Goal: Information Seeking & Learning: Learn about a topic

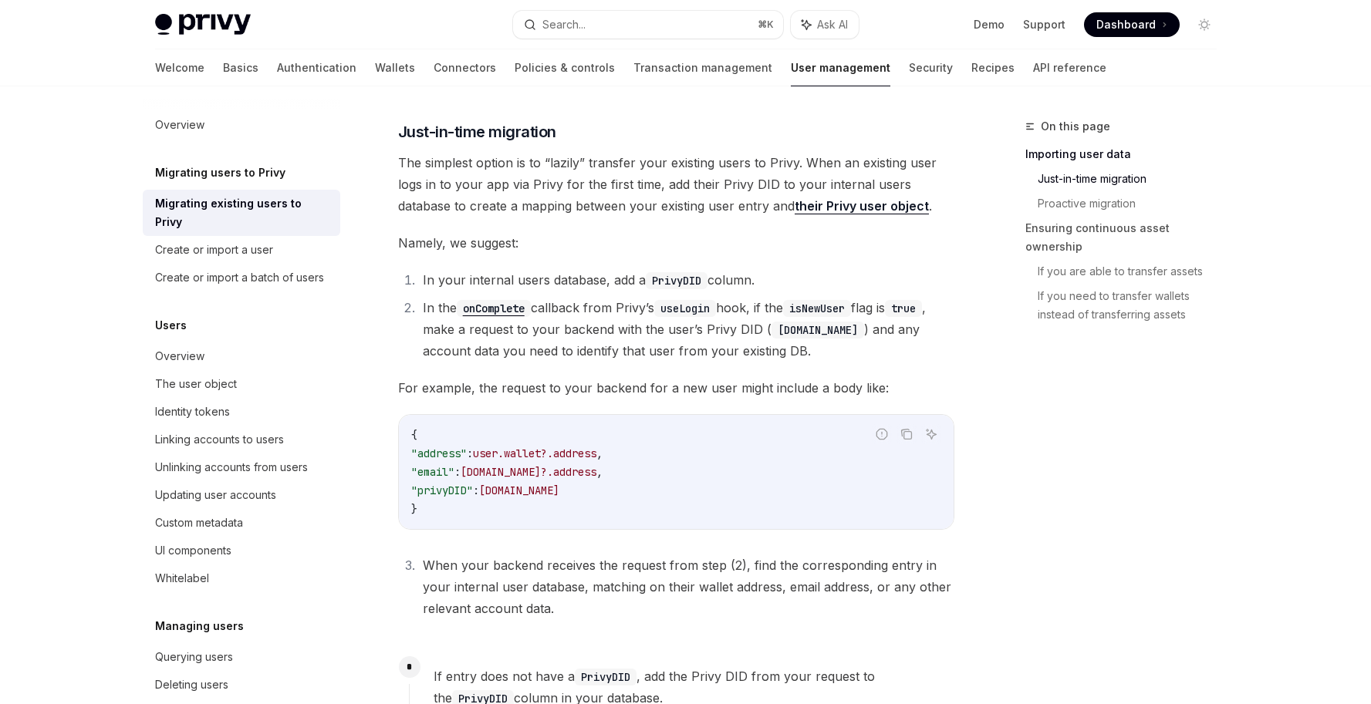
scroll to position [11, 0]
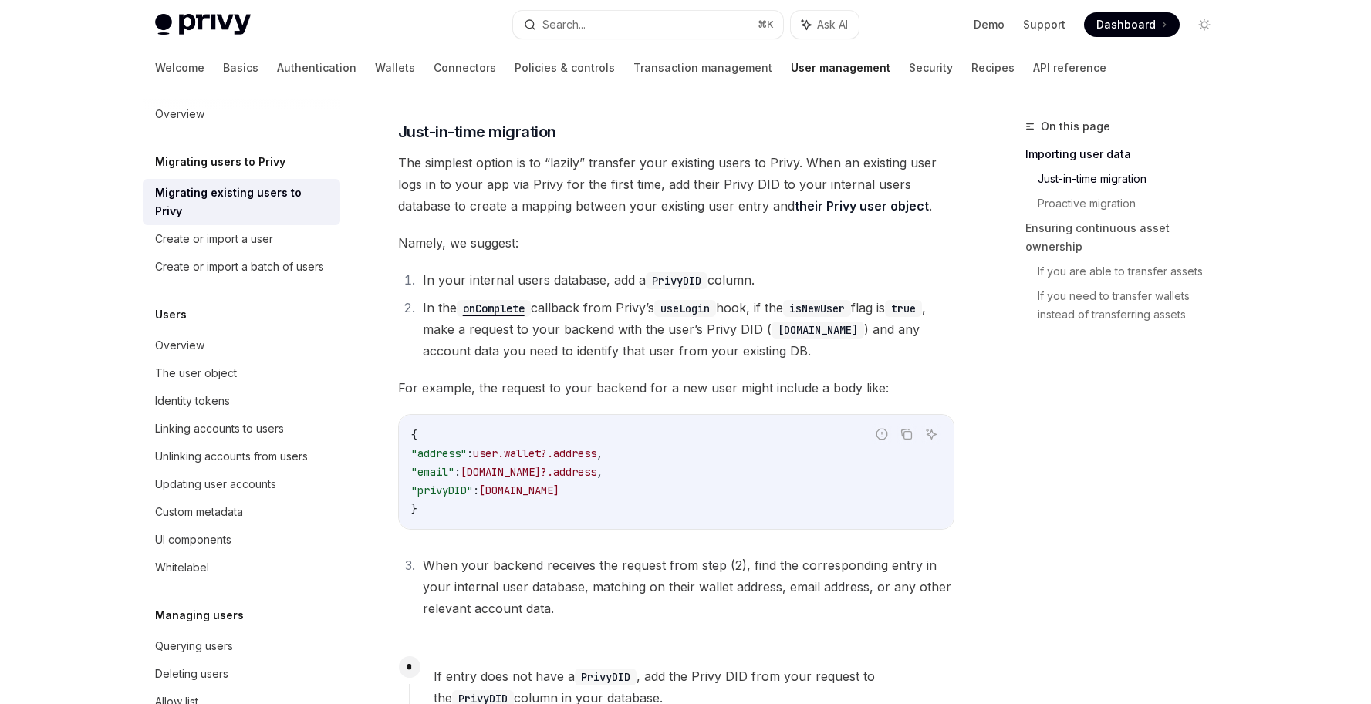
click at [459, 484] on span ""privyDID"" at bounding box center [442, 491] width 62 height 14
click at [562, 463] on code "{ "address" : user.wallet?.address , "email" : user.email?.address , "privyDID"…" at bounding box center [676, 472] width 530 height 93
click at [909, 72] on link "Security" at bounding box center [931, 67] width 44 height 37
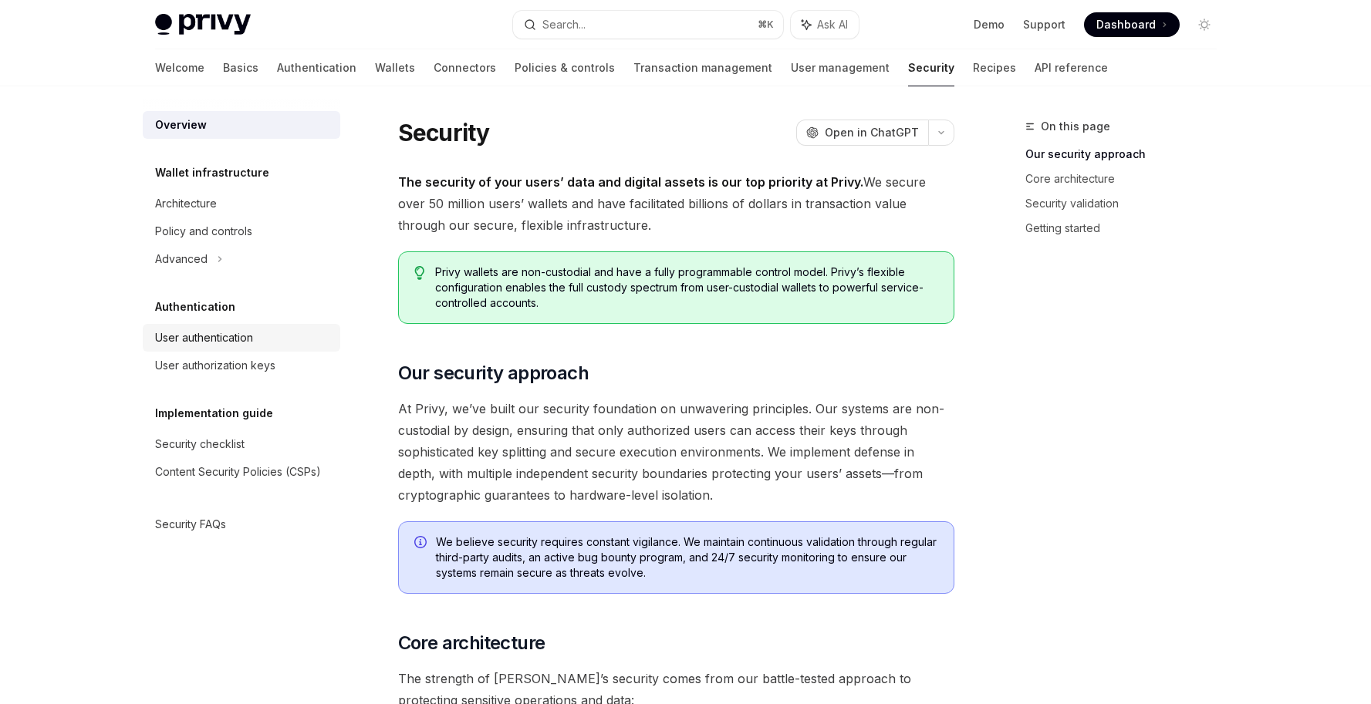
click at [256, 343] on div "User authentication" at bounding box center [243, 338] width 176 height 19
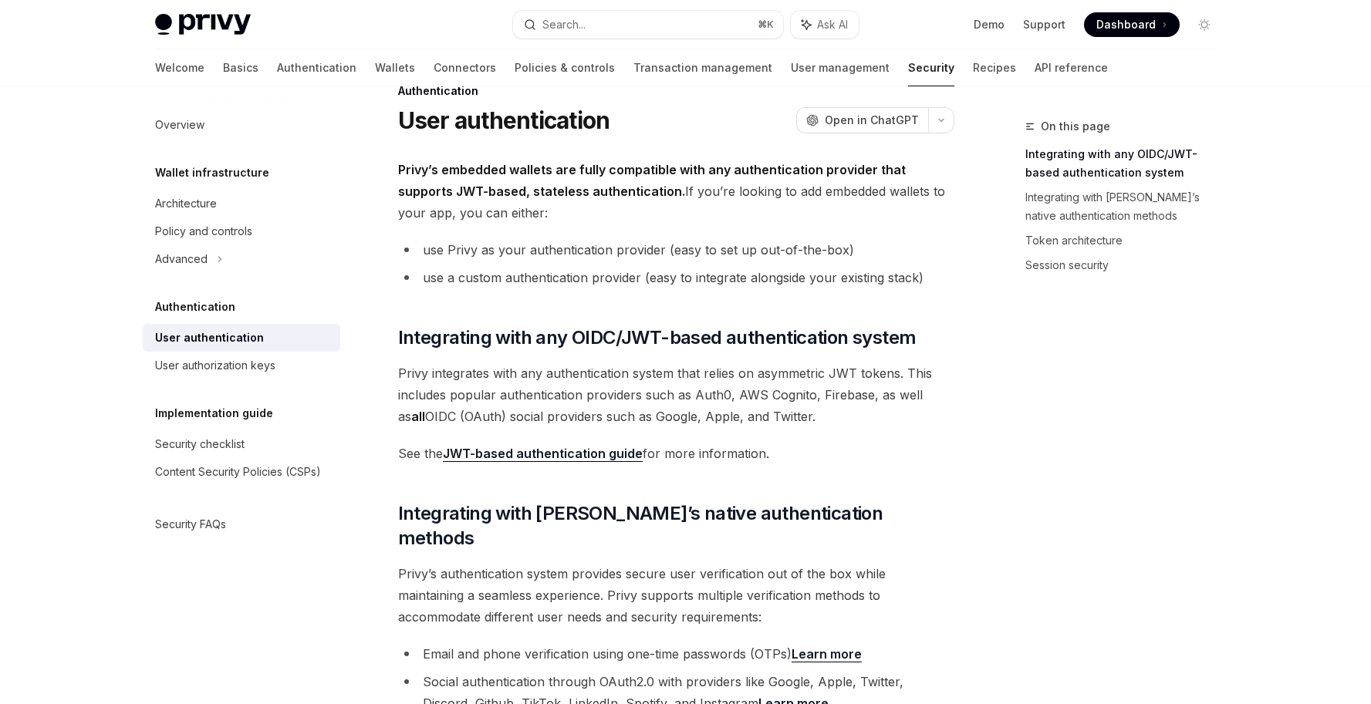
scroll to position [40, 0]
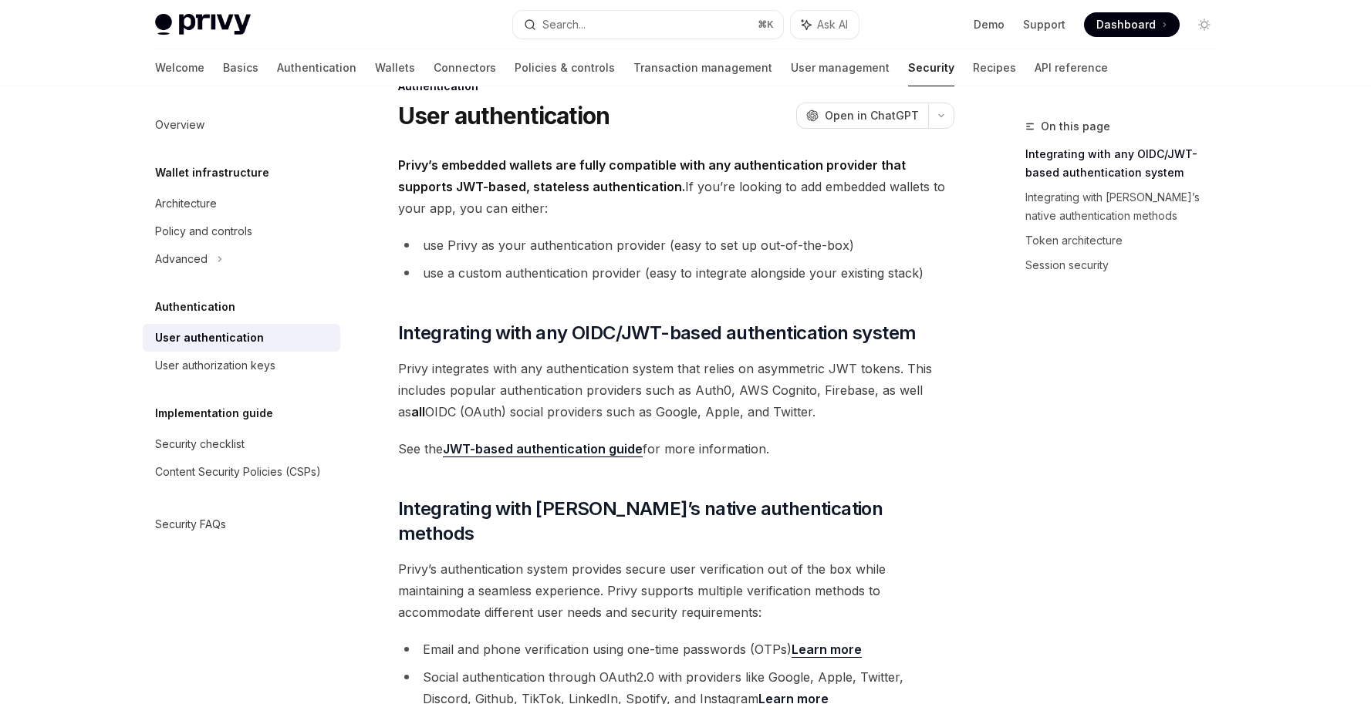
drag, startPoint x: 791, startPoint y: 415, endPoint x: 366, endPoint y: 363, distance: 428.4
click at [608, 385] on span "Privy integrates with any authentication system that relies on asymmetric JWT t…" at bounding box center [676, 390] width 556 height 65
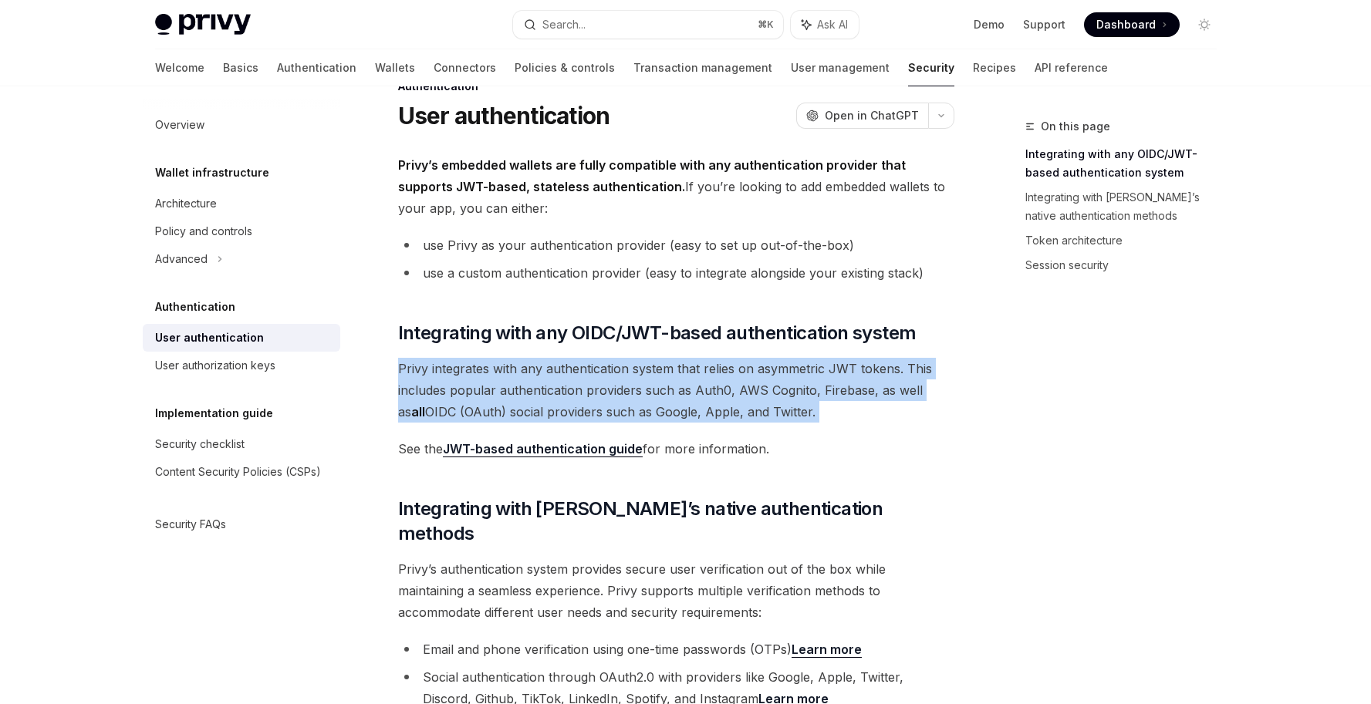
click at [608, 385] on span "Privy integrates with any authentication system that relies on asymmetric JWT t…" at bounding box center [676, 390] width 556 height 65
click at [608, 386] on span "Privy integrates with any authentication system that relies on asymmetric JWT t…" at bounding box center [676, 390] width 556 height 65
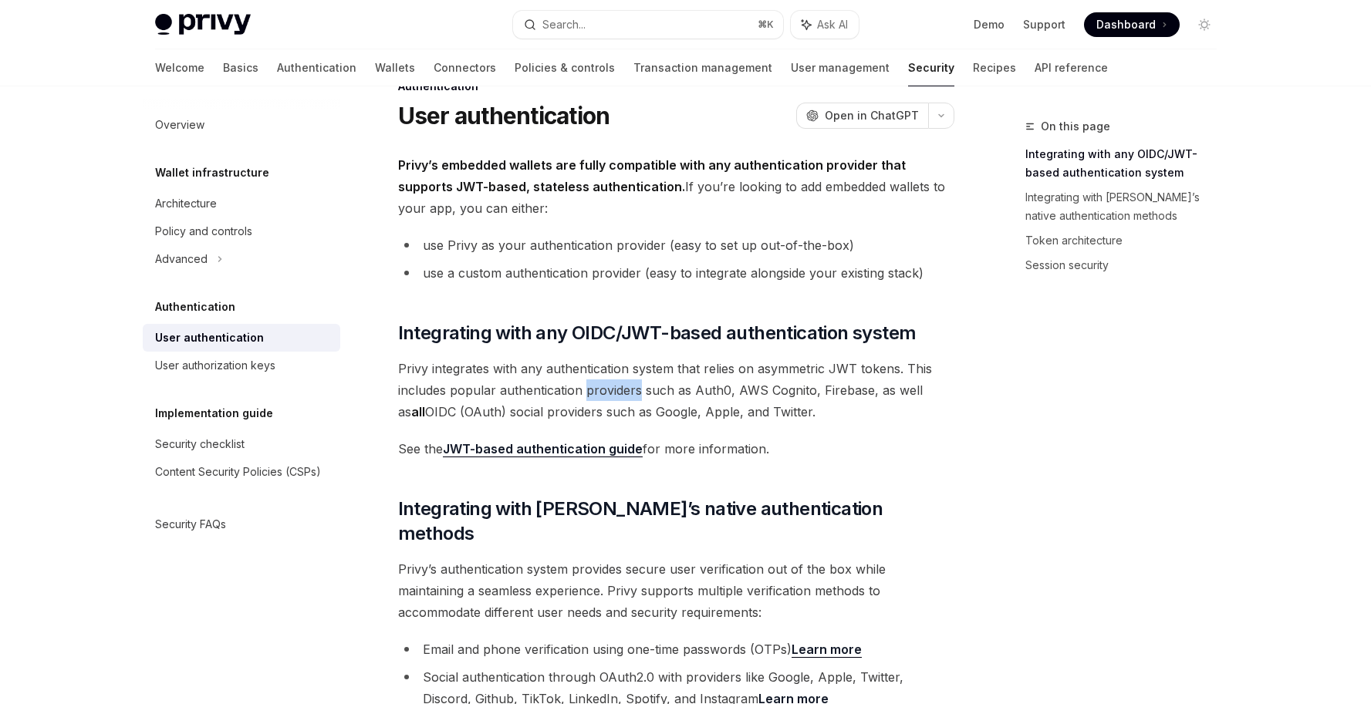
click at [608, 386] on span "Privy integrates with any authentication system that relies on asymmetric JWT t…" at bounding box center [676, 390] width 556 height 65
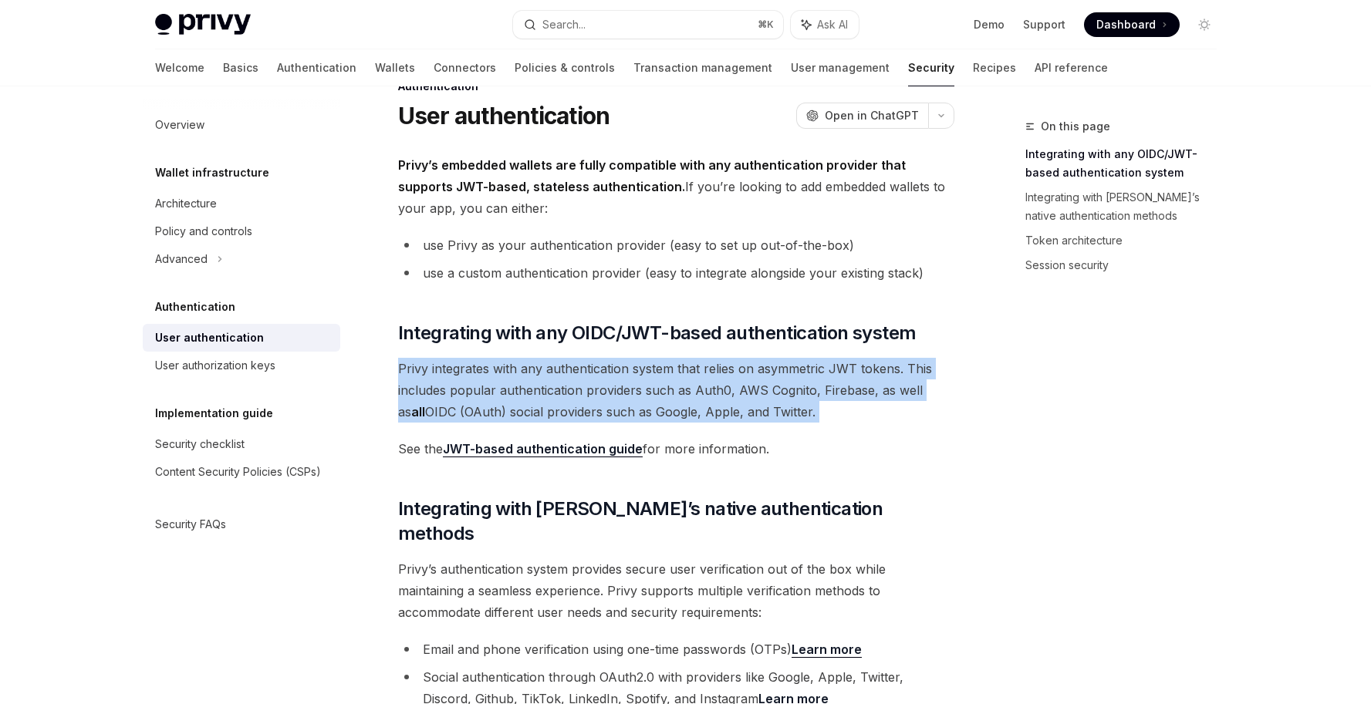
click at [608, 386] on span "Privy integrates with any authentication system that relies on asymmetric JWT t…" at bounding box center [676, 390] width 556 height 65
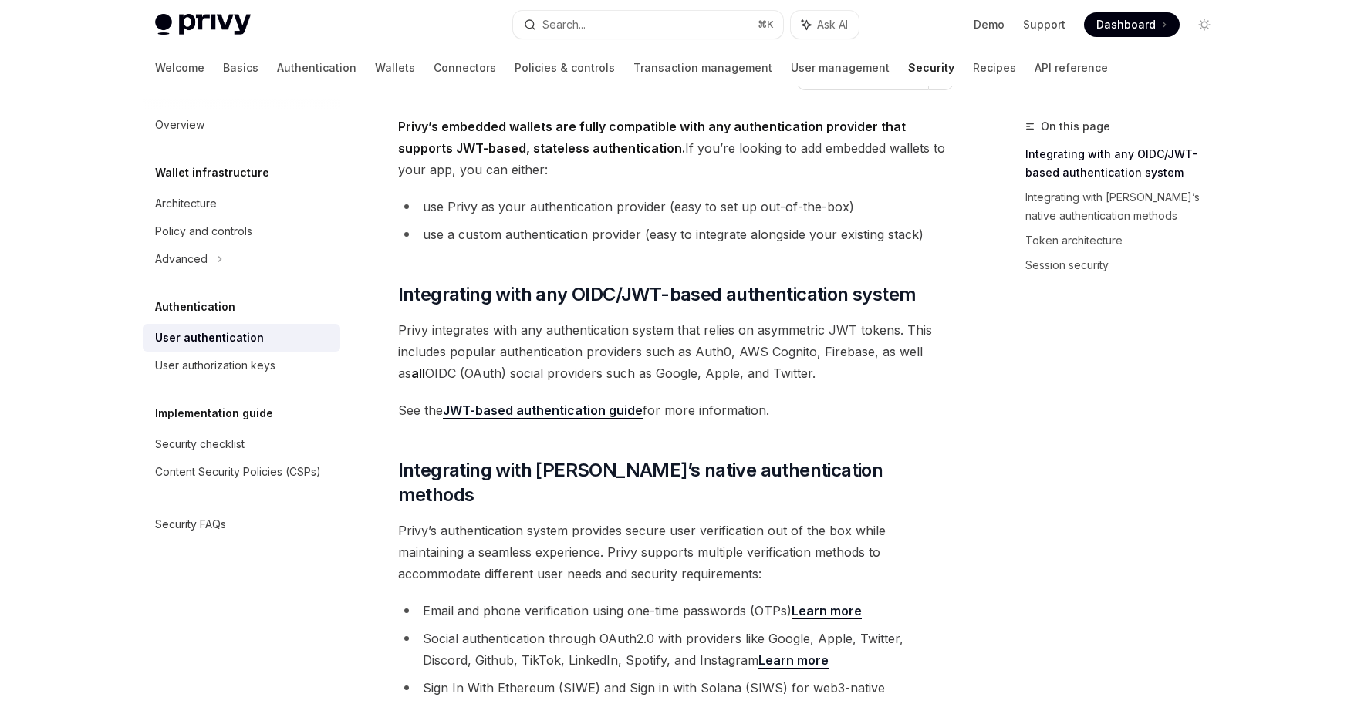
scroll to position [258, 0]
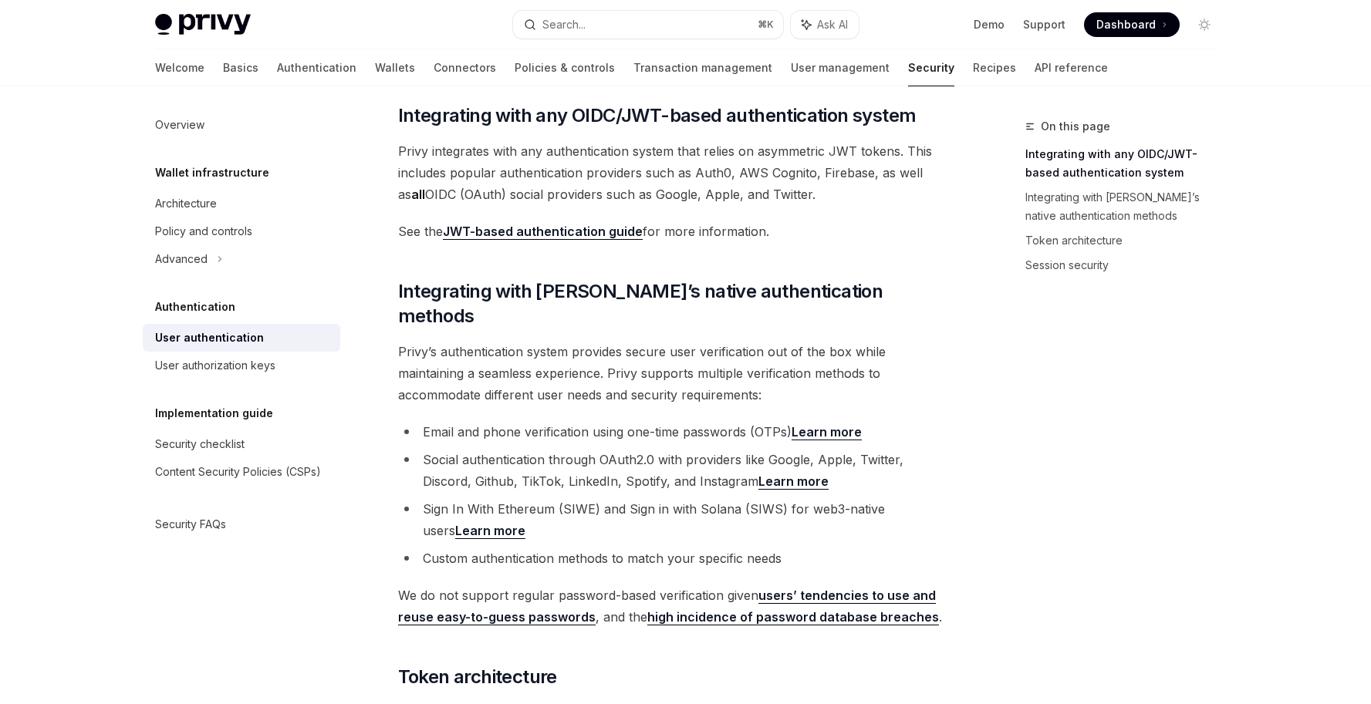
click at [642, 364] on span "Privy’s authentication system provides secure user verification out of the box …" at bounding box center [676, 373] width 556 height 65
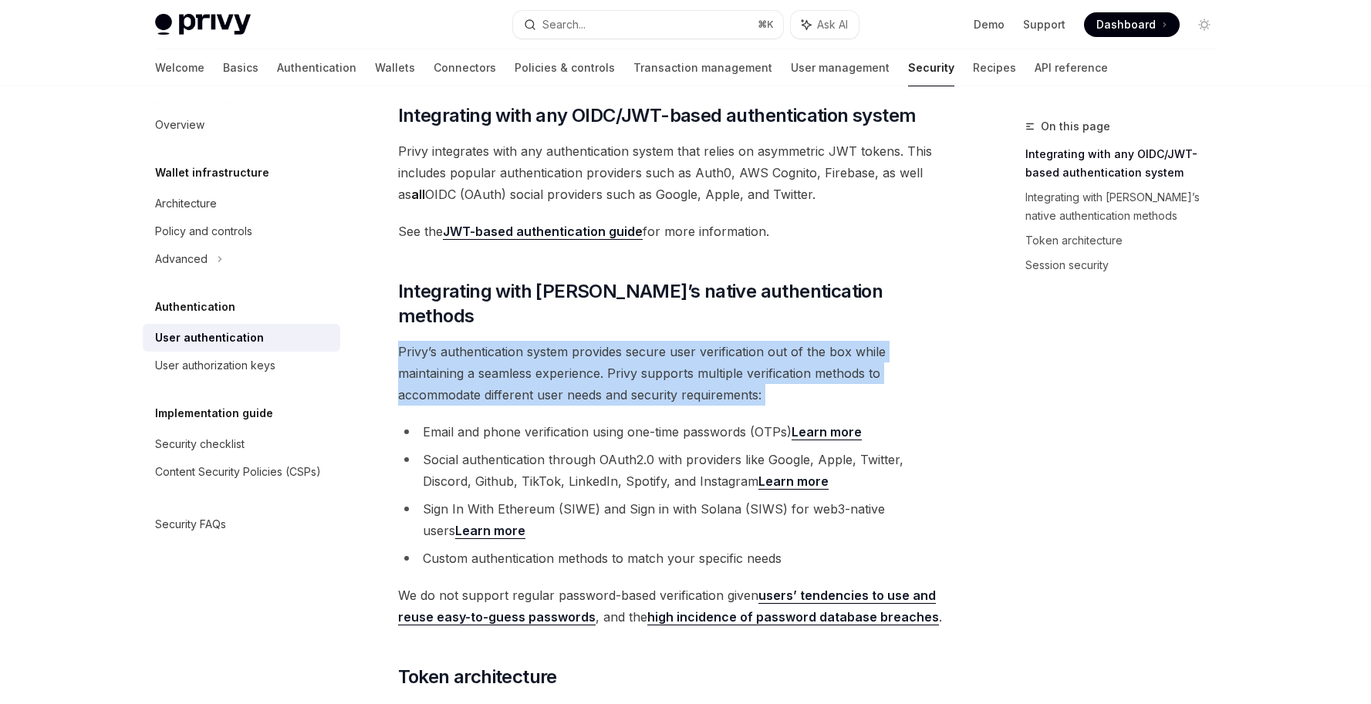
click at [642, 364] on span "Privy’s authentication system provides secure user verification out of the box …" at bounding box center [676, 373] width 556 height 65
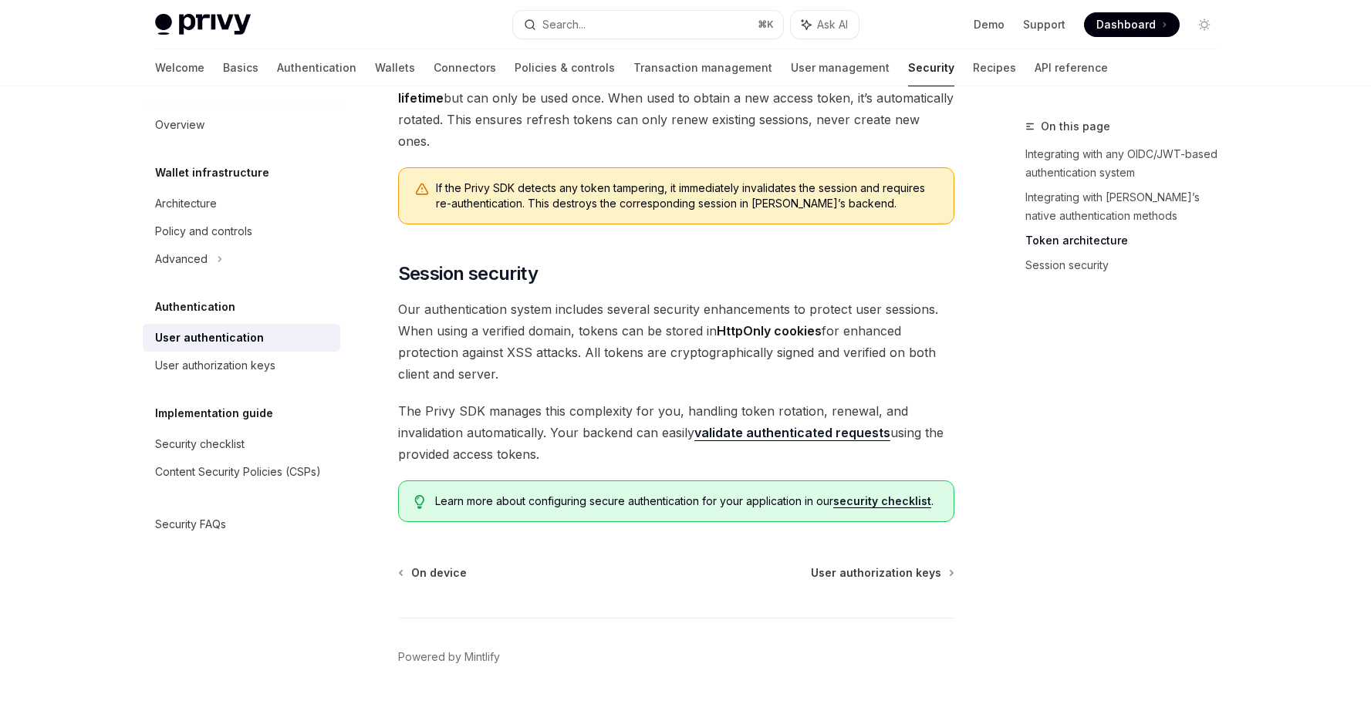
scroll to position [1210, 0]
click at [231, 377] on link "User authorization keys" at bounding box center [242, 366] width 198 height 28
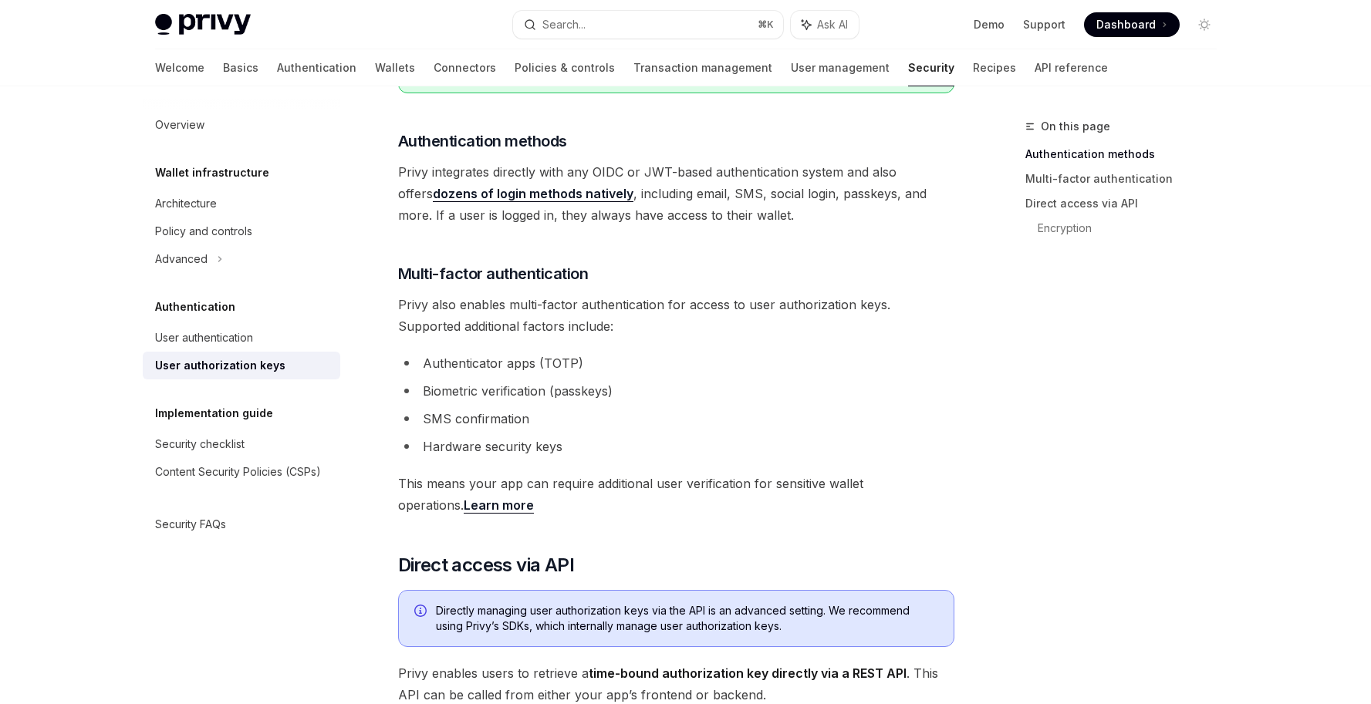
scroll to position [306, 0]
click at [701, 347] on div "Authorization keys are the core primitive for control of Privy’s Wallet API . A…" at bounding box center [676, 693] width 556 height 1609
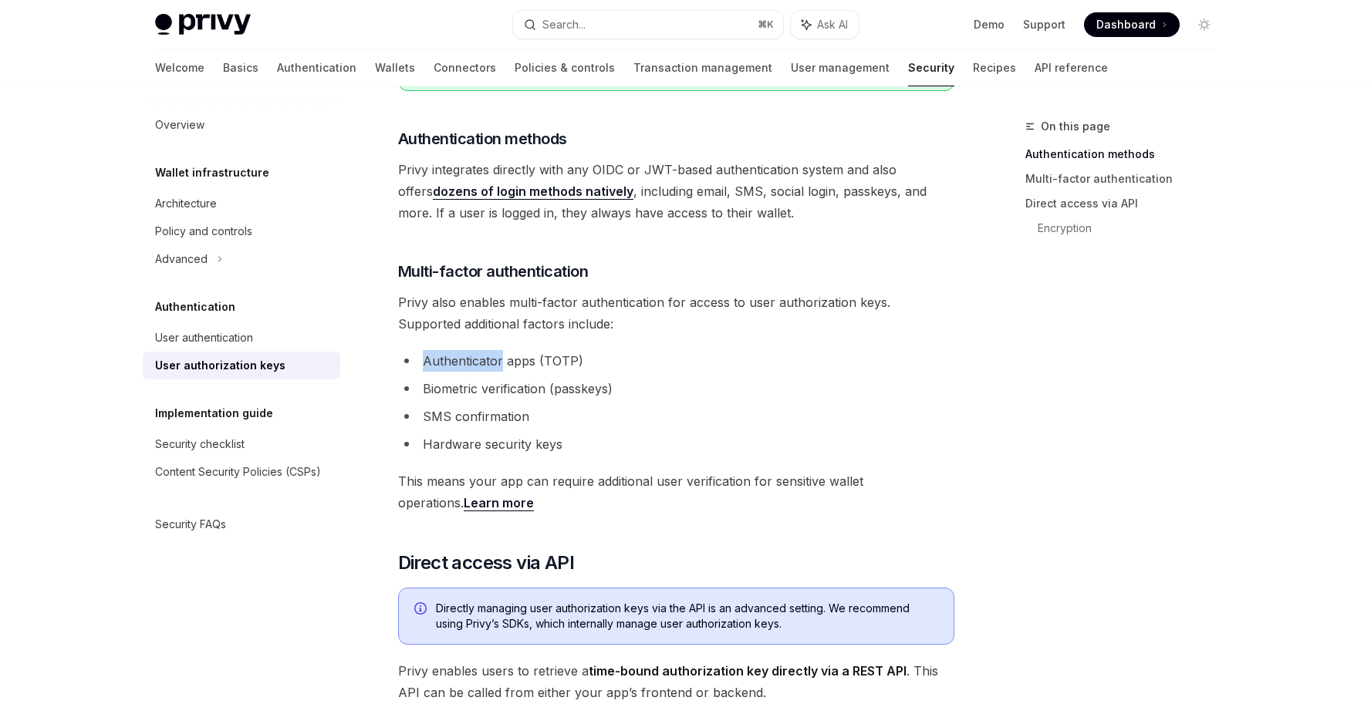
click at [701, 347] on div "Authorization keys are the core primitive for control of Privy’s Wallet API . A…" at bounding box center [676, 693] width 556 height 1609
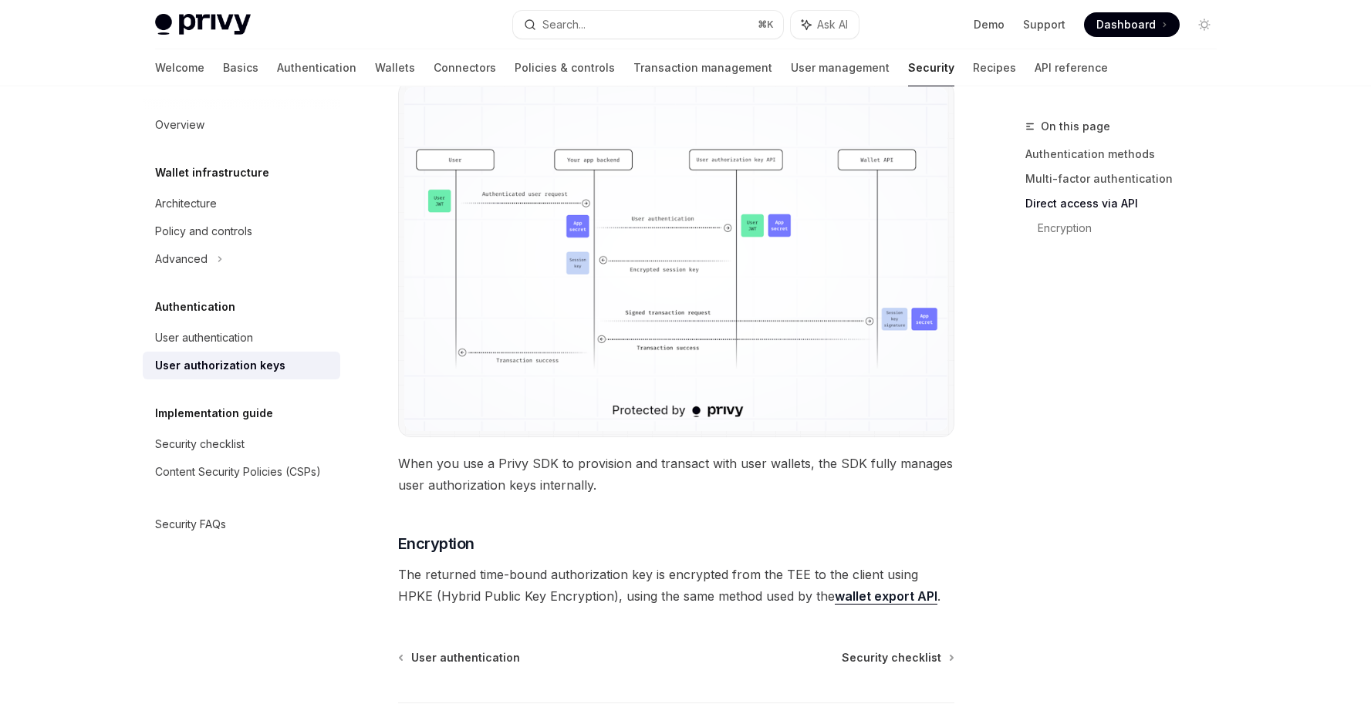
scroll to position [1228, 0]
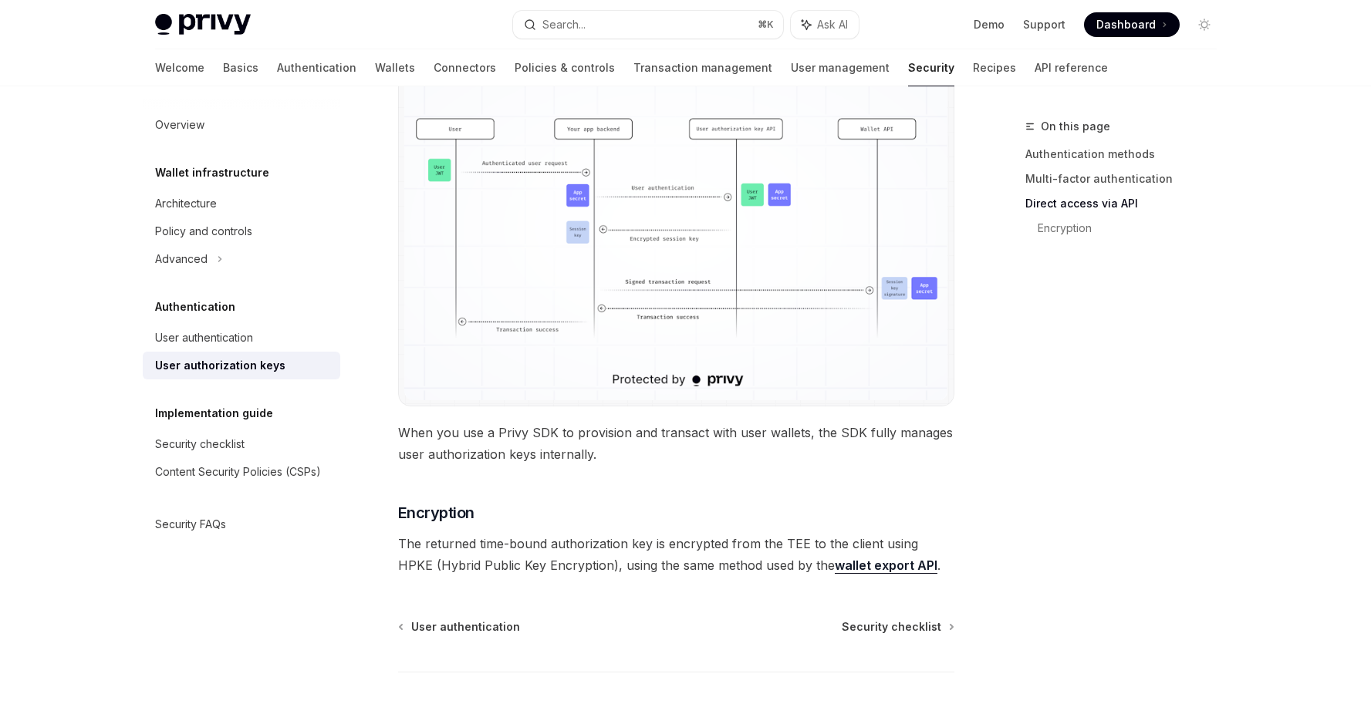
click at [642, 446] on span "When you use a Privy SDK to provision and transact with user wallets, the SDK f…" at bounding box center [676, 443] width 556 height 43
click at [643, 447] on span "When you use a Privy SDK to provision and transact with user wallets, the SDK f…" at bounding box center [676, 443] width 556 height 43
click at [643, 448] on span "When you use a Privy SDK to provision and transact with user wallets, the SDK f…" at bounding box center [676, 443] width 556 height 43
click at [523, 456] on span "When you use a Privy SDK to provision and transact with user wallets, the SDK f…" at bounding box center [676, 443] width 556 height 43
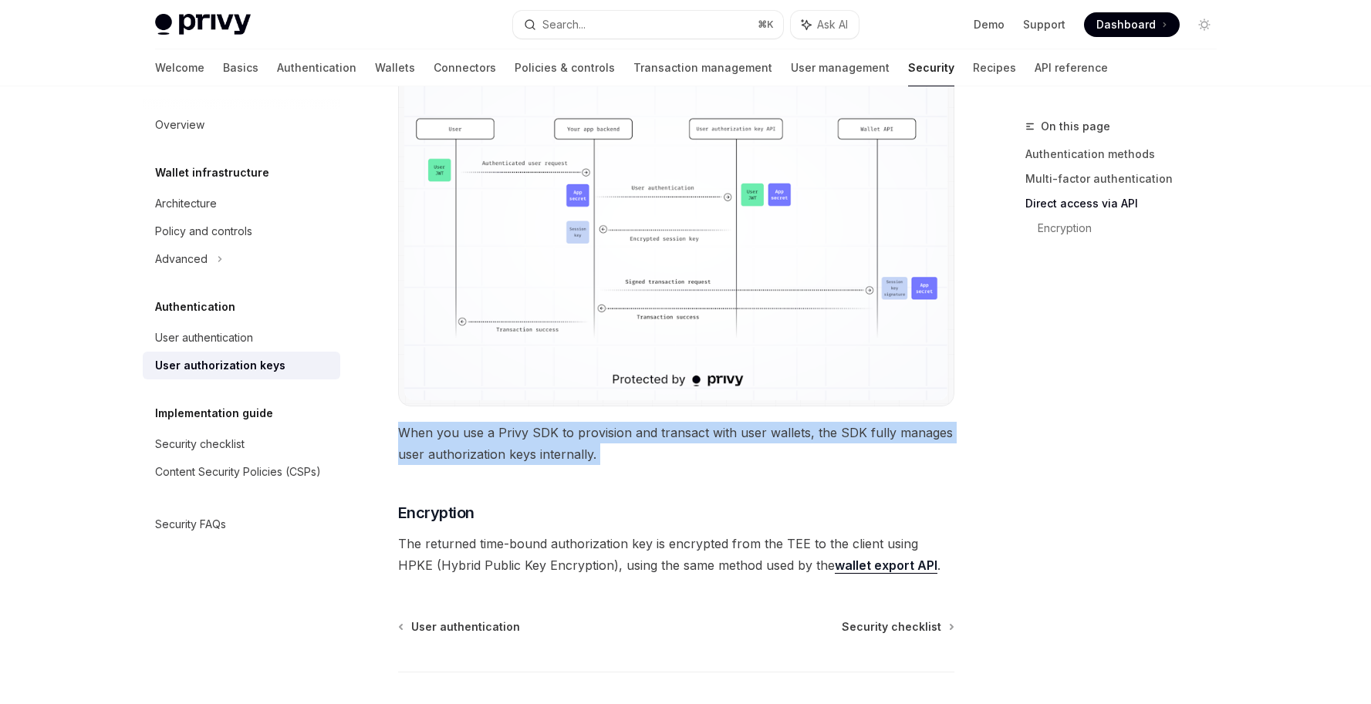
click at [523, 456] on span "When you use a Privy SDK to provision and transact with user wallets, the SDK f…" at bounding box center [676, 443] width 556 height 43
click at [495, 448] on span "When you use a Privy SDK to provision and transact with user wallets, the SDK f…" at bounding box center [676, 443] width 556 height 43
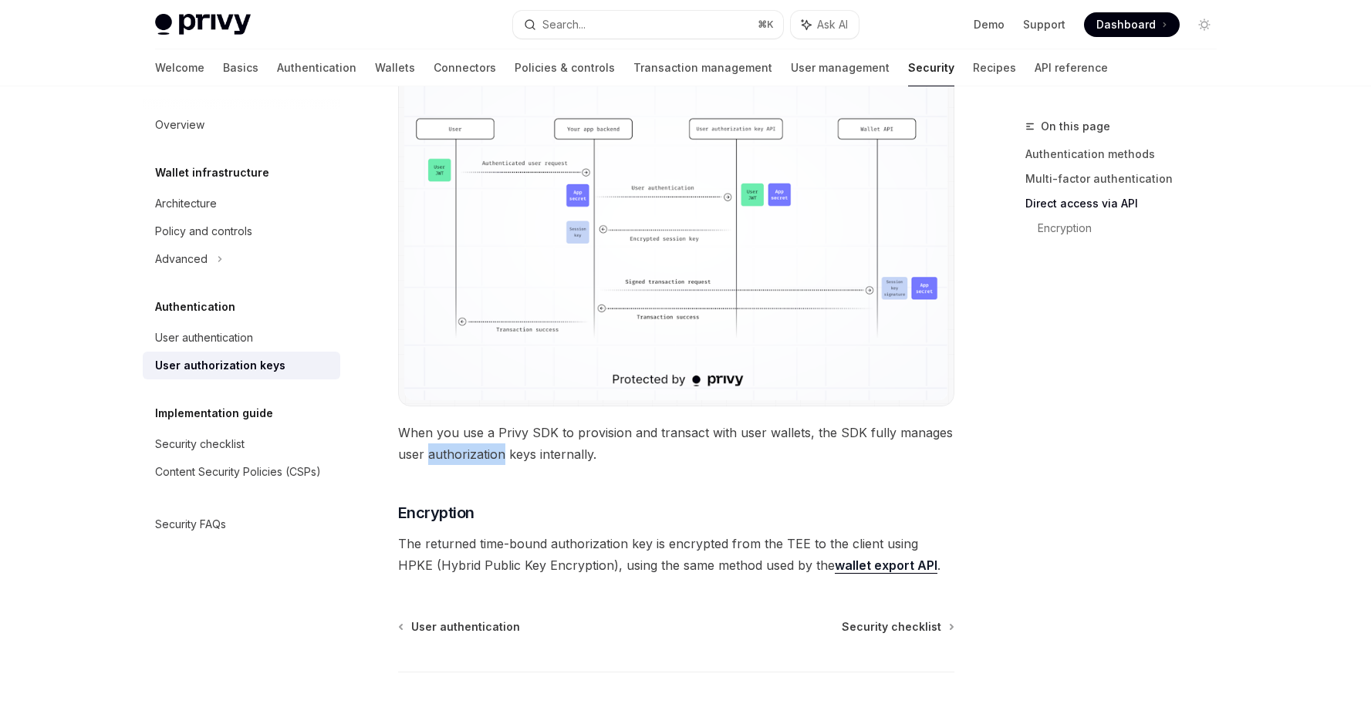
click at [495, 448] on span "When you use a Privy SDK to provision and transact with user wallets, the SDK f…" at bounding box center [676, 443] width 556 height 43
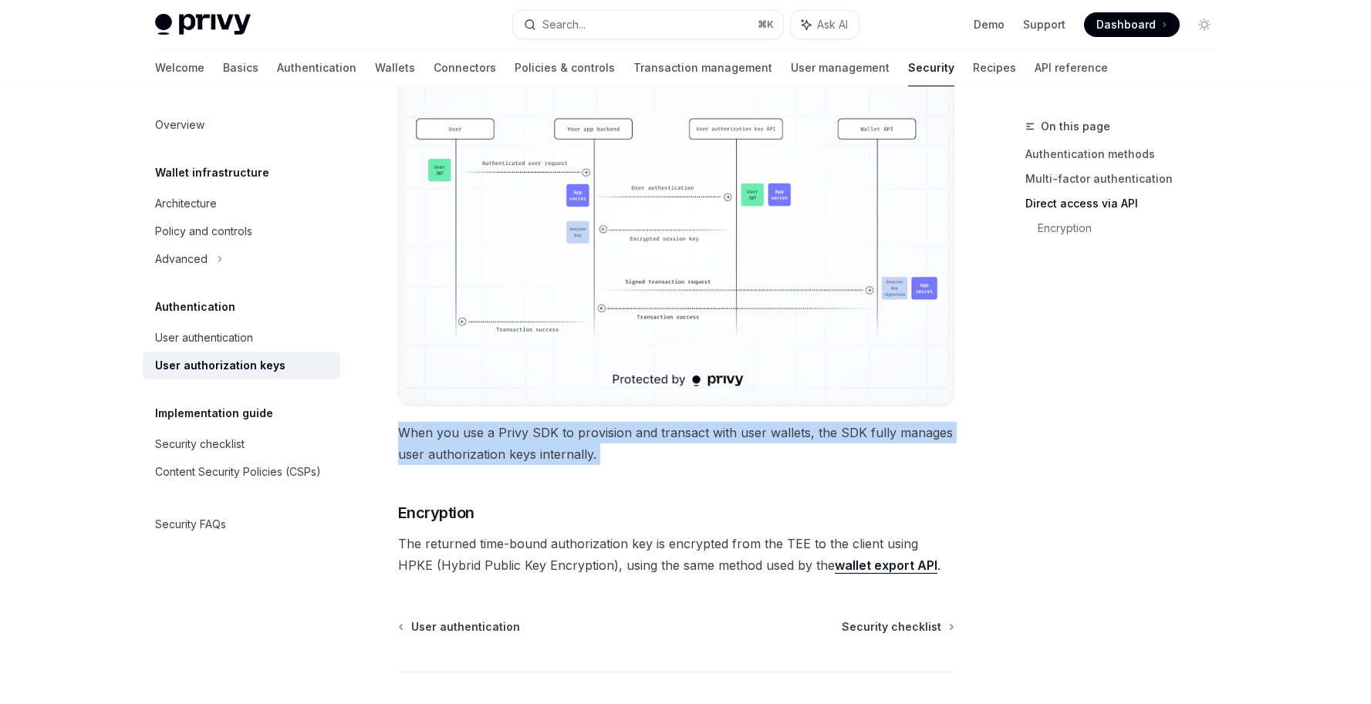
click at [495, 448] on span "When you use a Privy SDK to provision and transact with user wallets, the SDK f…" at bounding box center [676, 443] width 556 height 43
click at [580, 434] on span "When you use a Privy SDK to provision and transact with user wallets, the SDK f…" at bounding box center [676, 443] width 556 height 43
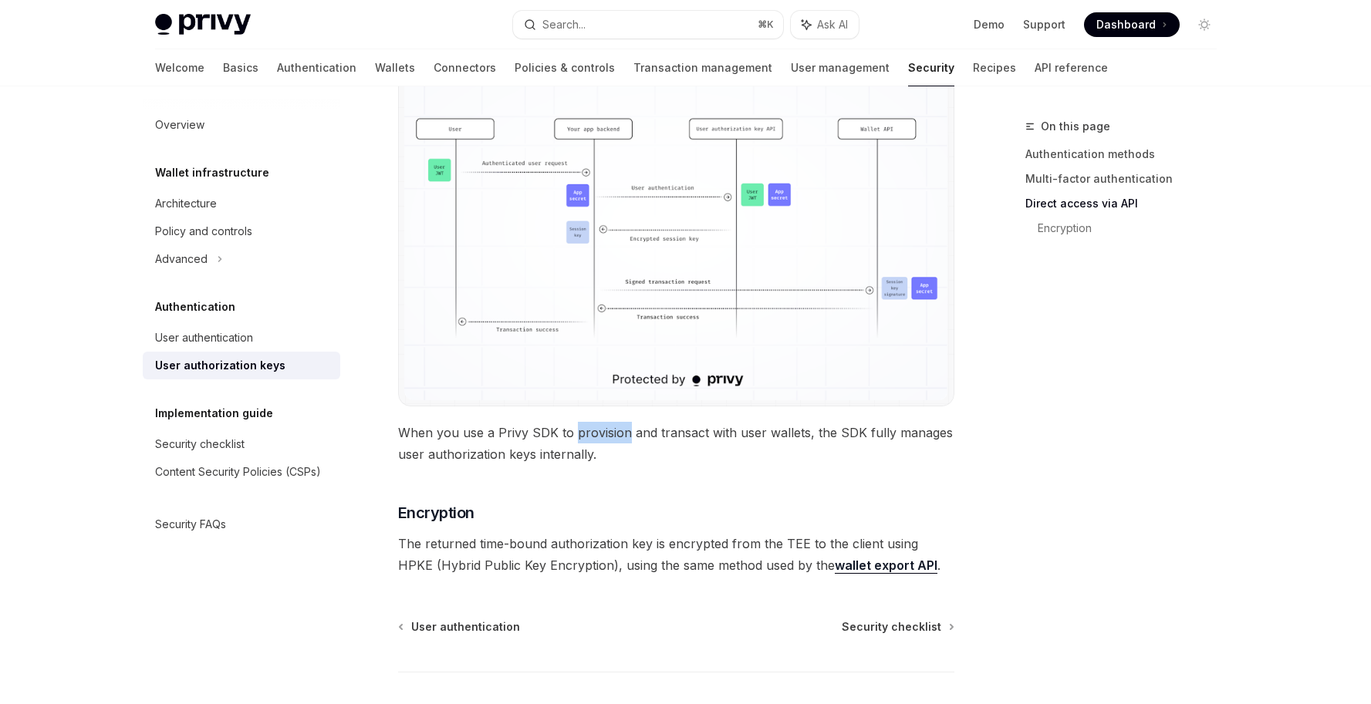
click at [580, 434] on span "When you use a Privy SDK to provision and transact with user wallets, the SDK f…" at bounding box center [676, 443] width 556 height 43
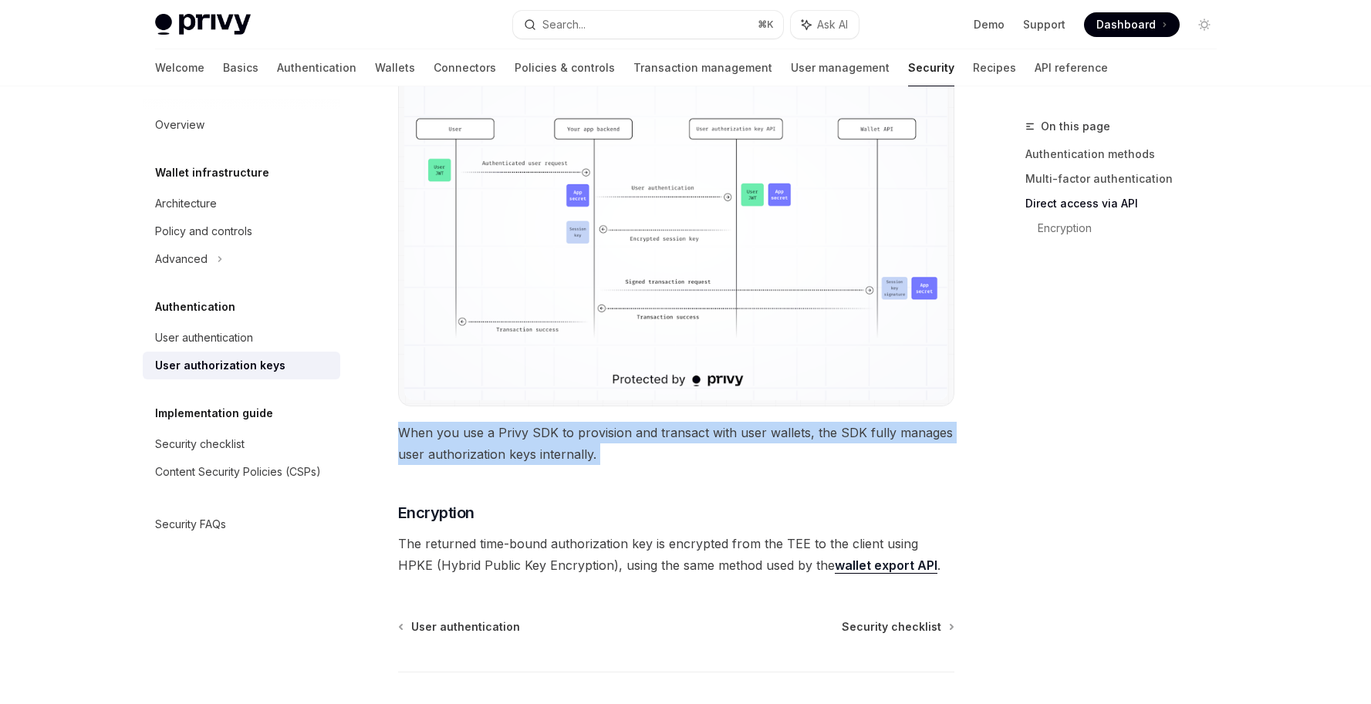
click at [580, 434] on span "When you use a Privy SDK to provision and transact with user wallets, the SDK f…" at bounding box center [676, 443] width 556 height 43
click at [730, 427] on span "When you use a Privy SDK to provision and transact with user wallets, the SDK f…" at bounding box center [676, 443] width 556 height 43
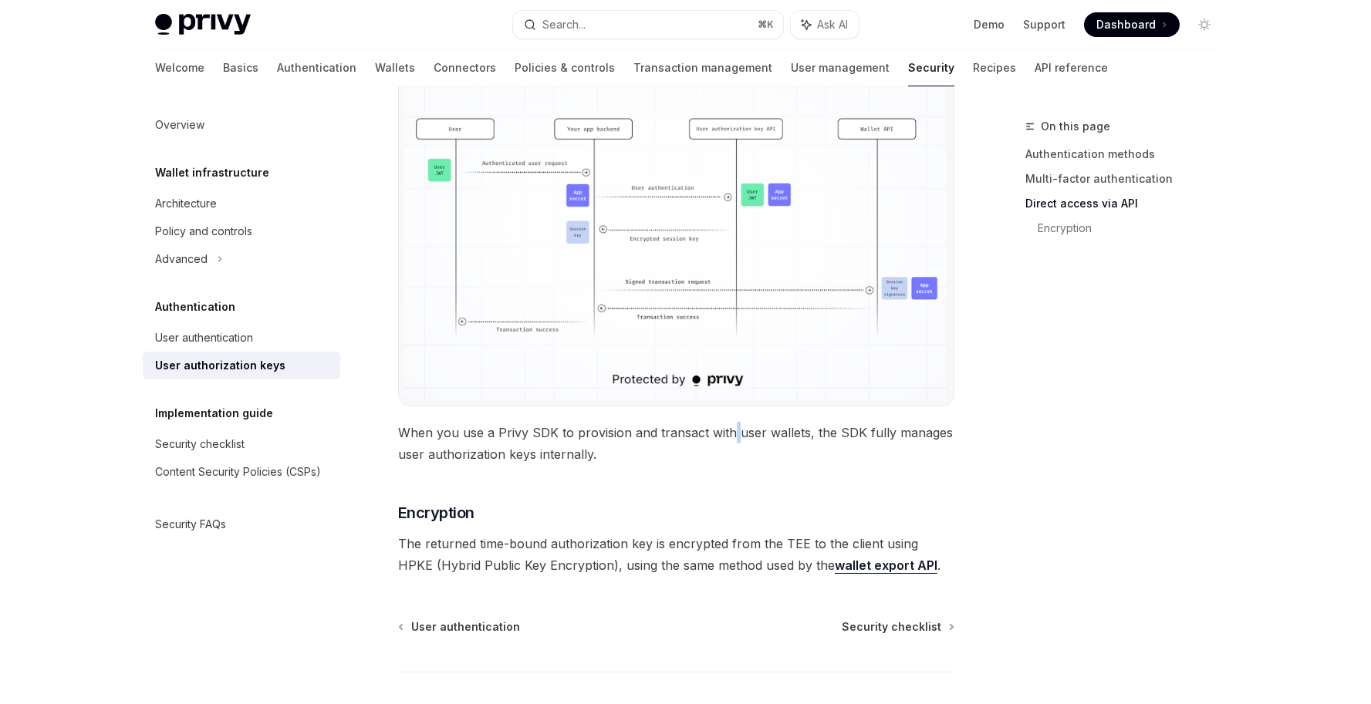
click at [730, 427] on span "When you use a Privy SDK to provision and transact with user wallets, the SDK f…" at bounding box center [676, 443] width 556 height 43
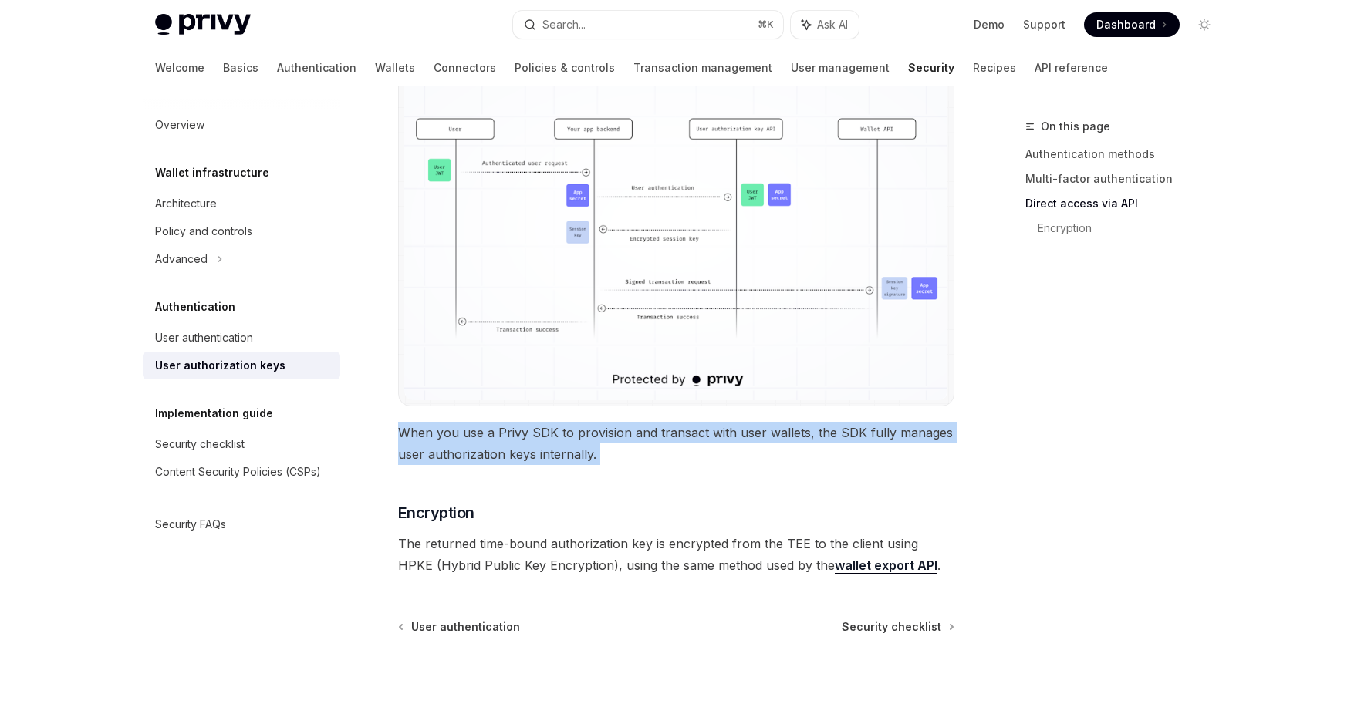
click at [730, 427] on span "When you use a Privy SDK to provision and transact with user wallets, the SDK f…" at bounding box center [676, 443] width 556 height 43
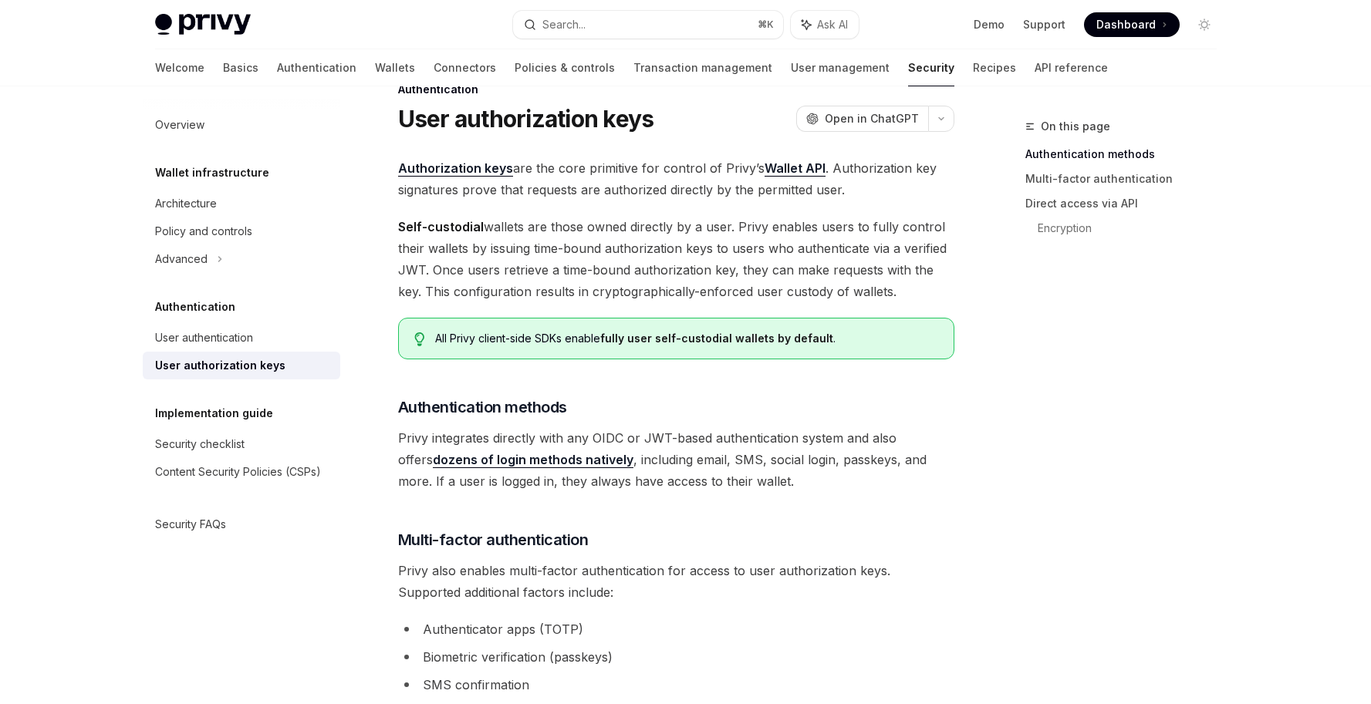
scroll to position [0, 0]
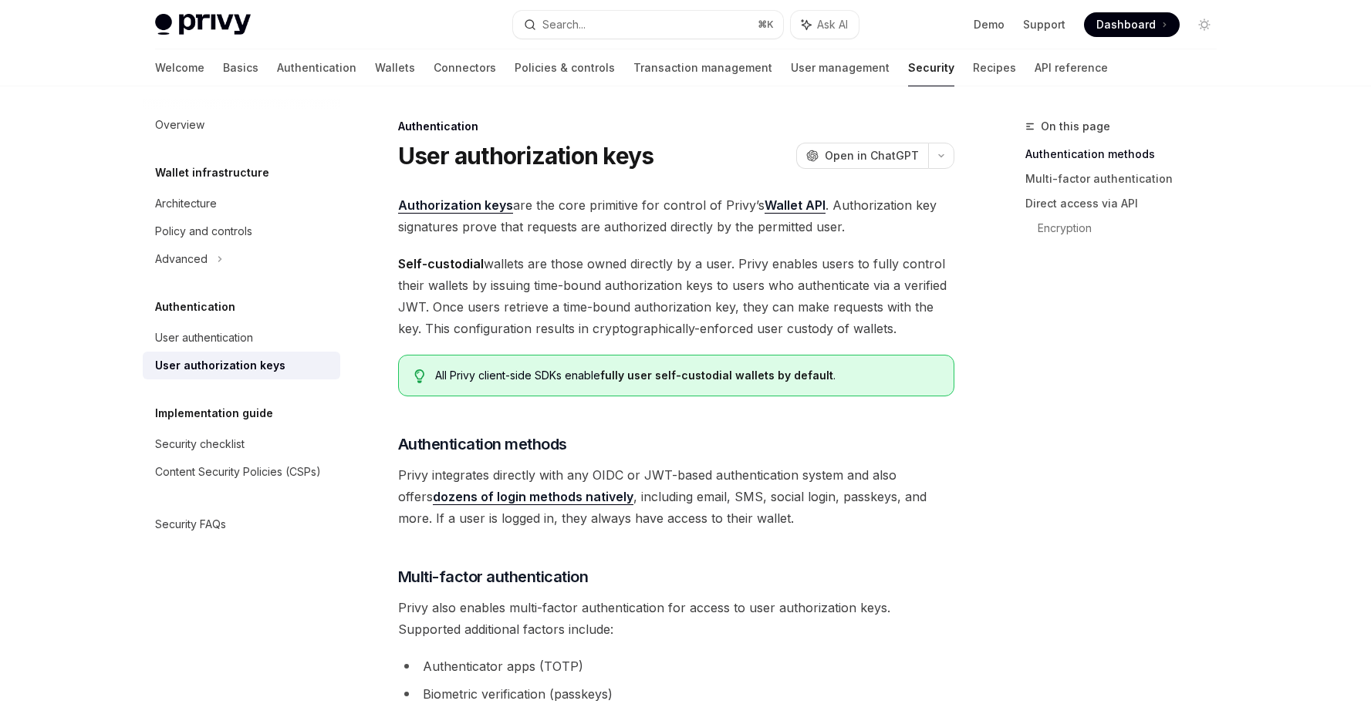
click at [559, 227] on span "Authorization keys are the core primitive for control of Privy’s Wallet API . A…" at bounding box center [676, 215] width 556 height 43
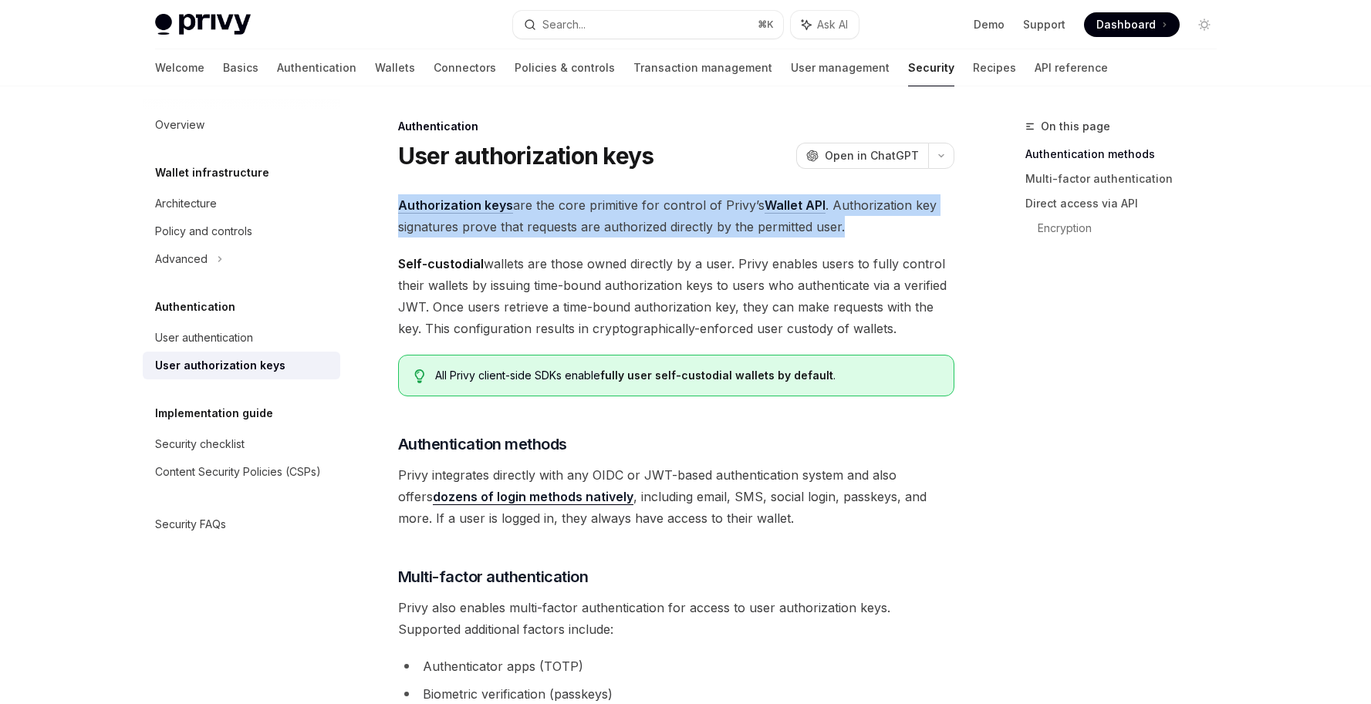
click at [559, 227] on span "Authorization keys are the core primitive for control of Privy’s Wallet API . A…" at bounding box center [676, 215] width 556 height 43
click at [561, 228] on span "Authorization keys are the core primitive for control of Privy’s Wallet API . A…" at bounding box center [676, 215] width 556 height 43
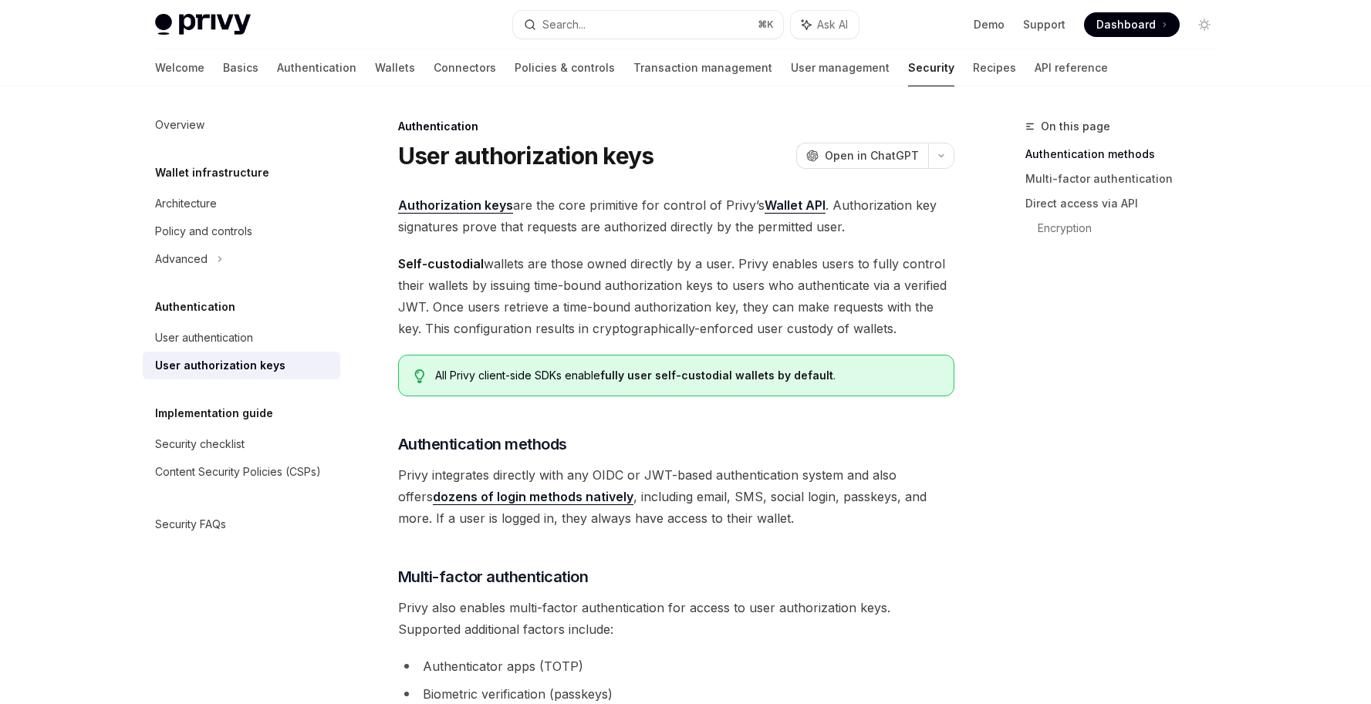
click at [578, 206] on span "Authorization keys are the core primitive for control of Privy’s Wallet API . A…" at bounding box center [676, 215] width 556 height 43
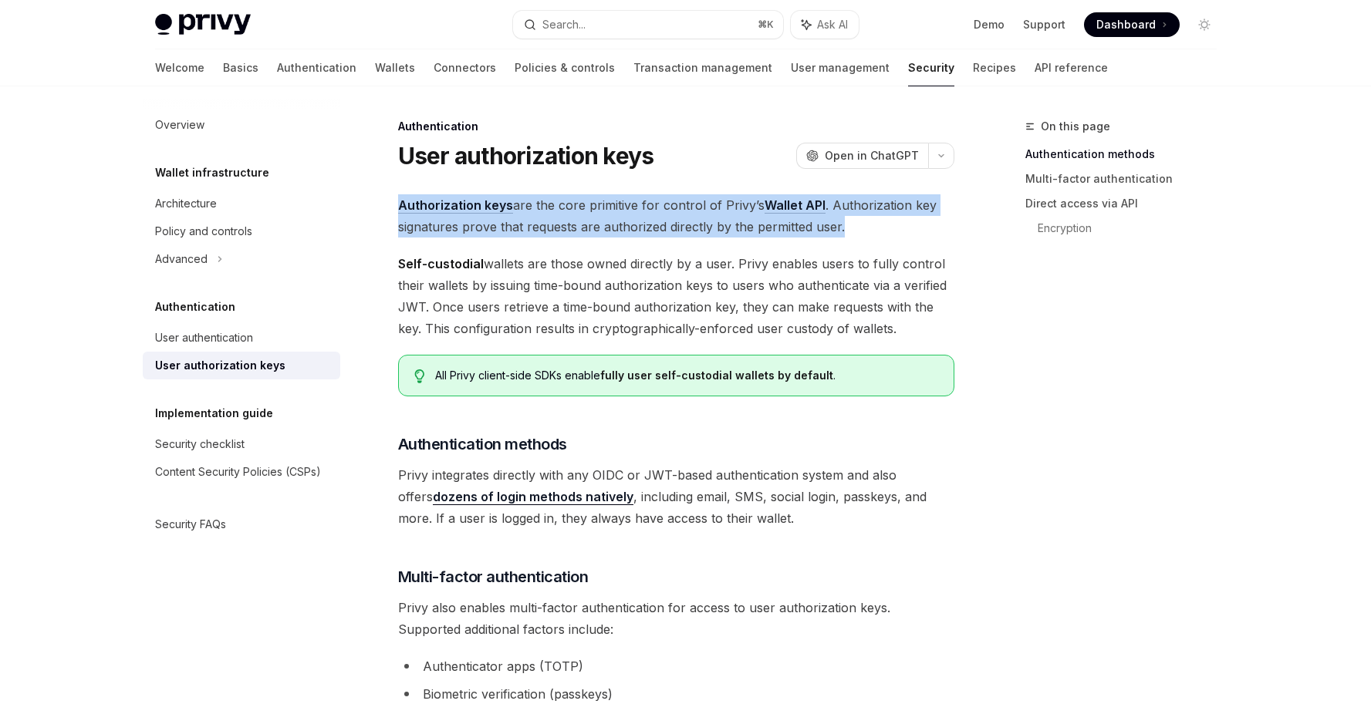
click at [578, 206] on span "Authorization keys are the core primitive for control of Privy’s Wallet API . A…" at bounding box center [676, 215] width 556 height 43
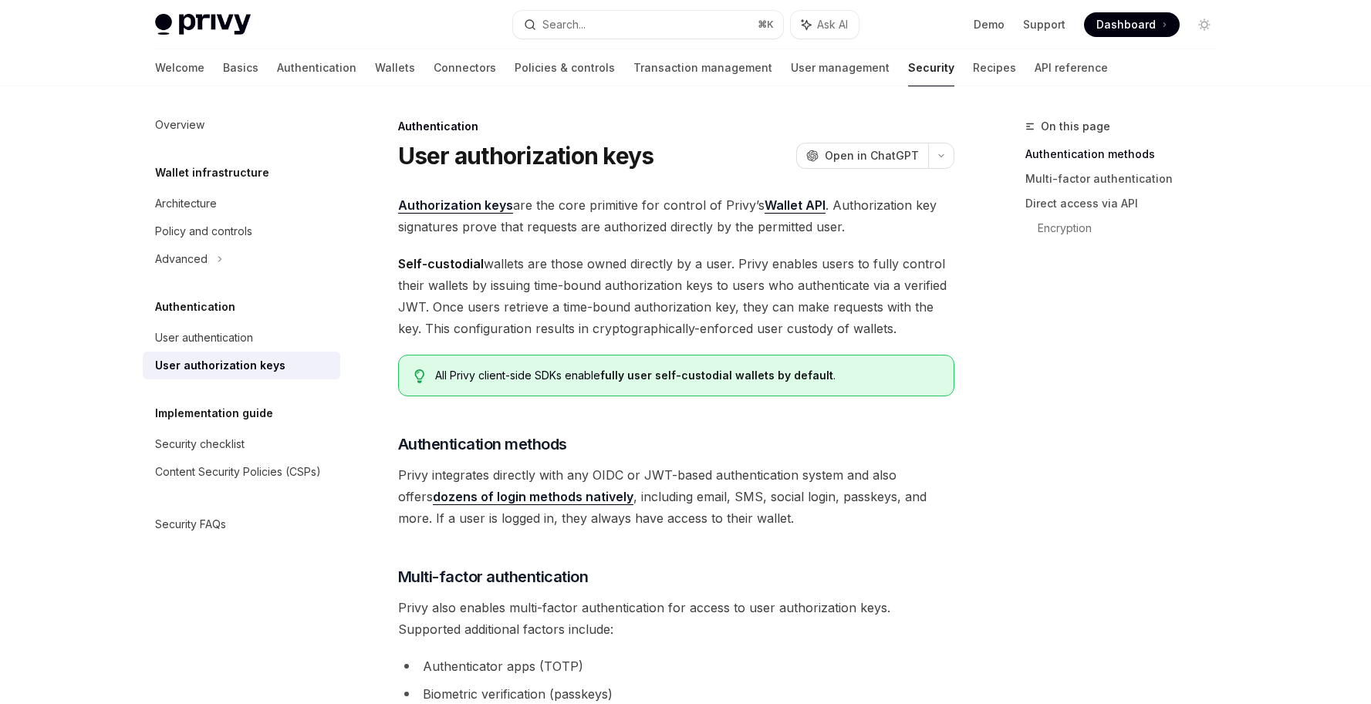
click at [861, 217] on span "Authorization keys are the core primitive for control of Privy’s Wallet API . A…" at bounding box center [676, 215] width 556 height 43
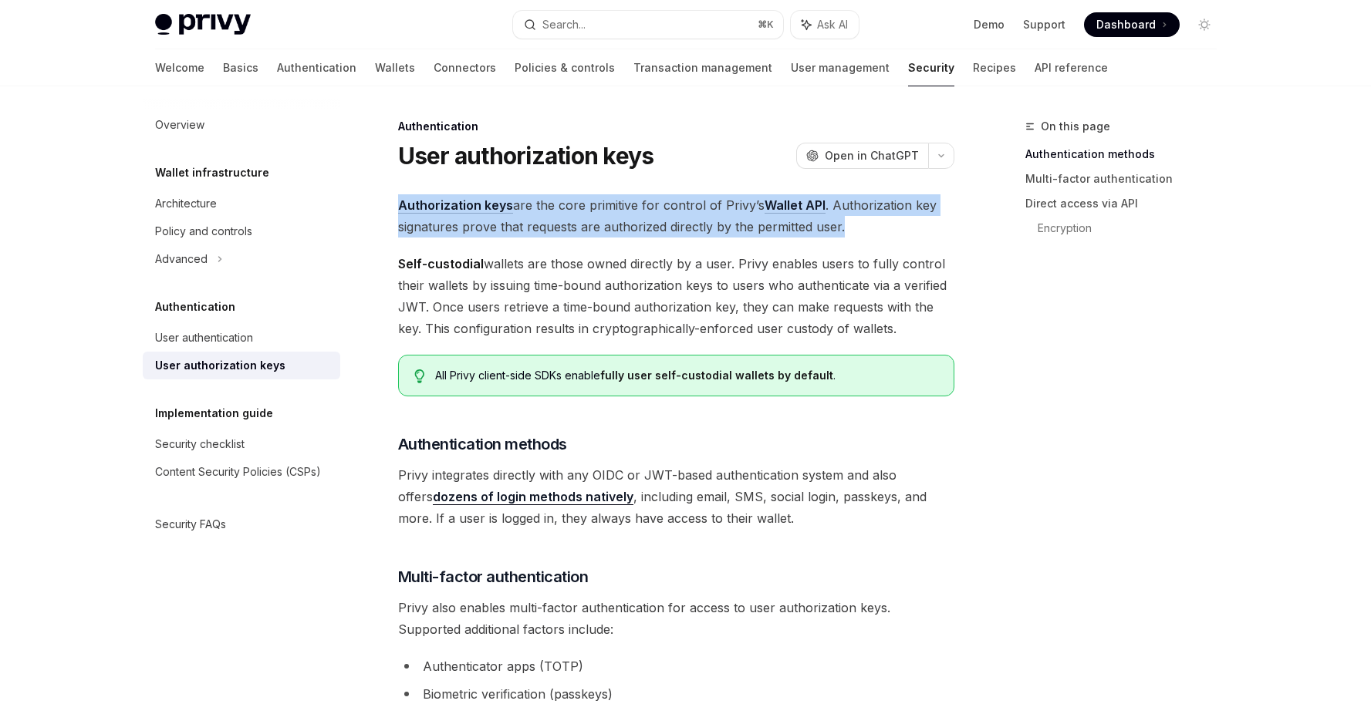
click at [861, 217] on span "Authorization keys are the core primitive for control of Privy’s Wallet API . A…" at bounding box center [676, 215] width 556 height 43
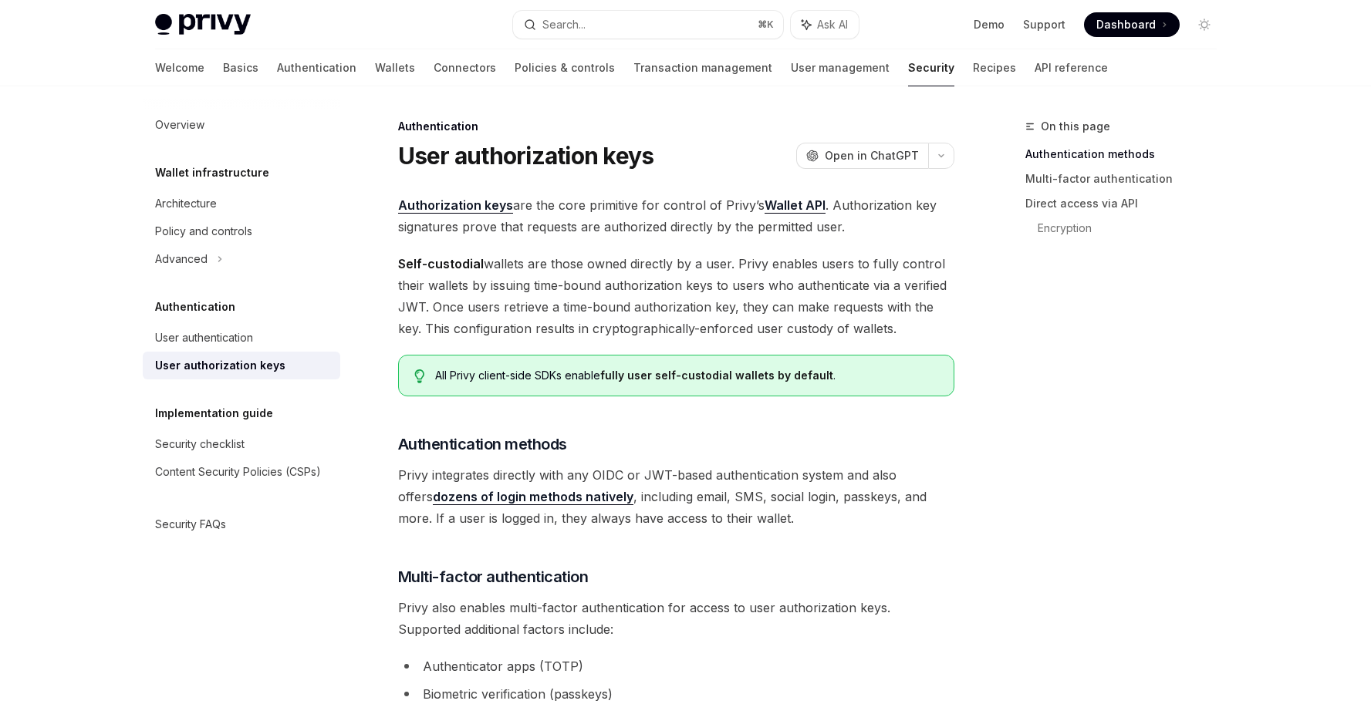
click at [861, 217] on span "Authorization keys are the core primitive for control of Privy’s Wallet API . A…" at bounding box center [676, 215] width 556 height 43
click at [442, 206] on link "Authorization keys" at bounding box center [455, 206] width 115 height 16
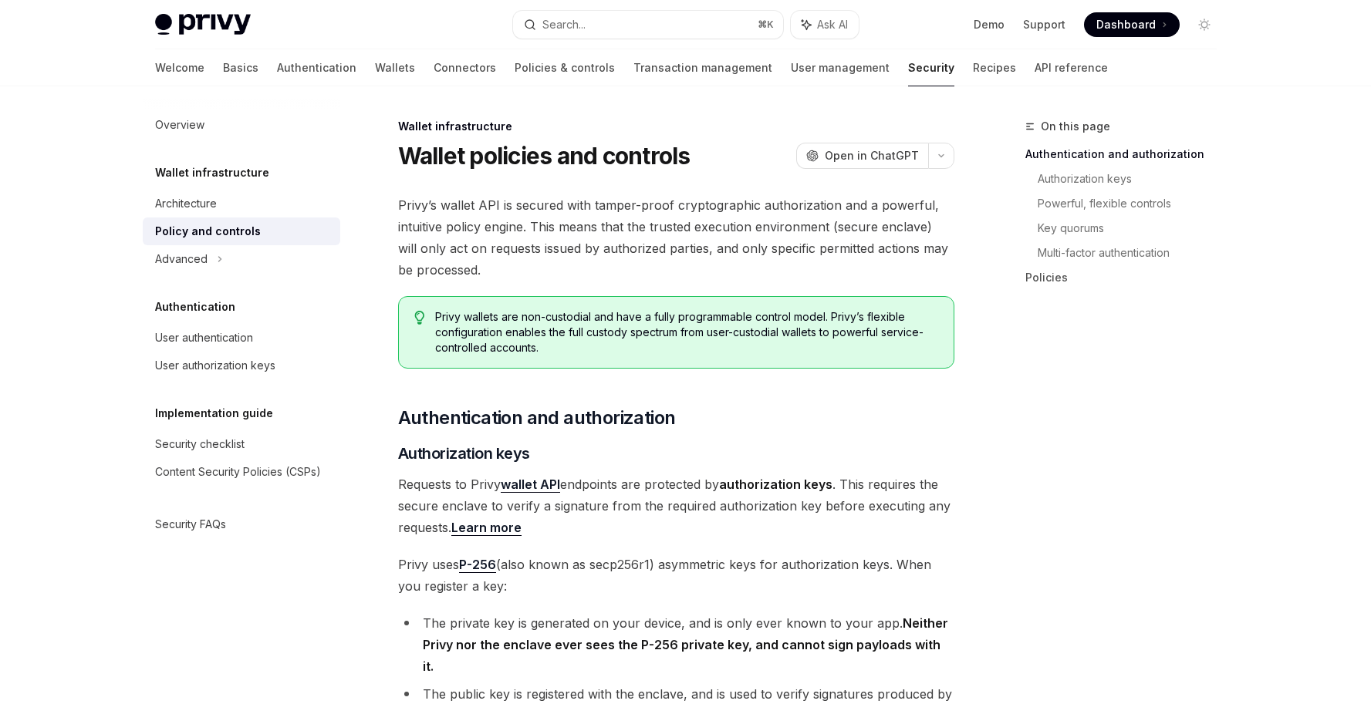
click at [540, 240] on span "Privy’s wallet API is secured with tamper-proof cryptographic authorization and…" at bounding box center [676, 237] width 556 height 86
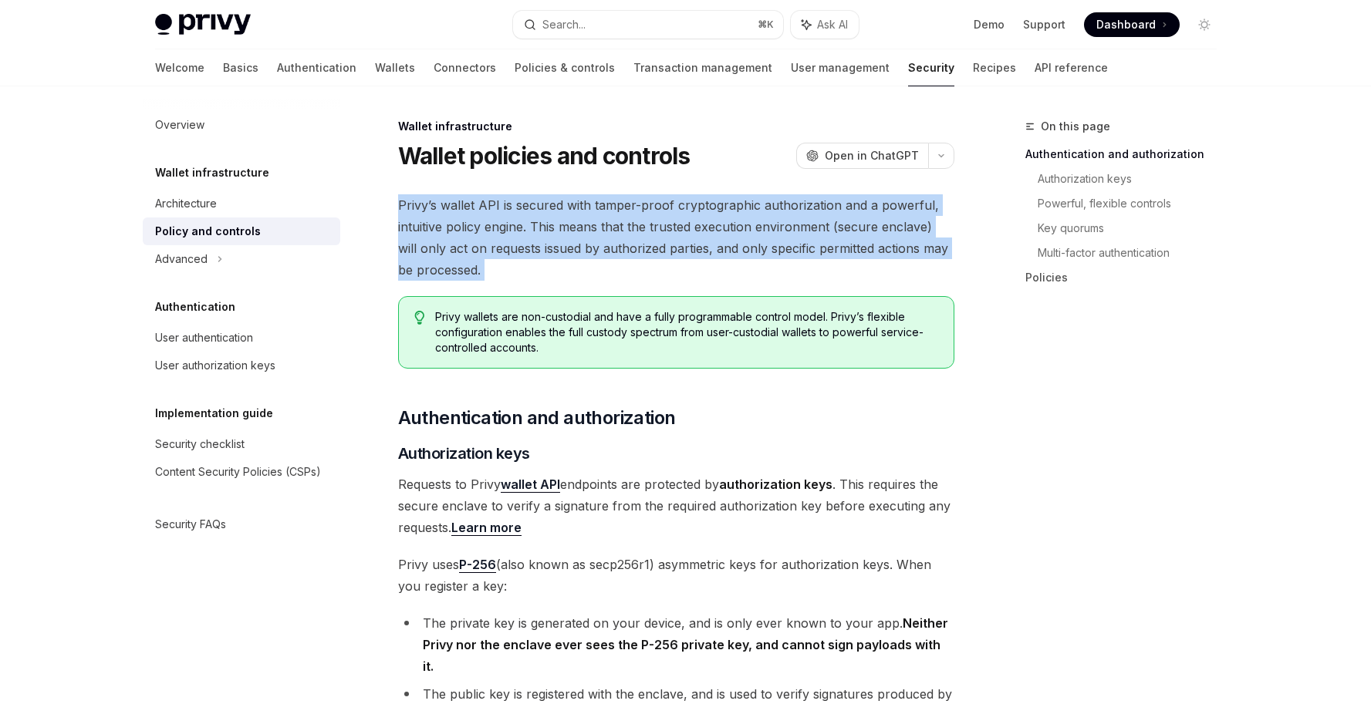
click at [540, 240] on span "Privy’s wallet API is secured with tamper-proof cryptographic authorization and…" at bounding box center [676, 237] width 556 height 86
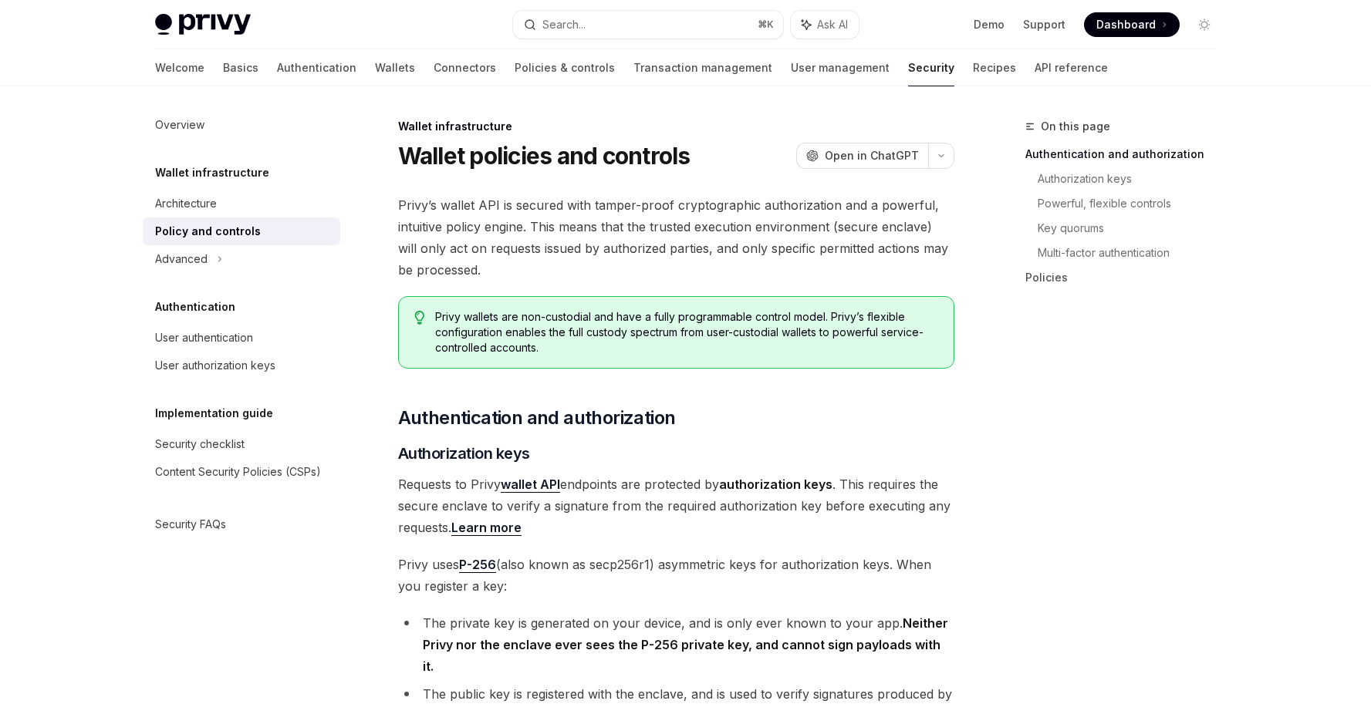
click at [664, 490] on span "Requests to Privy wallet API endpoints are protected by authorization keys . Th…" at bounding box center [676, 506] width 556 height 65
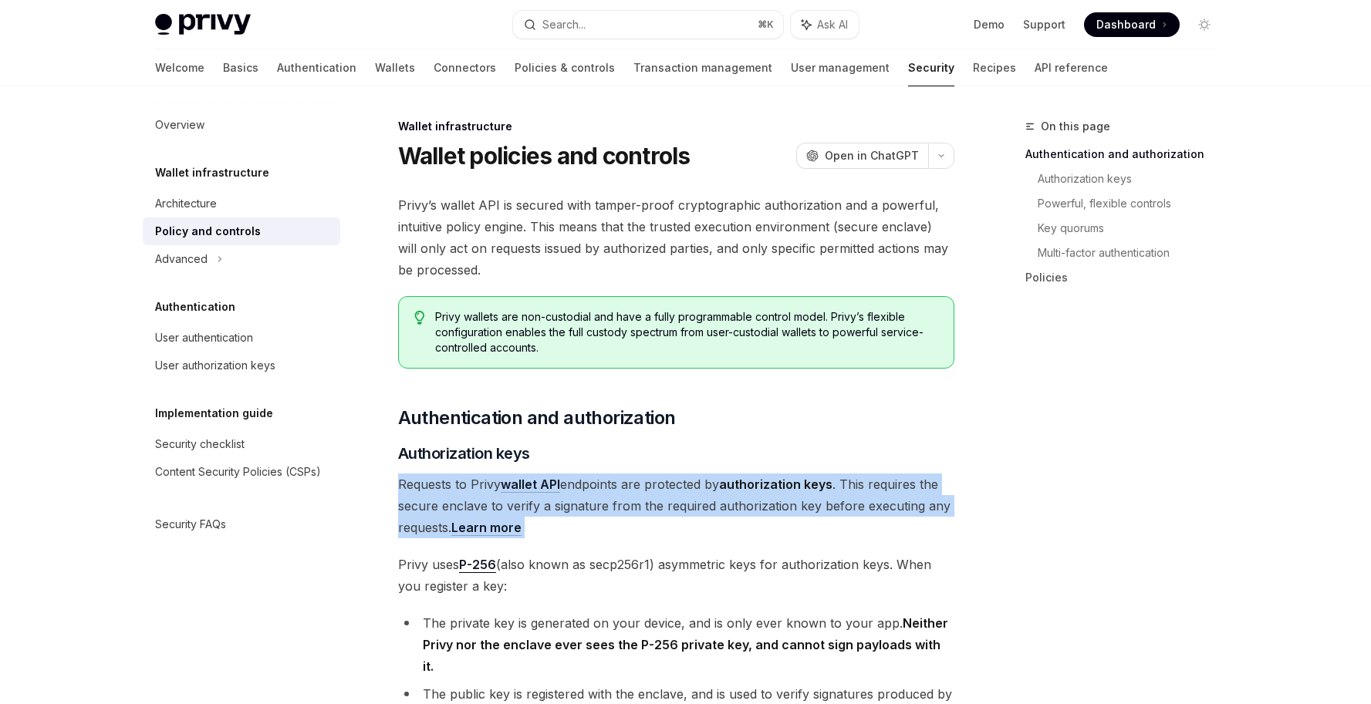
click at [664, 490] on span "Requests to Privy wallet API endpoints are protected by authorization keys . Th…" at bounding box center [676, 506] width 556 height 65
click at [551, 534] on span "Requests to Privy wallet API endpoints are protected by authorization keys . Th…" at bounding box center [676, 506] width 556 height 65
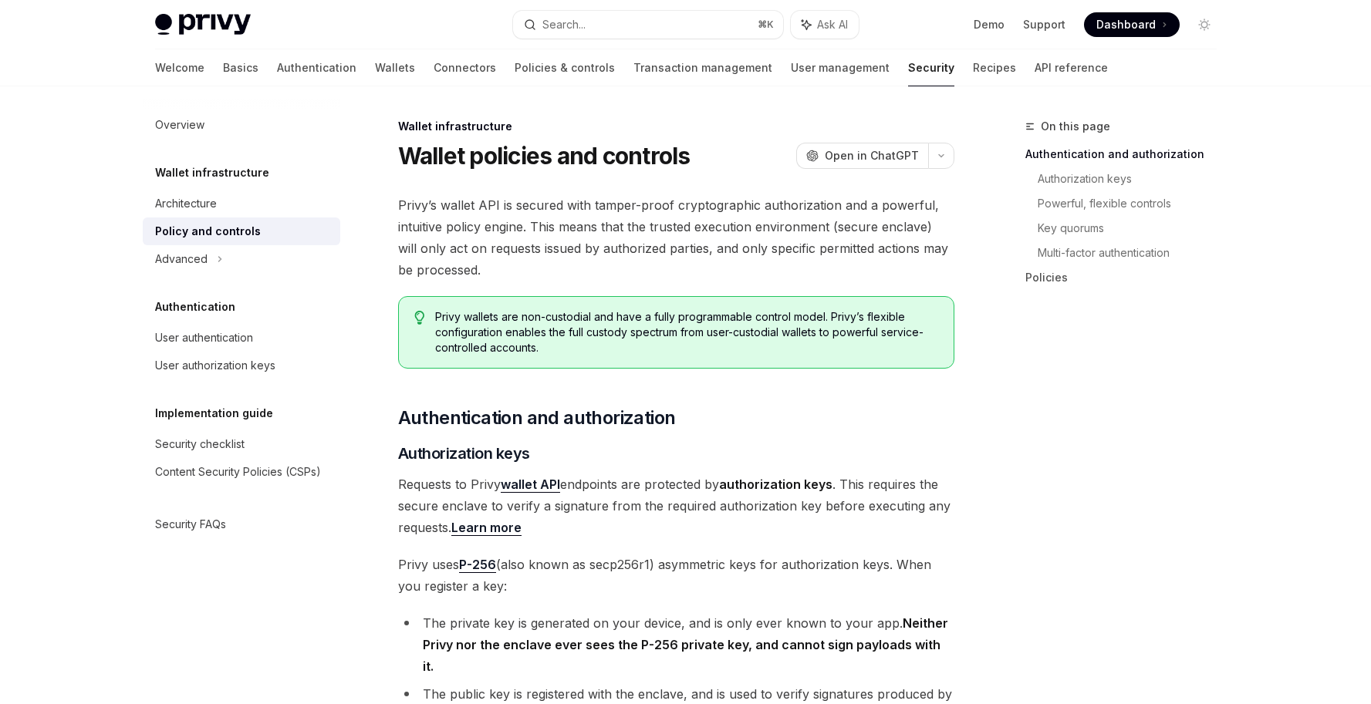
click at [556, 529] on span "Requests to Privy wallet API endpoints are protected by authorization keys . Th…" at bounding box center [676, 506] width 556 height 65
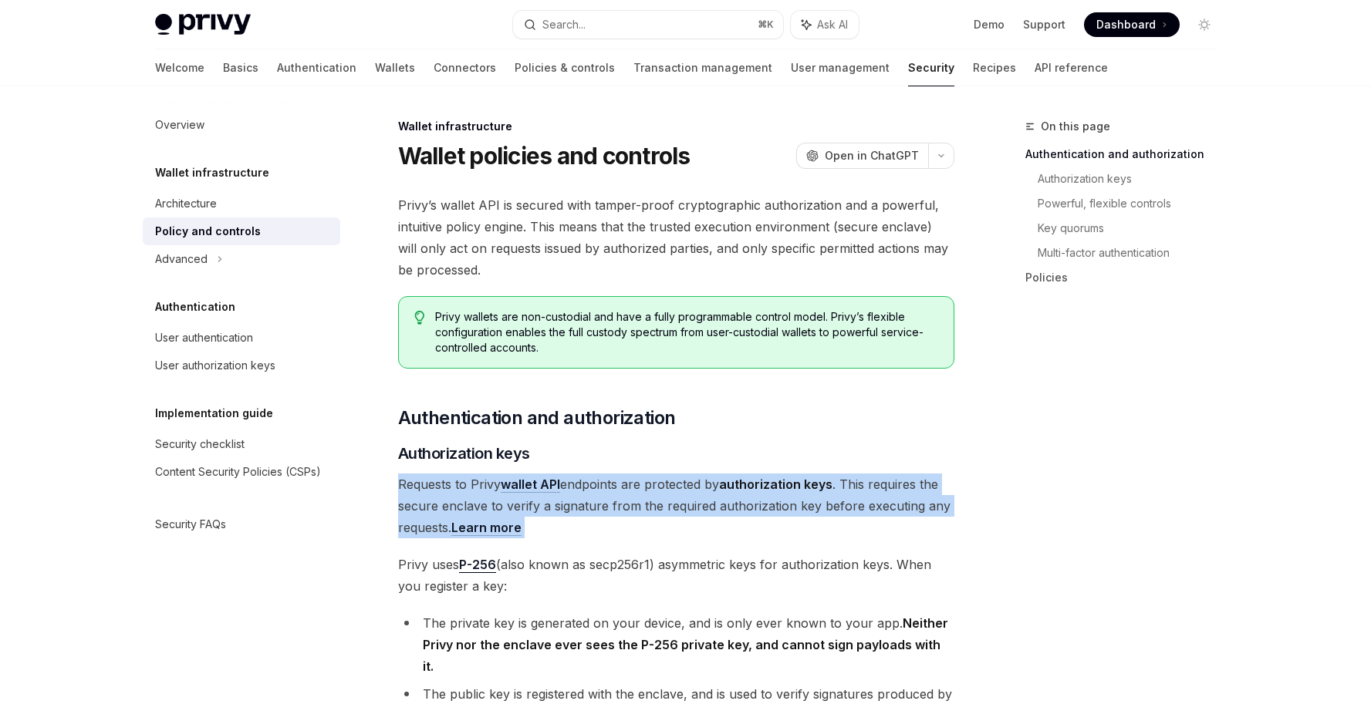
click at [556, 529] on span "Requests to Privy wallet API endpoints are protected by authorization keys . Th…" at bounding box center [676, 506] width 556 height 65
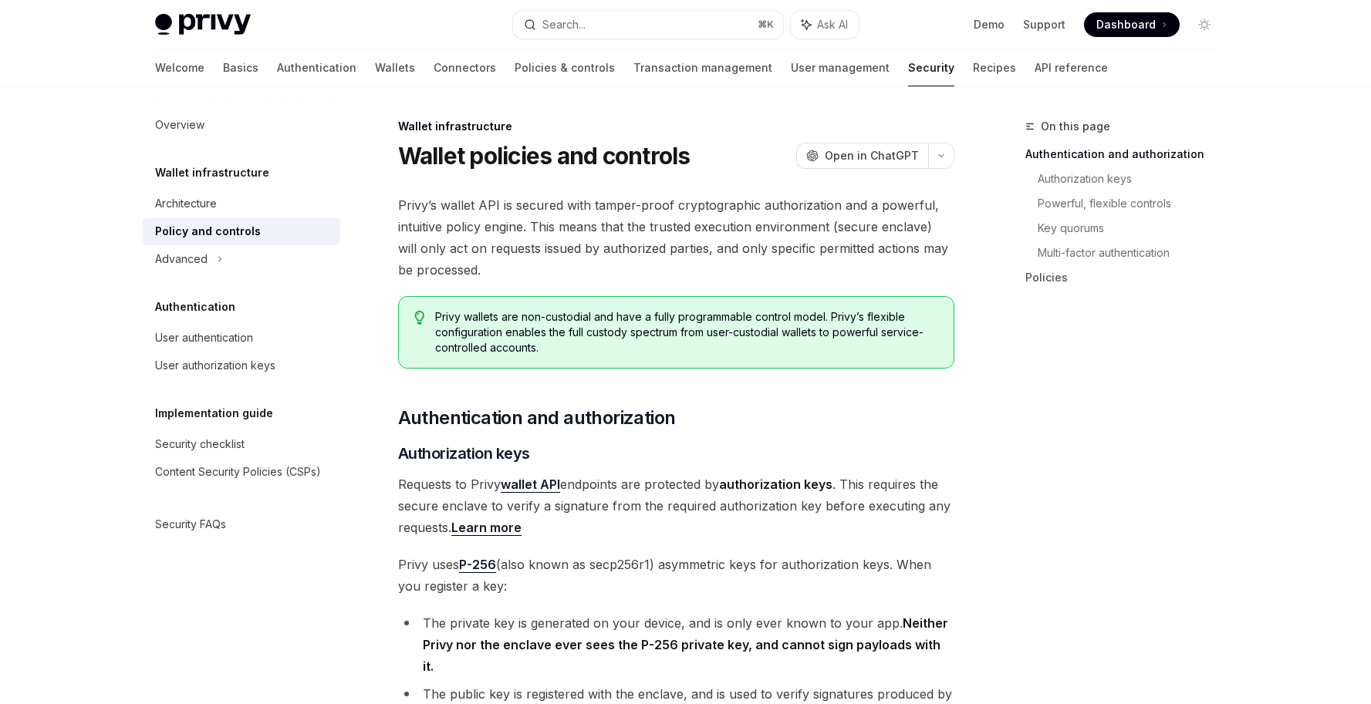
click at [556, 529] on span "Requests to Privy wallet API endpoints are protected by authorization keys . Th…" at bounding box center [676, 506] width 556 height 65
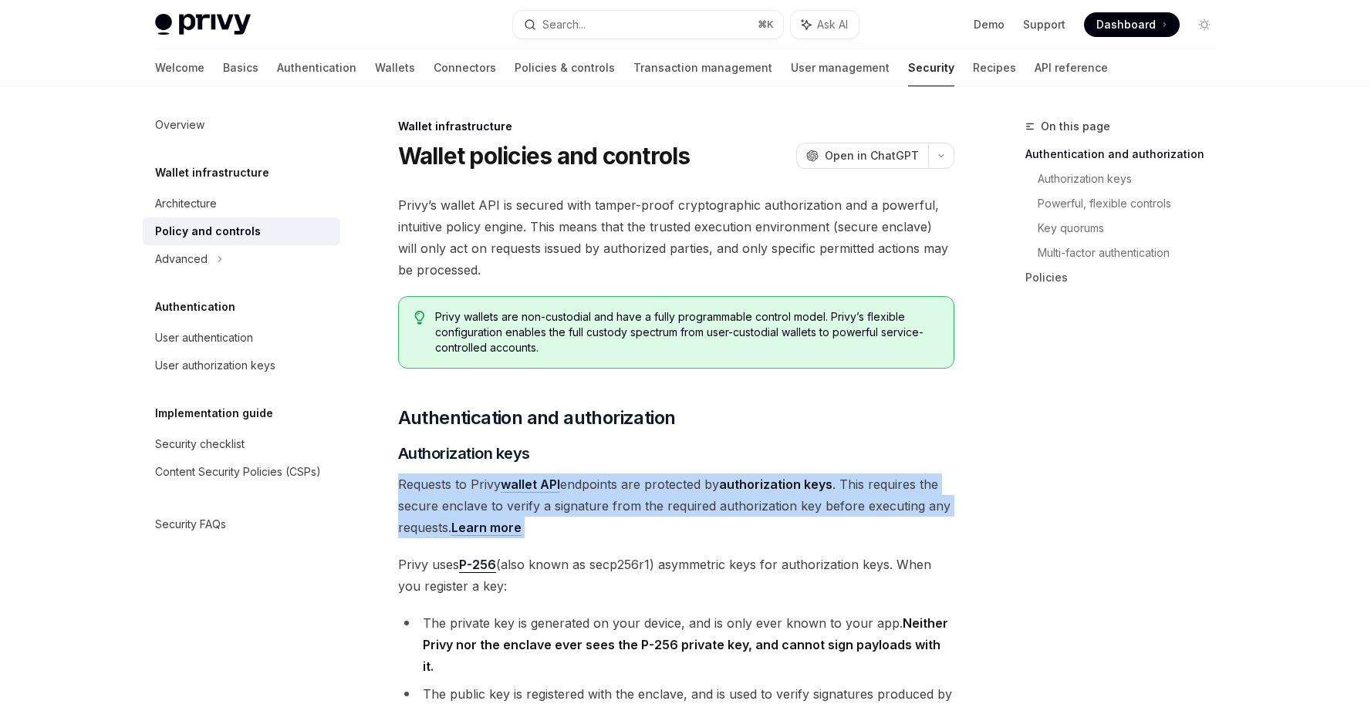
click at [556, 529] on span "Requests to Privy wallet API endpoints are protected by authorization keys . Th…" at bounding box center [676, 506] width 556 height 65
click at [556, 526] on span "Requests to Privy wallet API endpoints are protected by authorization keys . Th…" at bounding box center [676, 506] width 556 height 65
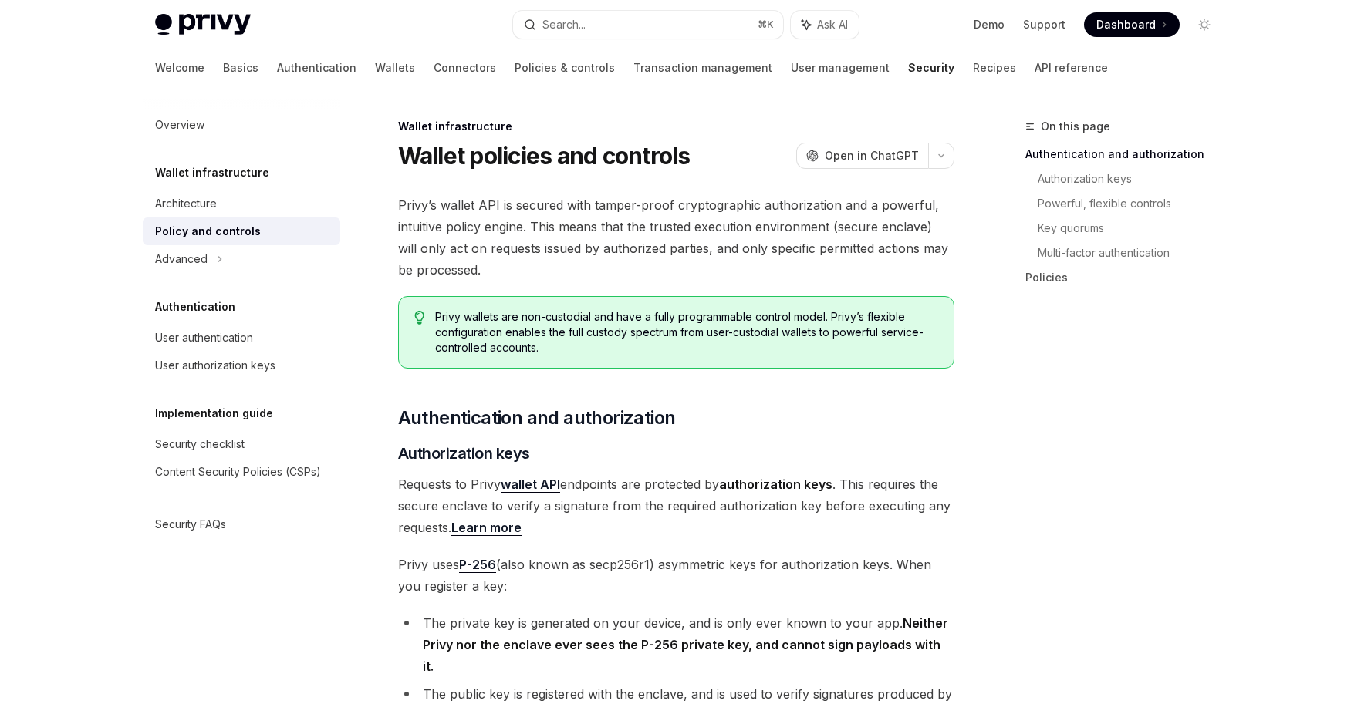
click at [556, 526] on span "Requests to Privy wallet API endpoints are protected by authorization keys . Th…" at bounding box center [676, 506] width 556 height 65
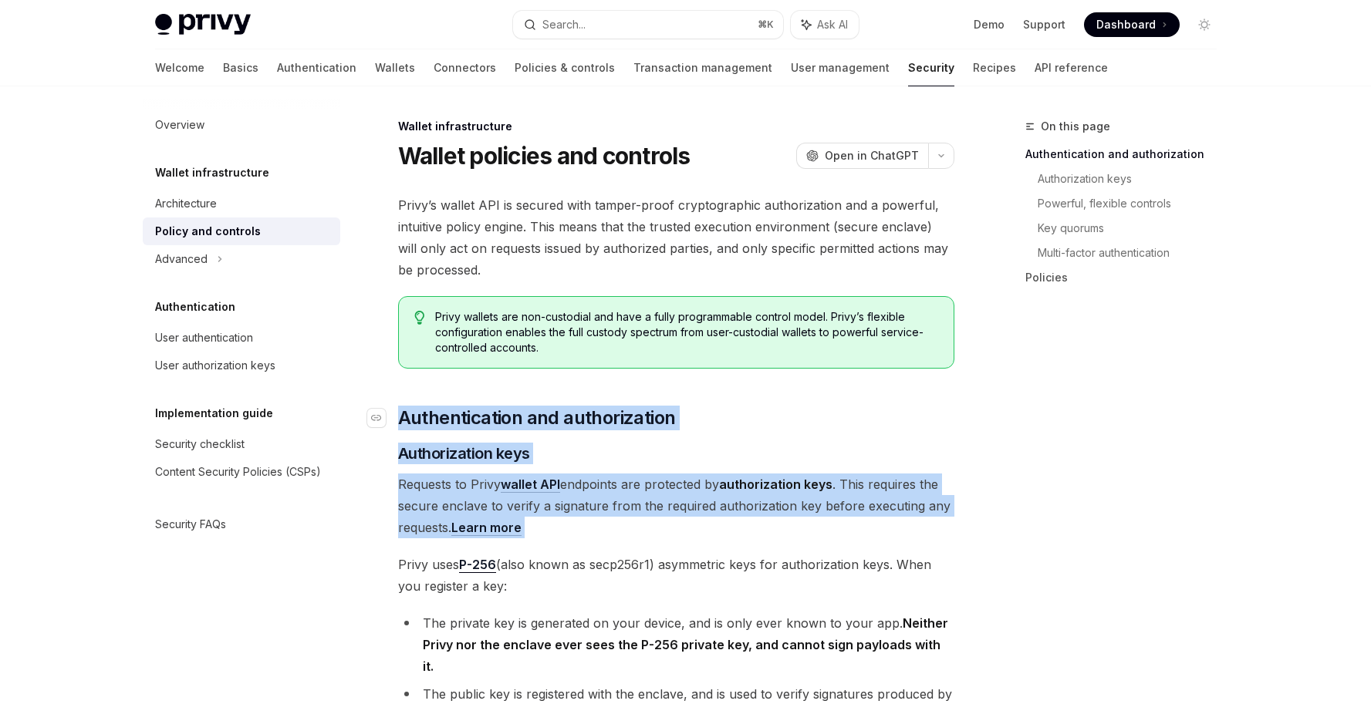
drag, startPoint x: 556, startPoint y: 526, endPoint x: 395, endPoint y: 423, distance: 191.6
click at [475, 411] on span "Authentication and authorization" at bounding box center [537, 418] width 278 height 25
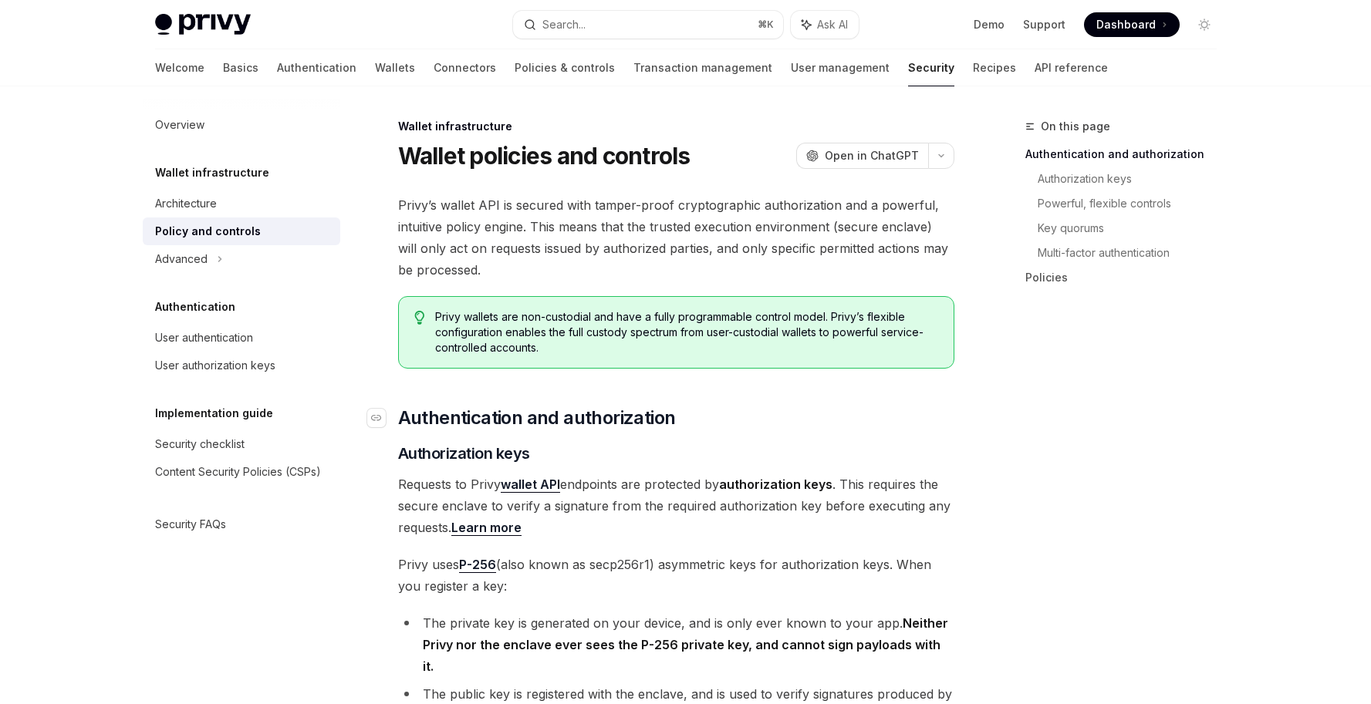
drag, startPoint x: 528, startPoint y: 586, endPoint x: 401, endPoint y: 416, distance: 212.3
click at [527, 593] on span "Privy uses P-256 (also known as secp256r1) asymmetric keys for authorization ke…" at bounding box center [676, 575] width 556 height 43
drag, startPoint x: 522, startPoint y: 588, endPoint x: 404, endPoint y: 422, distance: 204.1
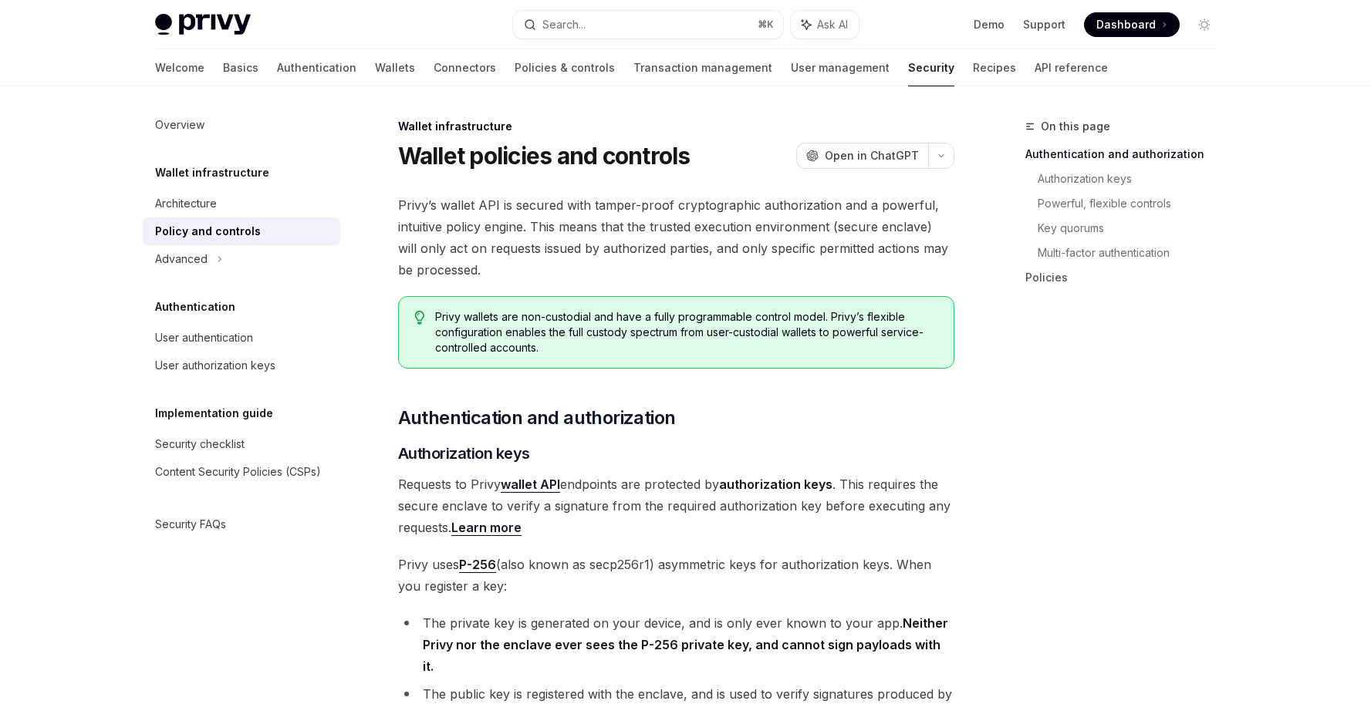
click at [534, 581] on span "Privy uses P-256 (also known as secp256r1) asymmetric keys for authorization ke…" at bounding box center [676, 575] width 556 height 43
drag, startPoint x: 519, startPoint y: 586, endPoint x: 378, endPoint y: 418, distance: 219.0
drag, startPoint x: 518, startPoint y: 593, endPoint x: 393, endPoint y: 415, distance: 217.5
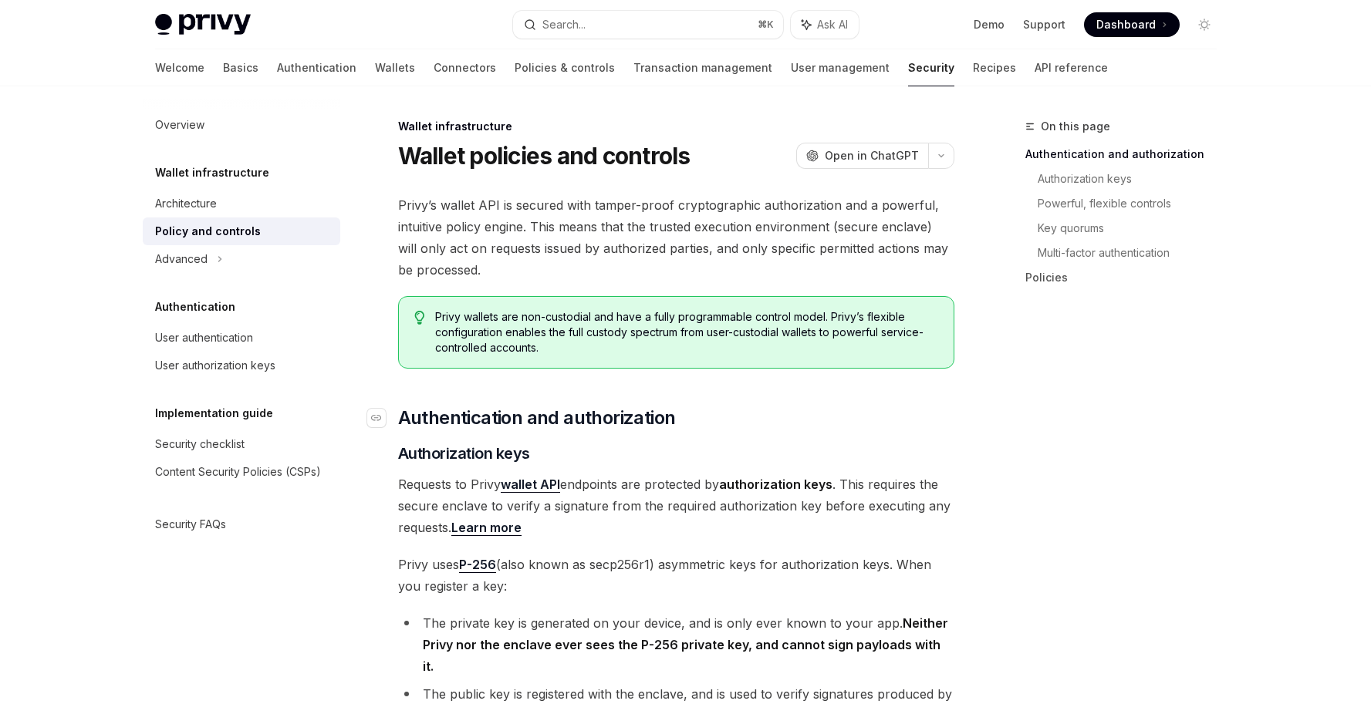
click at [514, 583] on span "Privy uses P-256 (also known as secp256r1) asymmetric keys for authorization ke…" at bounding box center [676, 575] width 556 height 43
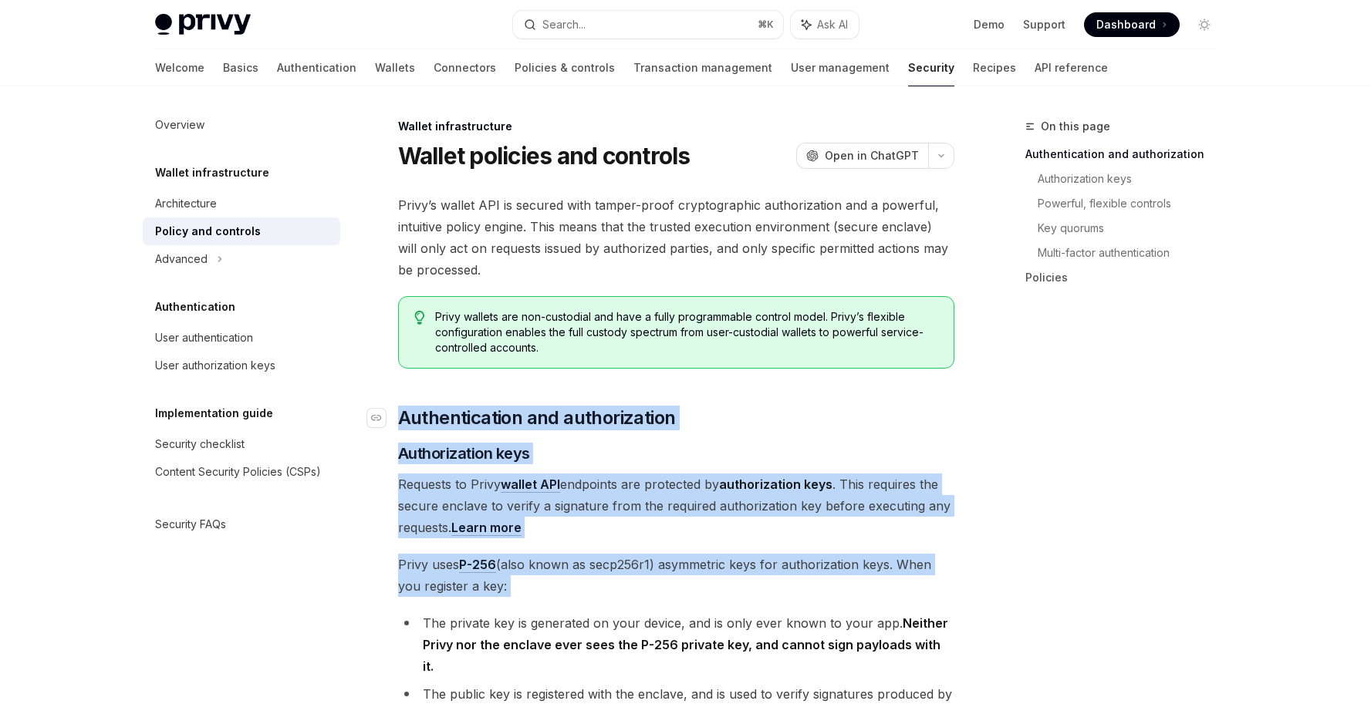
drag, startPoint x: 513, startPoint y: 583, endPoint x: 393, endPoint y: 421, distance: 202.5
click at [514, 587] on span "Privy uses P-256 (also known as secp256r1) asymmetric keys for authorization ke…" at bounding box center [676, 575] width 556 height 43
drag, startPoint x: 514, startPoint y: 587, endPoint x: 421, endPoint y: 418, distance: 193.0
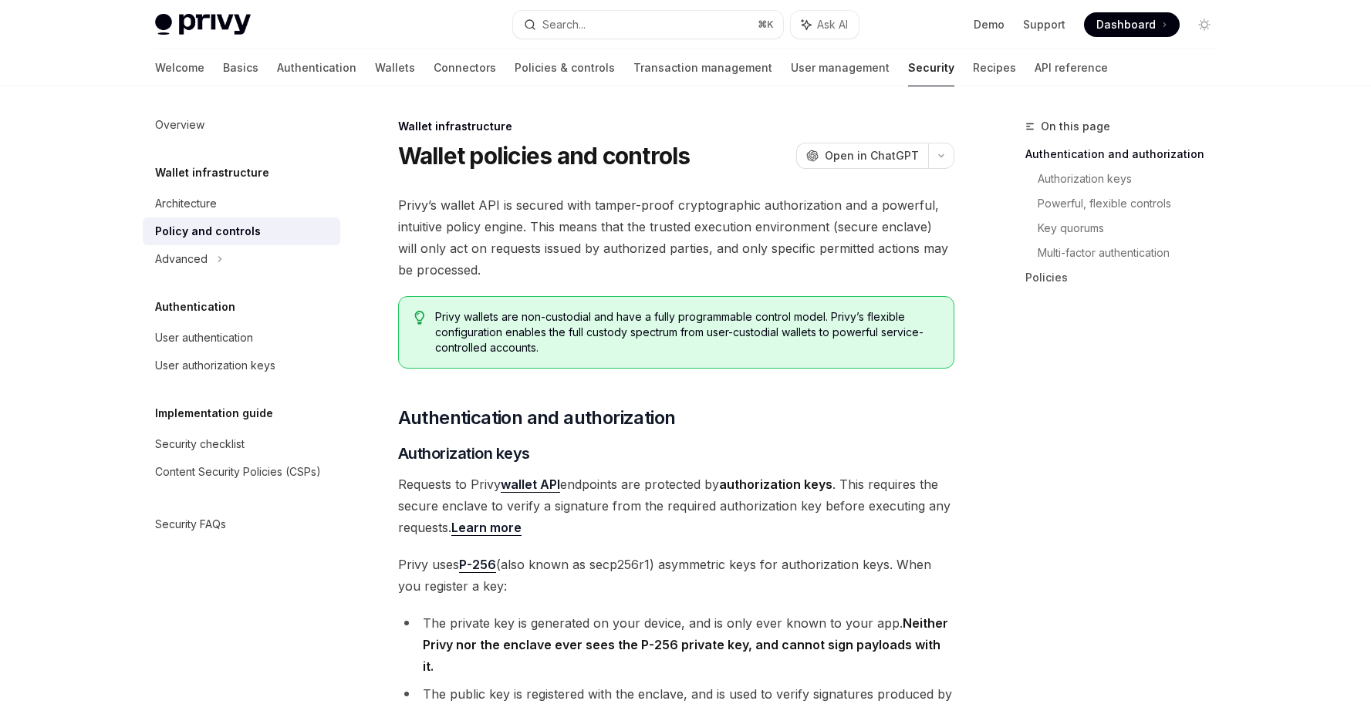
click at [1034, 418] on div "On this page Authentication and authorization Authorization keys Powerful, flex…" at bounding box center [1112, 410] width 235 height 587
click at [223, 68] on link "Basics" at bounding box center [240, 67] width 35 height 37
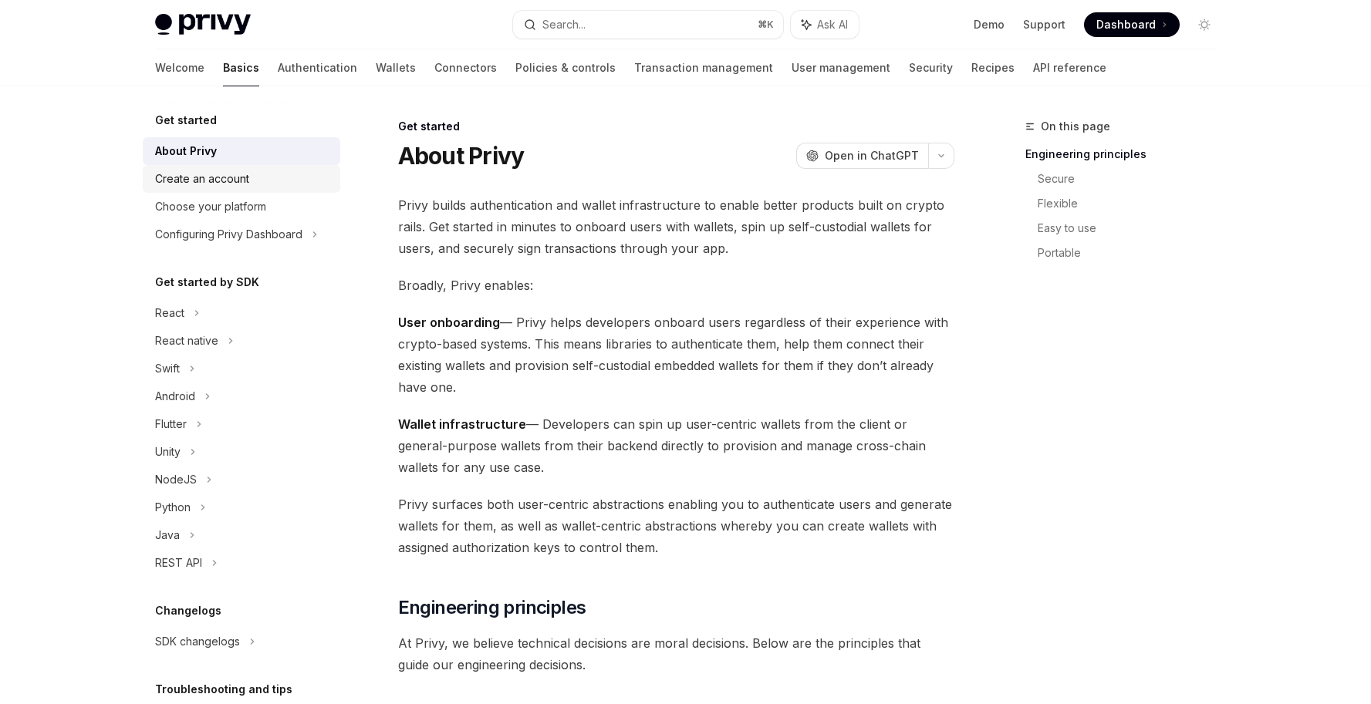
click at [243, 183] on div "Create an account" at bounding box center [202, 179] width 94 height 19
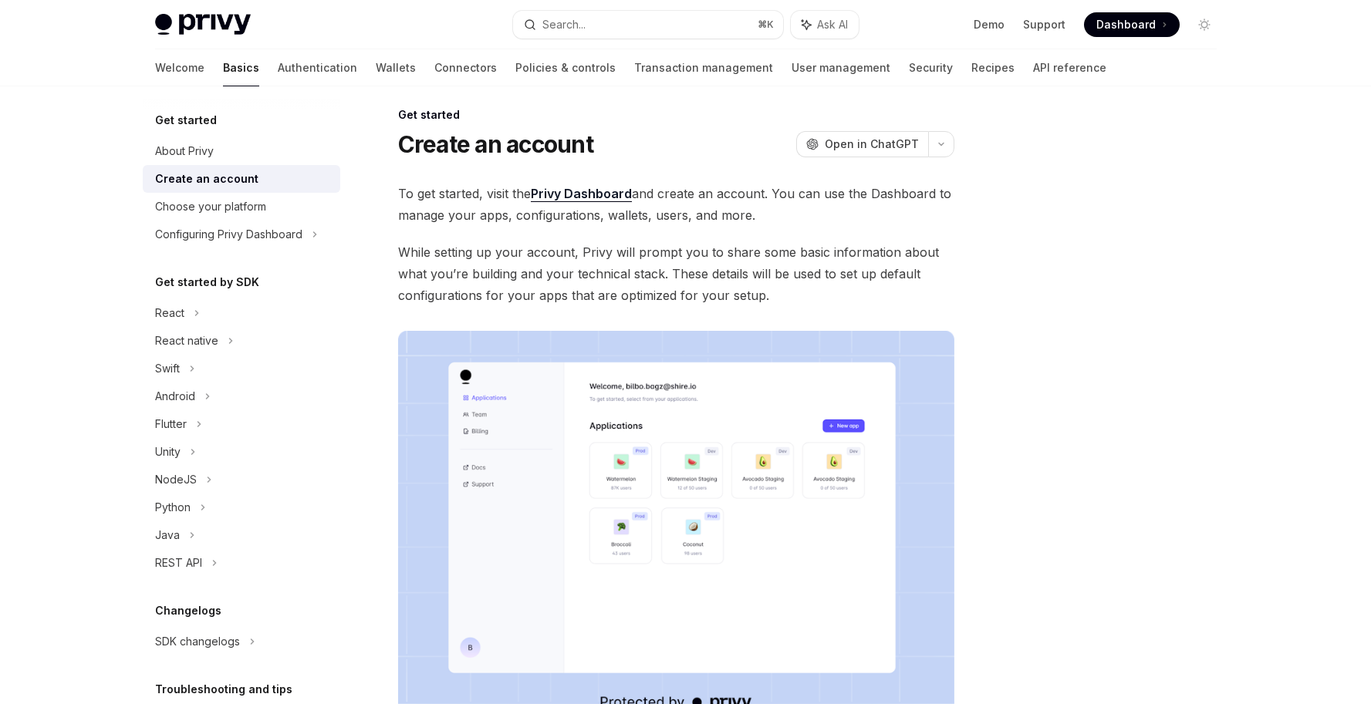
scroll to position [265, 0]
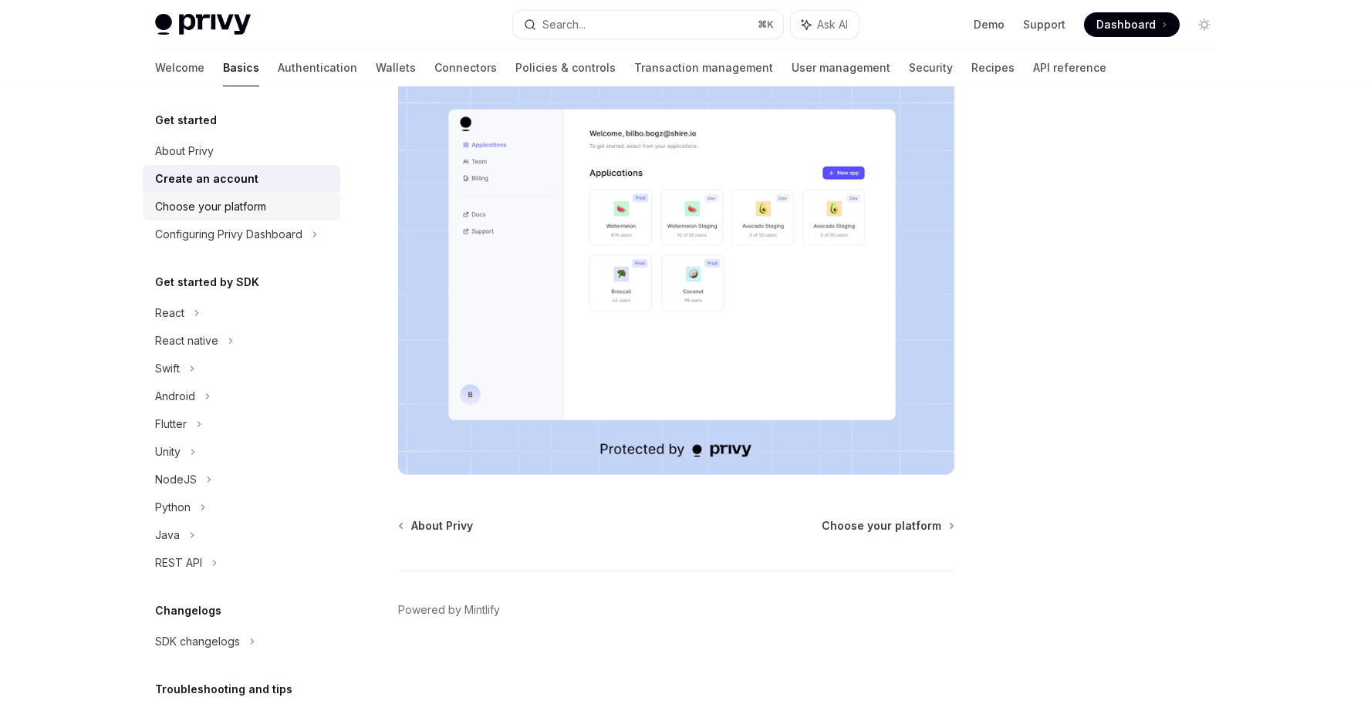
click at [251, 201] on div "Choose your platform" at bounding box center [210, 207] width 111 height 19
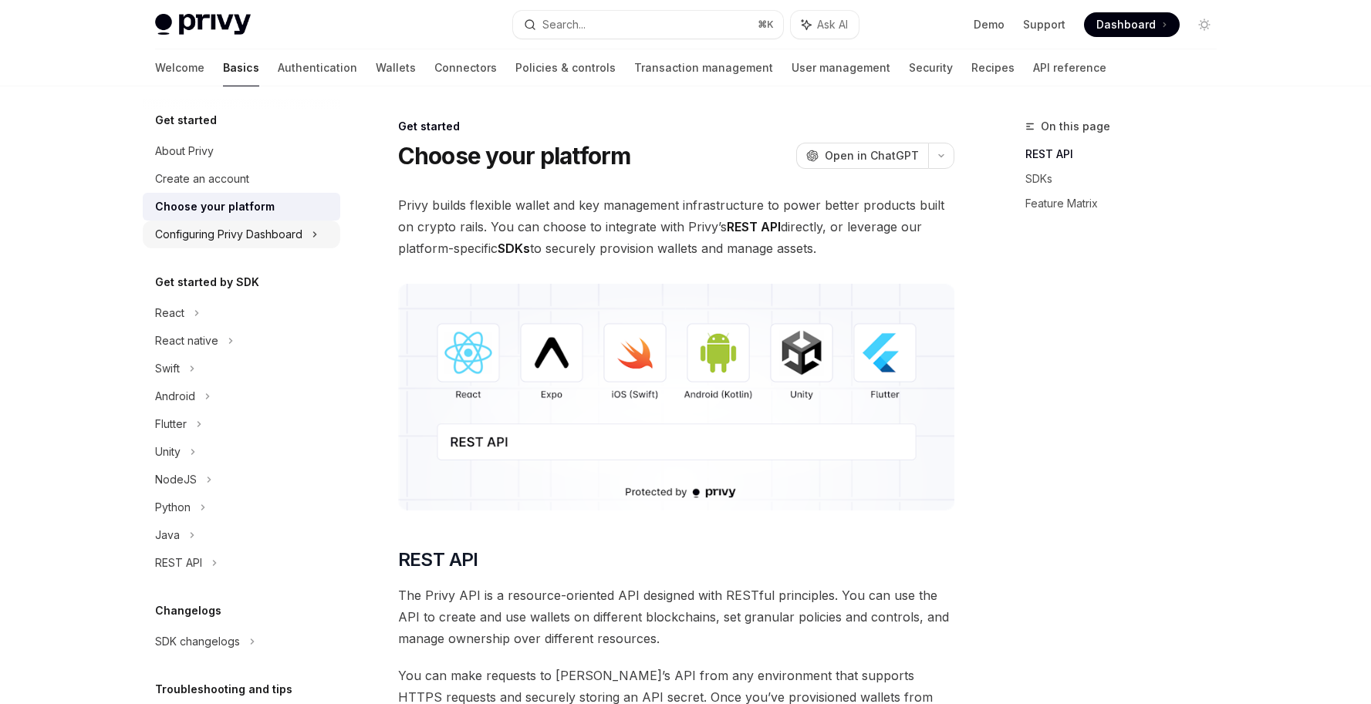
click at [275, 230] on div "Configuring Privy Dashboard" at bounding box center [228, 234] width 147 height 19
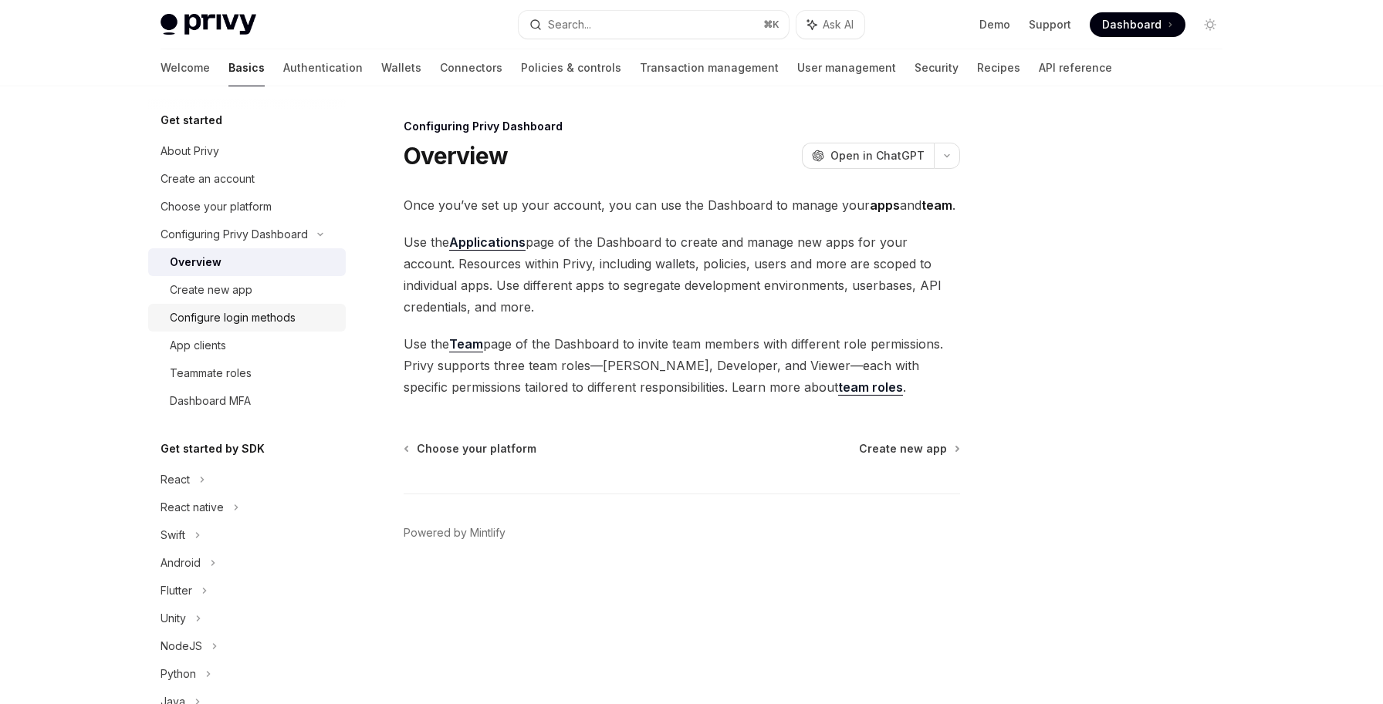
click at [253, 326] on div "Configure login methods" at bounding box center [233, 318] width 126 height 19
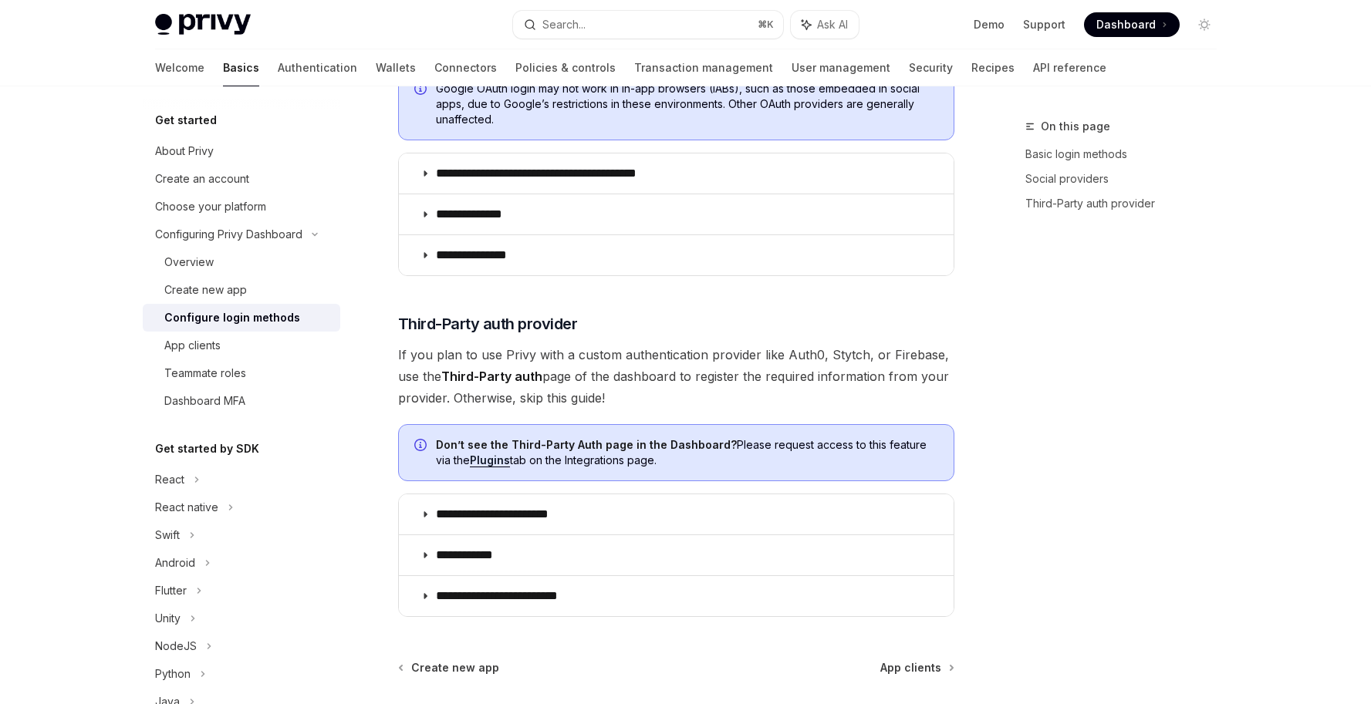
scroll to position [658, 0]
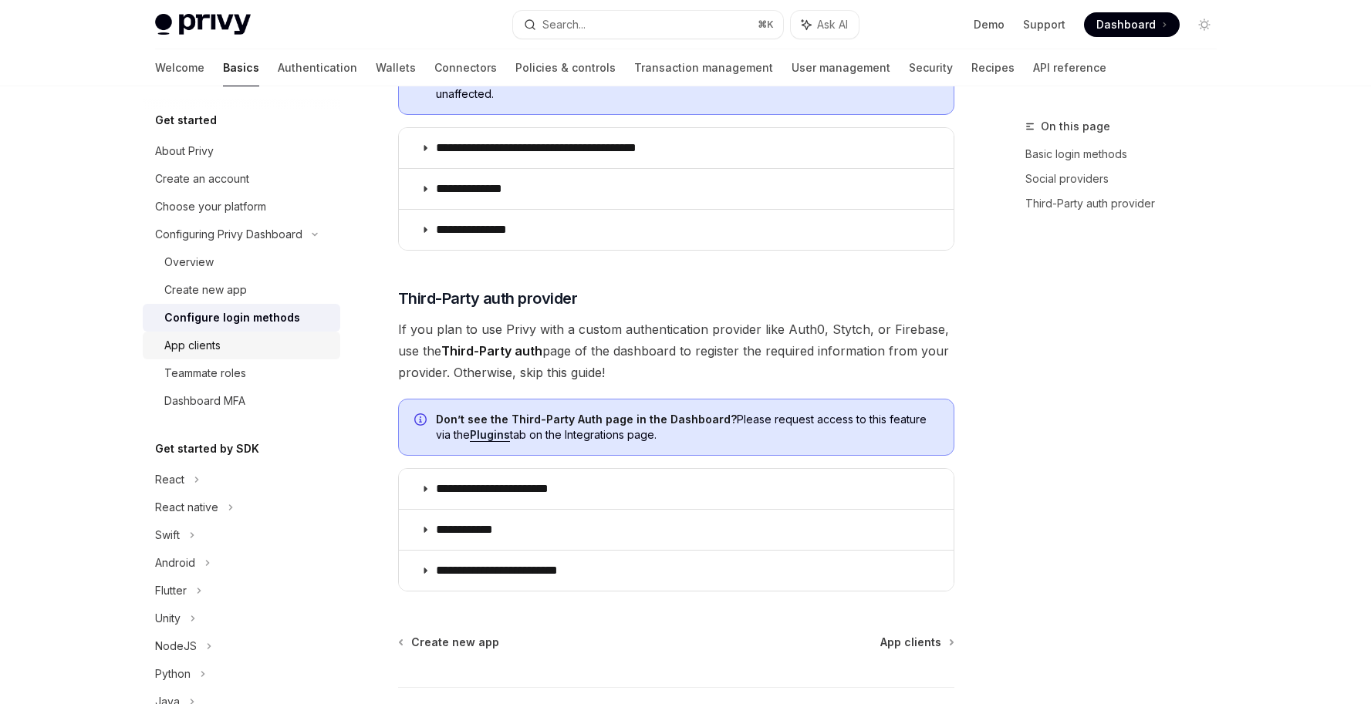
click at [245, 340] on div "App clients" at bounding box center [247, 345] width 167 height 19
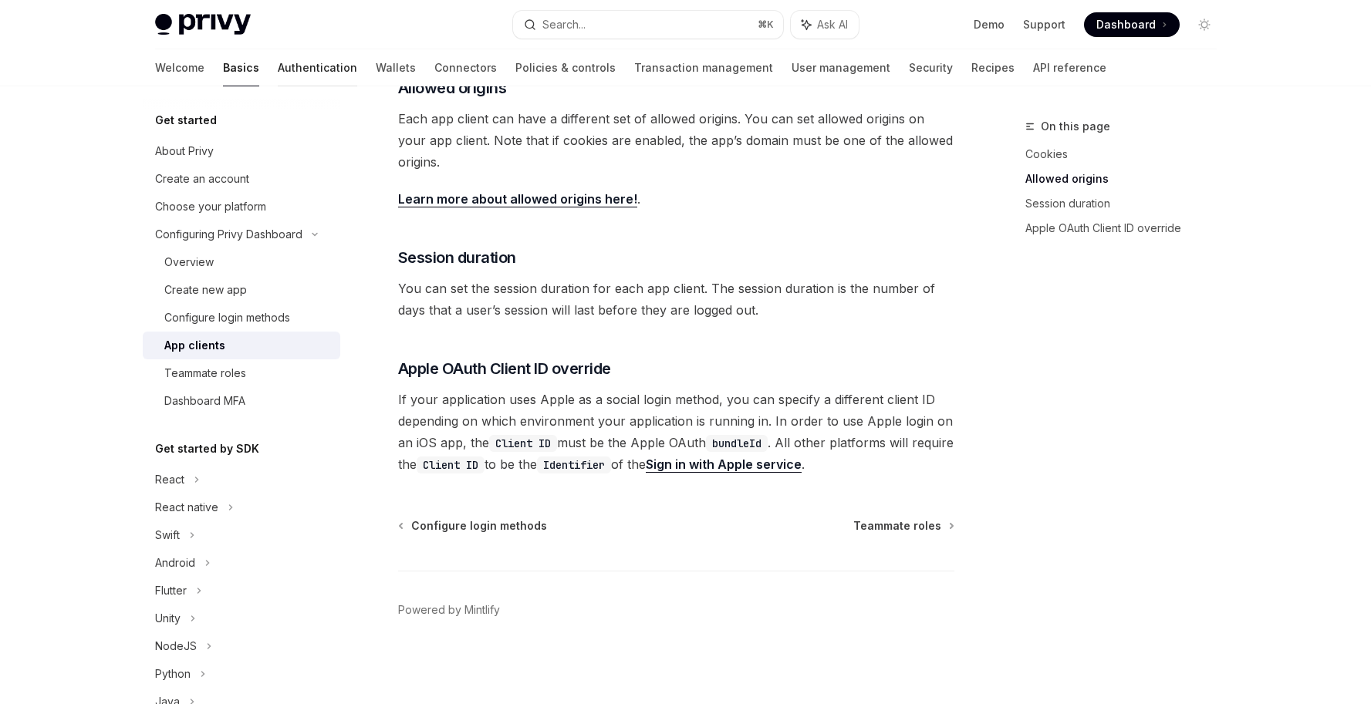
click at [278, 76] on link "Authentication" at bounding box center [317, 67] width 79 height 37
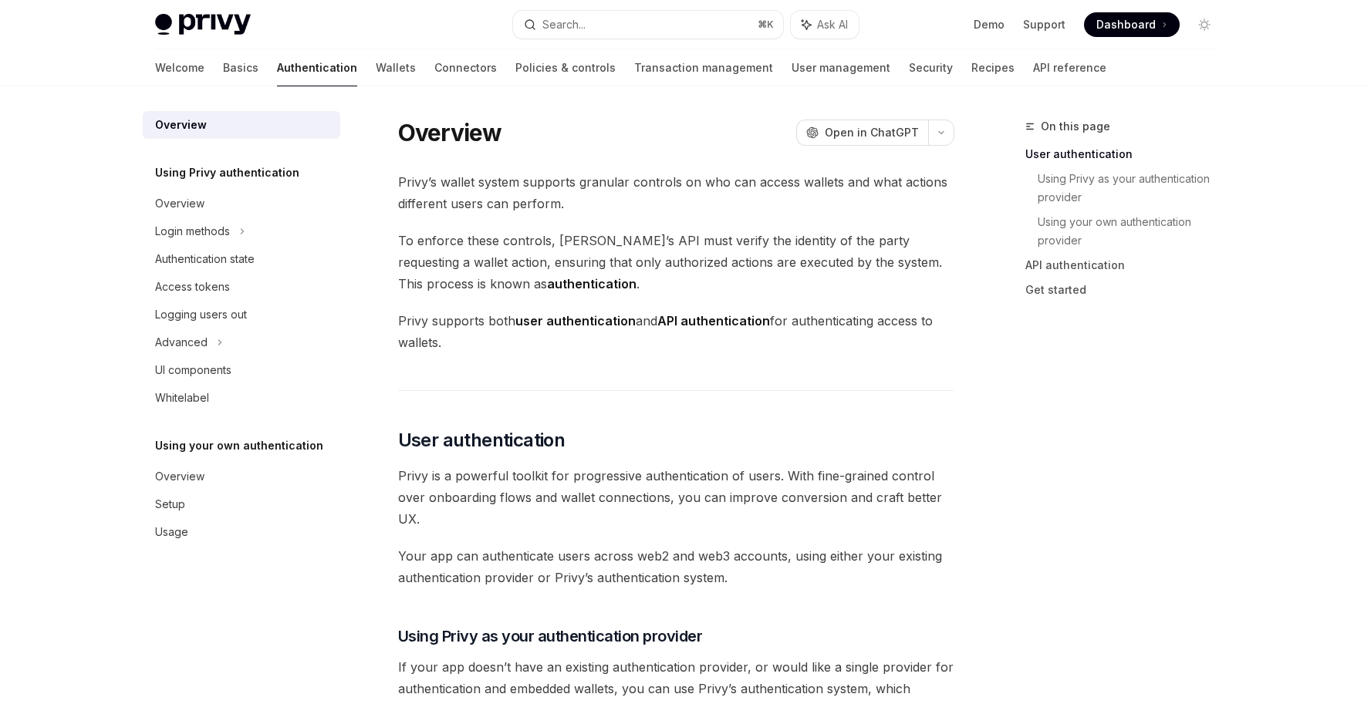
click at [650, 286] on span "To enforce these controls, Privy’s API must verify the identity of the party re…" at bounding box center [676, 262] width 556 height 65
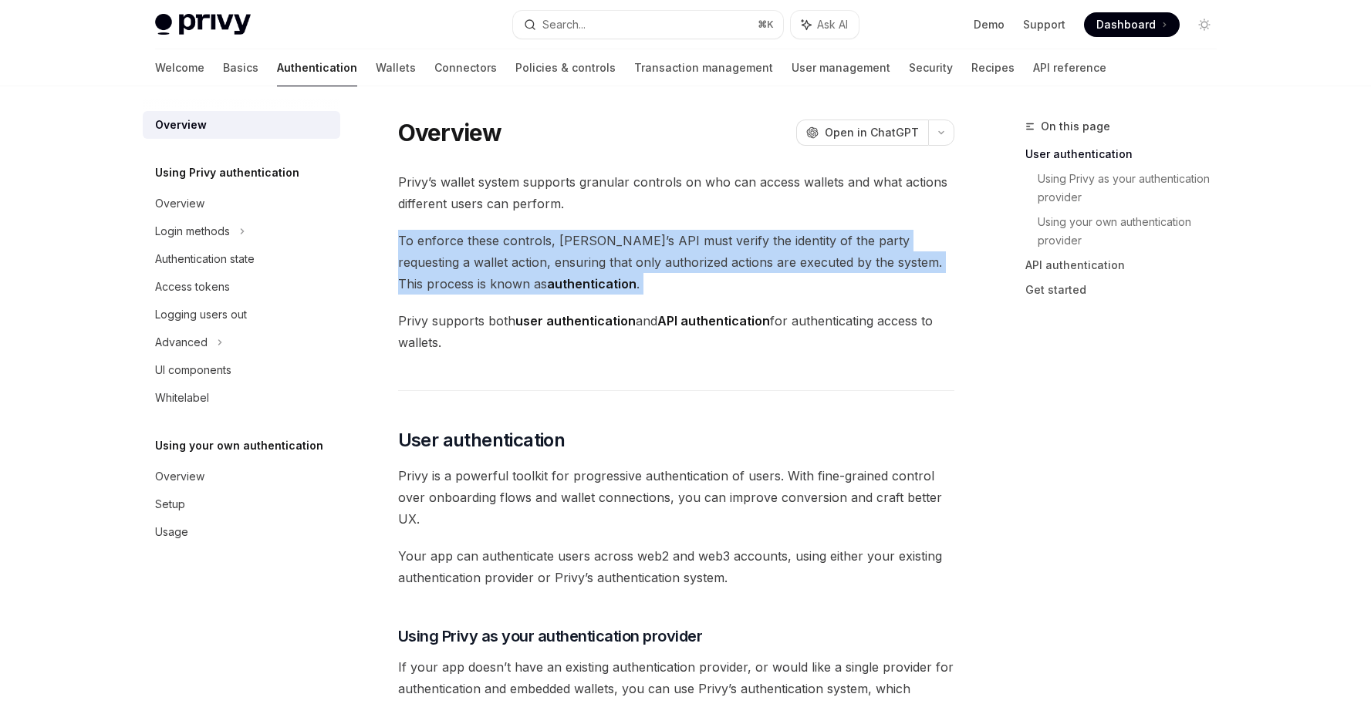
click at [650, 286] on span "To enforce these controls, Privy’s API must verify the identity of the party re…" at bounding box center [676, 262] width 556 height 65
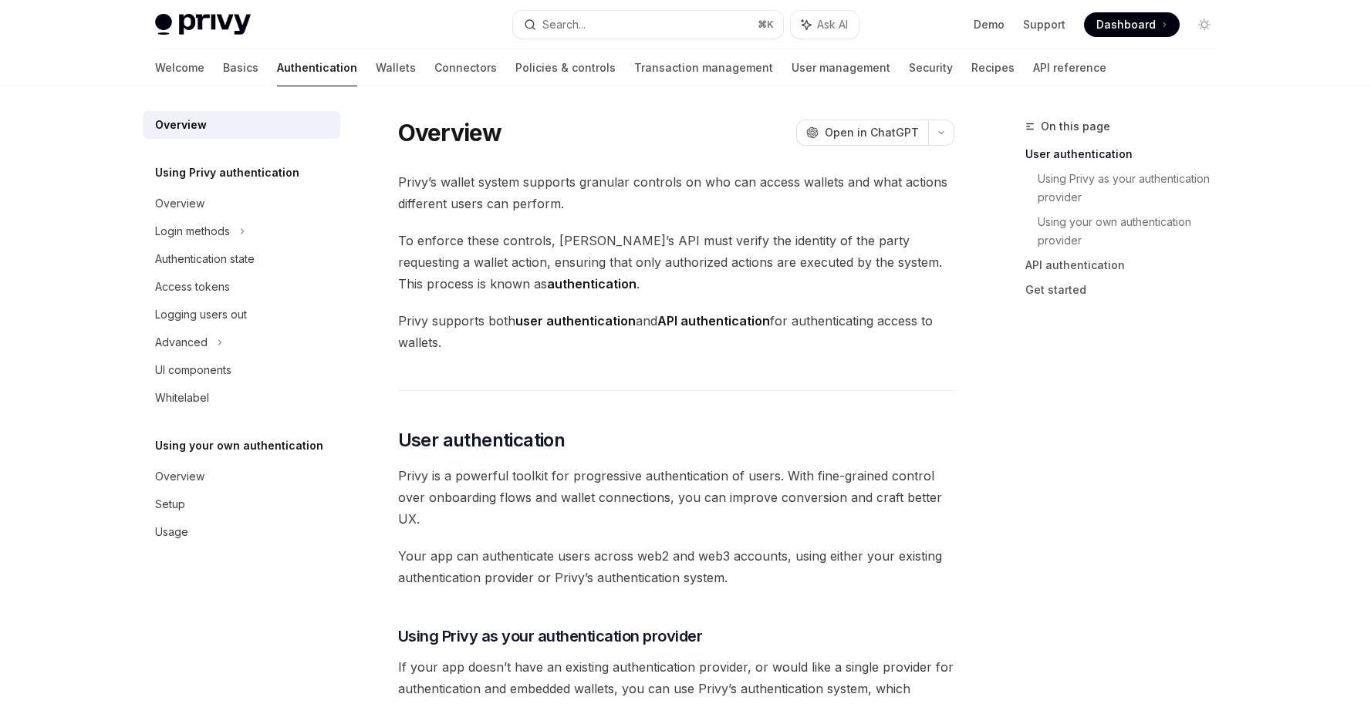
click at [630, 333] on span "Privy supports both user authentication and API authentication for authenticati…" at bounding box center [676, 331] width 556 height 43
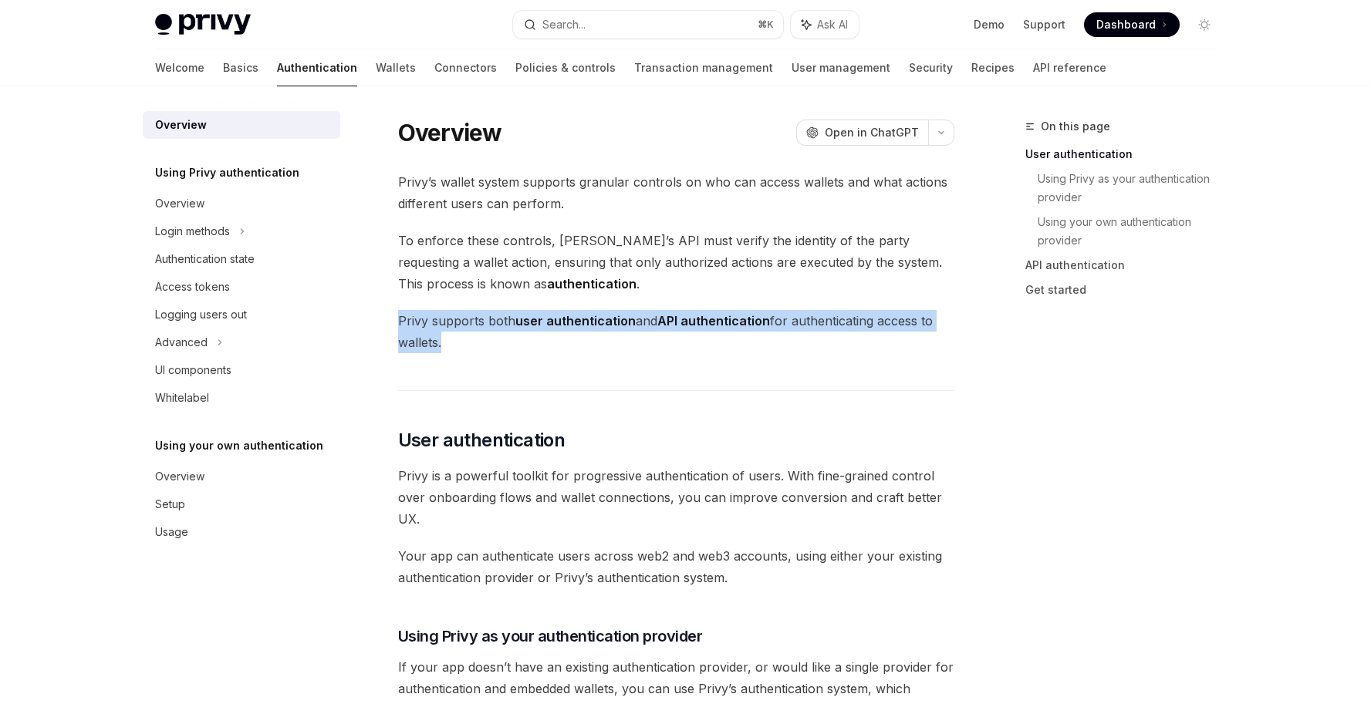
click at [630, 333] on span "Privy supports both user authentication and API authentication for authenticati…" at bounding box center [676, 331] width 556 height 43
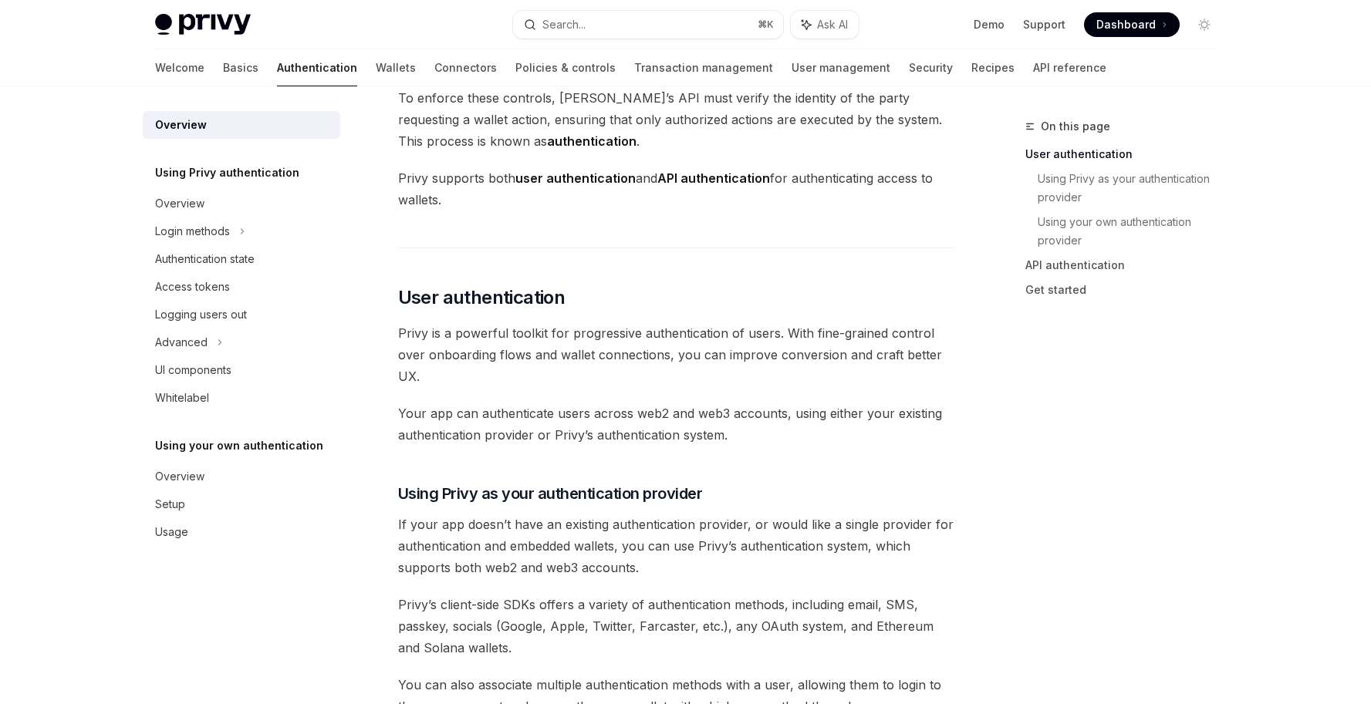
click at [507, 415] on span "Your app can authenticate users across web2 and web3 accounts, using either you…" at bounding box center [676, 424] width 556 height 43
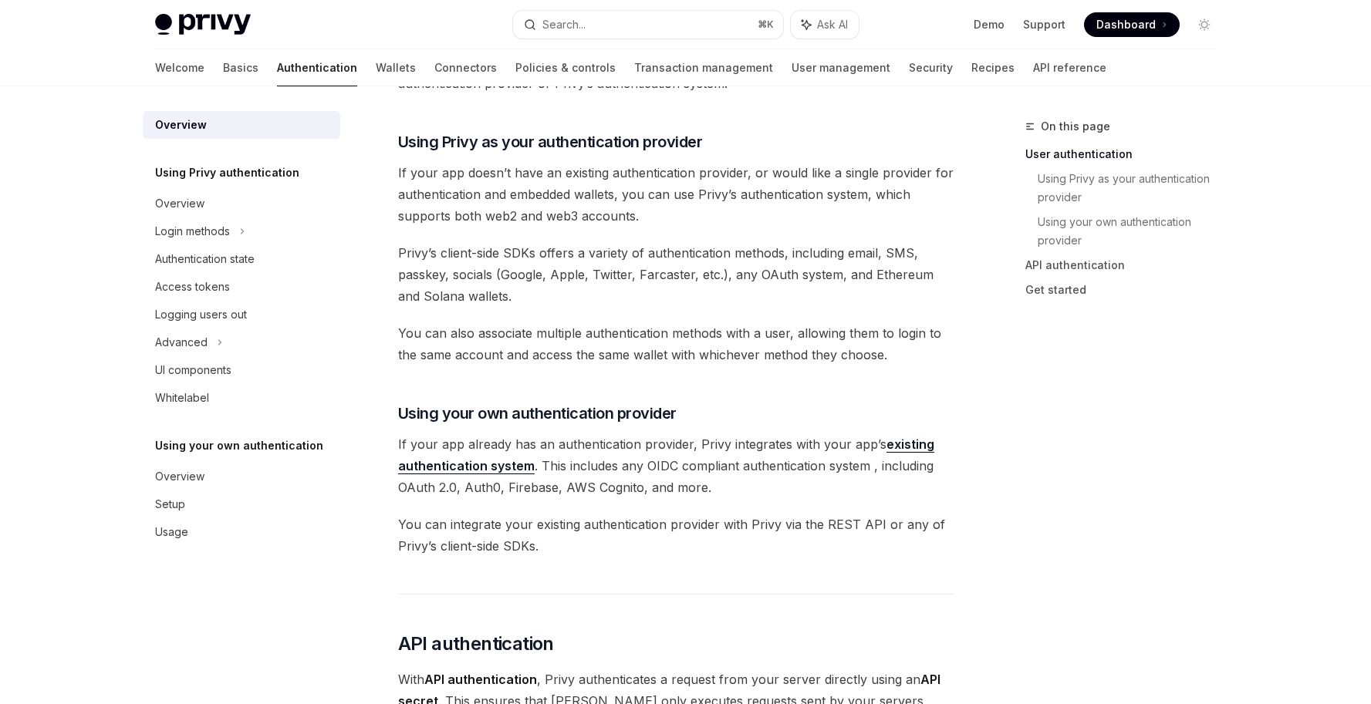
scroll to position [593, 0]
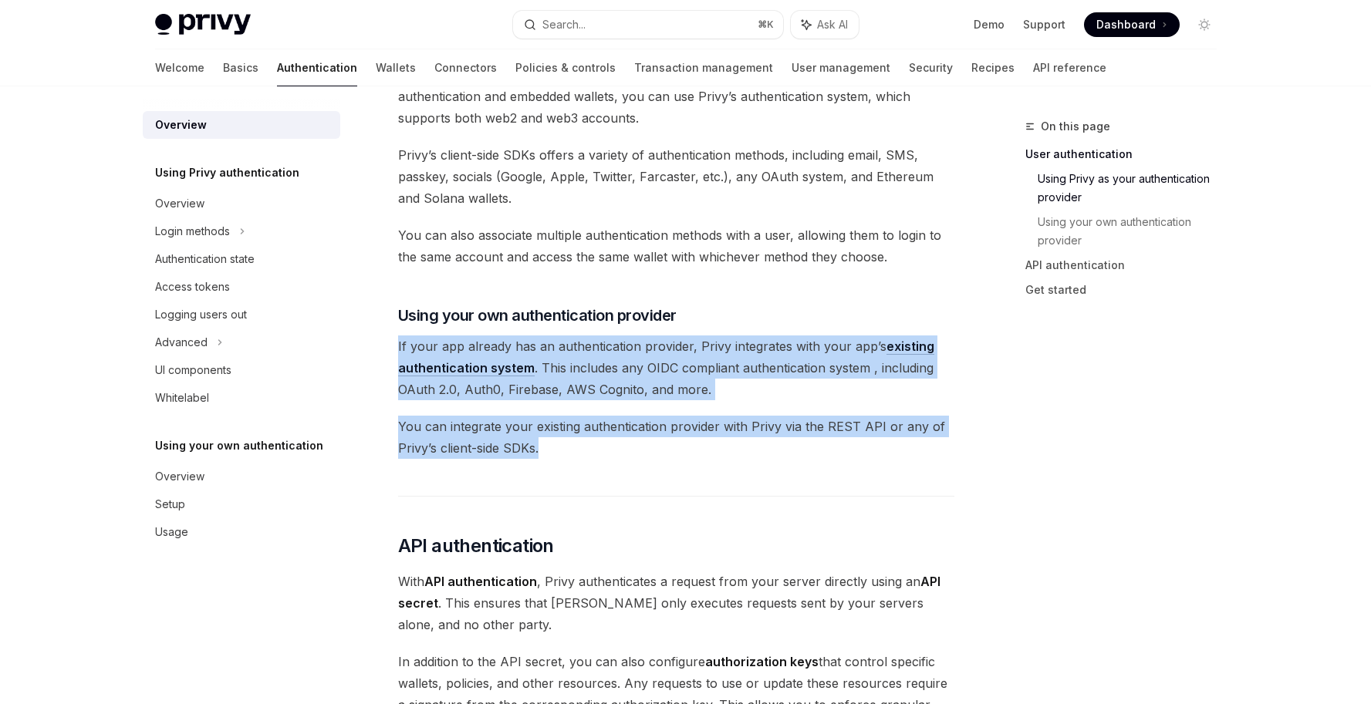
drag, startPoint x: 549, startPoint y: 442, endPoint x: 397, endPoint y: 343, distance: 181.3
click at [397, 343] on div "Overview OpenAI Open in ChatGPT OpenAI Open in ChatGPT Privy’s wallet system su…" at bounding box center [532, 434] width 852 height 1819
drag, startPoint x: 397, startPoint y: 343, endPoint x: 583, endPoint y: 451, distance: 215.7
click at [583, 451] on div "Overview OpenAI Open in ChatGPT OpenAI Open in ChatGPT Privy’s wallet system su…" at bounding box center [532, 434] width 852 height 1819
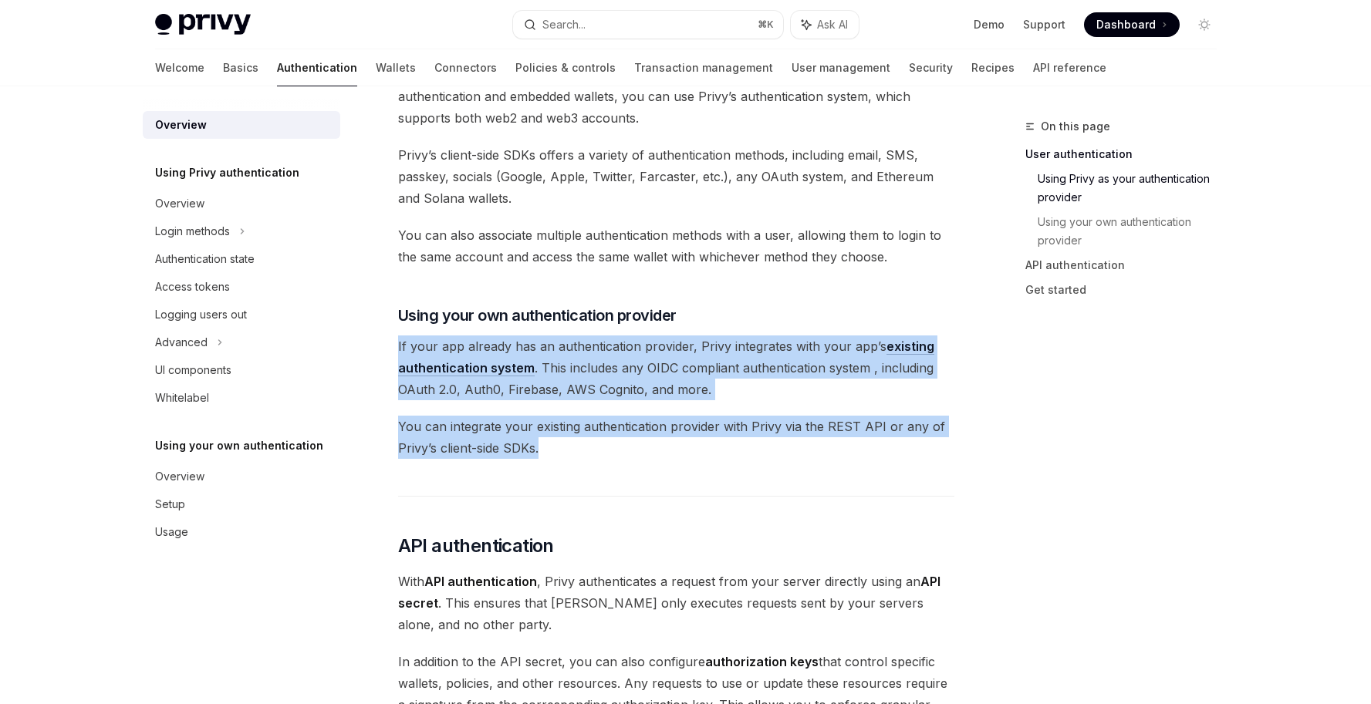
click at [583, 451] on span "You can integrate your existing authentication provider with Privy via the REST…" at bounding box center [676, 437] width 556 height 43
drag, startPoint x: 566, startPoint y: 448, endPoint x: 367, endPoint y: 333, distance: 230.3
click at [367, 333] on div "Overview OpenAI Open in ChatGPT OpenAI Open in ChatGPT Privy’s wallet system su…" at bounding box center [532, 434] width 852 height 1819
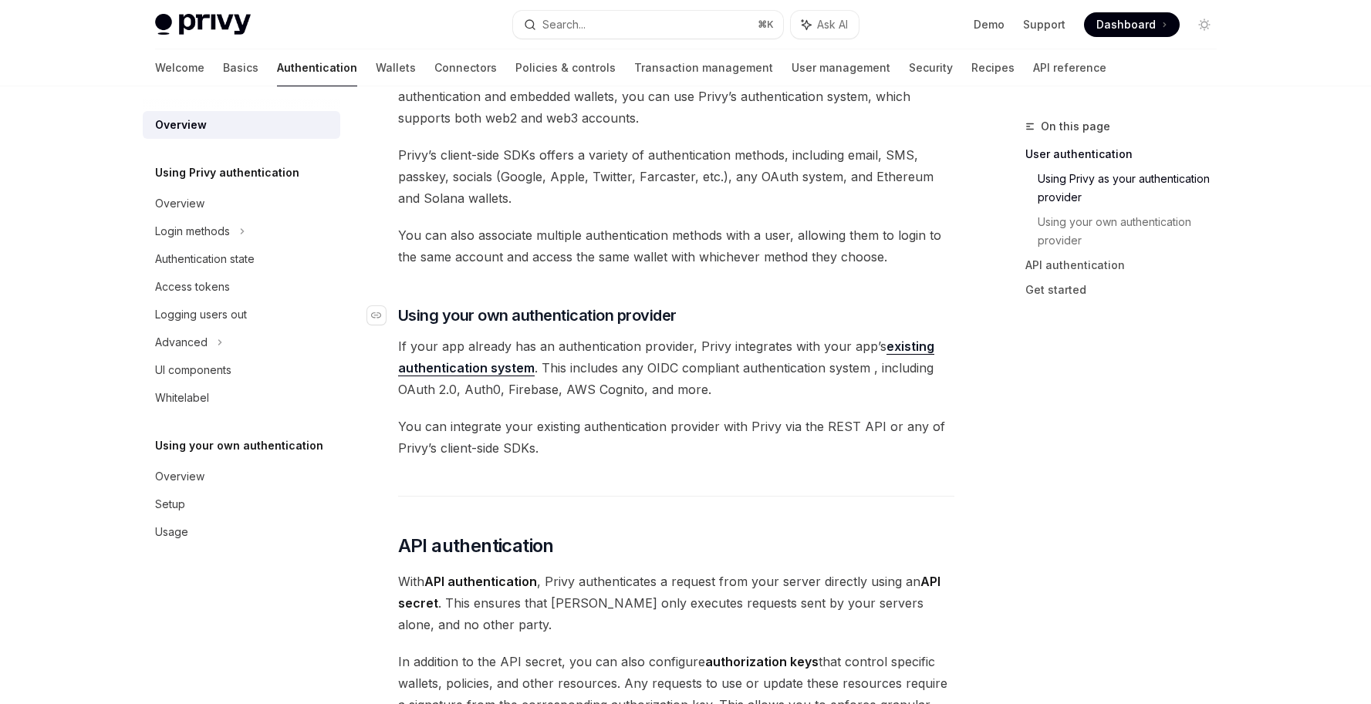
click at [430, 311] on span "Using your own authentication provider" at bounding box center [537, 316] width 279 height 22
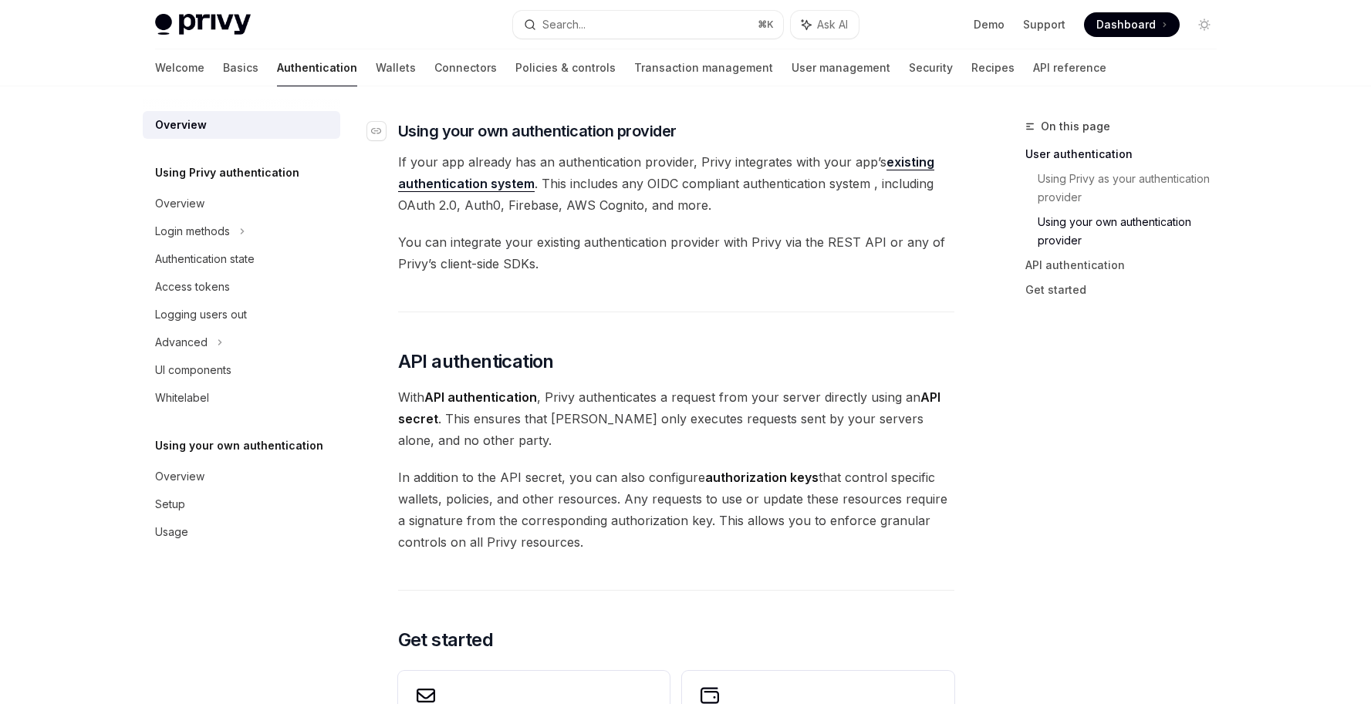
scroll to position [780, 0]
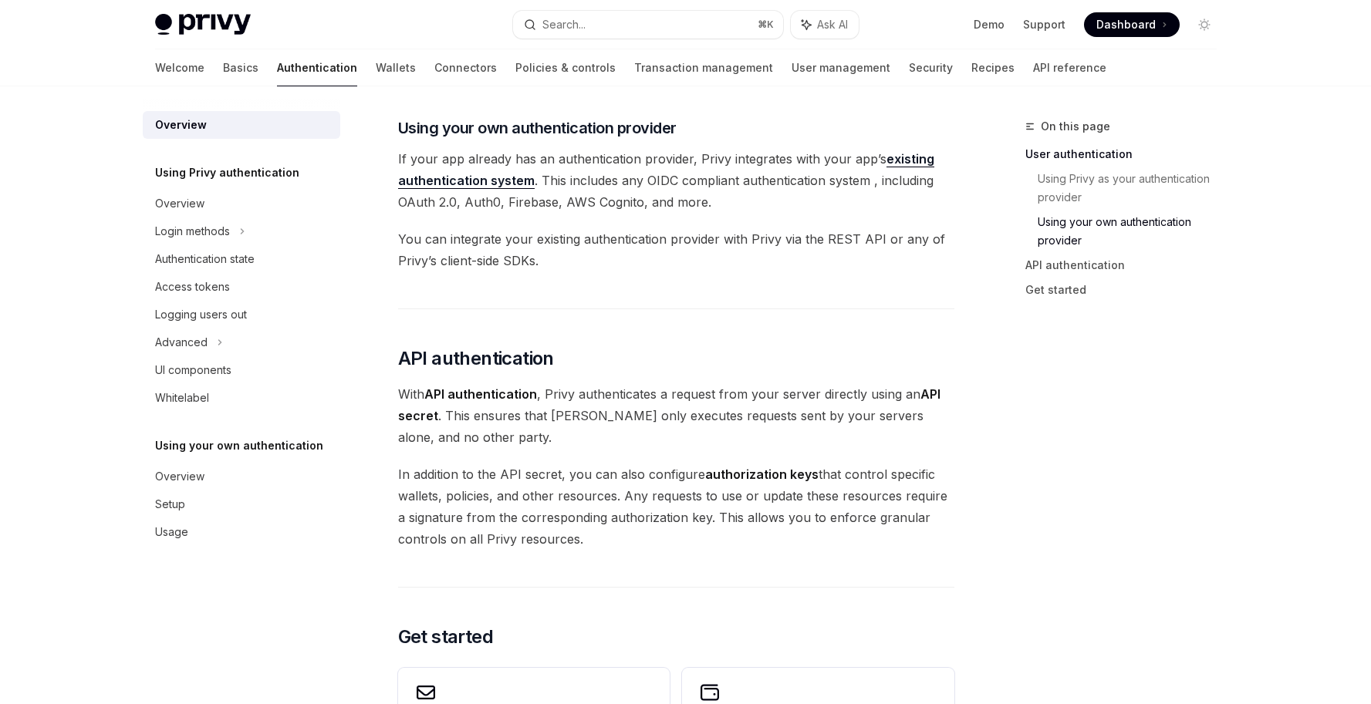
click at [579, 262] on span "You can integrate your existing authentication provider with Privy via the REST…" at bounding box center [676, 249] width 556 height 43
click at [241, 234] on icon at bounding box center [242, 231] width 2 height 5
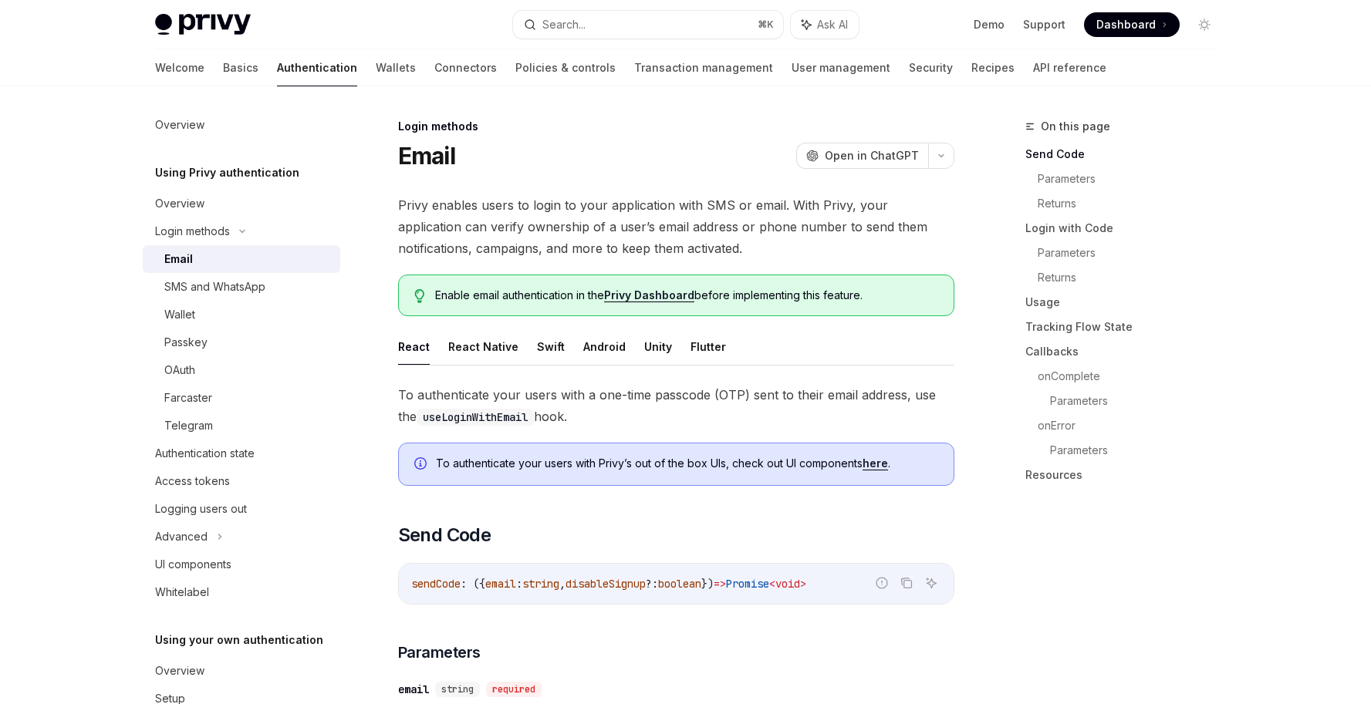
click at [290, 174] on h5 "Using Privy authentication" at bounding box center [227, 173] width 144 height 19
click at [189, 198] on div "Overview" at bounding box center [179, 203] width 49 height 19
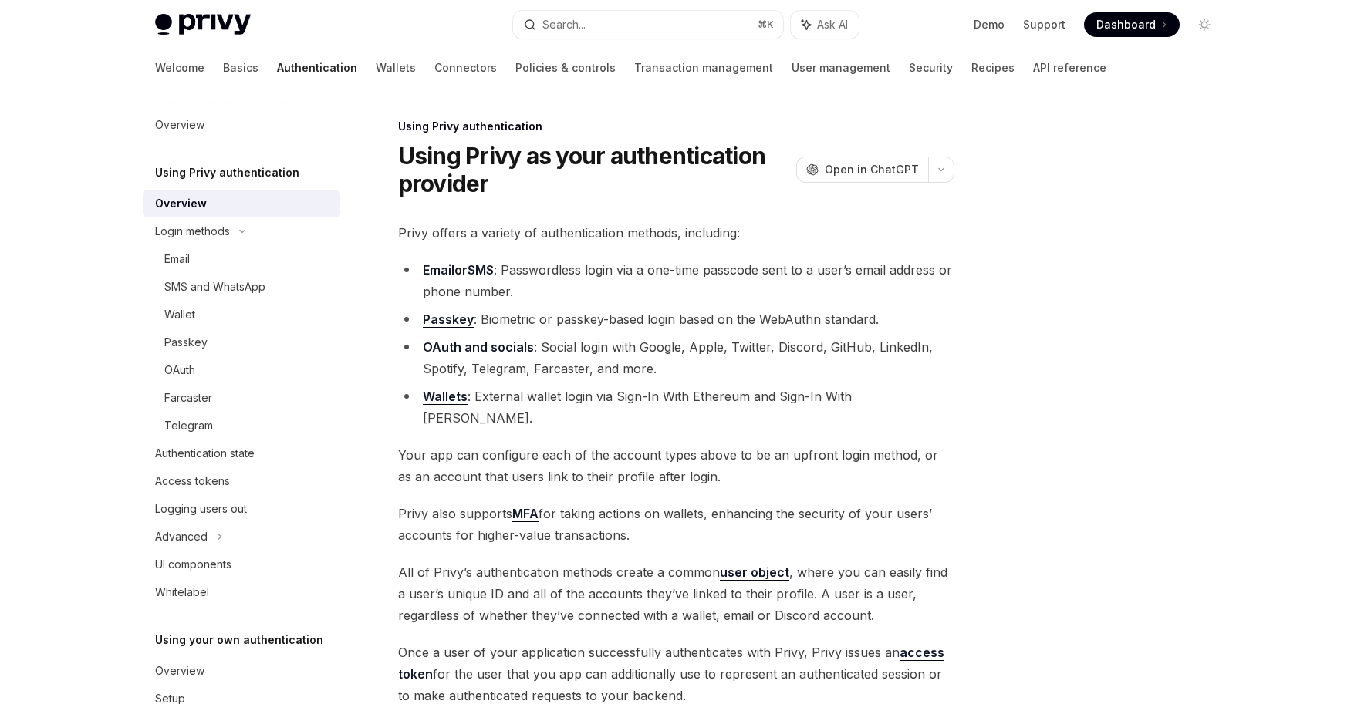
click at [573, 297] on li "Email or SMS : Passwordless login via a one-time passcode sent to a user’s emai…" at bounding box center [676, 280] width 556 height 43
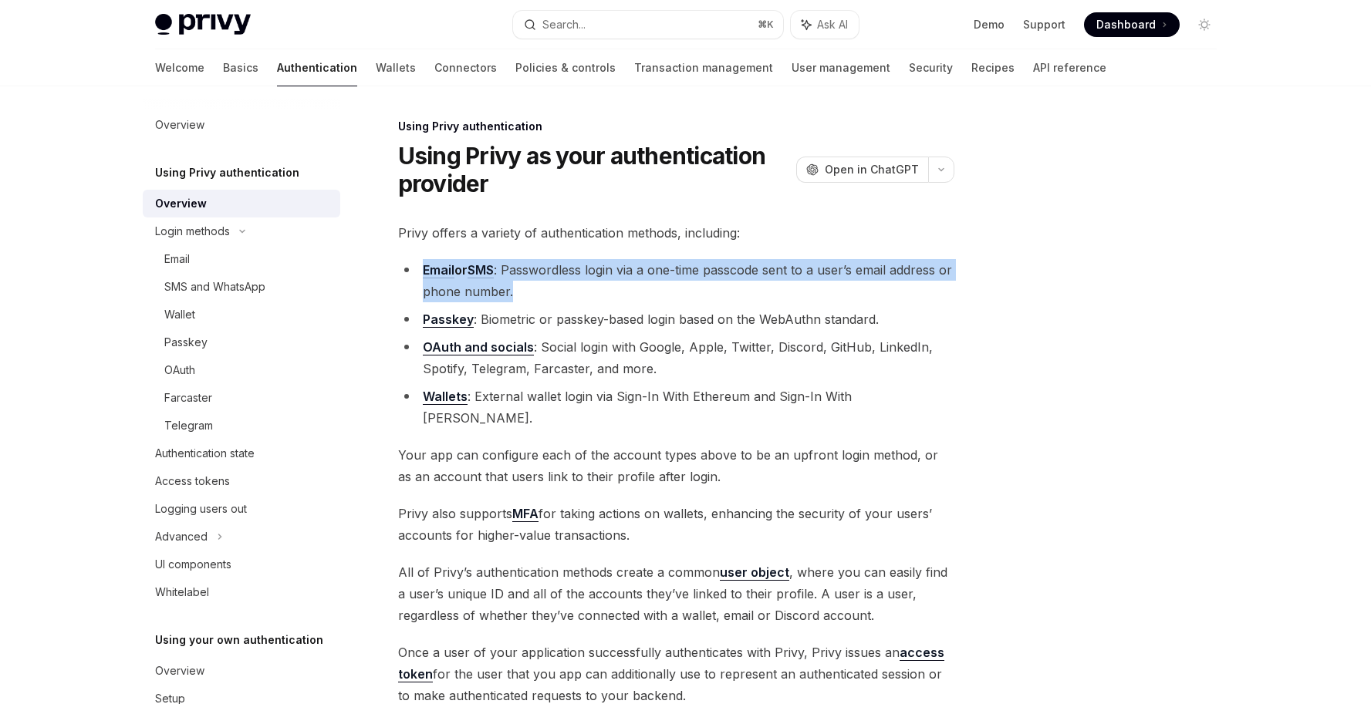
click at [573, 297] on li "Email or SMS : Passwordless login via a one-time passcode sent to a user’s emai…" at bounding box center [676, 280] width 556 height 43
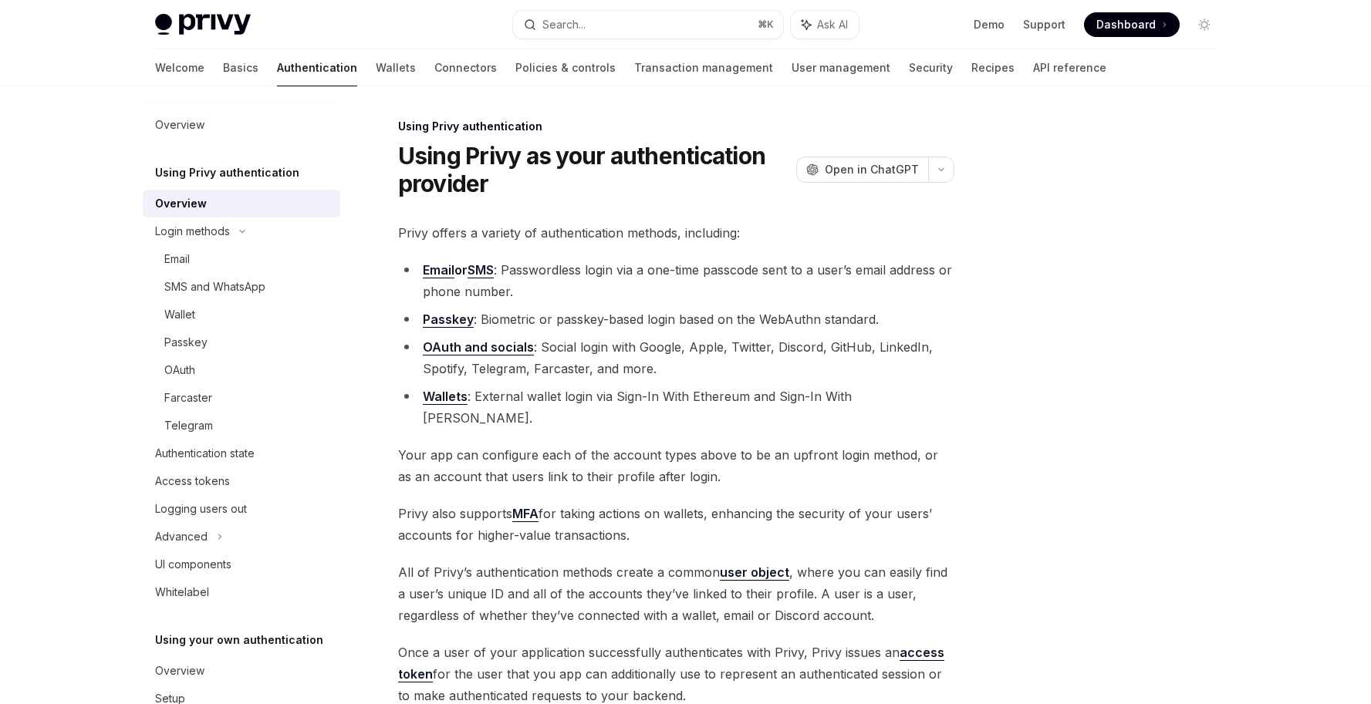
click at [683, 378] on li "OAuth and socials : Social login with Google, Apple, Twitter, Discord, GitHub, …" at bounding box center [676, 357] width 556 height 43
click at [583, 400] on li "Wallets : External wallet login via Sign-In With Ethereum and Sign-In With Sola…" at bounding box center [676, 407] width 556 height 43
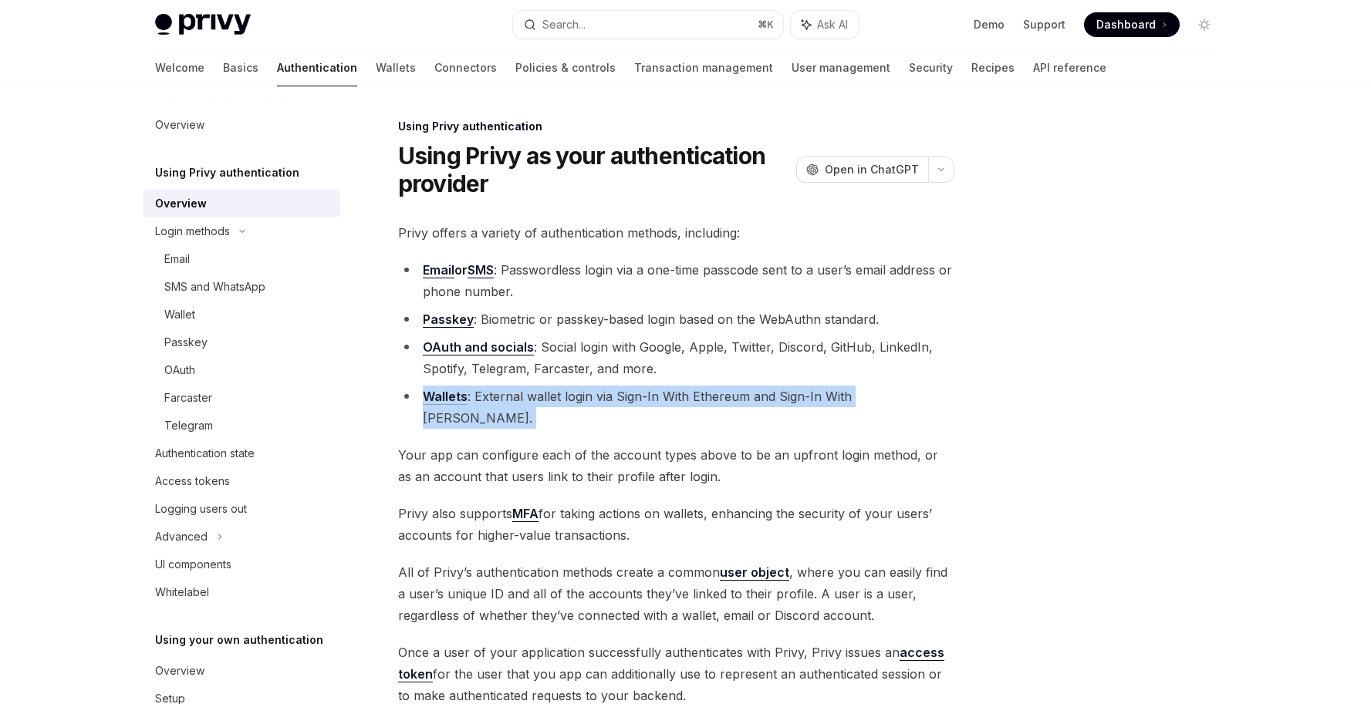
click at [583, 400] on li "Wallets : External wallet login via Sign-In With Ethereum and Sign-In With Sola…" at bounding box center [676, 407] width 556 height 43
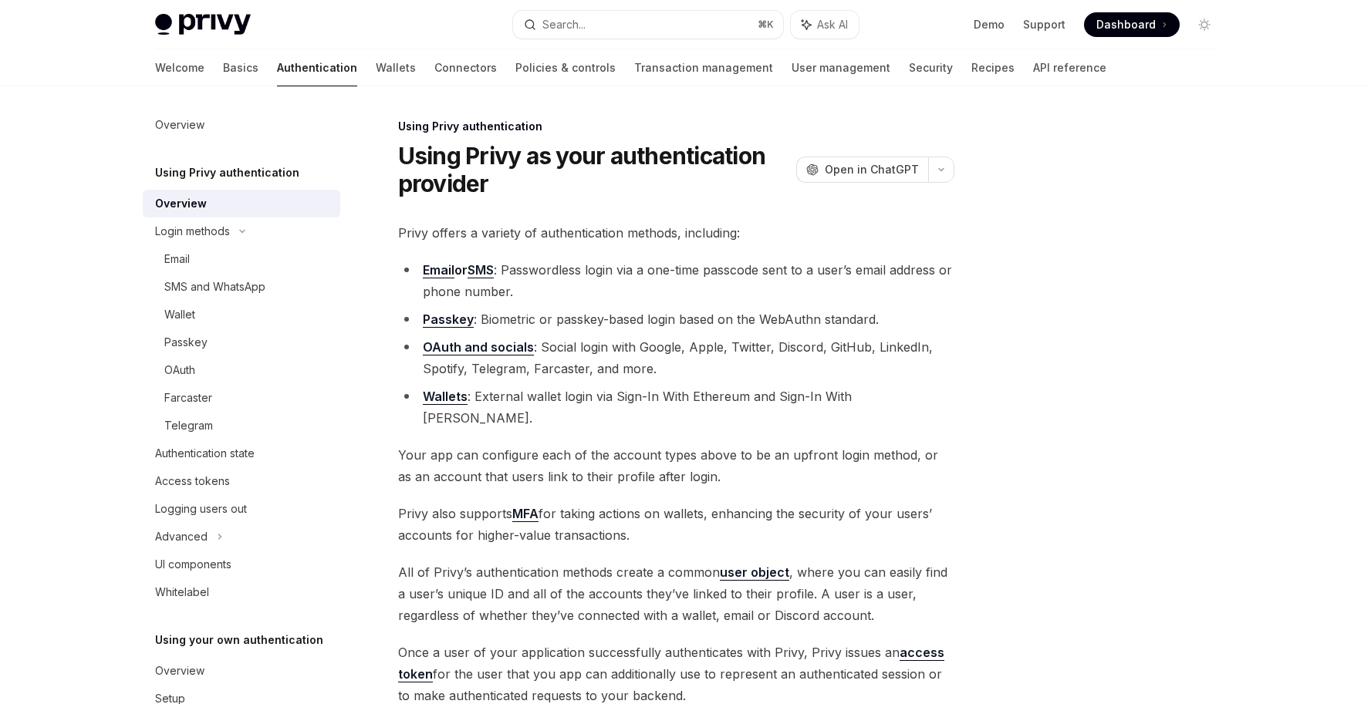
click at [635, 408] on div "Privy offers a variety of authentication methods, including: Email or SMS : Pas…" at bounding box center [676, 464] width 556 height 485
click at [695, 395] on li "Wallets : External wallet login via Sign-In With Ethereum and Sign-In With Sola…" at bounding box center [676, 407] width 556 height 43
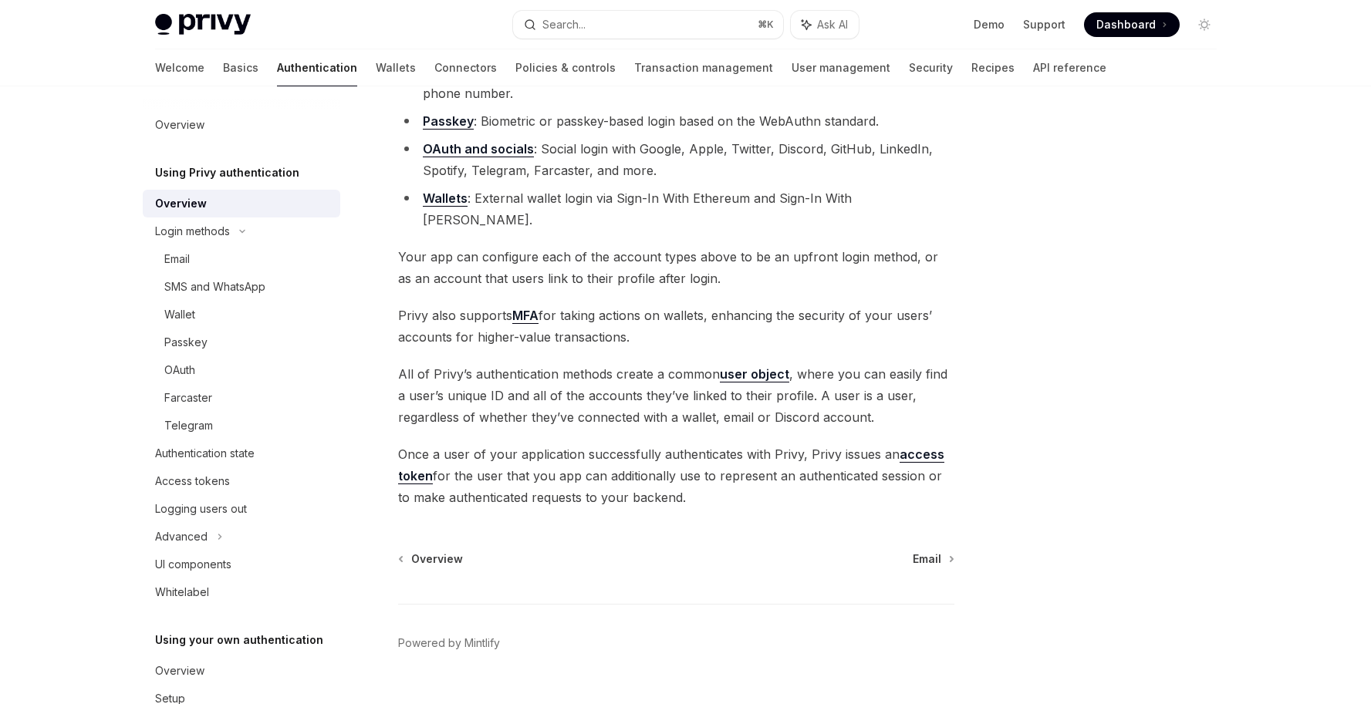
scroll to position [210, 0]
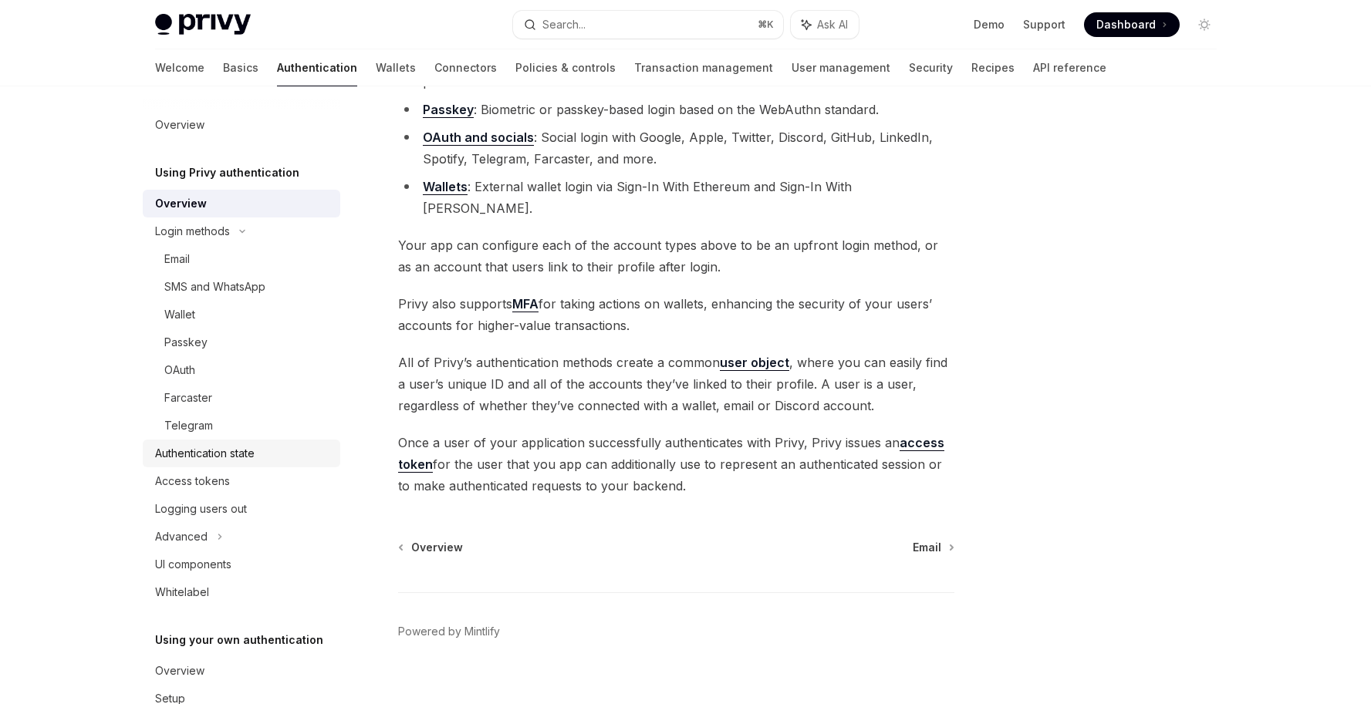
click at [224, 461] on div "Authentication state" at bounding box center [205, 453] width 100 height 19
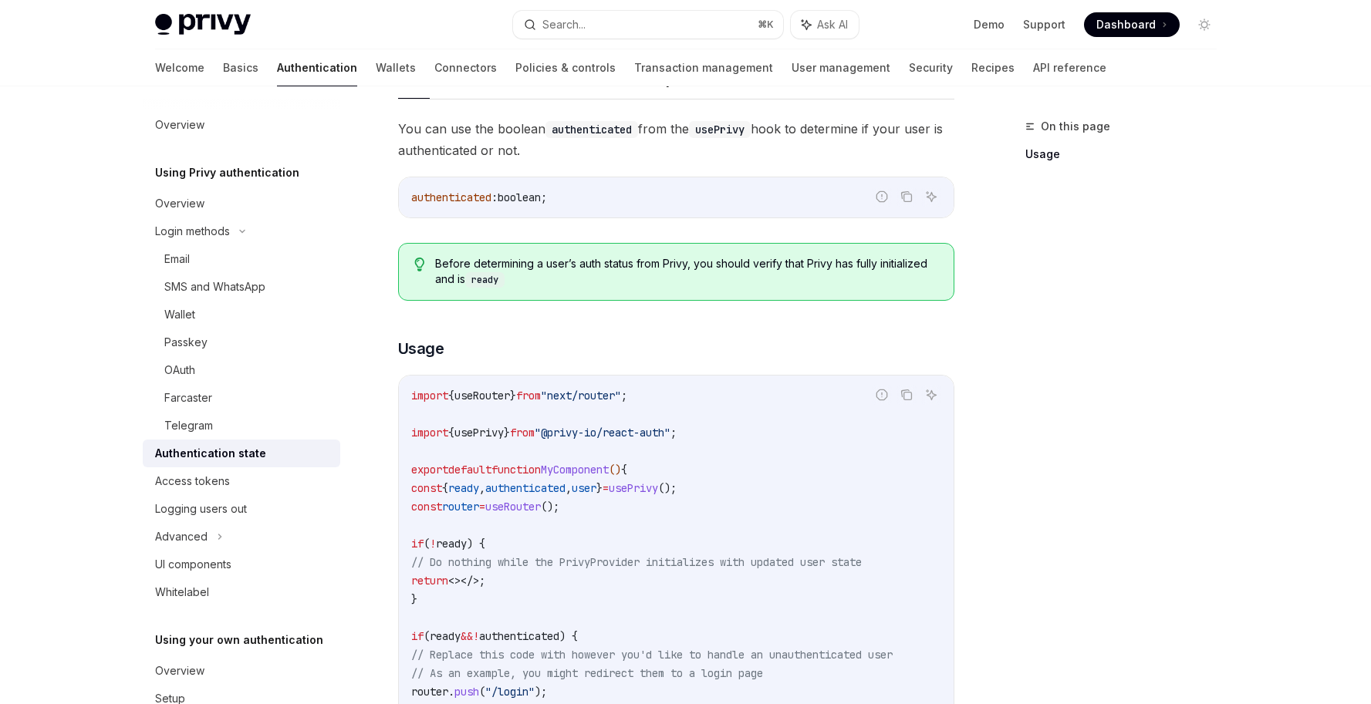
scroll to position [530, 0]
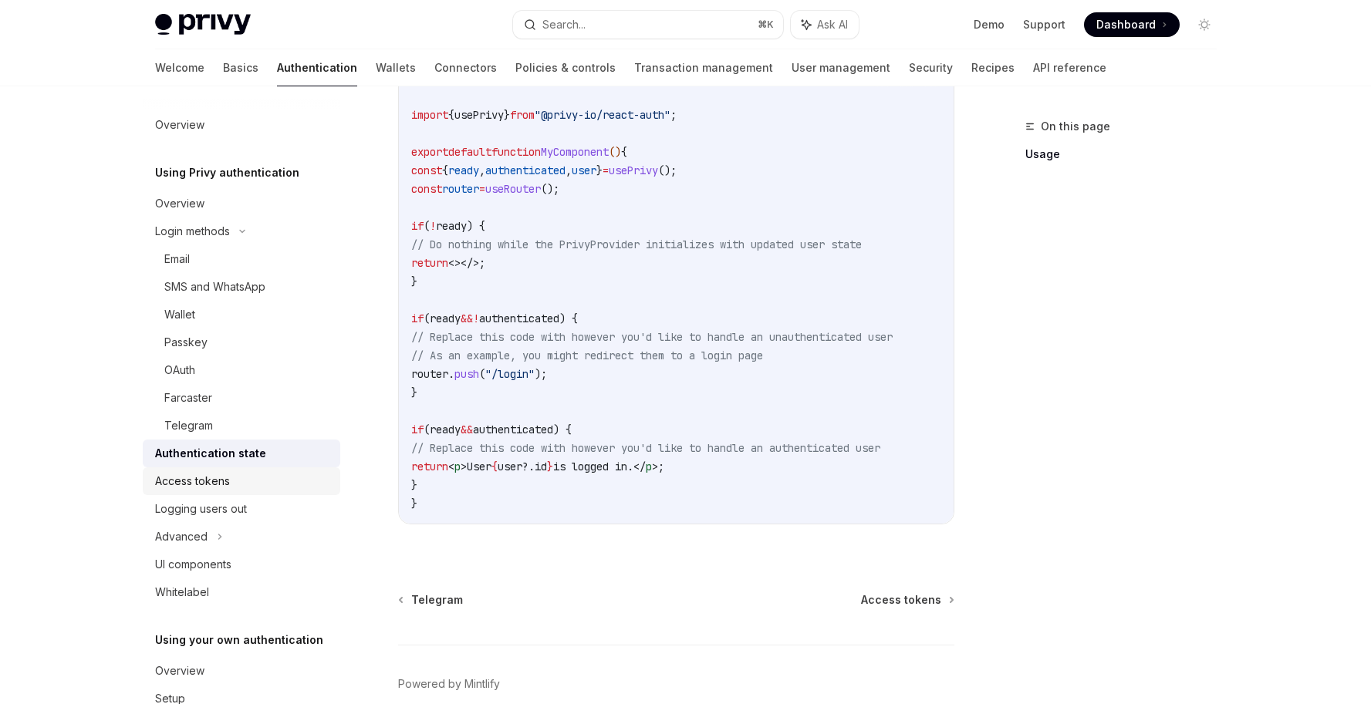
click at [201, 482] on div "Access tokens" at bounding box center [192, 481] width 75 height 19
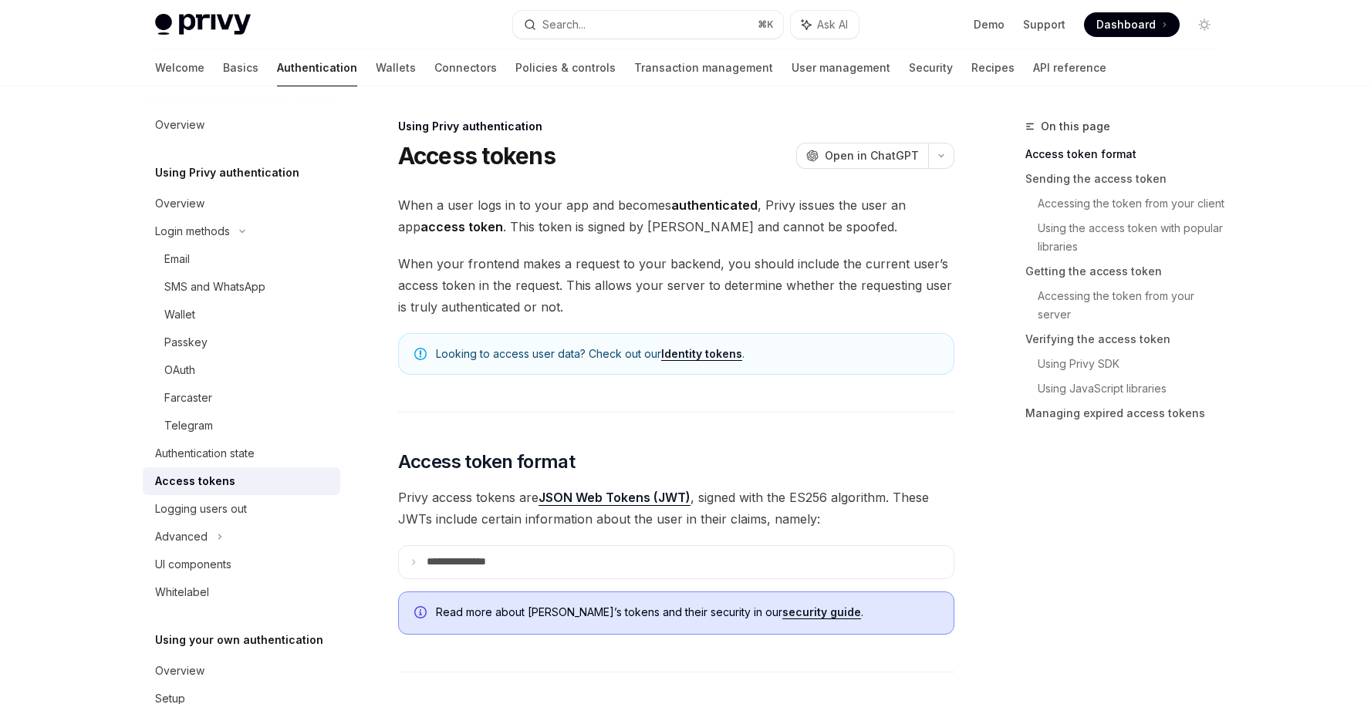
click at [681, 211] on strong "authenticated" at bounding box center [714, 205] width 86 height 15
click at [681, 210] on strong "authenticated" at bounding box center [714, 205] width 86 height 15
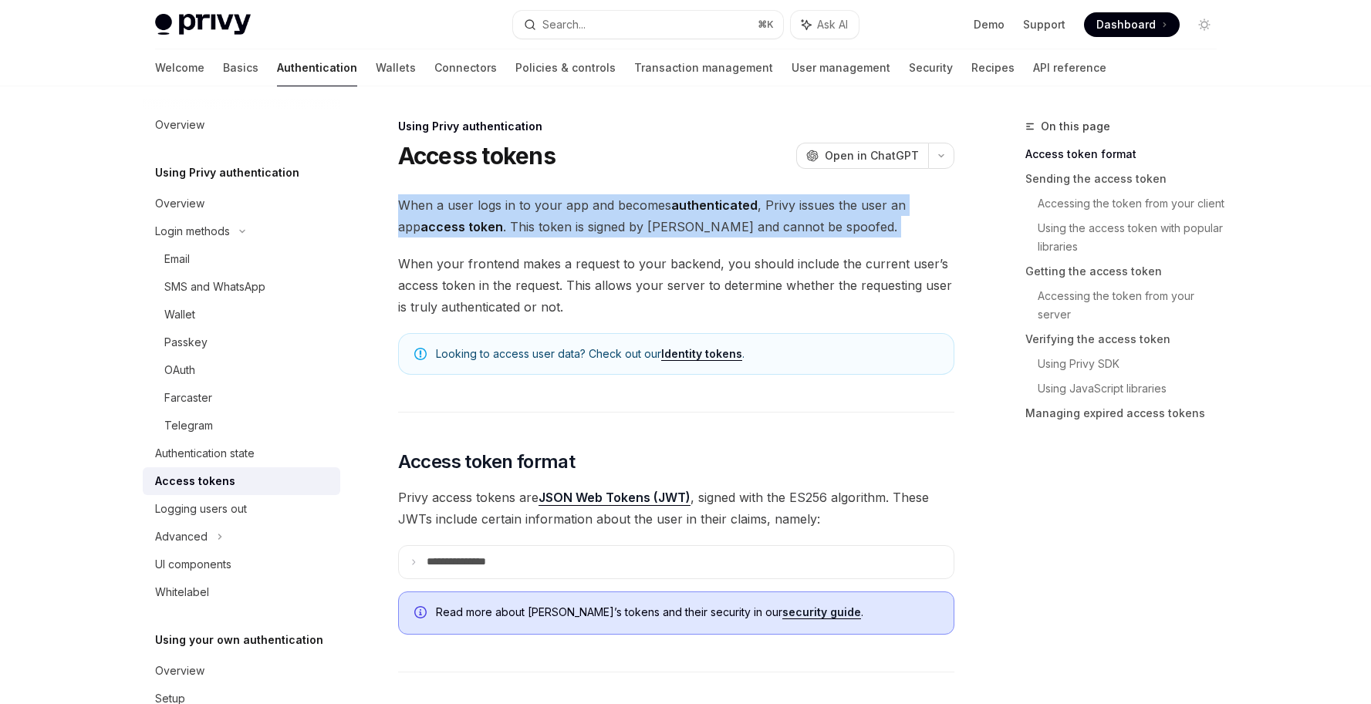
click at [681, 210] on strong "authenticated" at bounding box center [714, 205] width 86 height 15
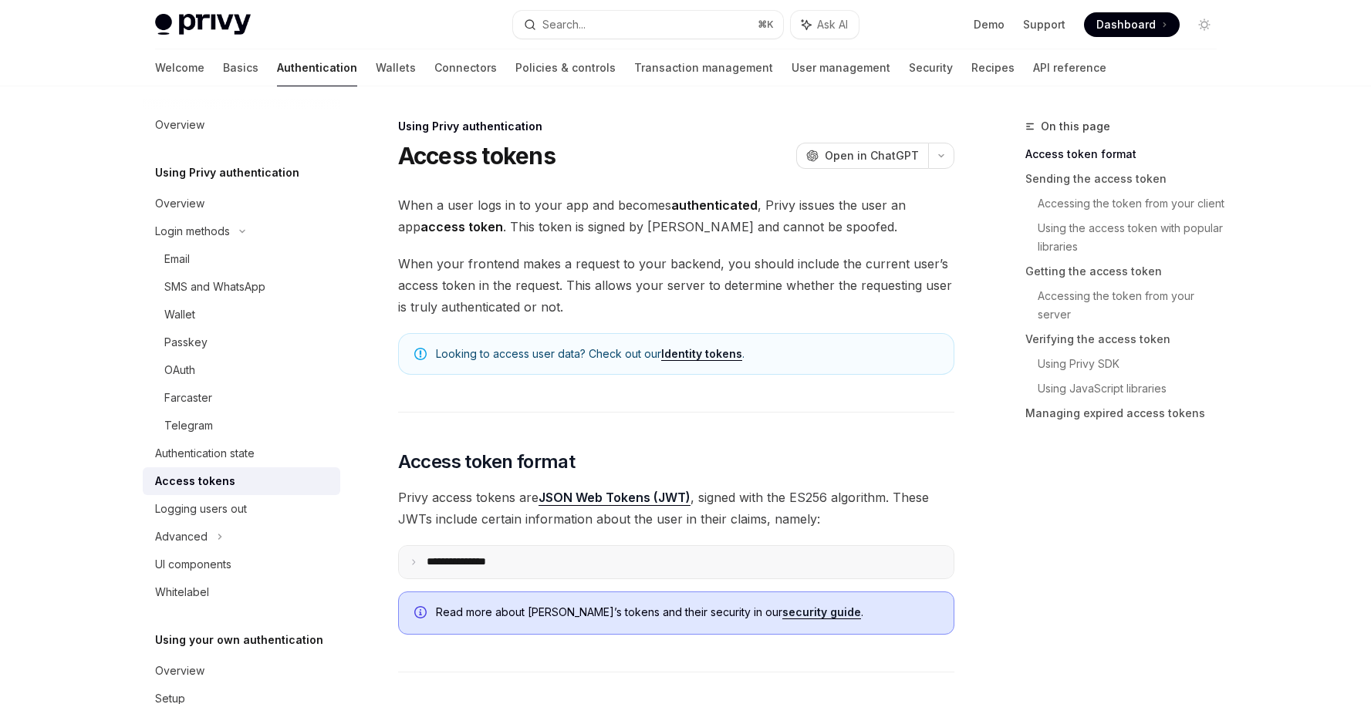
click at [414, 566] on summary "**********" at bounding box center [676, 562] width 555 height 32
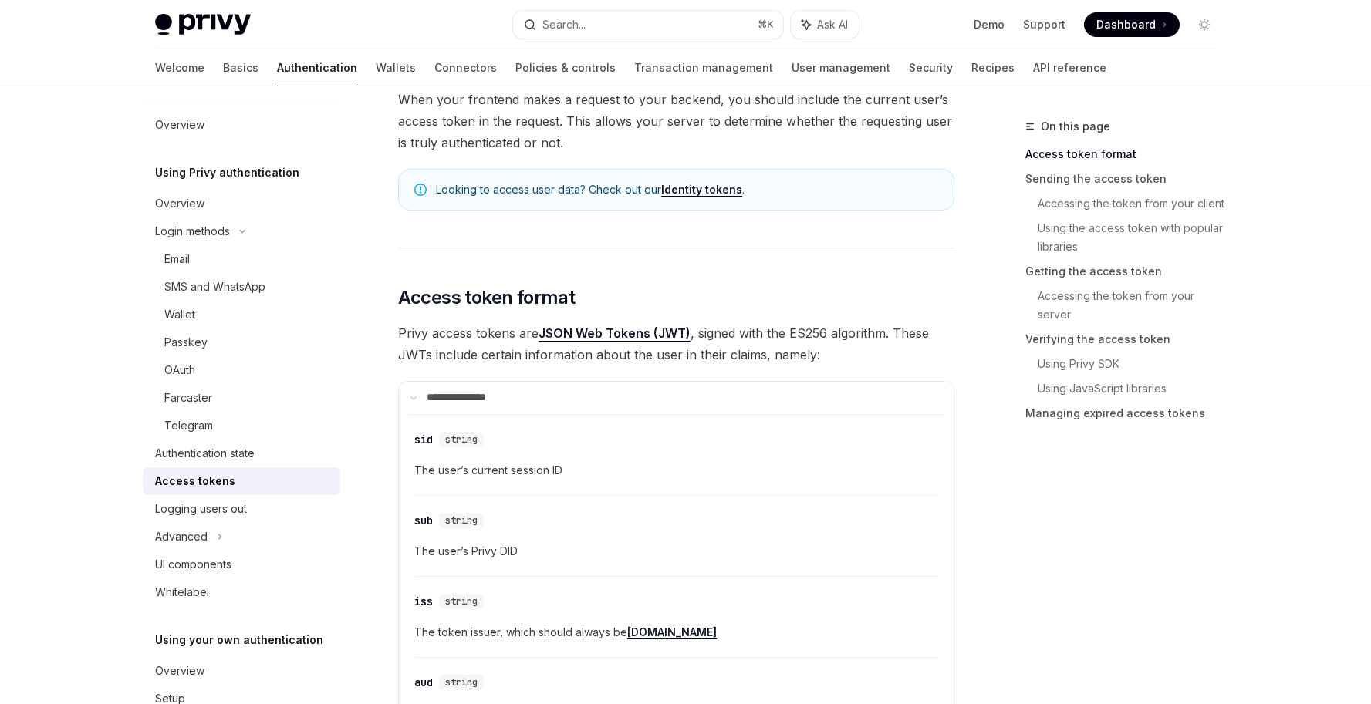
scroll to position [178, 0]
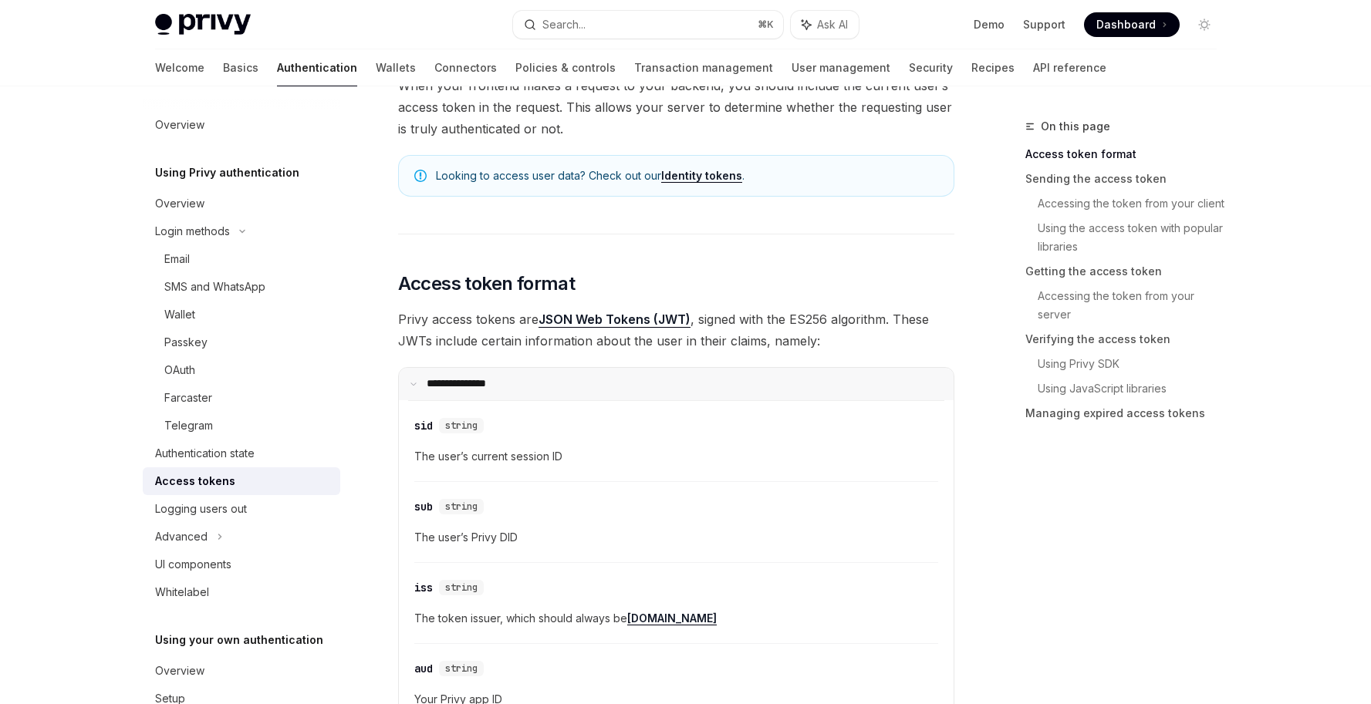
click at [413, 383] on icon at bounding box center [414, 384] width 8 height 8
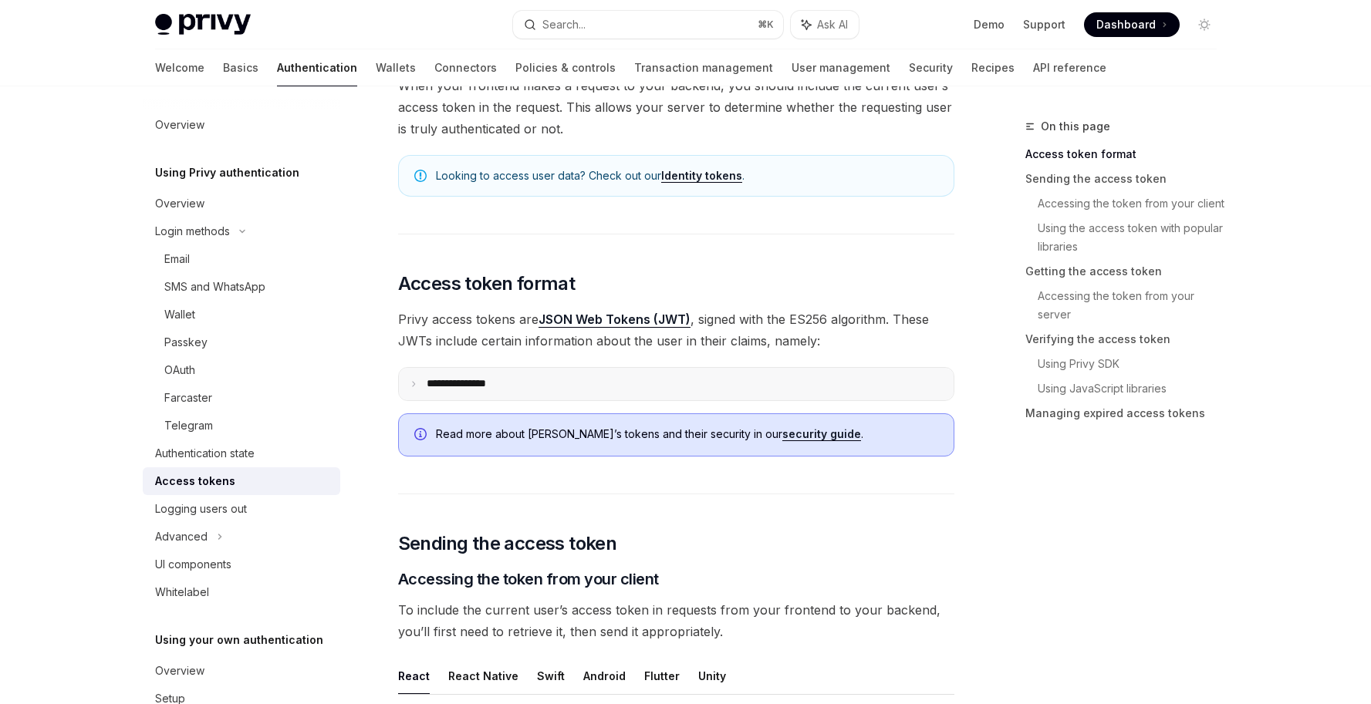
click at [419, 386] on summary "**********" at bounding box center [676, 384] width 555 height 32
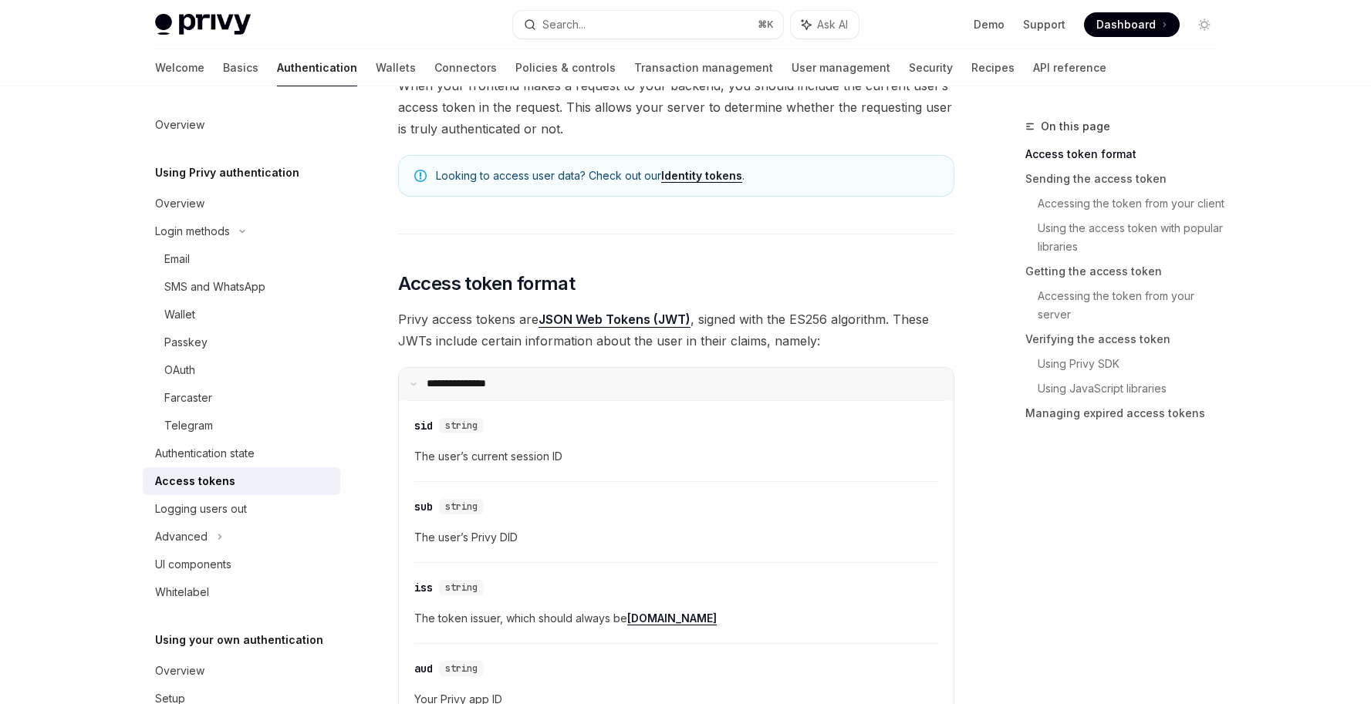
click at [404, 387] on summary "**********" at bounding box center [676, 384] width 555 height 32
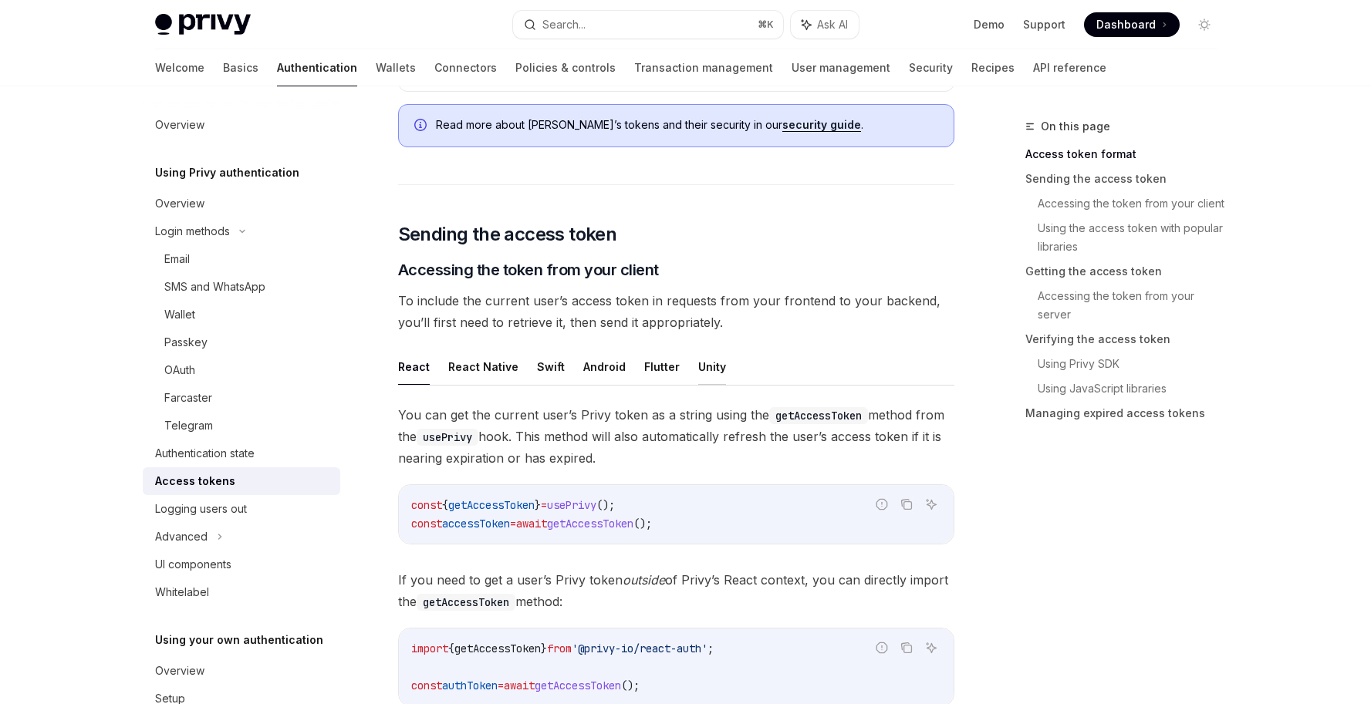
scroll to position [542, 0]
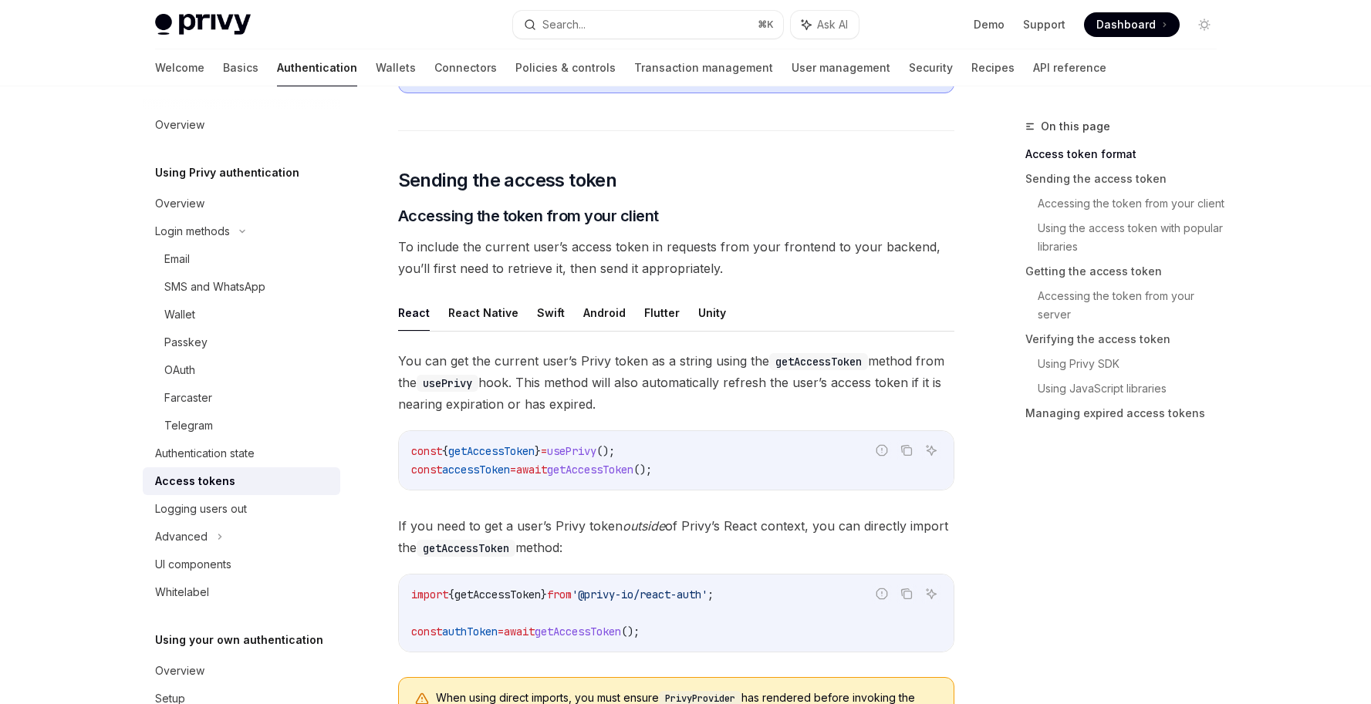
click at [609, 493] on div "You can get the current user’s Privy token as a string using the getAccessToken…" at bounding box center [676, 549] width 556 height 398
click at [615, 539] on span "If you need to get a user’s Privy token outside of Privy’s React context, you c…" at bounding box center [676, 536] width 556 height 43
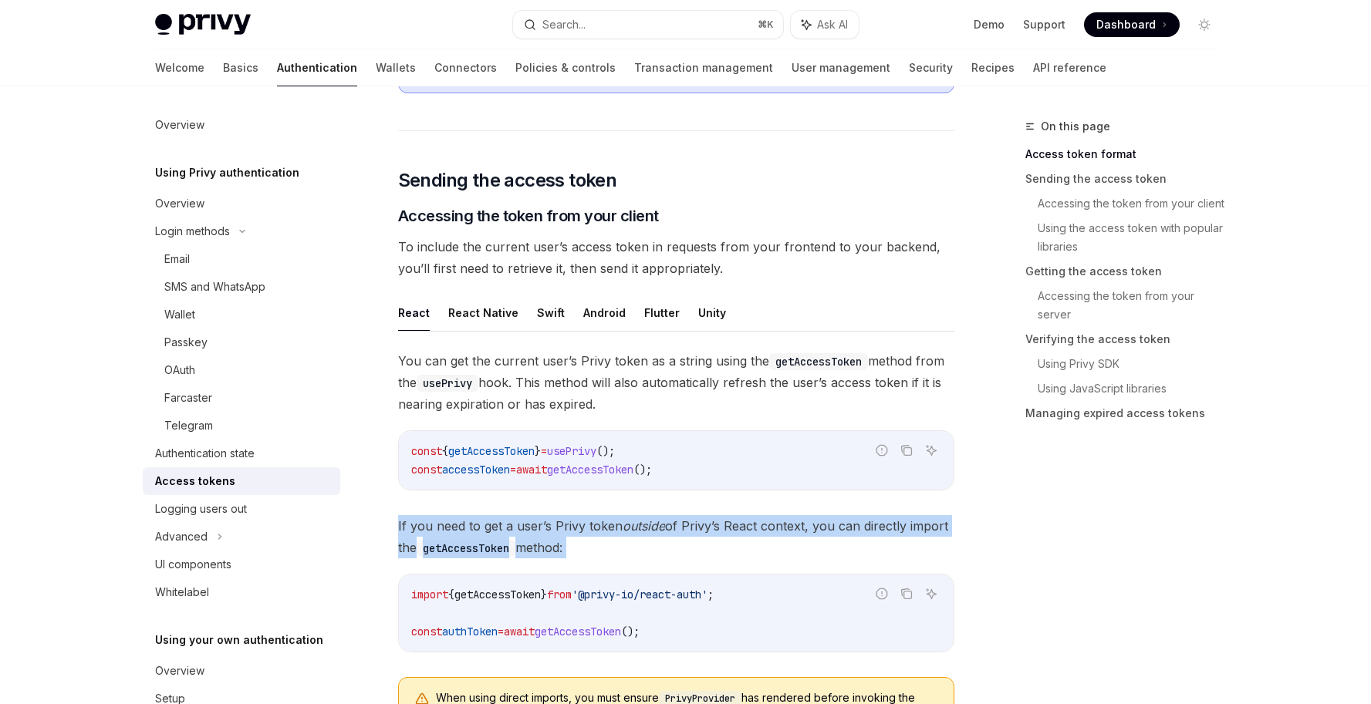
click at [615, 539] on span "If you need to get a user’s Privy token outside of Privy’s React context, you c…" at bounding box center [676, 536] width 556 height 43
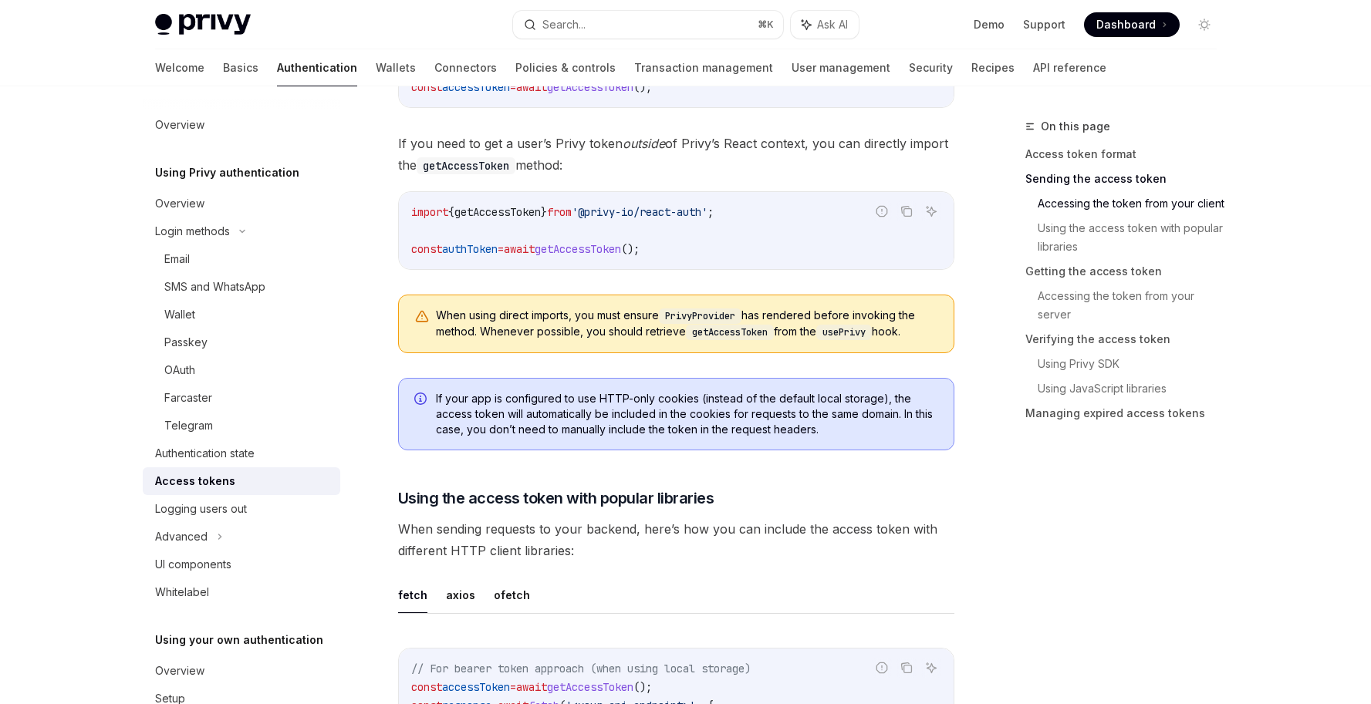
scroll to position [926, 0]
click at [620, 543] on span "When sending requests to your backend, here’s how you can include the access to…" at bounding box center [676, 538] width 556 height 43
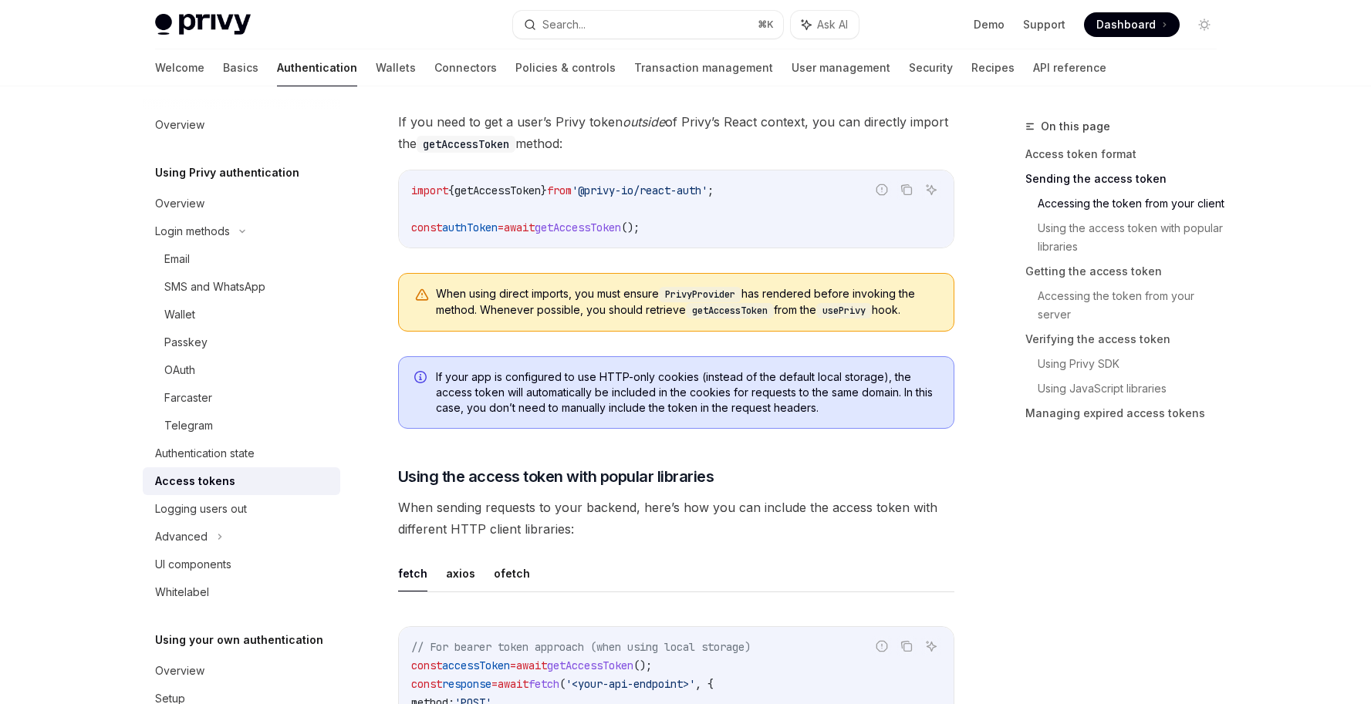
scroll to position [1049, 0]
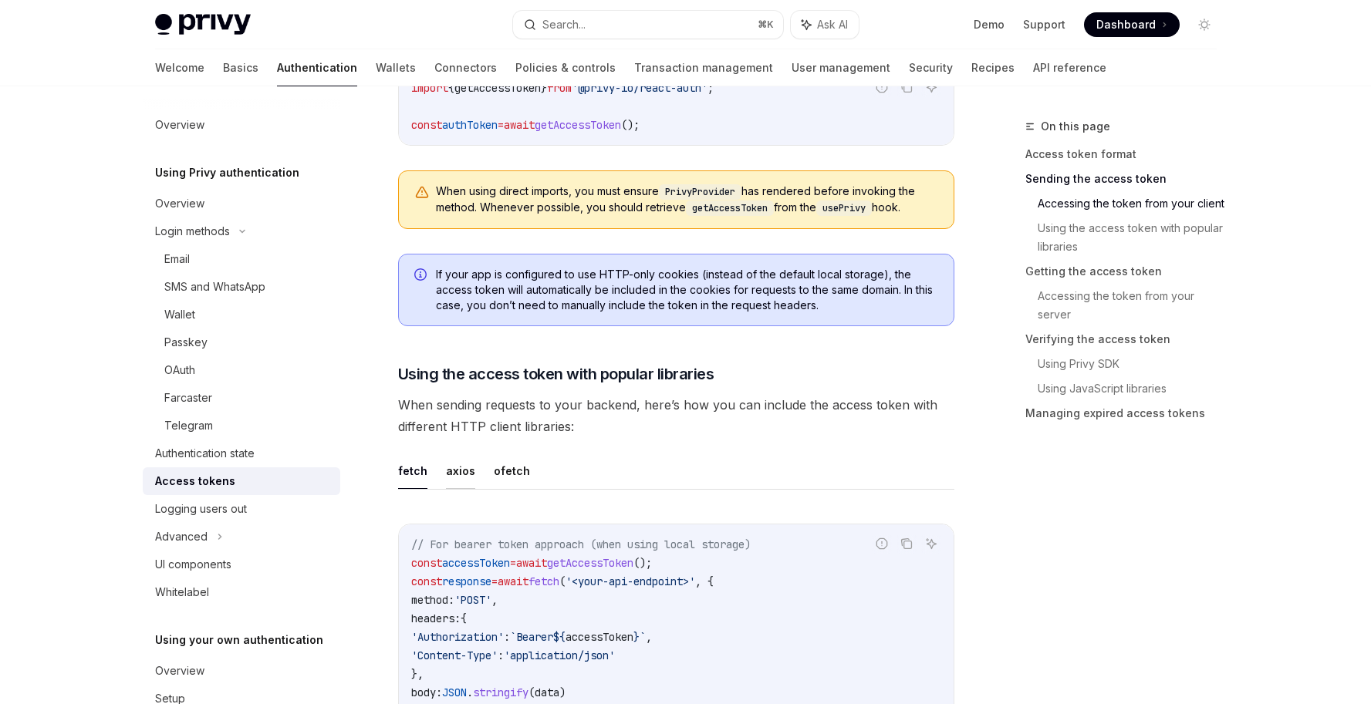
click at [454, 477] on button "axios" at bounding box center [460, 471] width 29 height 36
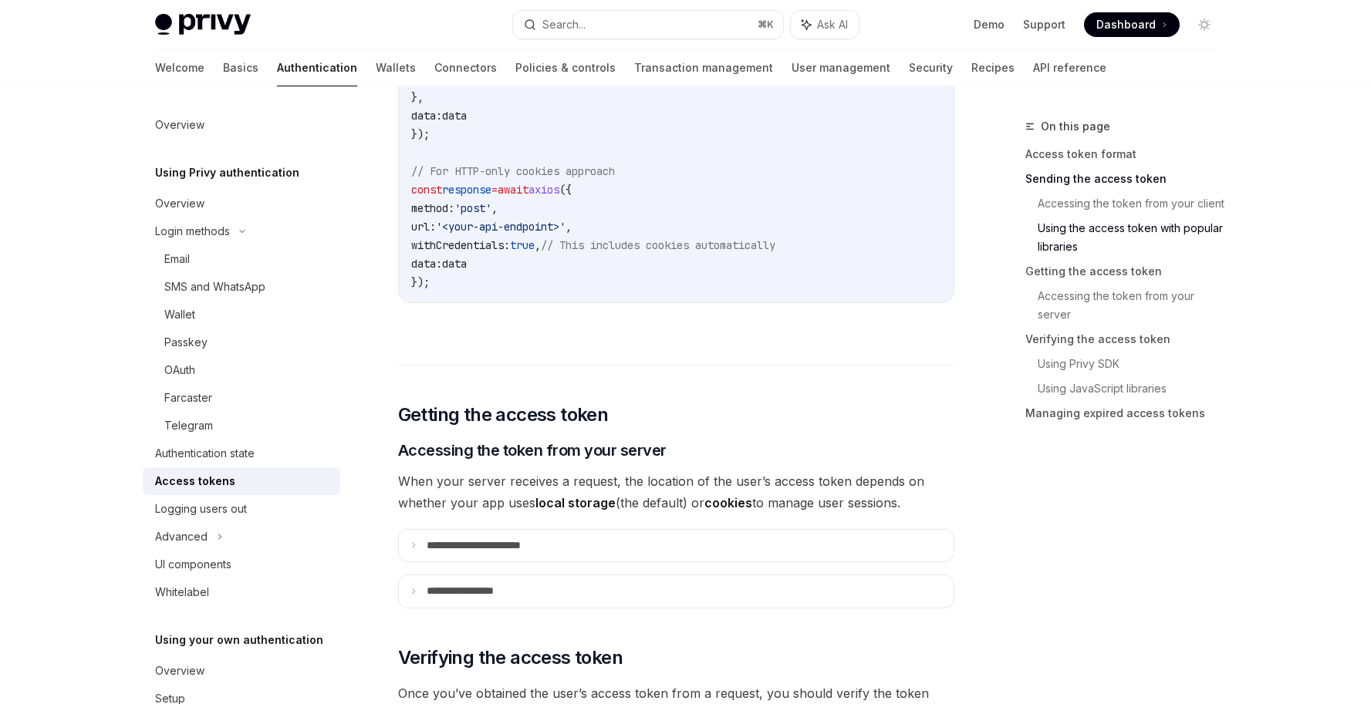
scroll to position [1663, 0]
click at [472, 485] on span "When your server receives a request, the location of the user’s access token de…" at bounding box center [676, 491] width 556 height 43
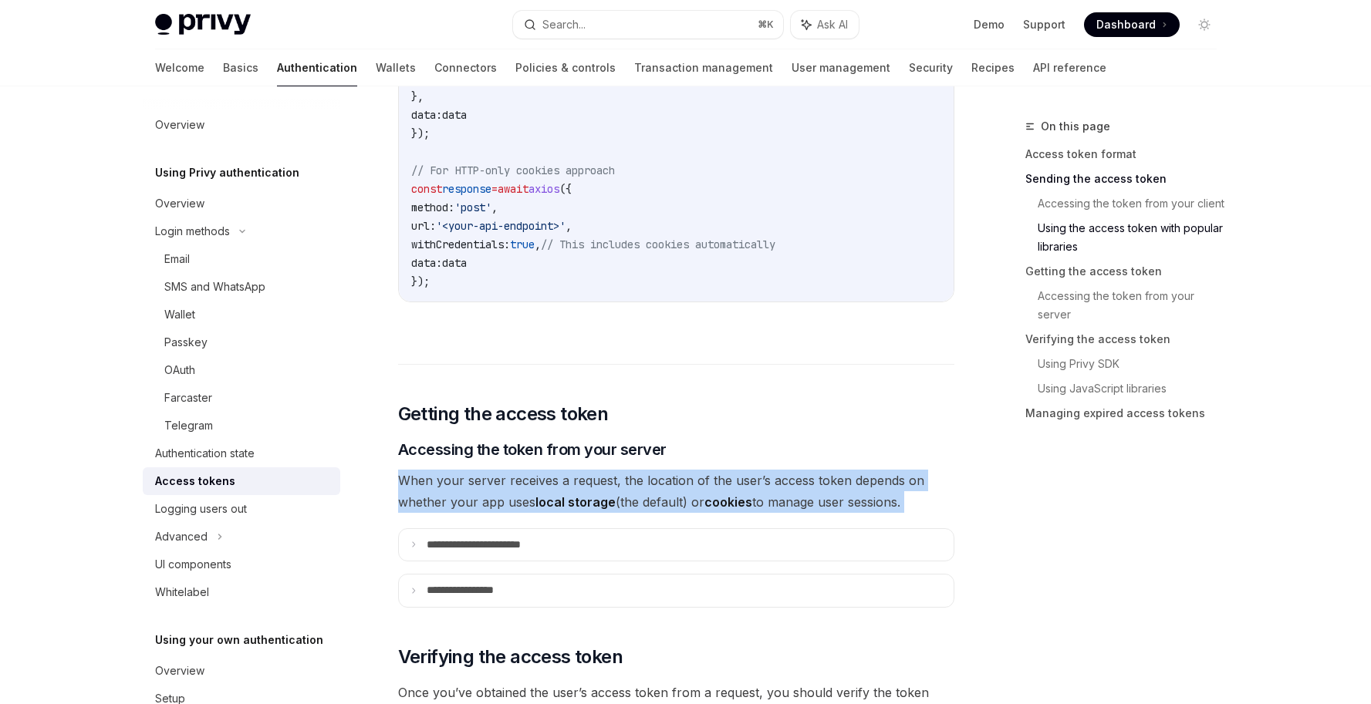
click at [472, 485] on span "When your server receives a request, the location of the user’s access token de…" at bounding box center [676, 491] width 556 height 43
click at [533, 491] on span "When your server receives a request, the location of the user’s access token de…" at bounding box center [676, 491] width 556 height 43
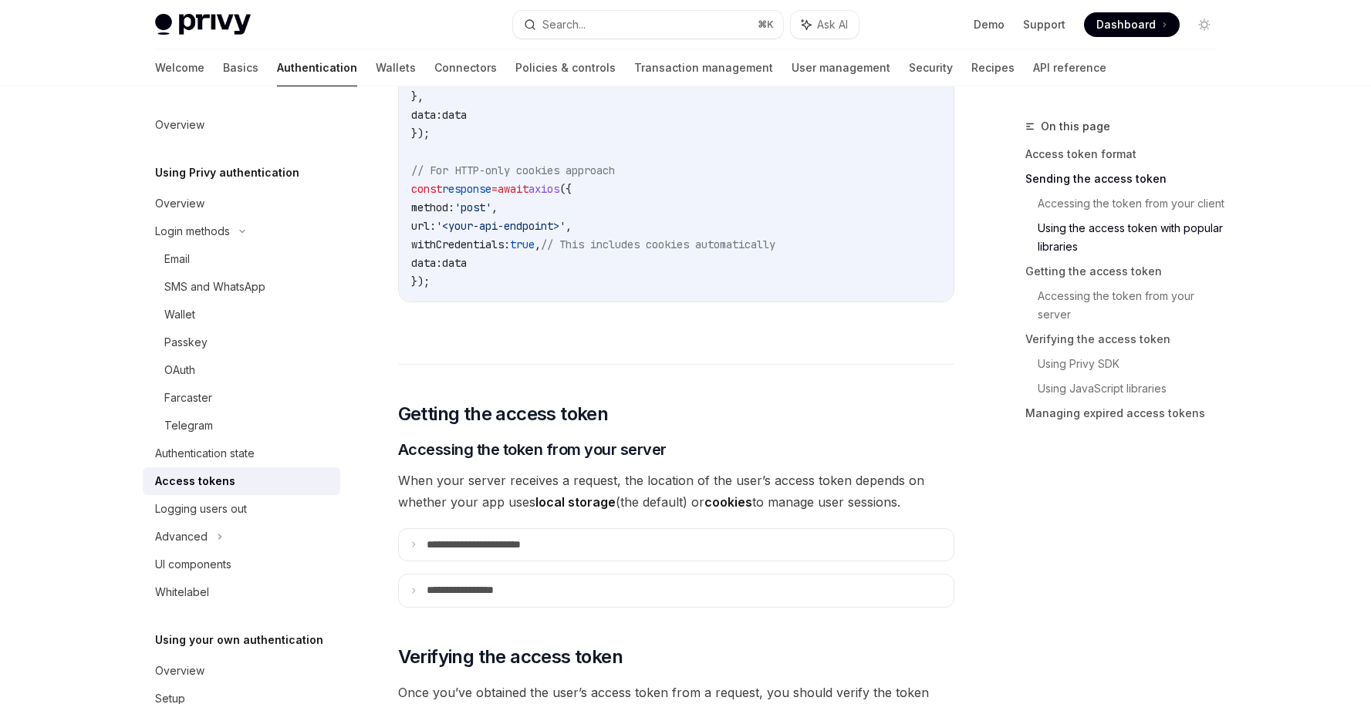
click at [502, 492] on span "When your server receives a request, the location of the user’s access token de…" at bounding box center [676, 491] width 556 height 43
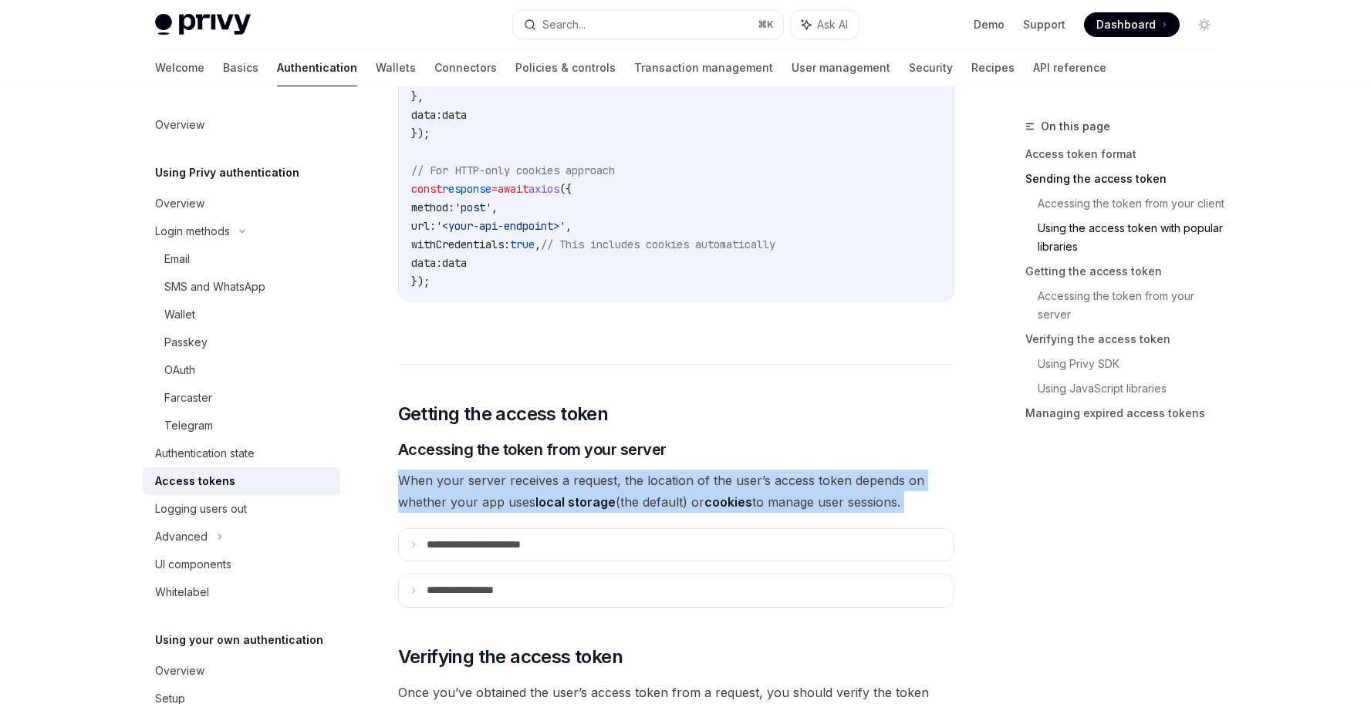
click at [502, 492] on span "When your server receives a request, the location of the user’s access token de…" at bounding box center [676, 491] width 556 height 43
click at [575, 483] on span "When your server receives a request, the location of the user’s access token de…" at bounding box center [676, 491] width 556 height 43
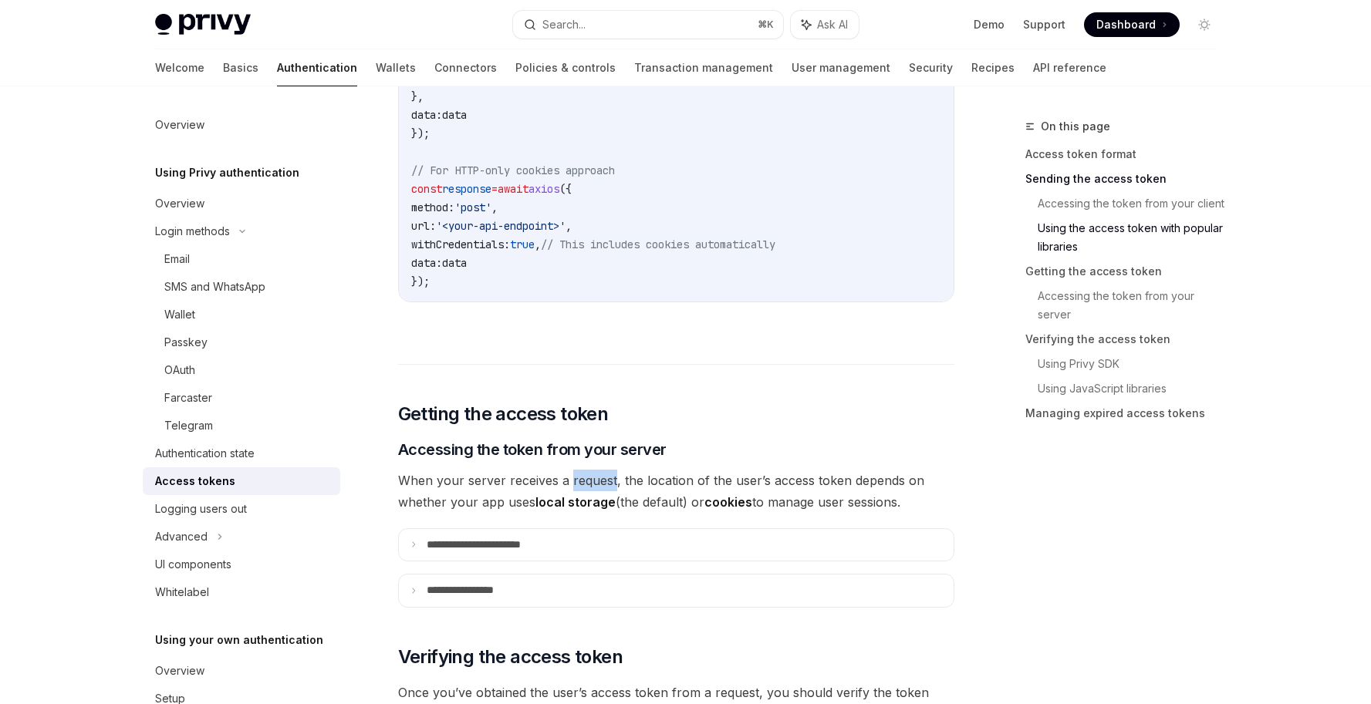
click at [575, 483] on span "When your server receives a request, the location of the user’s access token de…" at bounding box center [676, 491] width 556 height 43
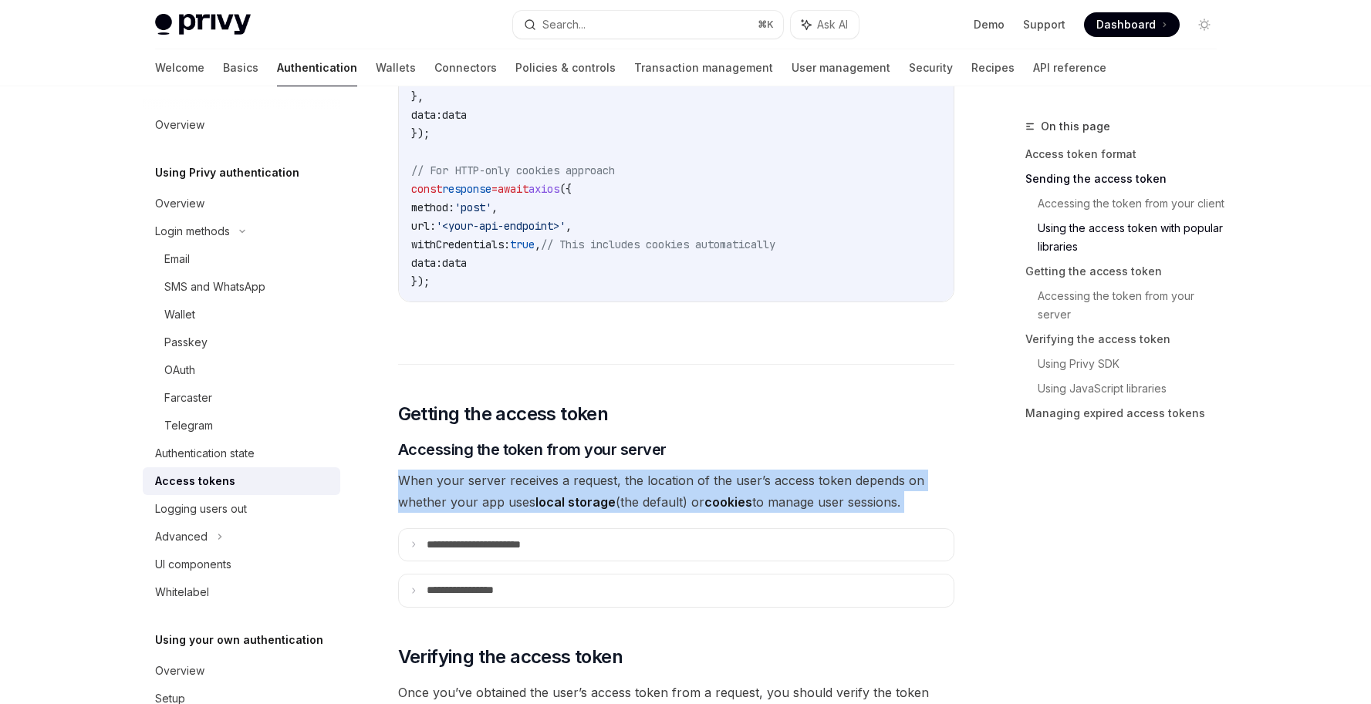
click at [575, 483] on span "When your server receives a request, the location of the user’s access token de…" at bounding box center [676, 491] width 556 height 43
click at [674, 481] on span "When your server receives a request, the location of the user’s access token de…" at bounding box center [676, 491] width 556 height 43
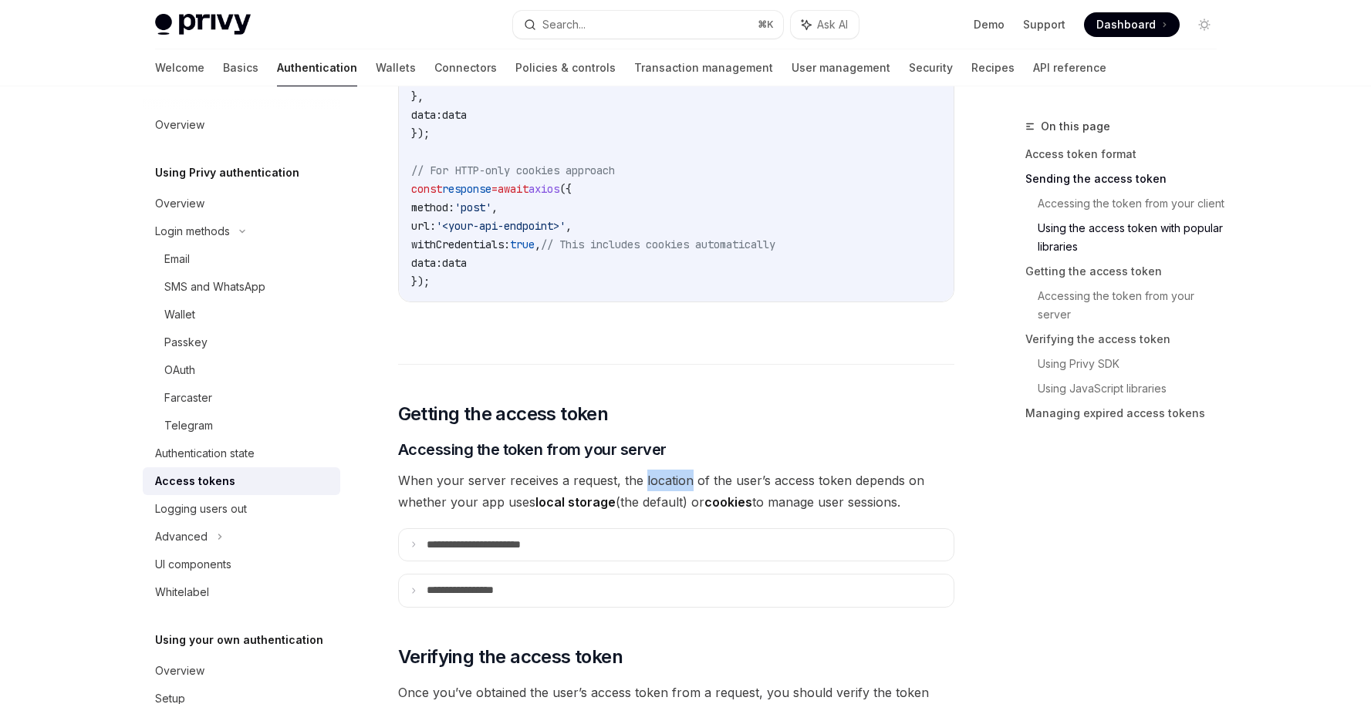
click at [674, 481] on span "When your server receives a request, the location of the user’s access token de…" at bounding box center [676, 491] width 556 height 43
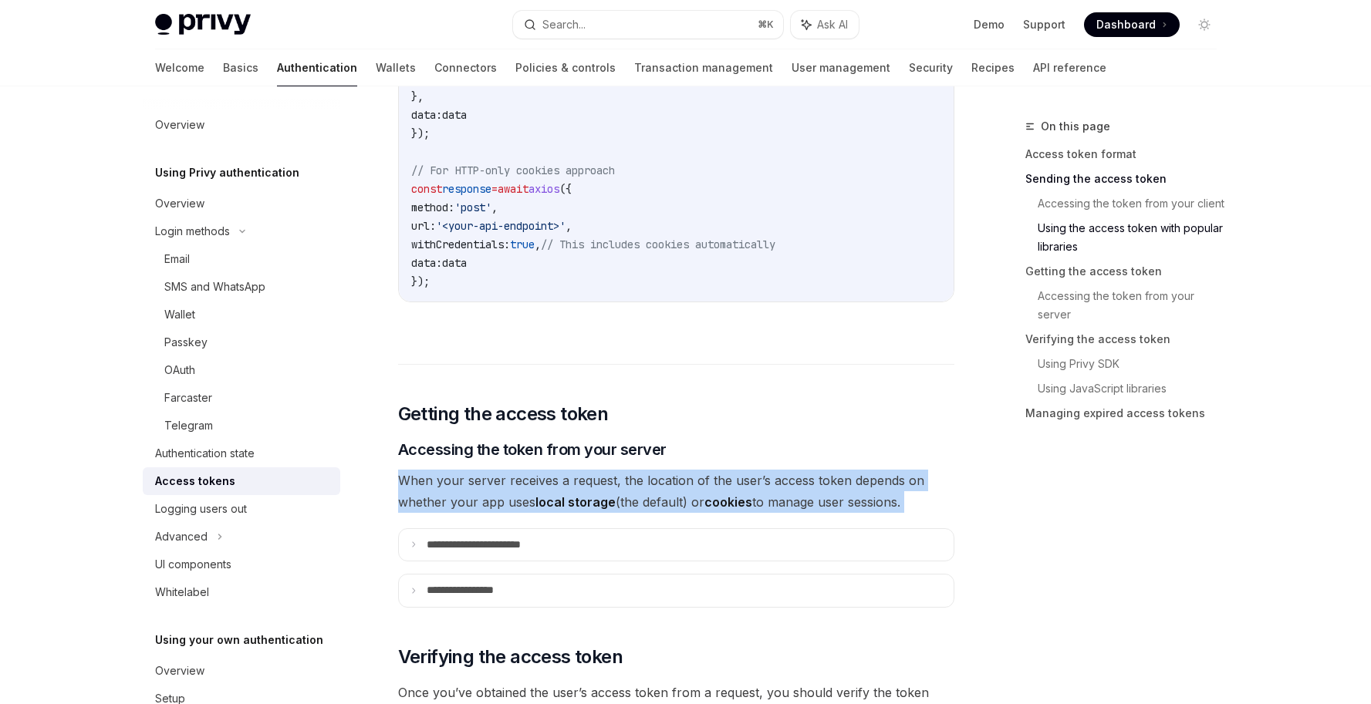
click at [674, 481] on span "When your server receives a request, the location of the user’s access token de…" at bounding box center [676, 491] width 556 height 43
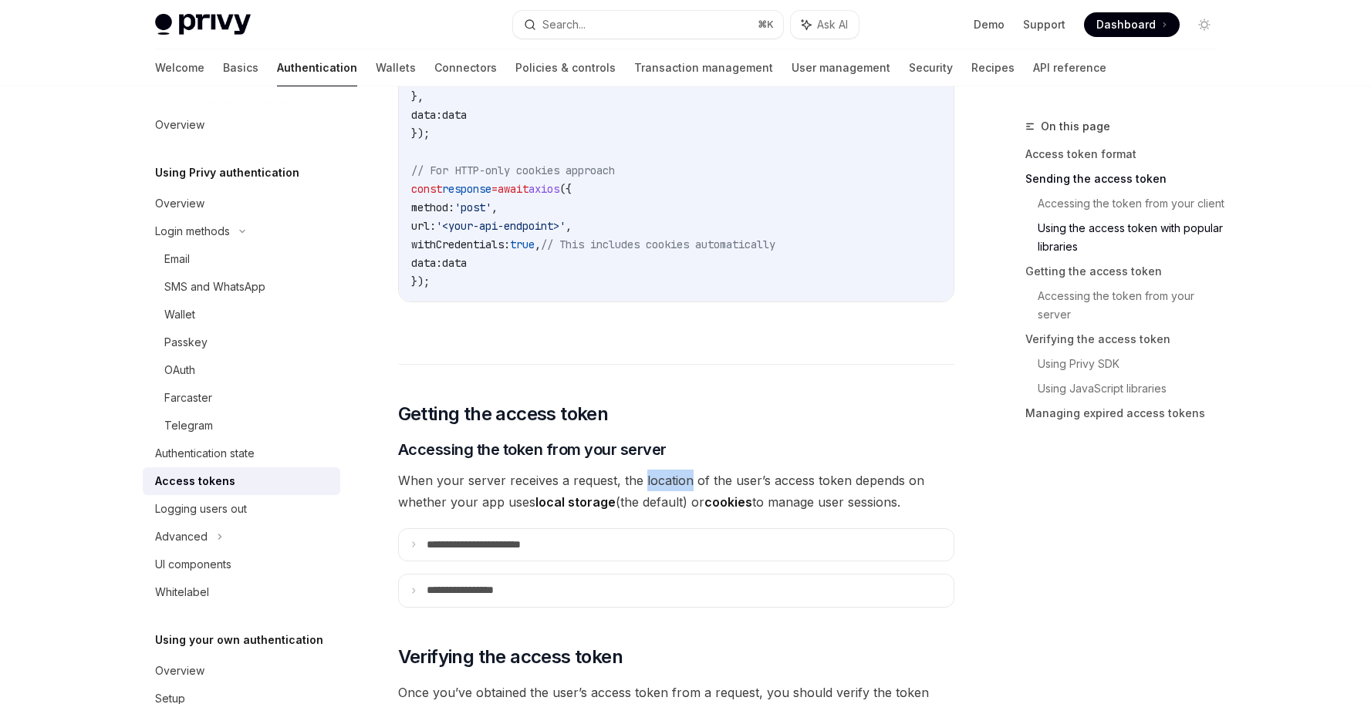
click at [674, 481] on span "When your server receives a request, the location of the user’s access token de…" at bounding box center [676, 491] width 556 height 43
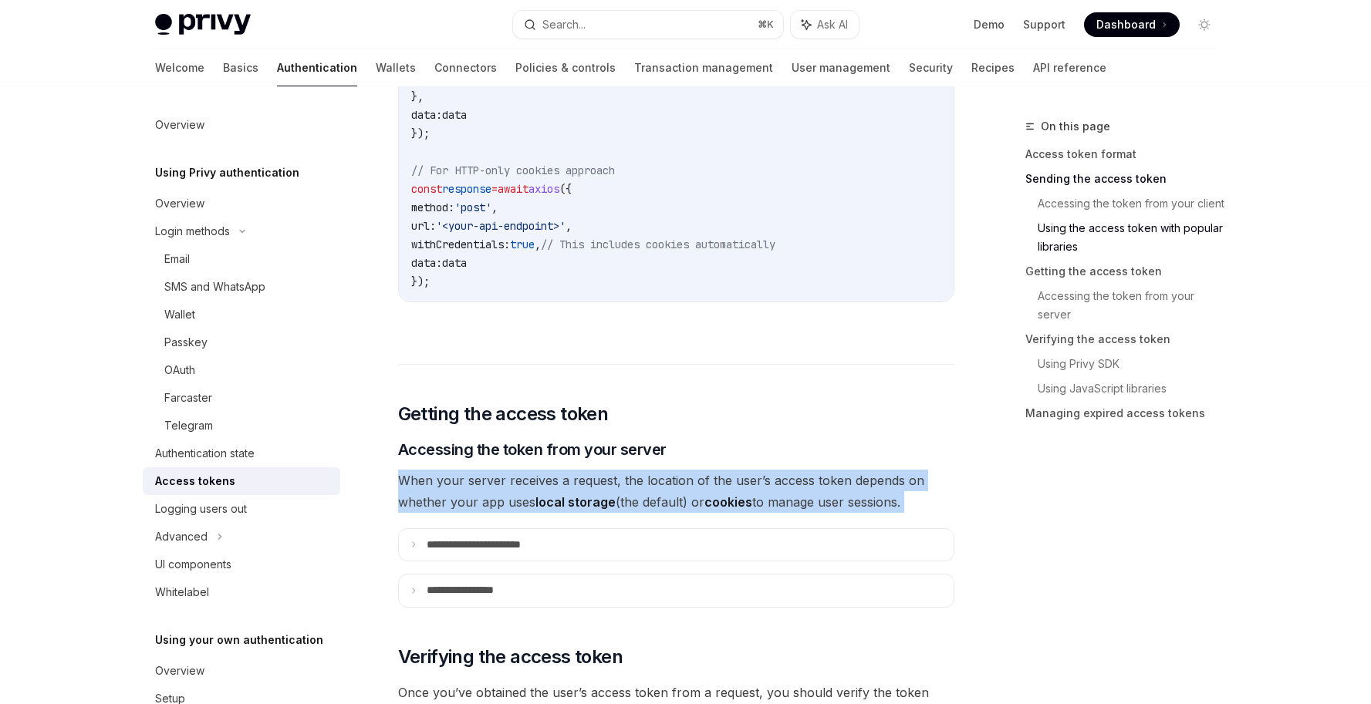
click at [674, 481] on span "When your server receives a request, the location of the user’s access token de…" at bounding box center [676, 491] width 556 height 43
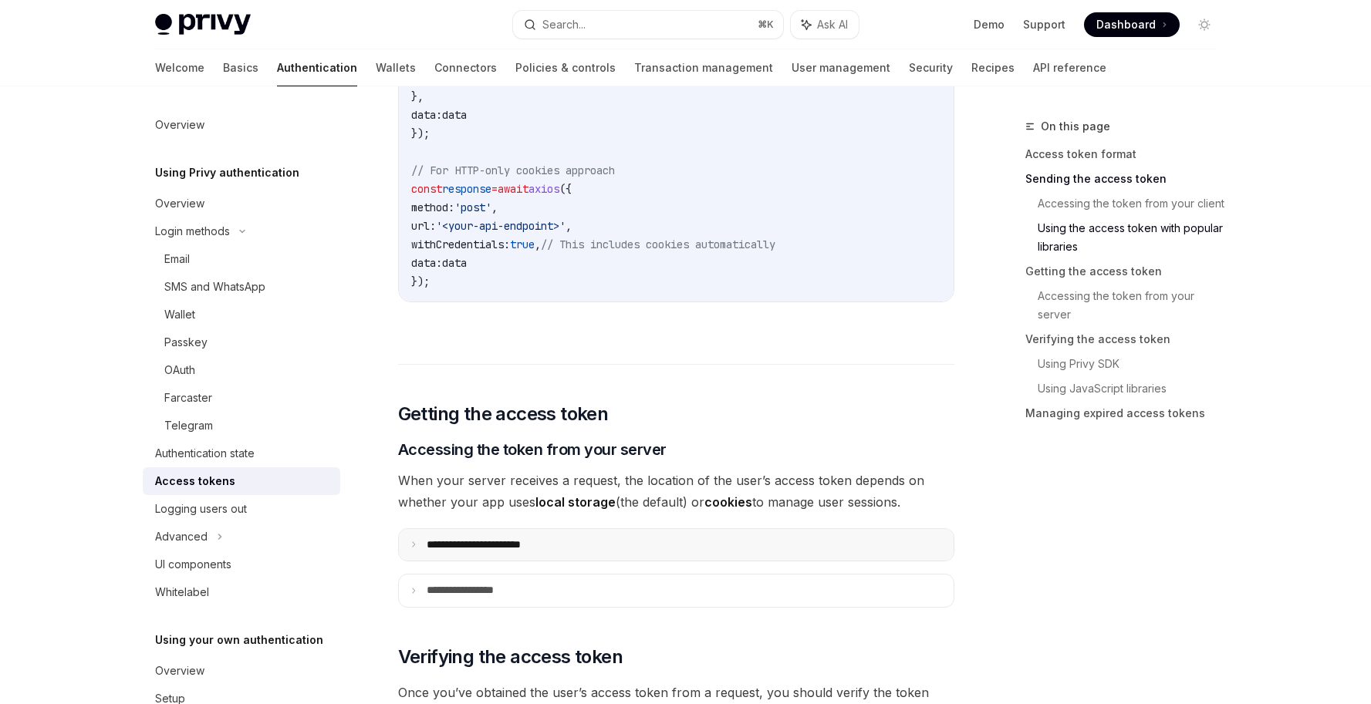
click at [410, 544] on icon at bounding box center [414, 545] width 8 height 8
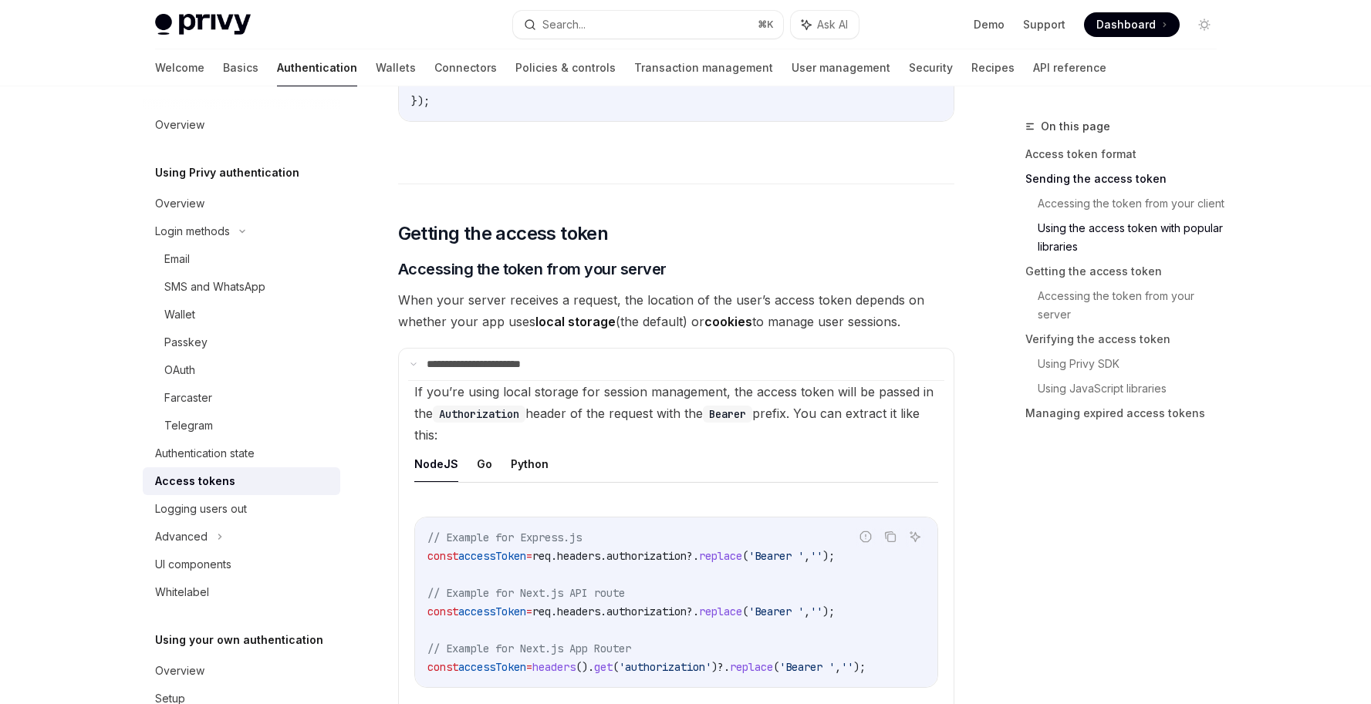
scroll to position [1954, 0]
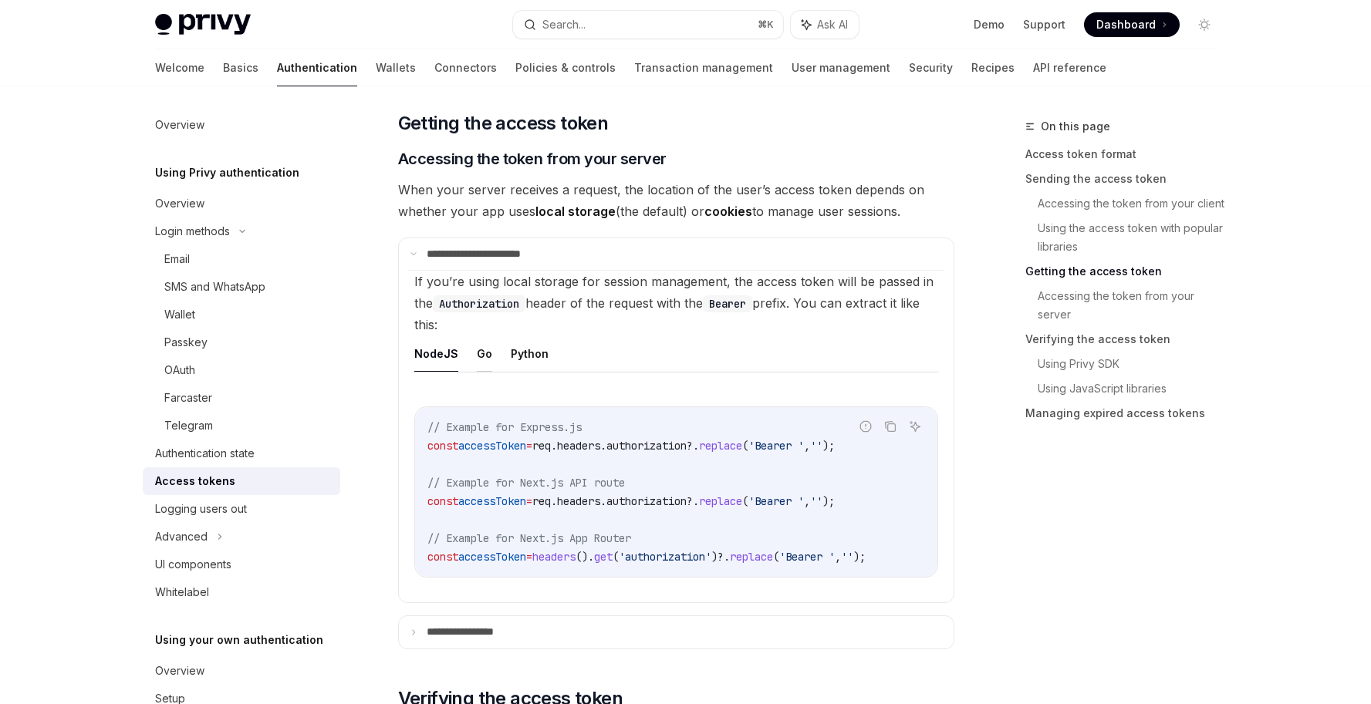
click at [488, 358] on button "Go" at bounding box center [484, 354] width 15 height 36
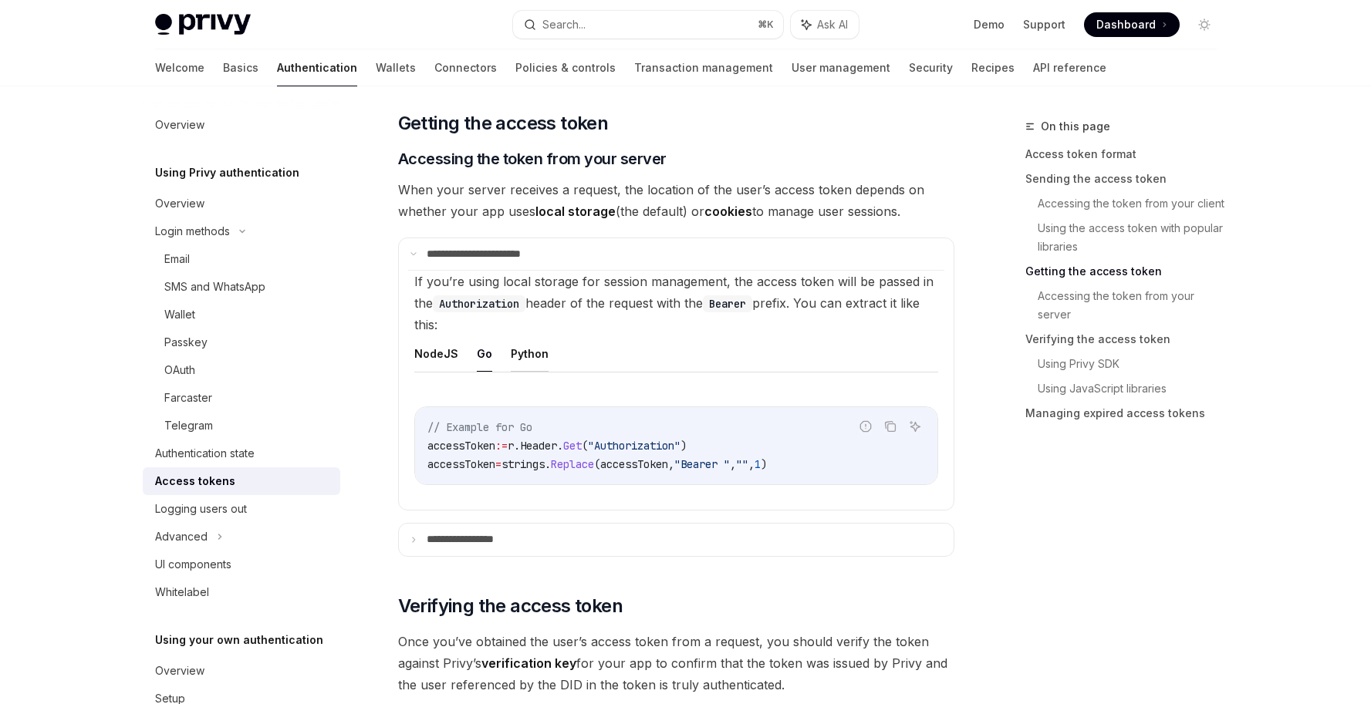
click at [517, 355] on button "Python" at bounding box center [530, 354] width 38 height 36
click at [472, 356] on ul "NodeJS Go Python" at bounding box center [676, 354] width 524 height 37
click at [480, 355] on button "Go" at bounding box center [484, 354] width 15 height 36
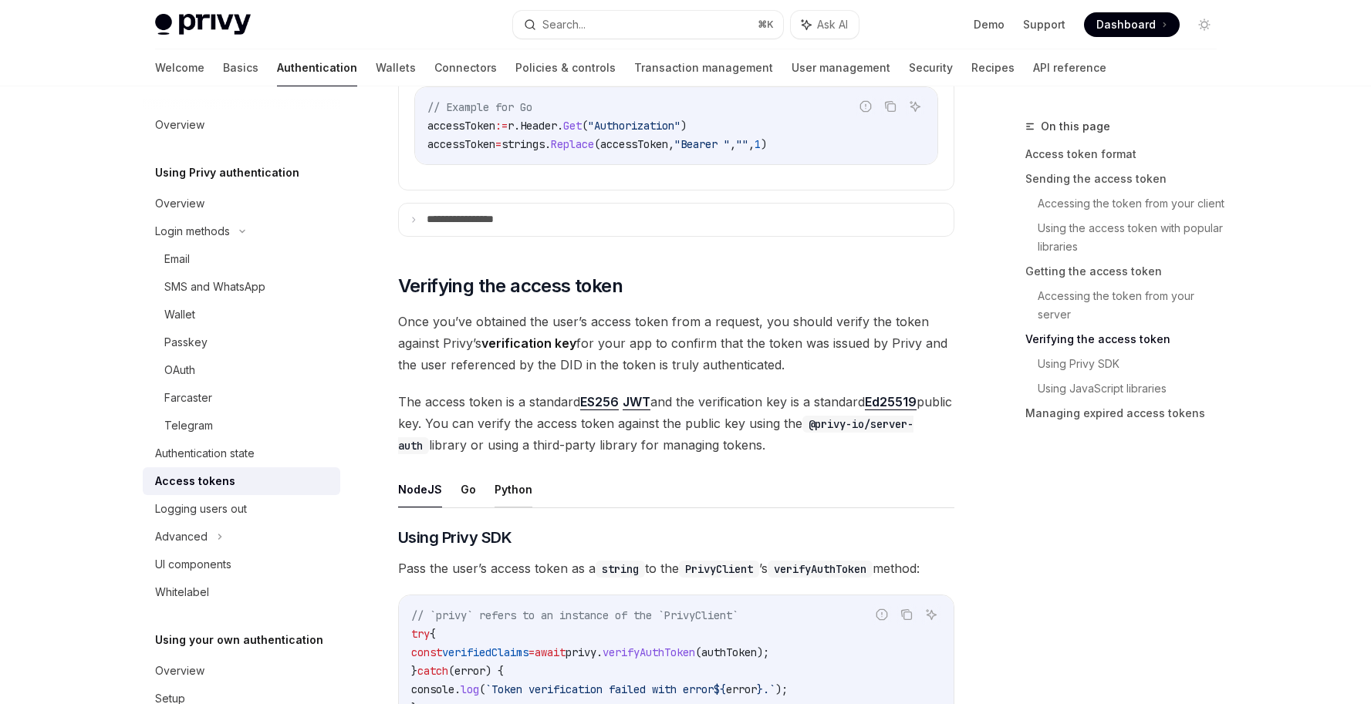
scroll to position [2283, 0]
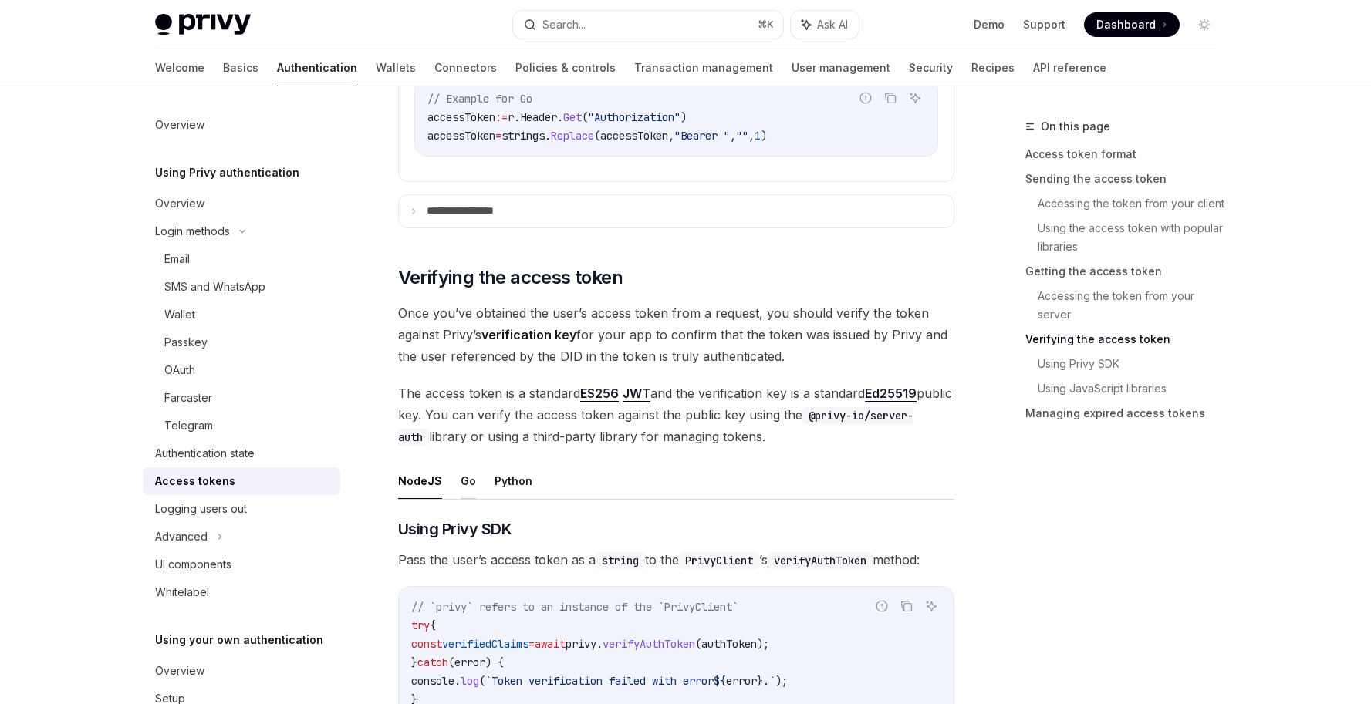
click at [470, 482] on button "Go" at bounding box center [468, 481] width 15 height 36
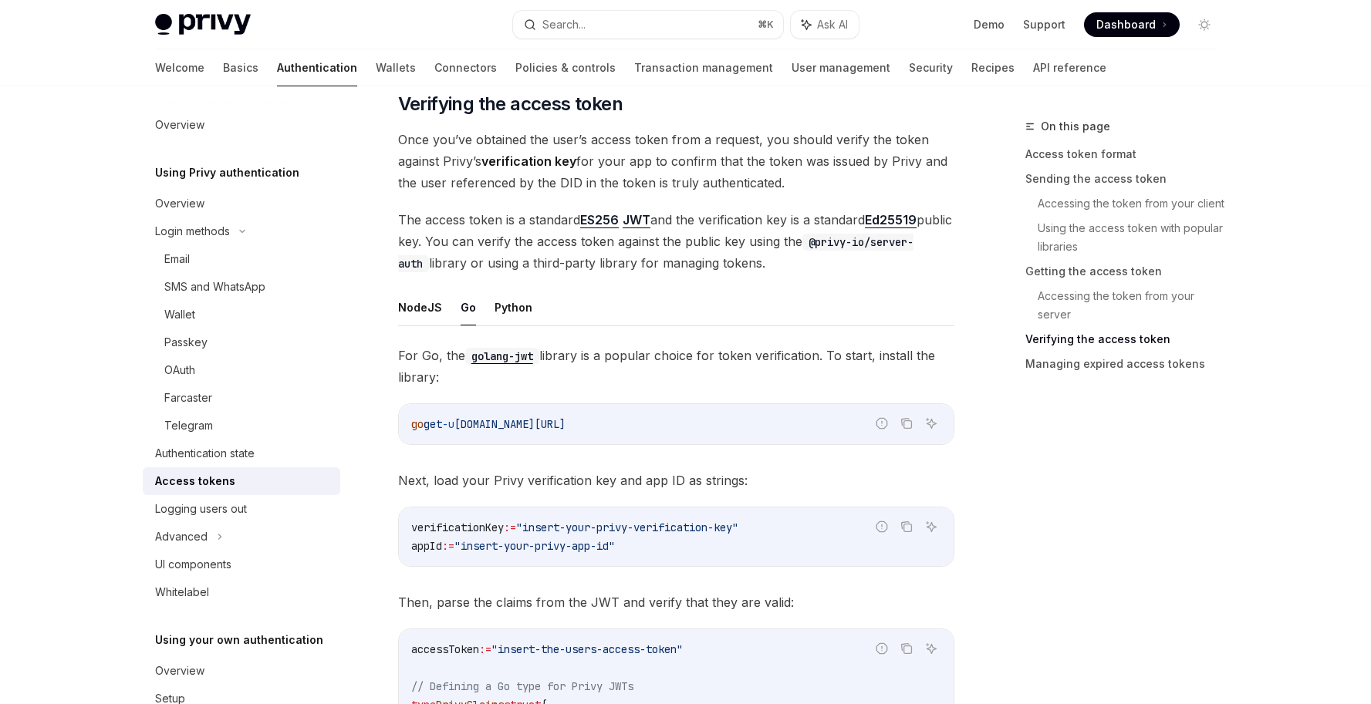
scroll to position [2469, 0]
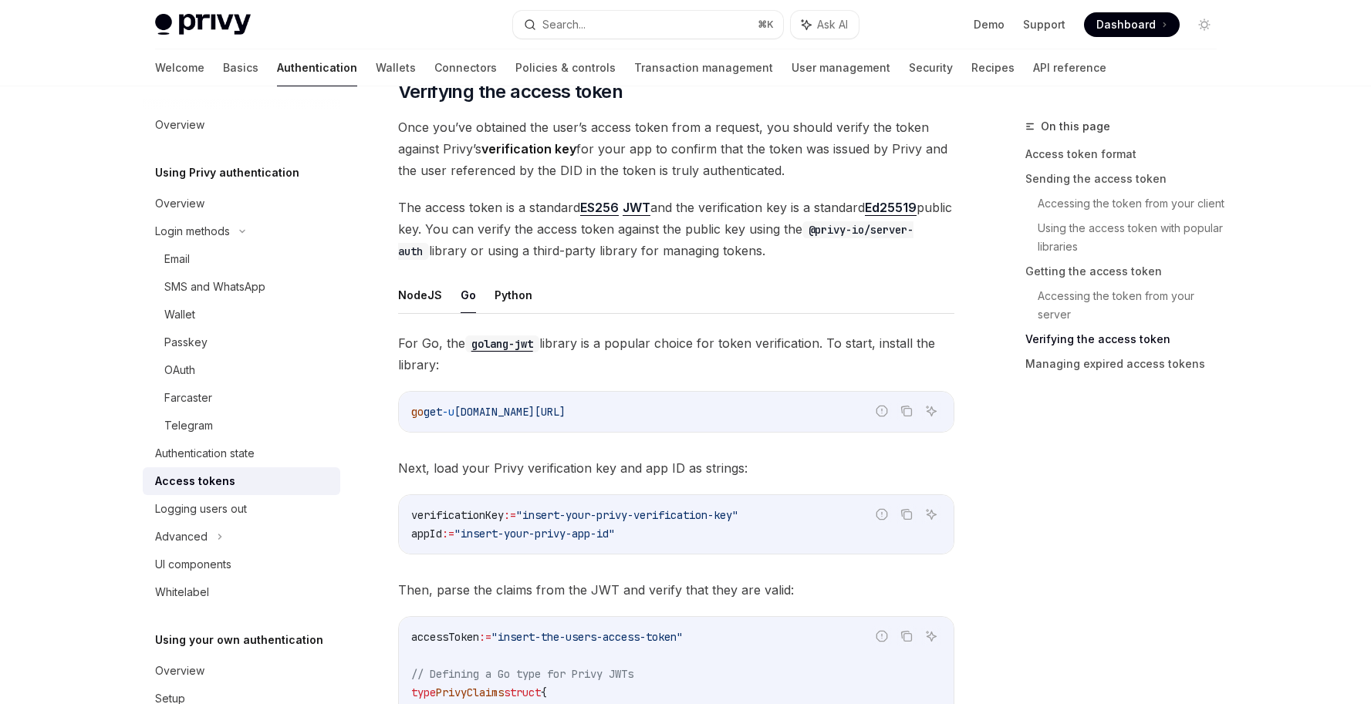
click at [471, 518] on span "verificationKey" at bounding box center [457, 515] width 93 height 14
click at [701, 542] on div "verificationKey := "insert-your-privy-verification-key" appId := "insert-your-p…" at bounding box center [676, 524] width 555 height 59
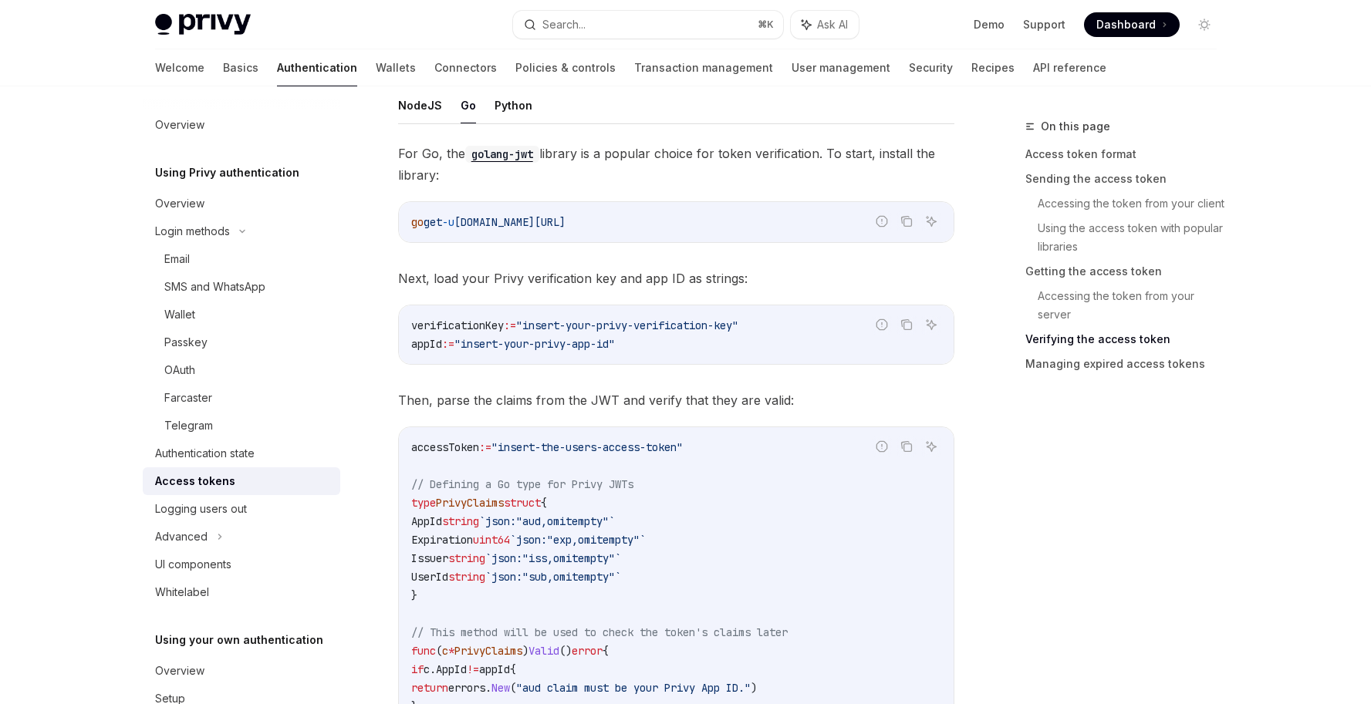
scroll to position [2668, 0]
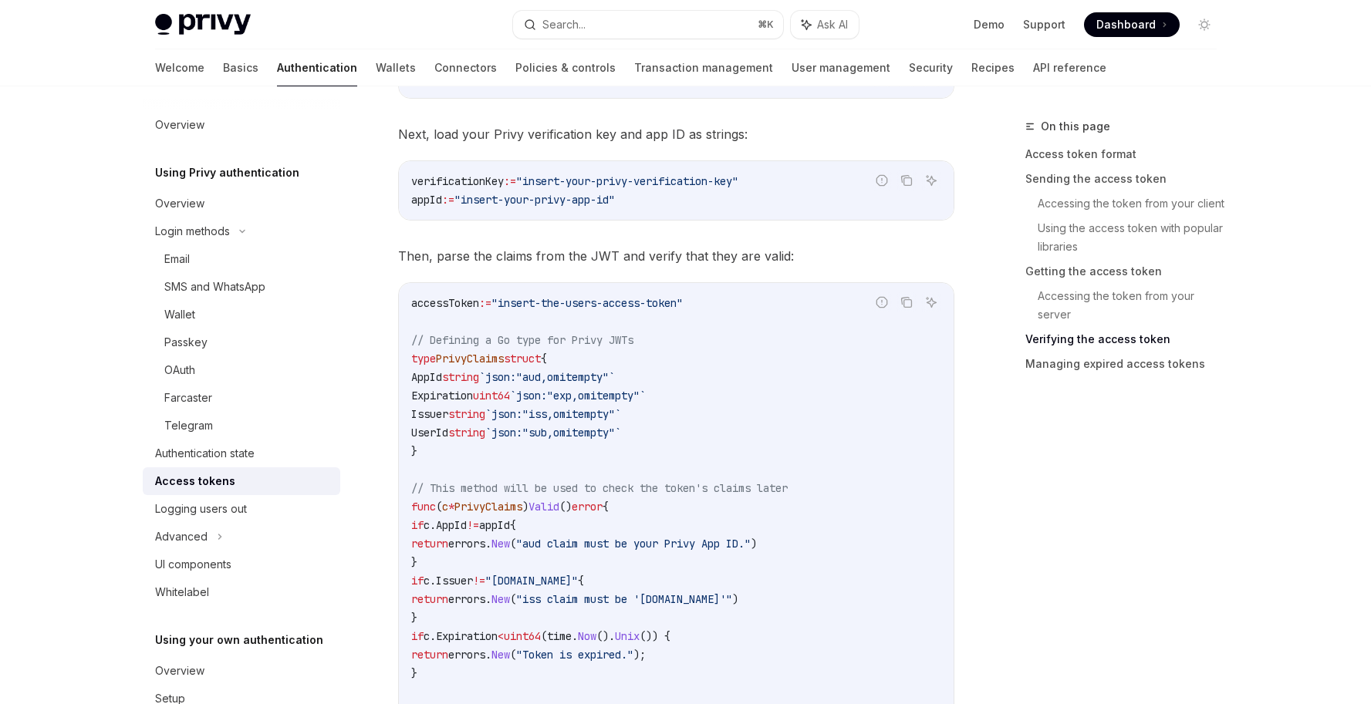
scroll to position [2814, 0]
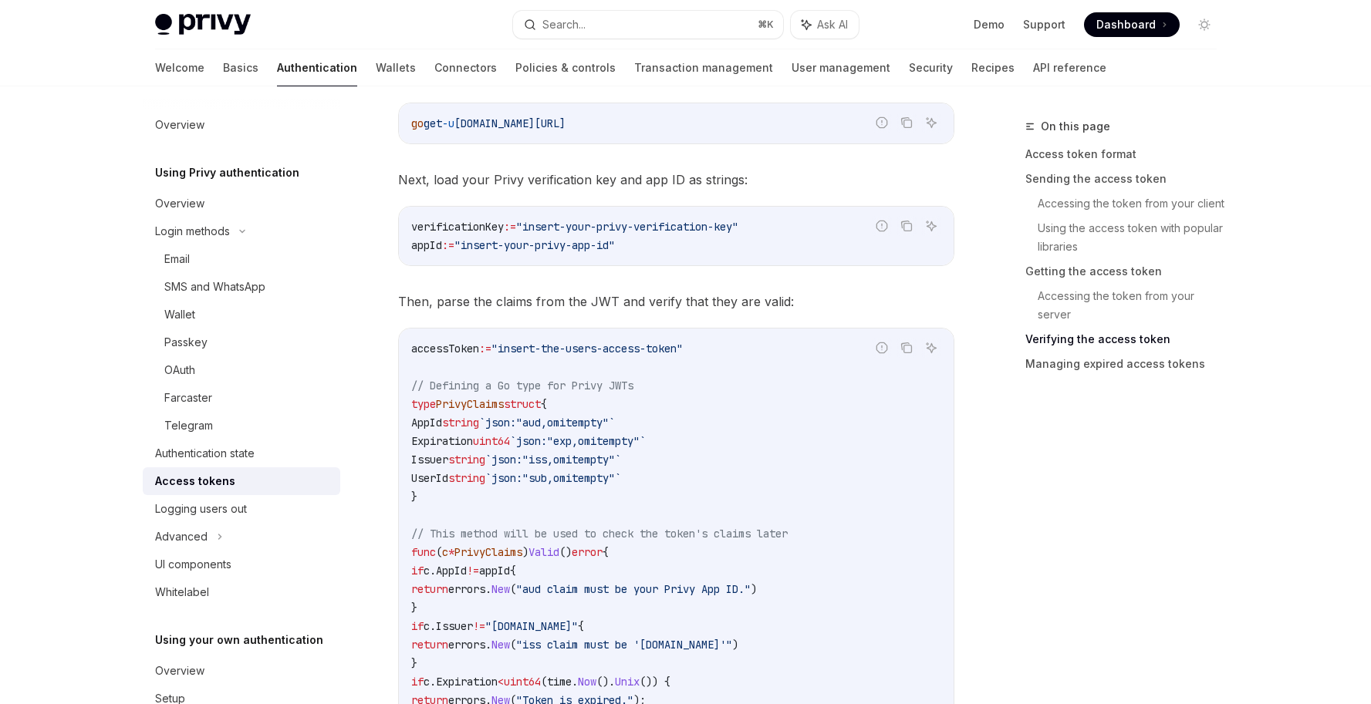
scroll to position [2764, 0]
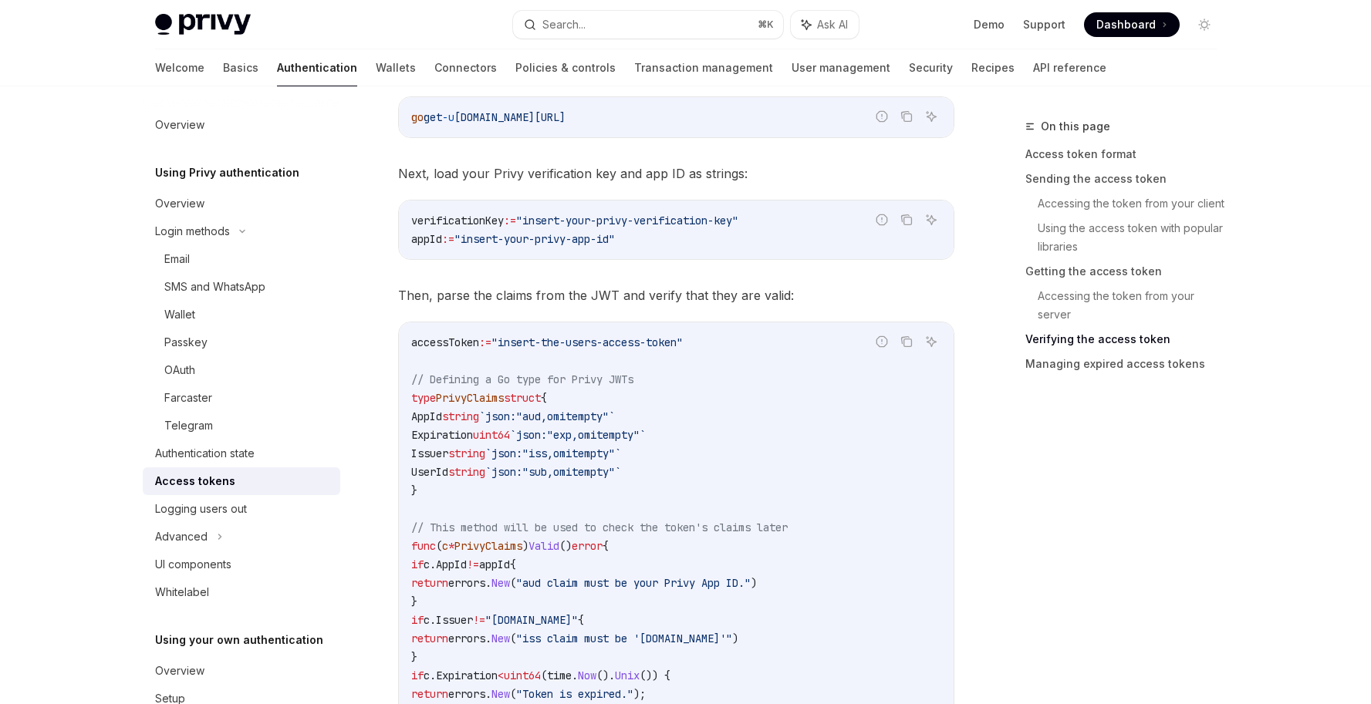
click at [444, 471] on span "UserId" at bounding box center [429, 472] width 37 height 14
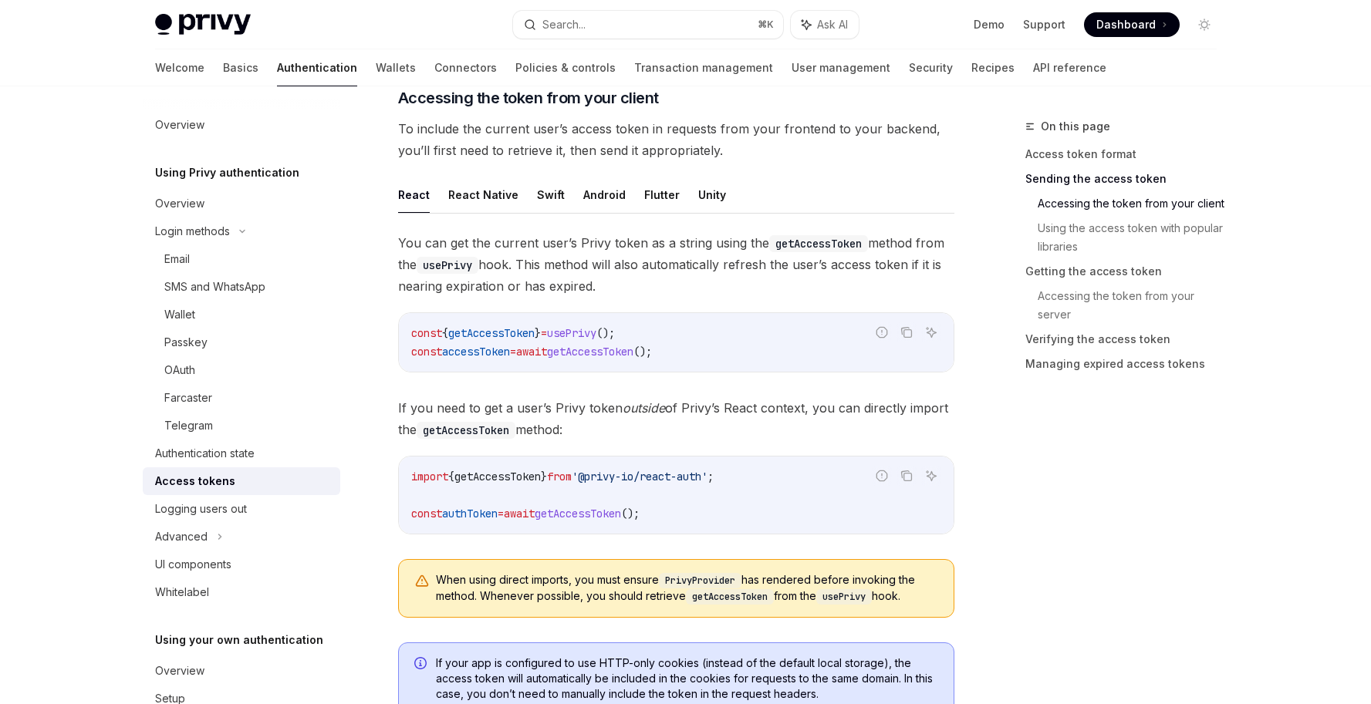
scroll to position [840, 0]
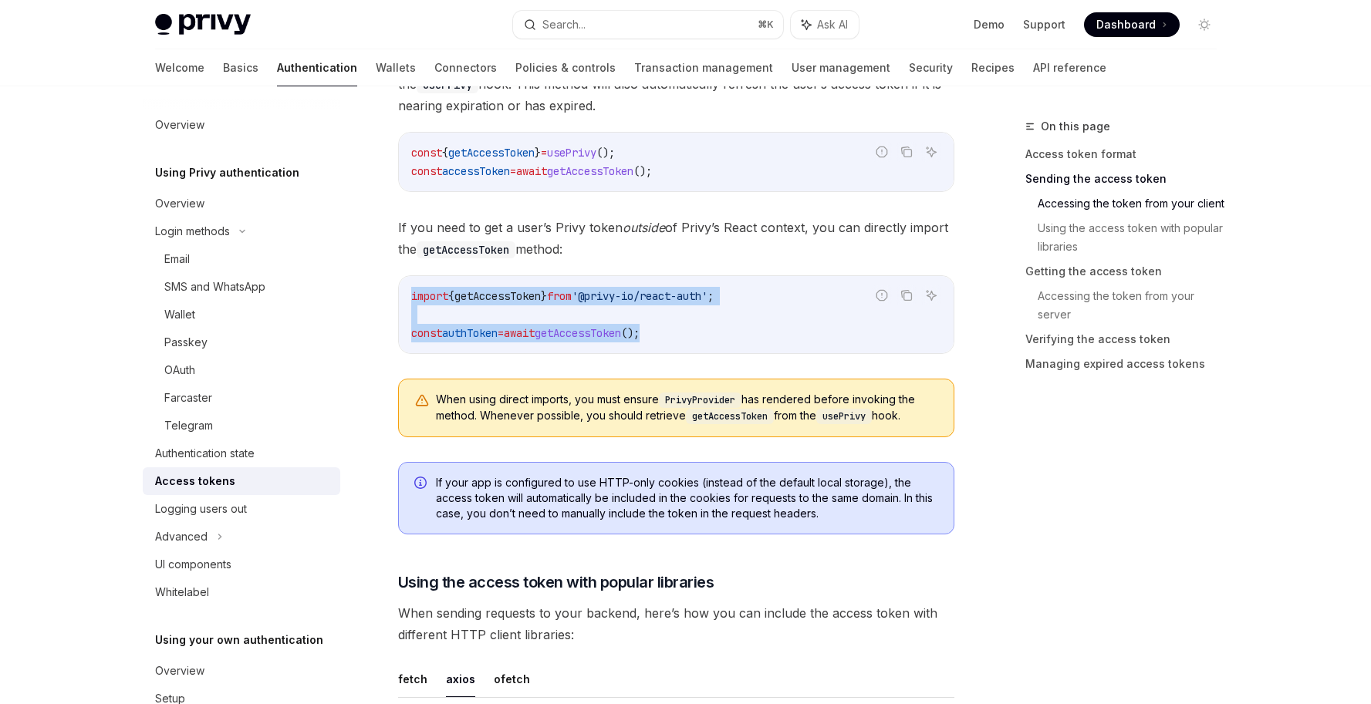
drag, startPoint x: 737, startPoint y: 329, endPoint x: 412, endPoint y: 286, distance: 327.7
click at [412, 287] on code "import { getAccessToken } from '@privy-io/react-auth' ; const authToken = await…" at bounding box center [676, 315] width 530 height 56
click at [761, 312] on code "import { getAccessToken } from '@privy-io/react-auth' ; const authToken = await…" at bounding box center [676, 315] width 530 height 56
drag, startPoint x: 725, startPoint y: 321, endPoint x: 397, endPoint y: 240, distance: 337.8
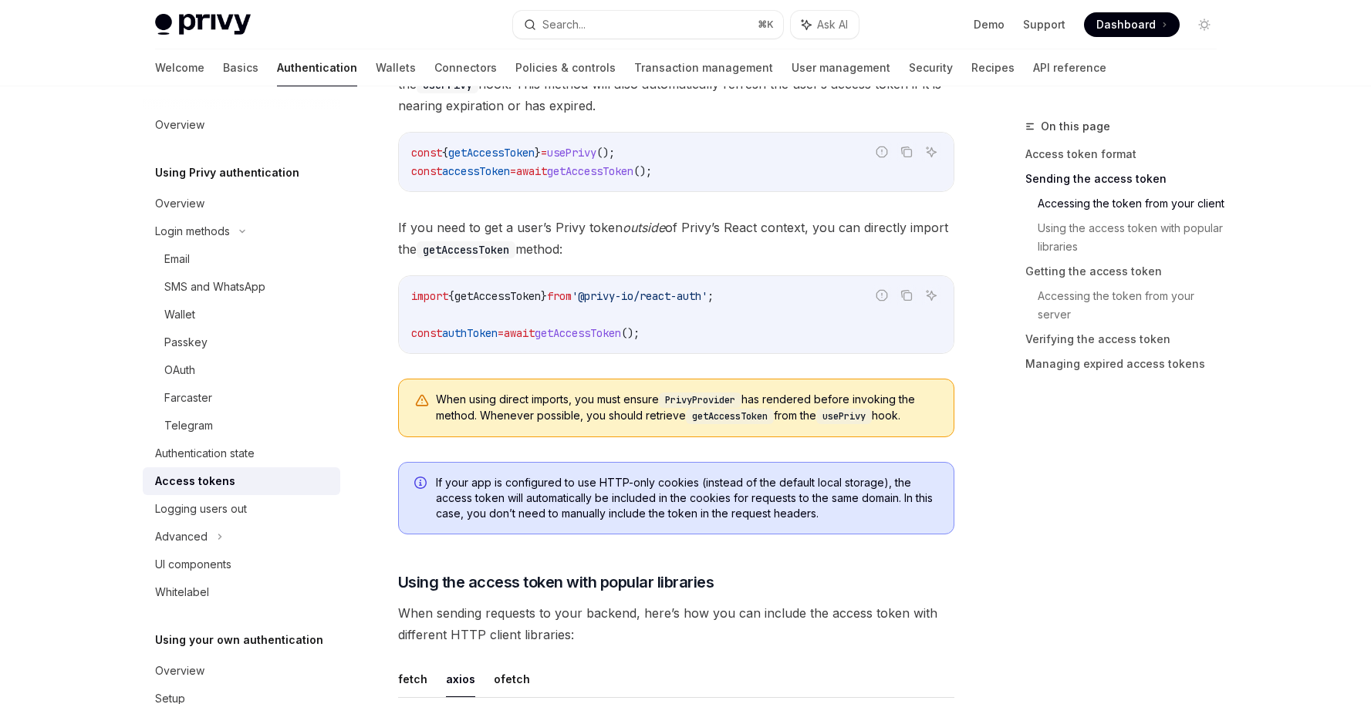
click at [640, 327] on span "();" at bounding box center [630, 333] width 19 height 14
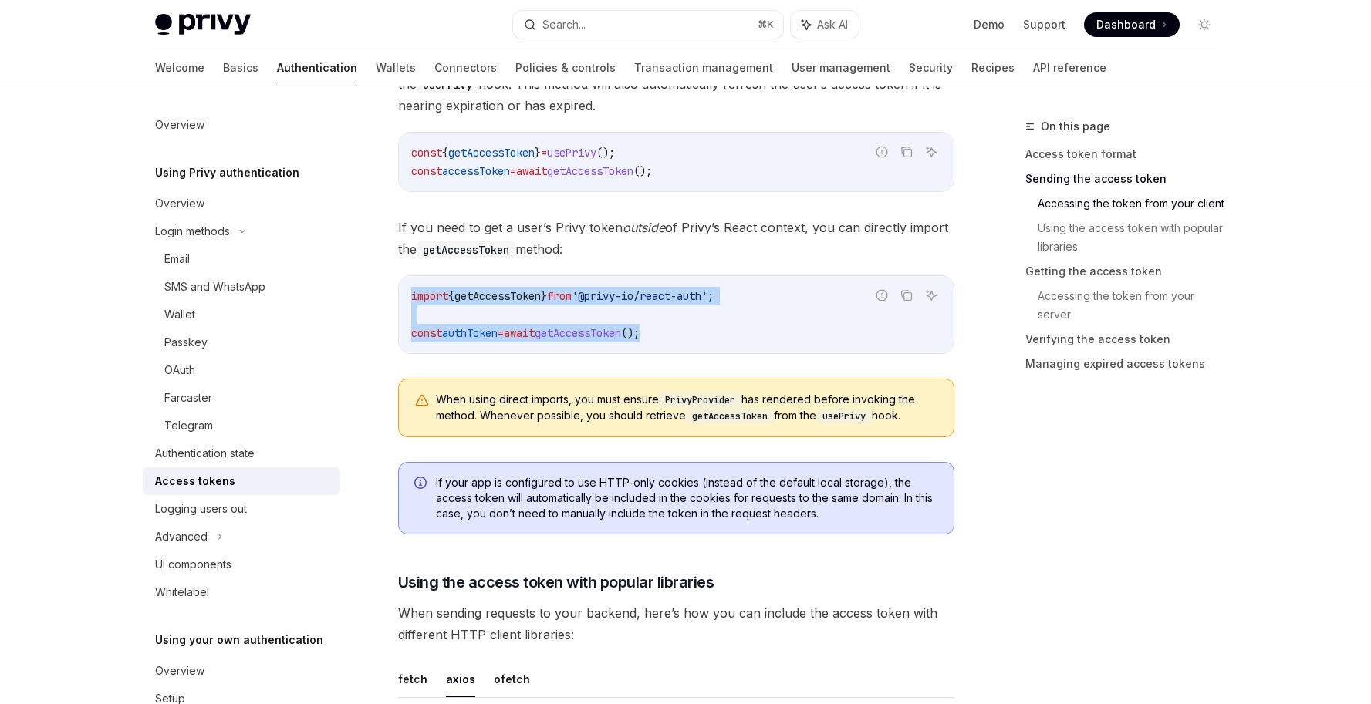
drag, startPoint x: 708, startPoint y: 339, endPoint x: 415, endPoint y: 282, distance: 297.9
click at [415, 282] on div "import { getAccessToken } from '@privy-io/react-auth' ; const authToken = await…" at bounding box center [676, 314] width 555 height 77
click at [701, 330] on code "import { getAccessToken } from '@privy-io/react-auth' ; const authToken = await…" at bounding box center [676, 315] width 530 height 56
drag, startPoint x: 689, startPoint y: 330, endPoint x: 405, endPoint y: 293, distance: 286.3
click at [405, 293] on div "import { getAccessToken } from '@privy-io/react-auth' ; const authToken = await…" at bounding box center [676, 314] width 555 height 77
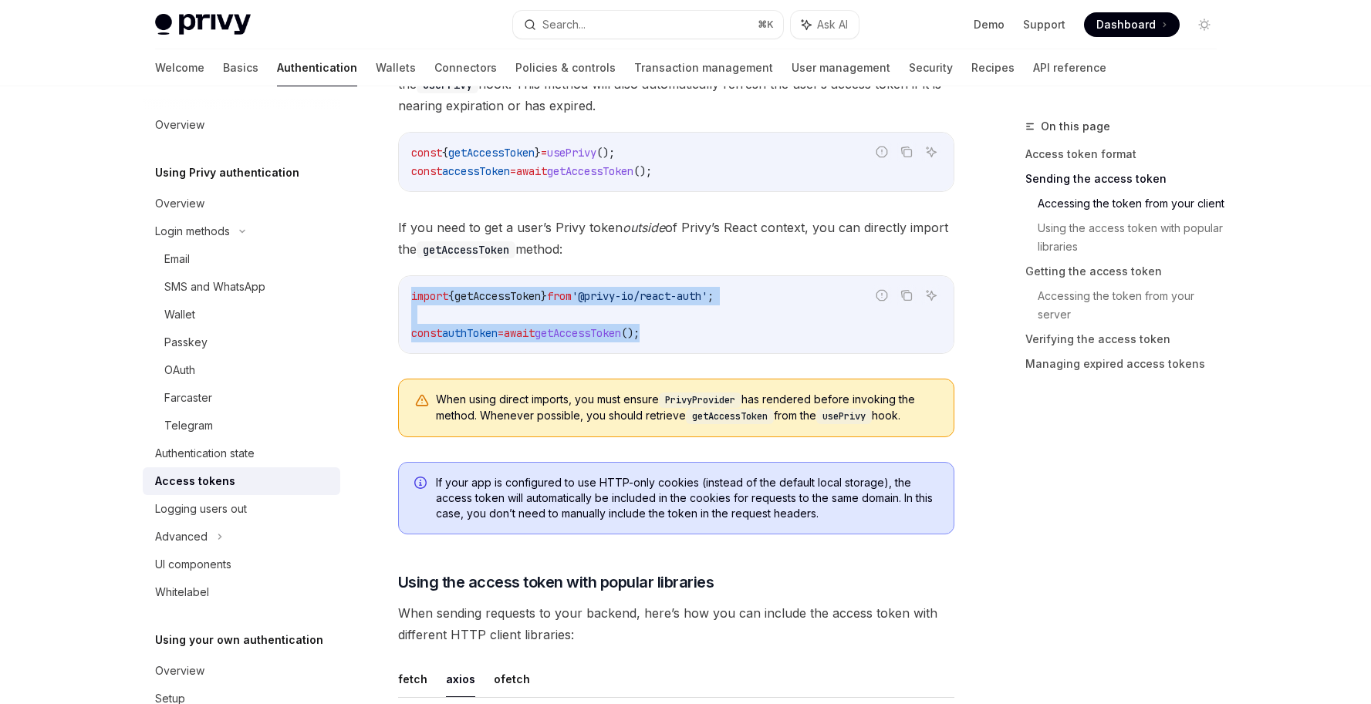
click at [409, 296] on div "import { getAccessToken } from '@privy-io/react-auth' ; const authToken = await…" at bounding box center [676, 314] width 555 height 77
drag, startPoint x: 409, startPoint y: 296, endPoint x: 677, endPoint y: 353, distance: 274.7
click at [677, 353] on div "You can get the current user’s Privy token as a string using the getAccessToken…" at bounding box center [676, 251] width 556 height 398
click at [701, 329] on code "import { getAccessToken } from '@privy-io/react-auth' ; const authToken = await…" at bounding box center [676, 315] width 530 height 56
drag, startPoint x: 673, startPoint y: 329, endPoint x: 402, endPoint y: 293, distance: 273.1
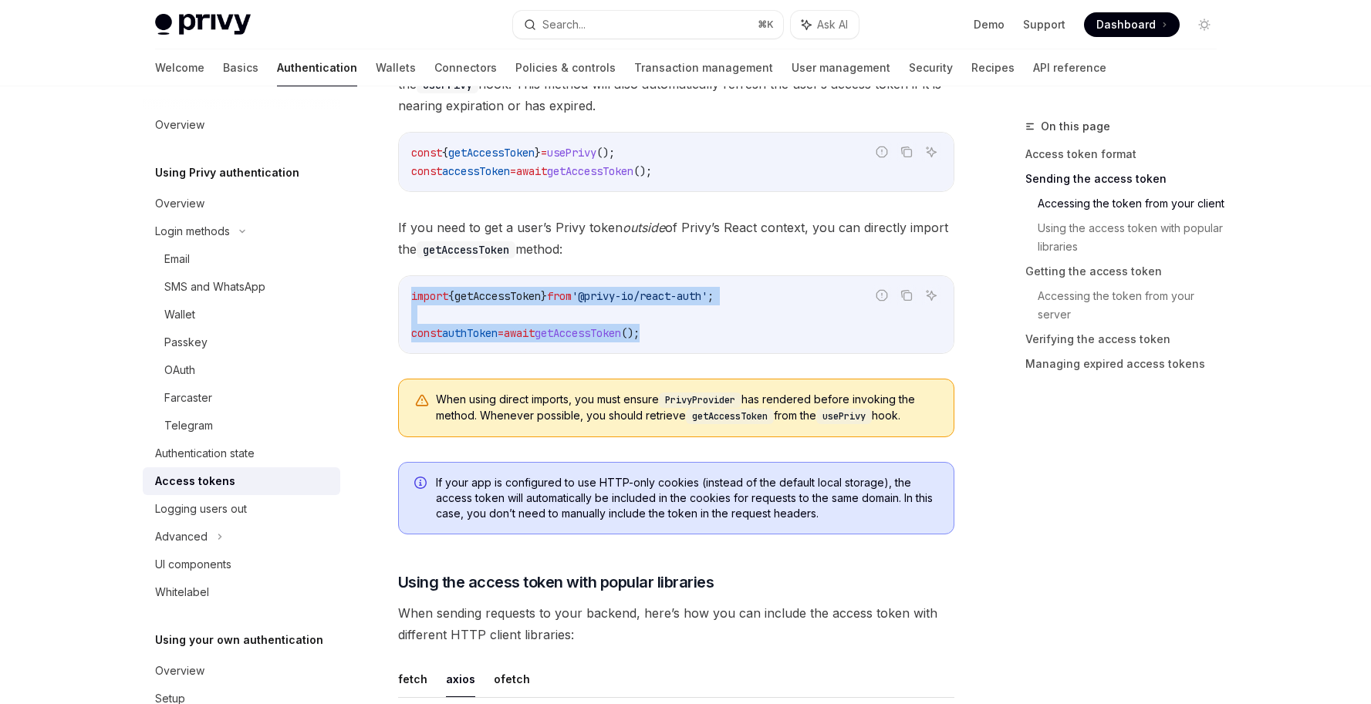
click at [402, 293] on div "import { getAccessToken } from '@privy-io/react-auth' ; const authToken = await…" at bounding box center [676, 314] width 555 height 77
click at [434, 308] on code "import { getAccessToken } from '@privy-io/react-auth' ; const authToken = await…" at bounding box center [676, 315] width 530 height 56
drag, startPoint x: 414, startPoint y: 296, endPoint x: 679, endPoint y: 336, distance: 267.7
click at [679, 336] on code "import { getAccessToken } from '@privy-io/react-auth' ; const authToken = await…" at bounding box center [676, 315] width 530 height 56
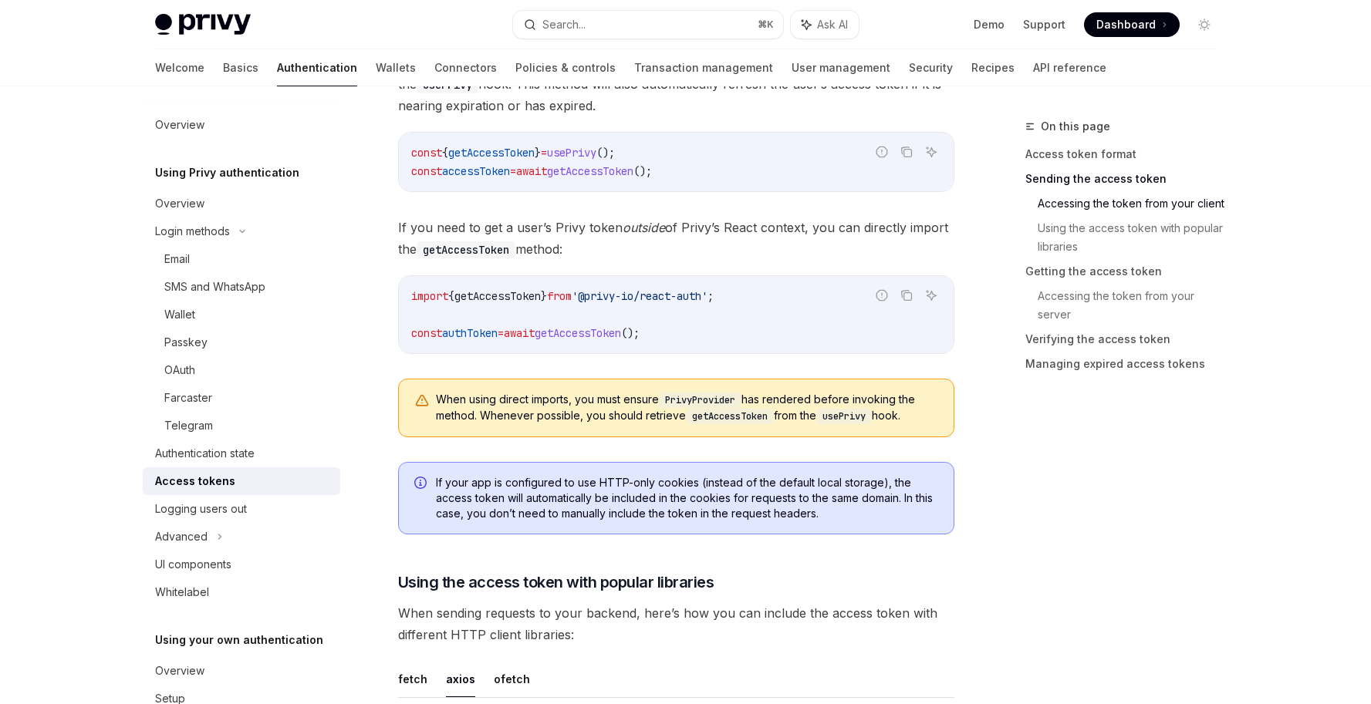
click at [685, 336] on code "import { getAccessToken } from '@privy-io/react-auth' ; const authToken = await…" at bounding box center [676, 315] width 530 height 56
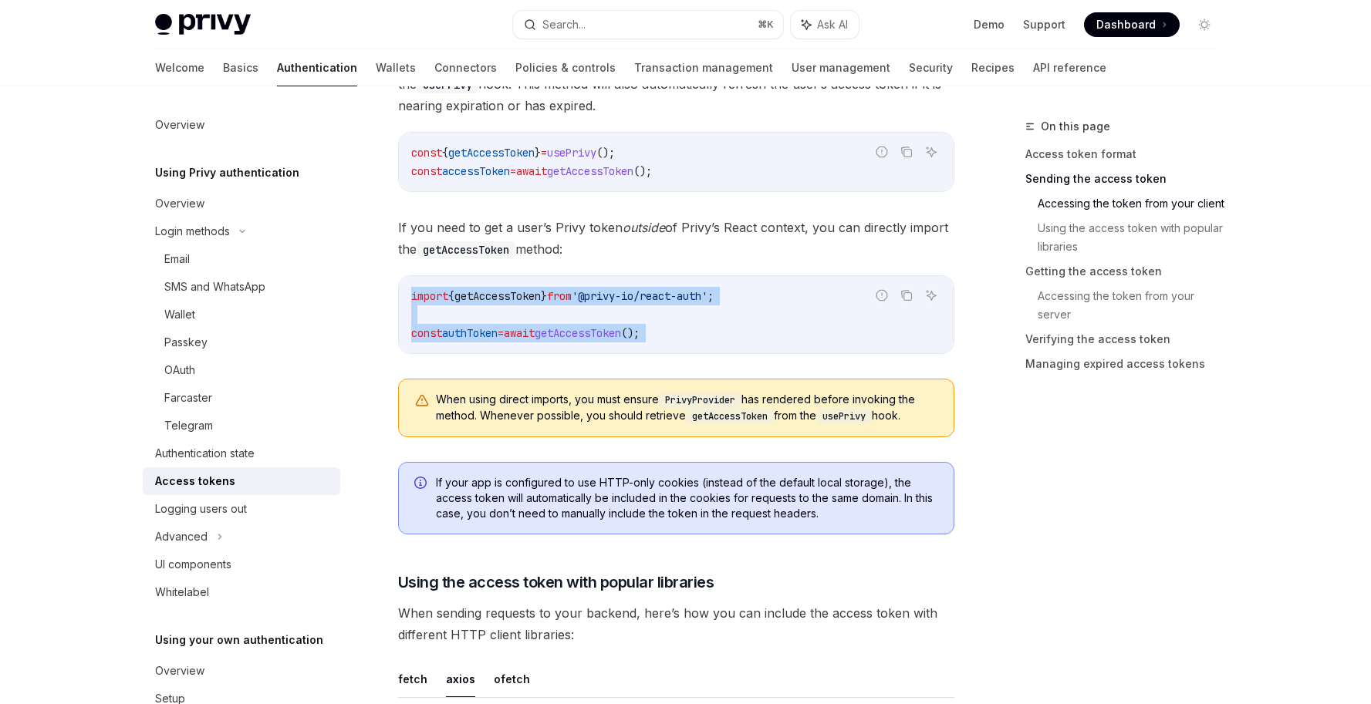
drag, startPoint x: 686, startPoint y: 336, endPoint x: 400, endPoint y: 292, distance: 289.5
click at [400, 292] on div "import { getAccessToken } from '@privy-io/react-auth' ; const authToken = await…" at bounding box center [676, 314] width 555 height 77
click at [401, 292] on div "import { getAccessToken } from '@privy-io/react-auth' ; const authToken = await…" at bounding box center [676, 314] width 555 height 77
drag, startPoint x: 406, startPoint y: 292, endPoint x: 679, endPoint y: 343, distance: 277.8
click at [679, 343] on div "import { getAccessToken } from '@privy-io/react-auth' ; const authToken = await…" at bounding box center [676, 314] width 555 height 77
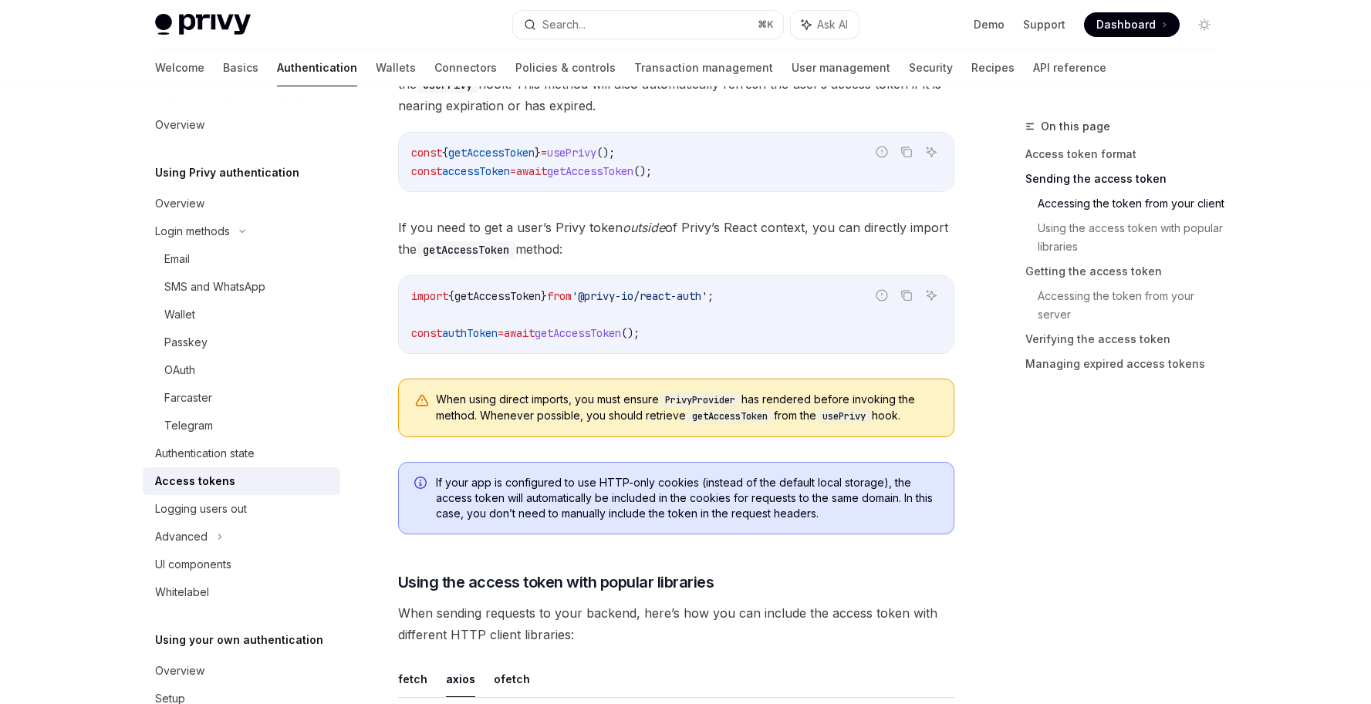
click at [704, 336] on code "import { getAccessToken } from '@privy-io/react-auth' ; const authToken = await…" at bounding box center [676, 315] width 530 height 56
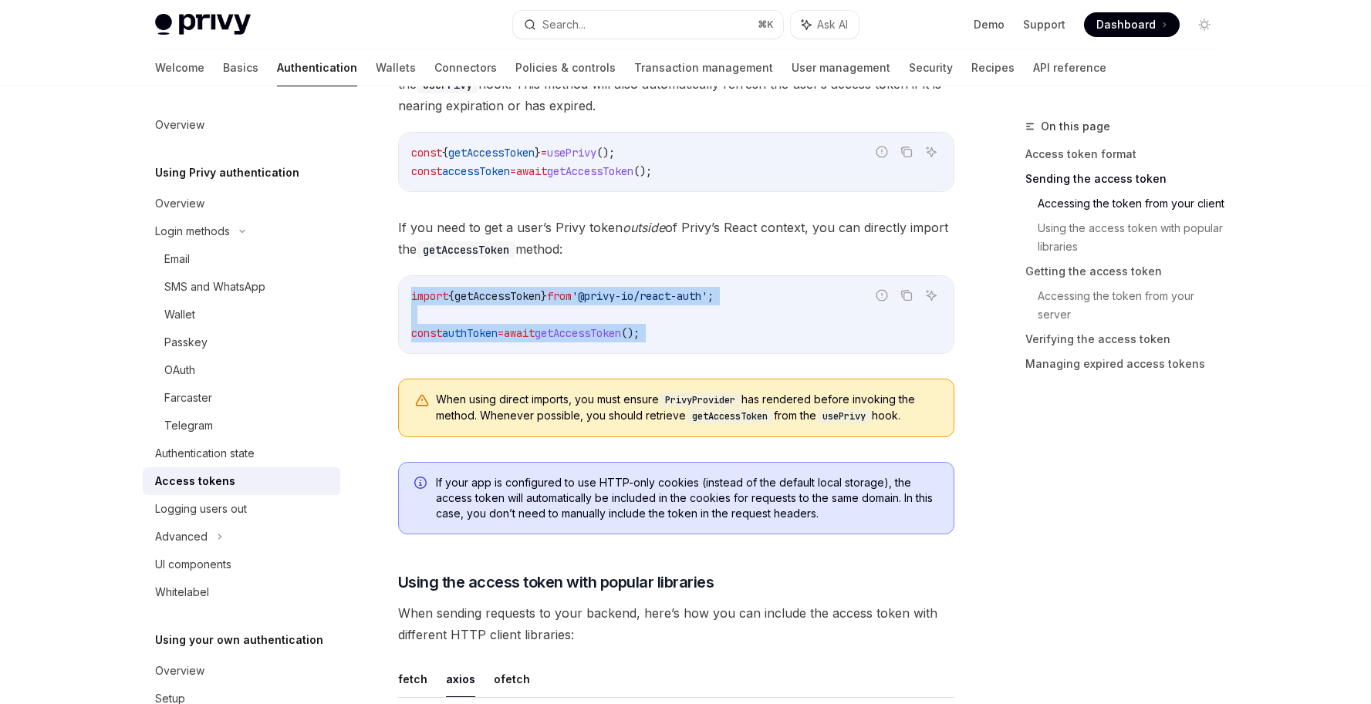
drag, startPoint x: 704, startPoint y: 336, endPoint x: 439, endPoint y: 299, distance: 267.9
click at [439, 299] on code "import { getAccessToken } from '@privy-io/react-auth' ; const authToken = await…" at bounding box center [676, 315] width 530 height 56
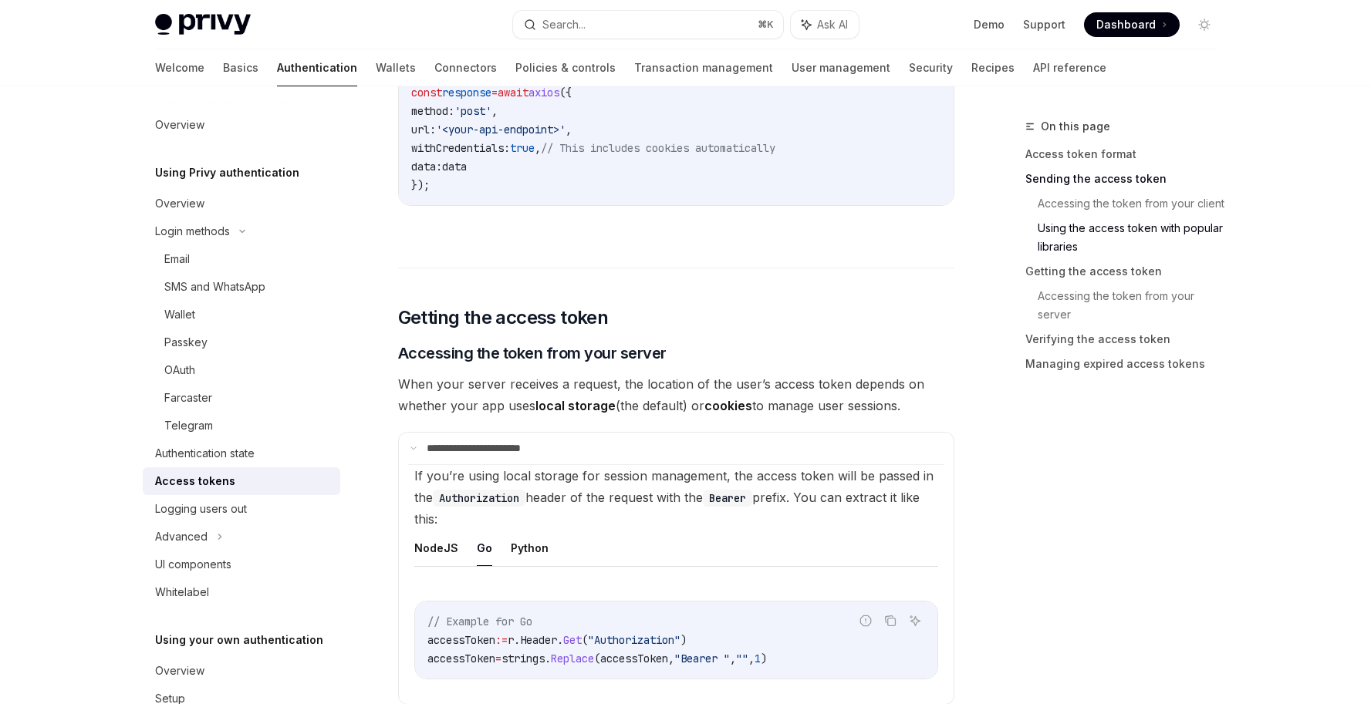
scroll to position [1772, 0]
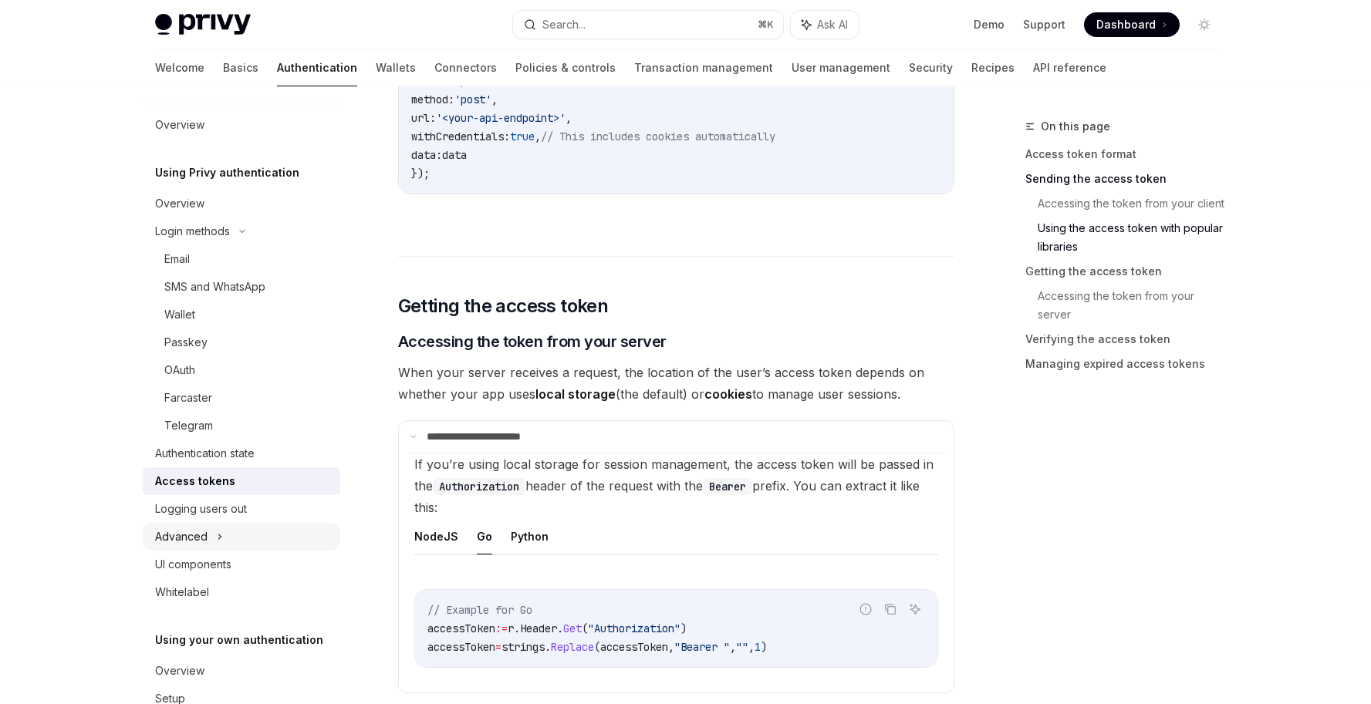
click at [219, 534] on icon at bounding box center [220, 537] width 6 height 19
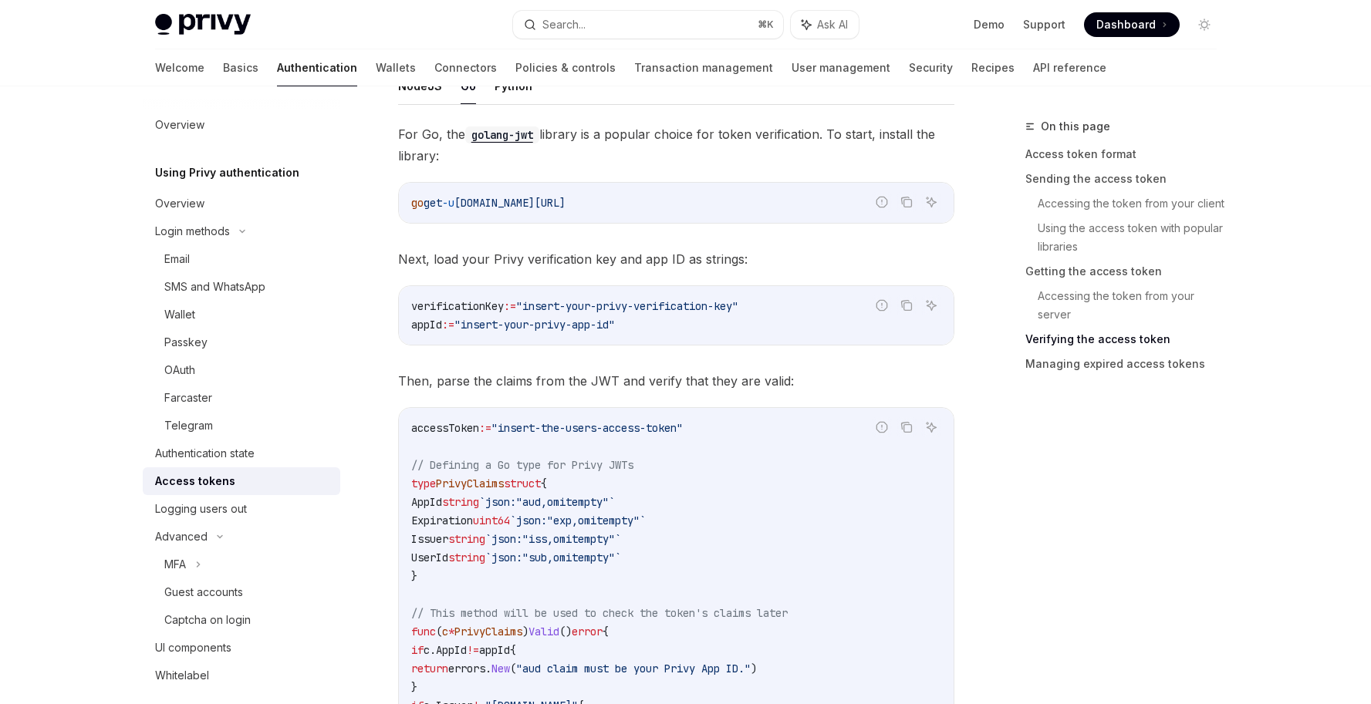
scroll to position [2677, 0]
click at [649, 260] on span "Next, load your Privy verification key and app ID as strings:" at bounding box center [676, 260] width 556 height 22
drag, startPoint x: 446, startPoint y: 262, endPoint x: 522, endPoint y: 262, distance: 75.6
click at [521, 262] on span "Next, load your Privy verification key and app ID as strings:" at bounding box center [676, 260] width 556 height 22
click at [522, 262] on span "Next, load your Privy verification key and app ID as strings:" at bounding box center [676, 260] width 556 height 22
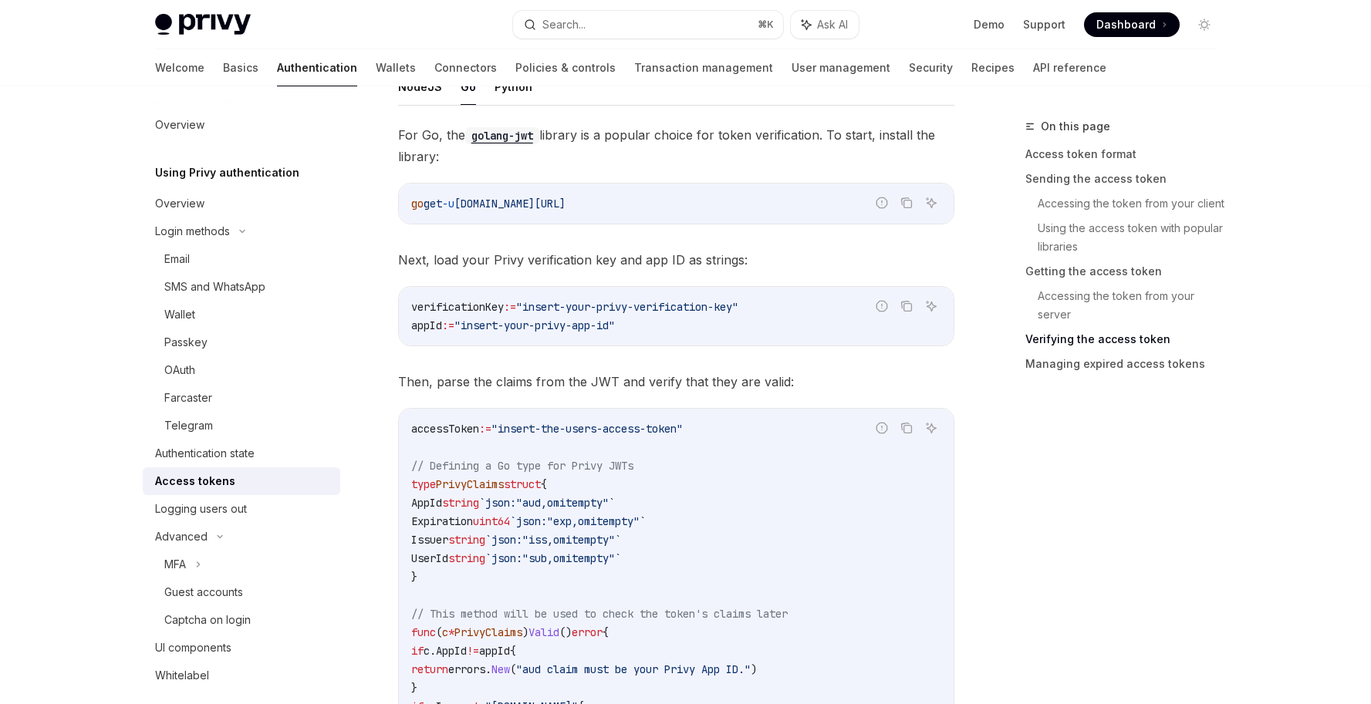
click at [589, 258] on span "Next, load your Privy verification key and app ID as strings:" at bounding box center [676, 260] width 556 height 22
click at [701, 258] on span "Next, load your Privy verification key and app ID as strings:" at bounding box center [676, 260] width 556 height 22
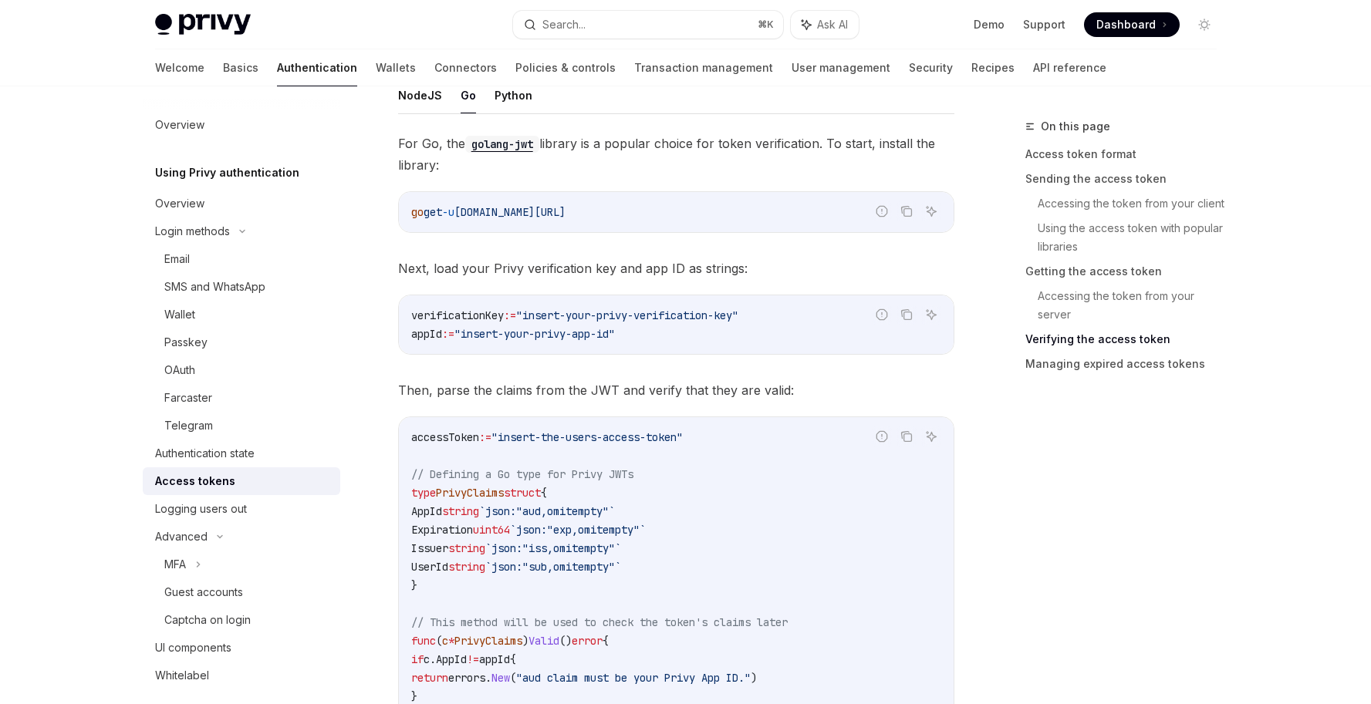
scroll to position [2661, 0]
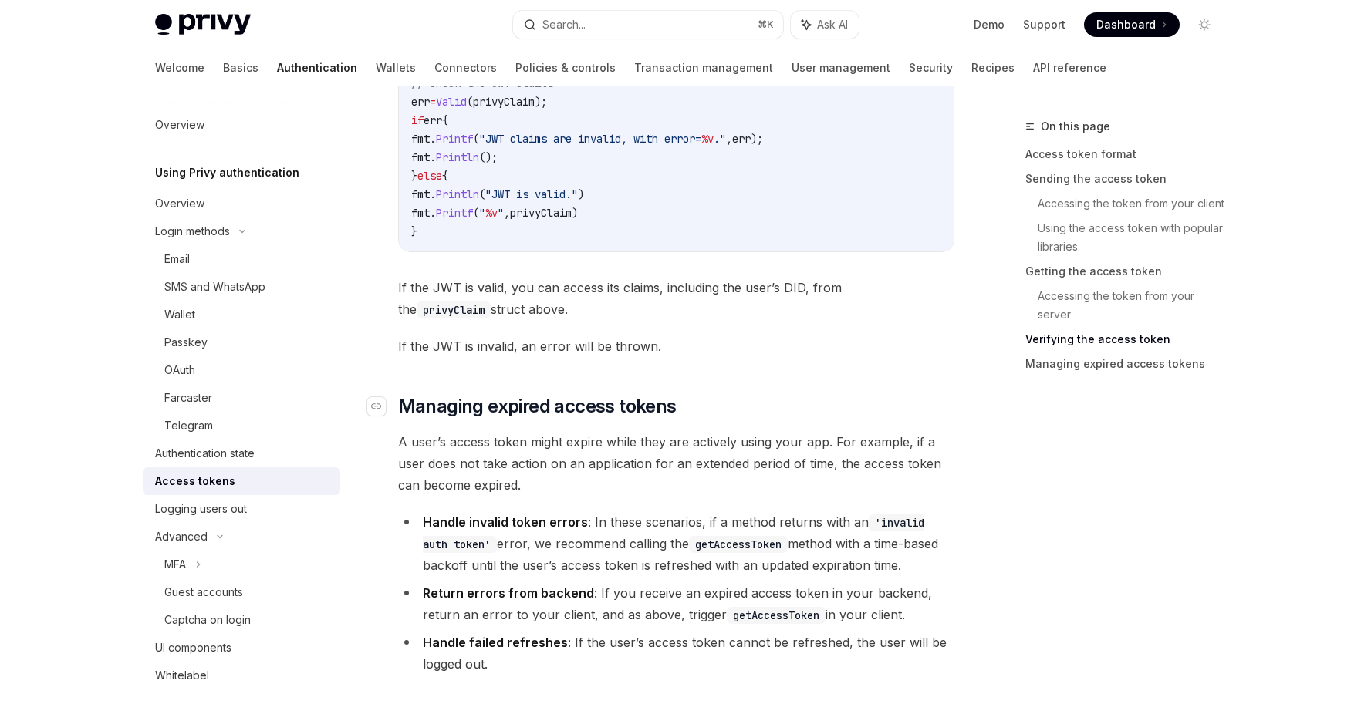
click at [665, 405] on span "Managing expired access tokens" at bounding box center [537, 406] width 279 height 25
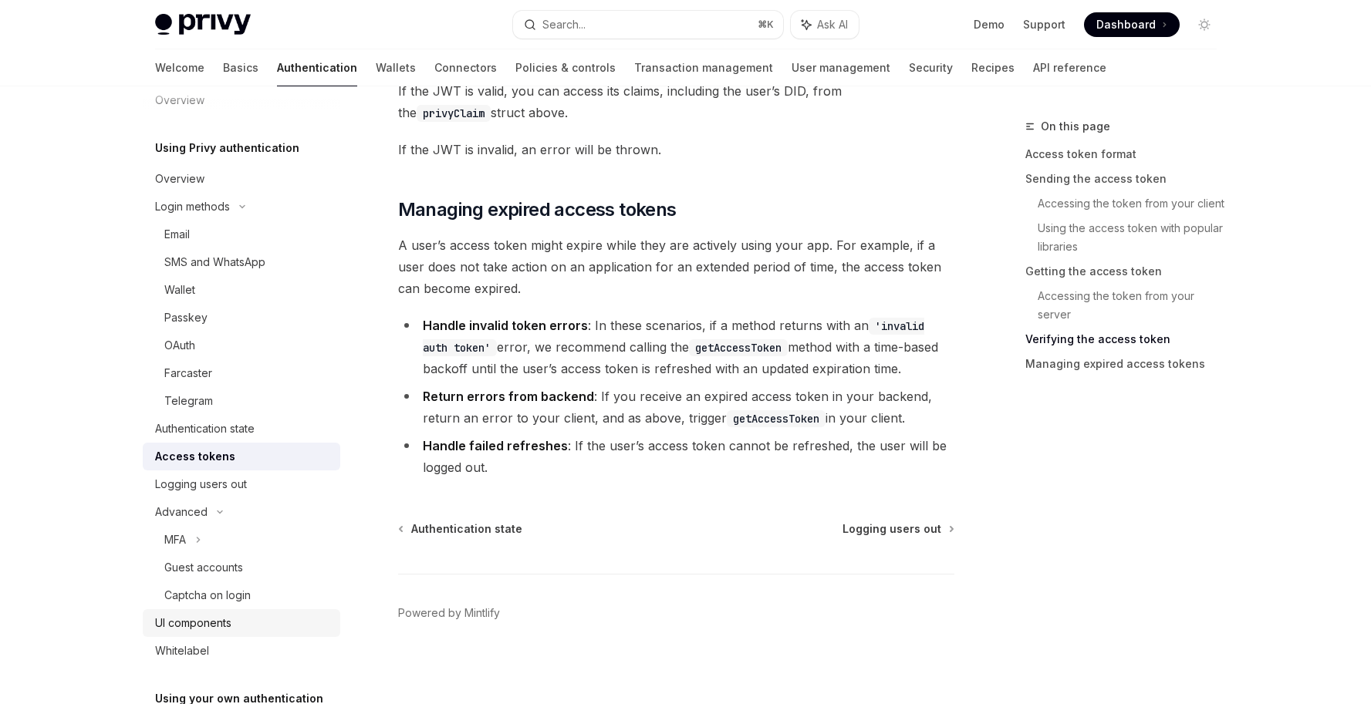
scroll to position [25, 0]
click at [220, 620] on div "UI components" at bounding box center [193, 622] width 76 height 19
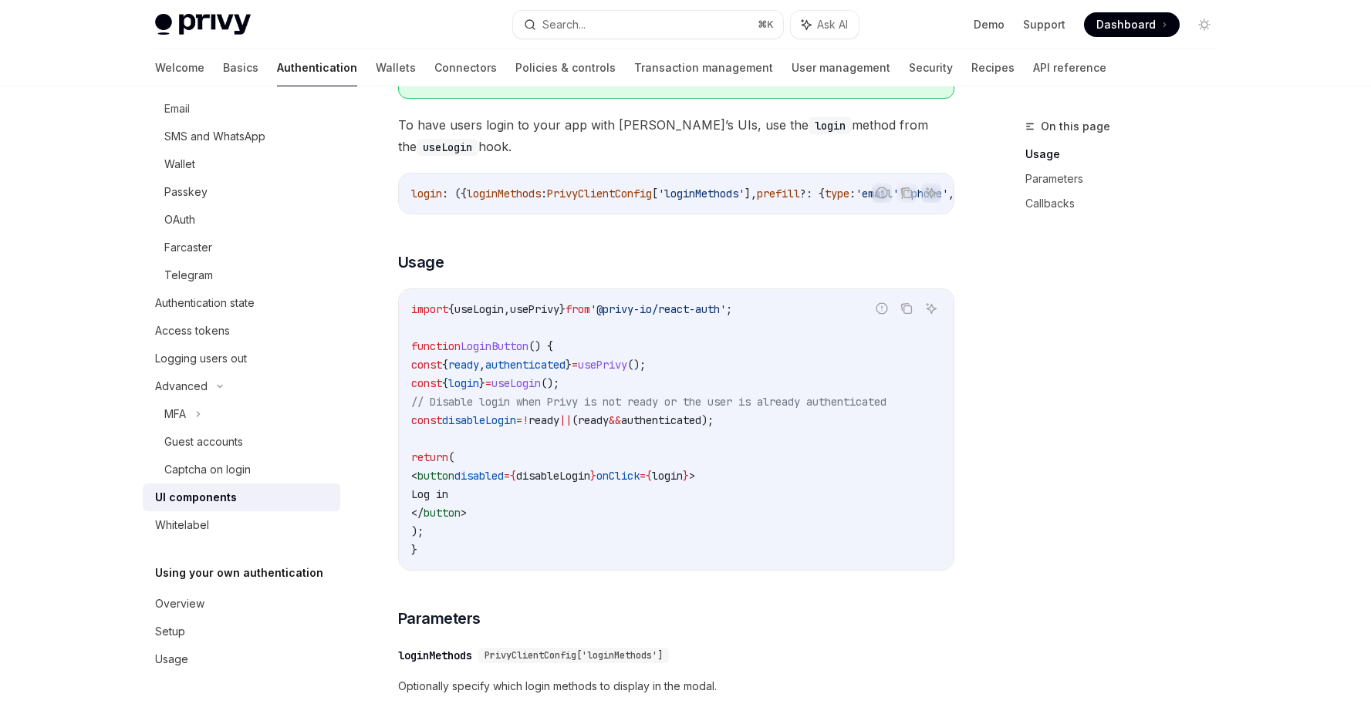
scroll to position [903, 0]
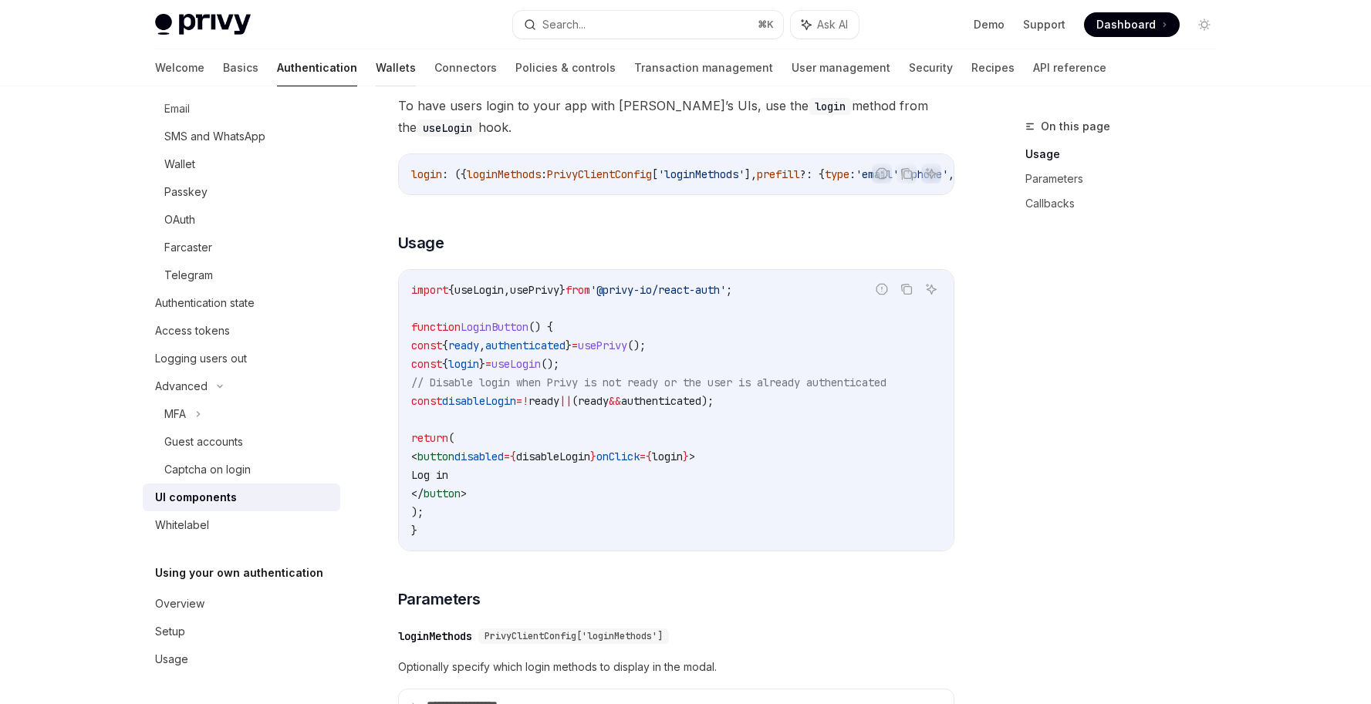
click at [376, 69] on link "Wallets" at bounding box center [396, 67] width 40 height 37
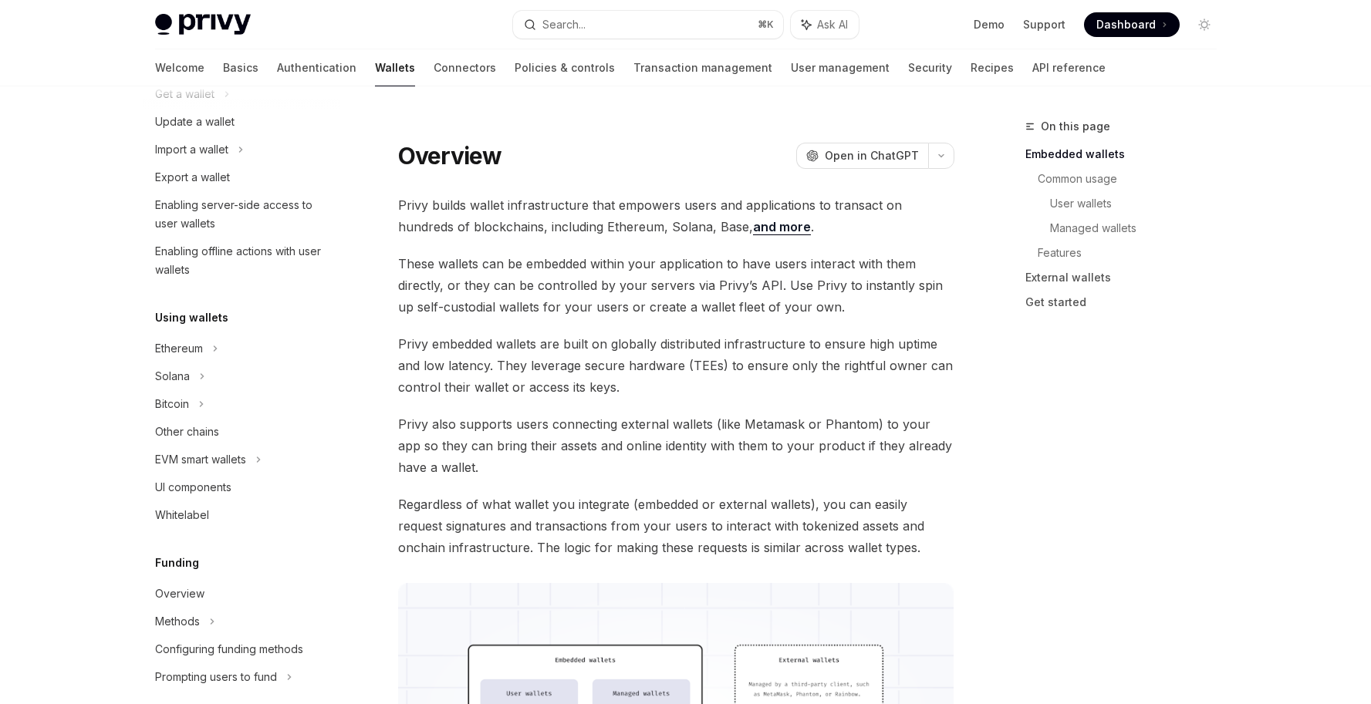
scroll to position [174, 0]
click at [791, 64] on link "User management" at bounding box center [840, 67] width 99 height 37
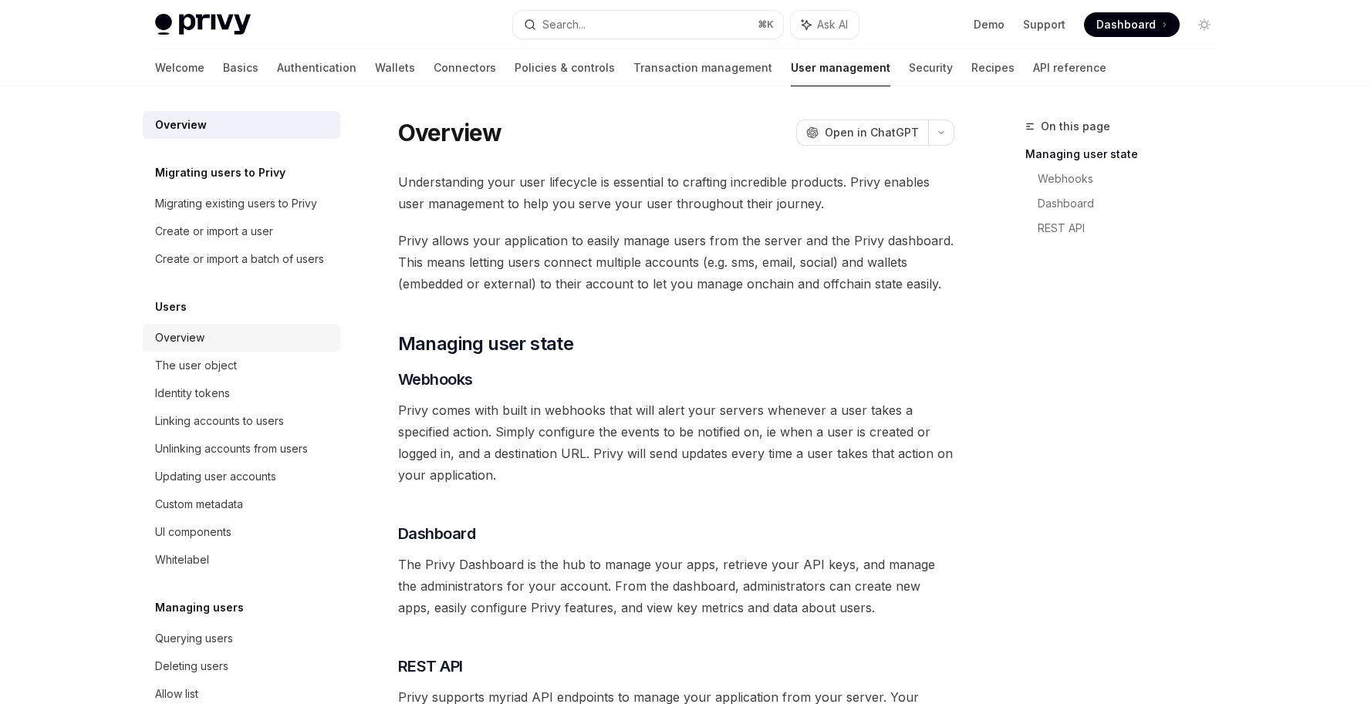
click at [199, 347] on div "Overview" at bounding box center [179, 338] width 49 height 19
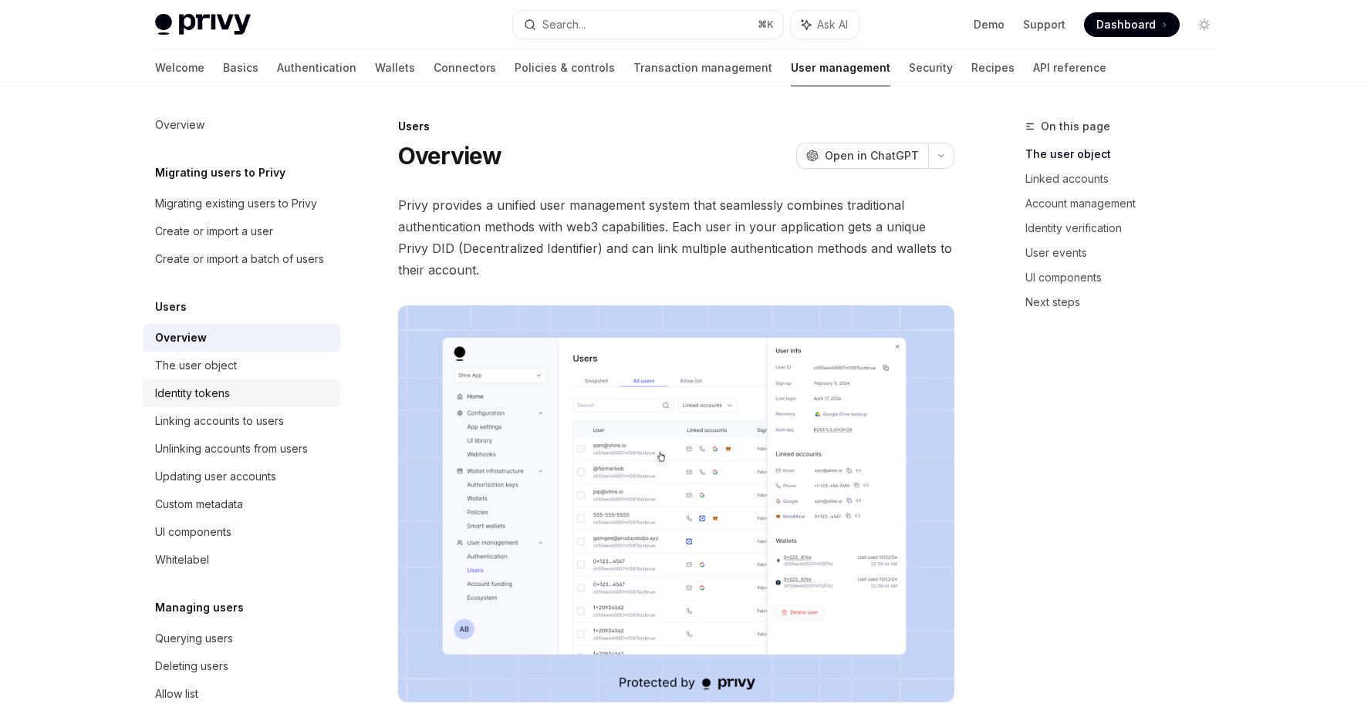
click at [218, 403] on div "Identity tokens" at bounding box center [192, 393] width 75 height 19
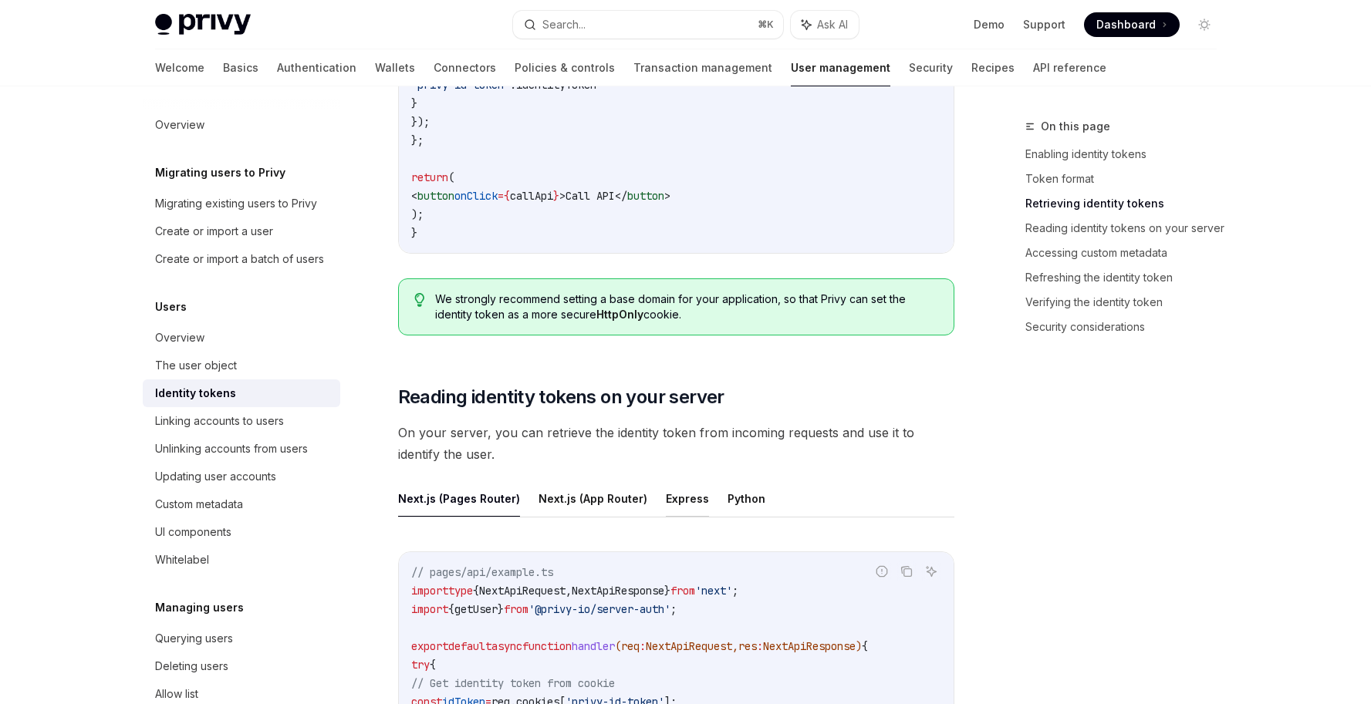
scroll to position [1726, 0]
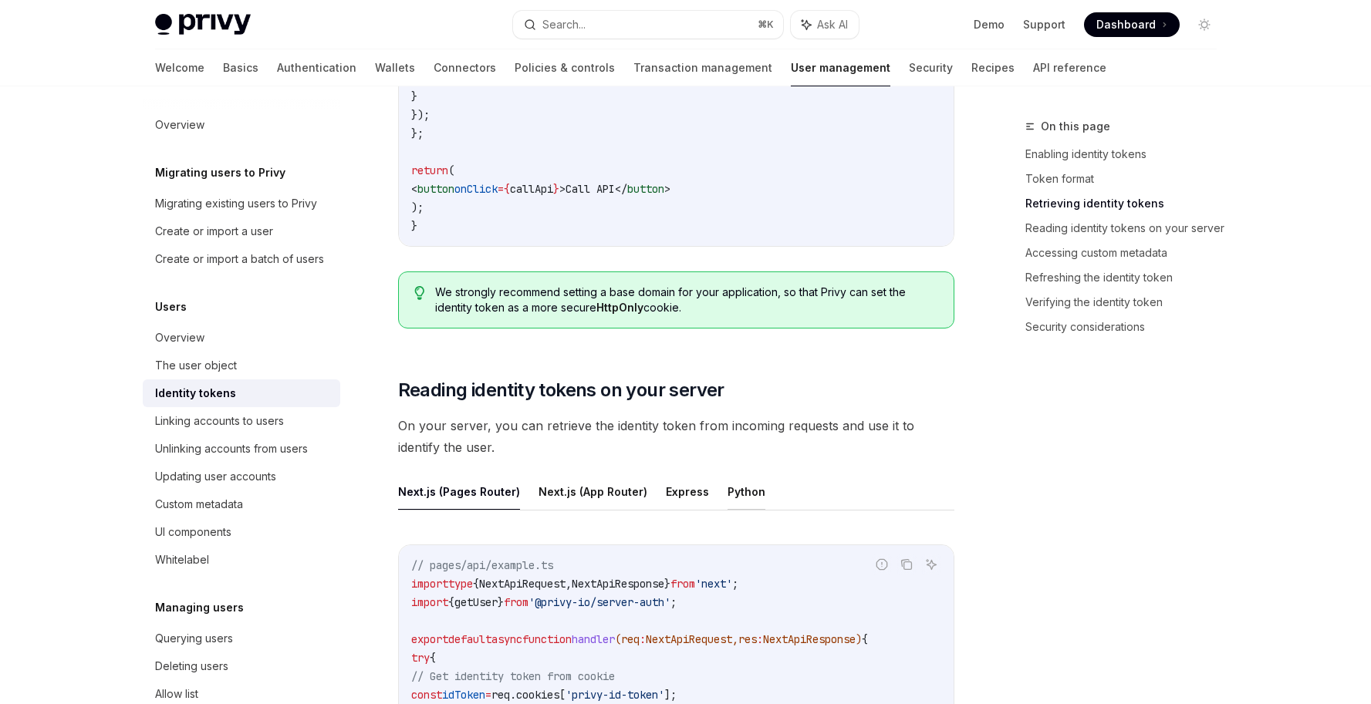
click at [728, 497] on button "Python" at bounding box center [747, 492] width 38 height 36
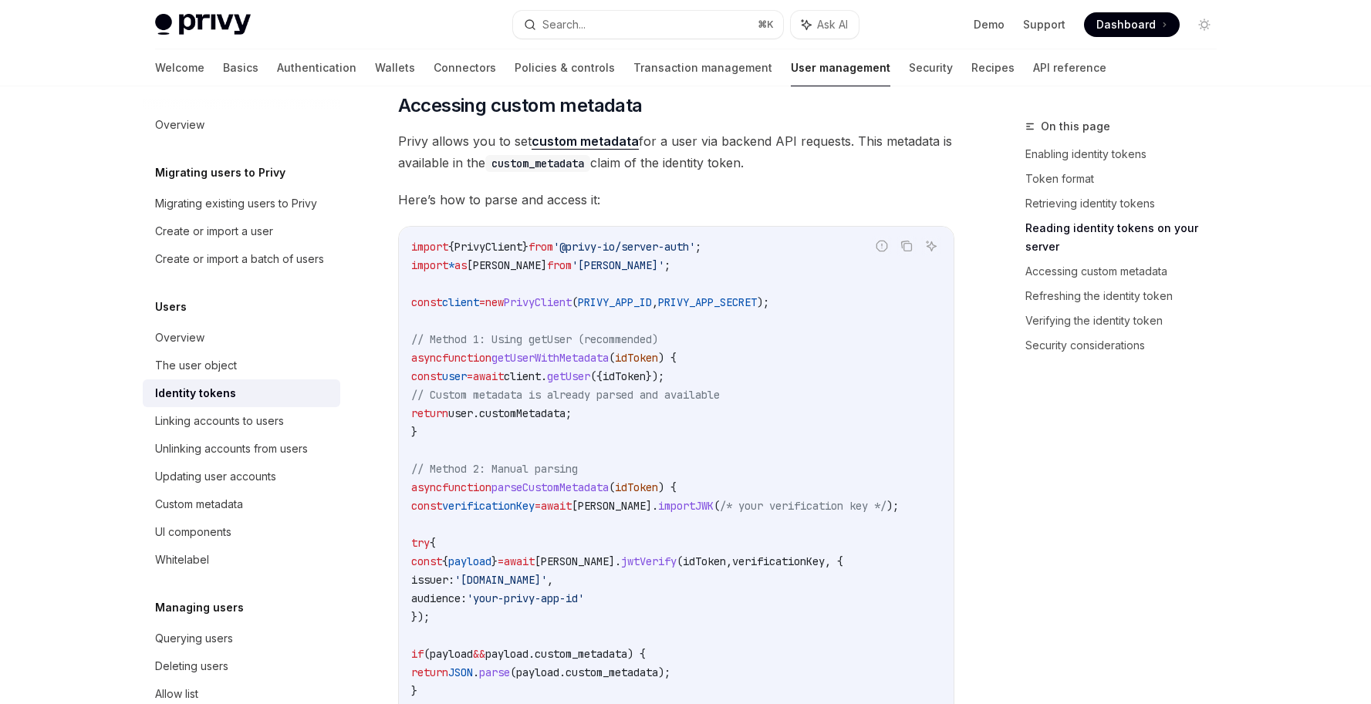
scroll to position [2394, 0]
click at [512, 581] on span "'[DOMAIN_NAME]'" at bounding box center [500, 578] width 93 height 14
click at [674, 545] on code "import { PrivyClient } from '@privy-io/server-auth' ; import * as [PERSON_NAME]…" at bounding box center [676, 531] width 530 height 593
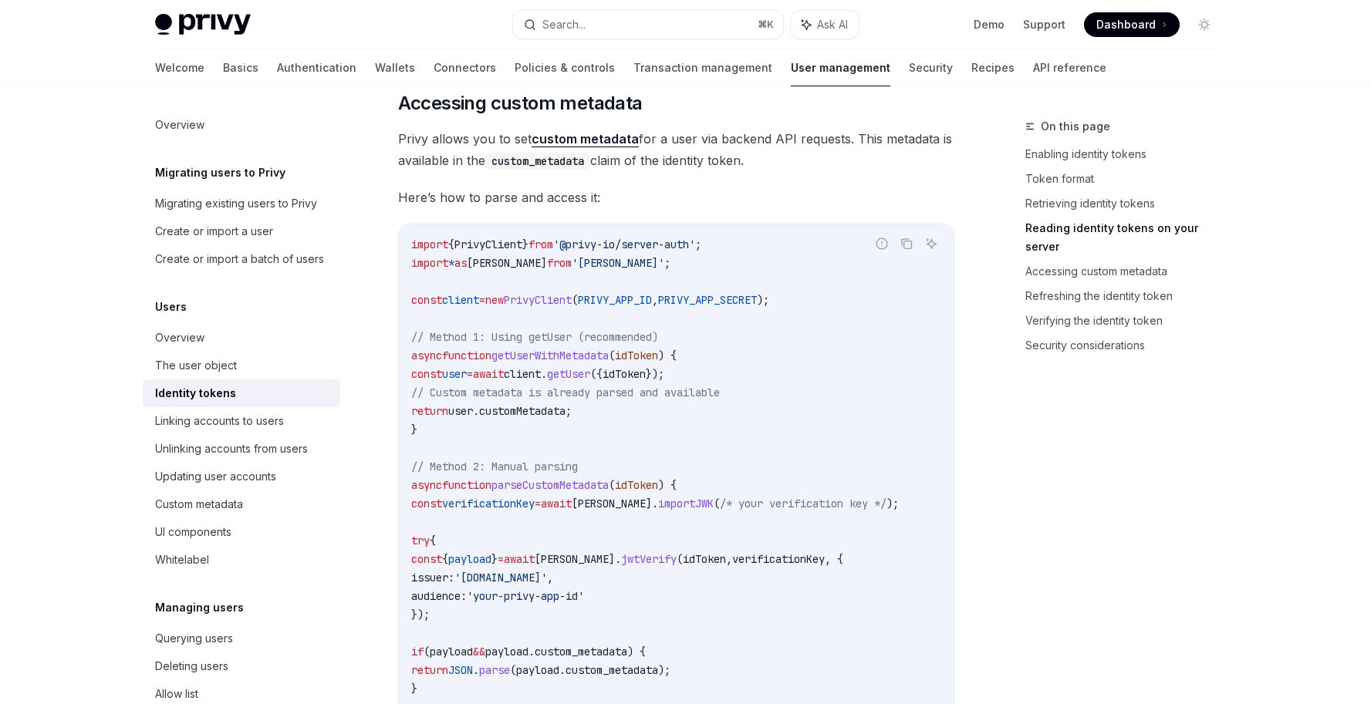
click at [714, 533] on code "import { PrivyClient } from '@privy-io/server-auth' ; import * as [PERSON_NAME]…" at bounding box center [676, 531] width 530 height 593
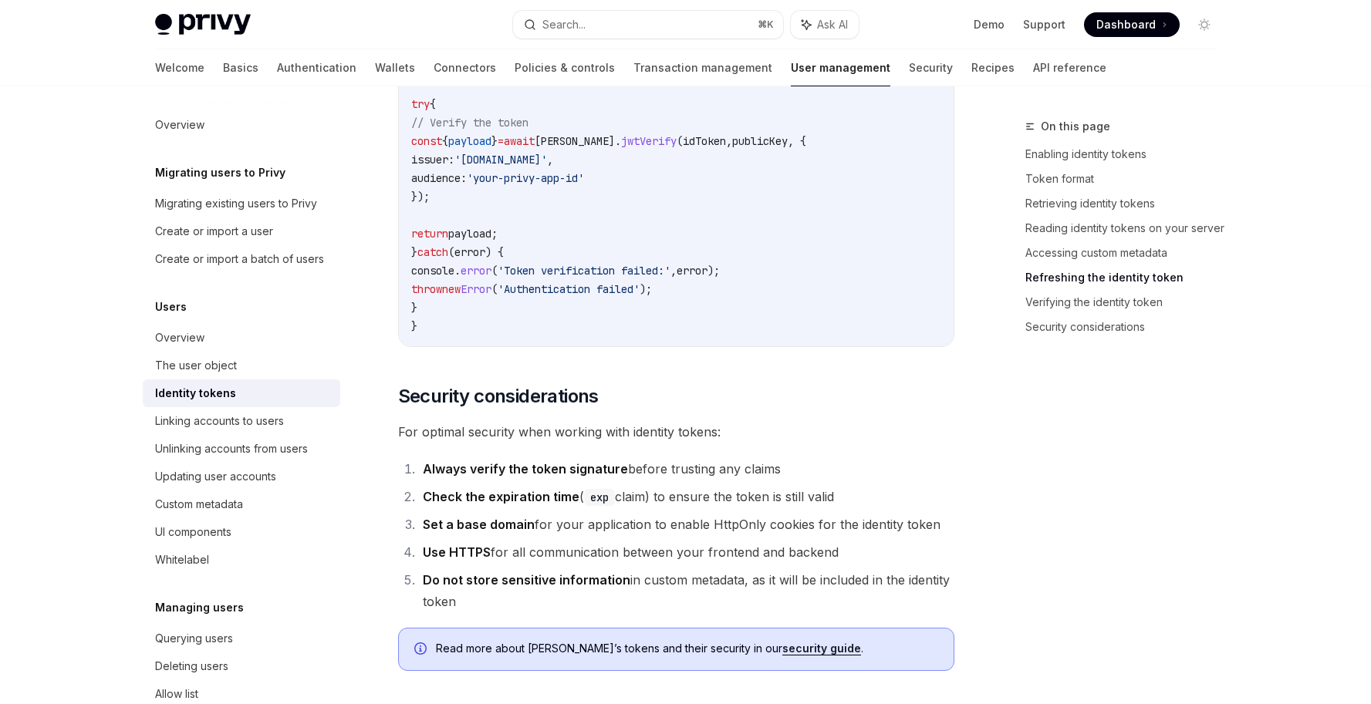
scroll to position [4376, 0]
drag, startPoint x: 191, startPoint y: 387, endPoint x: 292, endPoint y: 365, distance: 102.6
click at [191, 375] on div "The user object" at bounding box center [196, 365] width 82 height 19
type textarea "*"
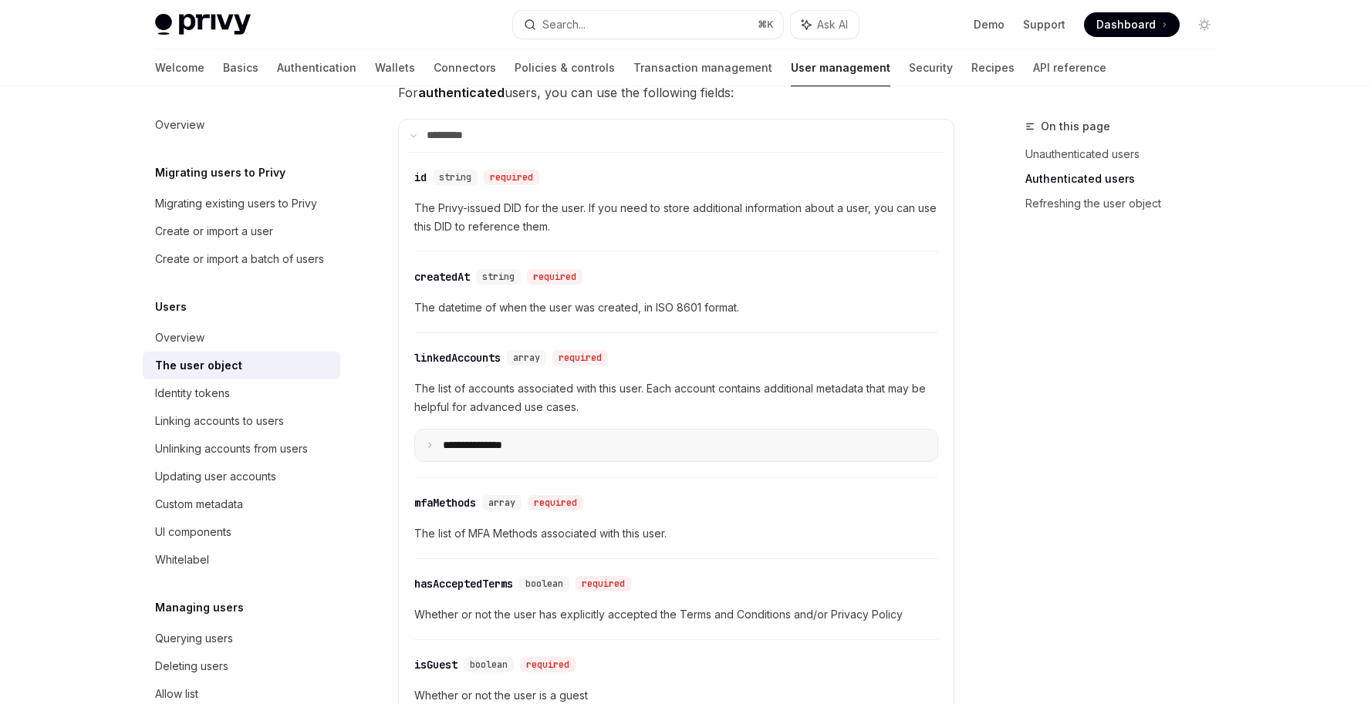
scroll to position [191, 0]
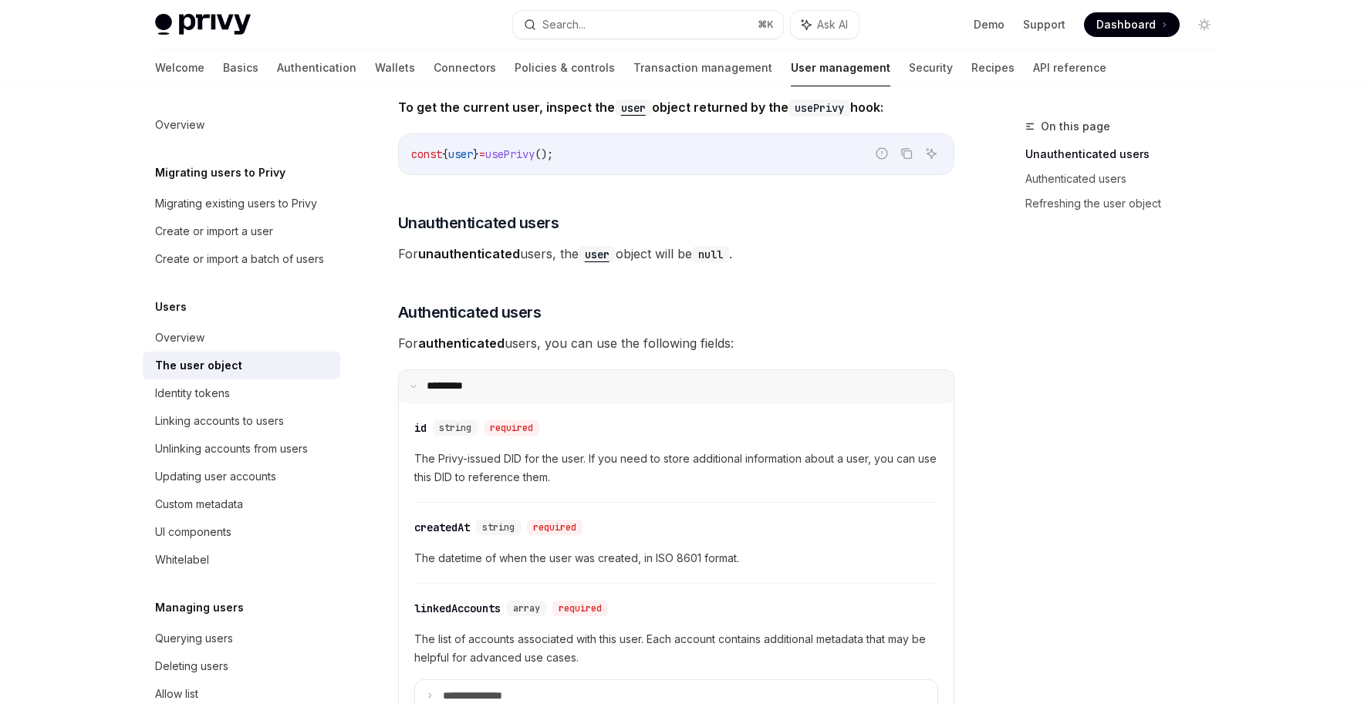
click at [410, 388] on icon at bounding box center [414, 387] width 8 height 8
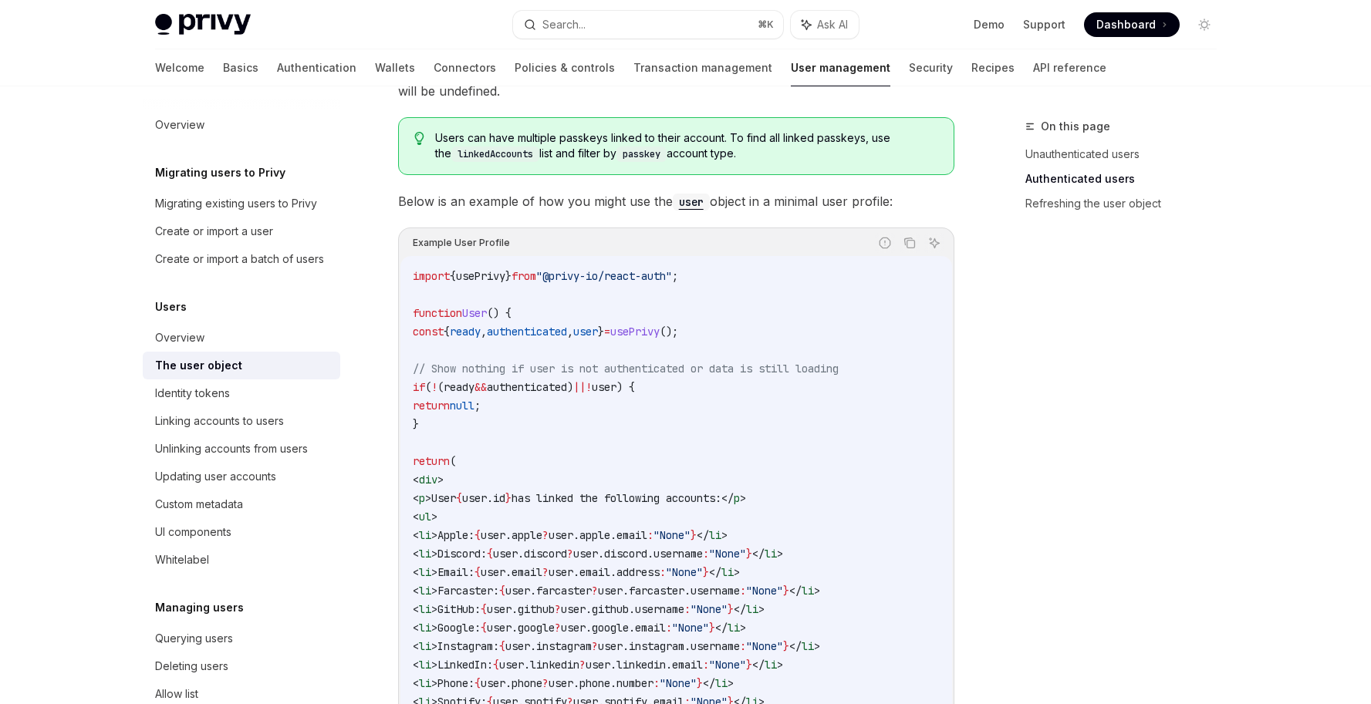
scroll to position [613, 0]
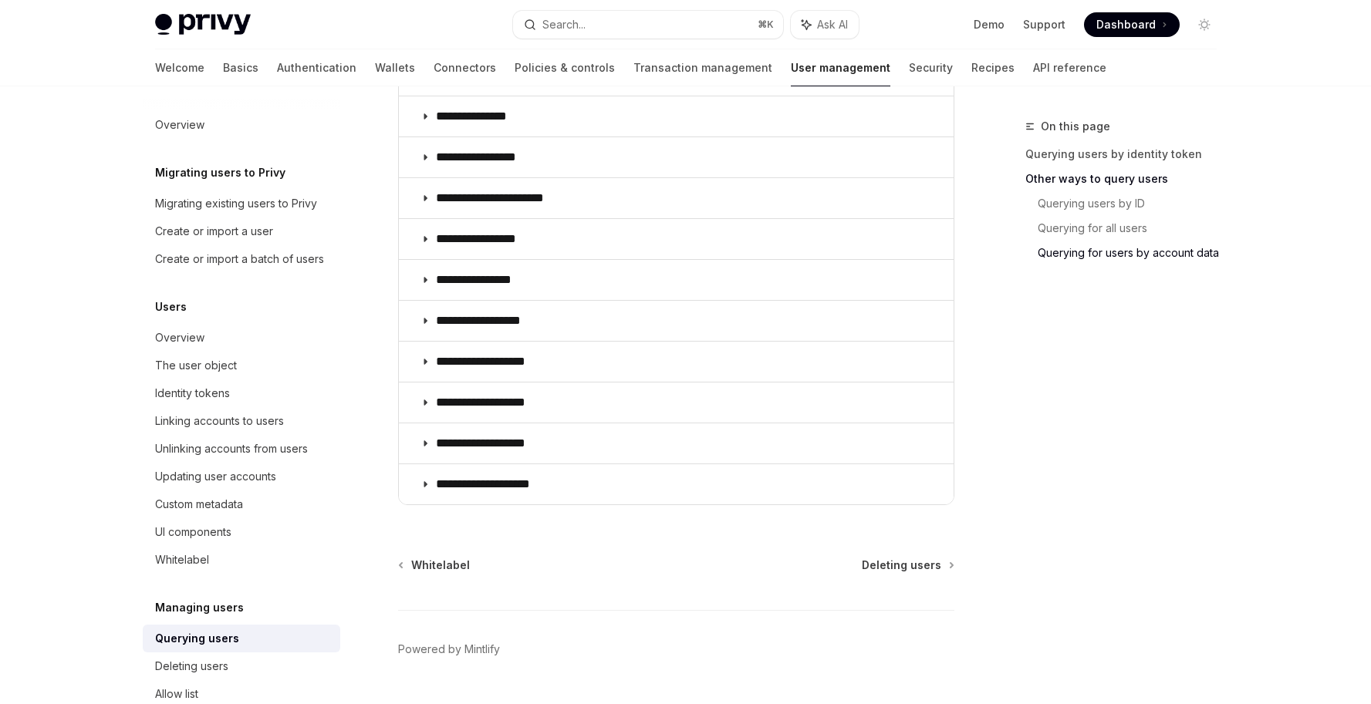
scroll to position [1045, 0]
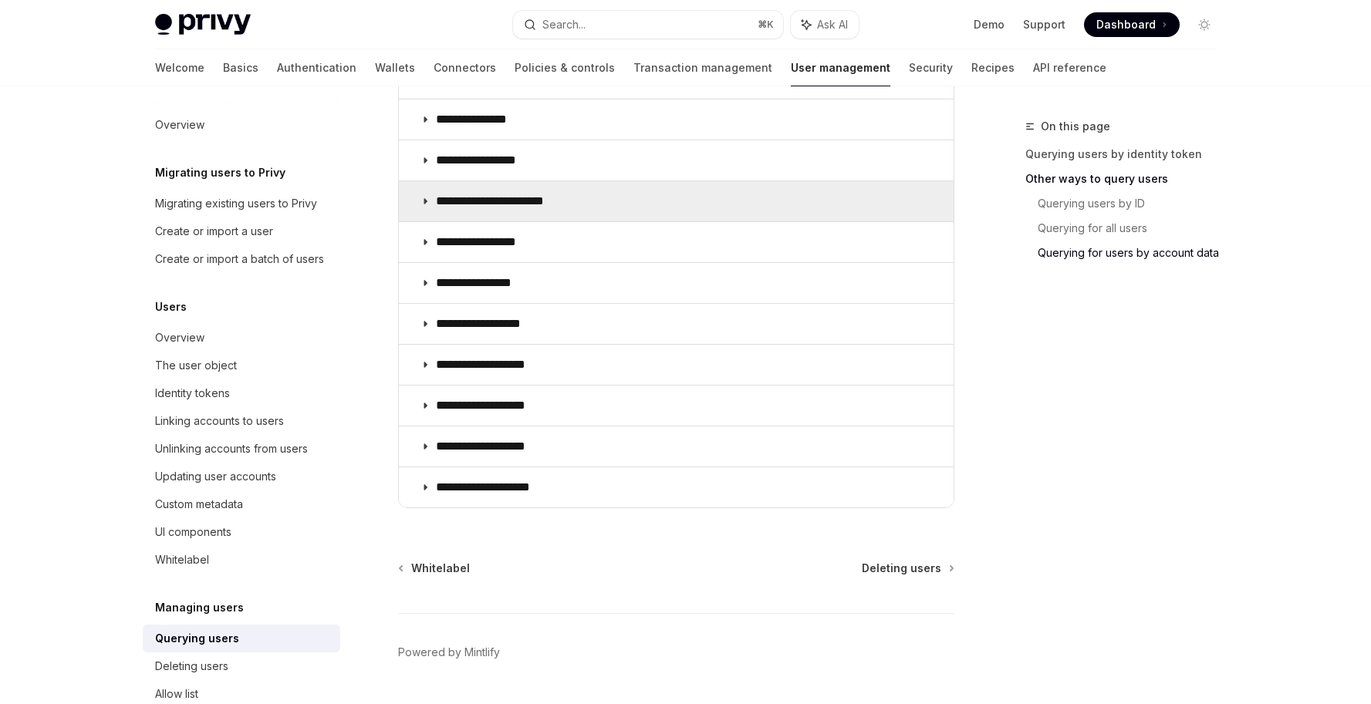
click at [427, 194] on summary "**********" at bounding box center [676, 201] width 555 height 40
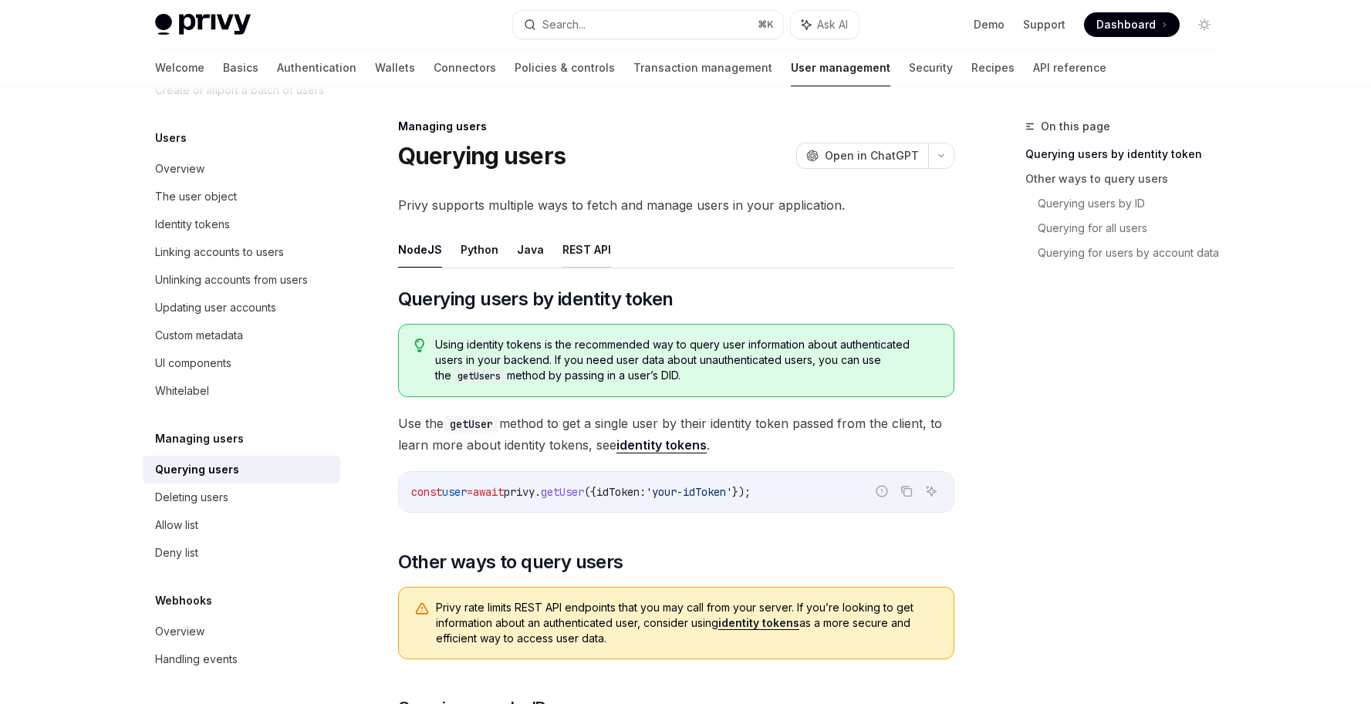
click at [582, 250] on button "REST API" at bounding box center [586, 249] width 49 height 36
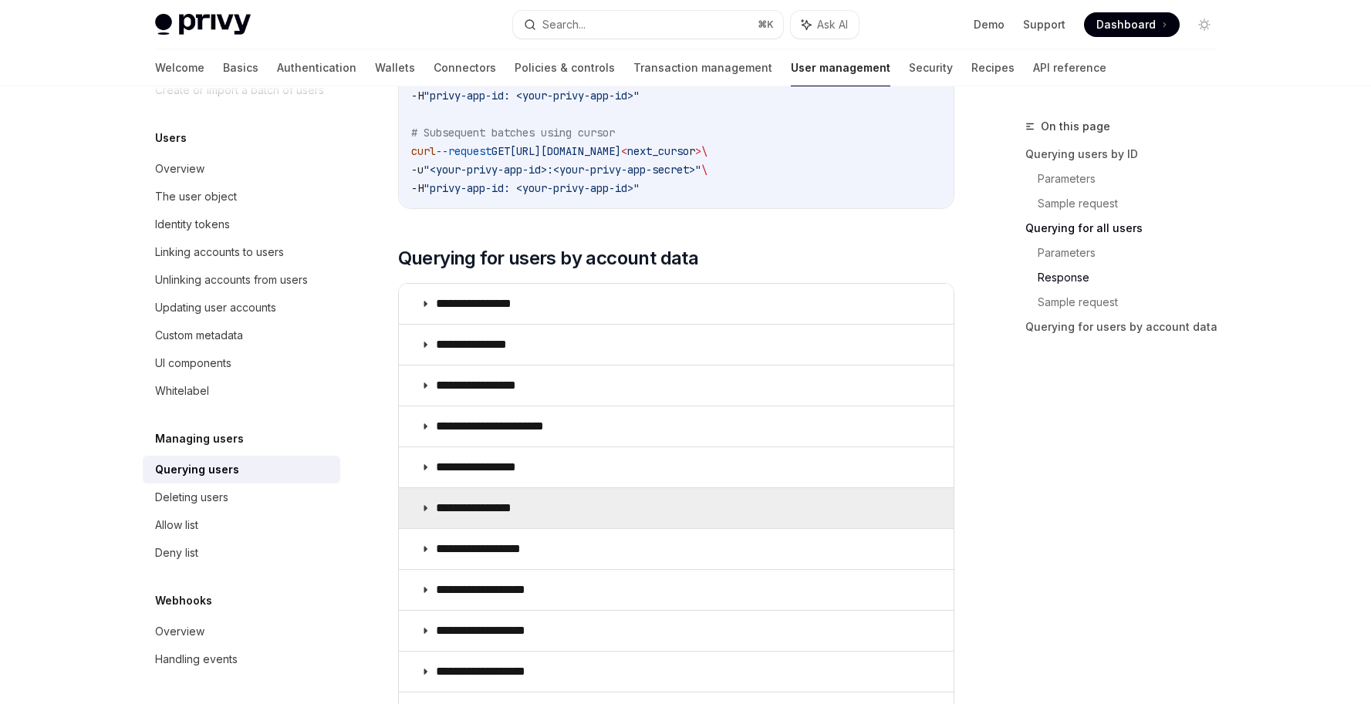
scroll to position [1282, 0]
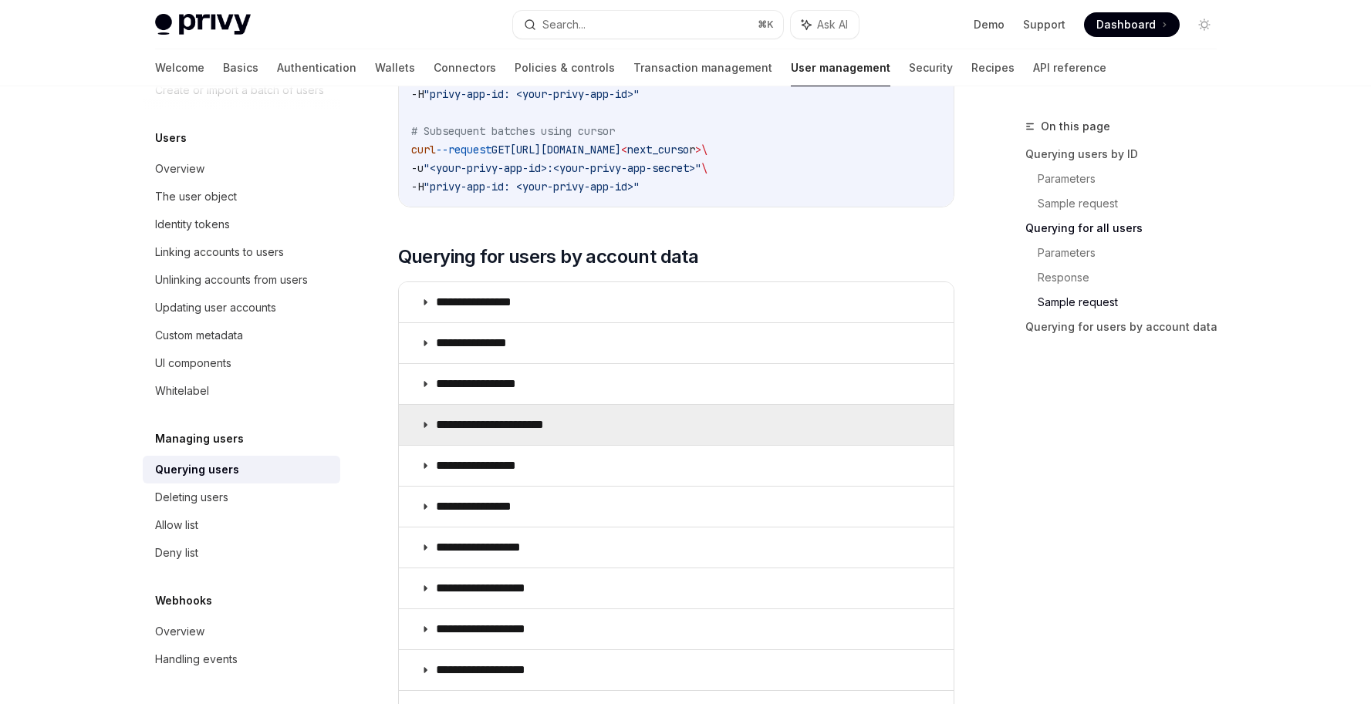
click at [417, 426] on summary "**********" at bounding box center [676, 425] width 555 height 40
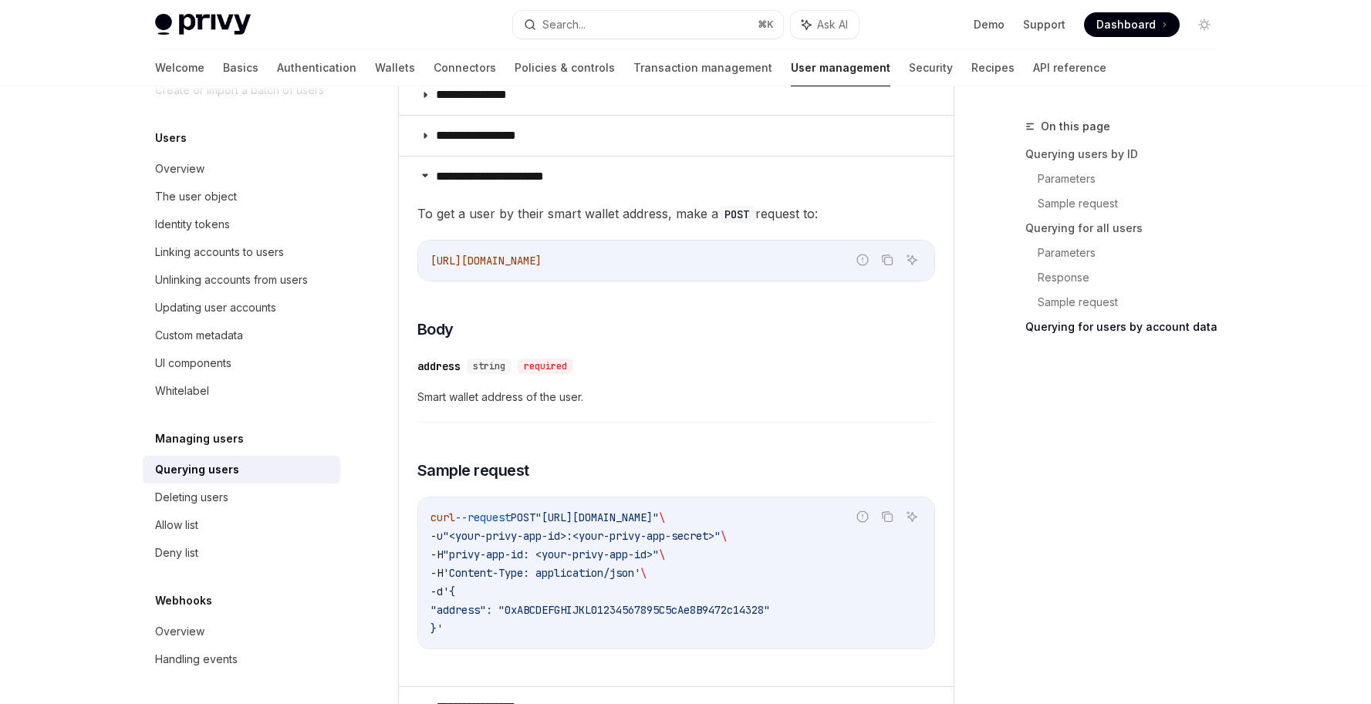
scroll to position [1563, 0]
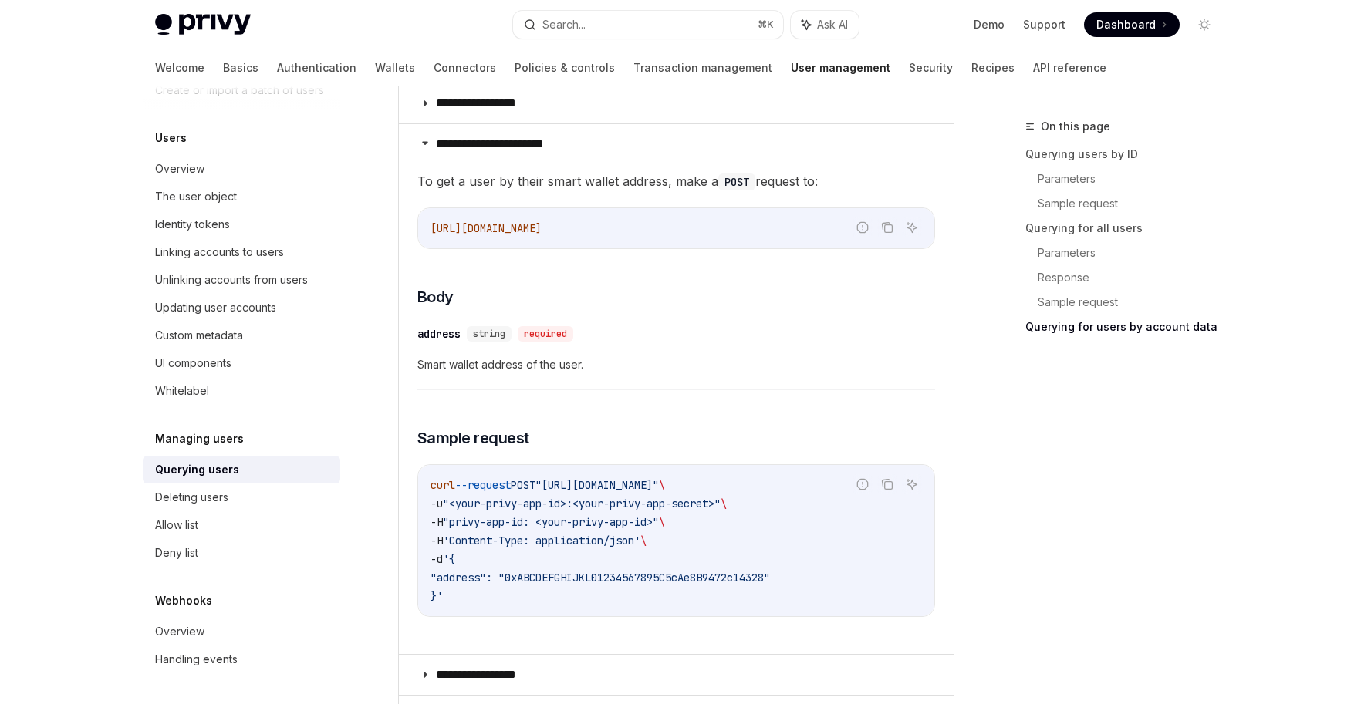
click at [853, 576] on code "curl --request POST "https://auth.privy.io/api/v1/users/smart_wallet/address" \…" at bounding box center [676, 541] width 491 height 130
drag, startPoint x: 637, startPoint y: 625, endPoint x: 687, endPoint y: 627, distance: 49.4
click at [687, 627] on children "To get a user by their smart wallet address, make a POST request to: Report inc…" at bounding box center [676, 406] width 518 height 471
drag, startPoint x: 693, startPoint y: 626, endPoint x: 779, endPoint y: 619, distance: 85.9
click at [779, 619] on children "To get a user by their smart wallet address, make a POST request to: Report inc…" at bounding box center [676, 406] width 518 height 471
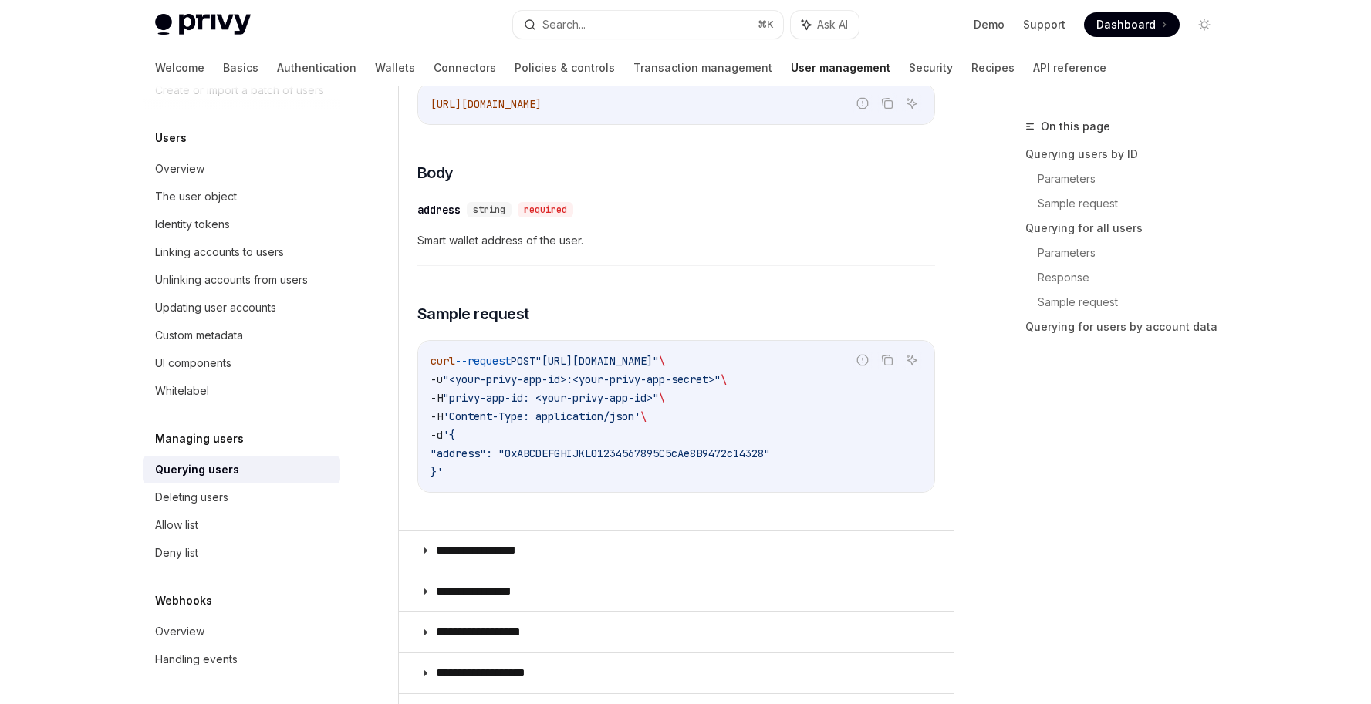
scroll to position [0, 45]
click at [607, 356] on span ""https://auth.privy.io/api/v1/users/smart_wallet/address"" at bounding box center [596, 361] width 123 height 14
drag, startPoint x: 521, startPoint y: 360, endPoint x: 717, endPoint y: 367, distance: 196.1
click at [659, 367] on span ""https://auth.privy.io/api/v1/users/smart_wallet/address"" at bounding box center [596, 361] width 123 height 14
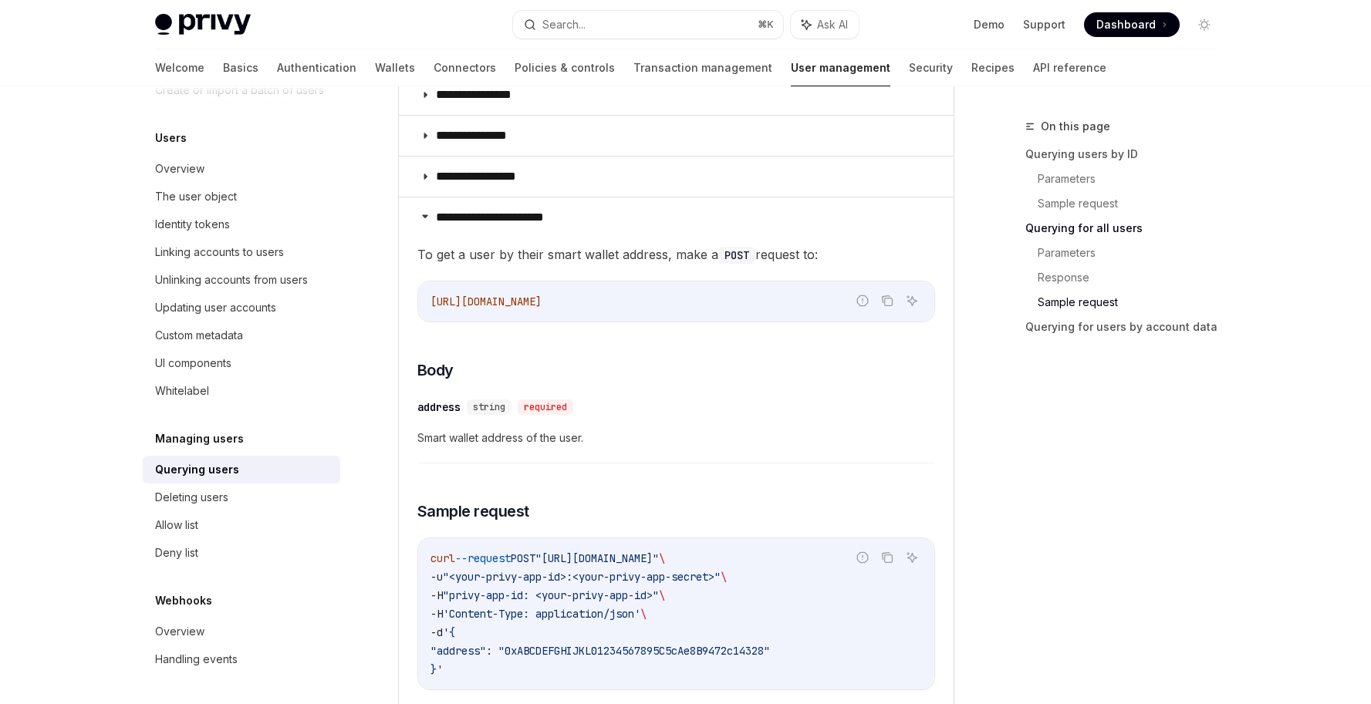
scroll to position [1349, 0]
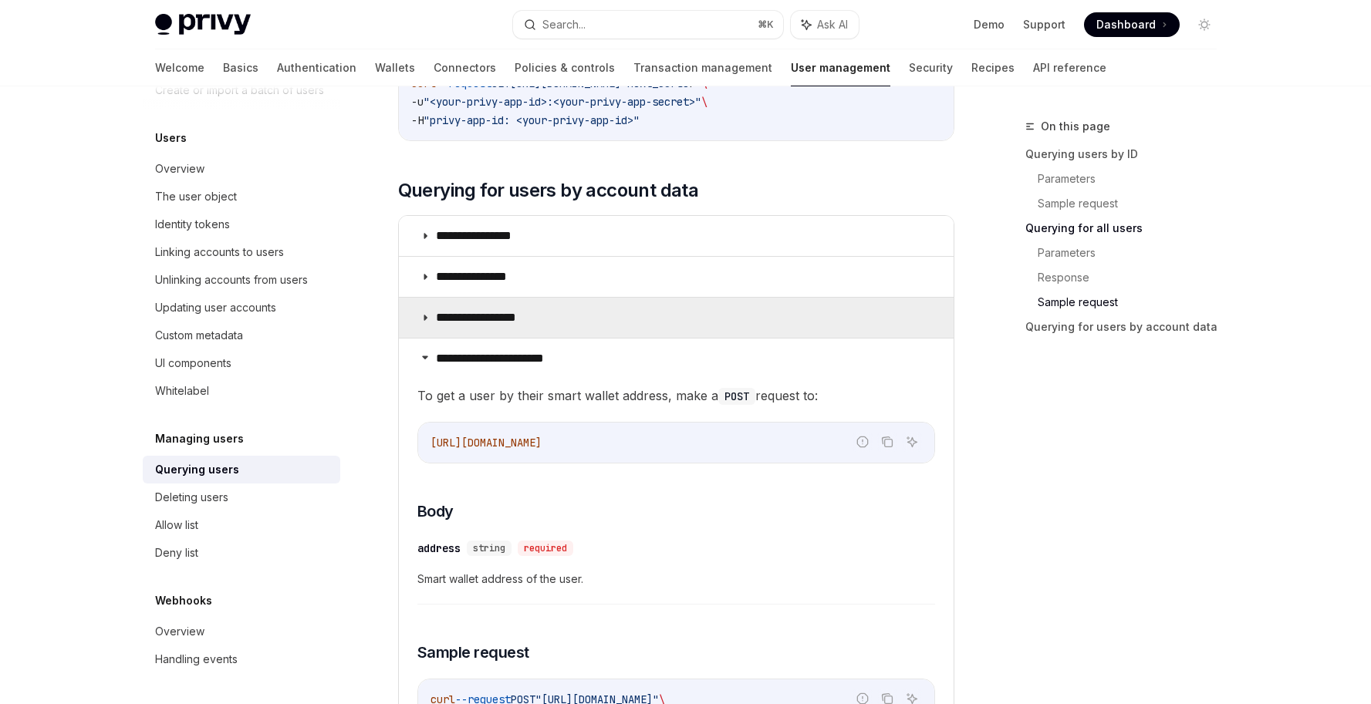
click at [425, 323] on summary "**********" at bounding box center [676, 318] width 555 height 40
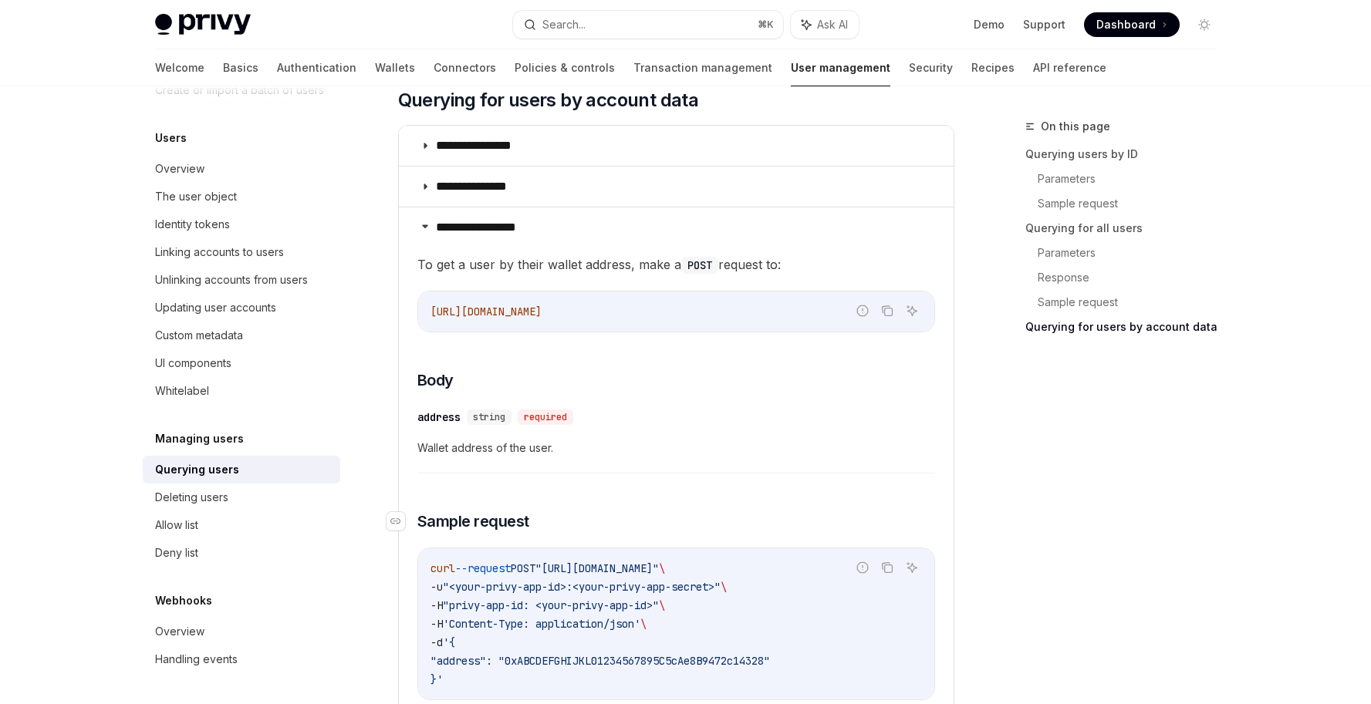
scroll to position [1457, 0]
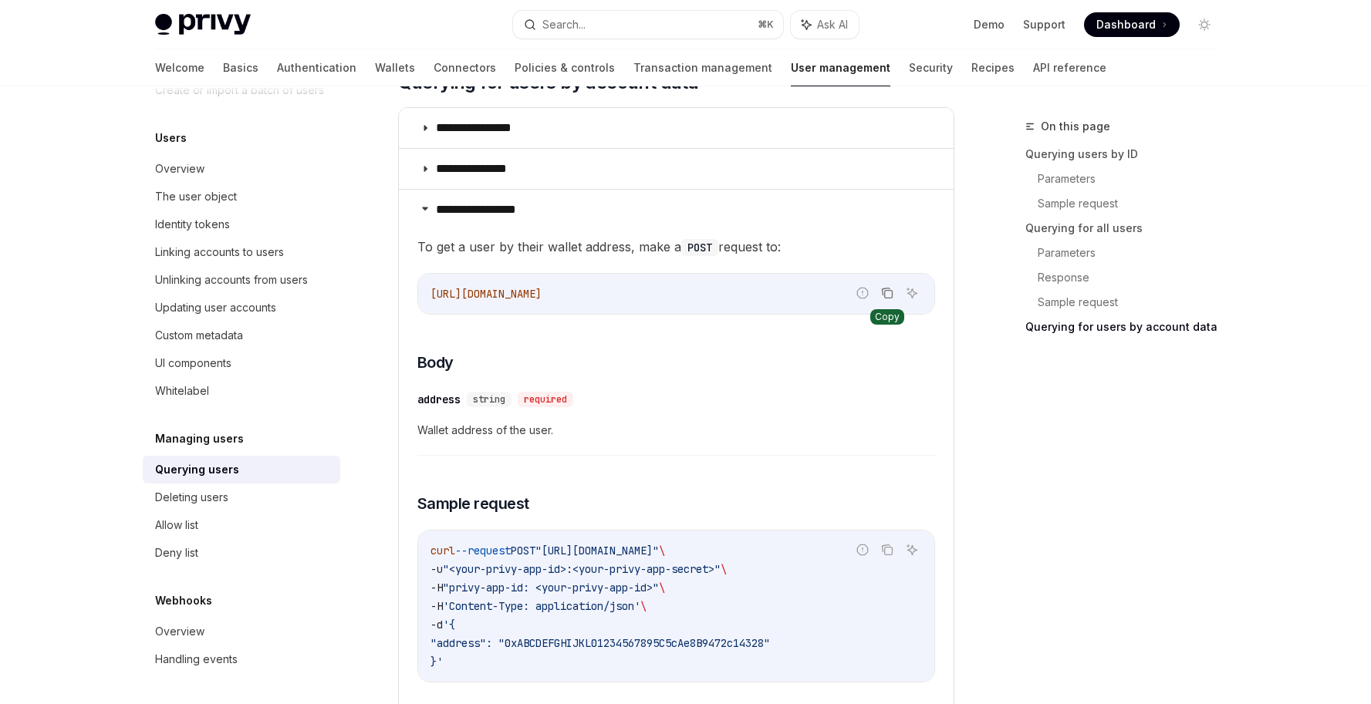
click at [888, 296] on icon "Copy the contents from the code block" at bounding box center [887, 293] width 12 height 12
click at [536, 607] on span "'Content-Type: application/json'" at bounding box center [542, 607] width 198 height 14
click at [481, 647] on span ""address": "0xABCDEFGHIJKL01234567895C5cAe8B9472c14328"" at bounding box center [600, 644] width 339 height 14
drag, startPoint x: 435, startPoint y: 660, endPoint x: 459, endPoint y: 623, distance: 44.7
click at [459, 623] on code "curl --request POST "https://auth.privy.io/api/v1/users/wallet/address" \ -u "<…" at bounding box center [676, 607] width 491 height 130
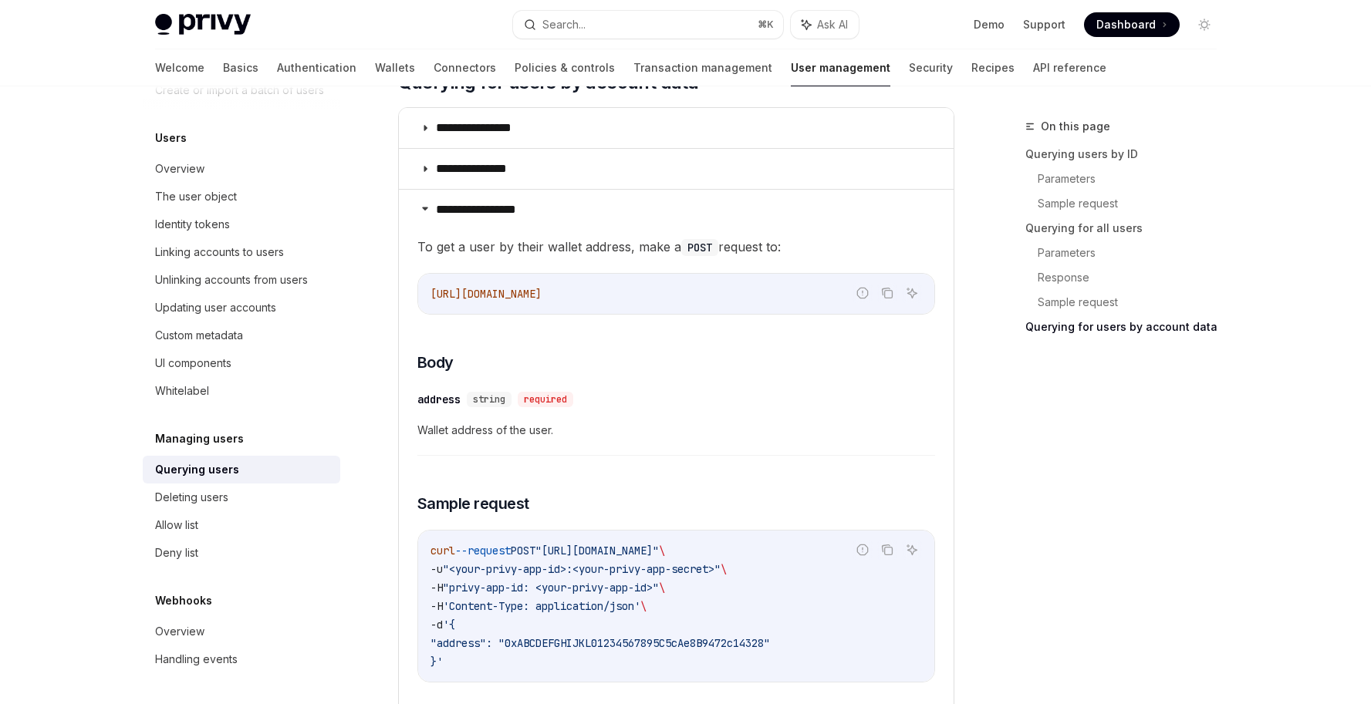
click at [455, 627] on span "'{" at bounding box center [449, 625] width 12 height 14
drag, startPoint x: 457, startPoint y: 624, endPoint x: 437, endPoint y: 665, distance: 45.5
click at [437, 665] on code "curl --request POST "https://auth.privy.io/api/v1/users/wallet/address" \ -u "<…" at bounding box center [676, 607] width 491 height 130
copy code "{ "address": "0xABCDEFGHIJKL01234567895C5cAe8B9472c14328" }"
click at [637, 620] on code "curl --request POST "https://auth.privy.io/api/v1/users/wallet/address" \ -u "<…" at bounding box center [676, 607] width 491 height 130
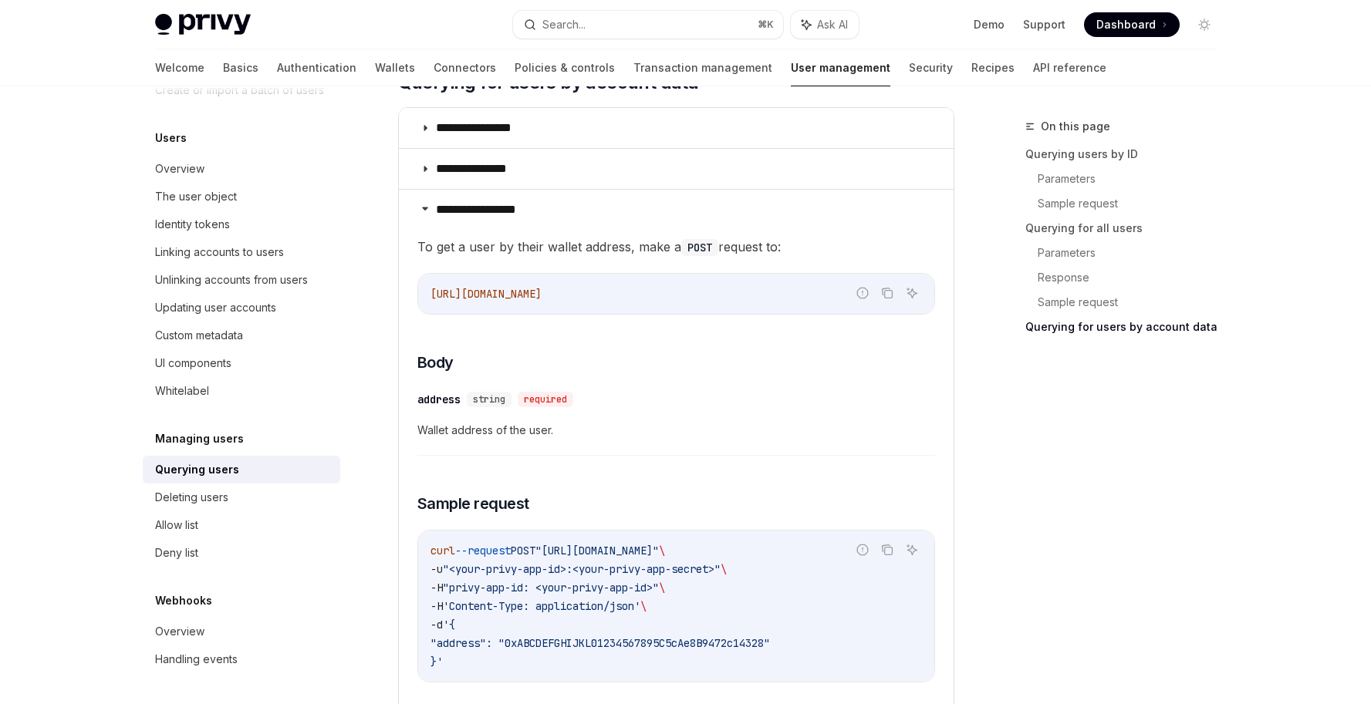
click at [739, 419] on div "​ address string required Wallet address of the user." at bounding box center [676, 419] width 518 height 73
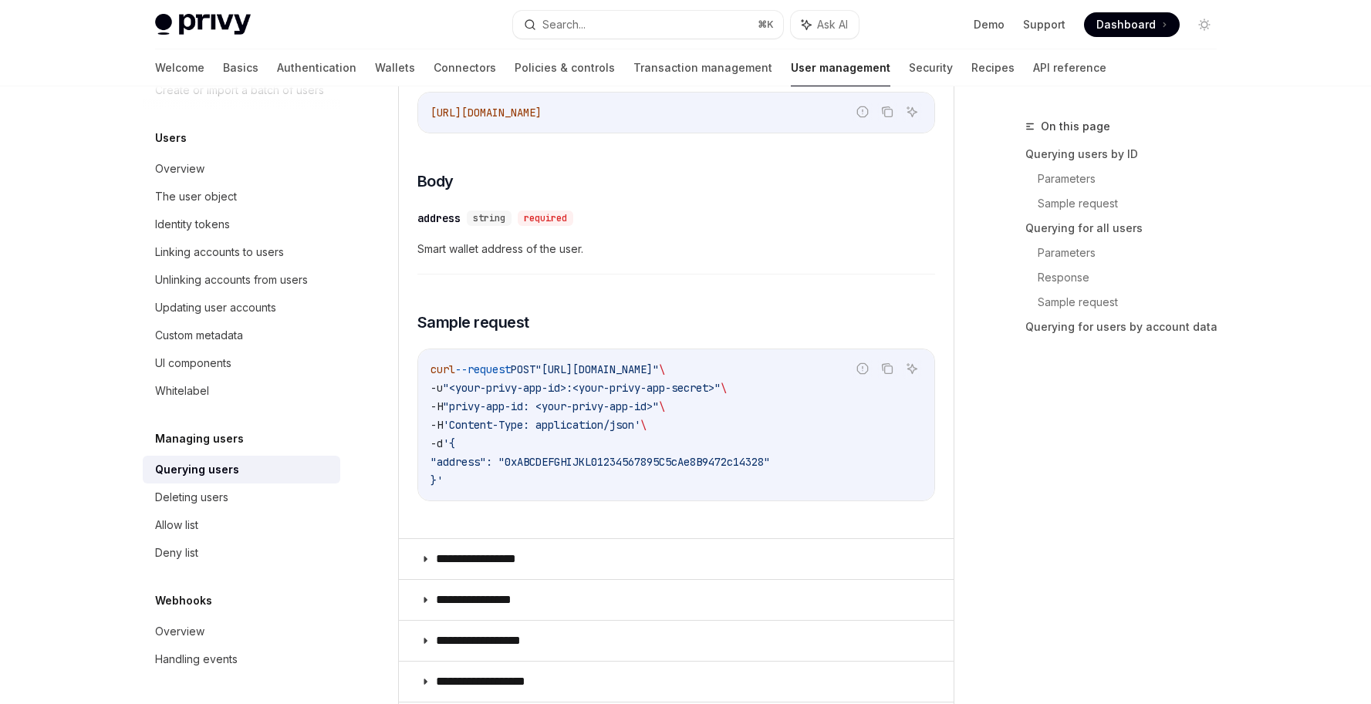
scroll to position [2434, 0]
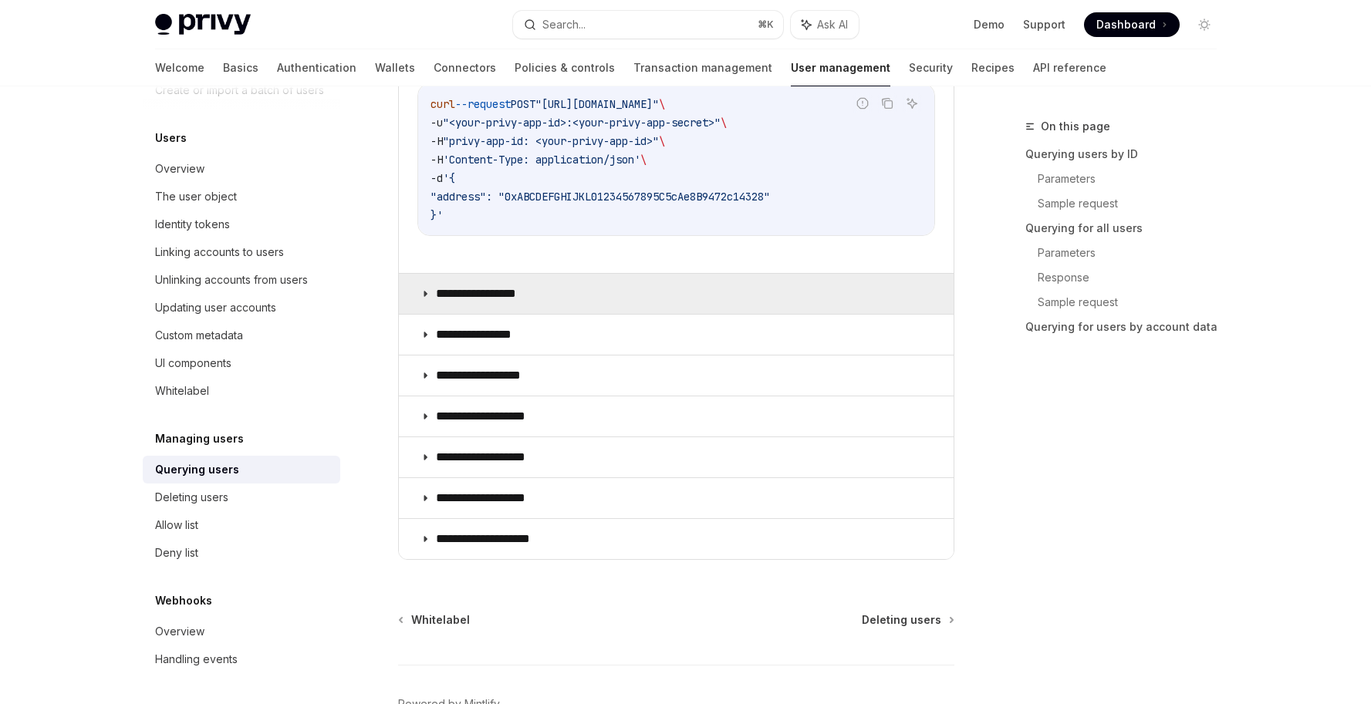
click at [610, 312] on summary "**********" at bounding box center [676, 294] width 555 height 40
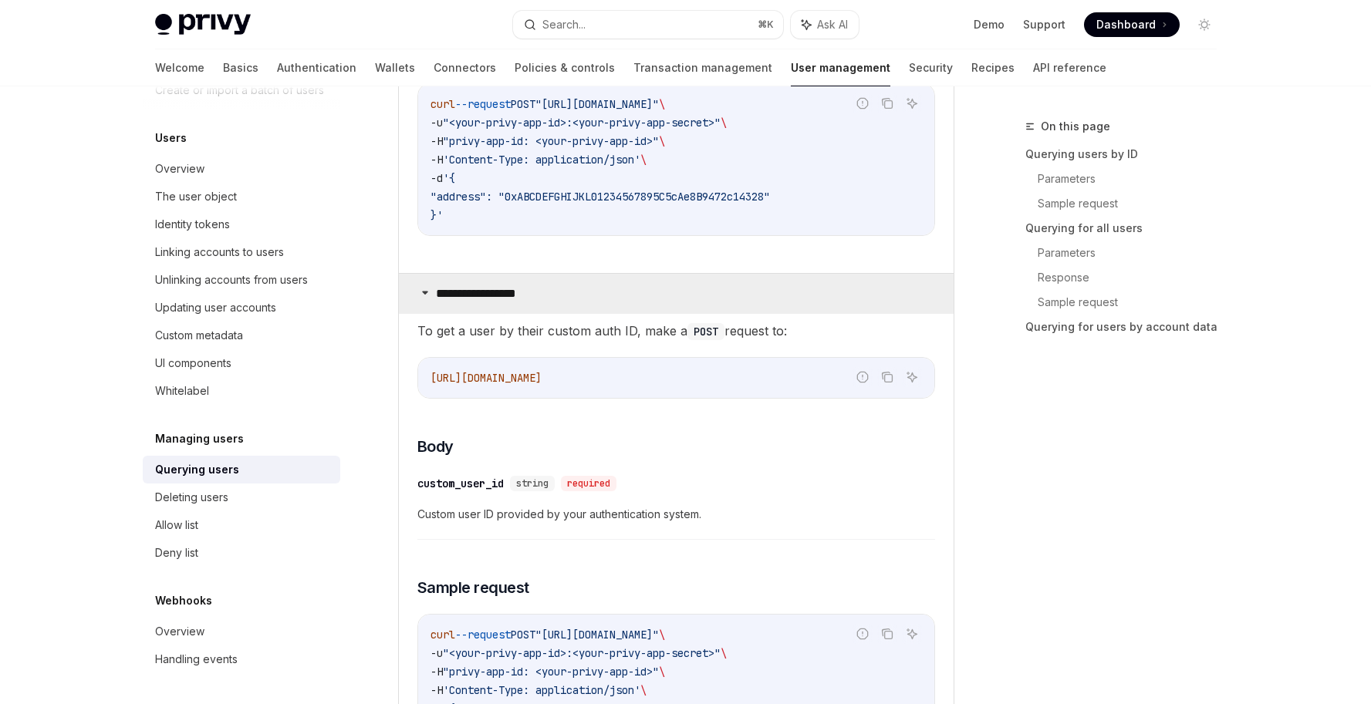
click at [610, 312] on summary "**********" at bounding box center [676, 294] width 555 height 40
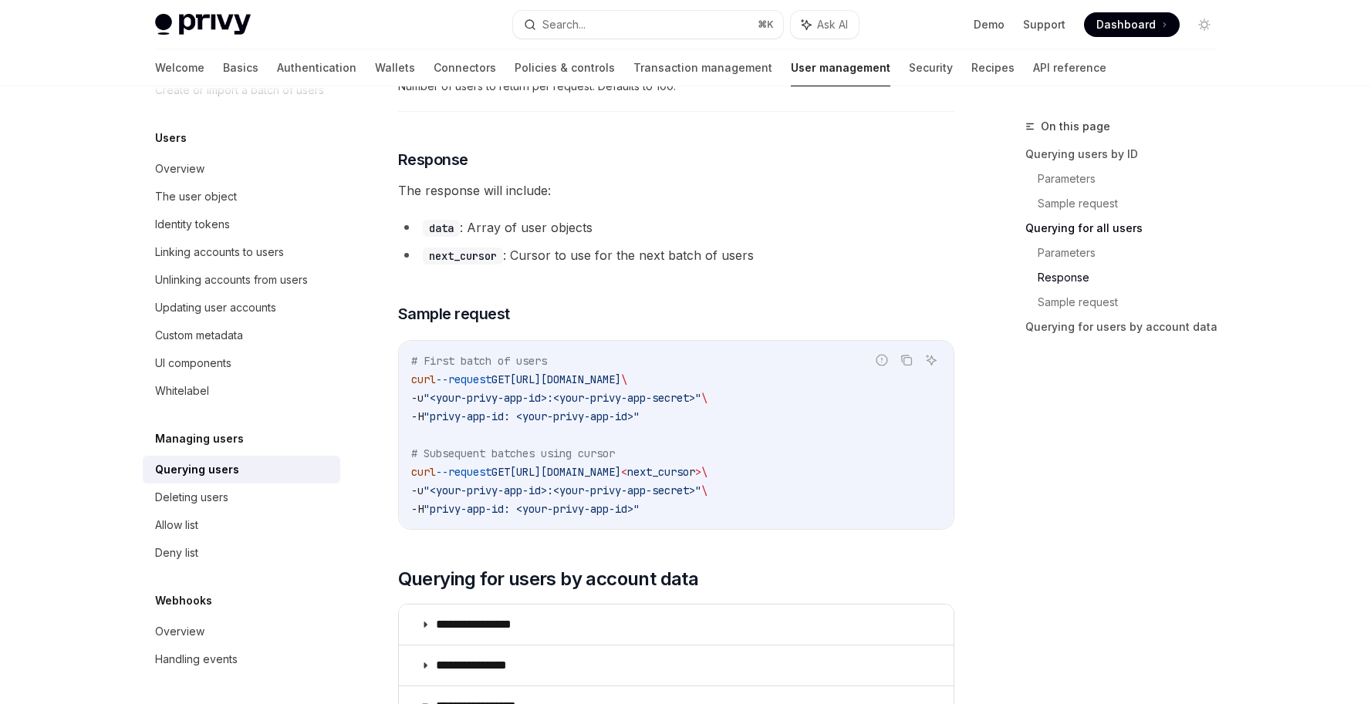
scroll to position [791, 0]
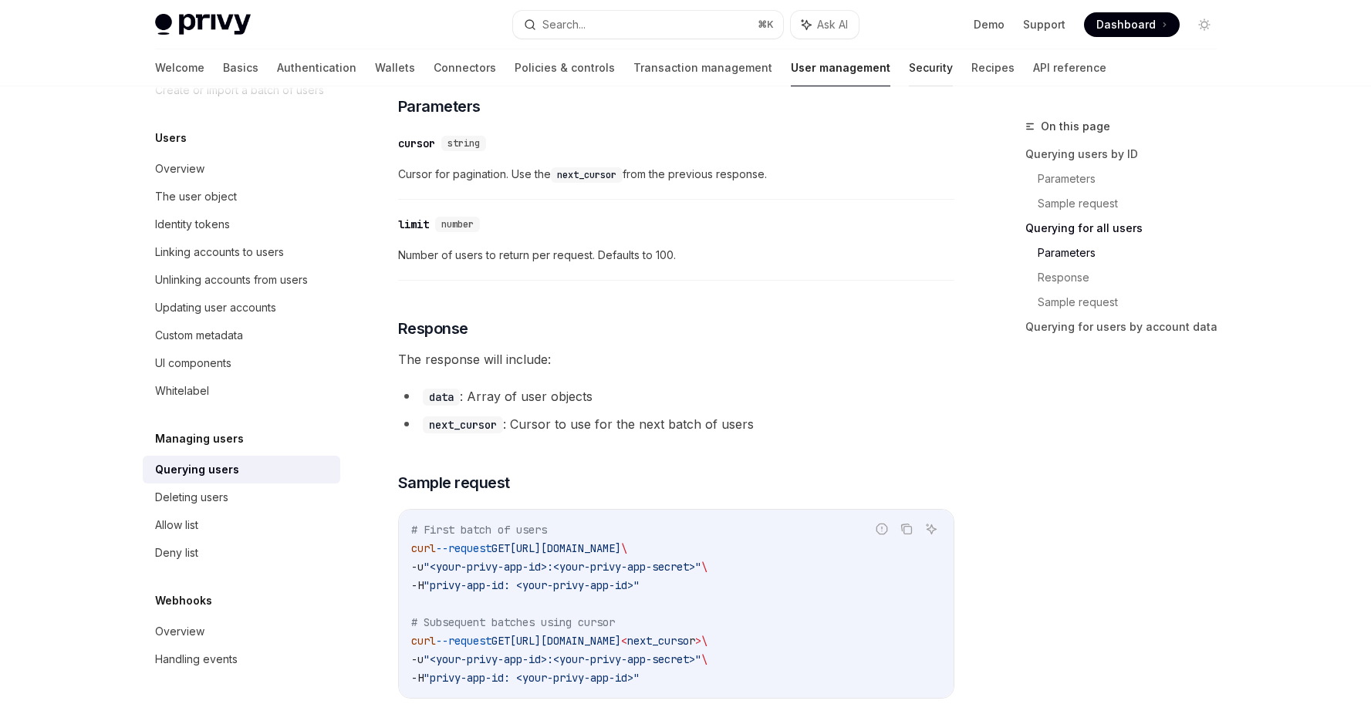
click at [909, 73] on link "Security" at bounding box center [931, 67] width 44 height 37
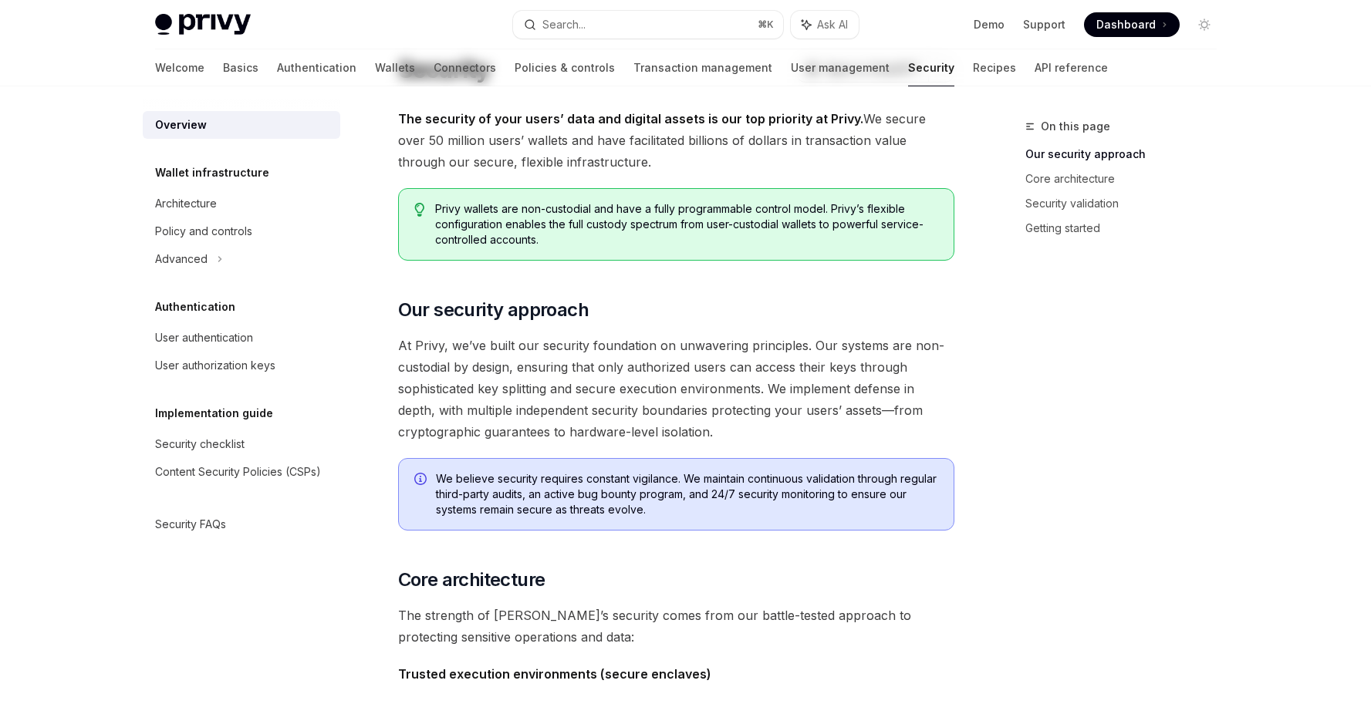
scroll to position [173, 0]
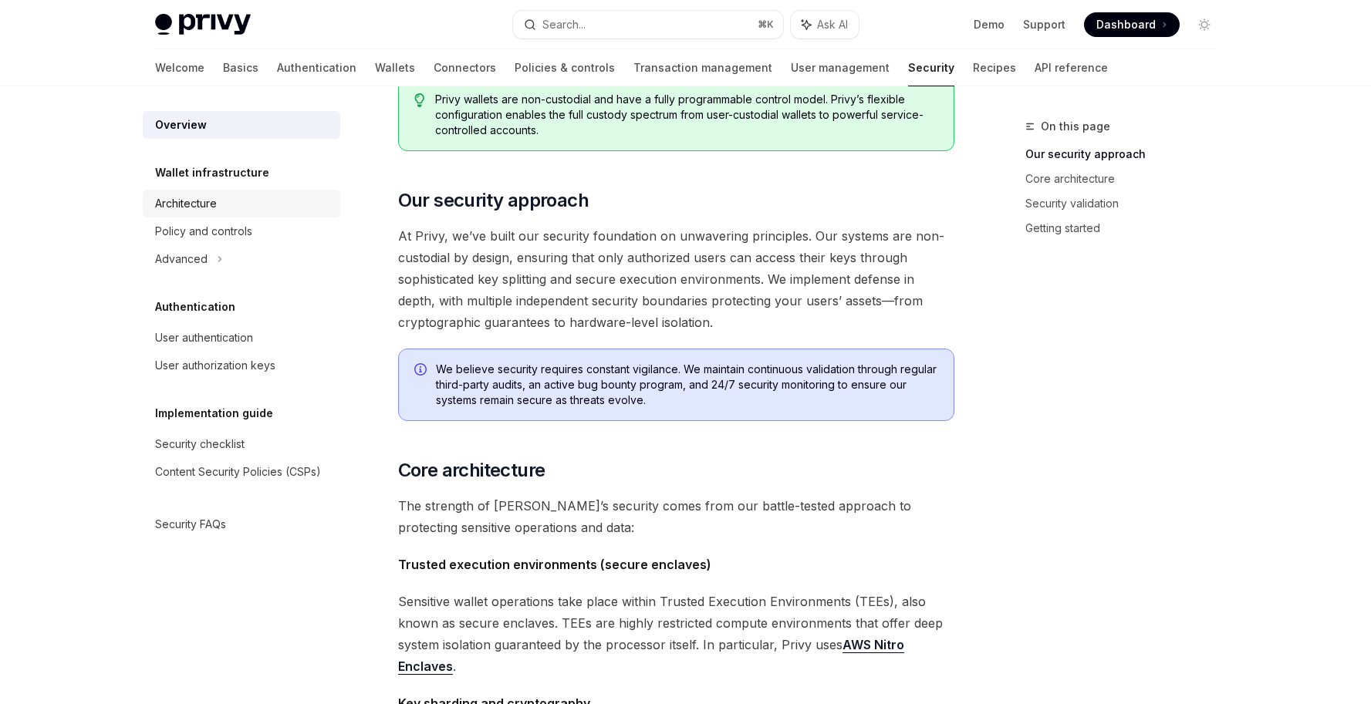
click at [206, 198] on div "Architecture" at bounding box center [186, 203] width 62 height 19
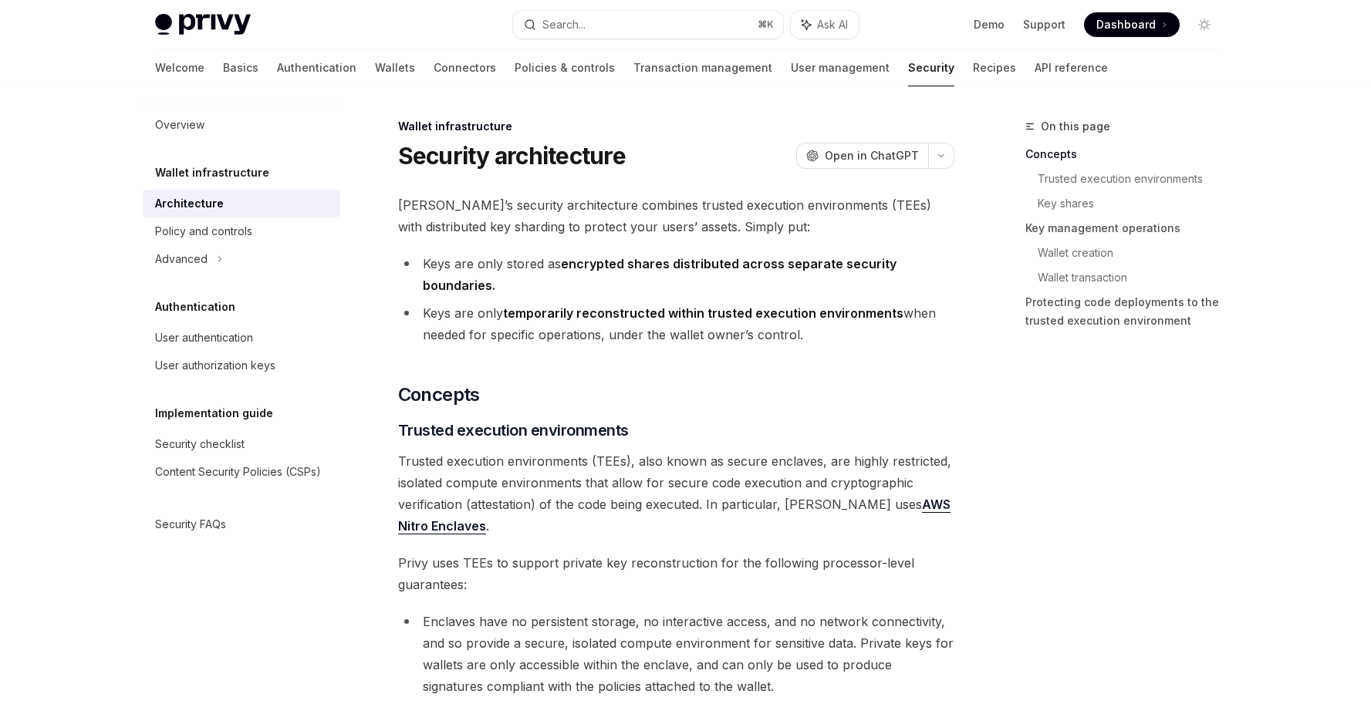
click at [683, 289] on li "Keys are only stored as encrypted shares distributed across separate security b…" at bounding box center [676, 274] width 556 height 43
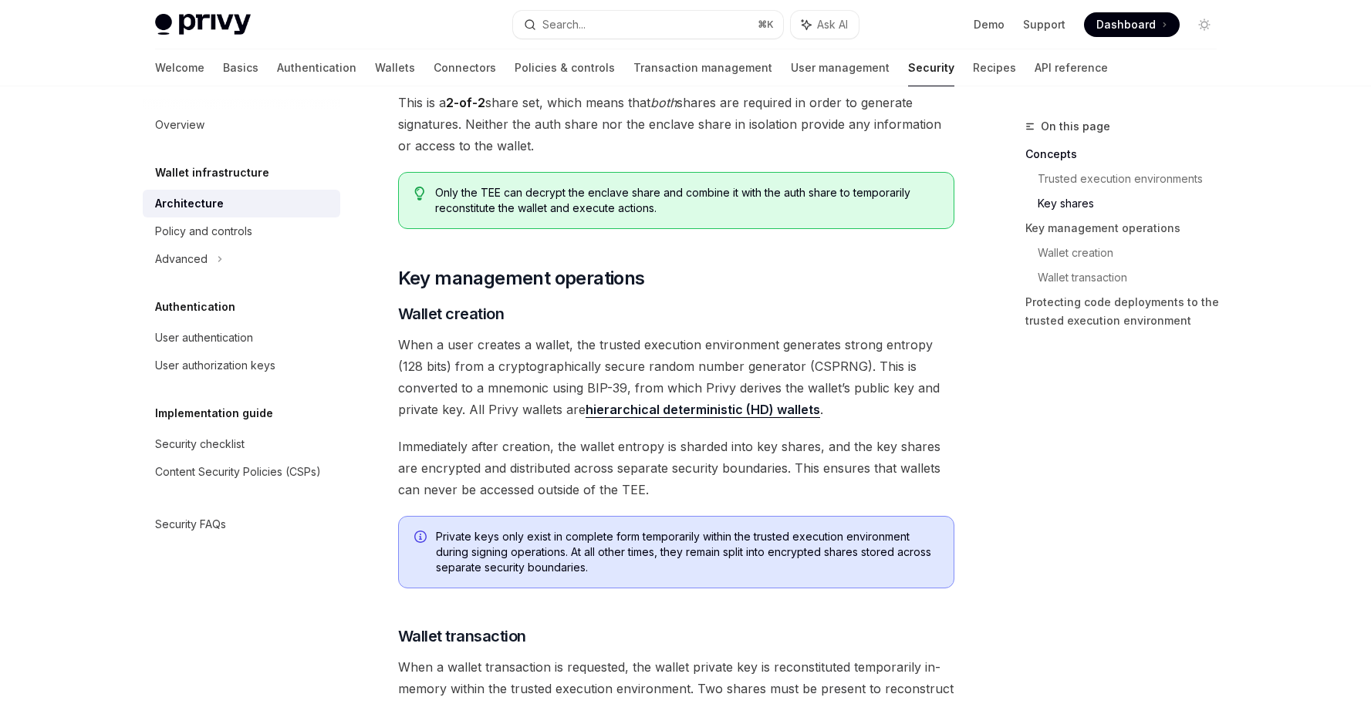
scroll to position [1680, 0]
click at [697, 302] on h3 "​ Wallet creation" at bounding box center [676, 313] width 556 height 22
click at [704, 291] on div "Privy’s security architecture combines trusted execution environments (TEEs) wi…" at bounding box center [676, 248] width 556 height 3467
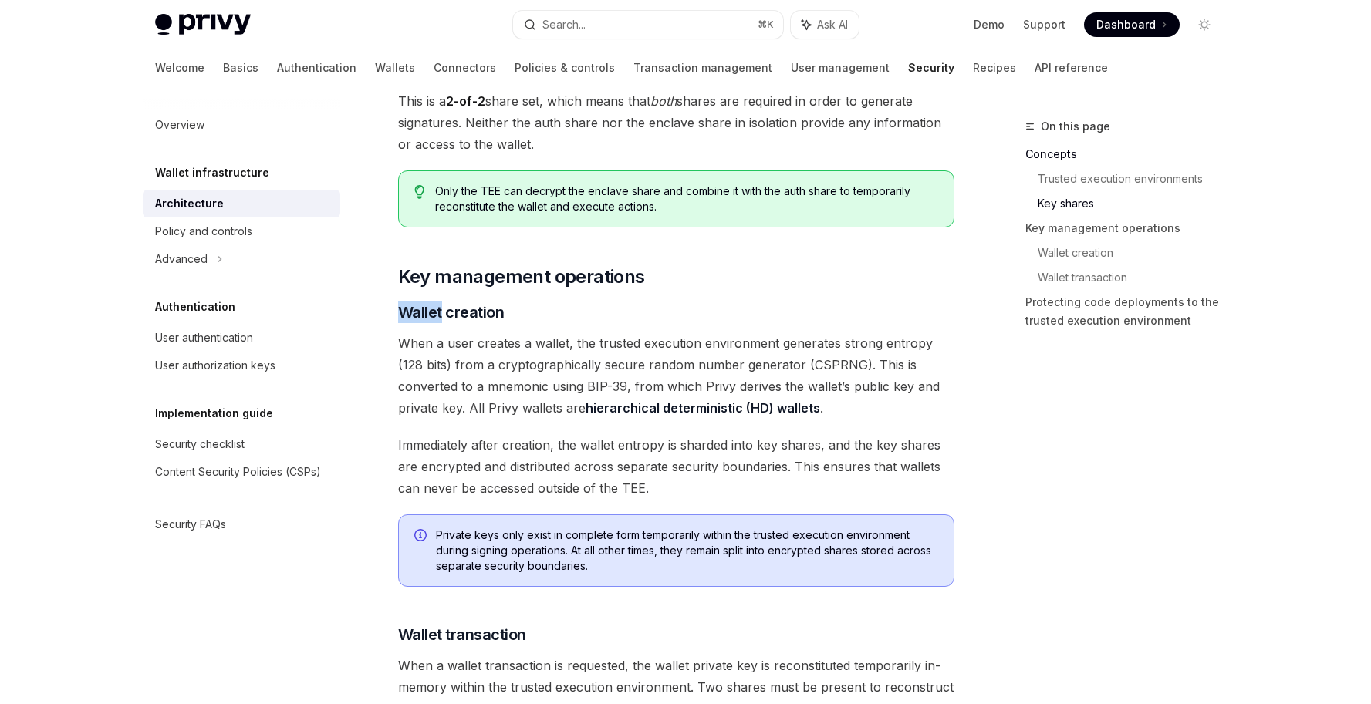
click at [704, 291] on div "Privy’s security architecture combines trusted execution environments (TEEs) wi…" at bounding box center [676, 248] width 556 height 3467
click at [705, 276] on h2 "​ Key management operations" at bounding box center [676, 277] width 556 height 25
click at [705, 278] on h2 "​ Key management operations" at bounding box center [676, 277] width 556 height 25
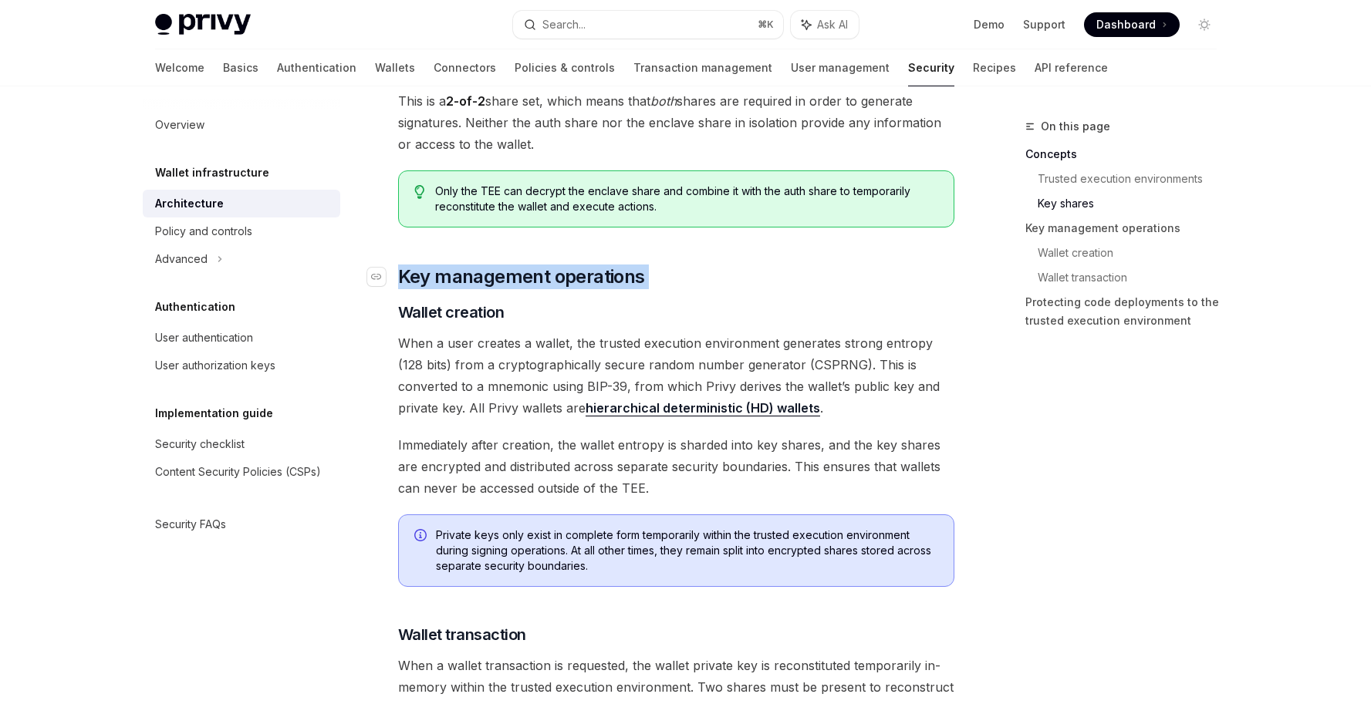
click at [705, 279] on h2 "​ Key management operations" at bounding box center [676, 277] width 556 height 25
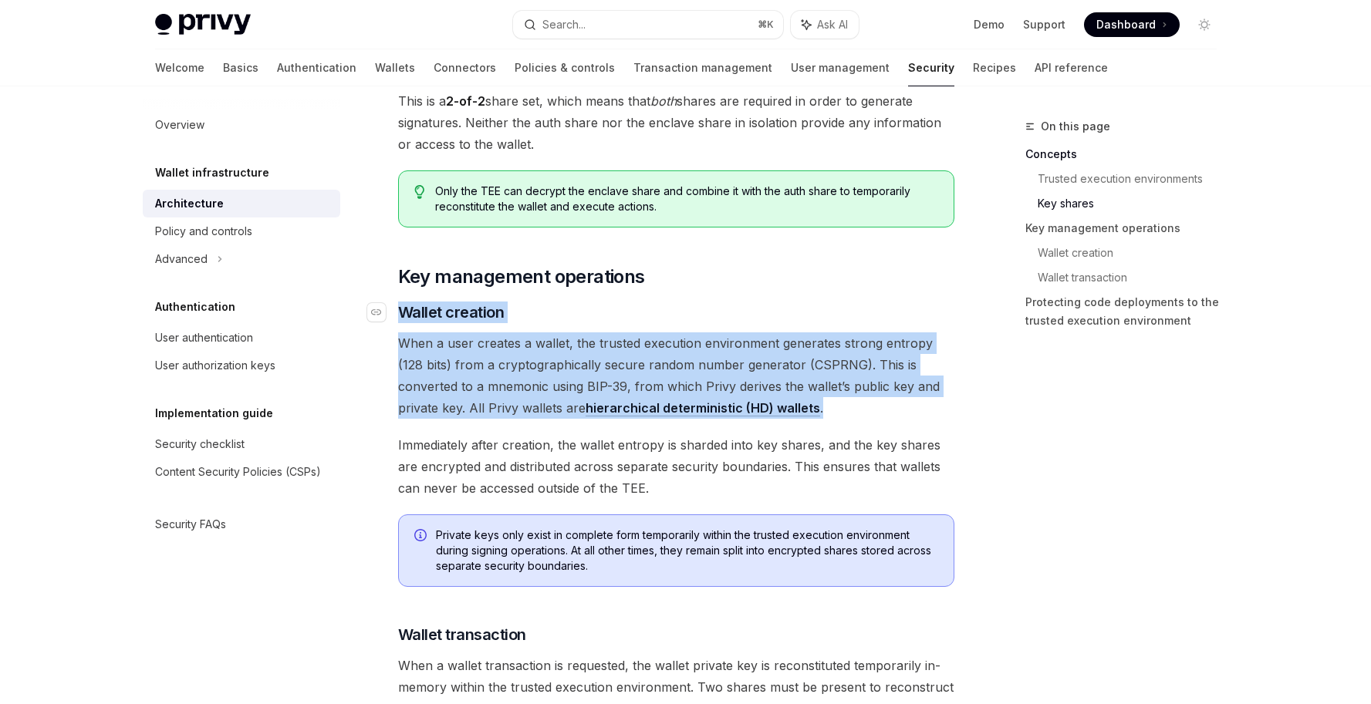
drag, startPoint x: 768, startPoint y: 408, endPoint x: 404, endPoint y: 314, distance: 376.1
click at [404, 314] on div "Privy’s security architecture combines trusted execution environments (TEEs) wi…" at bounding box center [676, 248] width 556 height 3467
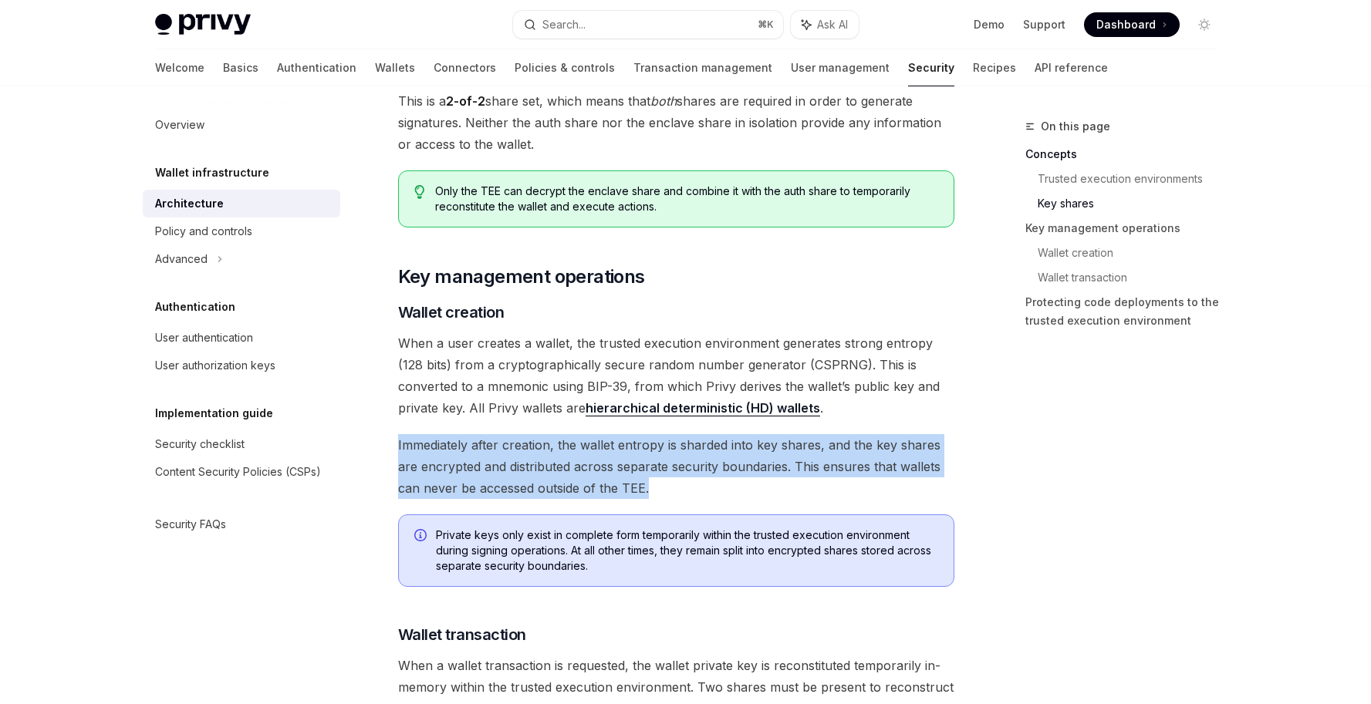
drag, startPoint x: 704, startPoint y: 492, endPoint x: 391, endPoint y: 444, distance: 316.1
click at [391, 444] on div "Wallet infrastructure Security architecture OpenAI Open in ChatGPT OpenAI Open …" at bounding box center [532, 325] width 852 height 3774
click at [392, 445] on div "Wallet infrastructure Security architecture OpenAI Open in ChatGPT OpenAI Open …" at bounding box center [532, 325] width 852 height 3774
drag, startPoint x: 393, startPoint y: 445, endPoint x: 647, endPoint y: 488, distance: 257.5
click at [647, 488] on div "Wallet infrastructure Security architecture OpenAI Open in ChatGPT OpenAI Open …" at bounding box center [532, 325] width 852 height 3774
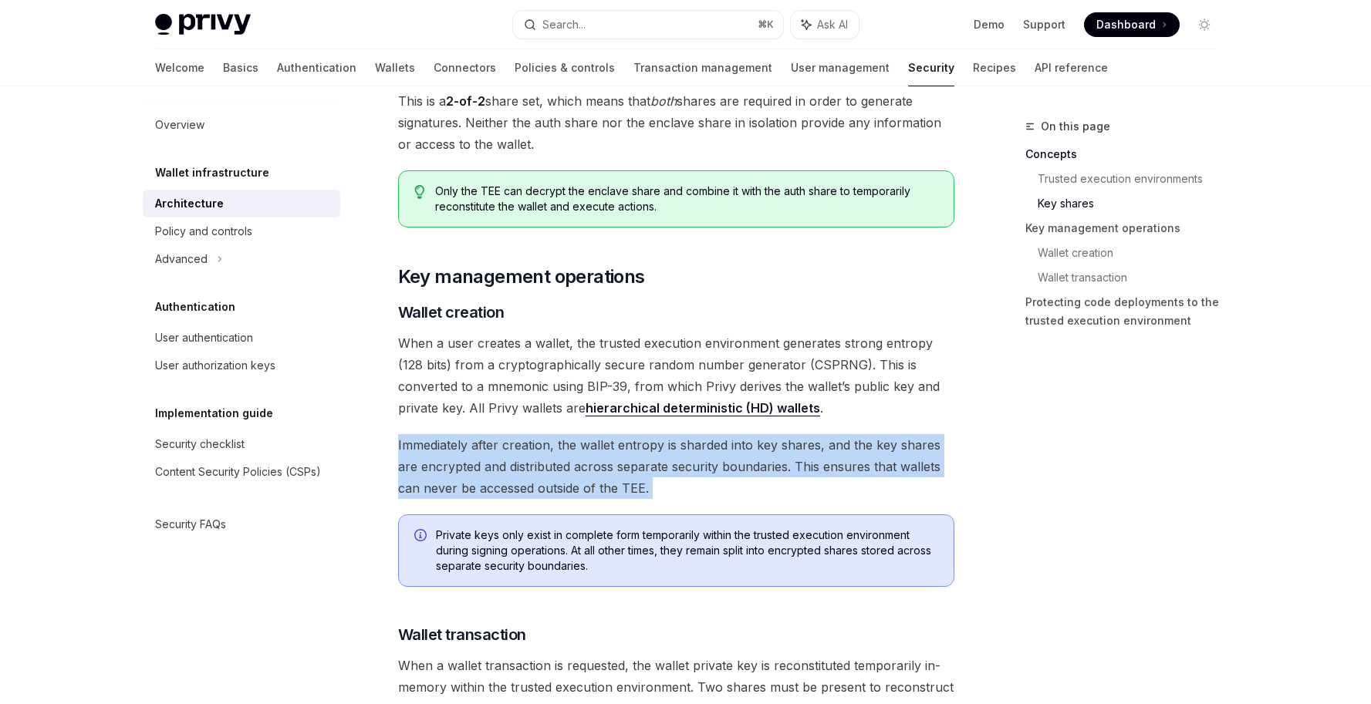
click at [715, 488] on span "Immediately after creation, the wallet entropy is sharded into key shares, and …" at bounding box center [676, 466] width 556 height 65
drag, startPoint x: 713, startPoint y: 490, endPoint x: 385, endPoint y: 444, distance: 331.2
click at [385, 444] on div "Wallet infrastructure Security architecture OpenAI Open in ChatGPT OpenAI Open …" at bounding box center [532, 325] width 852 height 3774
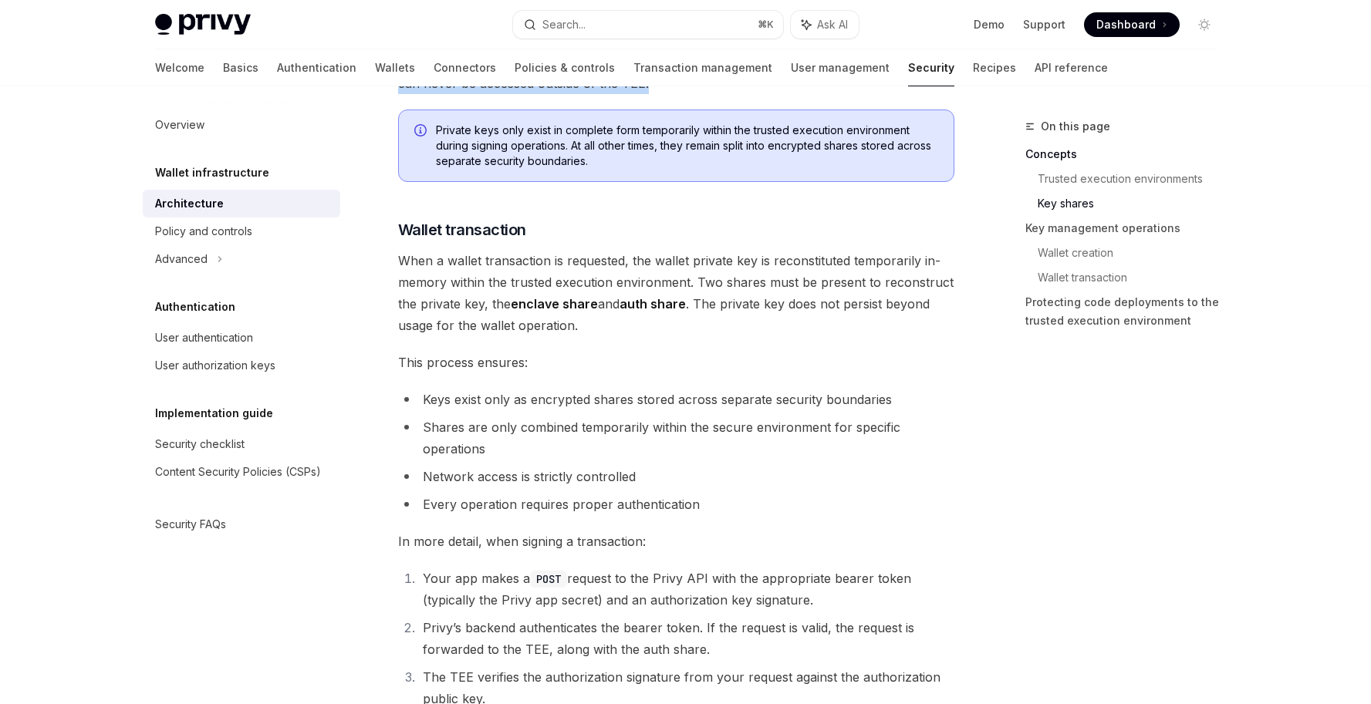
scroll to position [2102, 0]
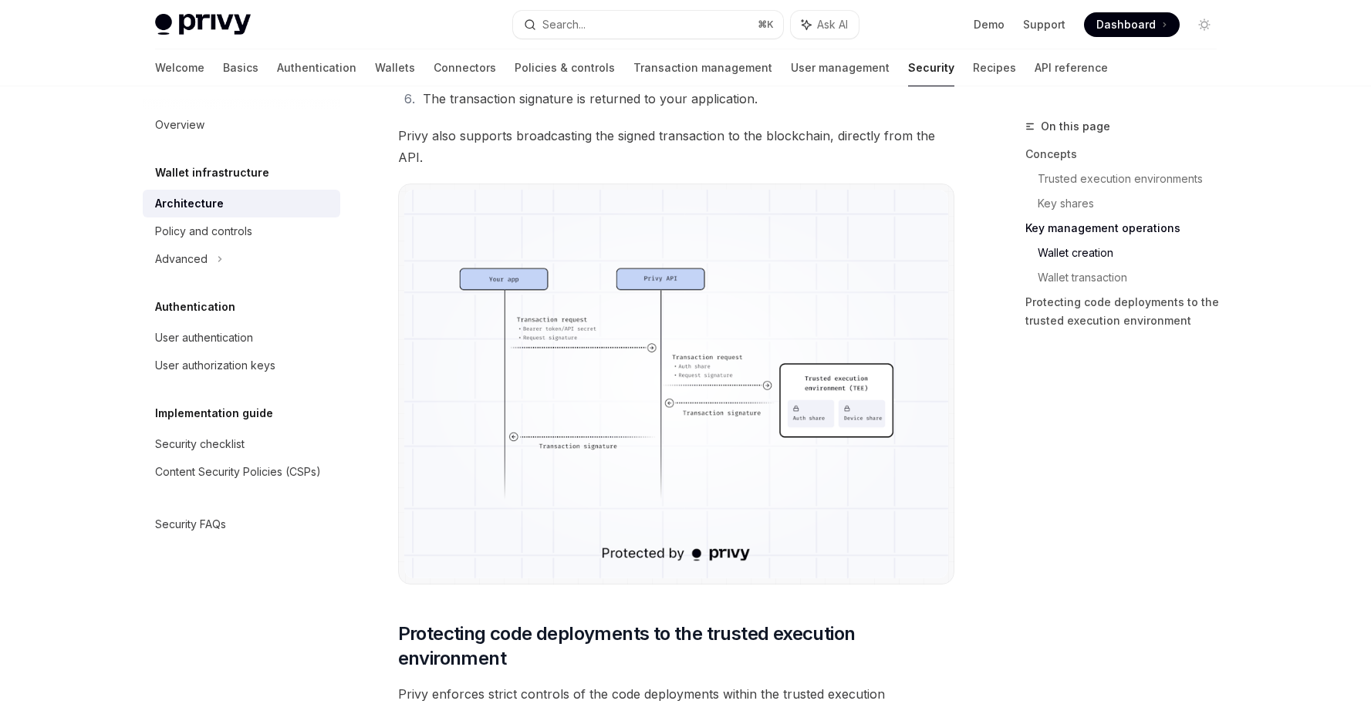
scroll to position [605, 0]
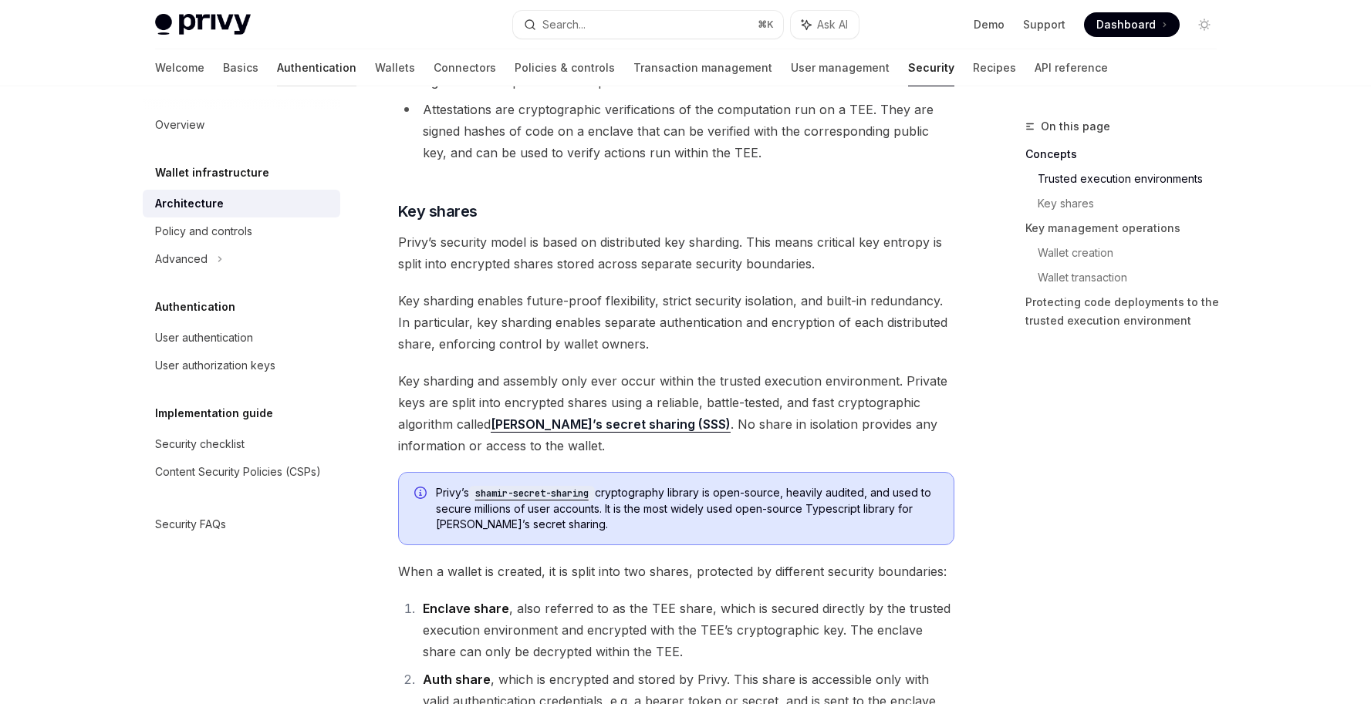
click at [277, 68] on link "Authentication" at bounding box center [316, 67] width 79 height 37
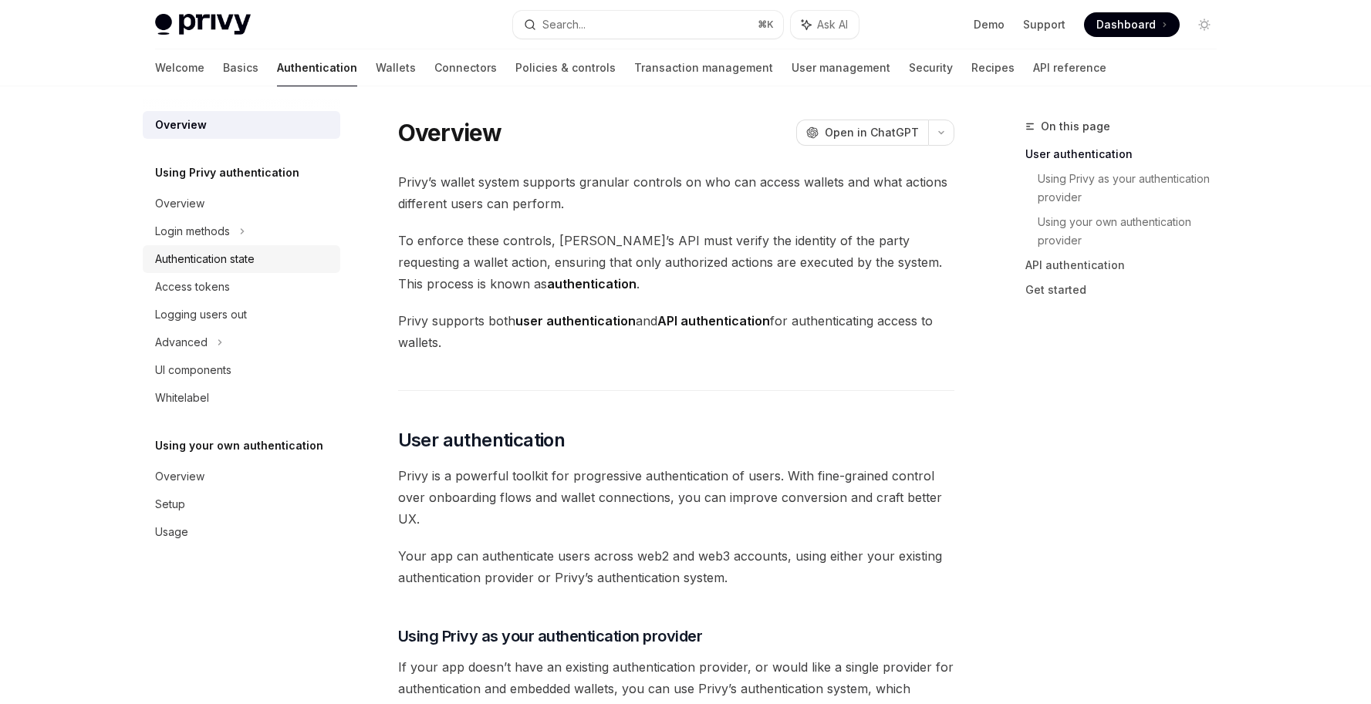
click at [237, 262] on div "Authentication state" at bounding box center [205, 259] width 100 height 19
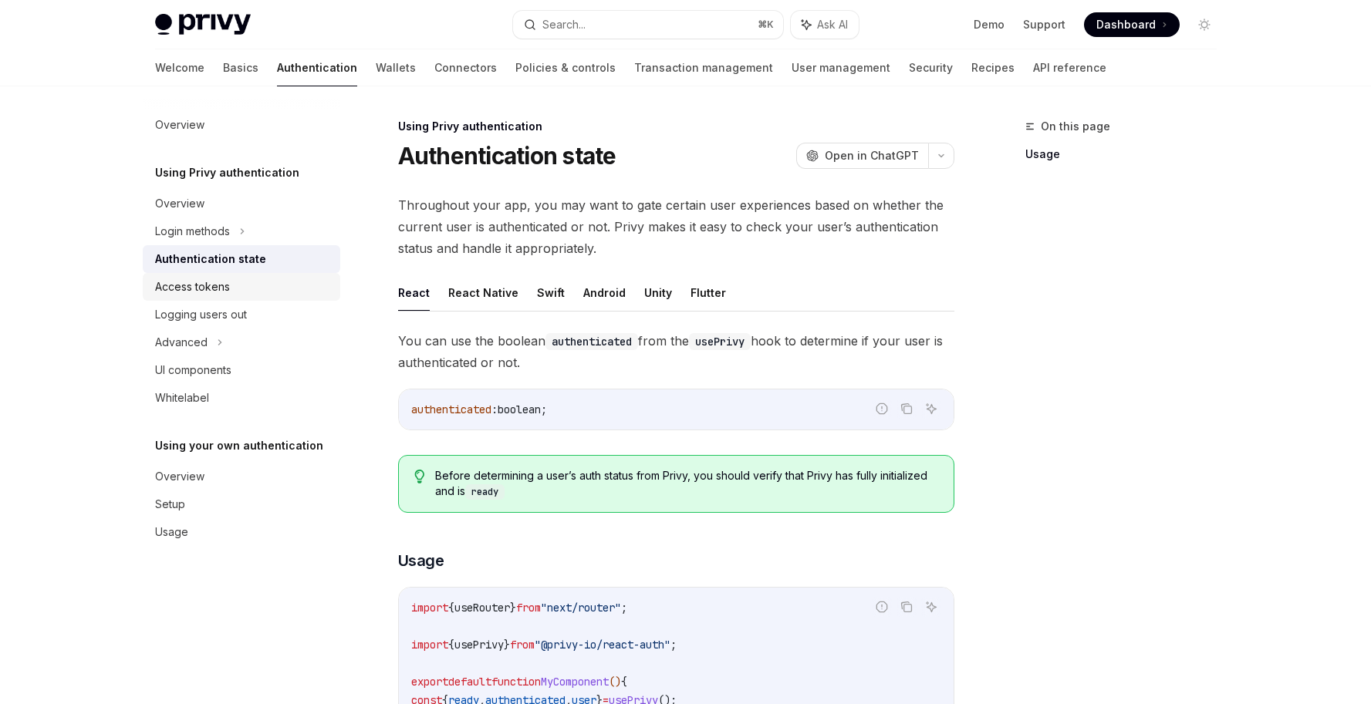
click at [223, 283] on div "Access tokens" at bounding box center [192, 287] width 75 height 19
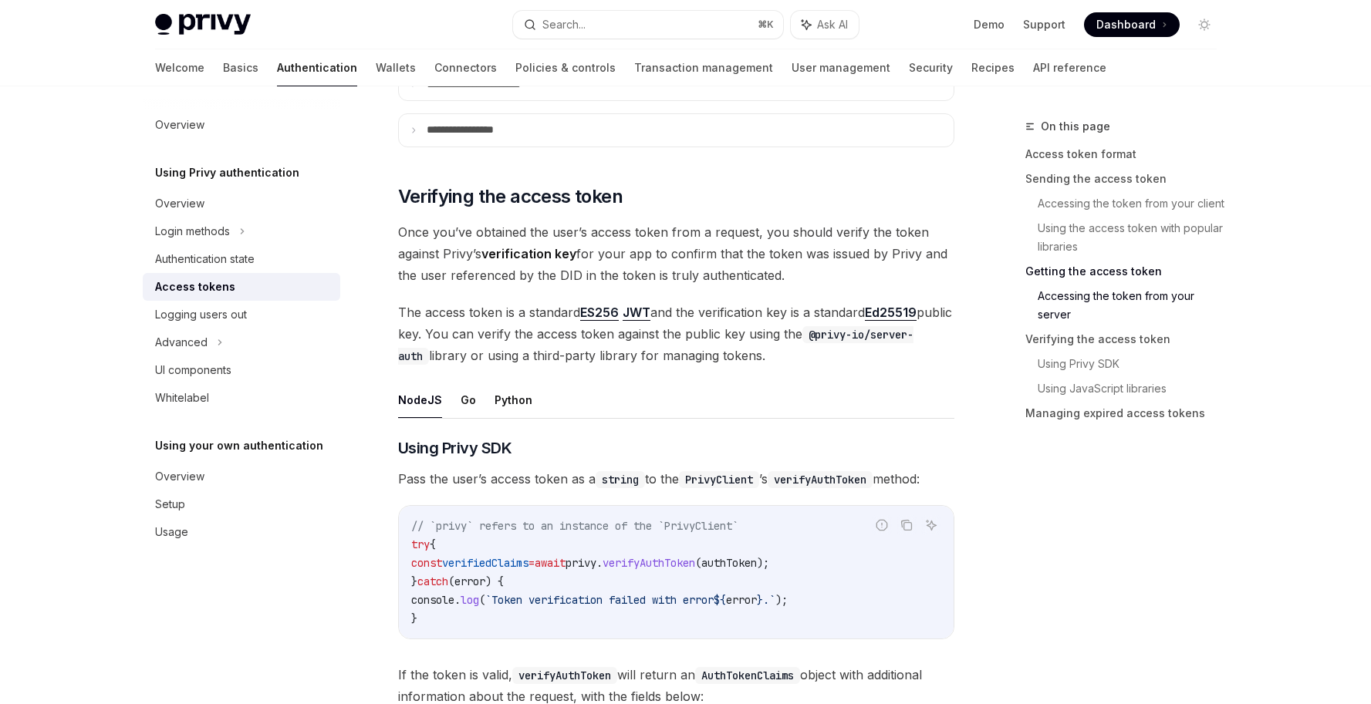
scroll to position [2123, 0]
click at [470, 405] on button "Go" at bounding box center [468, 401] width 15 height 36
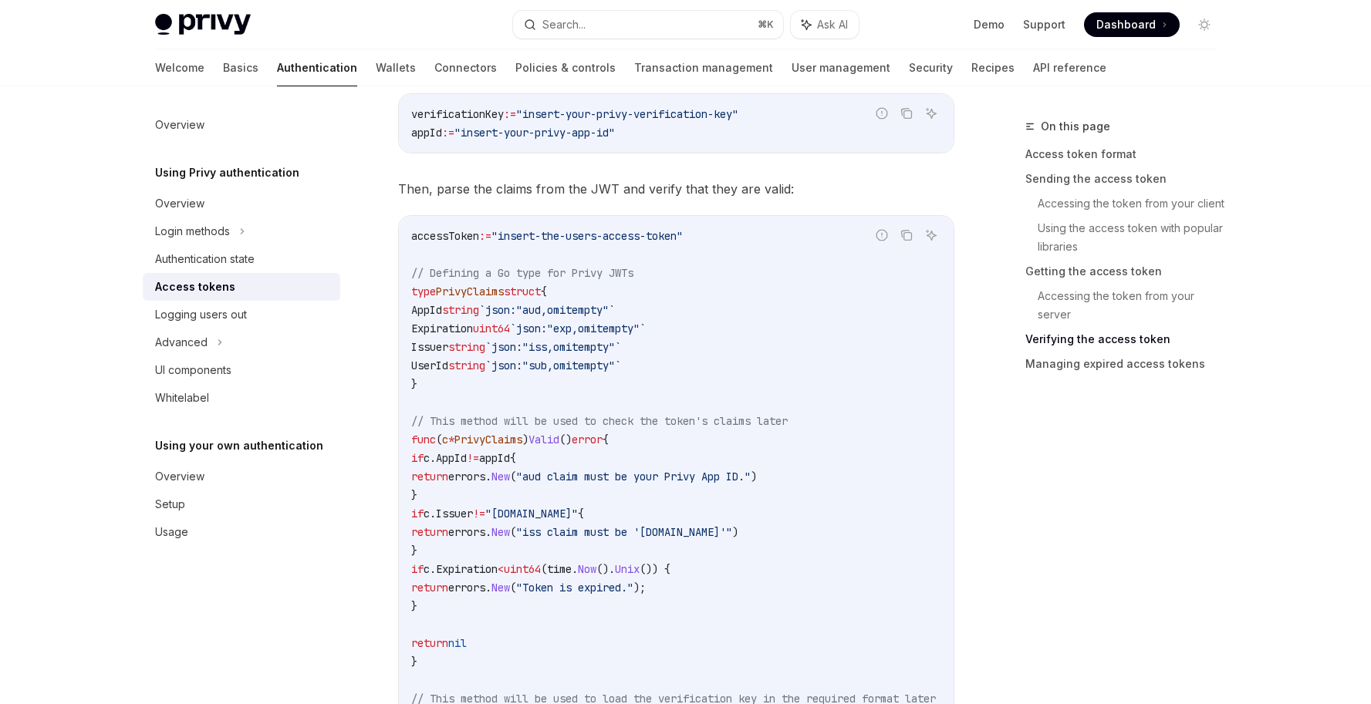
scroll to position [2618, 0]
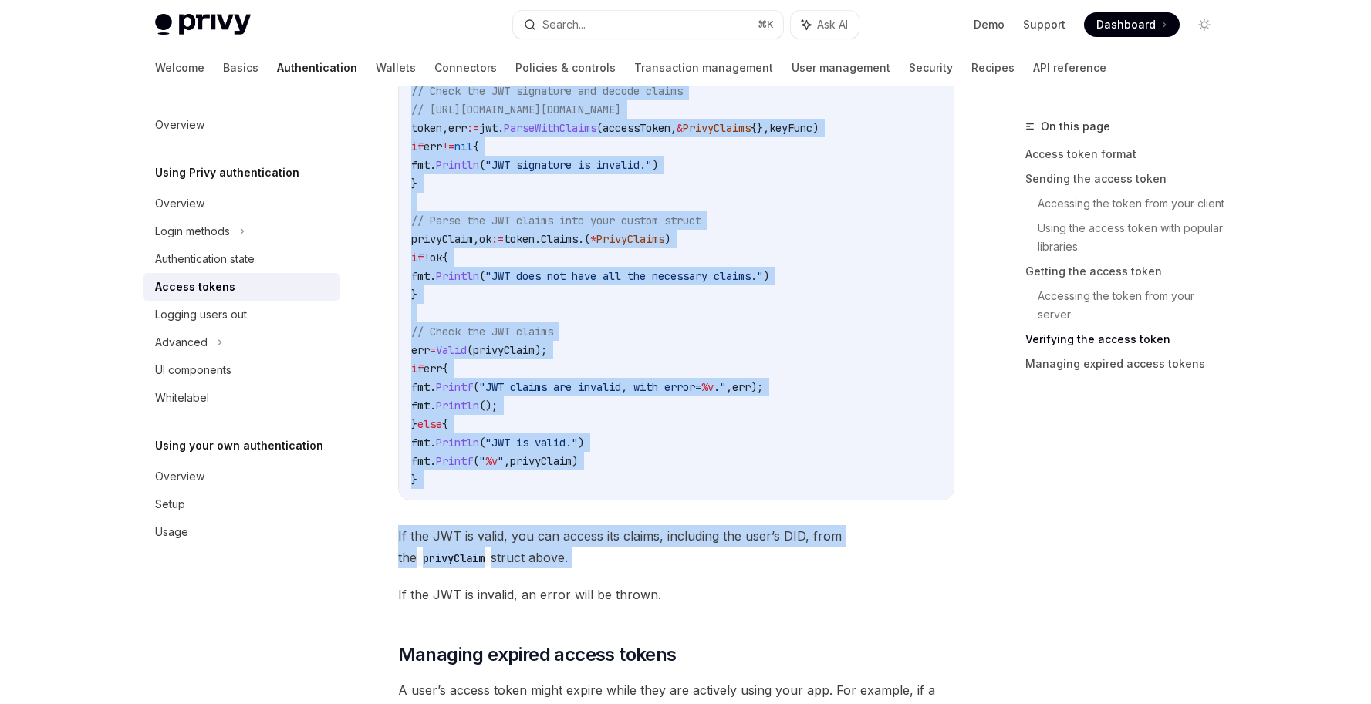
scroll to position [3499, 0]
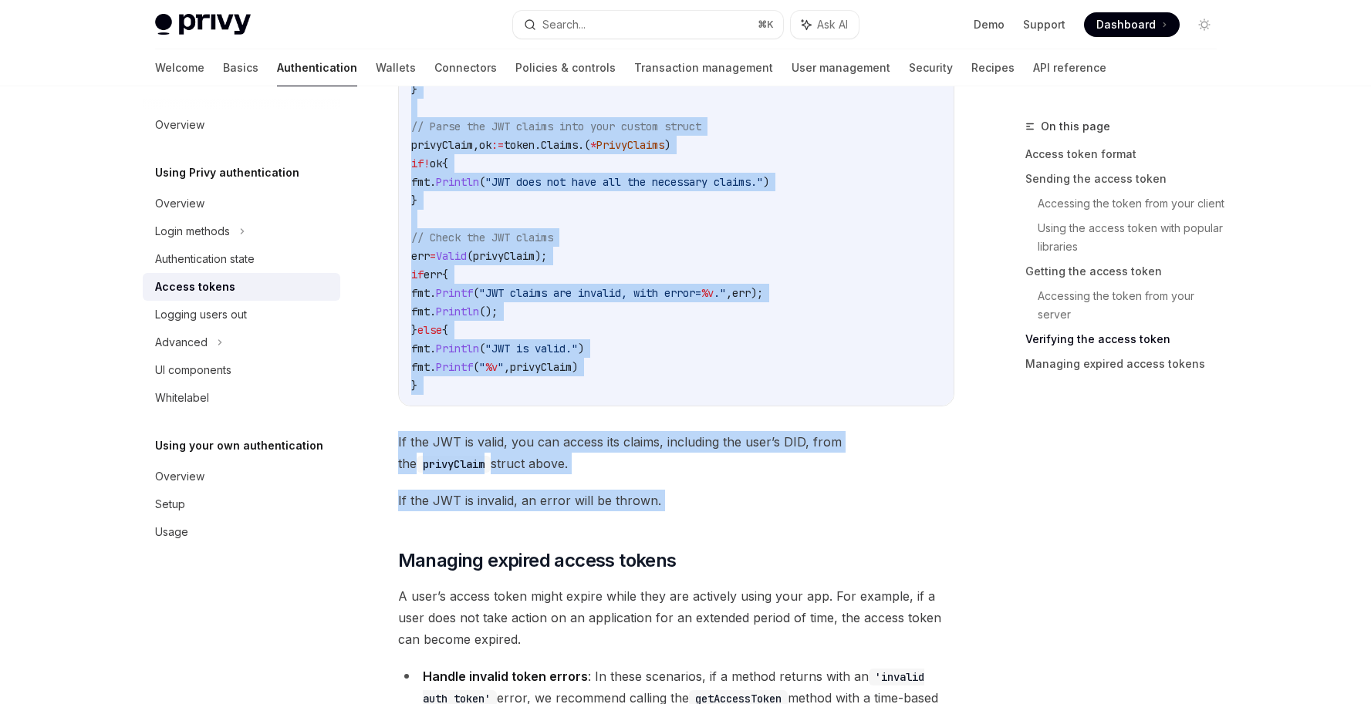
drag, startPoint x: 373, startPoint y: 261, endPoint x: 900, endPoint y: 524, distance: 589.0
copy div "Verifying the access token Once you’ve obtained the user’s access token from a …"
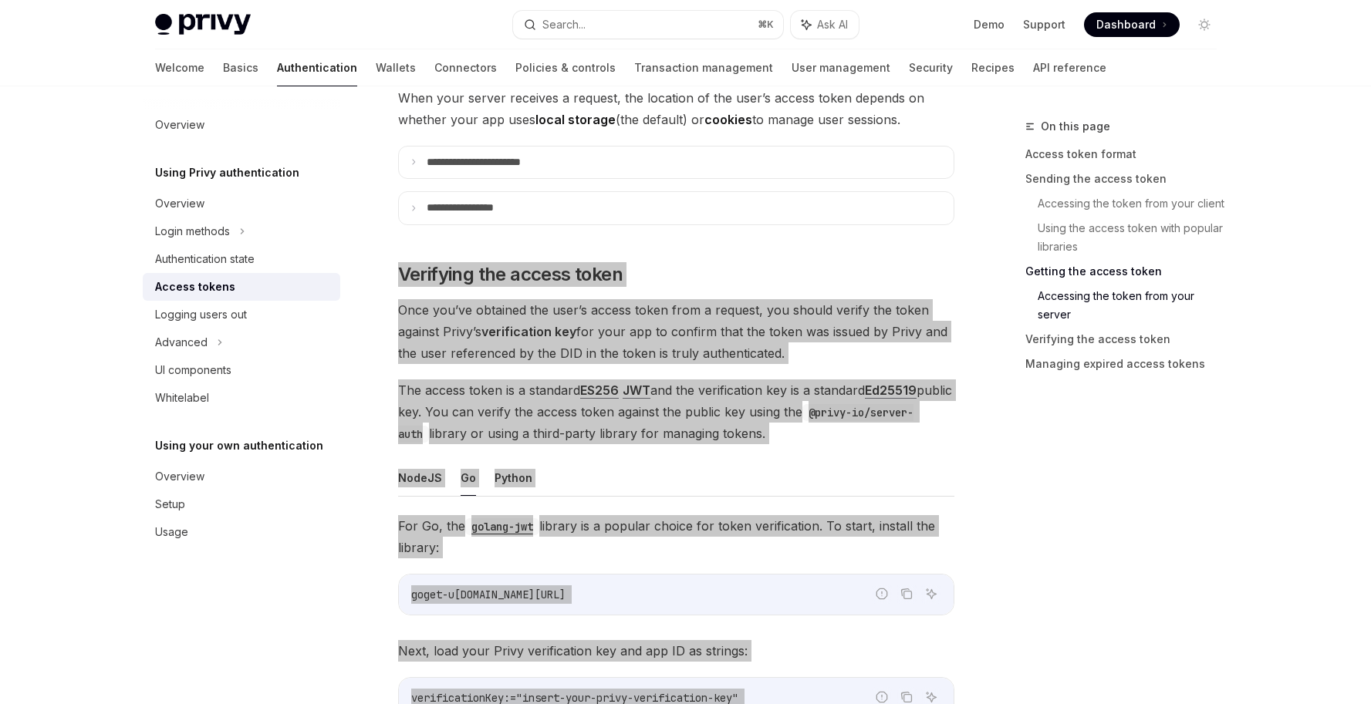
scroll to position [2160, 0]
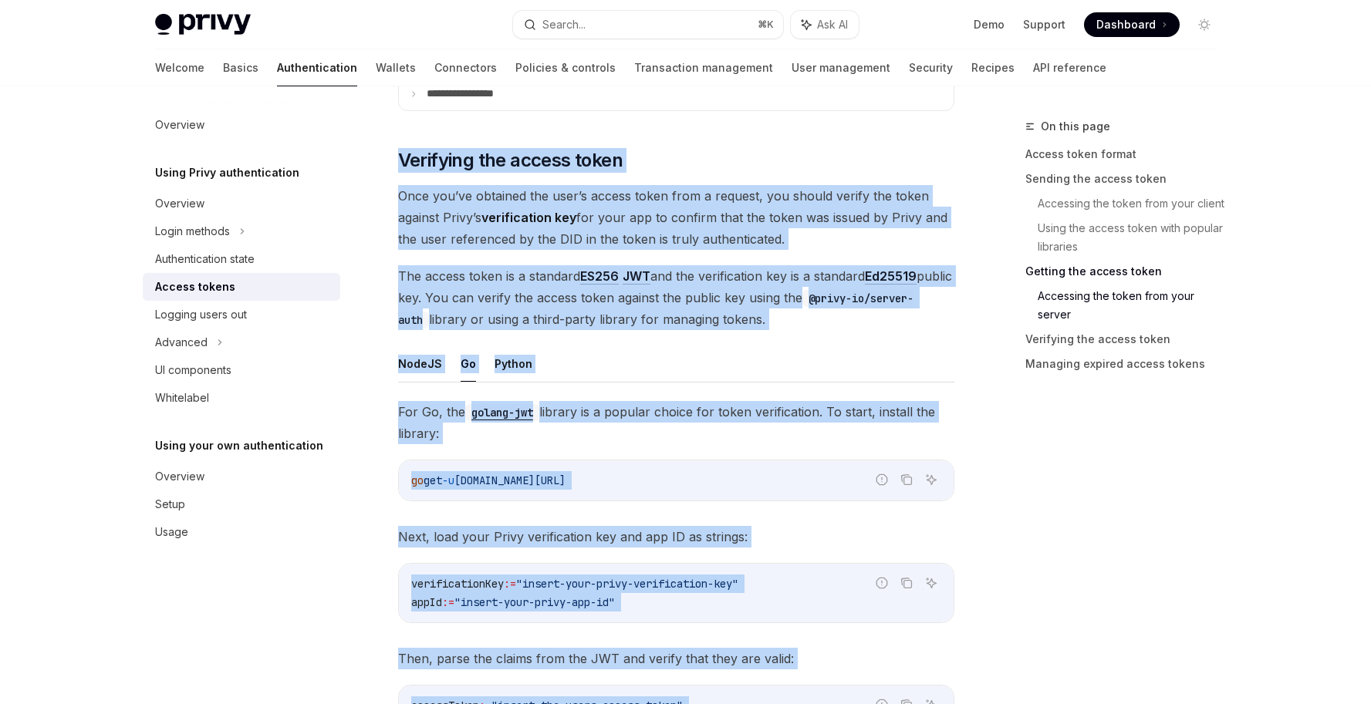
click at [682, 472] on code "go get -u github.com/golang-jwt/jwt/v5" at bounding box center [676, 480] width 530 height 19
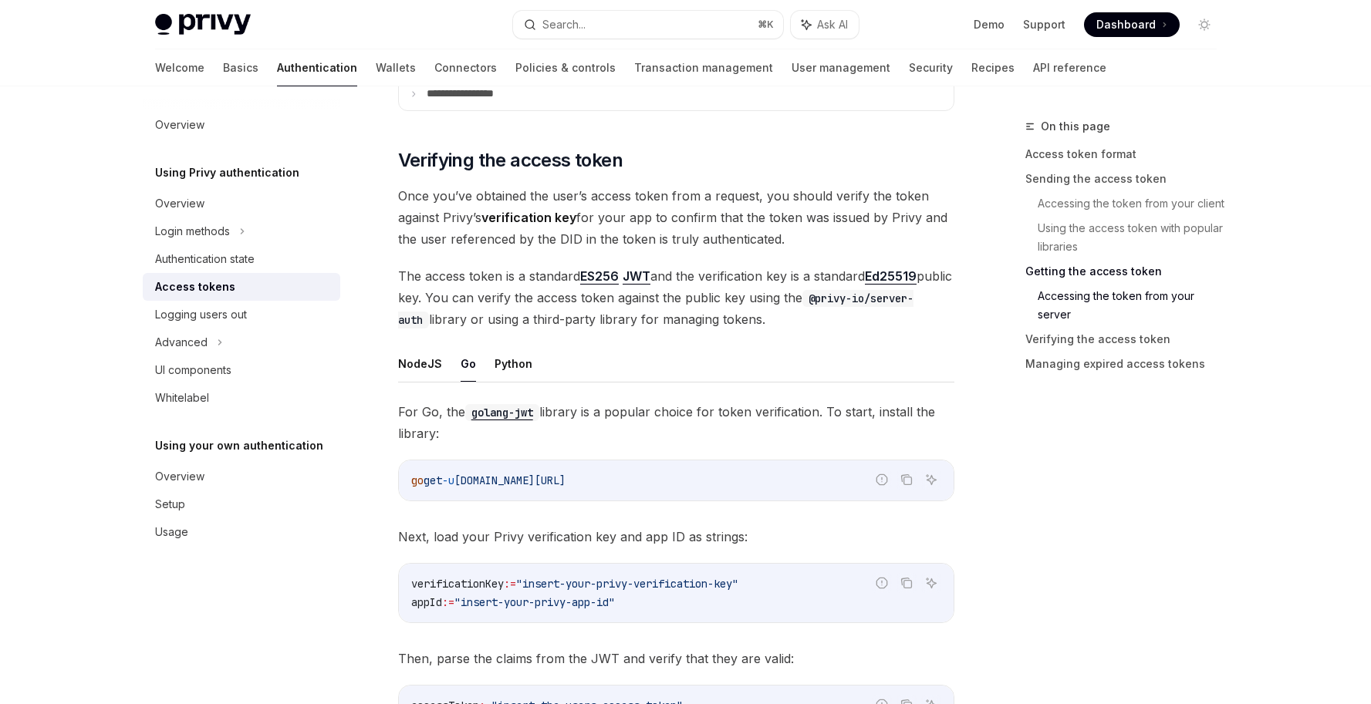
drag, startPoint x: 609, startPoint y: 470, endPoint x: 407, endPoint y: 472, distance: 202.2
click at [407, 472] on div "go get -u github.com/golang-jwt/jwt/v5" at bounding box center [676, 481] width 555 height 40
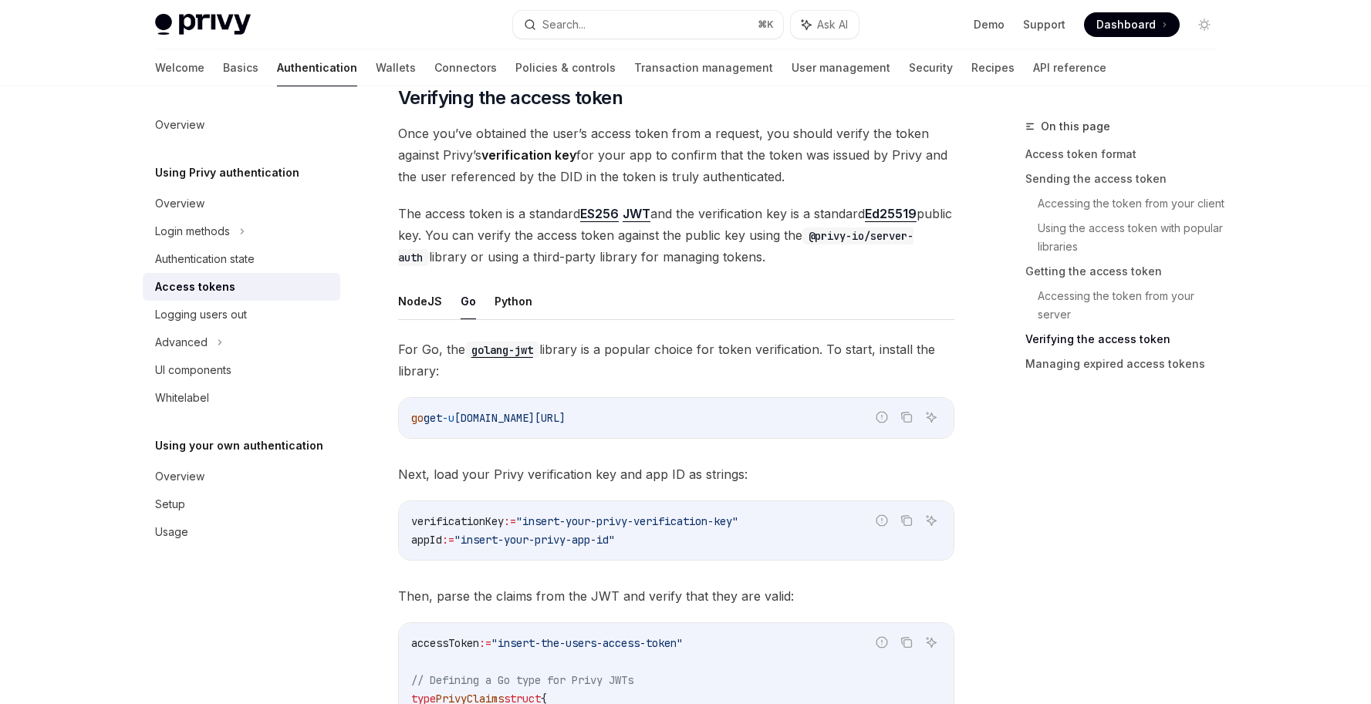
scroll to position [2233, 0]
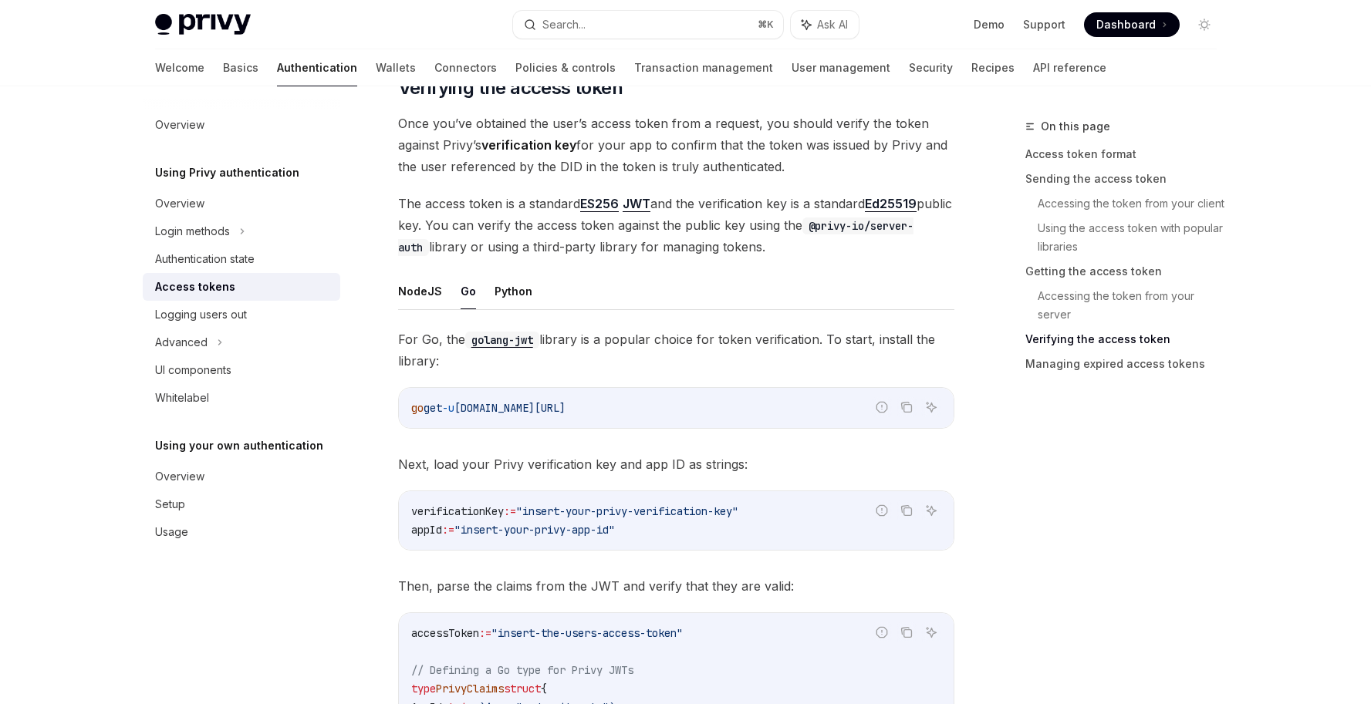
copy span "go get -u github.com/golang-jwt/jwt/v5"
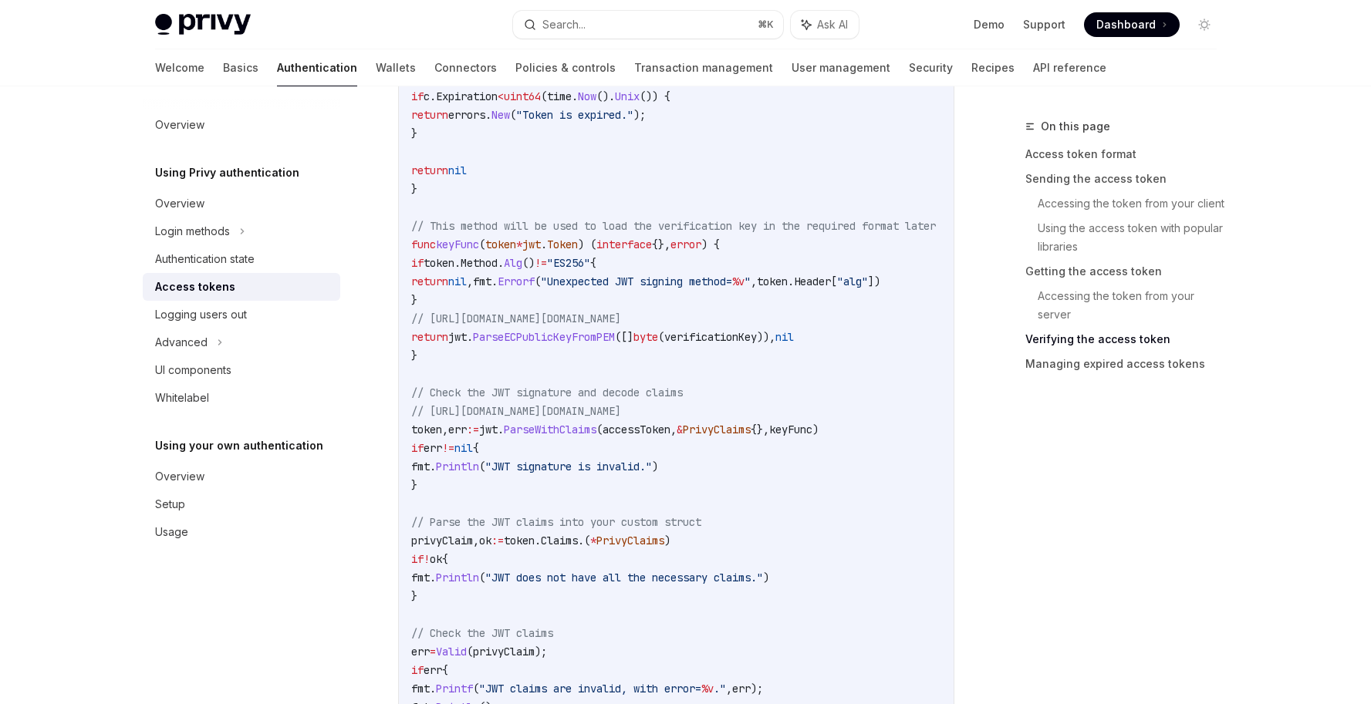
scroll to position [3100, 0]
click at [498, 431] on span "jwt" at bounding box center [488, 433] width 19 height 14
click at [738, 450] on code "accessToken := "insert-the-users-access-token" // Defining a Go type for Privy …" at bounding box center [692, 275] width 562 height 1037
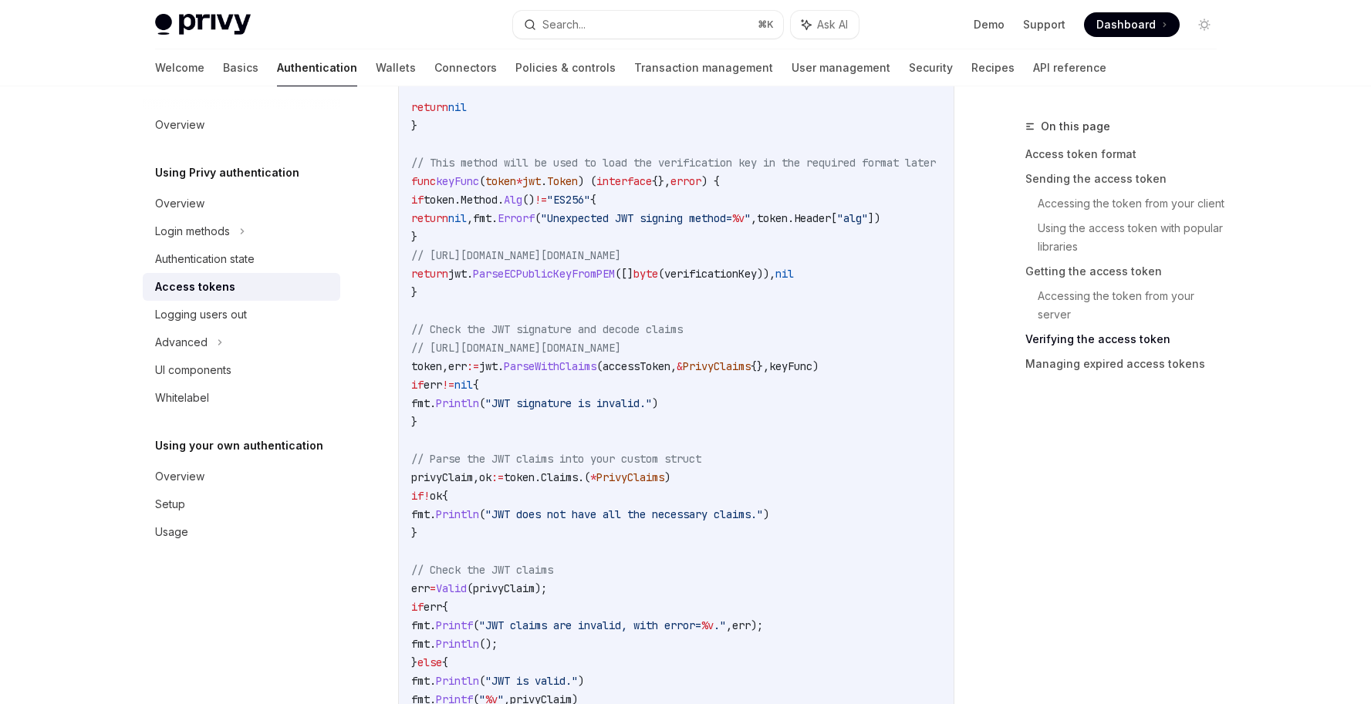
scroll to position [3167, 0]
click at [567, 363] on span "ParseWithClaims" at bounding box center [550, 366] width 93 height 14
click at [707, 431] on code "accessToken := "insert-the-users-access-token" // Defining a Go type for Privy …" at bounding box center [692, 208] width 562 height 1037
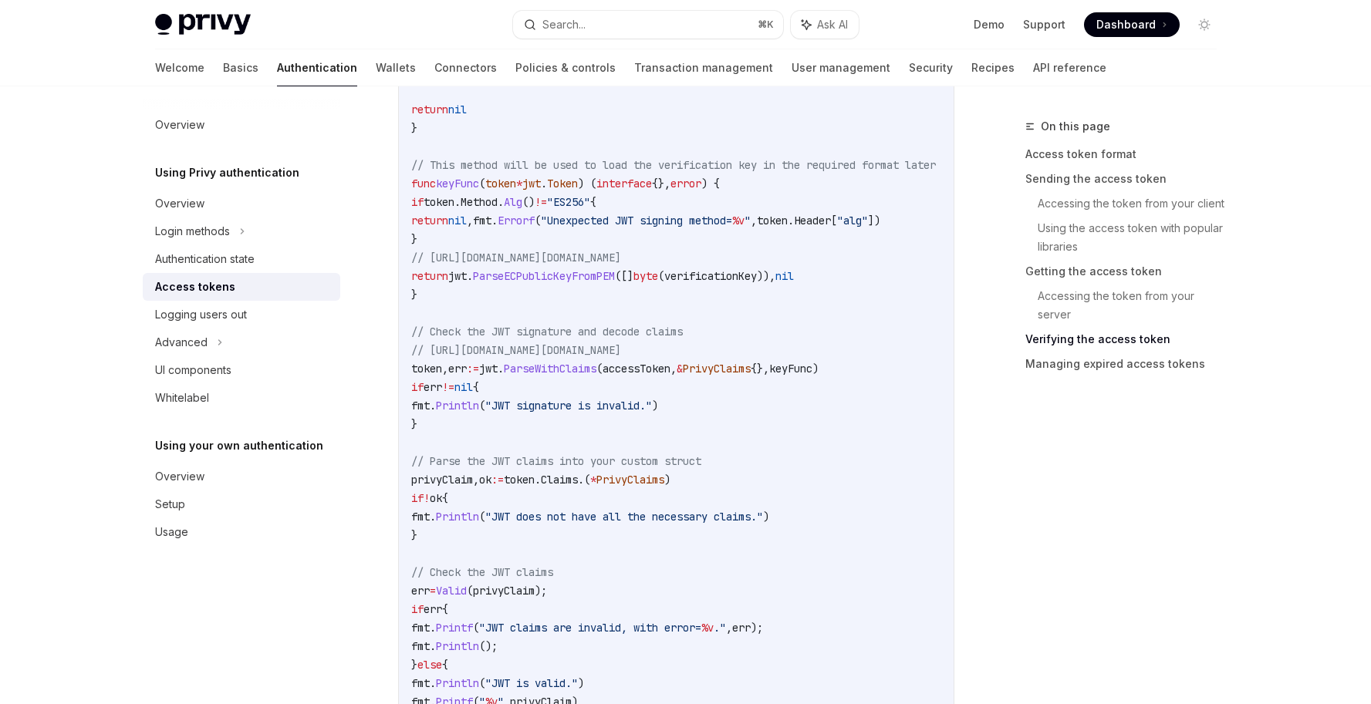
drag, startPoint x: 427, startPoint y: 350, endPoint x: 883, endPoint y: 346, distance: 455.2
click at [883, 346] on code "accessToken := "insert-the-users-access-token" // Defining a Go type for Privy …" at bounding box center [692, 211] width 562 height 1037
copy span "https://pkg.go.dev/github.com/dgrijalva/jwt-go#ParseWithClaims"
click at [627, 419] on code "accessToken := "insert-the-users-access-token" // Defining a Go type for Privy …" at bounding box center [692, 211] width 562 height 1037
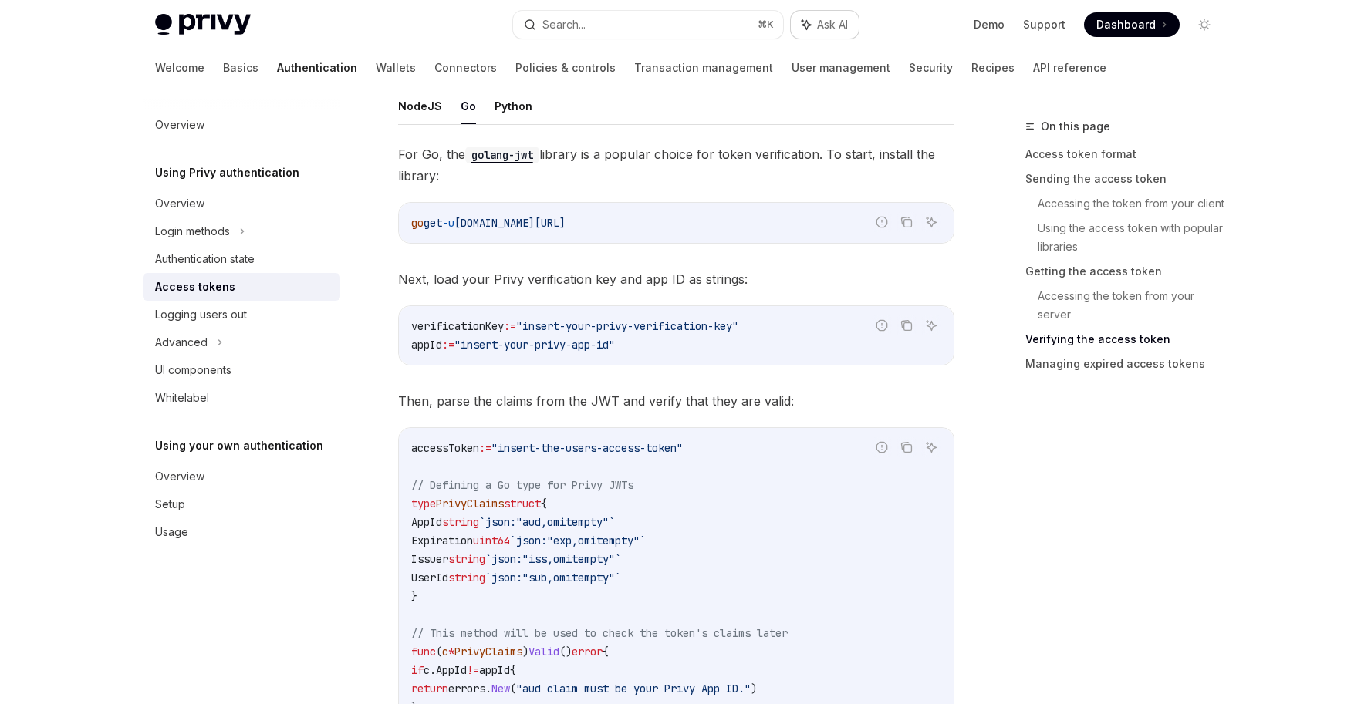
scroll to position [2417, 0]
click at [792, 68] on link "User management" at bounding box center [841, 67] width 99 height 37
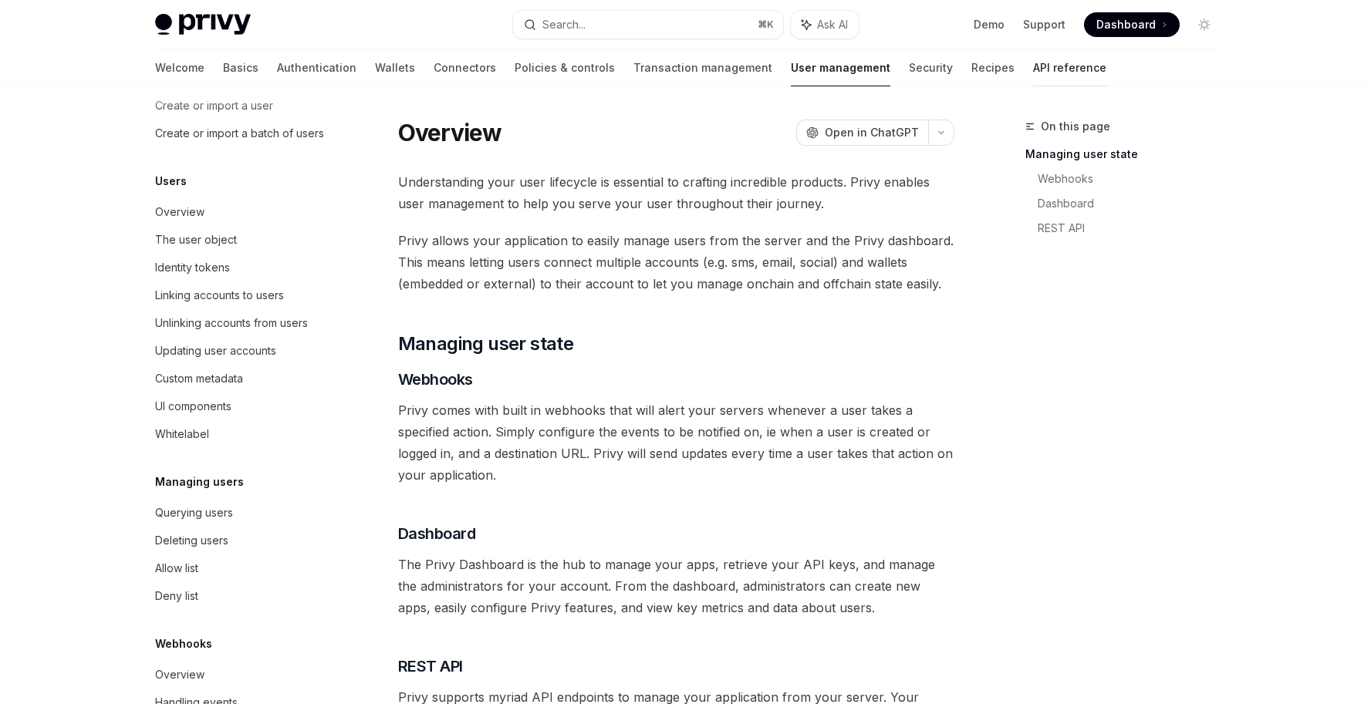
click at [1033, 58] on link "API reference" at bounding box center [1069, 67] width 73 height 37
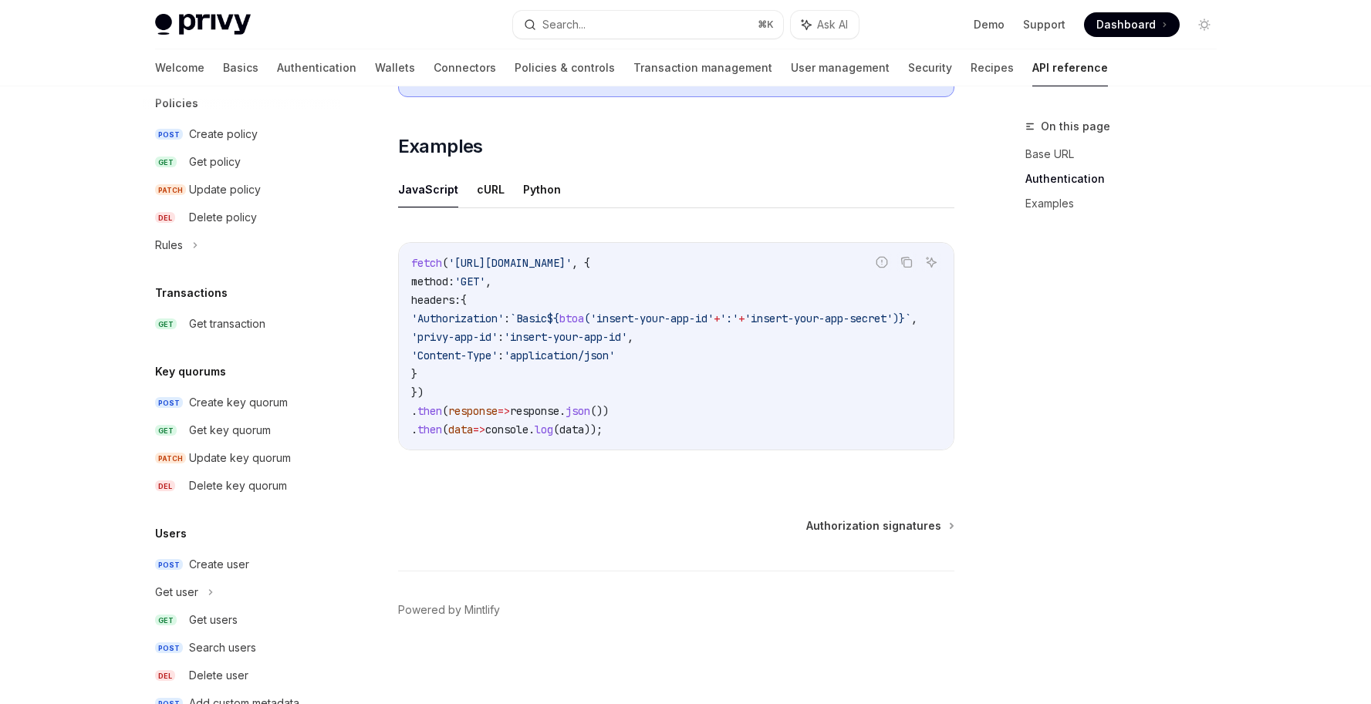
scroll to position [917, 0]
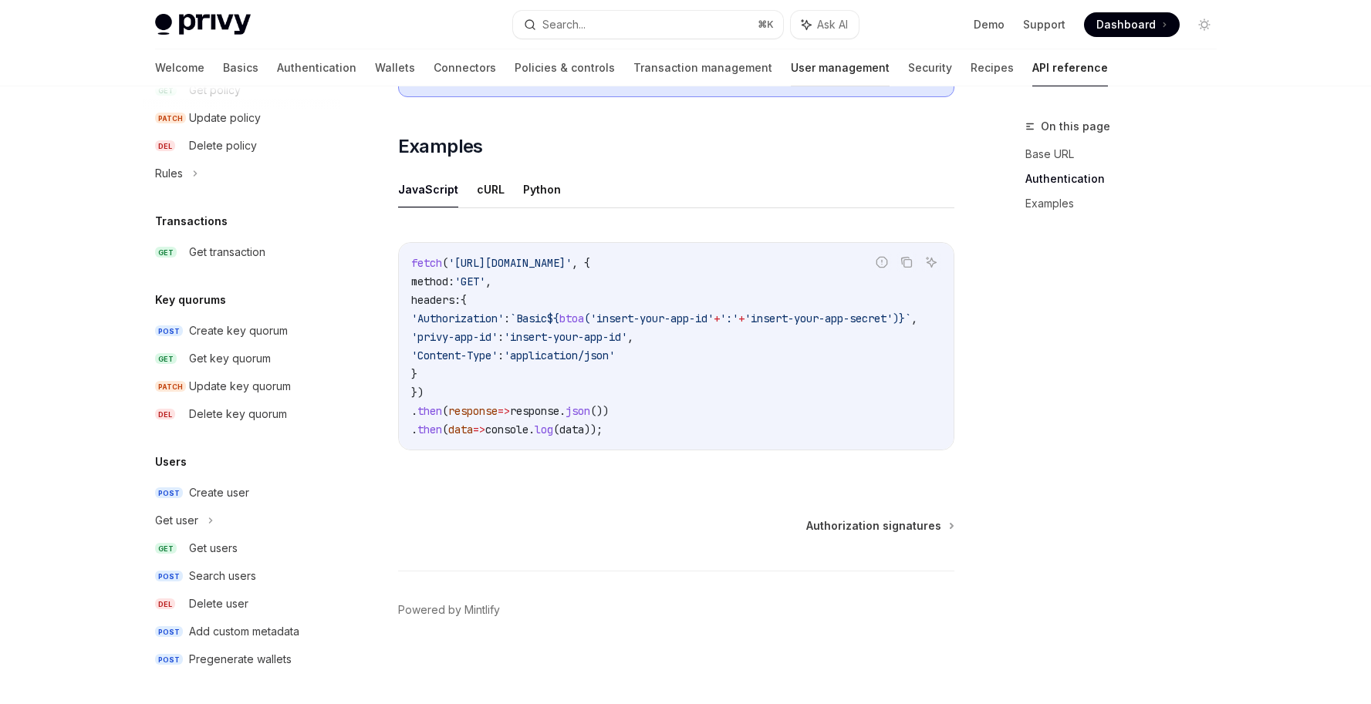
click at [791, 73] on link "User management" at bounding box center [840, 67] width 99 height 37
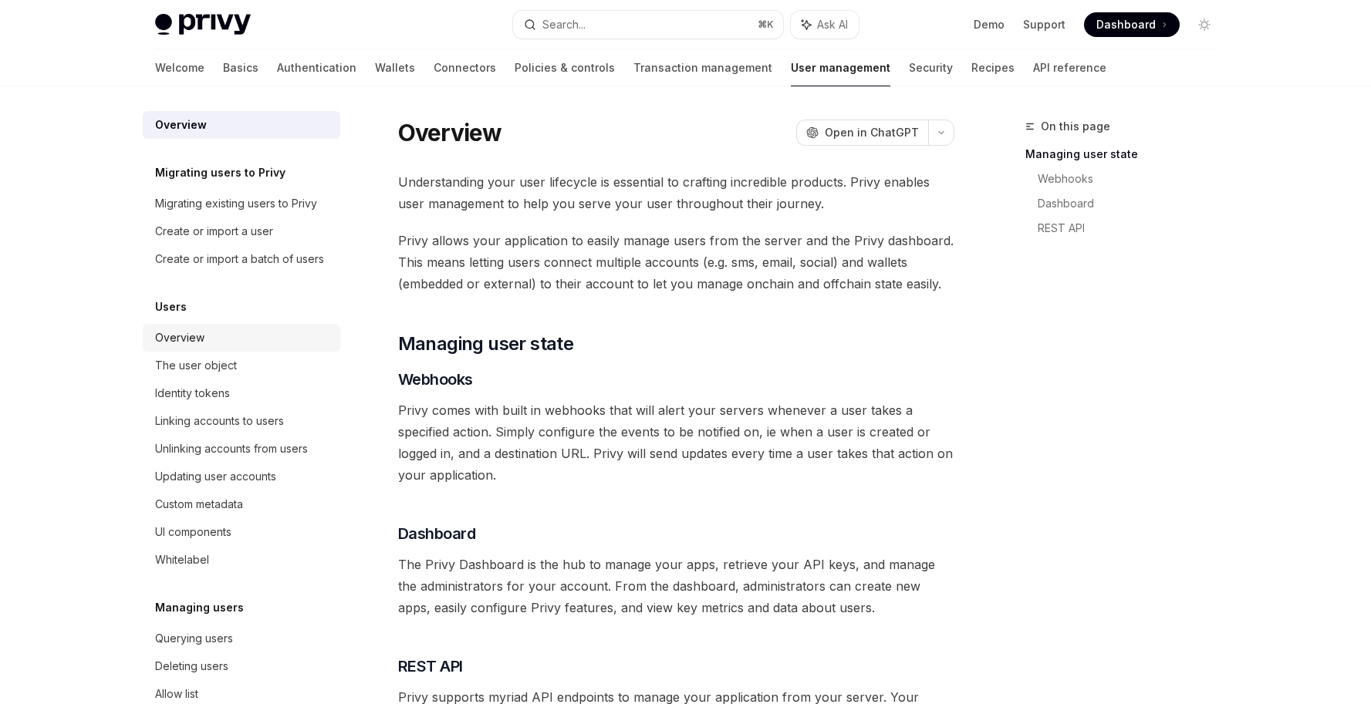
click at [190, 347] on div "Overview" at bounding box center [179, 338] width 49 height 19
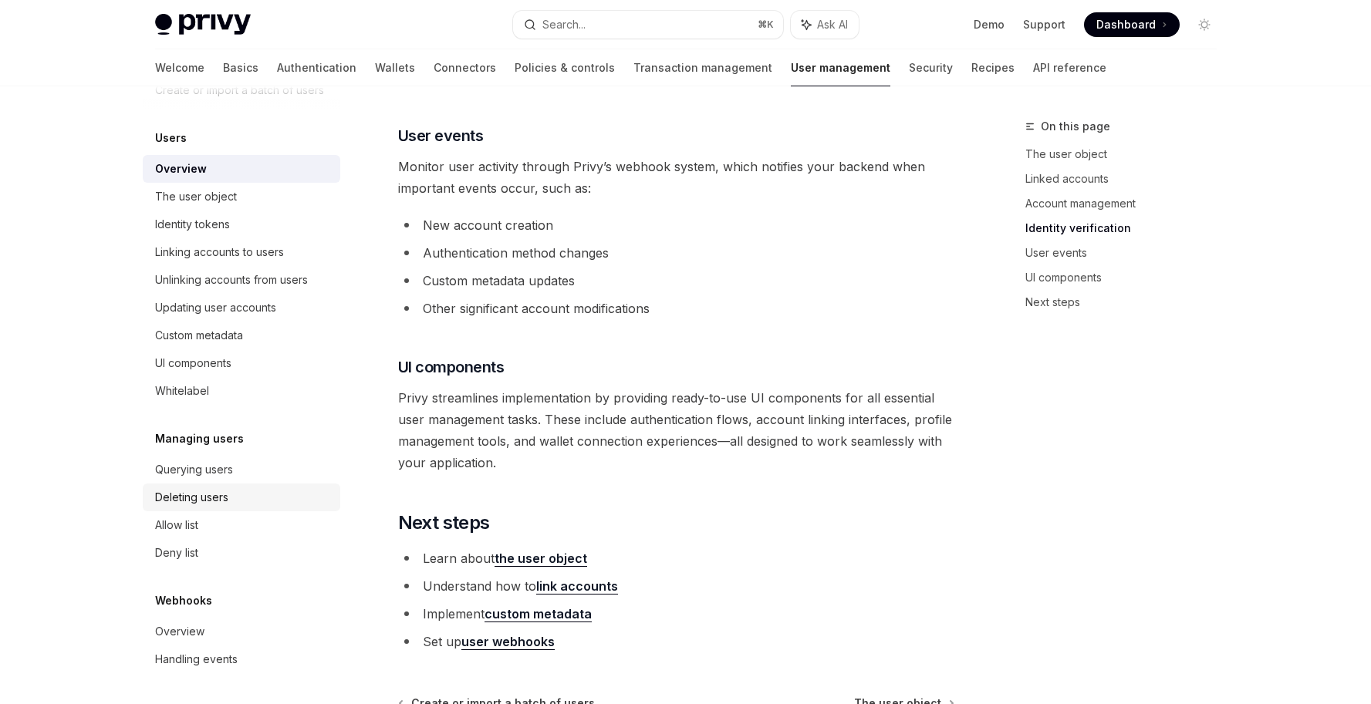
scroll to position [1431, 0]
click at [208, 466] on div "Querying users" at bounding box center [194, 470] width 78 height 19
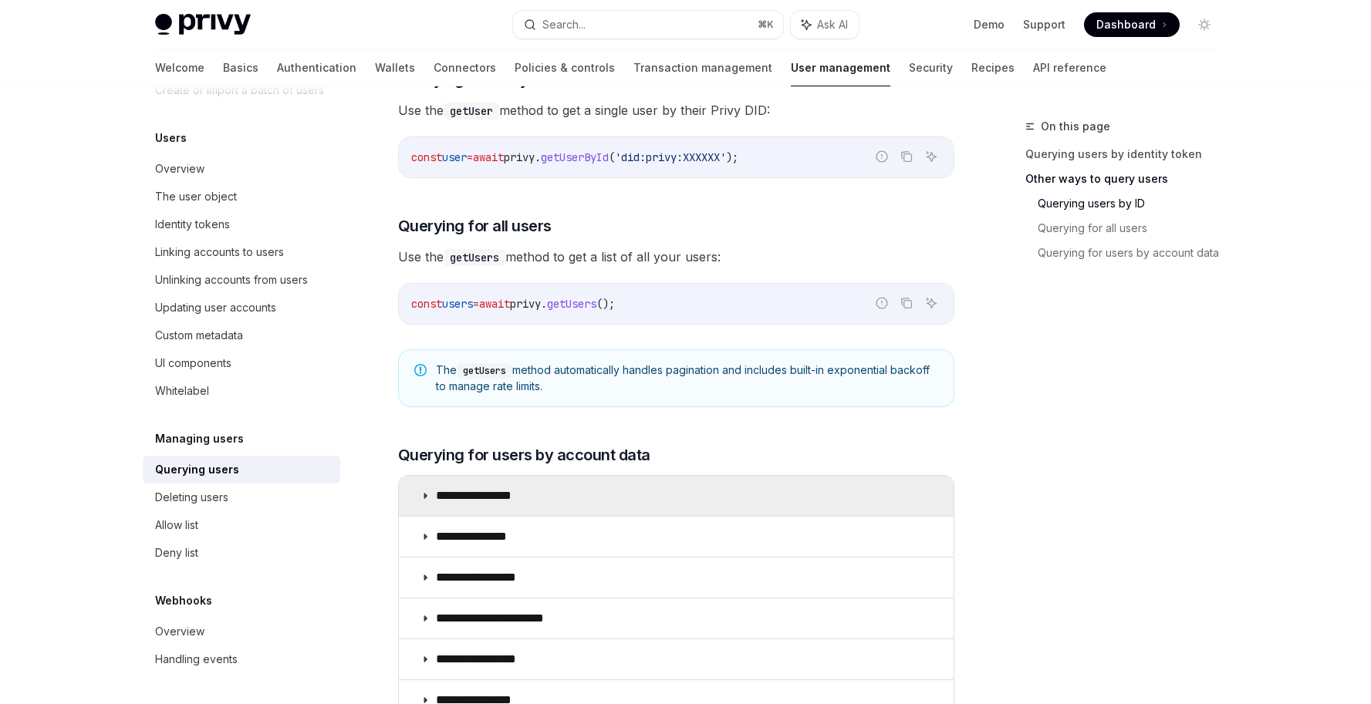
scroll to position [616, 0]
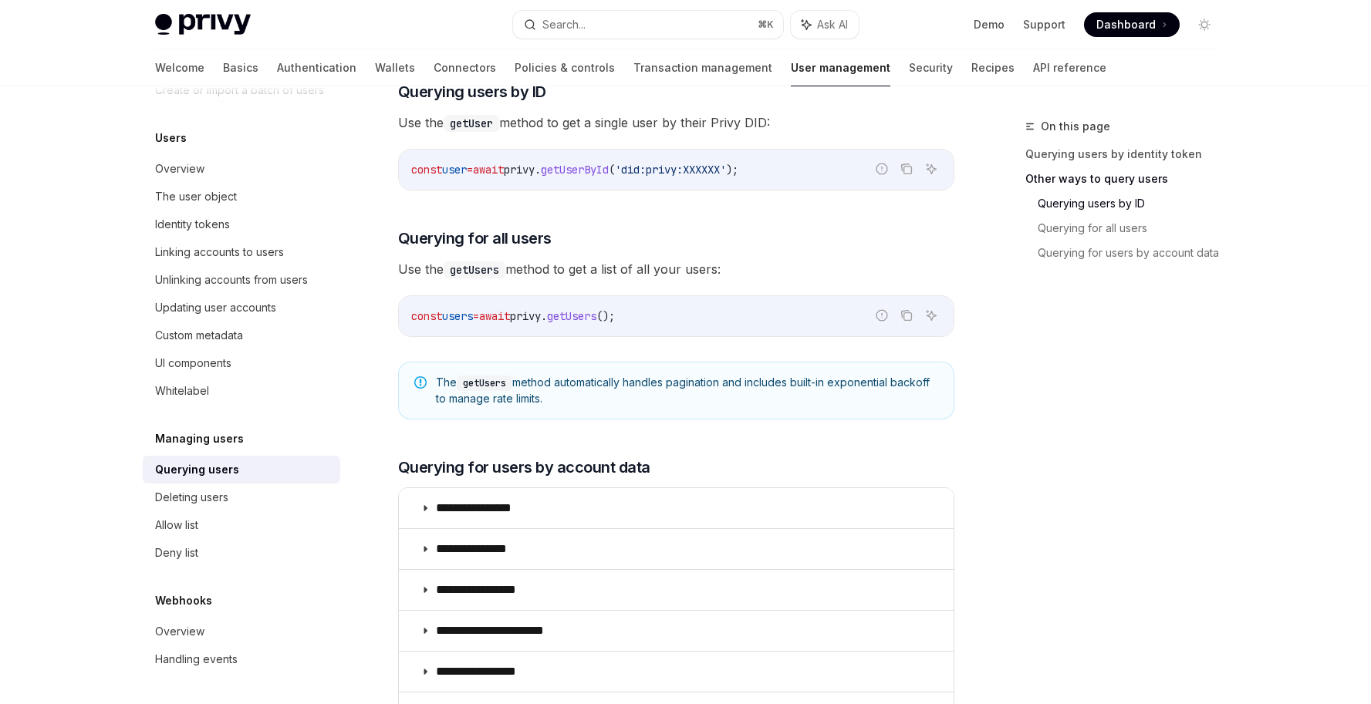
click at [670, 172] on span "'did:privy:XXXXXX'" at bounding box center [670, 170] width 111 height 14
drag, startPoint x: 660, startPoint y: 167, endPoint x: 729, endPoint y: 166, distance: 68.7
click at [726, 166] on span "'did:privy:XXXXXX'" at bounding box center [670, 170] width 111 height 14
click at [603, 171] on span "getUserById" at bounding box center [575, 170] width 68 height 14
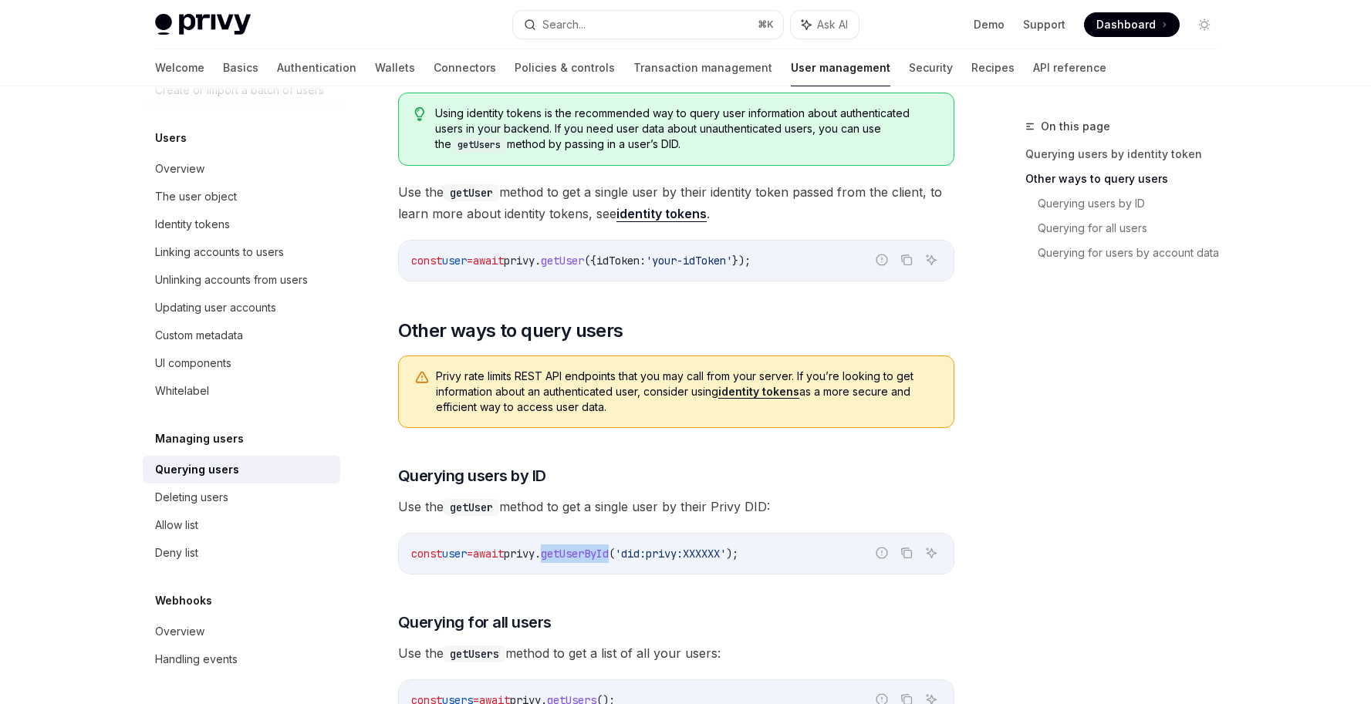
scroll to position [222, 0]
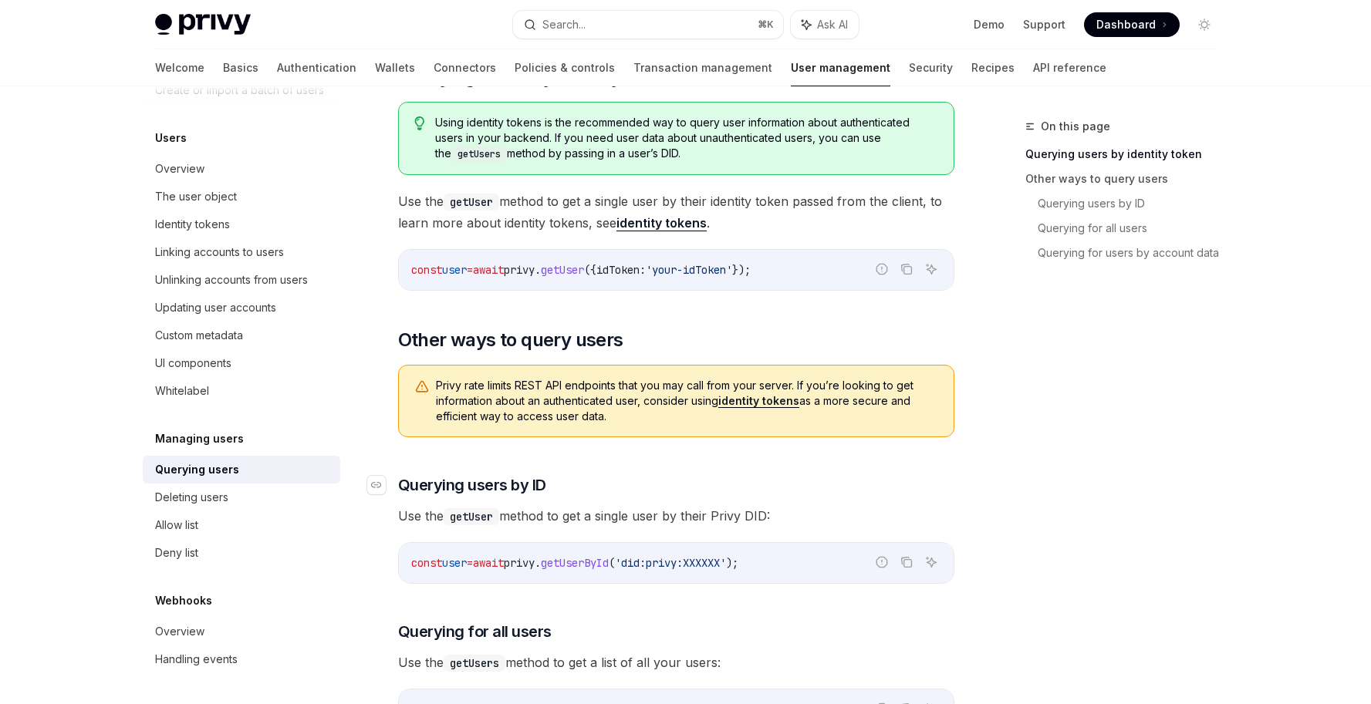
click at [550, 490] on h3 "​ Querying users by ID" at bounding box center [676, 486] width 556 height 22
click at [749, 402] on link "identity tokens" at bounding box center [758, 401] width 81 height 14
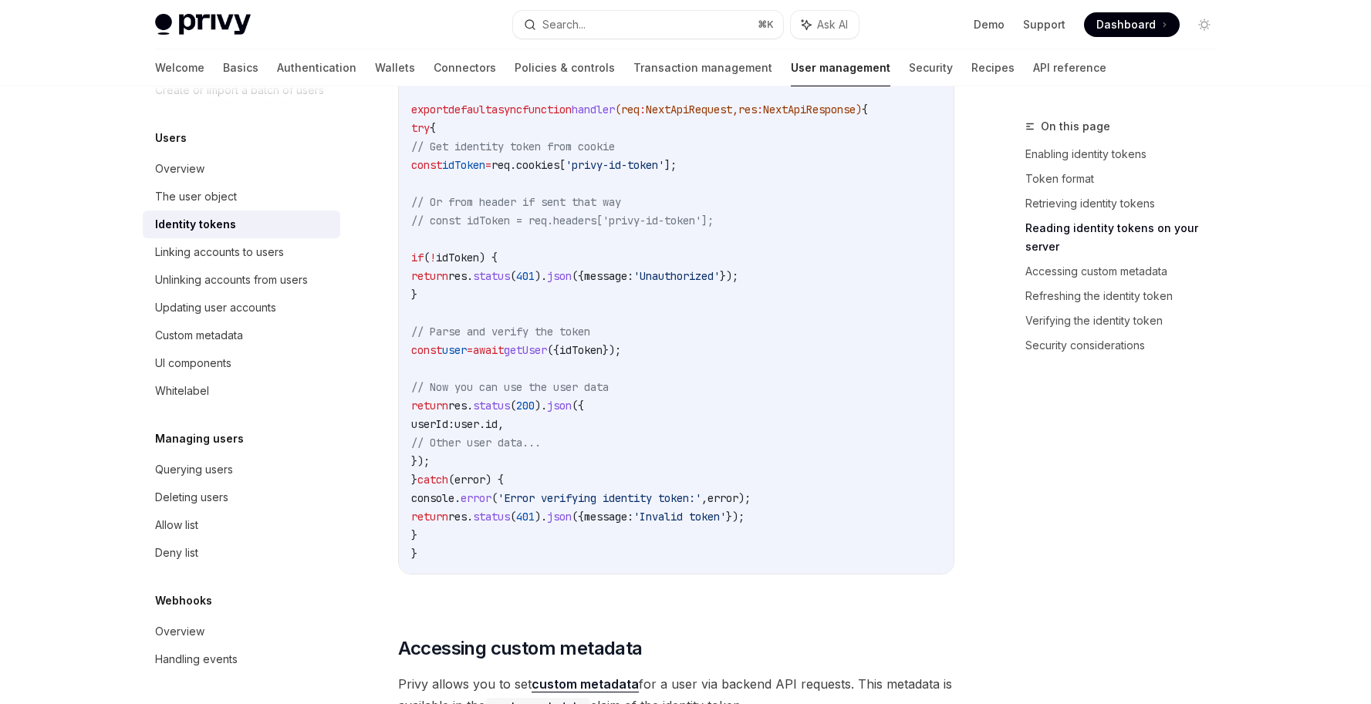
scroll to position [2060, 0]
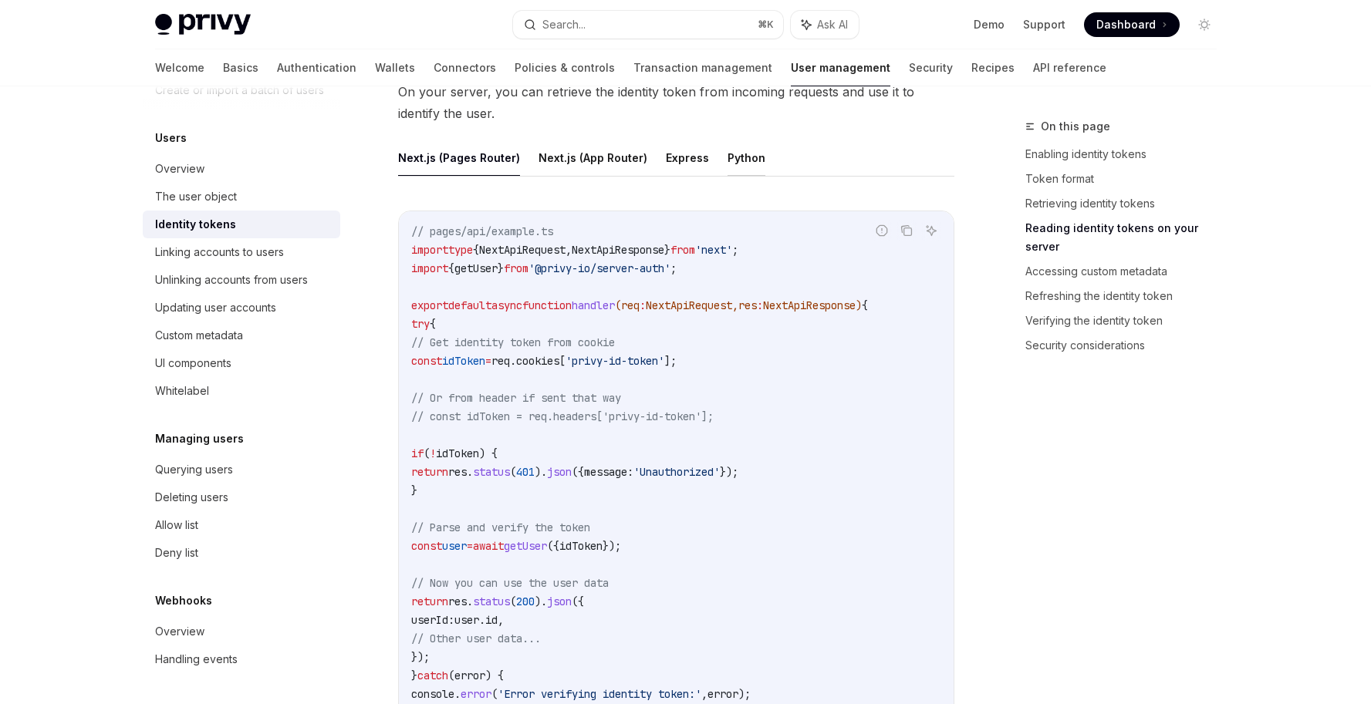
click at [731, 165] on button "Python" at bounding box center [747, 158] width 38 height 36
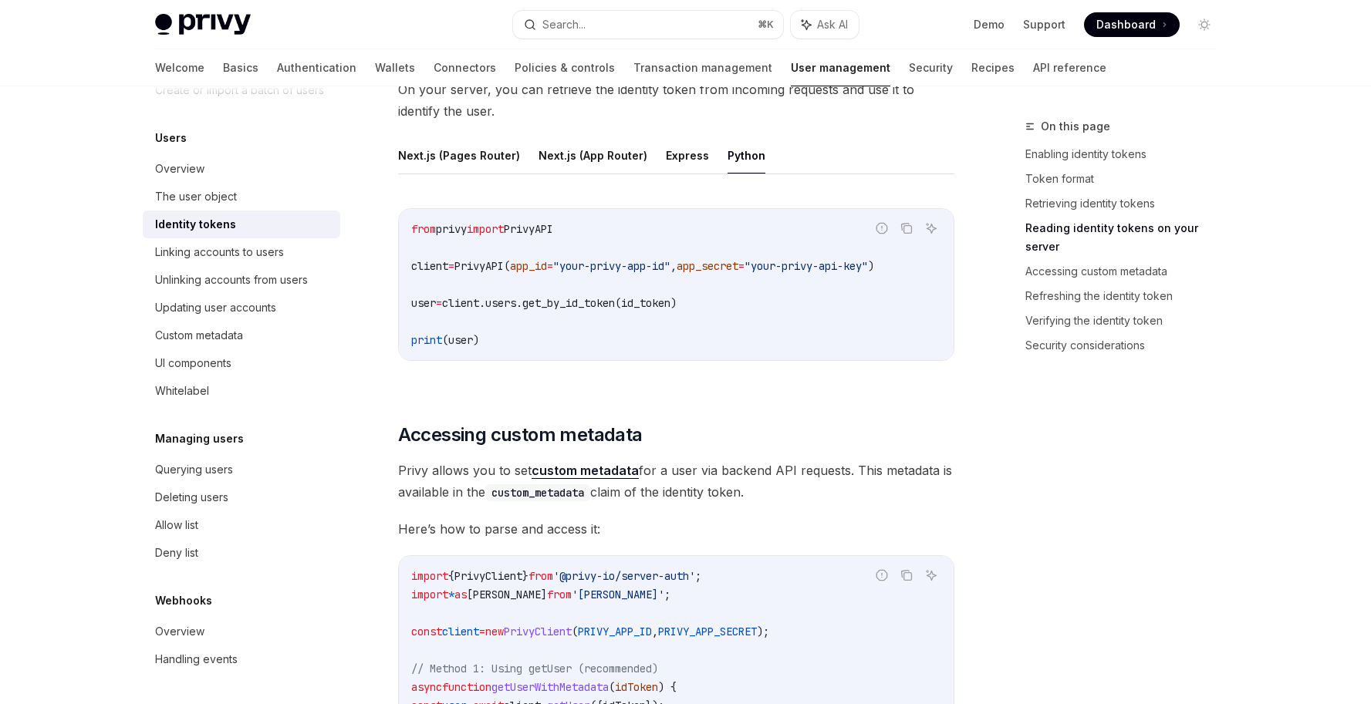
scroll to position [2063, 0]
click at [668, 156] on button "Express" at bounding box center [687, 155] width 43 height 36
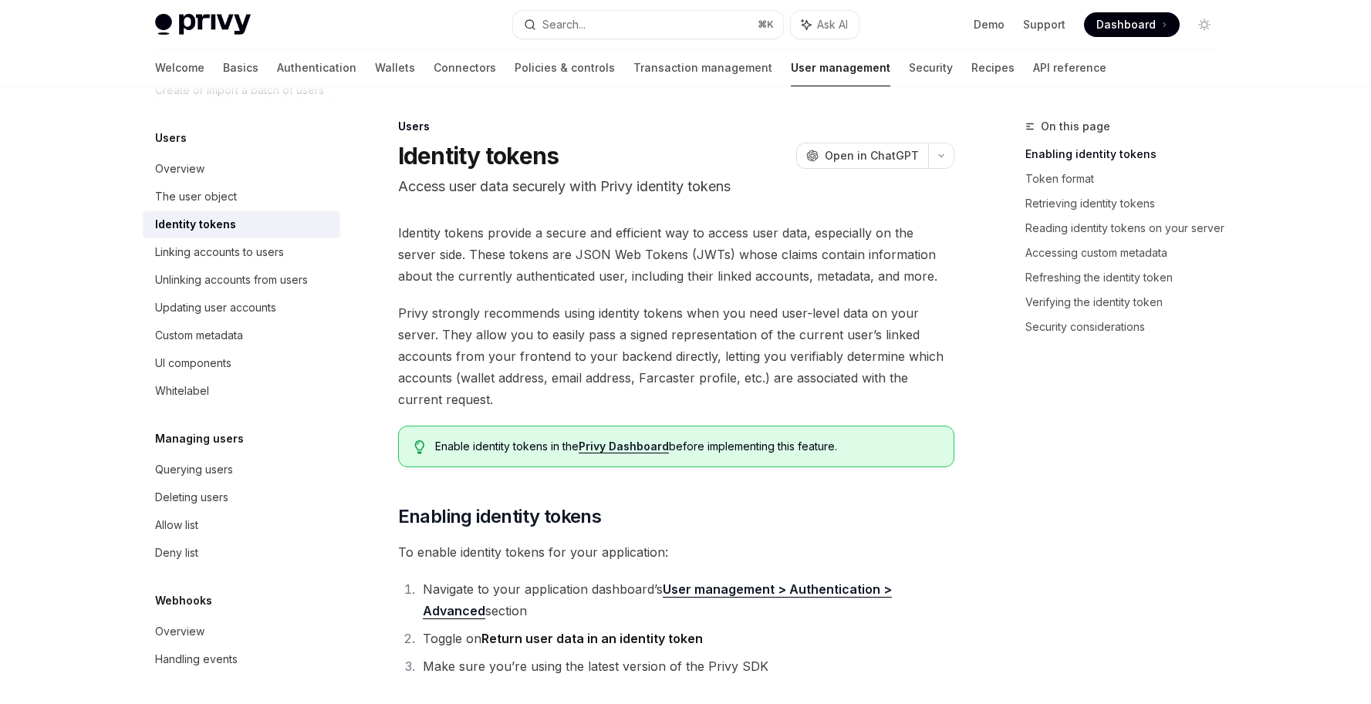
click at [785, 444] on span "Enable identity tokens in the Privy Dashboard before implementing this feature." at bounding box center [686, 446] width 502 height 15
click at [885, 451] on span "Enable identity tokens in the Privy Dashboard before implementing this feature." at bounding box center [686, 446] width 502 height 15
drag, startPoint x: 856, startPoint y: 449, endPoint x: 408, endPoint y: 437, distance: 447.7
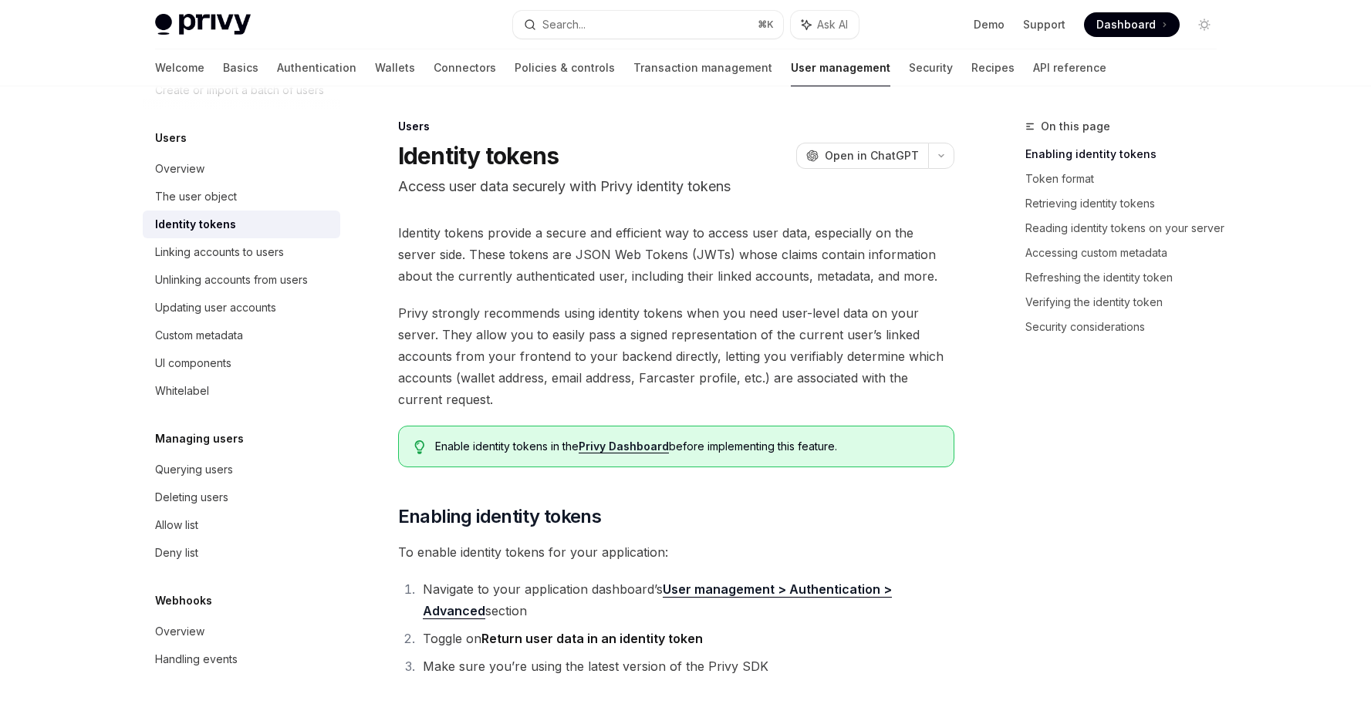
click at [408, 437] on div "Enable identity tokens in the Privy Dashboard before implementing this feature." at bounding box center [676, 447] width 556 height 42
click at [666, 376] on span "Privy strongly recommends using identity tokens when you need user-level data o…" at bounding box center [676, 356] width 556 height 108
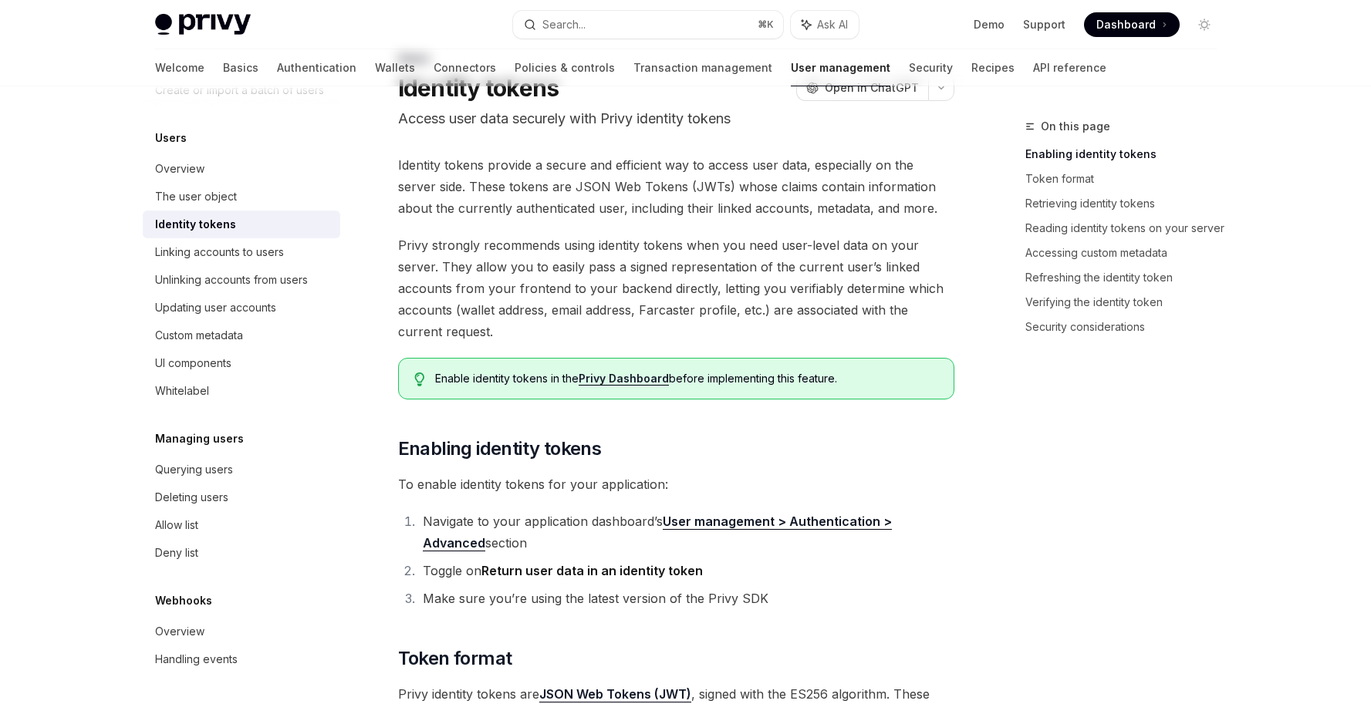
scroll to position [239, 0]
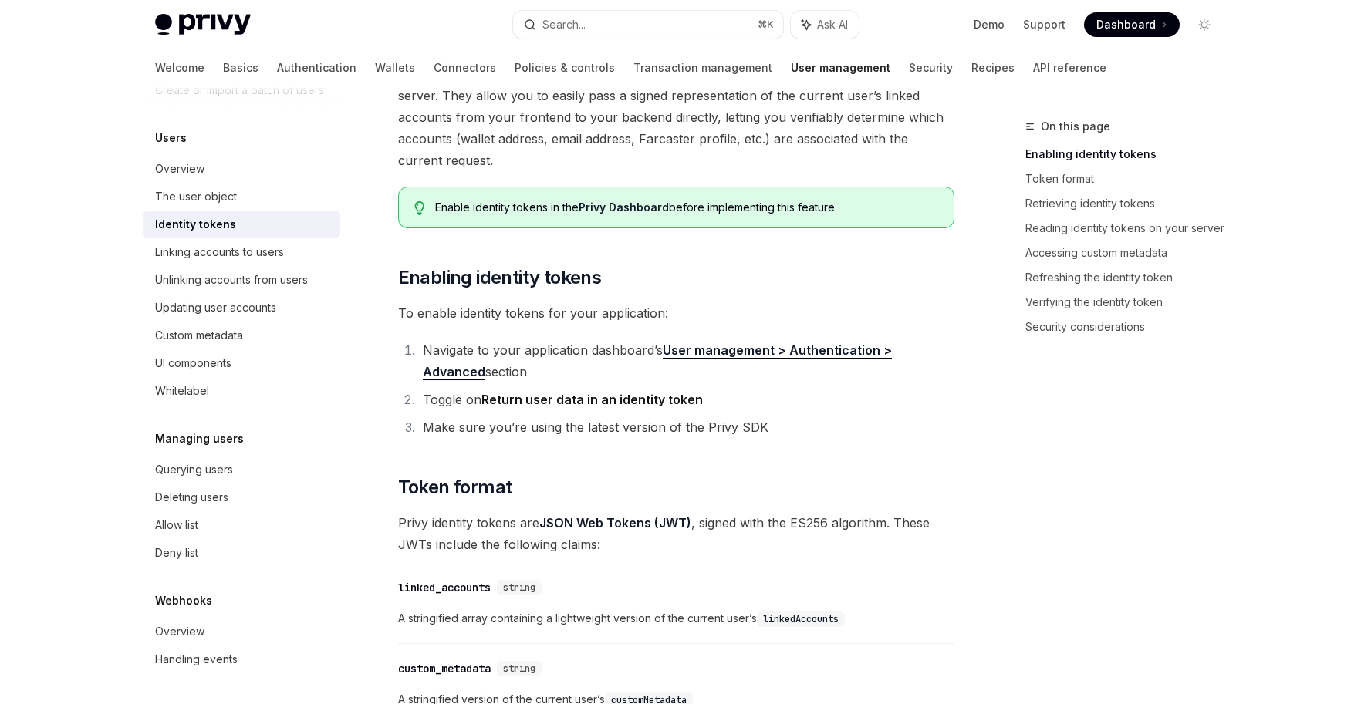
click at [583, 481] on h2 "​ Token format" at bounding box center [676, 487] width 556 height 25
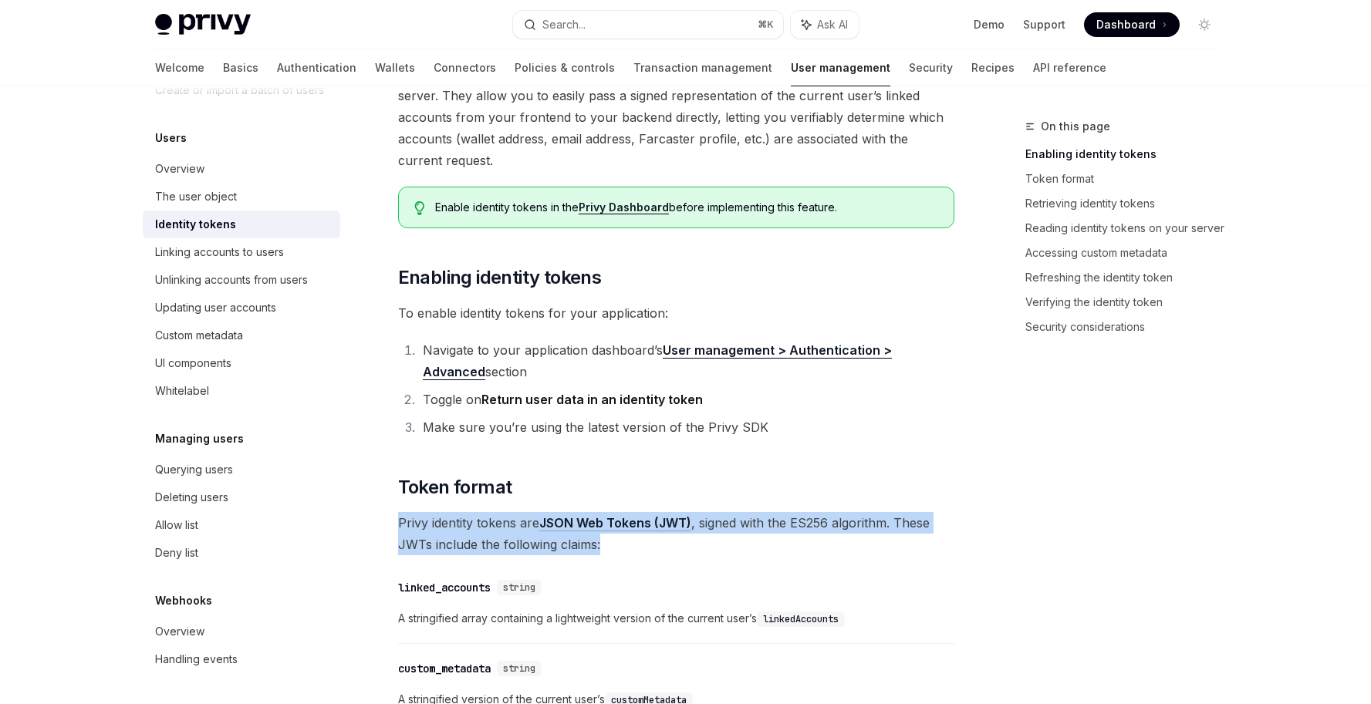
drag, startPoint x: 603, startPoint y: 545, endPoint x: 391, endPoint y: 526, distance: 212.3
drag, startPoint x: 395, startPoint y: 521, endPoint x: 596, endPoint y: 534, distance: 201.0
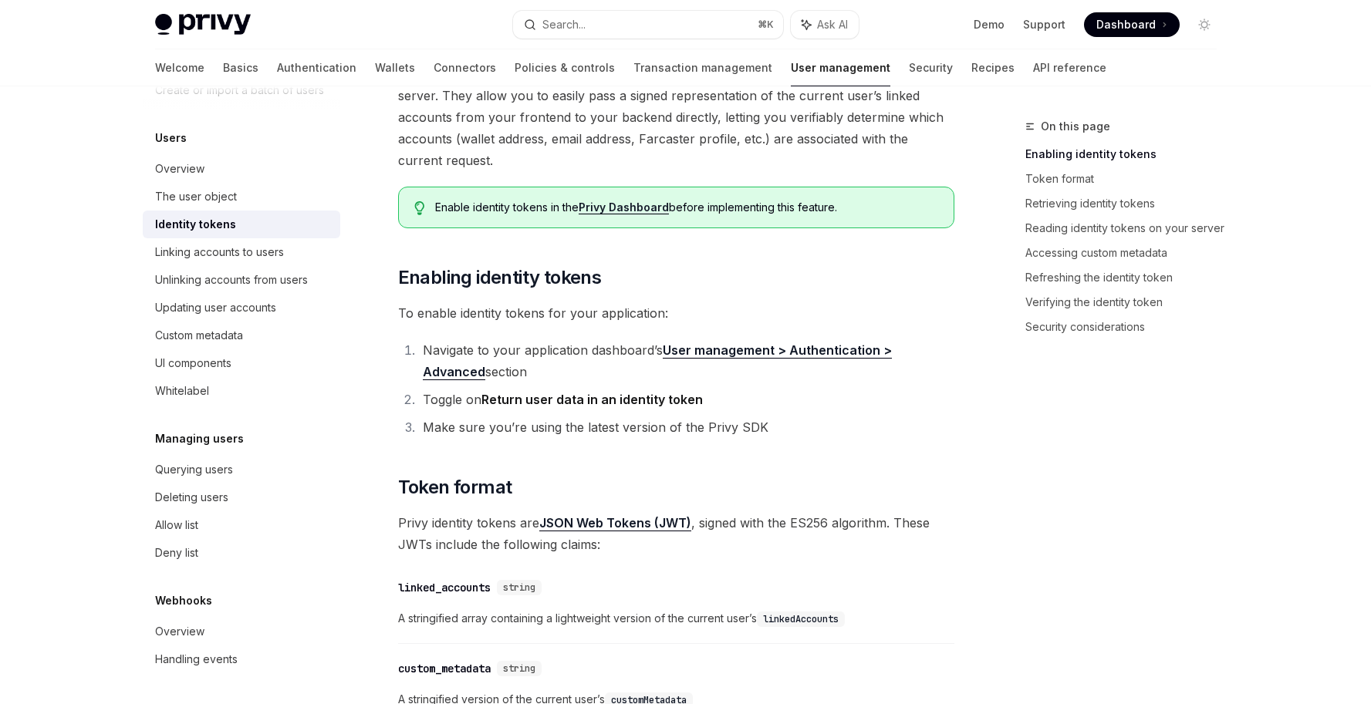
click at [608, 546] on span "Privy identity tokens are JSON Web Tokens (JWT) , signed with the ES256 algorit…" at bounding box center [676, 533] width 556 height 43
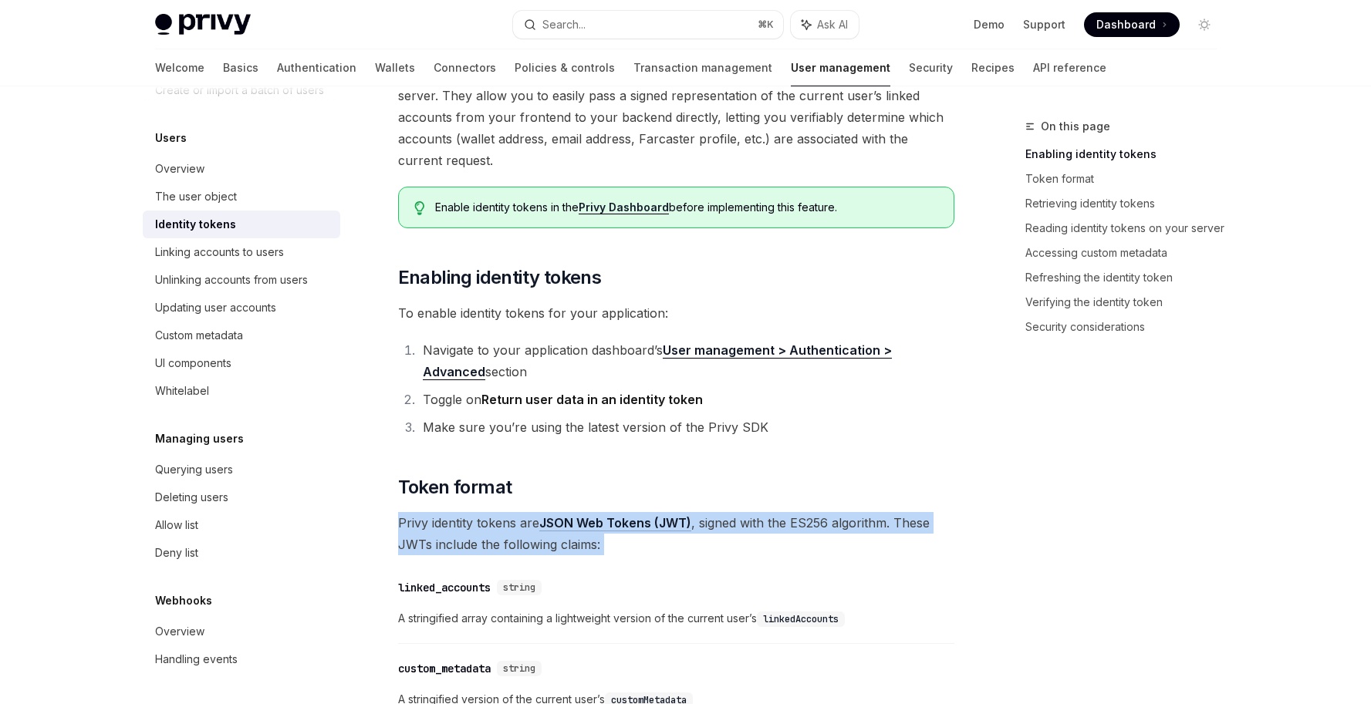
drag, startPoint x: 608, startPoint y: 546, endPoint x: 407, endPoint y: 526, distance: 202.4
click at [407, 526] on span "Privy identity tokens are JSON Web Tokens (JWT) , signed with the ES256 algorit…" at bounding box center [676, 533] width 556 height 43
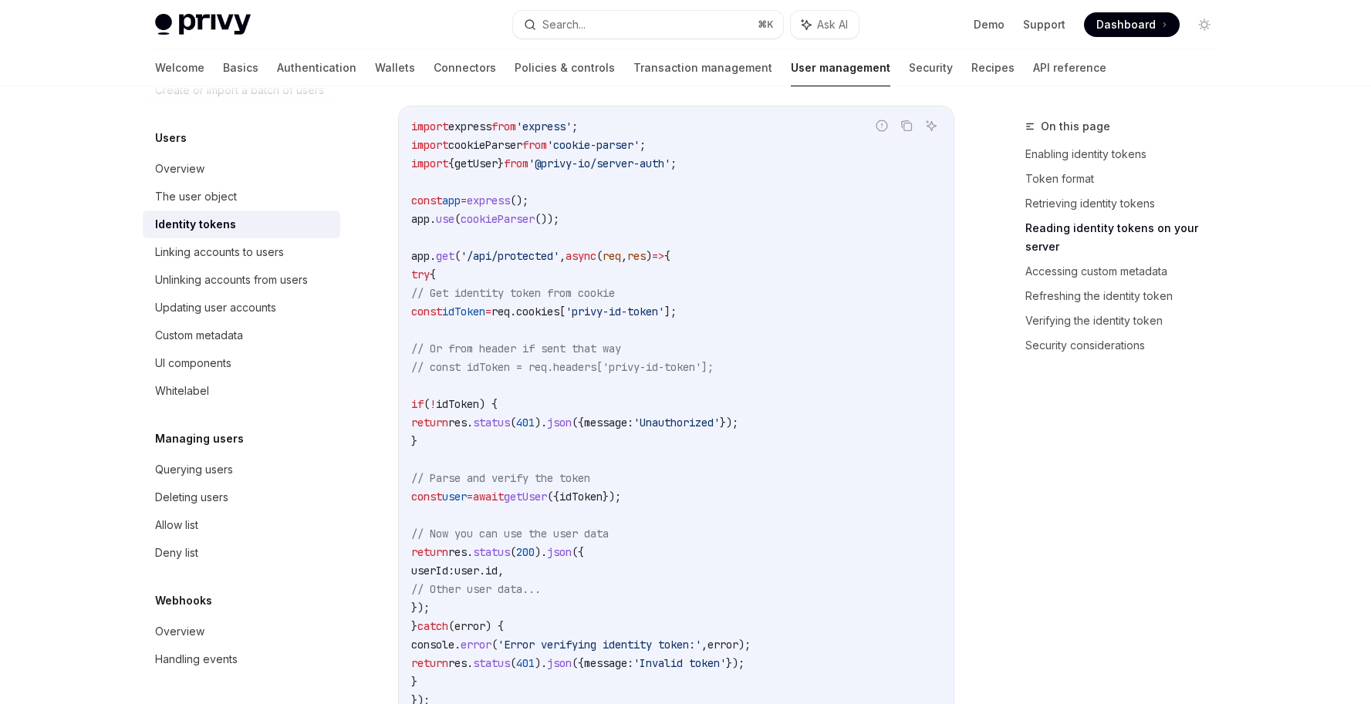
scroll to position [2211, 0]
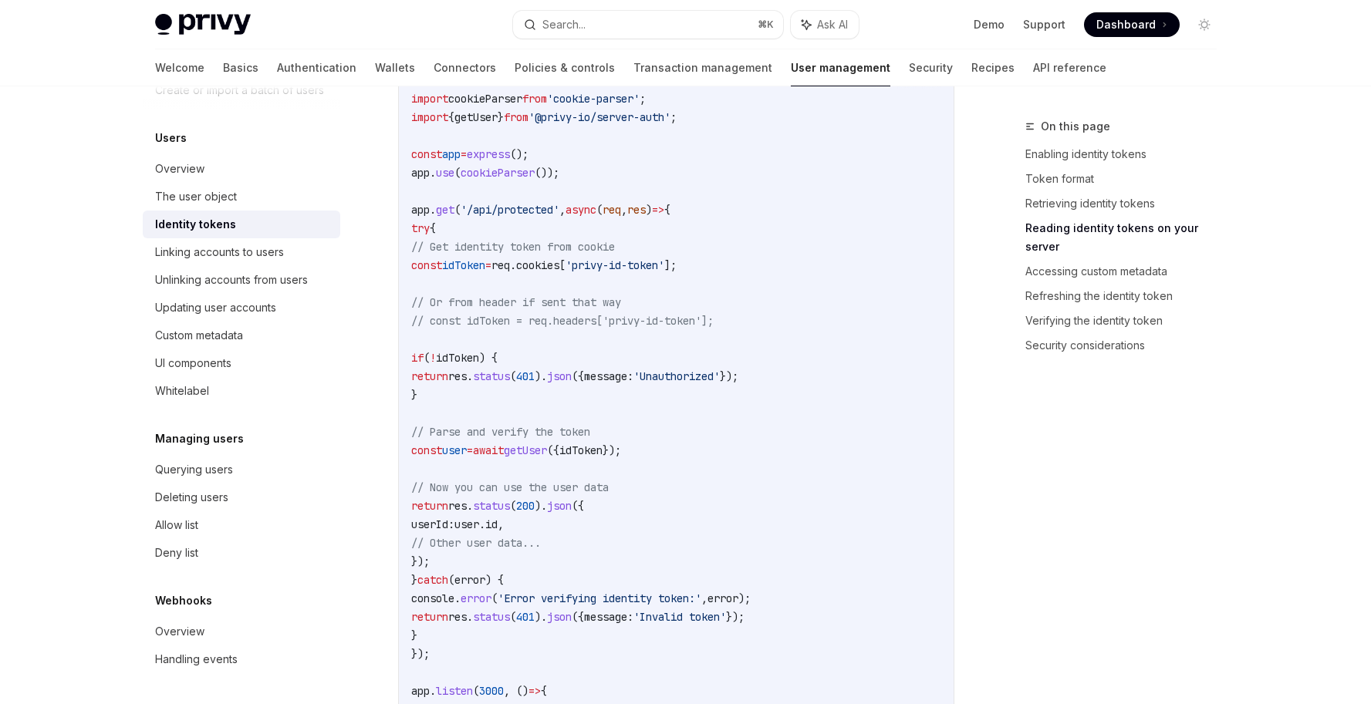
click at [603, 448] on span "idToken" at bounding box center [580, 451] width 43 height 14
click at [777, 403] on code "import express from 'express' ; import cookieParser from 'cookie-parser' ; impo…" at bounding box center [676, 404] width 530 height 667
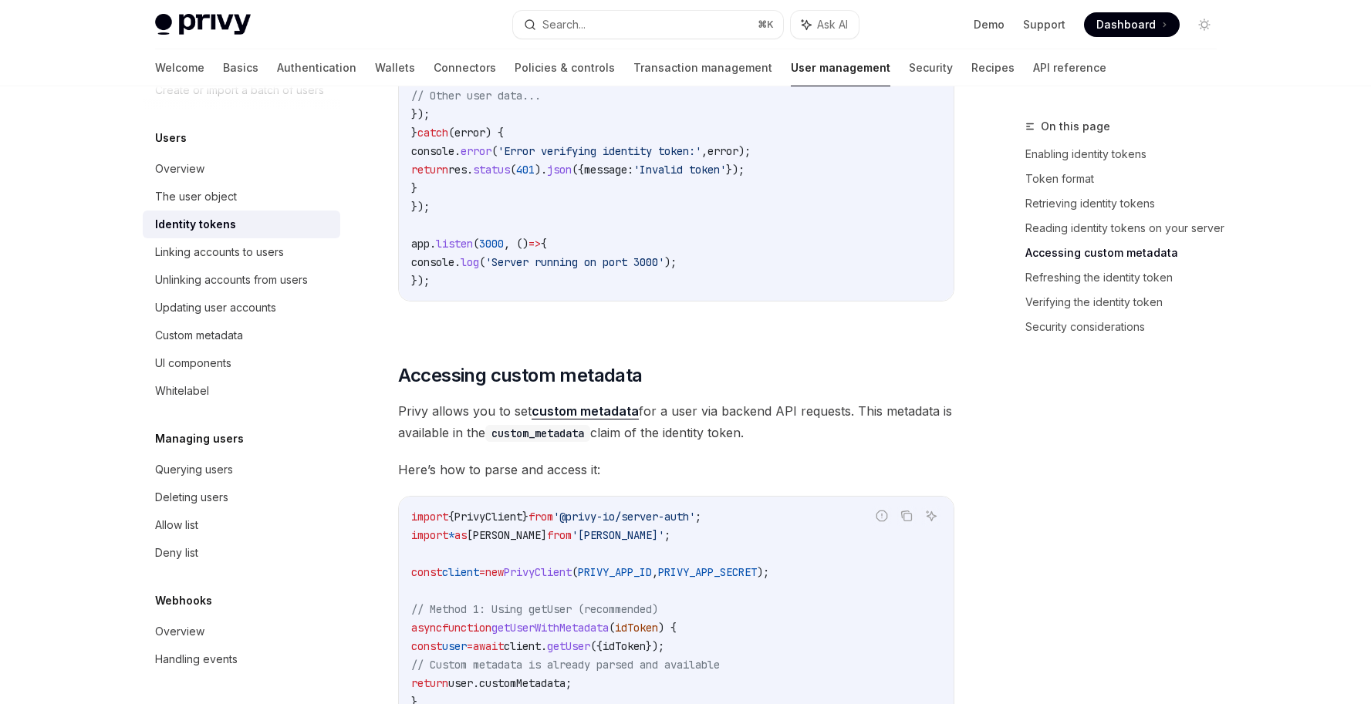
scroll to position [2869, 0]
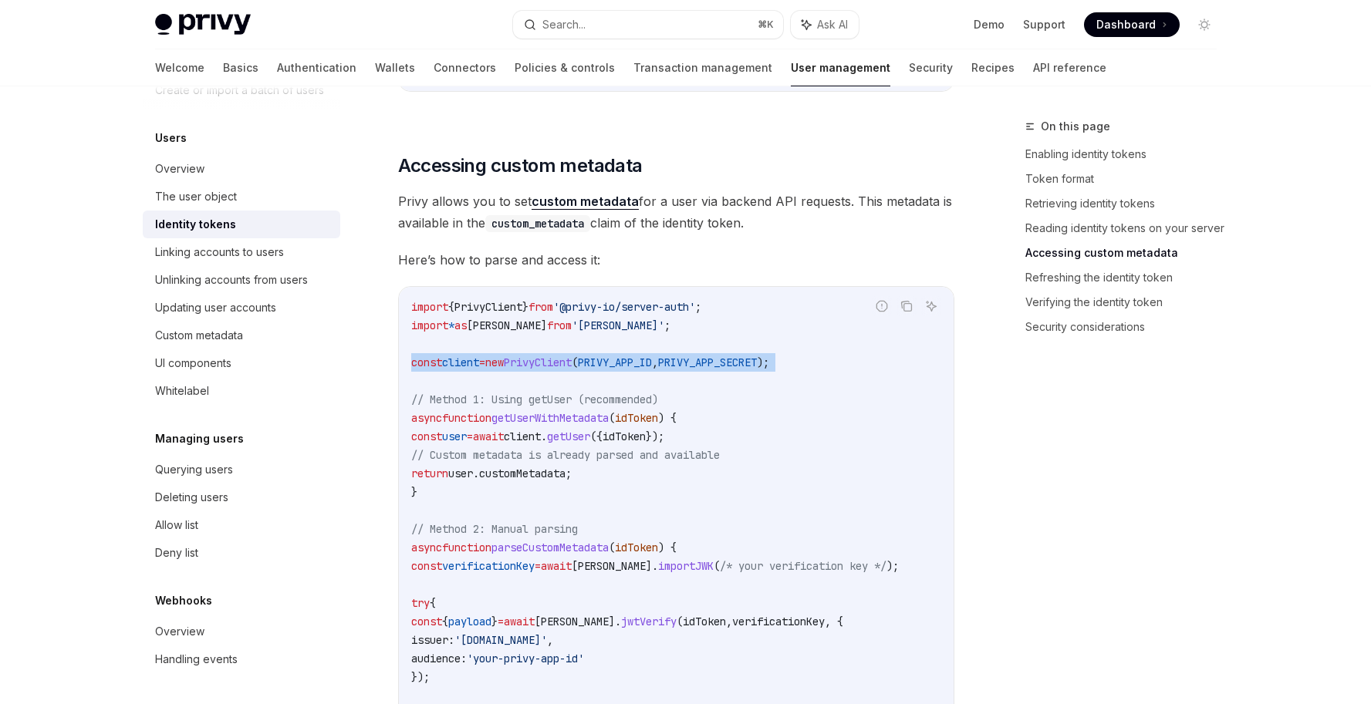
drag, startPoint x: 498, startPoint y: 363, endPoint x: 797, endPoint y: 374, distance: 299.6
click at [797, 374] on code "import { PrivyClient } from '@privy-io/server-auth' ; import * as [PERSON_NAME]…" at bounding box center [676, 594] width 530 height 593
click at [682, 515] on code "import { PrivyClient } from '@privy-io/server-auth' ; import * as [PERSON_NAME]…" at bounding box center [676, 594] width 530 height 593
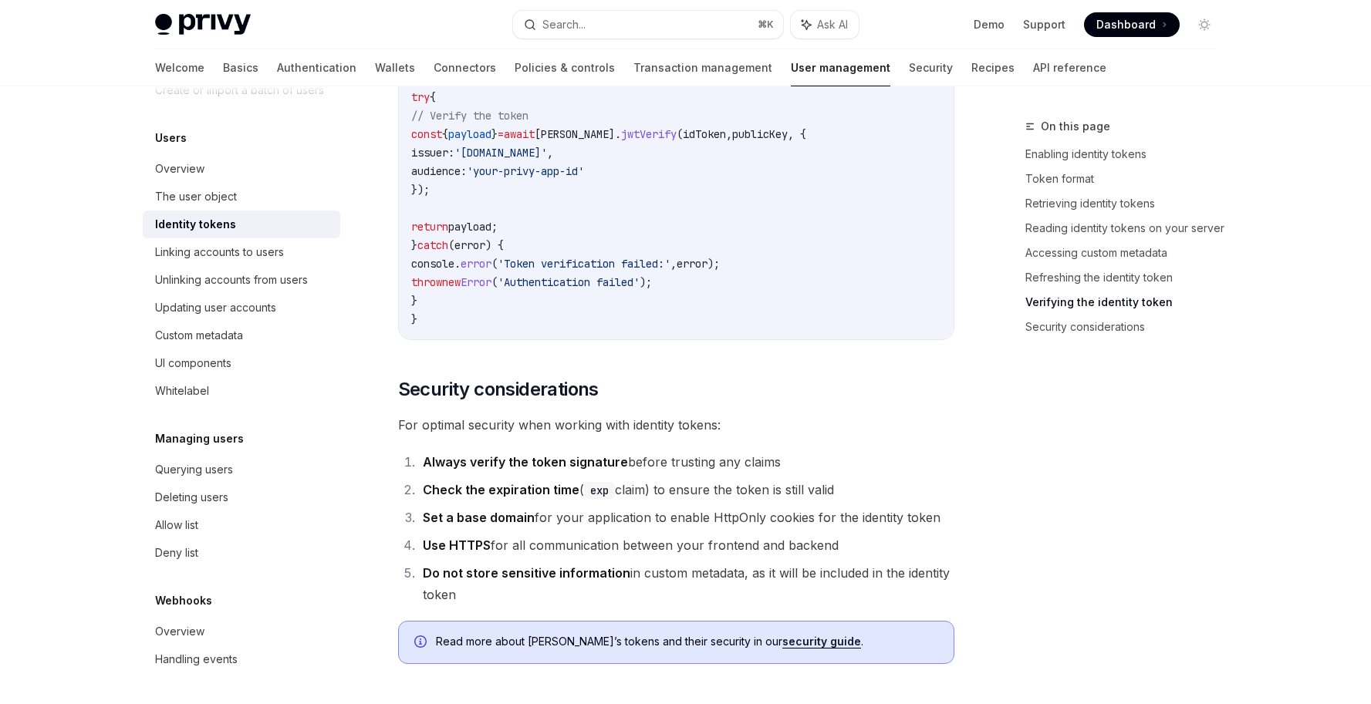
scroll to position [5041, 0]
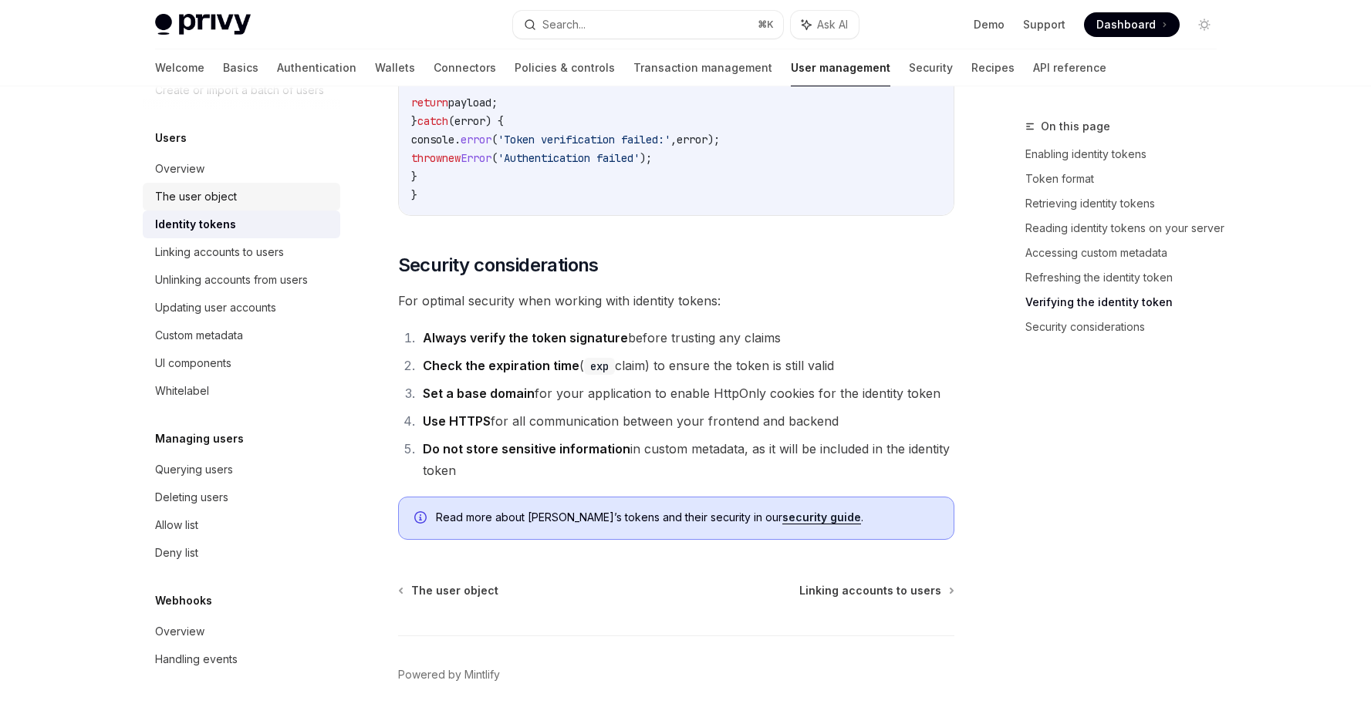
click at [188, 191] on div "The user object" at bounding box center [196, 196] width 82 height 19
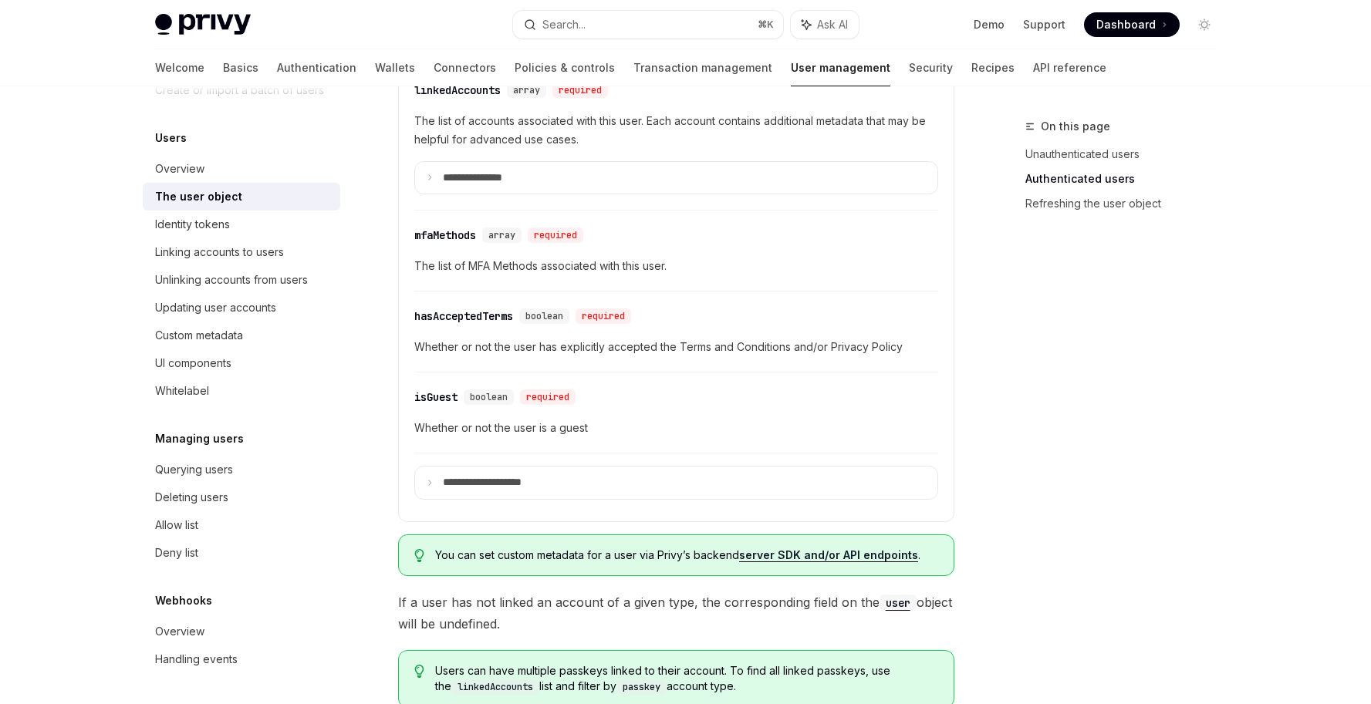
scroll to position [1167, 0]
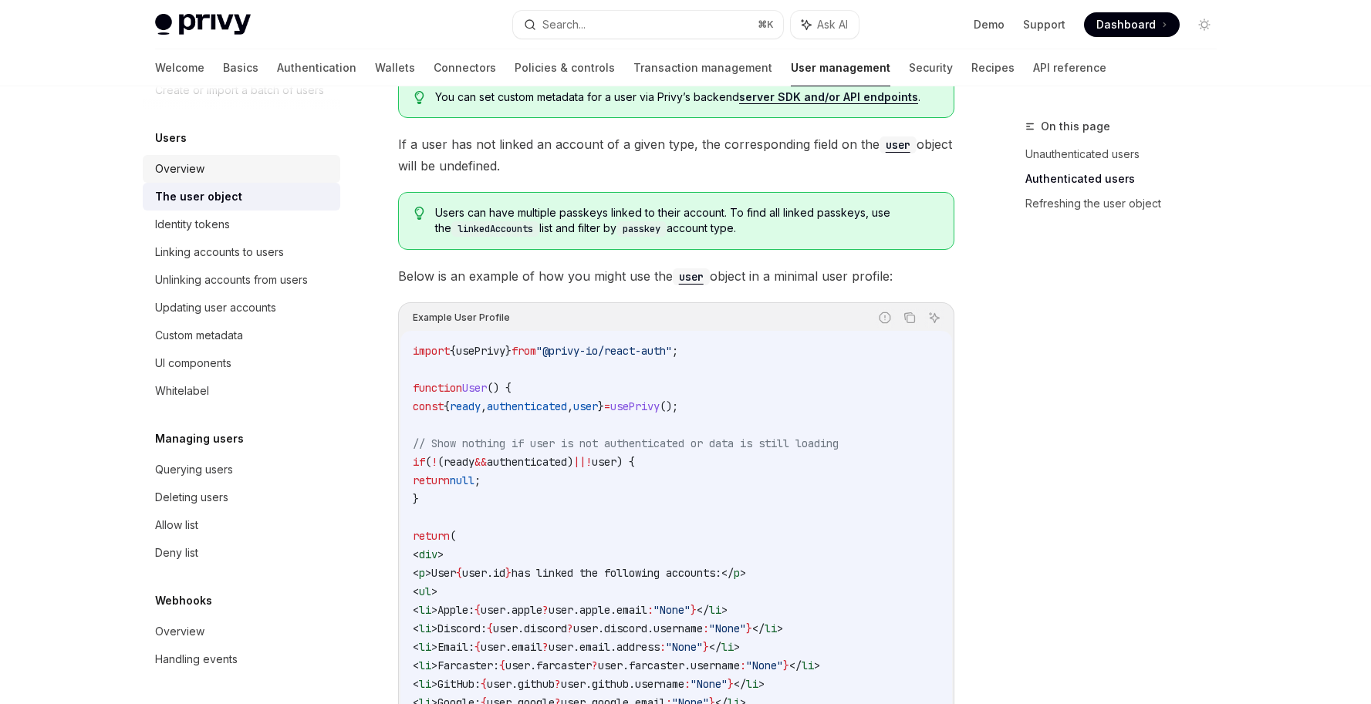
click at [187, 164] on div "Overview" at bounding box center [179, 169] width 49 height 19
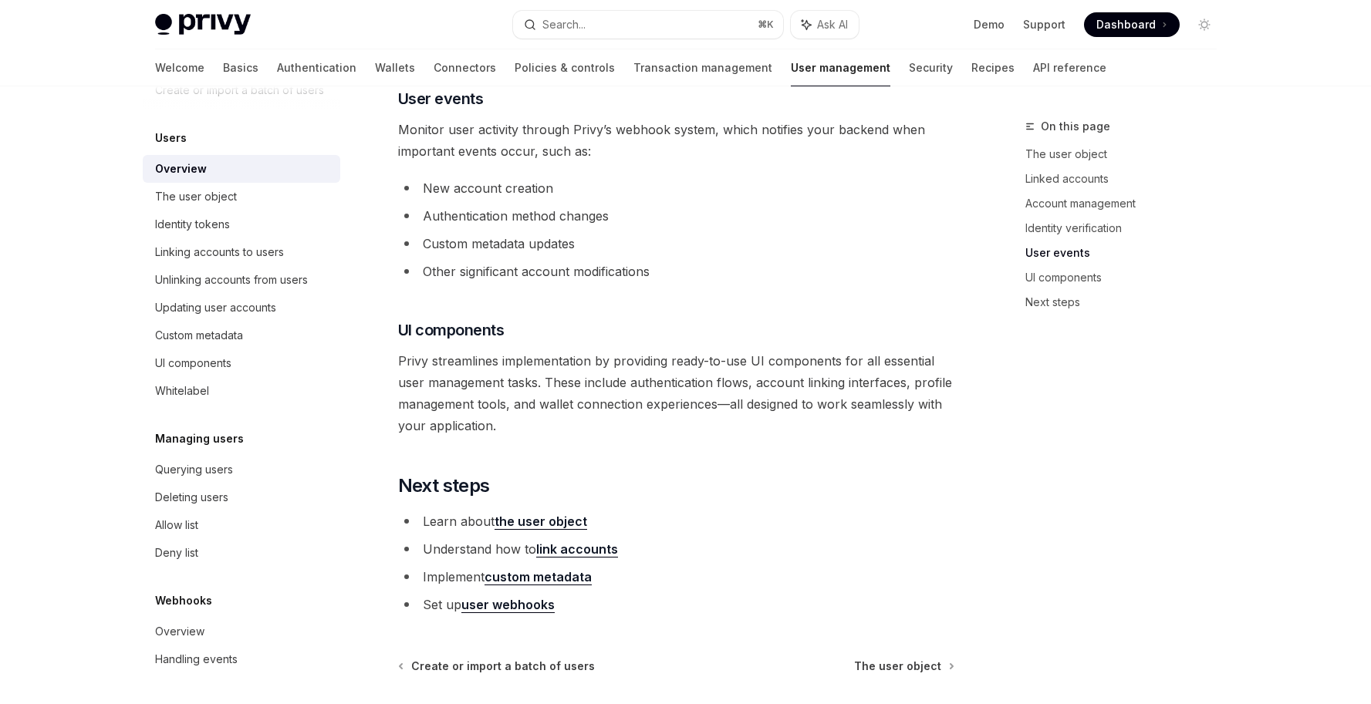
scroll to position [1607, 0]
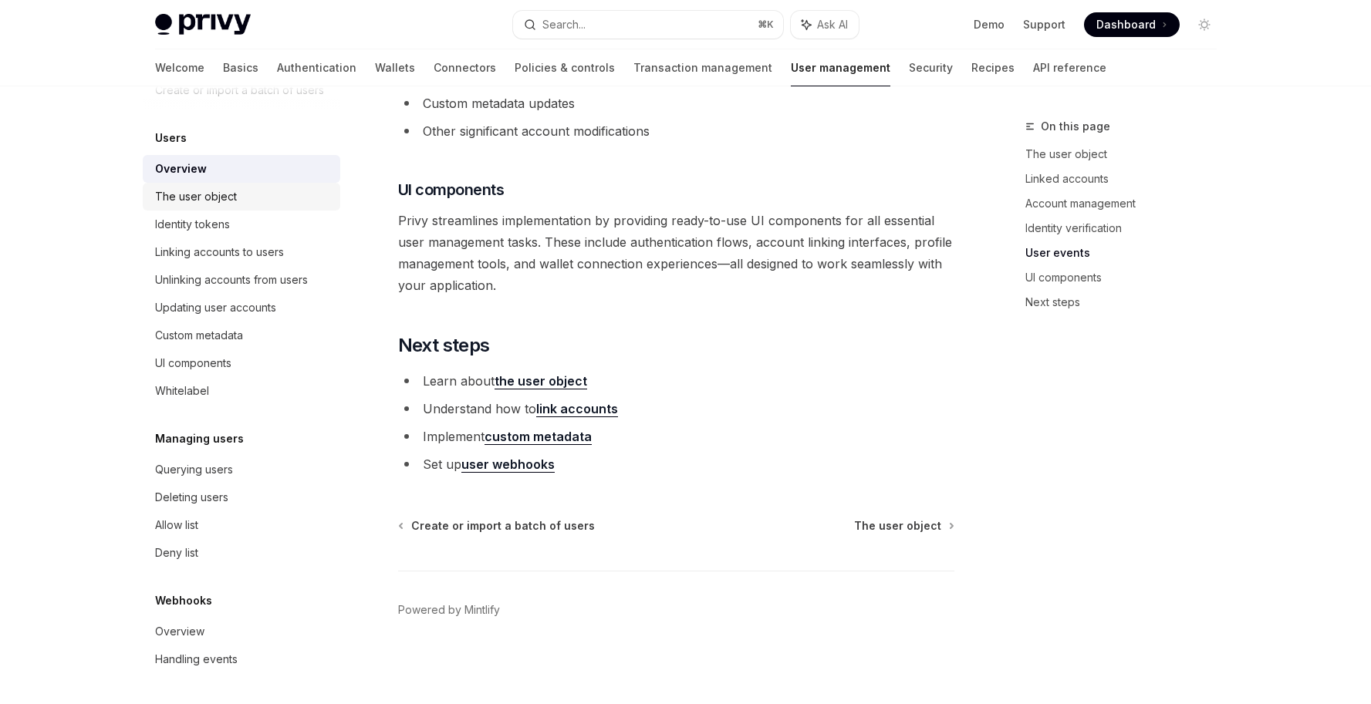
click at [234, 192] on div "The user object" at bounding box center [196, 196] width 82 height 19
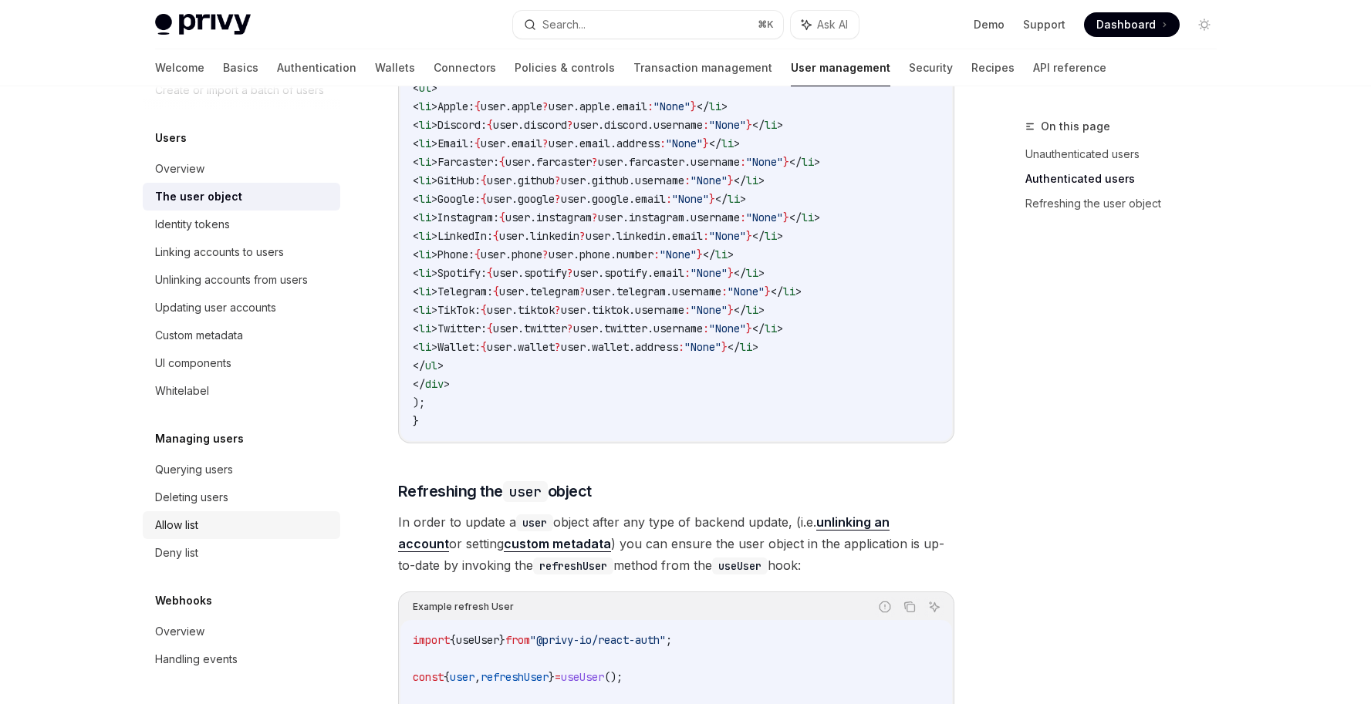
scroll to position [1712, 0]
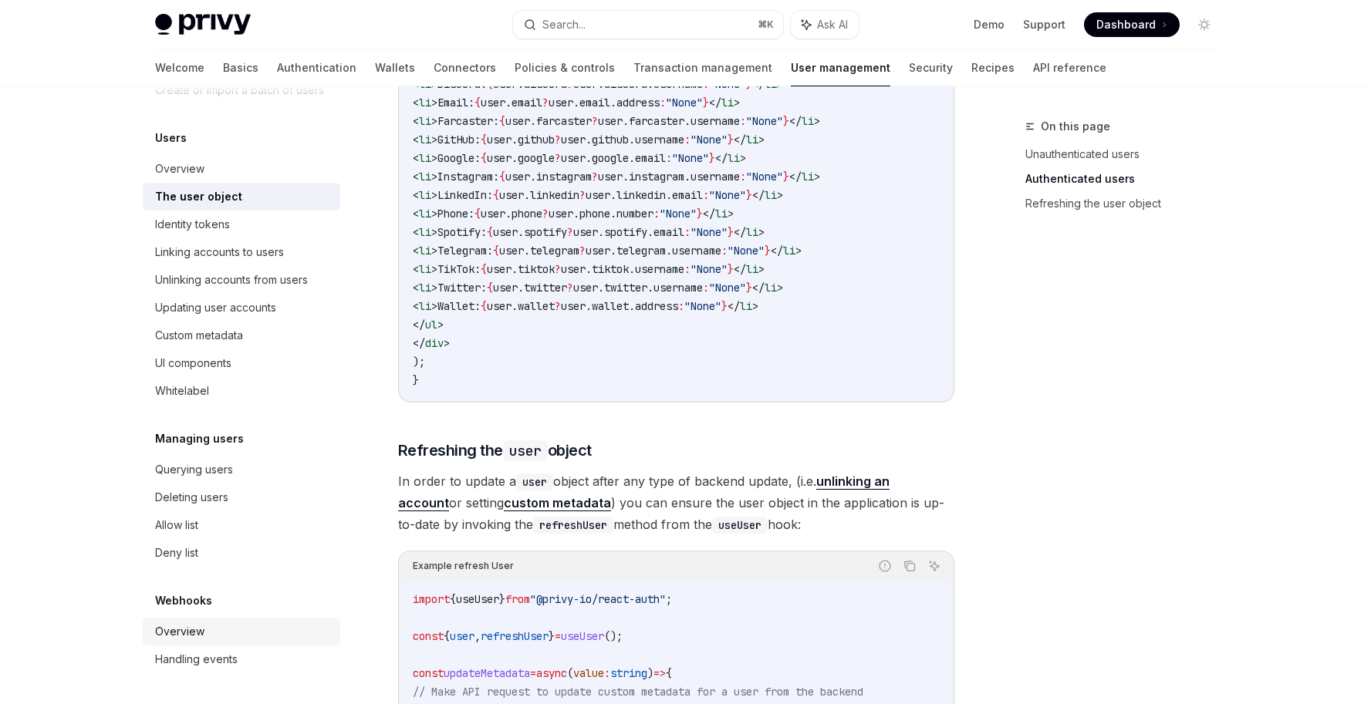
click at [213, 630] on div "Overview" at bounding box center [243, 632] width 176 height 19
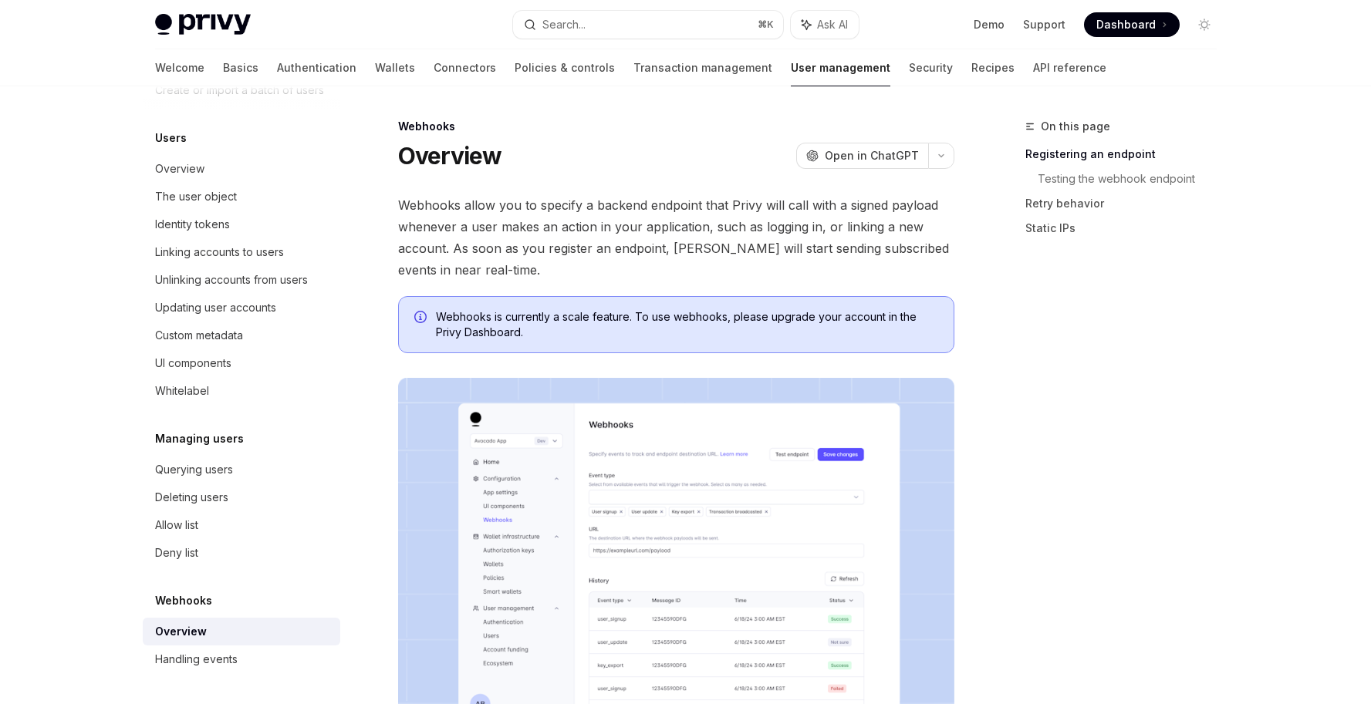
click at [1147, 339] on div "On this page Registering an endpoint Testing the webhook endpoint Retry behavio…" at bounding box center [1112, 410] width 235 height 587
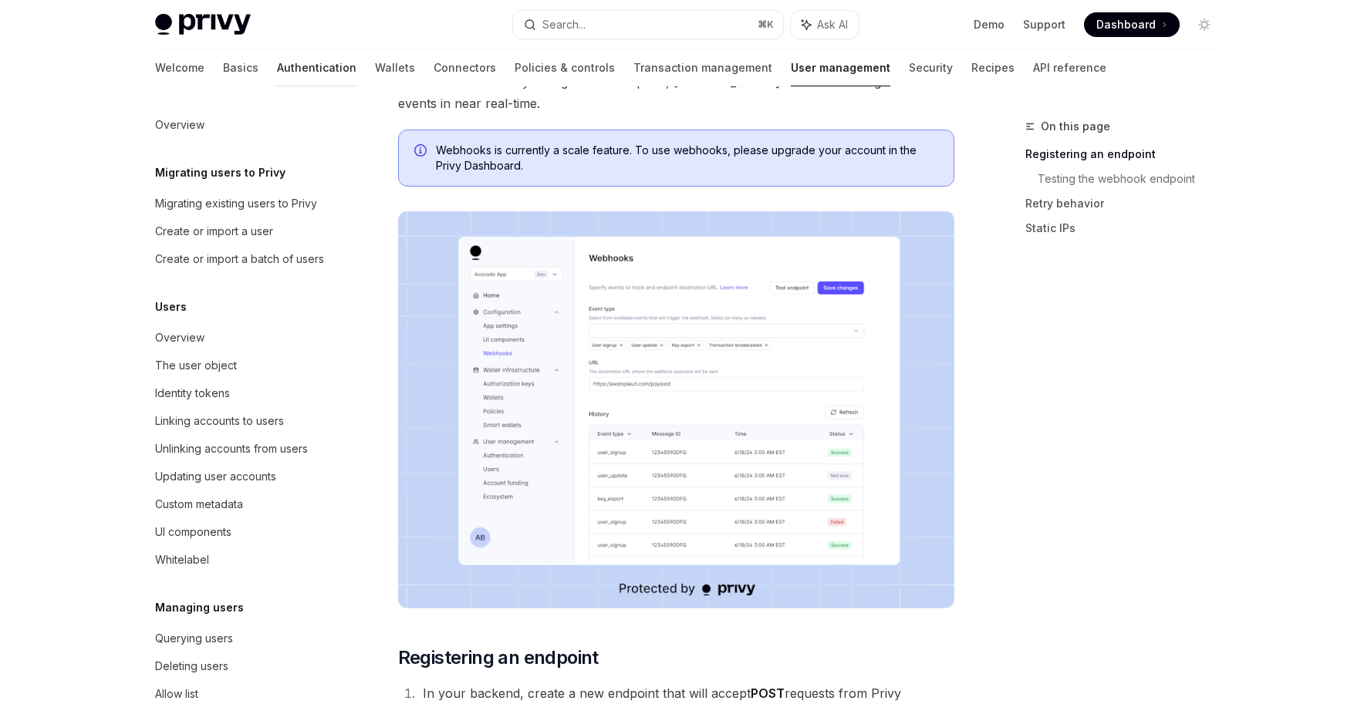
click at [277, 70] on link "Authentication" at bounding box center [316, 67] width 79 height 37
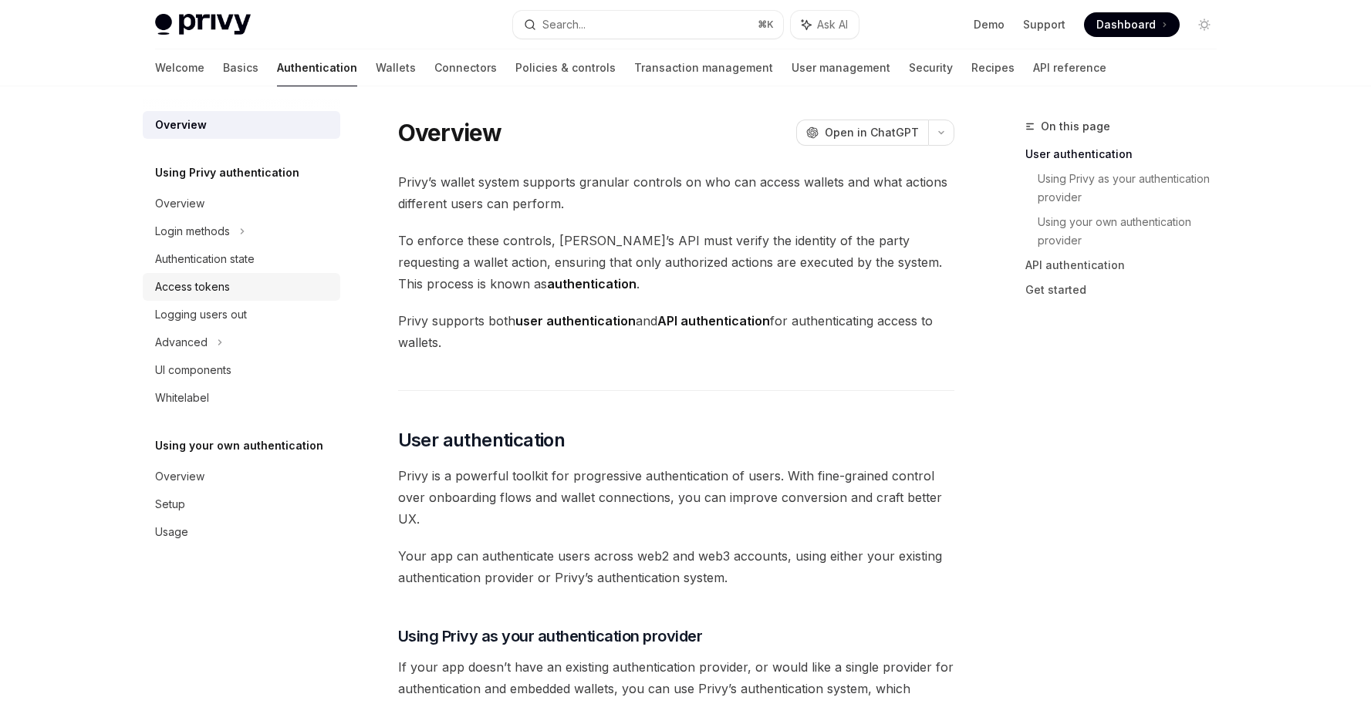
click at [221, 286] on div "Access tokens" at bounding box center [192, 287] width 75 height 19
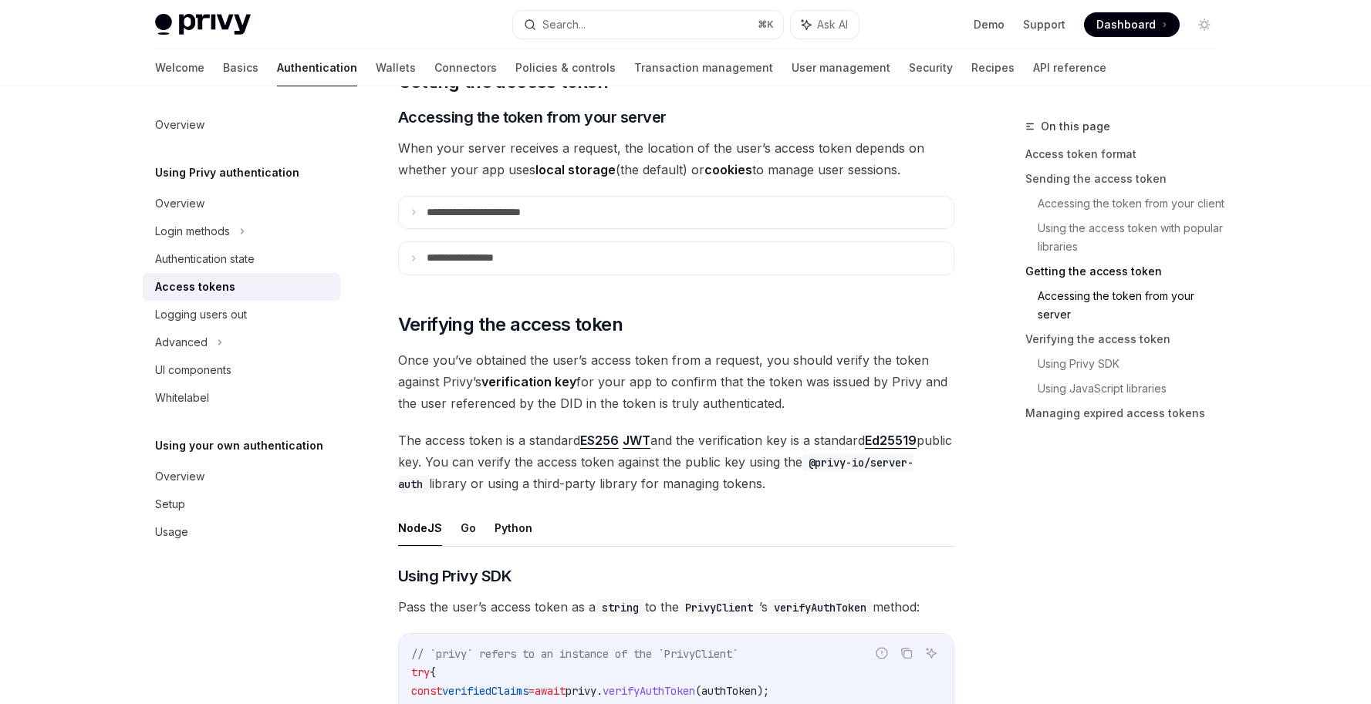
scroll to position [2064, 0]
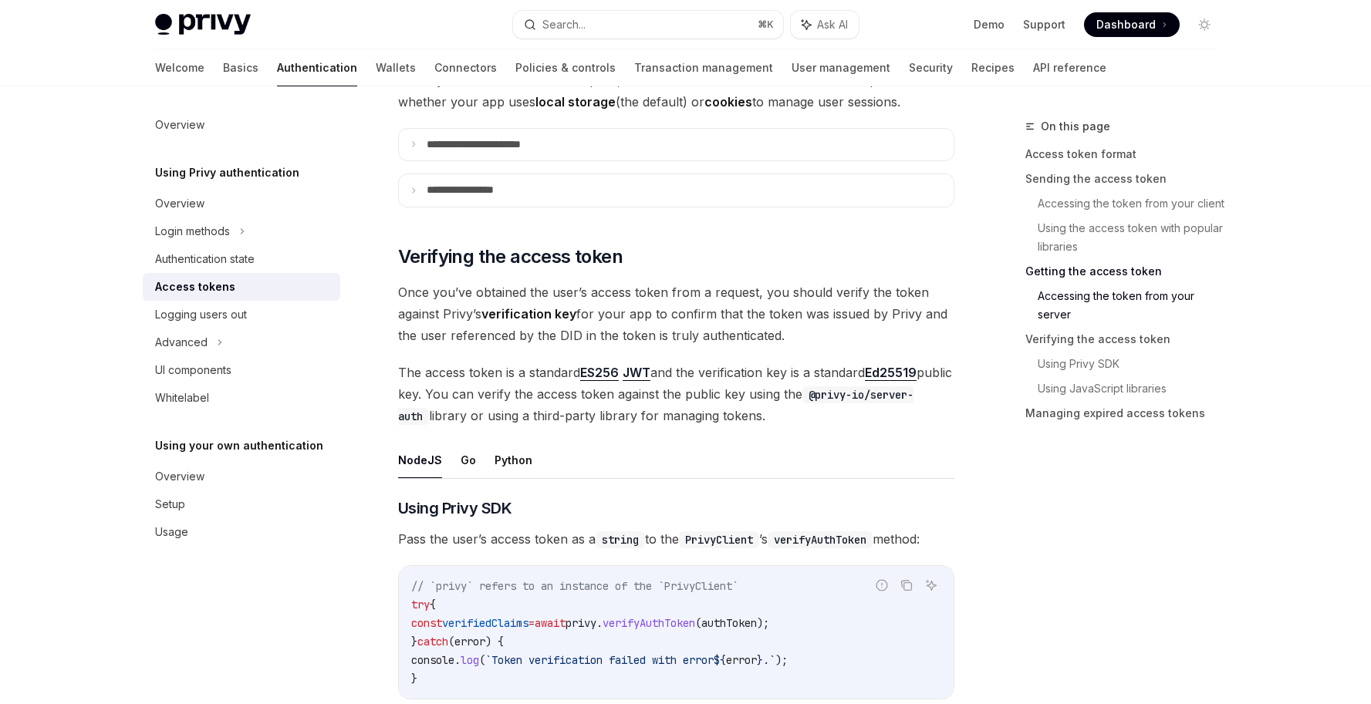
click at [934, 423] on span "The access token is a standard ES256 JWT and the verification key is a standard…" at bounding box center [676, 394] width 556 height 65
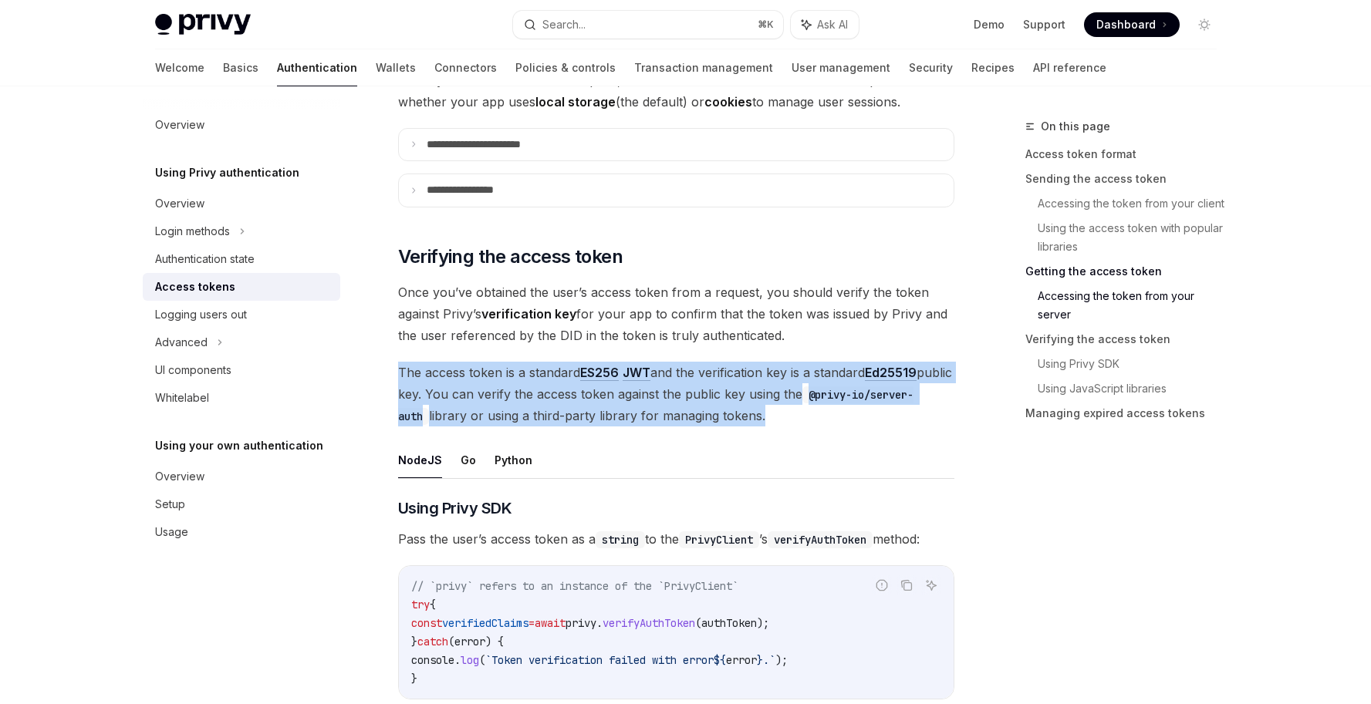
click at [934, 423] on span "The access token is a standard ES256 JWT and the verification key is a standard…" at bounding box center [676, 394] width 556 height 65
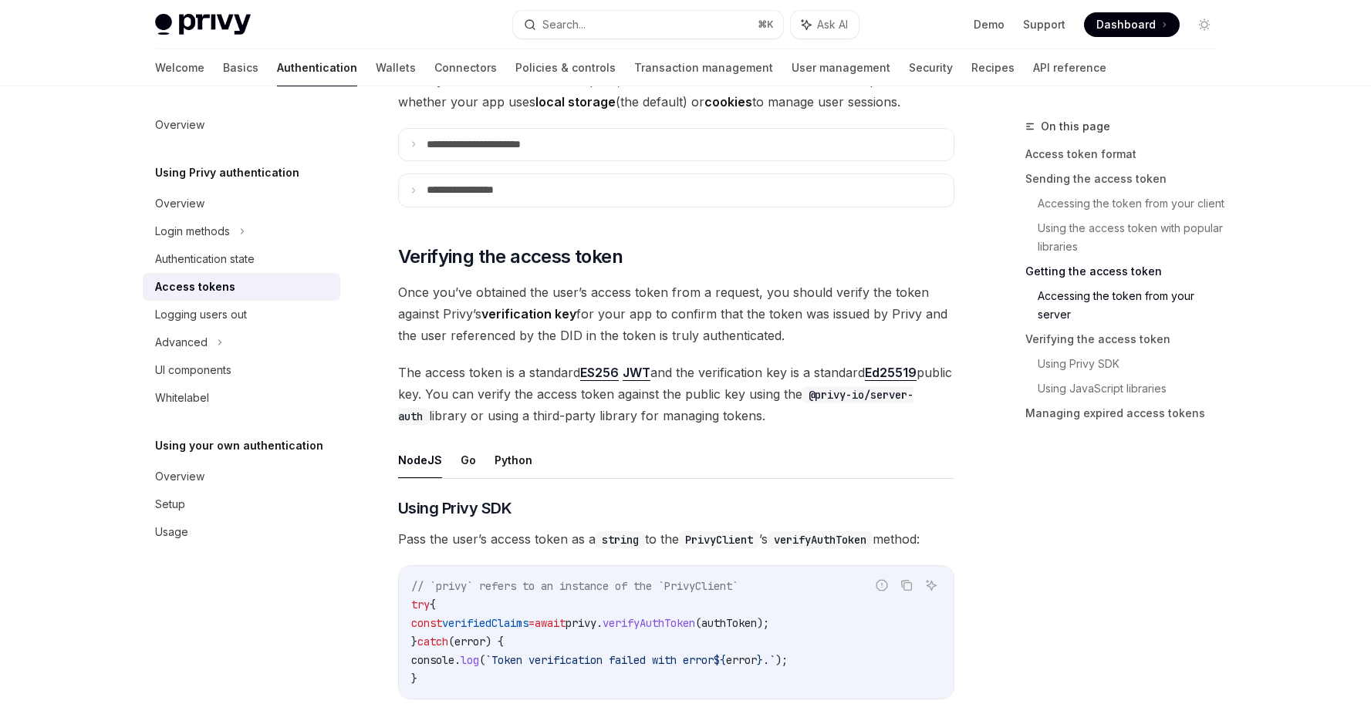
click at [450, 459] on ul "NodeJS Go Python" at bounding box center [676, 460] width 556 height 37
click at [475, 457] on ul "NodeJS Go Python" at bounding box center [676, 460] width 556 height 37
click at [469, 460] on button "Go" at bounding box center [468, 460] width 15 height 36
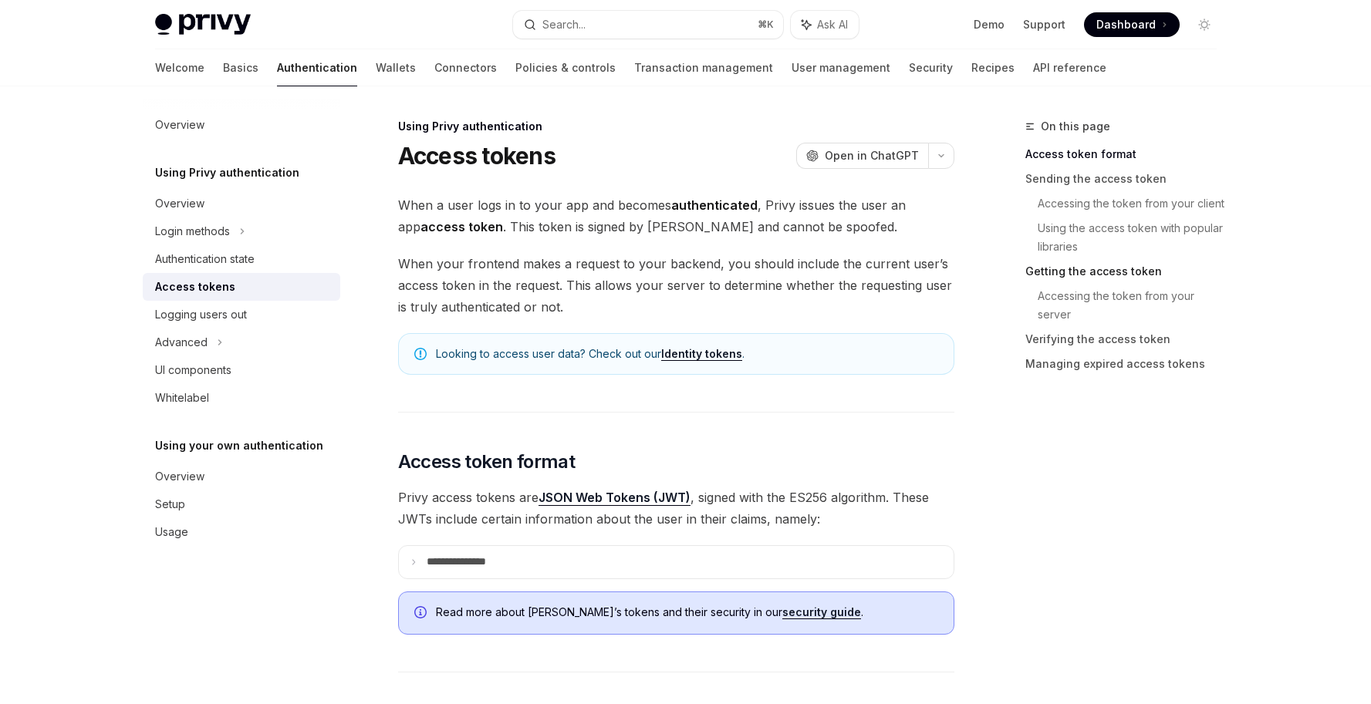
click at [1097, 279] on link "Getting the access token" at bounding box center [1127, 271] width 204 height 25
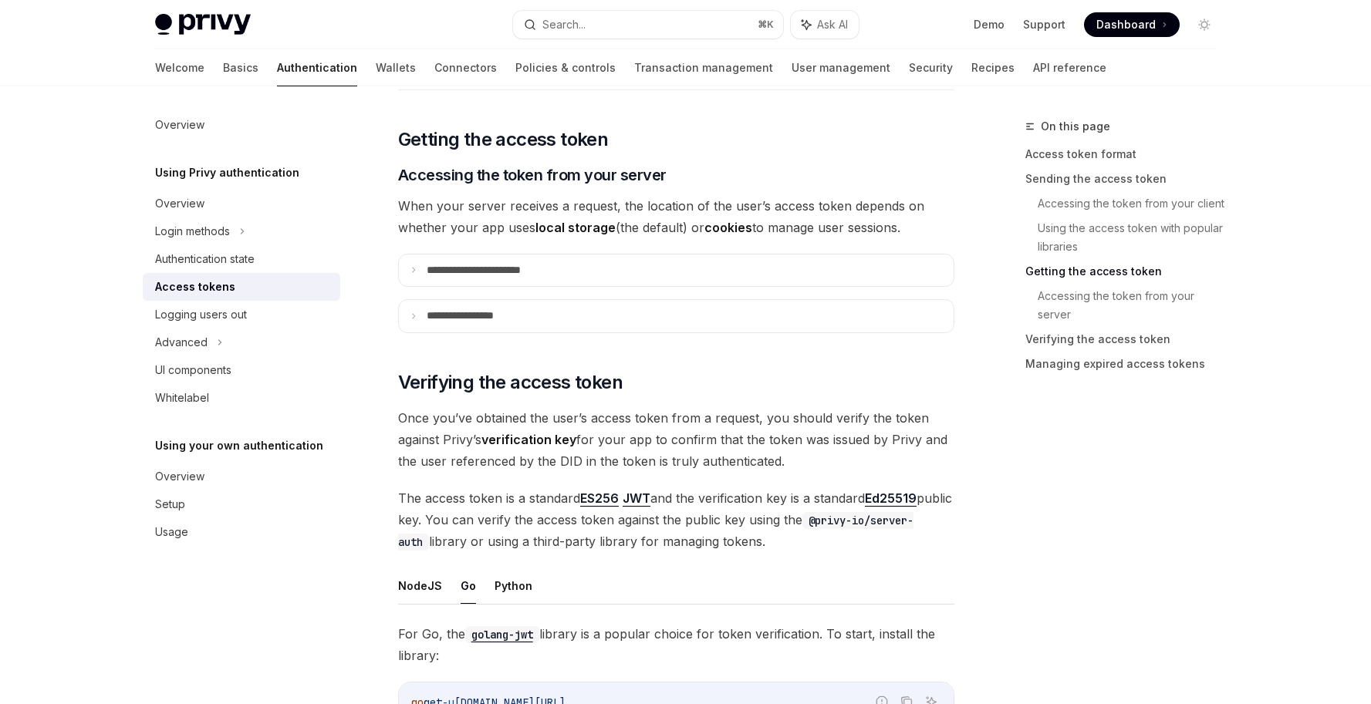
scroll to position [1947, 0]
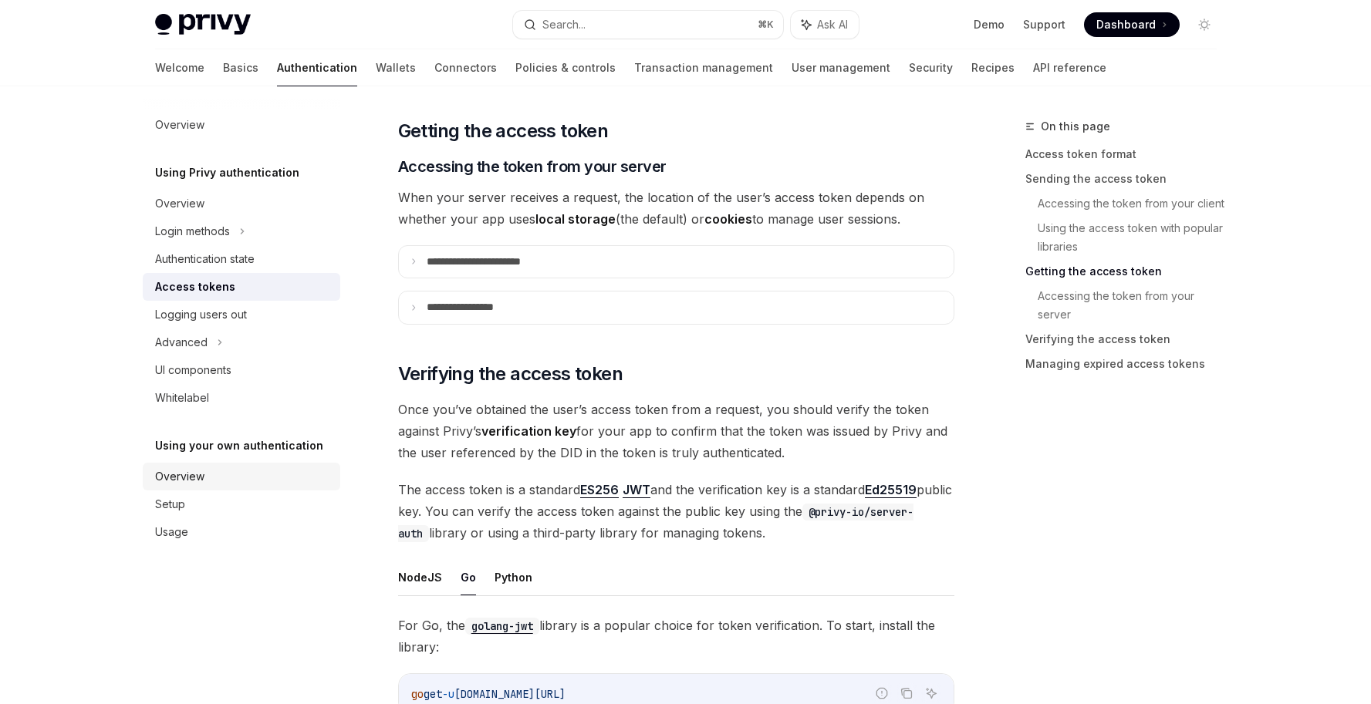
click at [164, 483] on div "Overview" at bounding box center [179, 477] width 49 height 19
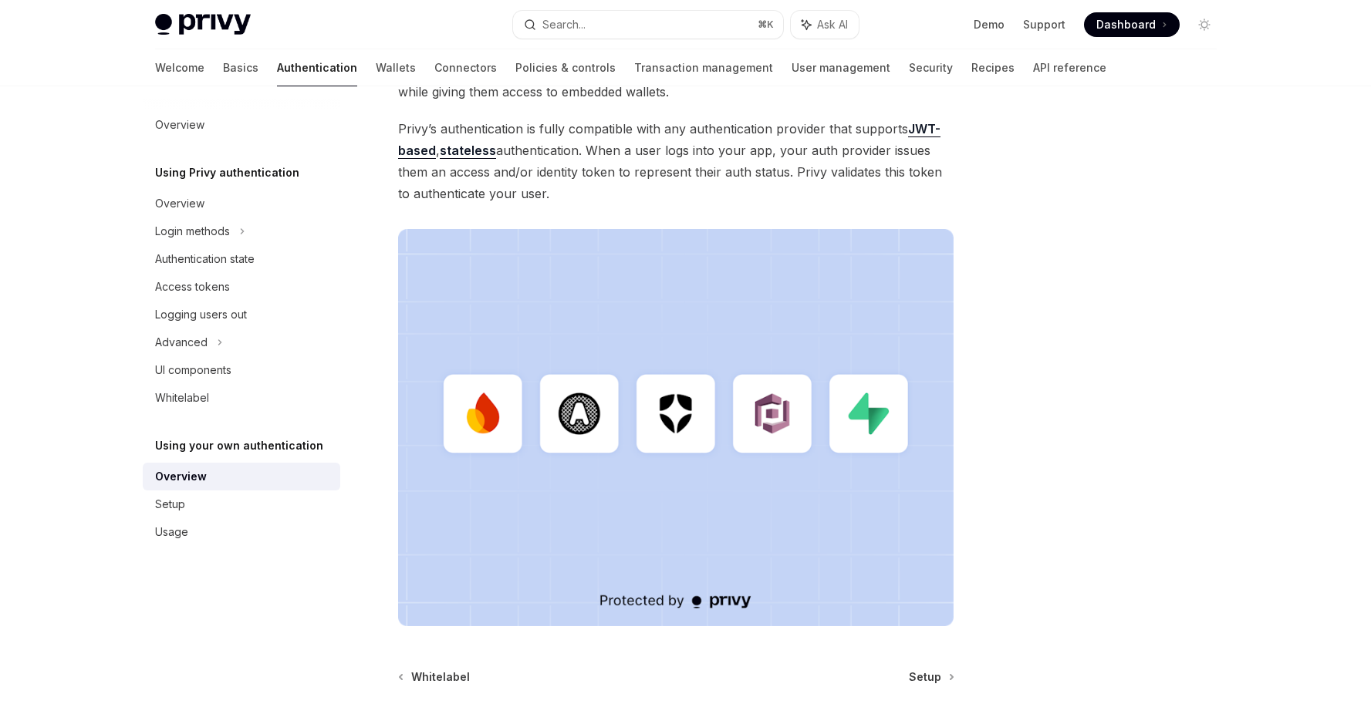
scroll to position [245, 0]
click at [176, 505] on div "Setup" at bounding box center [170, 504] width 30 height 19
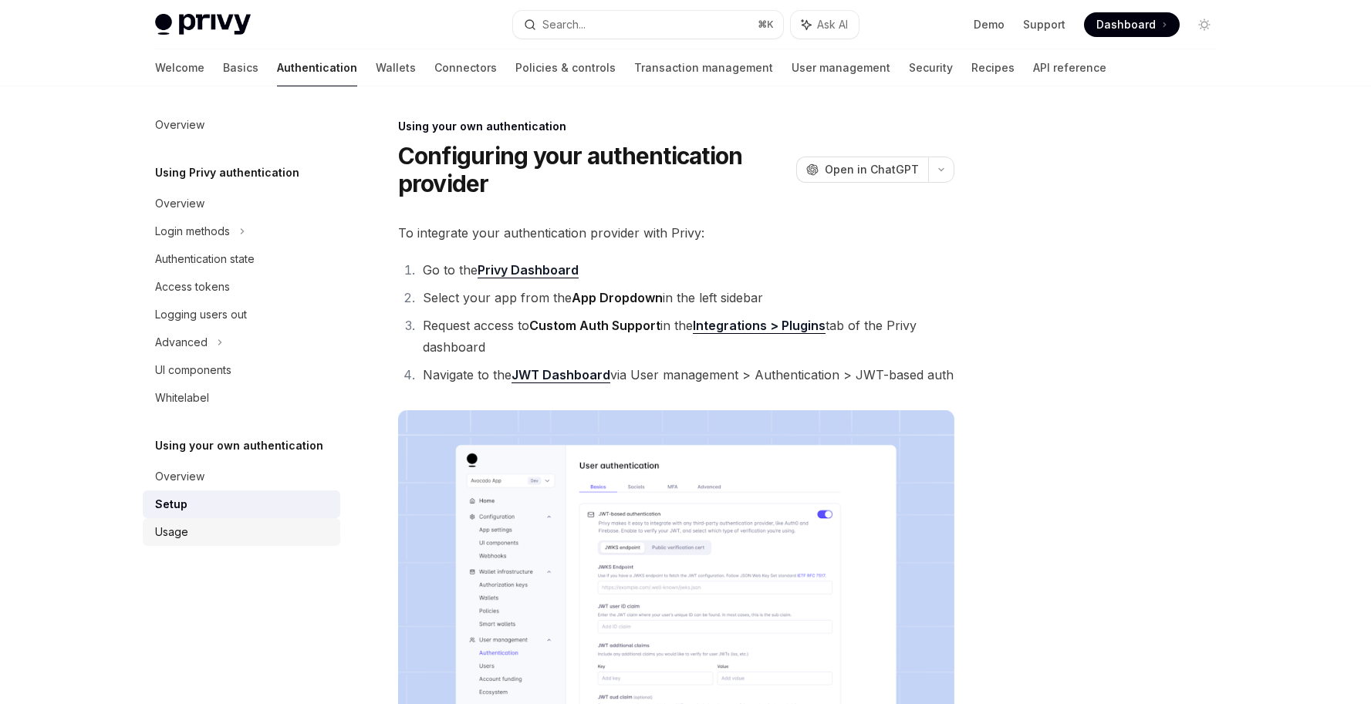
click at [174, 539] on div "Usage" at bounding box center [171, 532] width 33 height 19
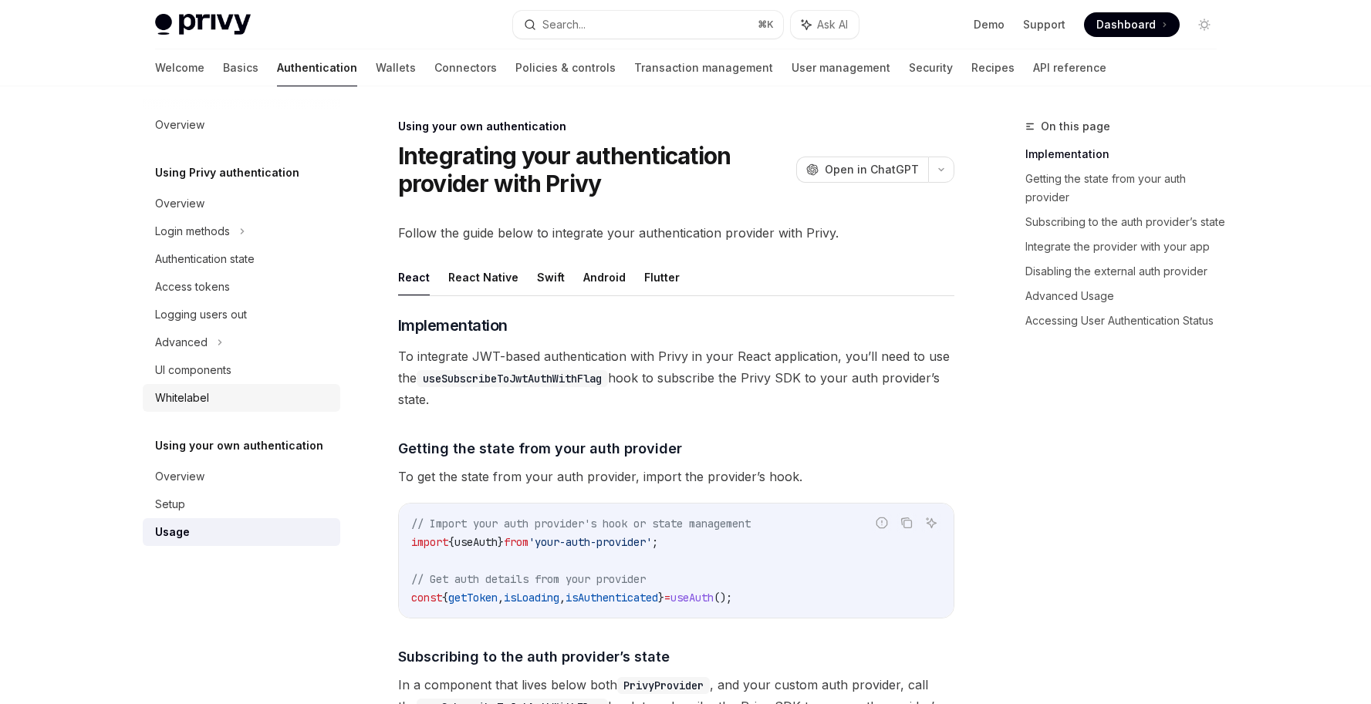
click at [223, 396] on div "Whitelabel" at bounding box center [243, 398] width 176 height 19
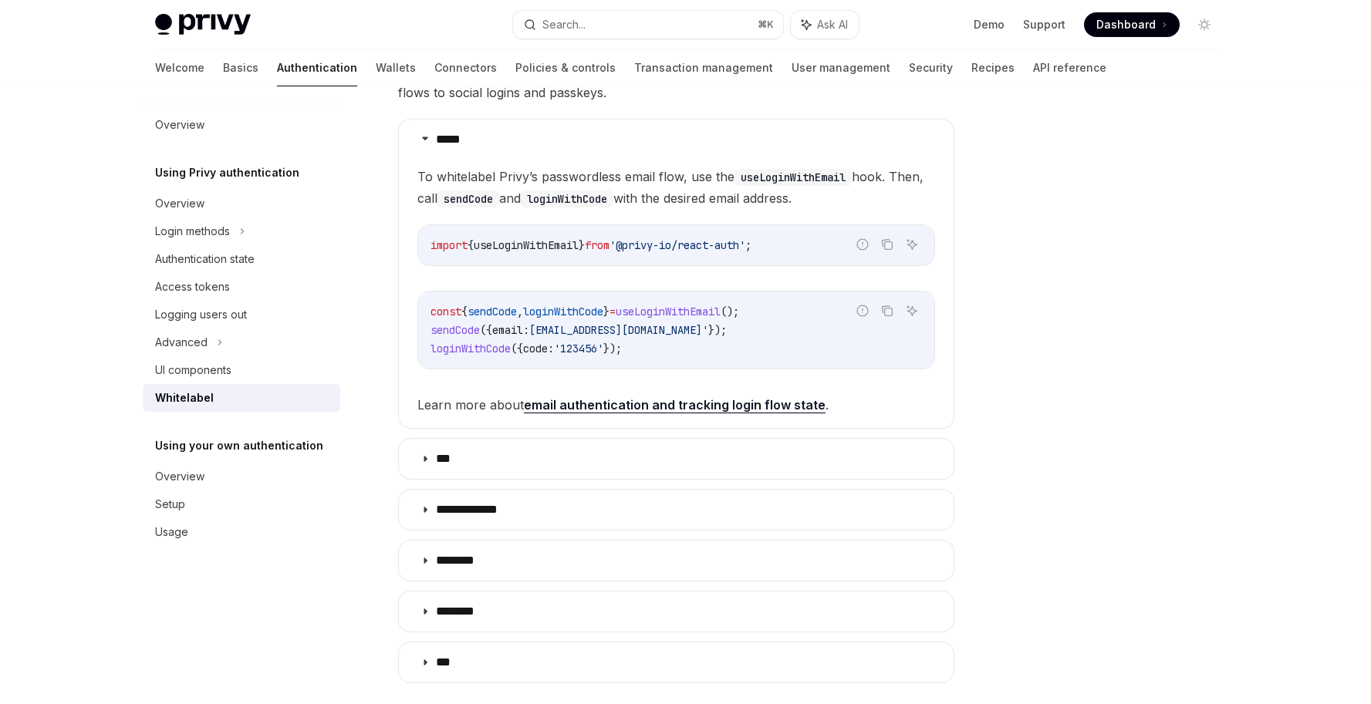
scroll to position [509, 0]
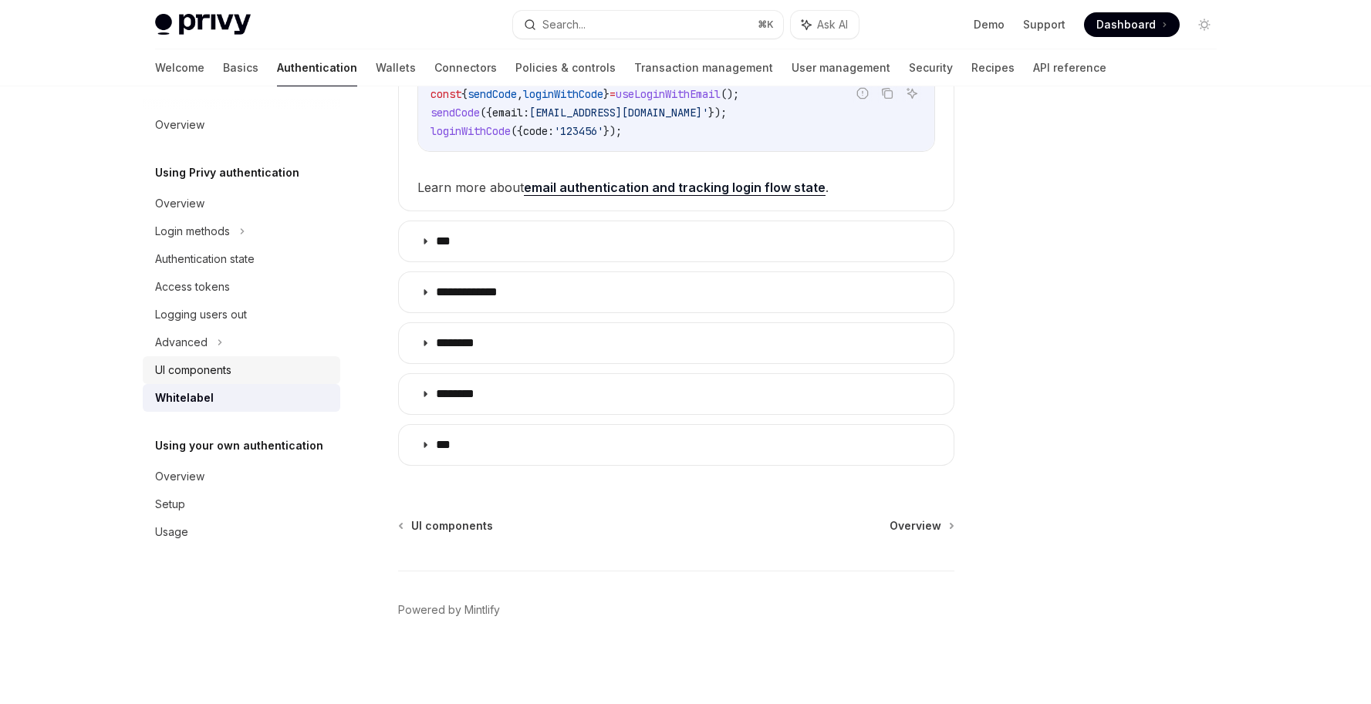
click at [191, 370] on div "UI components" at bounding box center [193, 370] width 76 height 19
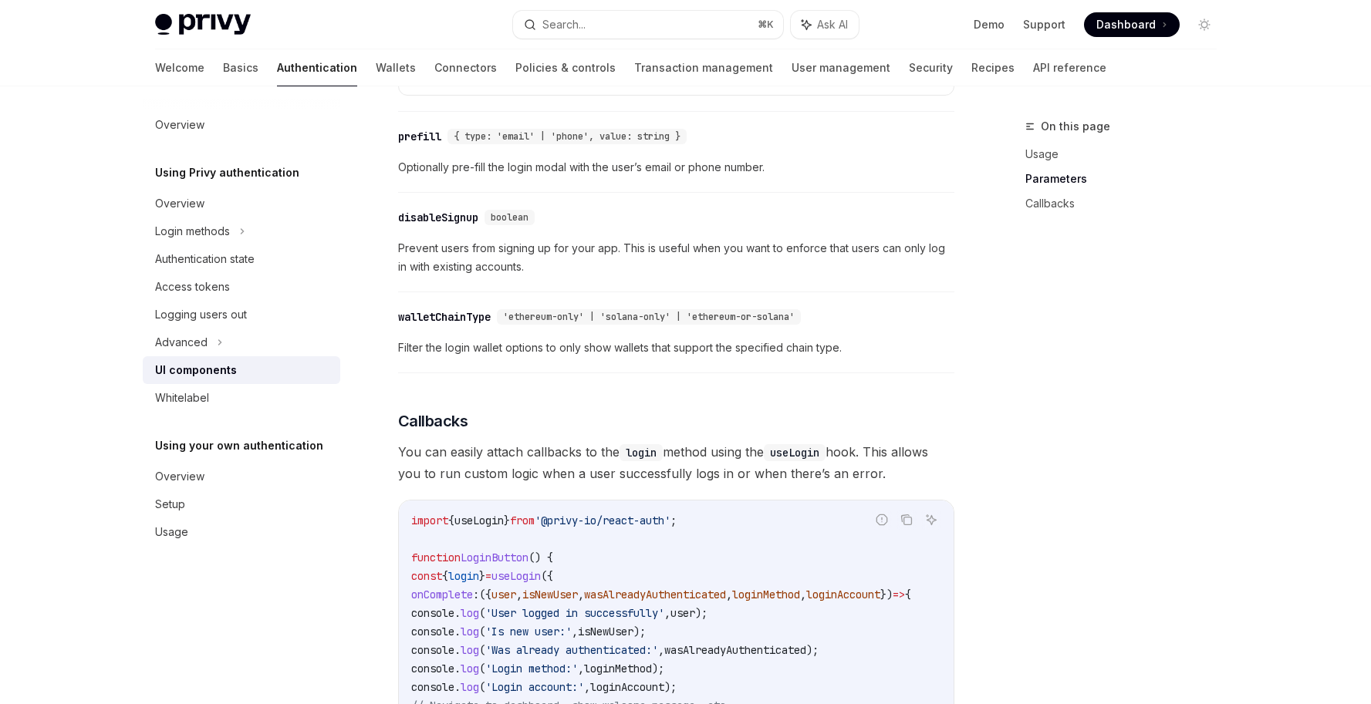
scroll to position [1841, 0]
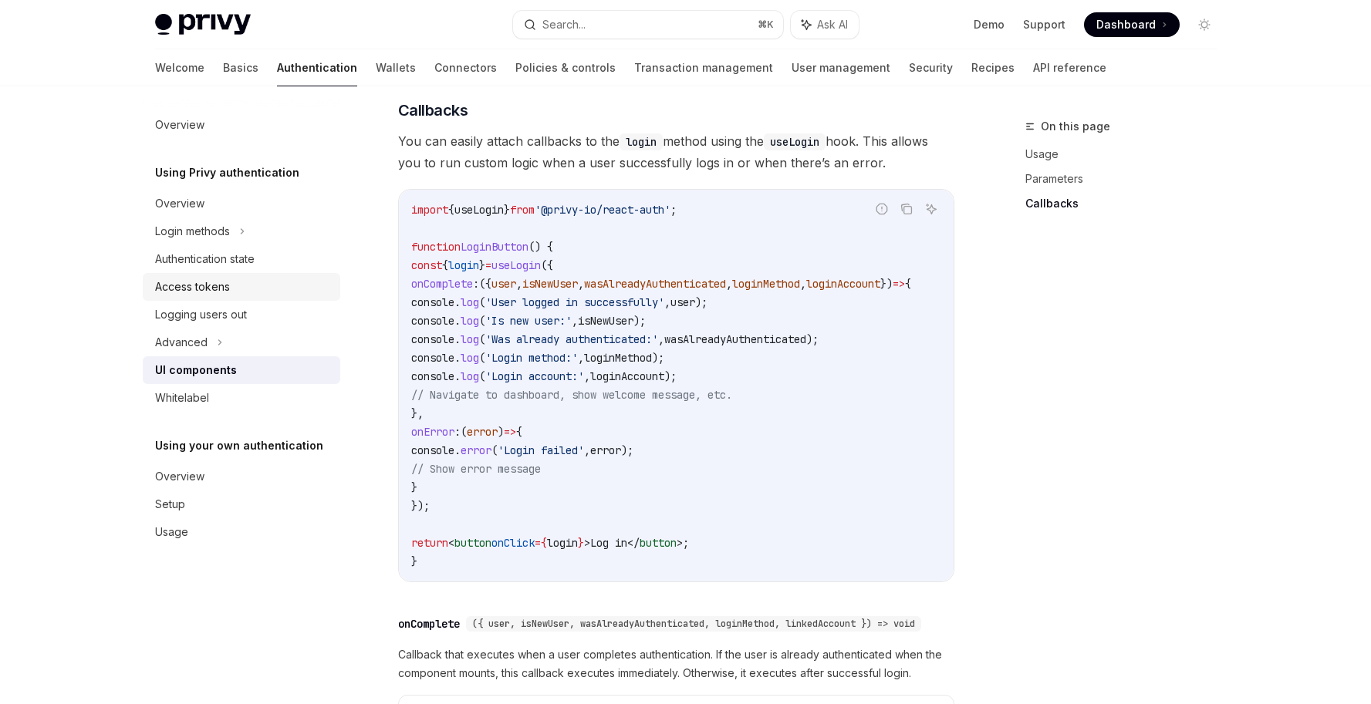
click at [255, 291] on div "Access tokens" at bounding box center [243, 287] width 176 height 19
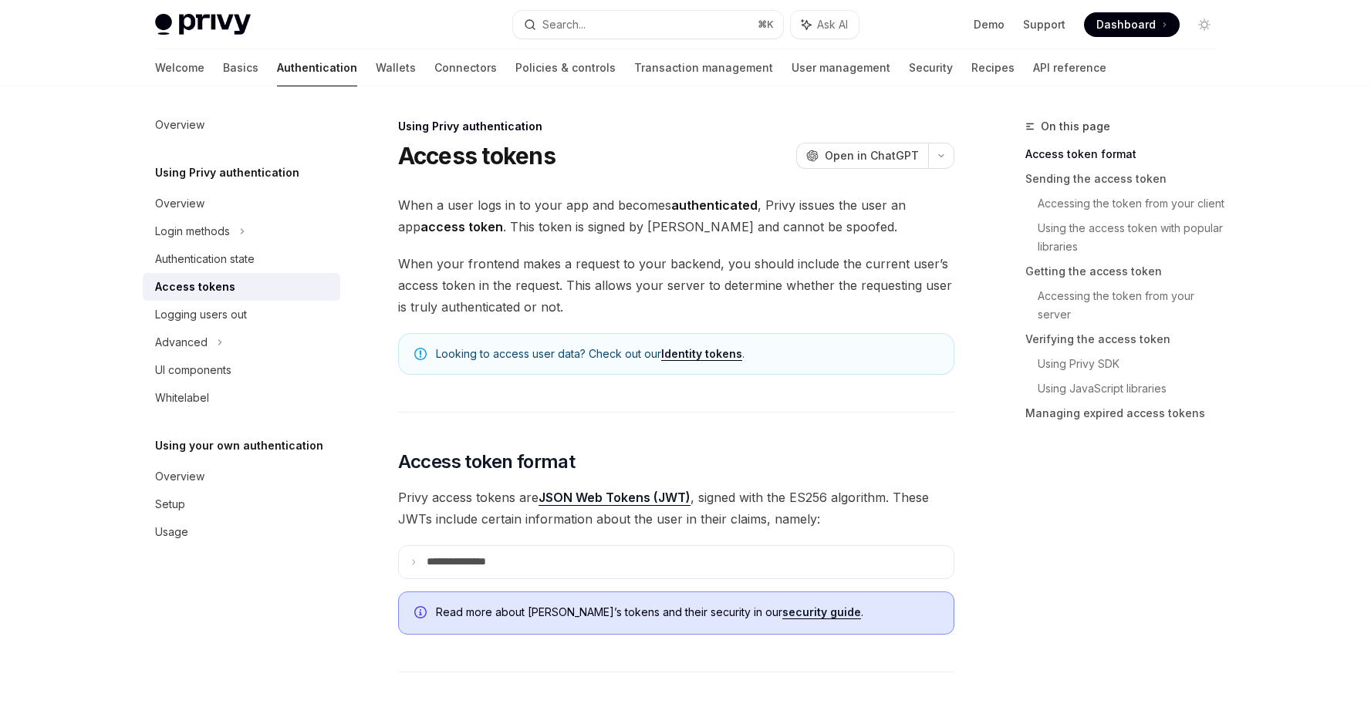
click at [643, 267] on span "When your frontend makes a request to your backend, you should include the curr…" at bounding box center [676, 285] width 556 height 65
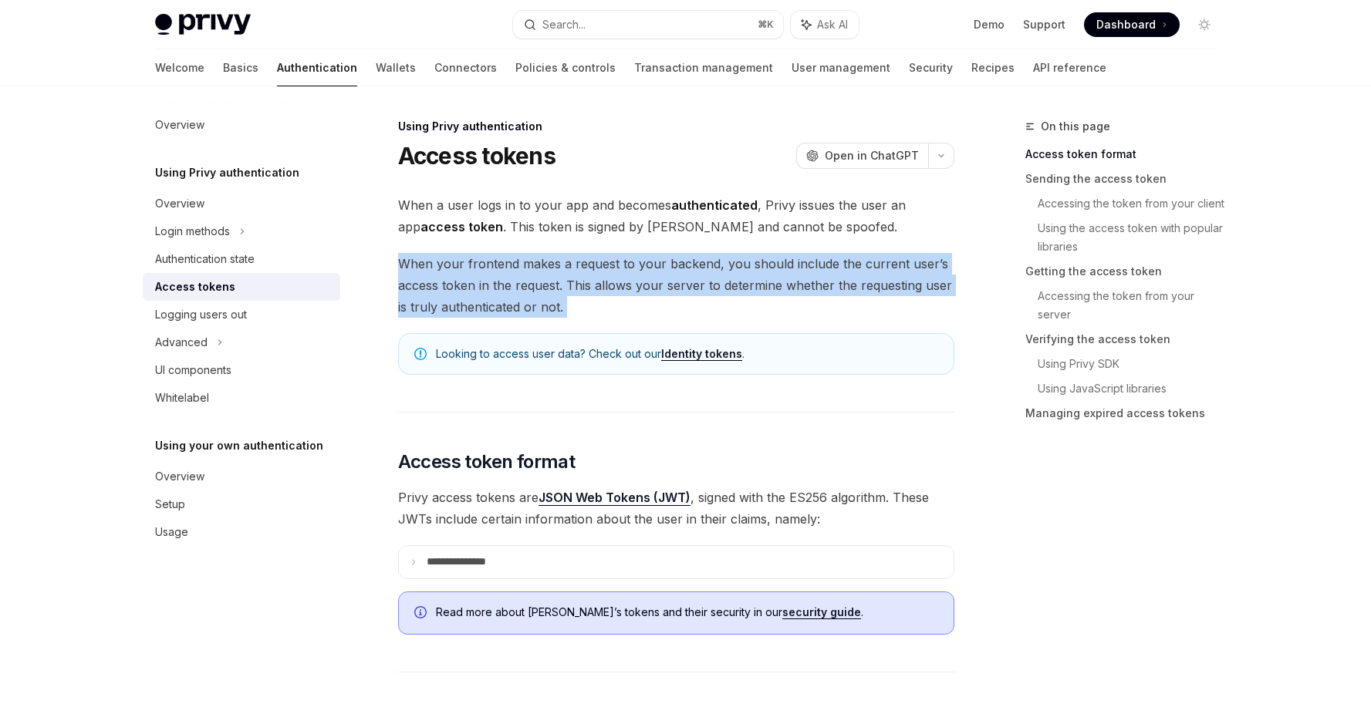
click at [643, 267] on span "When your frontend makes a request to your backend, you should include the curr…" at bounding box center [676, 285] width 556 height 65
click at [558, 309] on span "When your frontend makes a request to your backend, you should include the curr…" at bounding box center [676, 285] width 556 height 65
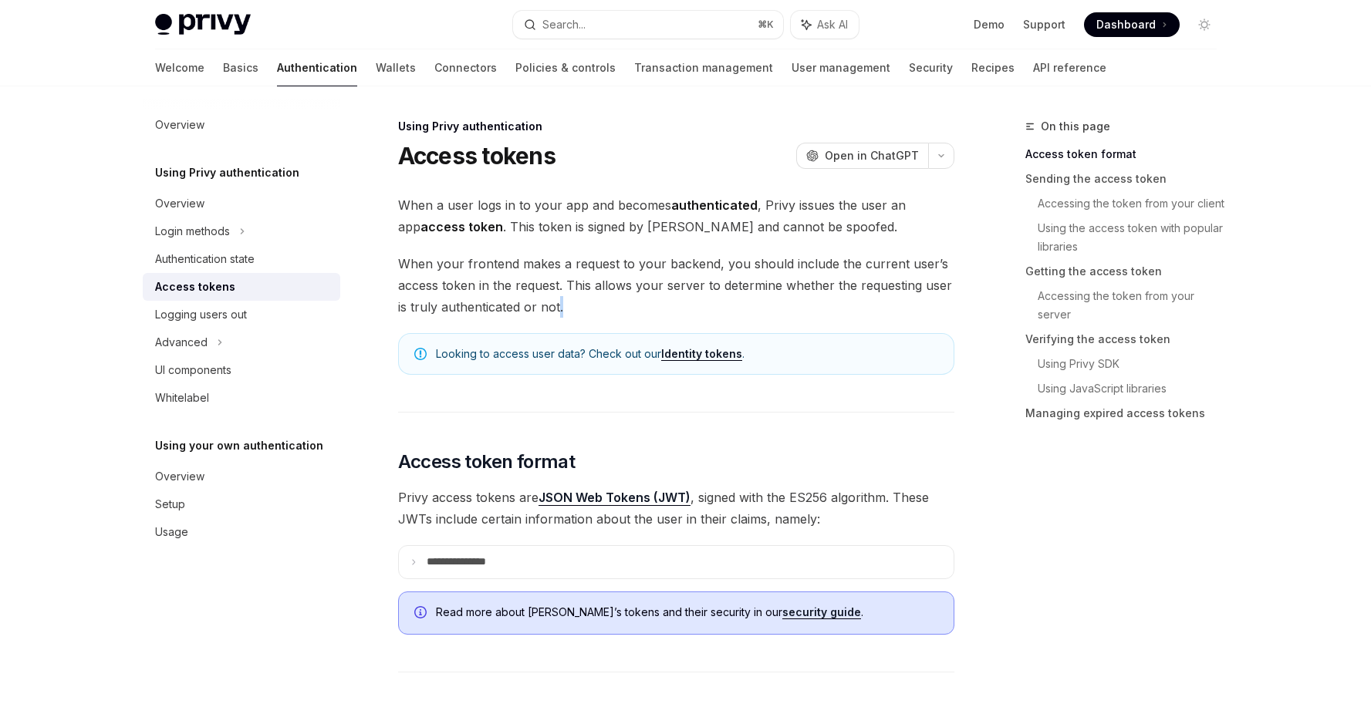
click at [558, 309] on span "When your frontend makes a request to your backend, you should include the curr…" at bounding box center [676, 285] width 556 height 65
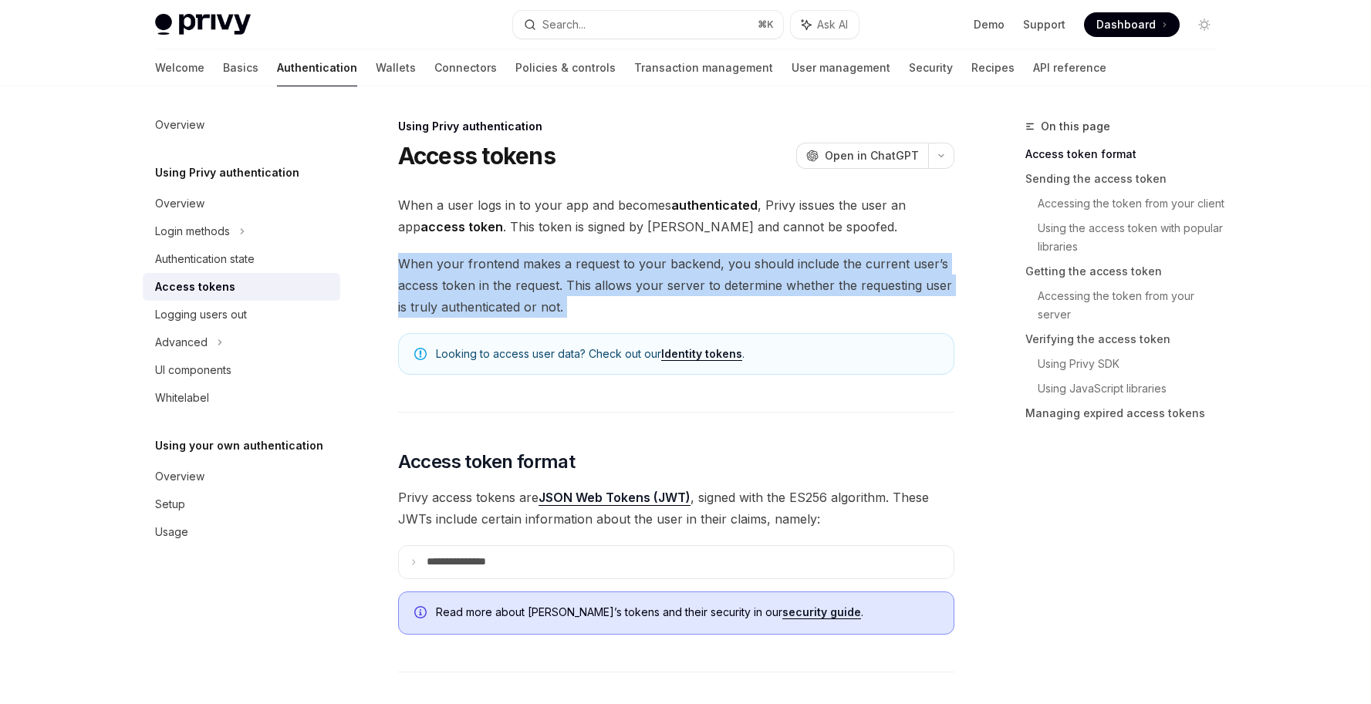
click at [558, 309] on span "When your frontend makes a request to your backend, you should include the curr…" at bounding box center [676, 285] width 556 height 65
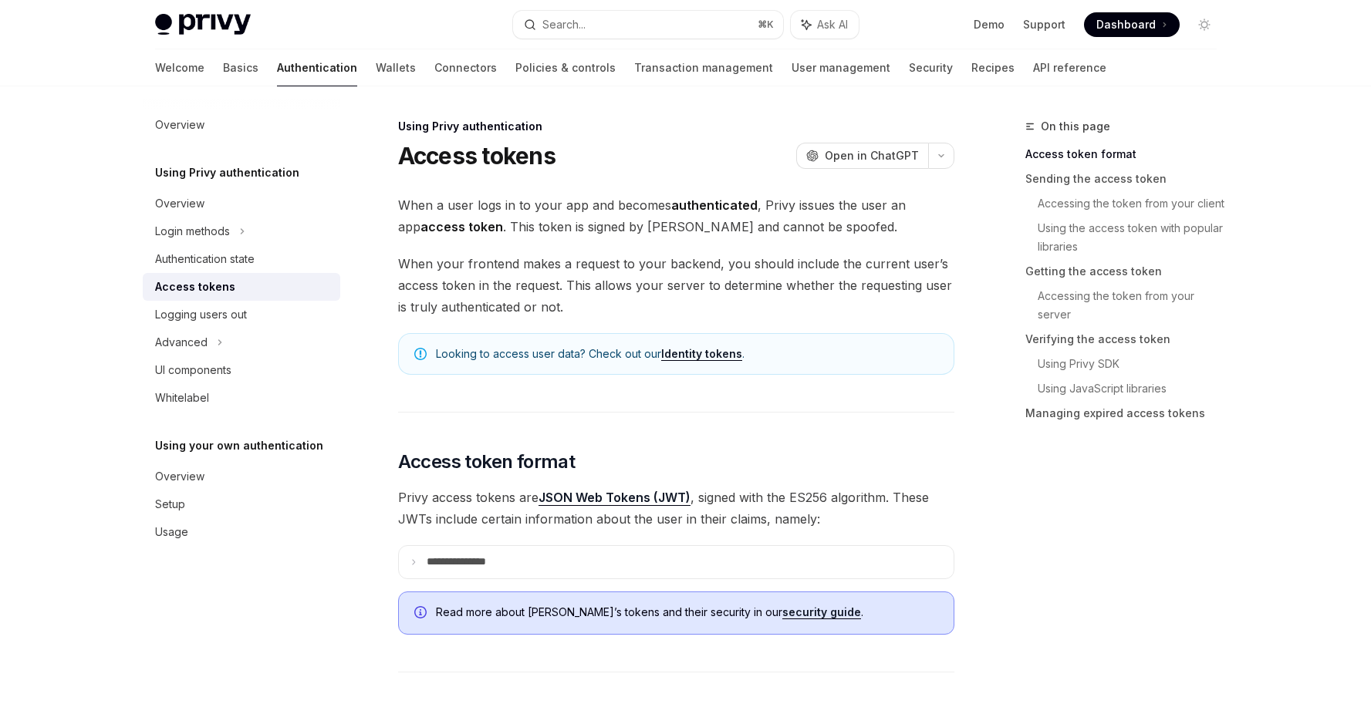
click at [616, 309] on span "When your frontend makes a request to your backend, you should include the curr…" at bounding box center [676, 285] width 556 height 65
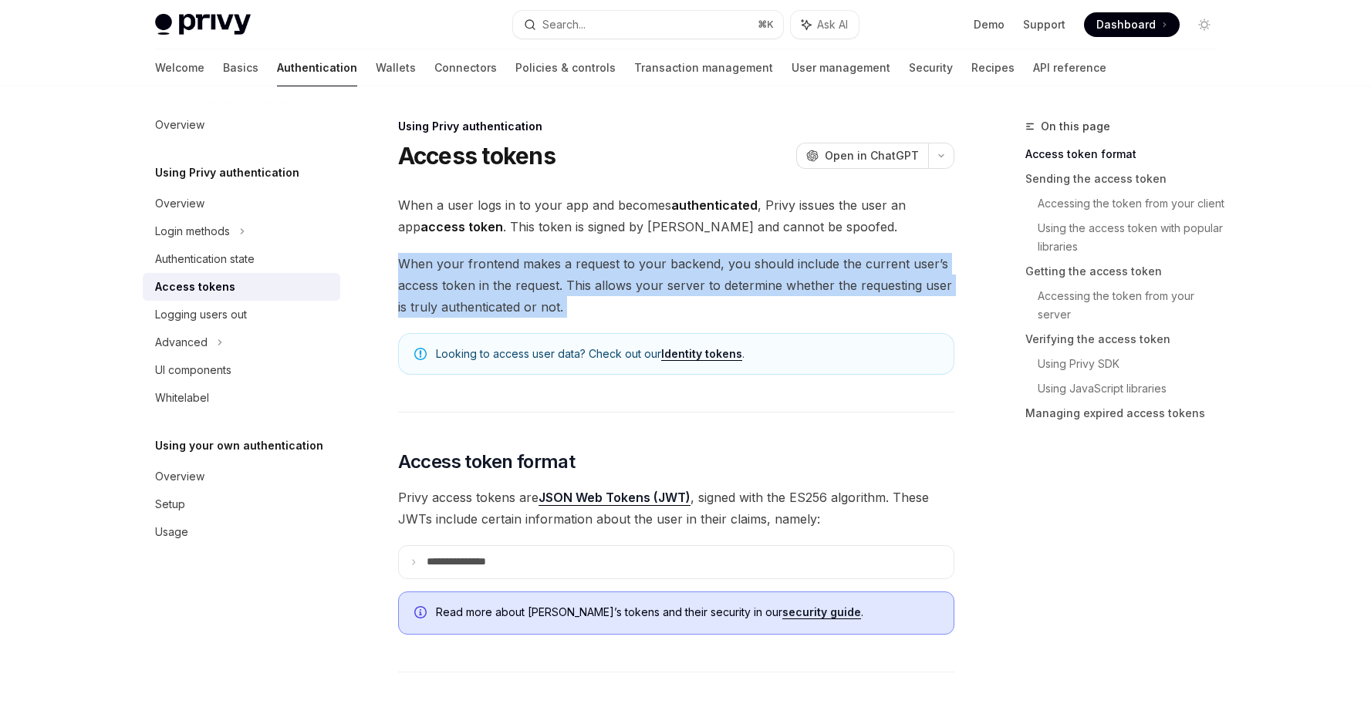
click at [616, 309] on span "When your frontend makes a request to your backend, you should include the curr…" at bounding box center [676, 285] width 556 height 65
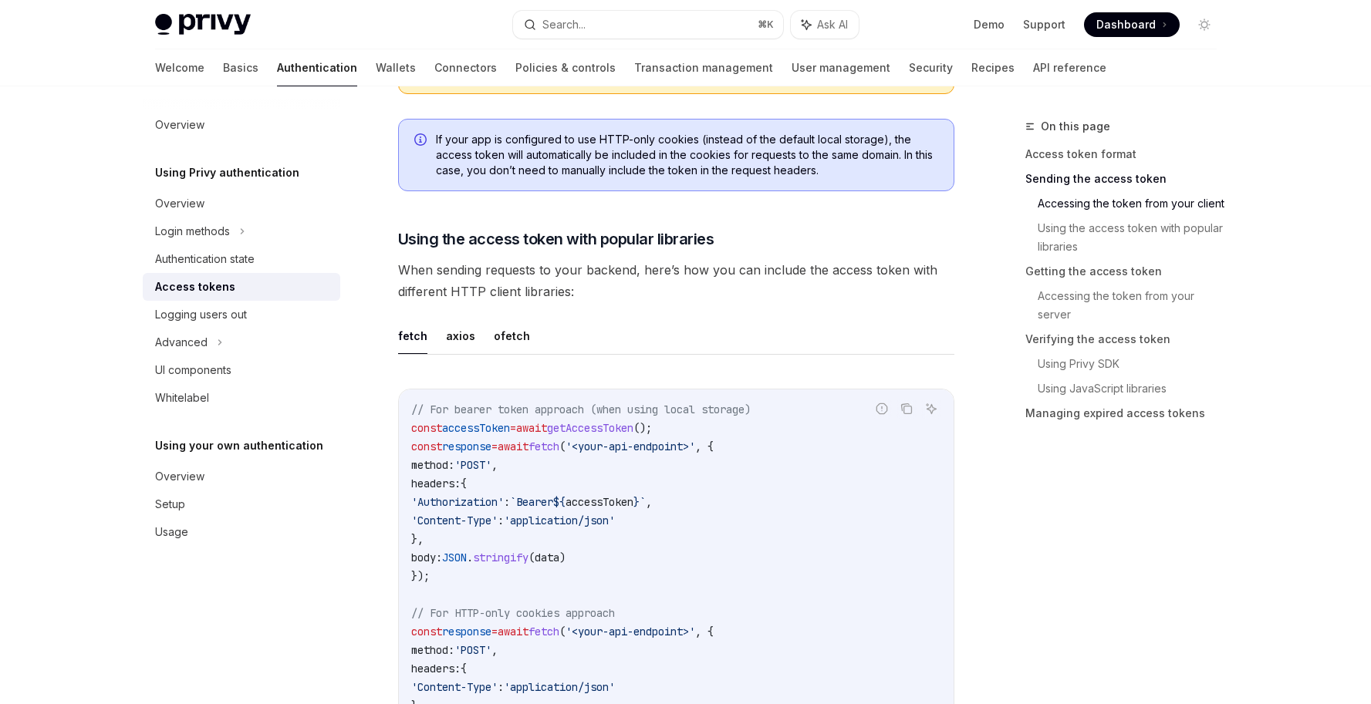
scroll to position [1185, 0]
click at [658, 331] on ul "fetch axios ofetch" at bounding box center [676, 334] width 556 height 37
click at [658, 332] on ul "fetch axios ofetch" at bounding box center [676, 334] width 556 height 37
click at [634, 350] on ul "fetch axios ofetch" at bounding box center [676, 334] width 556 height 37
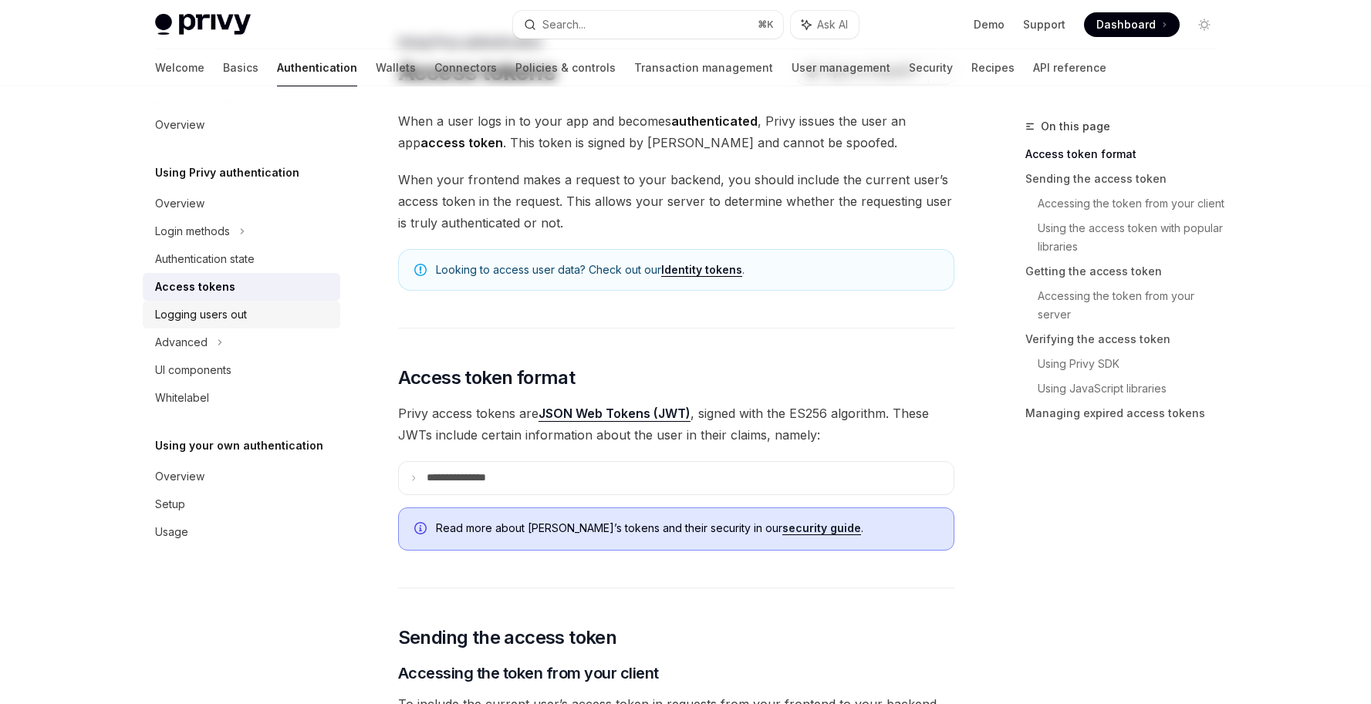
scroll to position [0, 0]
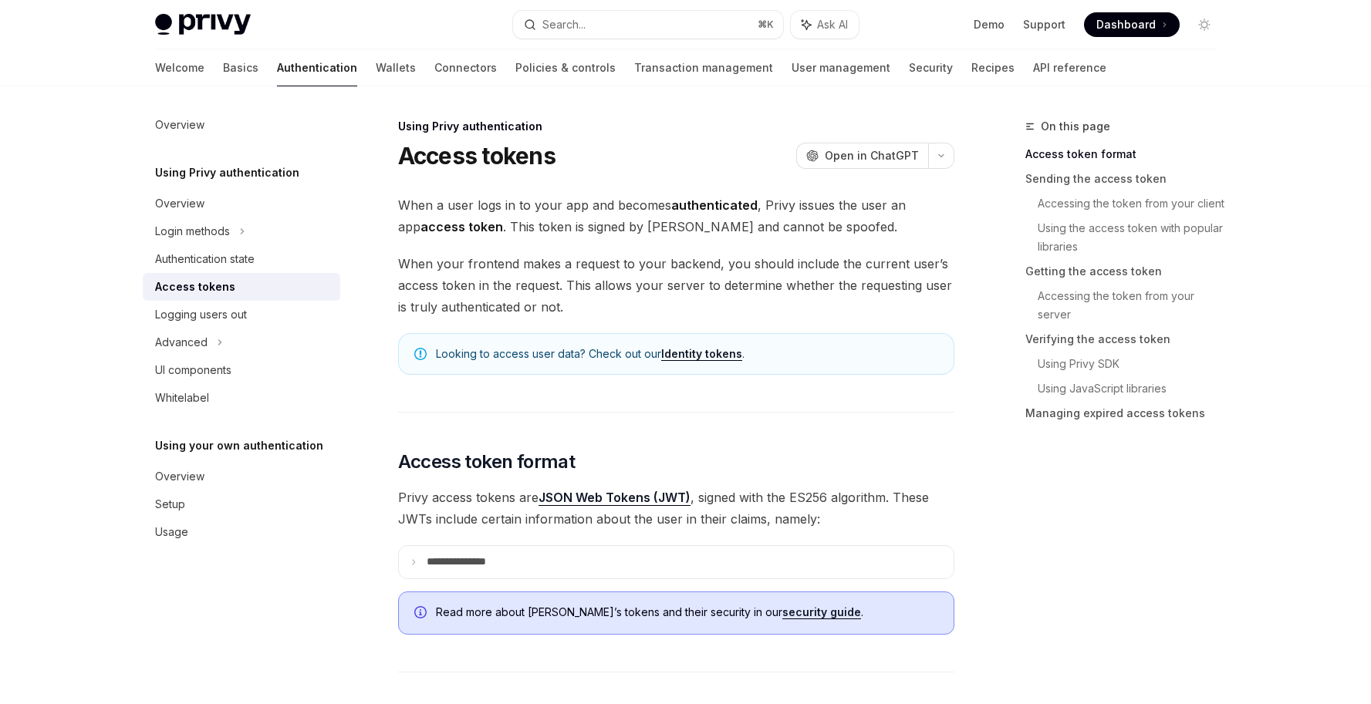
click at [831, 340] on div "Looking to access user data? Check out our Identity tokens ." at bounding box center [676, 354] width 556 height 42
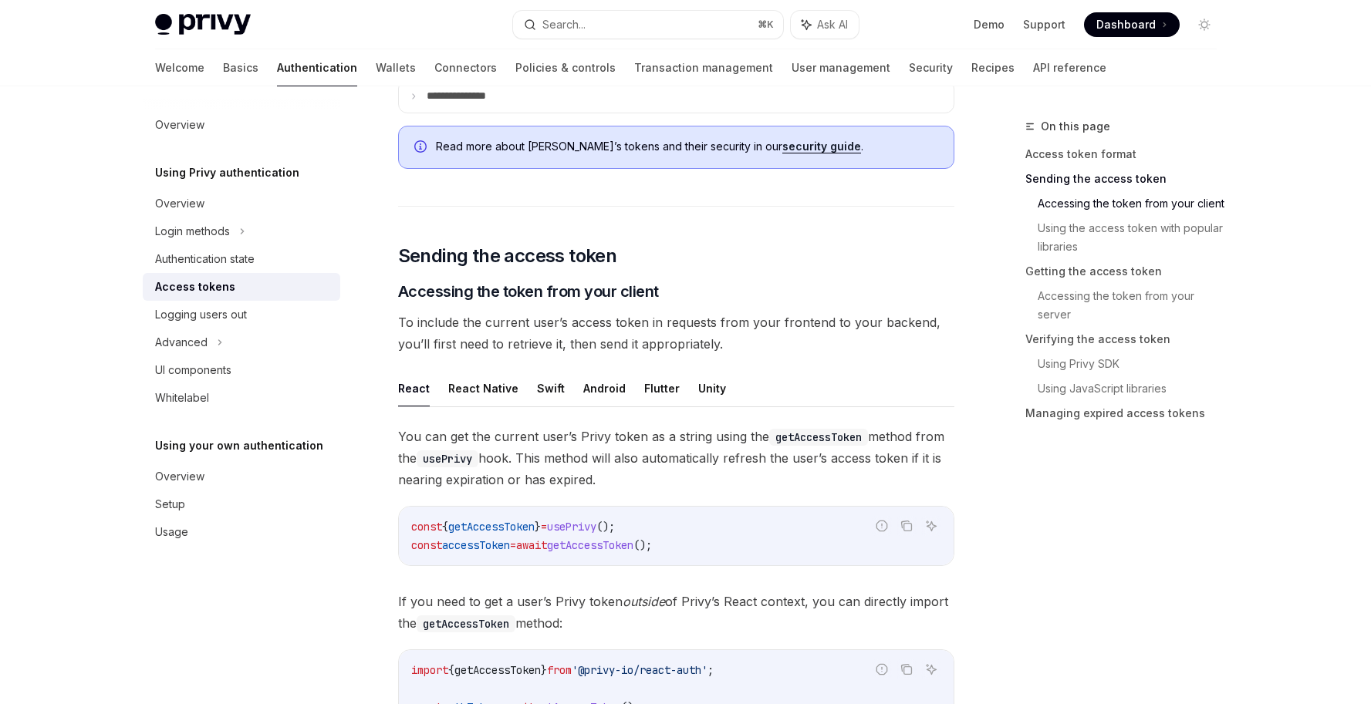
scroll to position [941, 0]
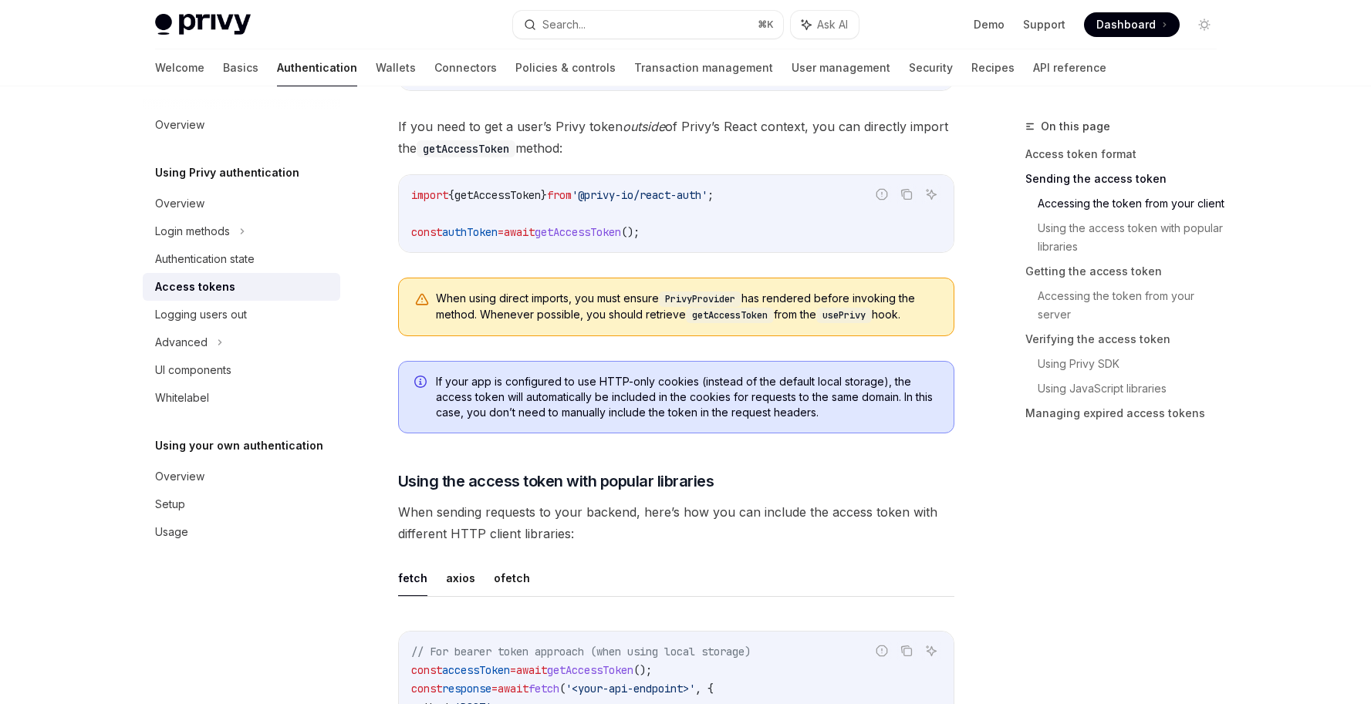
click at [863, 515] on span "When sending requests to your backend, here’s how you can include the access to…" at bounding box center [676, 523] width 556 height 43
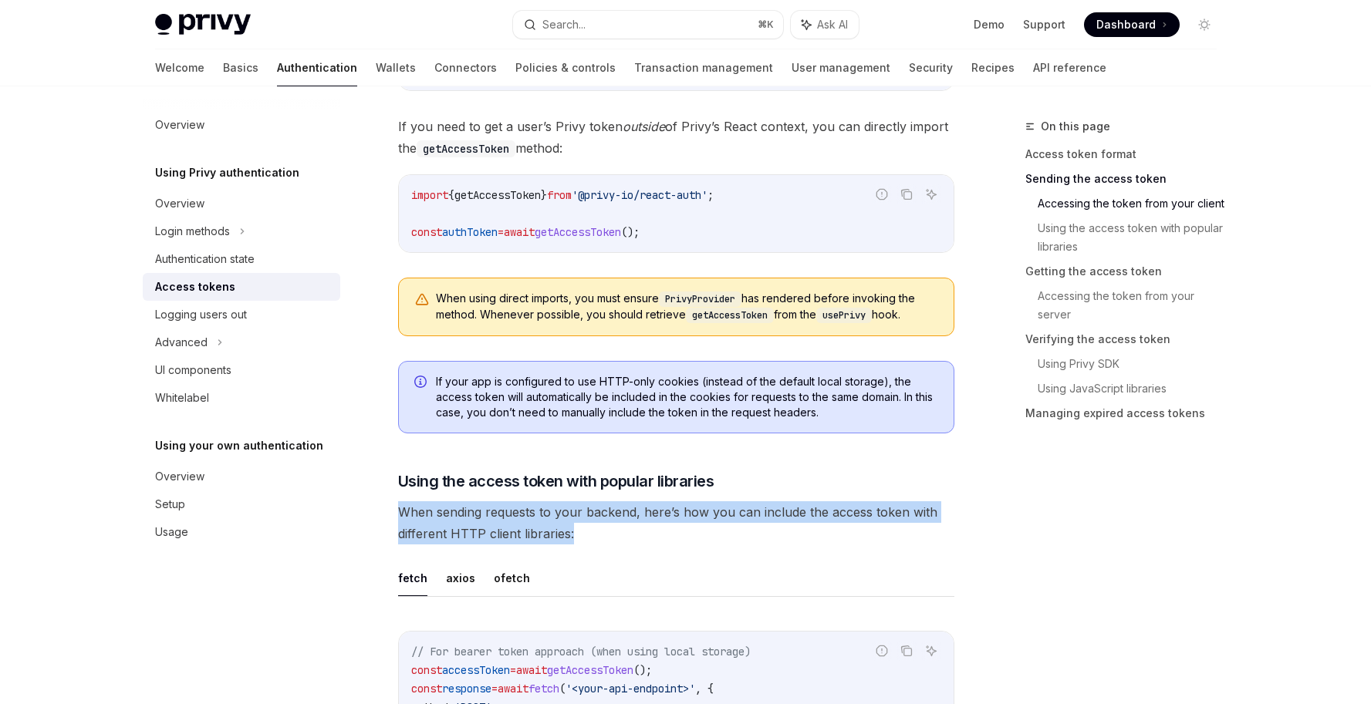
click at [863, 515] on span "When sending requests to your backend, here’s how you can include the access to…" at bounding box center [676, 523] width 556 height 43
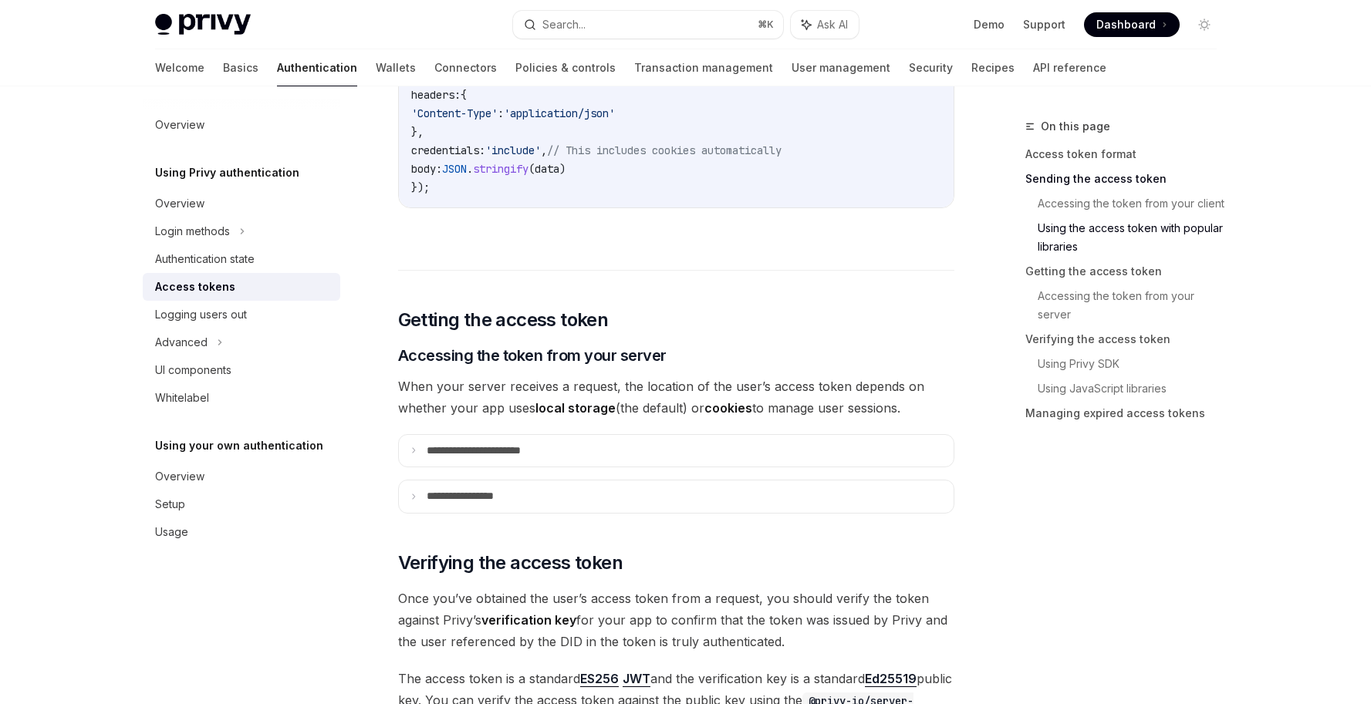
scroll to position [1785, 0]
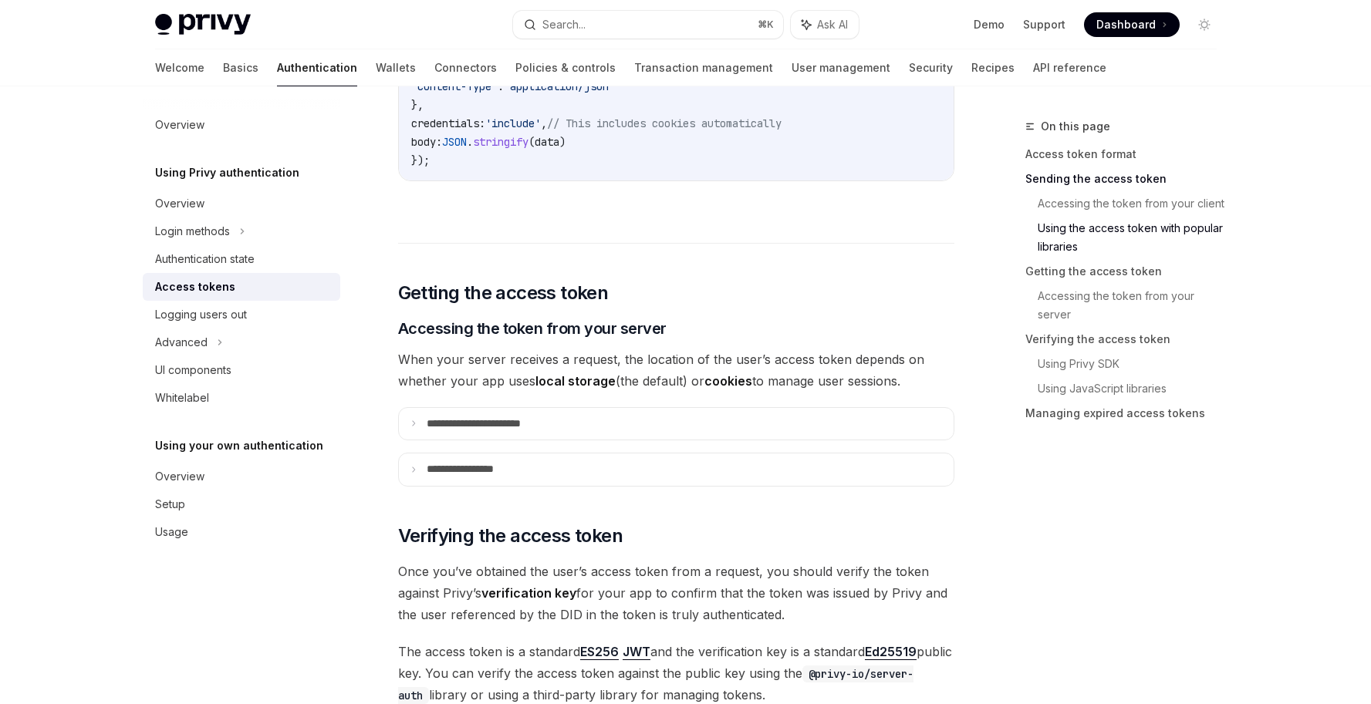
click at [225, 286] on div "Access tokens" at bounding box center [195, 287] width 80 height 19
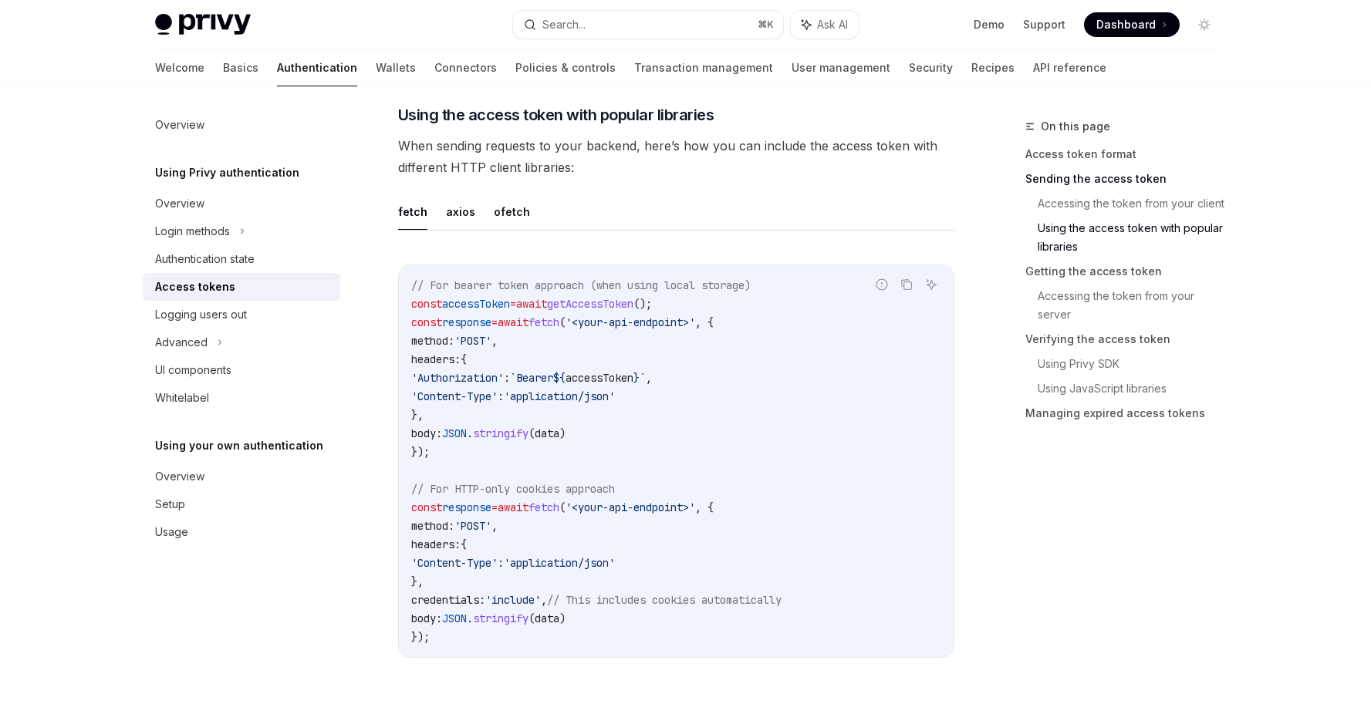
scroll to position [1492, 0]
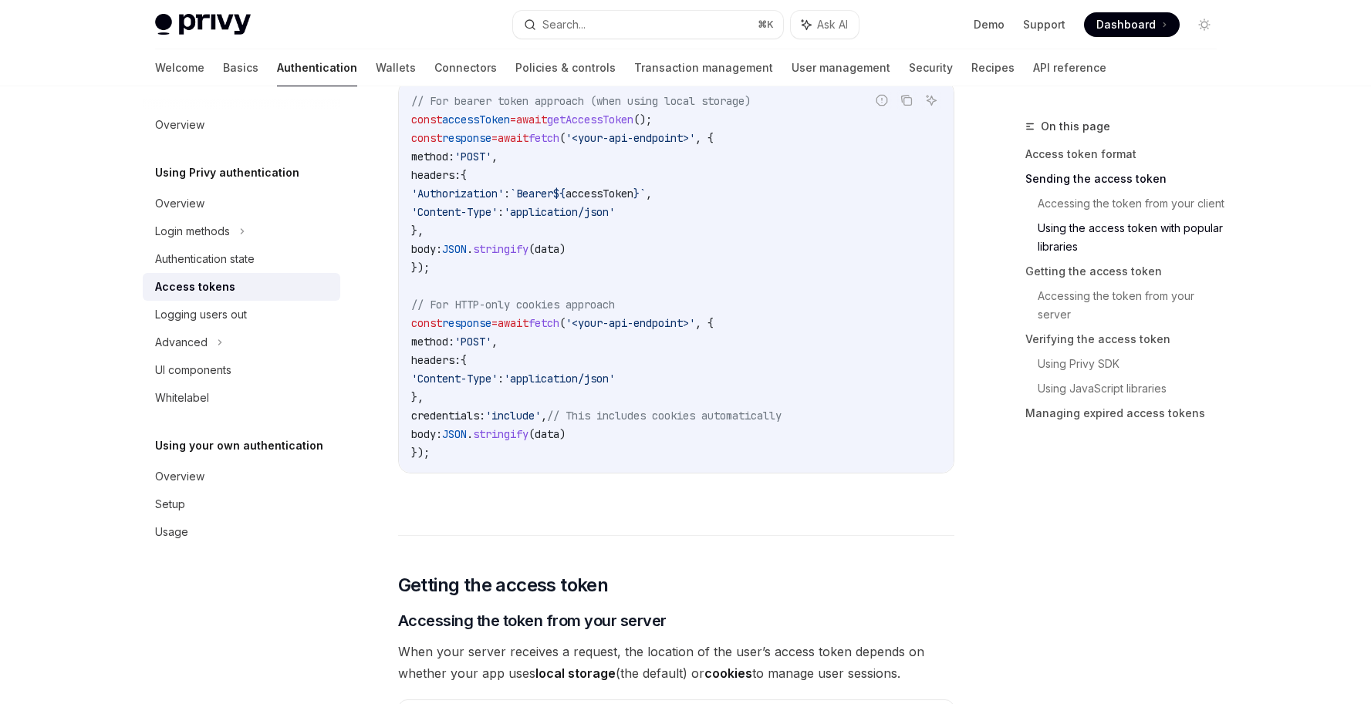
click at [708, 453] on code "// For bearer token approach (when using local storage) const accessToken = awa…" at bounding box center [676, 277] width 530 height 370
click at [486, 451] on code "// For bearer token approach (when using local storage) const accessToken = awa…" at bounding box center [676, 277] width 530 height 370
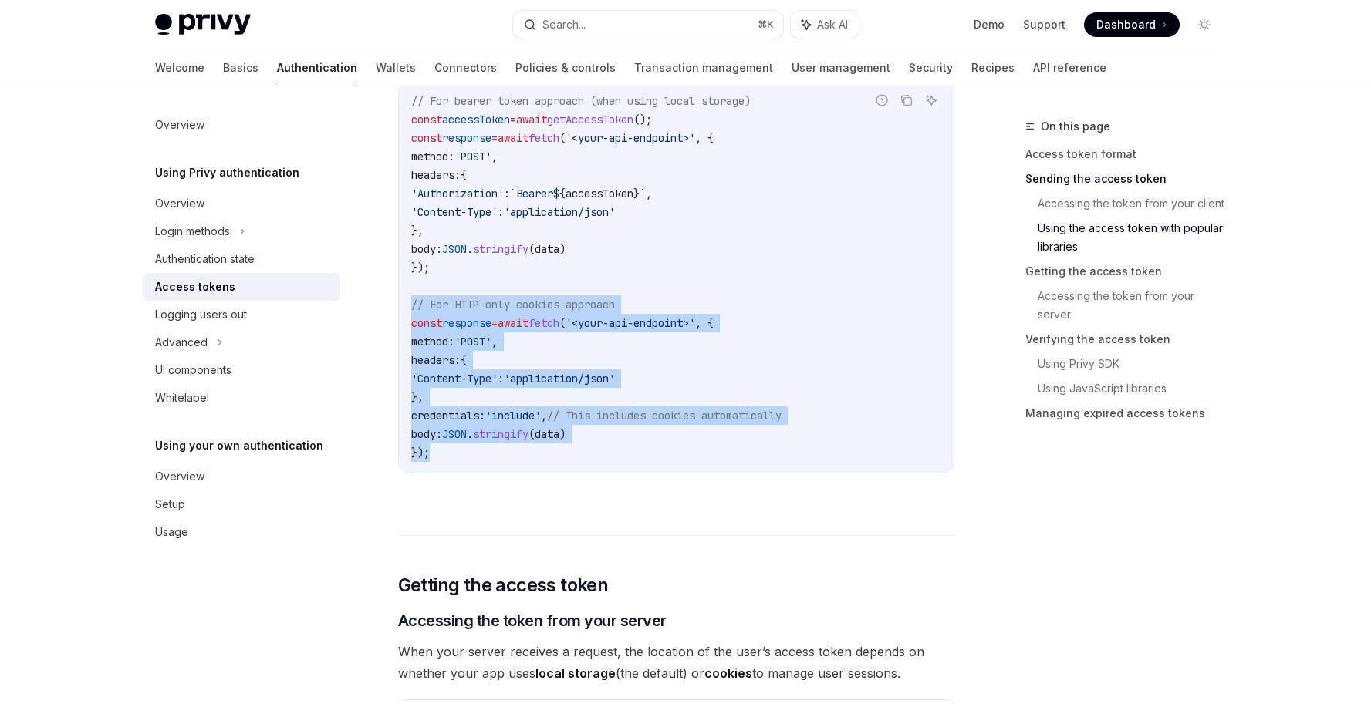
drag, startPoint x: 478, startPoint y: 451, endPoint x: 410, endPoint y: 303, distance: 162.3
click at [411, 303] on code "// For bearer token approach (when using local storage) const accessToken = awa…" at bounding box center [676, 277] width 530 height 370
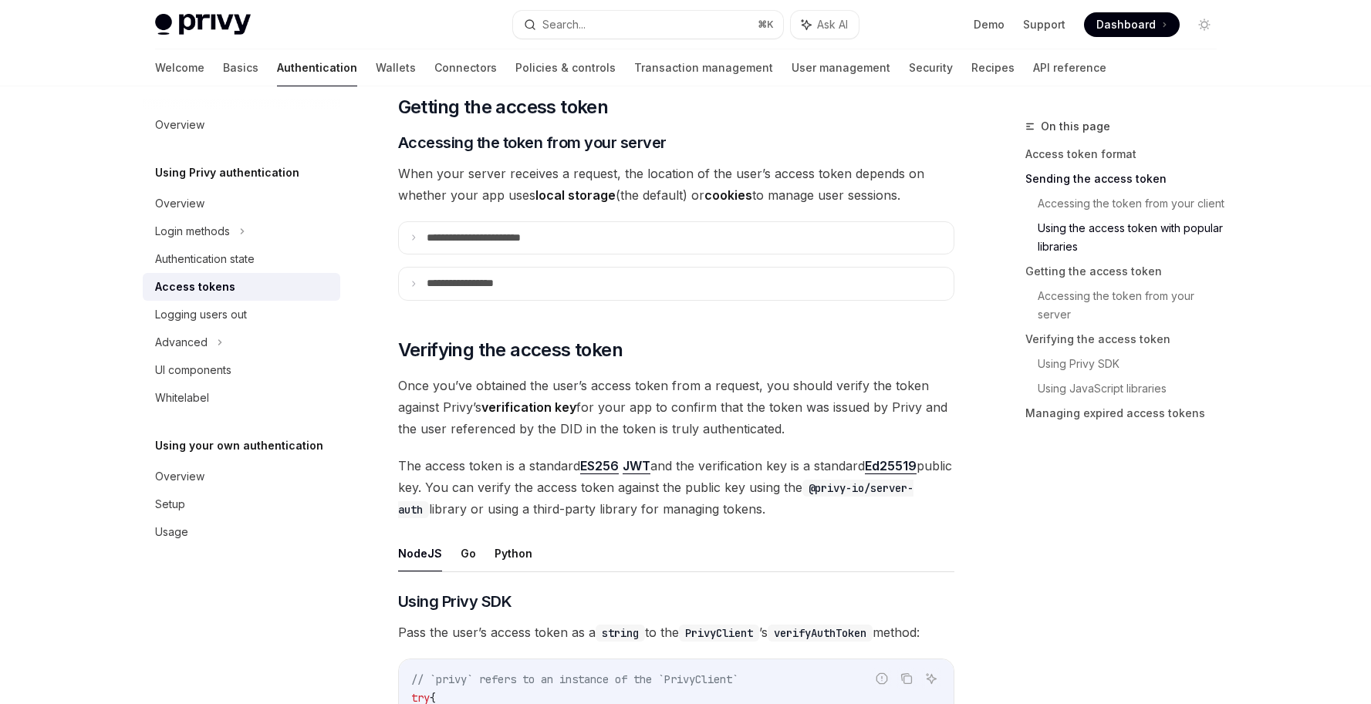
scroll to position [2187, 0]
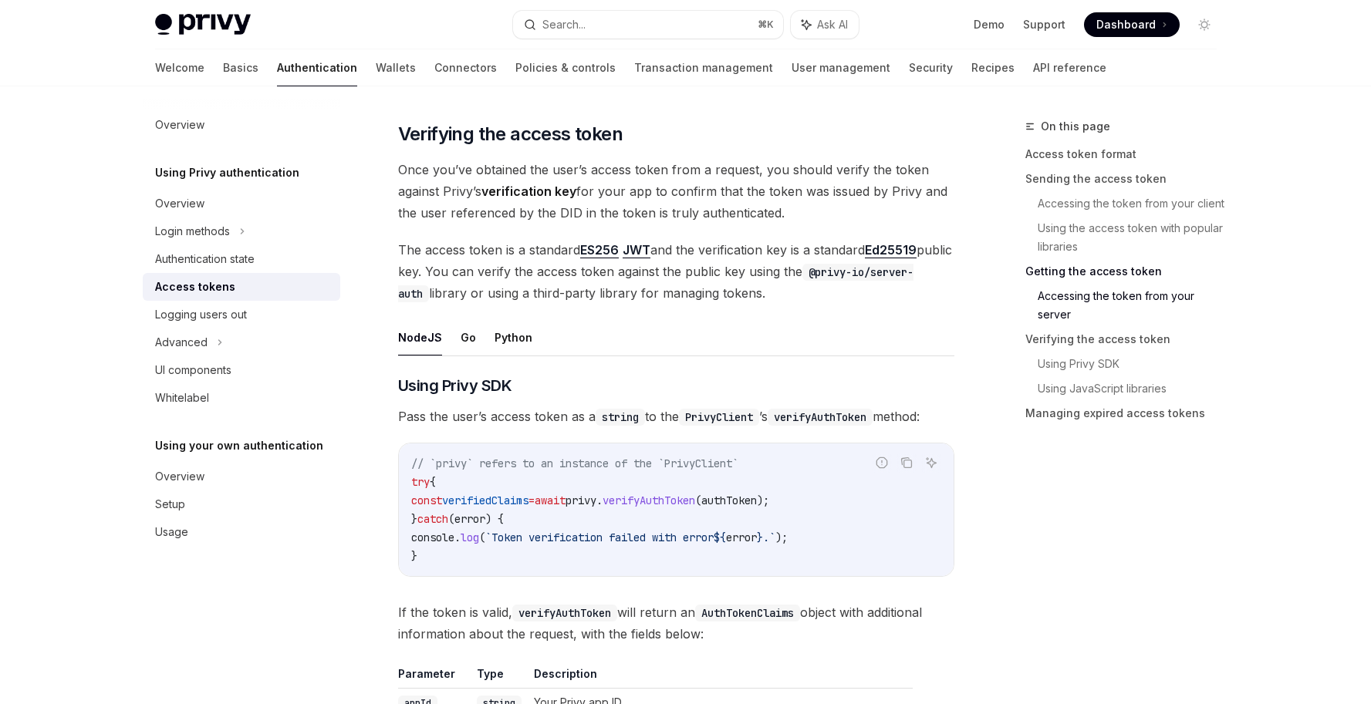
click at [757, 500] on span "authToken" at bounding box center [729, 501] width 56 height 14
click at [876, 504] on code "// `privy` refers to an instance of the `PrivyClient` try { const verifiedClaim…" at bounding box center [676, 509] width 530 height 111
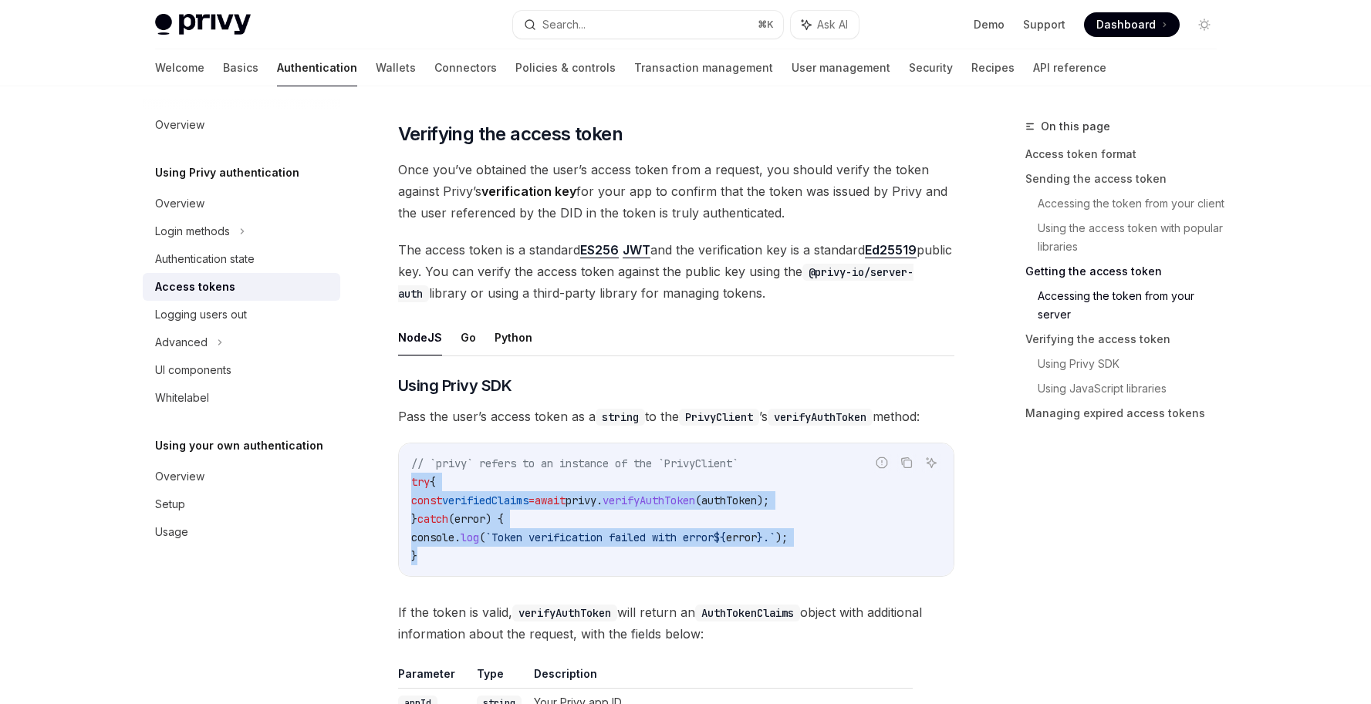
drag, startPoint x: 432, startPoint y: 550, endPoint x: 407, endPoint y: 480, distance: 74.4
click at [407, 480] on div "// `privy` refers to an instance of the `PrivyClient` try { const verifiedClaim…" at bounding box center [676, 510] width 555 height 133
click at [427, 556] on code "// `privy` refers to an instance of the `PrivyClient` try { const verifiedClaim…" at bounding box center [676, 509] width 530 height 111
drag, startPoint x: 427, startPoint y: 549, endPoint x: 414, endPoint y: 482, distance: 67.6
click at [414, 482] on code "// `privy` refers to an instance of the `PrivyClient` try { const verifiedClaim…" at bounding box center [676, 509] width 530 height 111
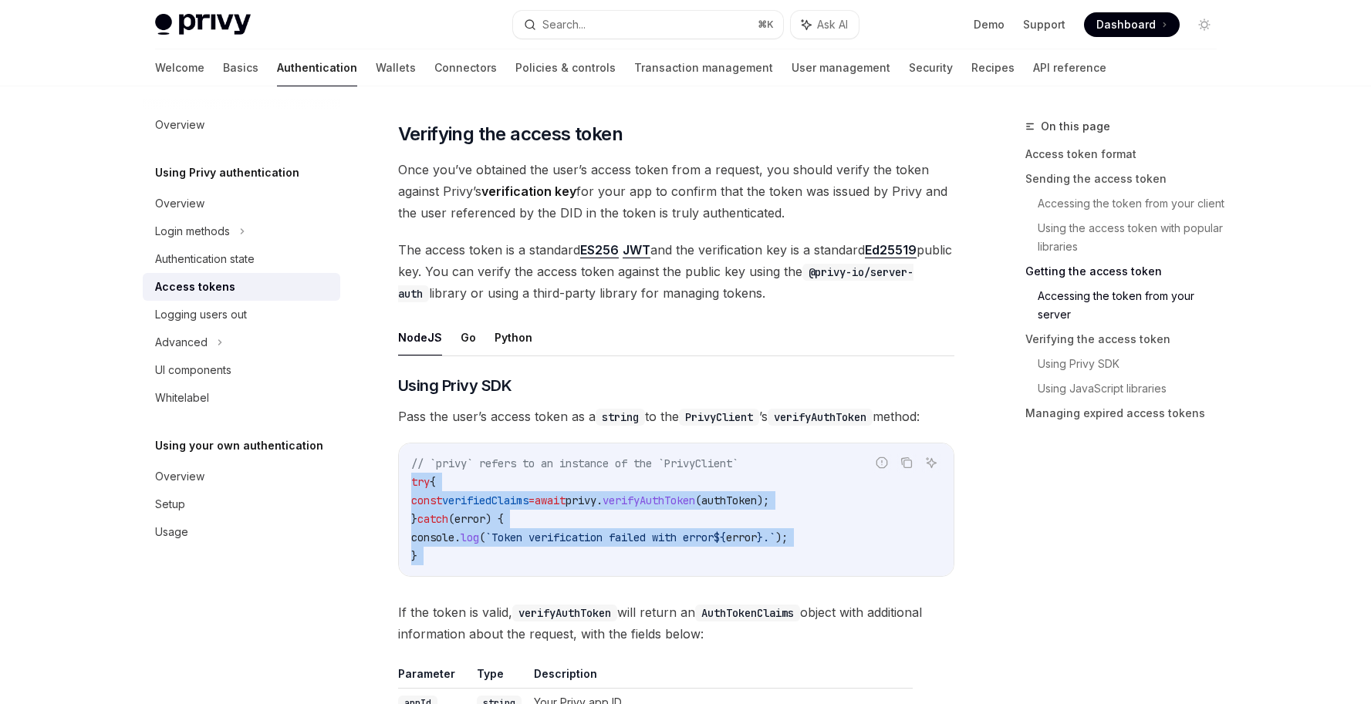
click at [439, 543] on code "// `privy` refers to an instance of the `PrivyClient` try { const verifiedClaim…" at bounding box center [676, 509] width 530 height 111
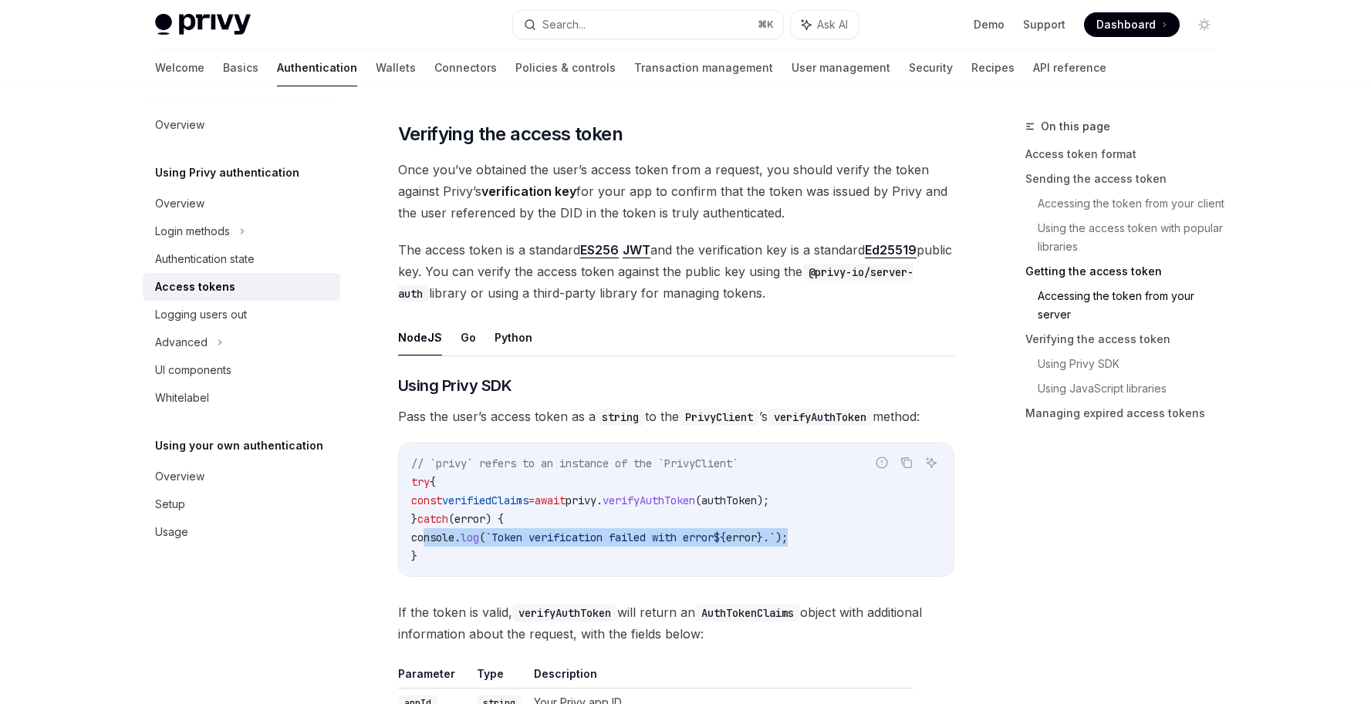
drag, startPoint x: 424, startPoint y: 539, endPoint x: 863, endPoint y: 535, distance: 439.8
click at [863, 535] on code "// `privy` refers to an instance of the `PrivyClient` try { const verifiedClaim…" at bounding box center [676, 509] width 530 height 111
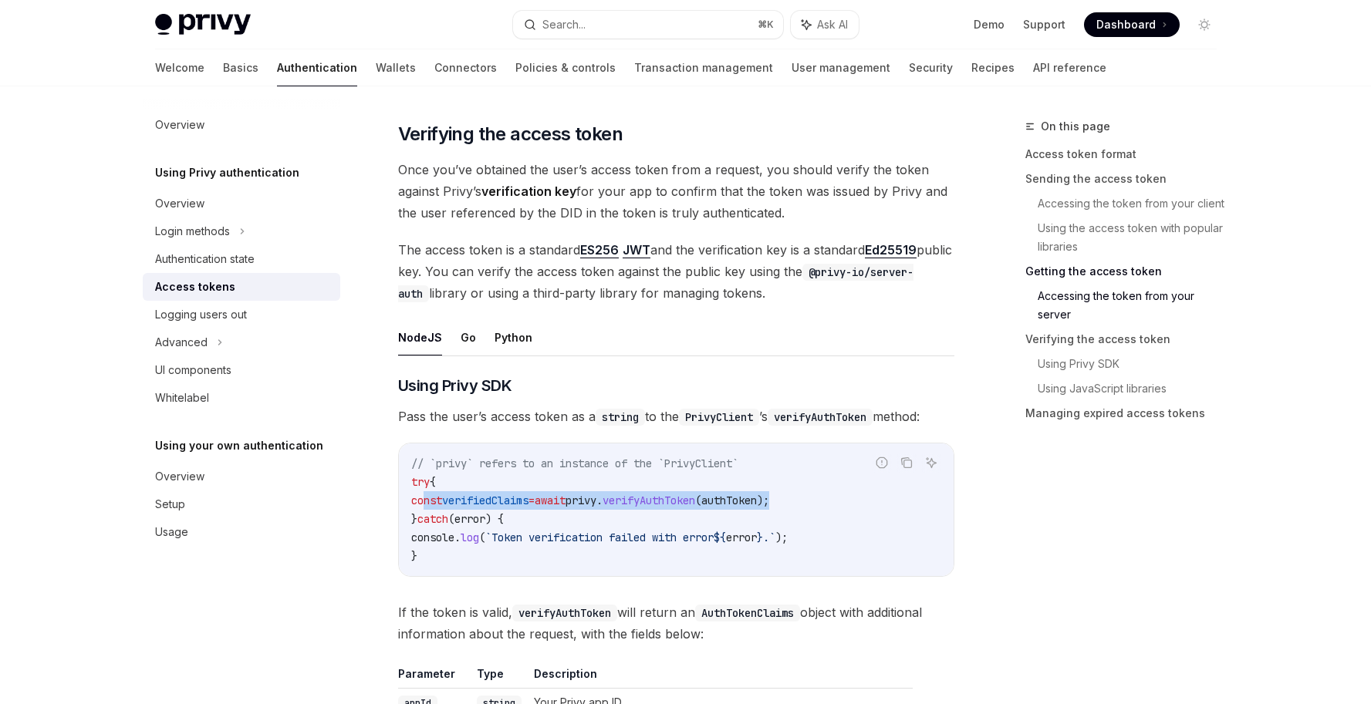
drag, startPoint x: 427, startPoint y: 502, endPoint x: 864, endPoint y: 497, distance: 436.7
click at [864, 497] on code "// `privy` refers to an instance of the `PrivyClient` try { const verifiedClaim…" at bounding box center [676, 509] width 530 height 111
click at [829, 534] on code "// `privy` refers to an instance of the `PrivyClient` try { const verifiedClaim…" at bounding box center [676, 509] width 530 height 111
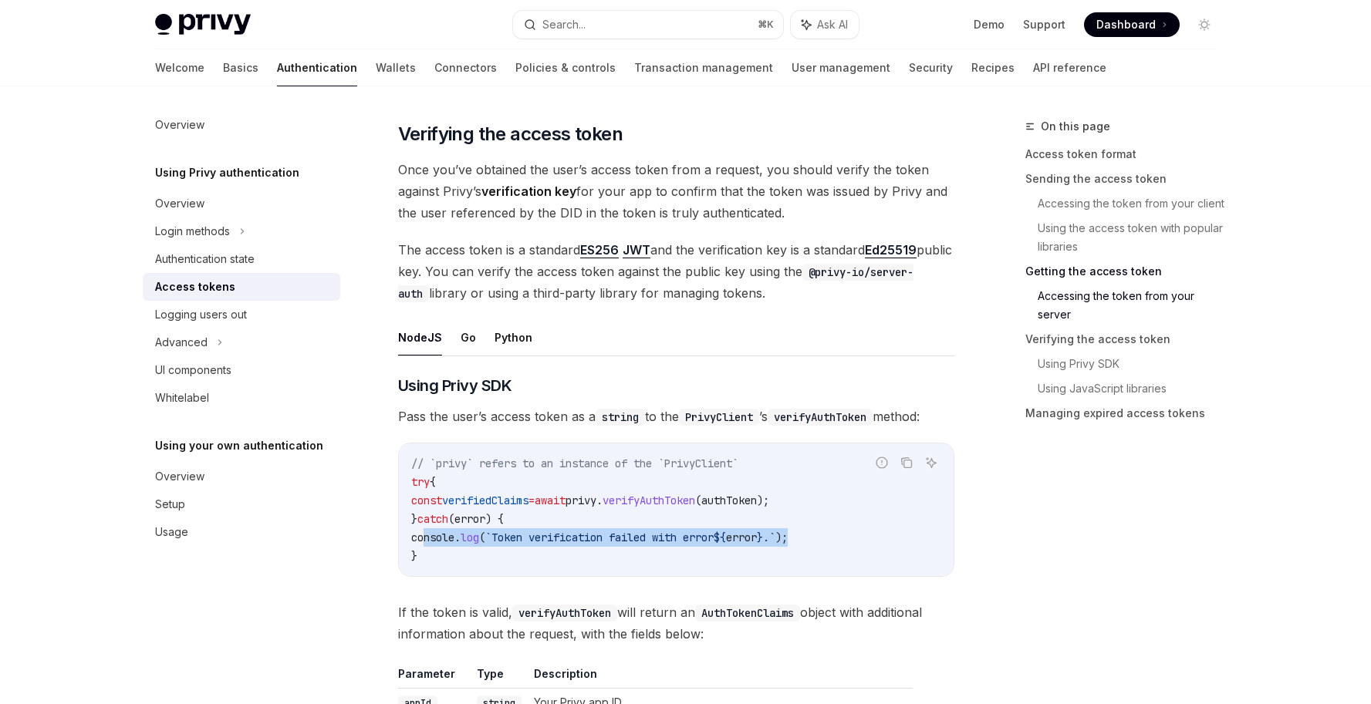
drag, startPoint x: 819, startPoint y: 536, endPoint x: 423, endPoint y: 539, distance: 395.8
click at [423, 539] on code "// `privy` refers to an instance of the `PrivyClient` try { const verifiedClaim…" at bounding box center [676, 509] width 530 height 111
click at [423, 539] on span "console" at bounding box center [432, 538] width 43 height 14
drag, startPoint x: 414, startPoint y: 556, endPoint x: 408, endPoint y: 485, distance: 70.4
click at [408, 485] on div "// `privy` refers to an instance of the `PrivyClient` try { const verifiedClaim…" at bounding box center [676, 510] width 555 height 133
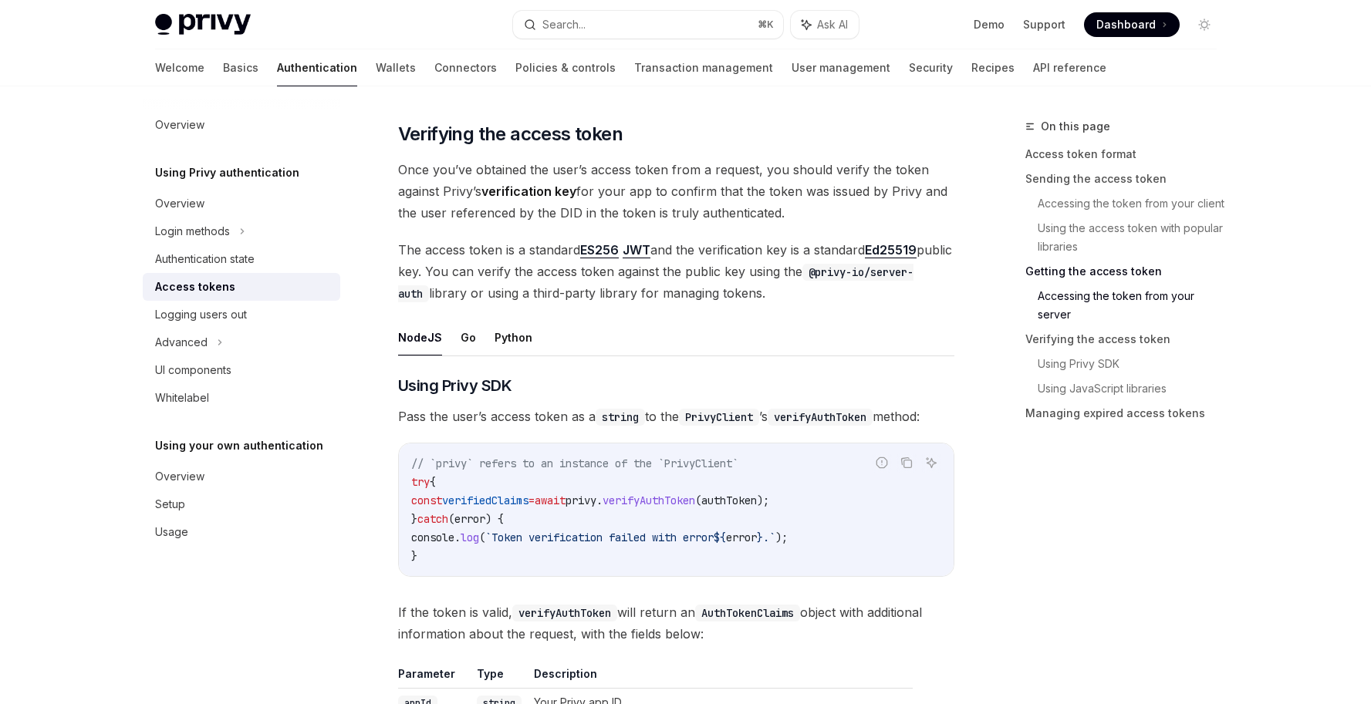
click at [421, 548] on code "// `privy` refers to an instance of the `PrivyClient` try { const verifiedClaim…" at bounding box center [676, 509] width 530 height 111
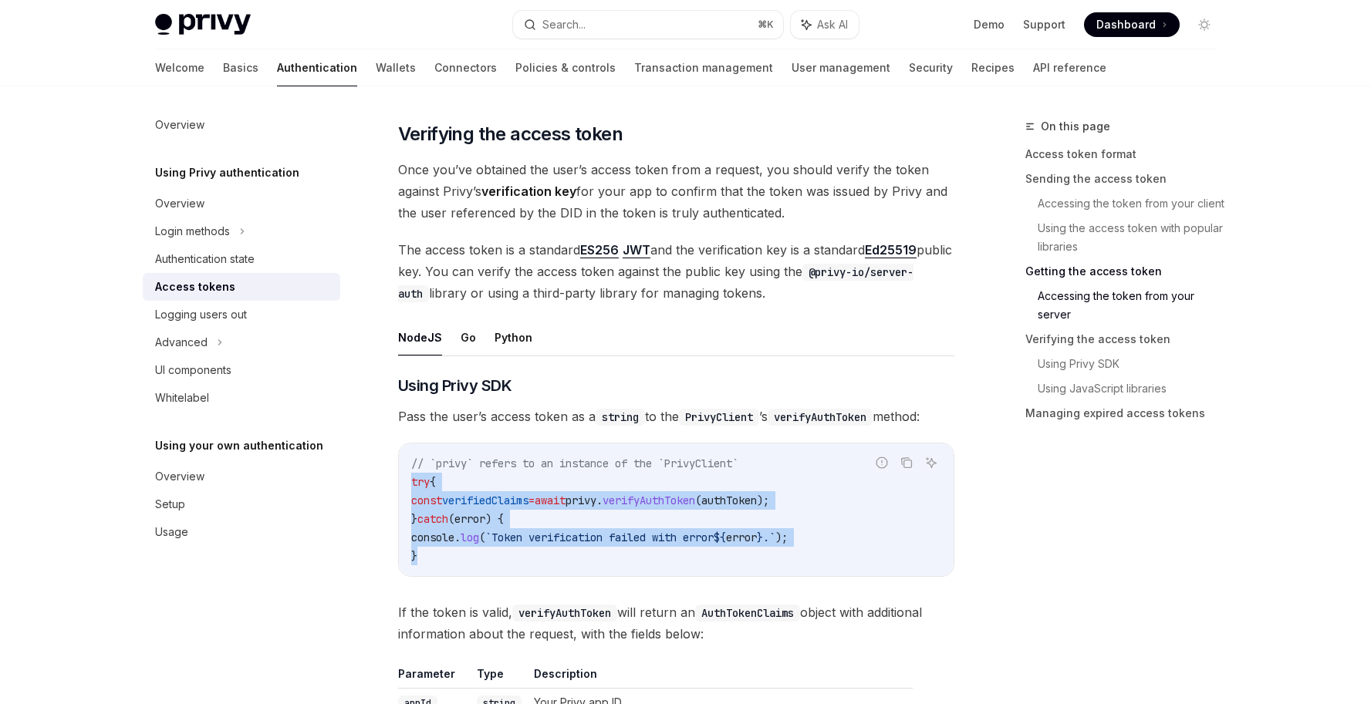
drag, startPoint x: 417, startPoint y: 555, endPoint x: 407, endPoint y: 476, distance: 79.4
click at [407, 476] on div "// `privy` refers to an instance of the `PrivyClient` try { const verifiedClaim…" at bounding box center [676, 510] width 555 height 133
click at [425, 552] on code "// `privy` refers to an instance of the `PrivyClient` try { const verifiedClaim…" at bounding box center [676, 509] width 530 height 111
drag, startPoint x: 423, startPoint y: 556, endPoint x: 404, endPoint y: 479, distance: 78.8
click at [404, 479] on div "// `privy` refers to an instance of the `PrivyClient` try { const verifiedClaim…" at bounding box center [676, 510] width 555 height 133
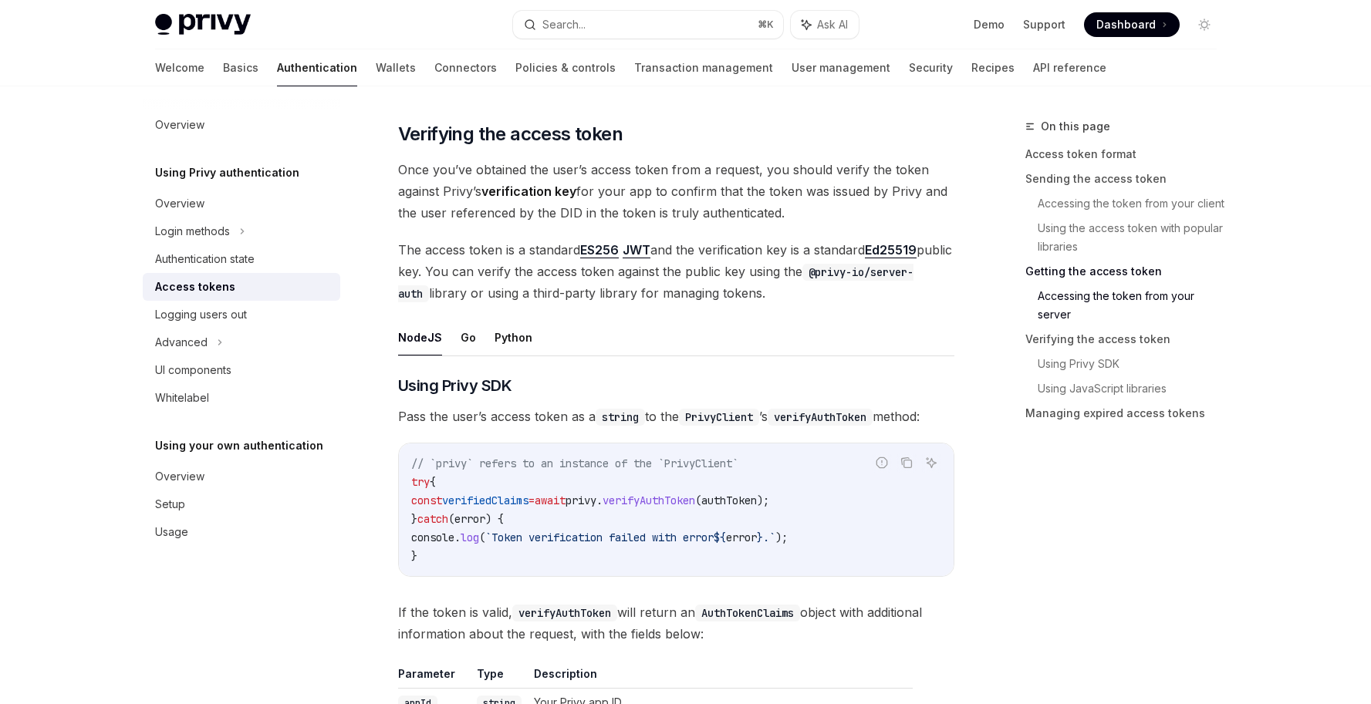
click at [437, 551] on code "// `privy` refers to an instance of the `PrivyClient` try { const verifiedClaim…" at bounding box center [676, 509] width 530 height 111
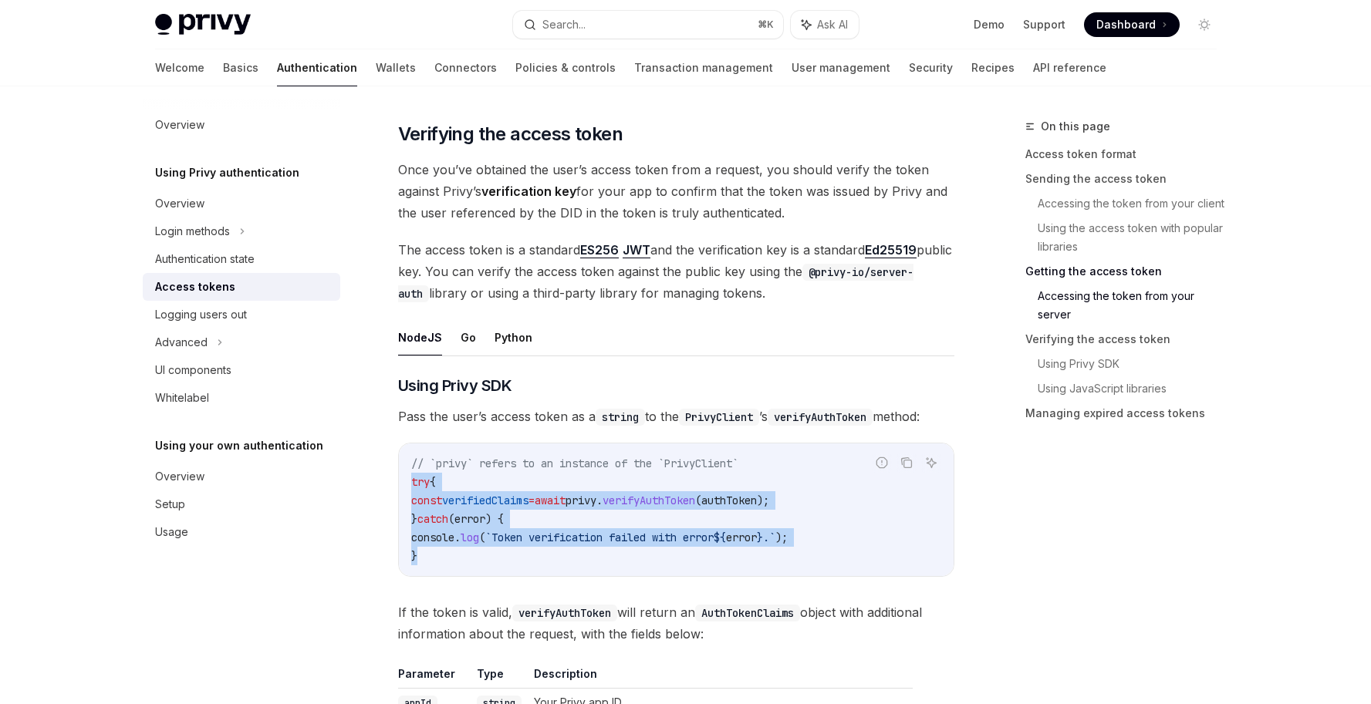
drag, startPoint x: 431, startPoint y: 558, endPoint x: 407, endPoint y: 476, distance: 85.2
click at [407, 476] on div "// `privy` refers to an instance of the `PrivyClient` try { const verifiedClaim…" at bounding box center [676, 510] width 555 height 133
click at [433, 549] on code "// `privy` refers to an instance of the `PrivyClient` try { const verifiedClaim…" at bounding box center [676, 509] width 530 height 111
drag, startPoint x: 428, startPoint y: 554, endPoint x: 412, endPoint y: 481, distance: 74.3
click at [412, 481] on code "// `privy` refers to an instance of the `PrivyClient` try { const verifiedClaim…" at bounding box center [676, 509] width 530 height 111
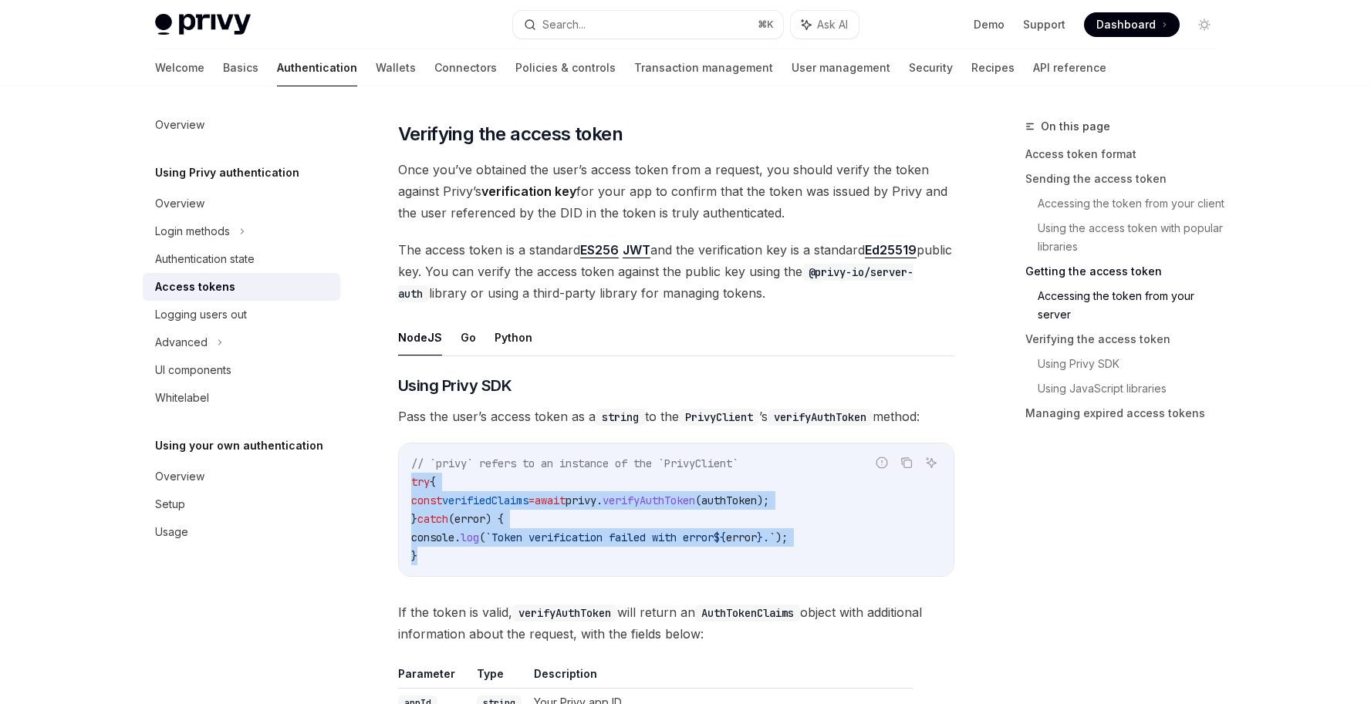
click at [430, 553] on code "// `privy` refers to an instance of the `PrivyClient` try { const verifiedClaim…" at bounding box center [676, 509] width 530 height 111
drag, startPoint x: 428, startPoint y: 556, endPoint x: 411, endPoint y: 483, distance: 75.2
click at [411, 483] on code "// `privy` refers to an instance of the `PrivyClient` try { const verifiedClaim…" at bounding box center [676, 509] width 530 height 111
click at [434, 559] on code "// `privy` refers to an instance of the `PrivyClient` try { const verifiedClaim…" at bounding box center [676, 509] width 530 height 111
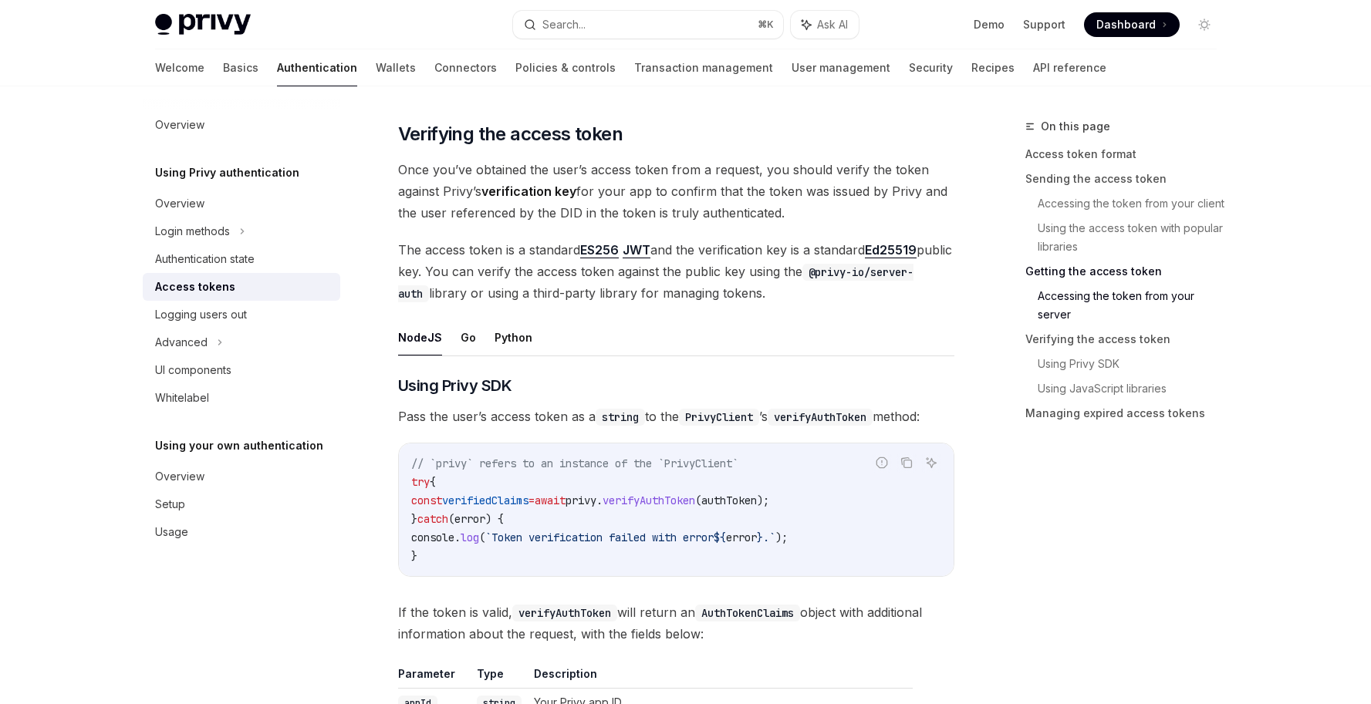
click at [757, 491] on code "// `privy` refers to an instance of the `PrivyClient` try { const verifiedClaim…" at bounding box center [676, 509] width 530 height 111
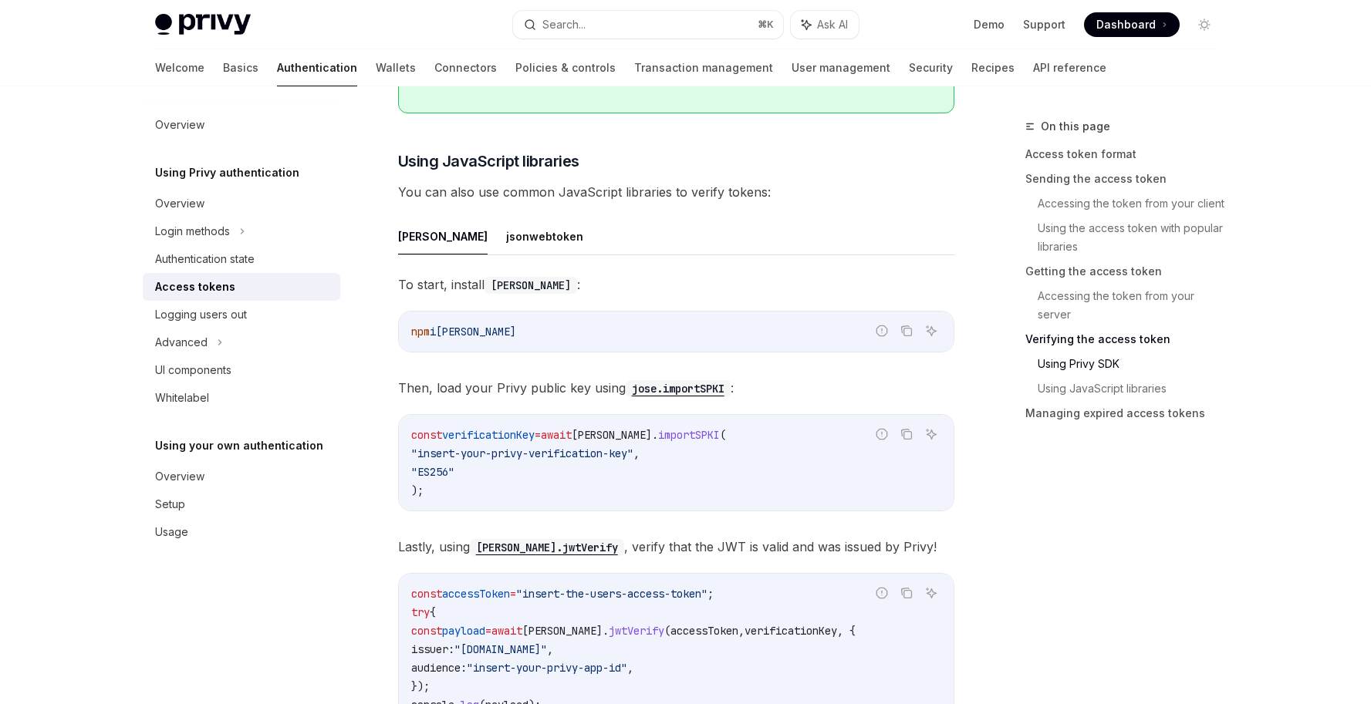
scroll to position [3275, 0]
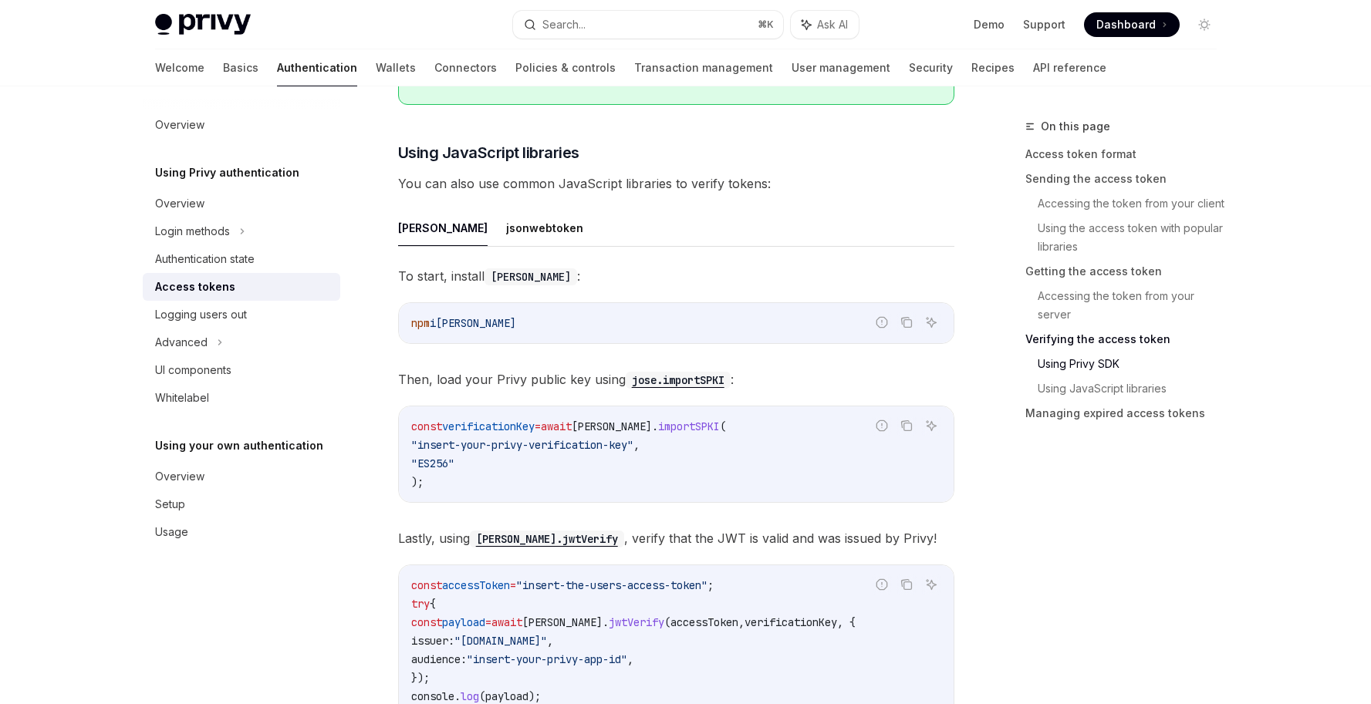
click at [570, 488] on code "const verificationKey = await jose . importSPKI ( "insert-your-privy-verificati…" at bounding box center [676, 454] width 530 height 74
click at [647, 481] on code "const verificationKey = await jose . importSPKI ( "insert-your-privy-verificati…" at bounding box center [676, 454] width 530 height 74
click at [694, 461] on code "const verificationKey = await jose . importSPKI ( "insert-your-privy-verificati…" at bounding box center [676, 454] width 530 height 74
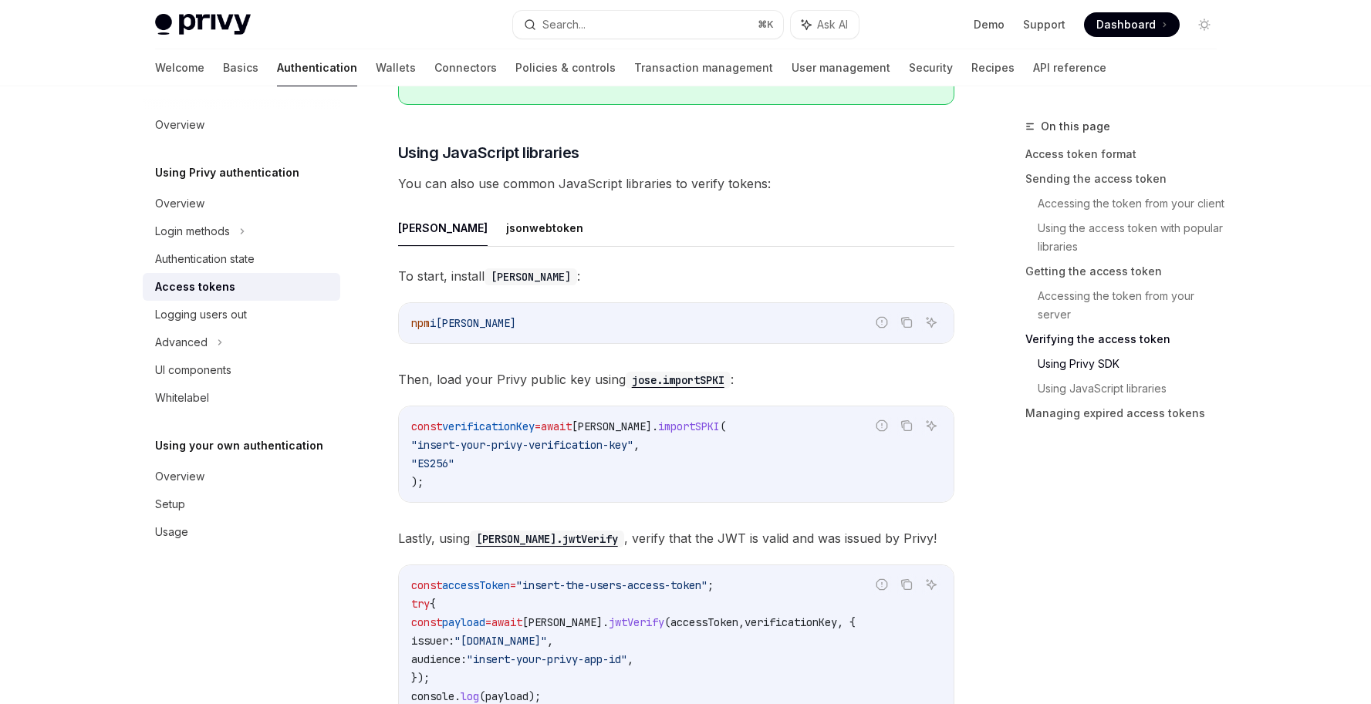
click at [569, 454] on code "const verificationKey = await jose . importSPKI ( "insert-your-privy-verificati…" at bounding box center [676, 454] width 530 height 74
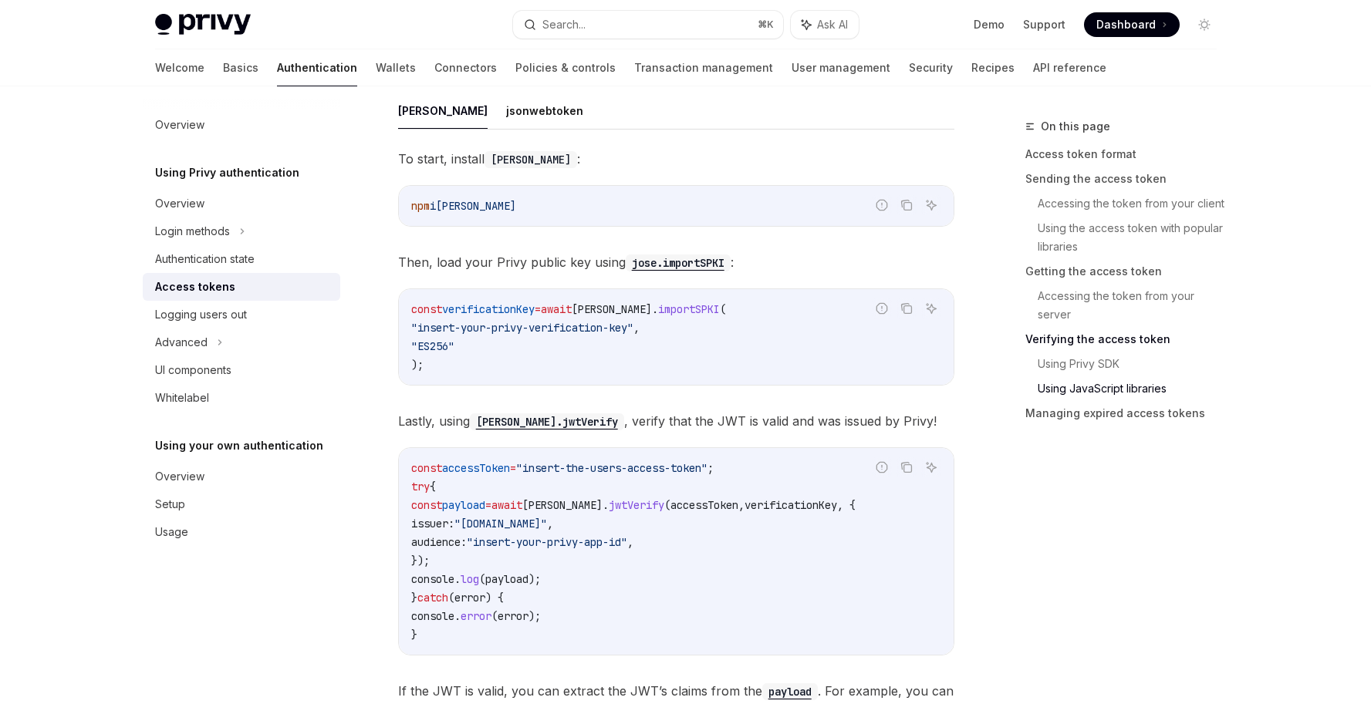
scroll to position [3393, 0]
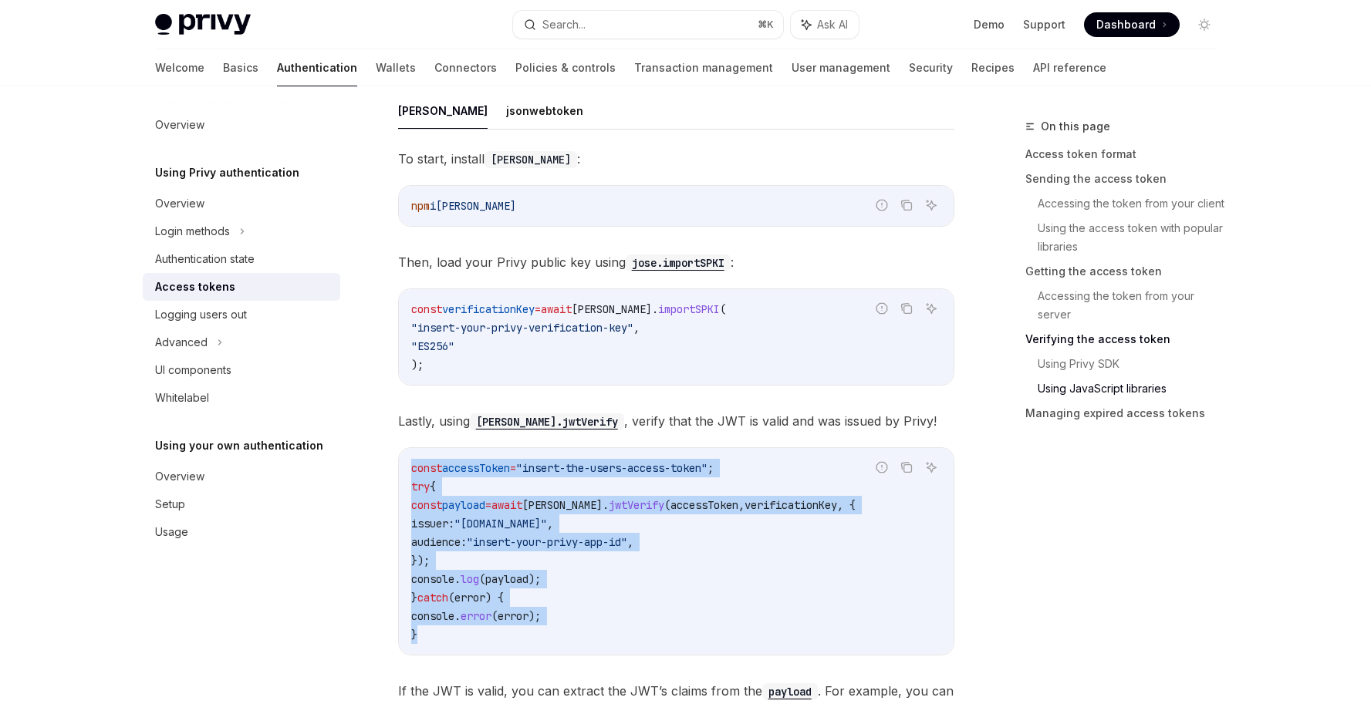
drag, startPoint x: 412, startPoint y: 468, endPoint x: 460, endPoint y: 643, distance: 182.3
click at [460, 643] on div "const accessToken = "insert-the-users-access-token" ; try { const payload = awa…" at bounding box center [676, 551] width 555 height 207
click at [459, 643] on div "const accessToken = "insert-the-users-access-token" ; try { const payload = awa…" at bounding box center [676, 551] width 555 height 207
drag, startPoint x: 426, startPoint y: 638, endPoint x: 399, endPoint y: 463, distance: 177.2
click at [399, 463] on div "const accessToken = "insert-the-users-access-token" ; try { const payload = awa…" at bounding box center [676, 551] width 555 height 207
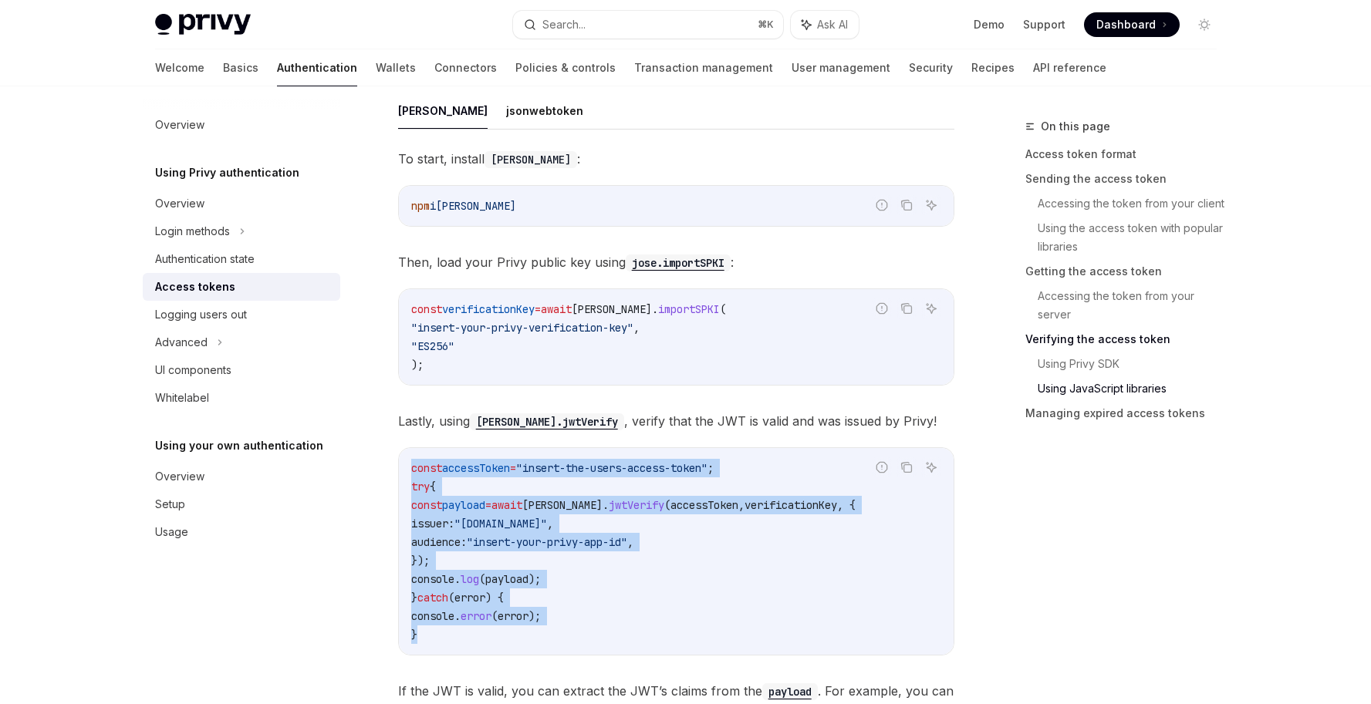
click at [419, 641] on code "const accessToken = "insert-the-users-access-token" ; try { const payload = awa…" at bounding box center [676, 551] width 530 height 185
drag, startPoint x: 420, startPoint y: 627, endPoint x: 397, endPoint y: 460, distance: 168.9
click at [398, 460] on div "Report incorrect code Copy Ask AI const accessToken = "insert-the-users-access-…" at bounding box center [676, 552] width 556 height 208
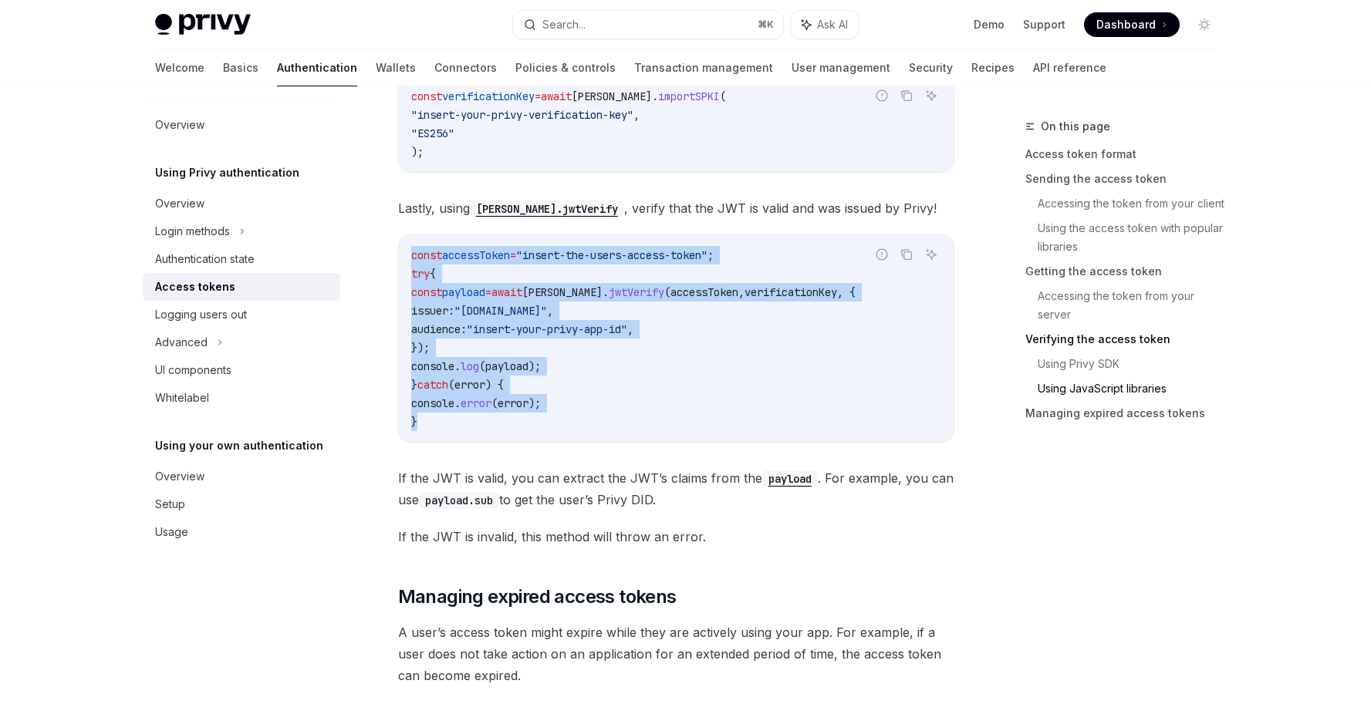
scroll to position [3641, 0]
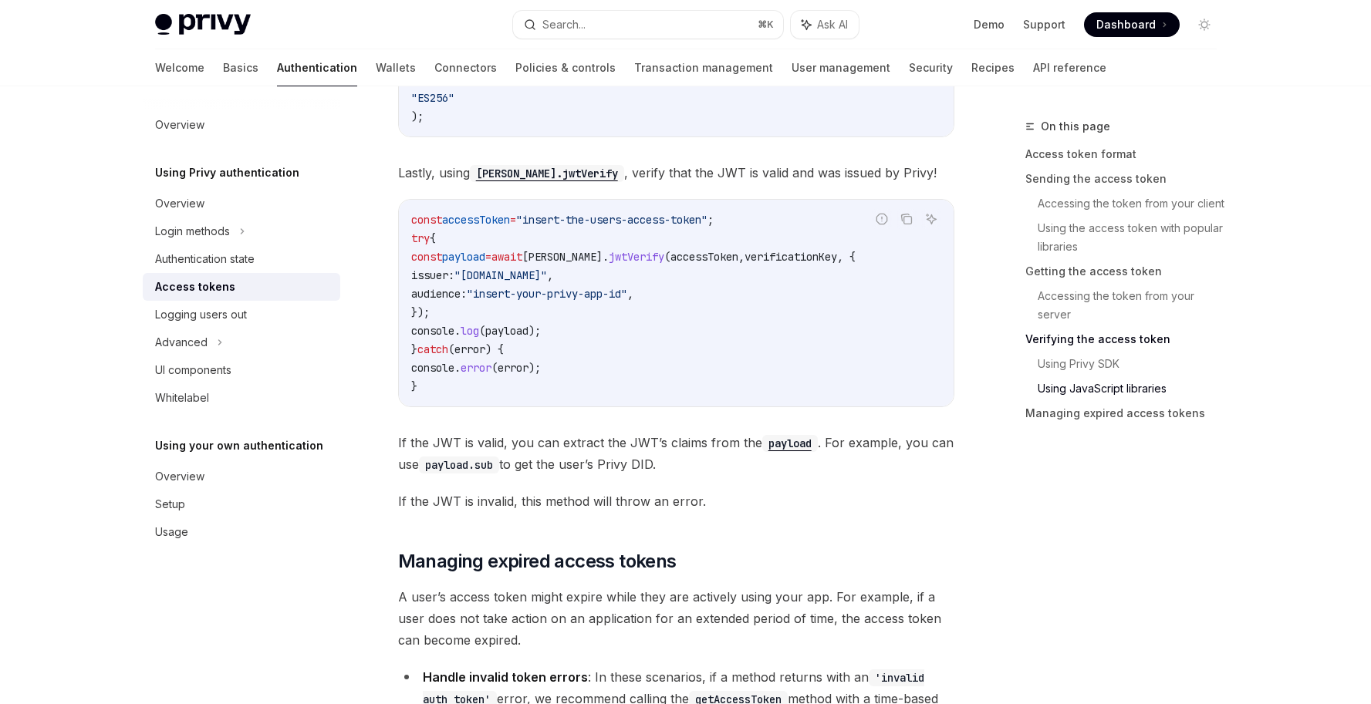
click at [746, 491] on span "If the JWT is invalid, this method will throw an error." at bounding box center [676, 502] width 556 height 22
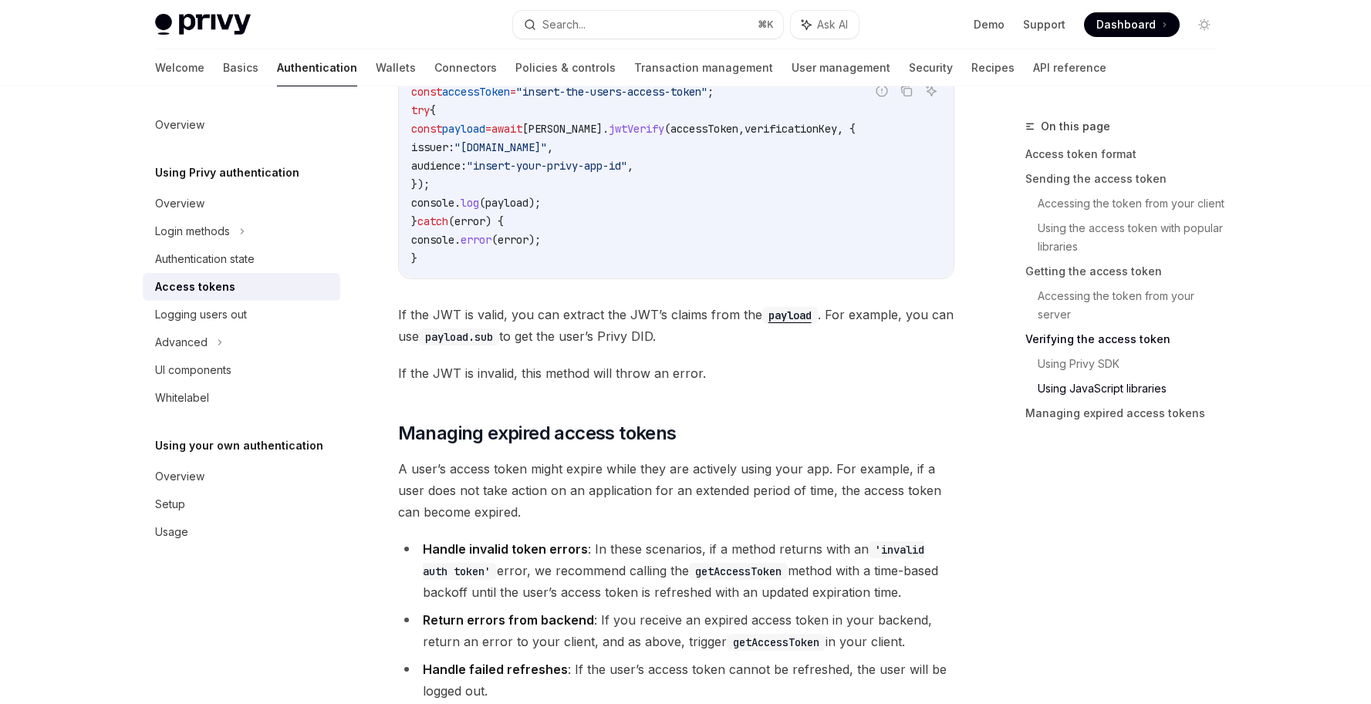
scroll to position [3842, 0]
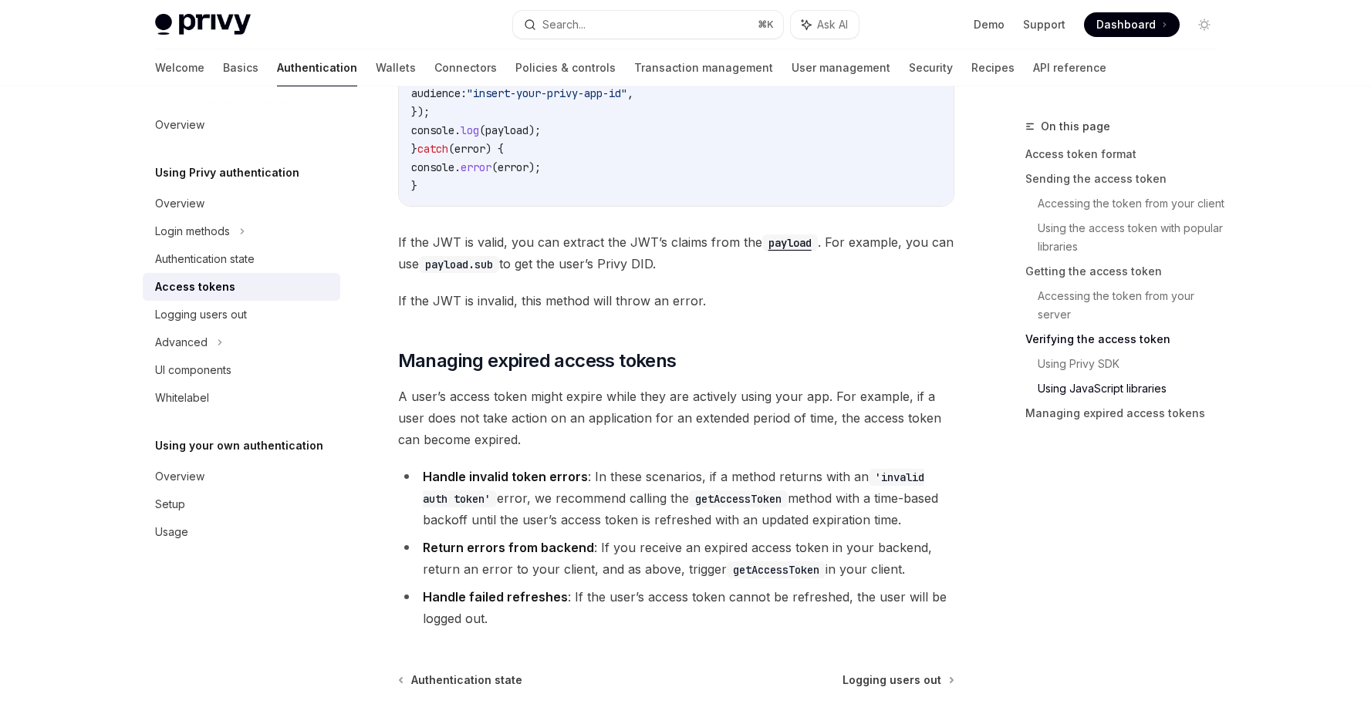
click at [741, 442] on span "A user’s access token might expire while they are actively using your app. For …" at bounding box center [676, 418] width 556 height 65
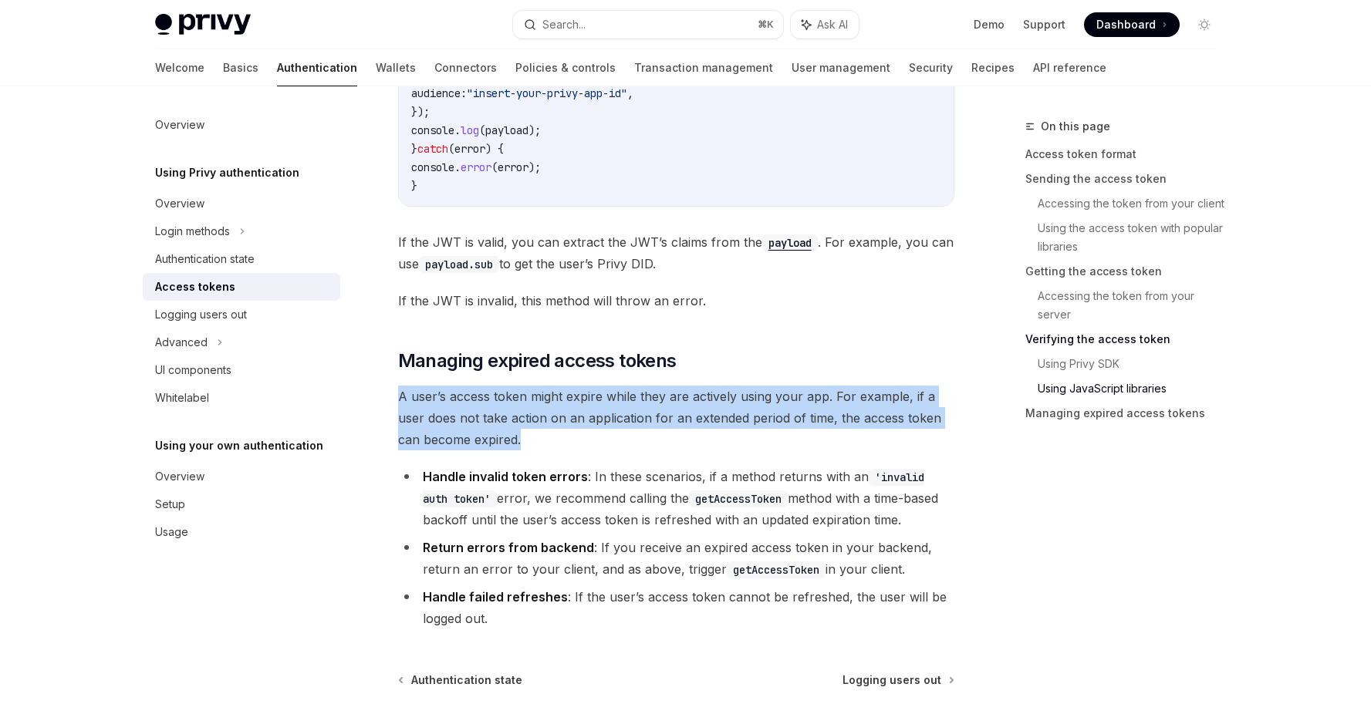
click at [741, 443] on span "A user’s access token might expire while they are actively using your app. For …" at bounding box center [676, 418] width 556 height 65
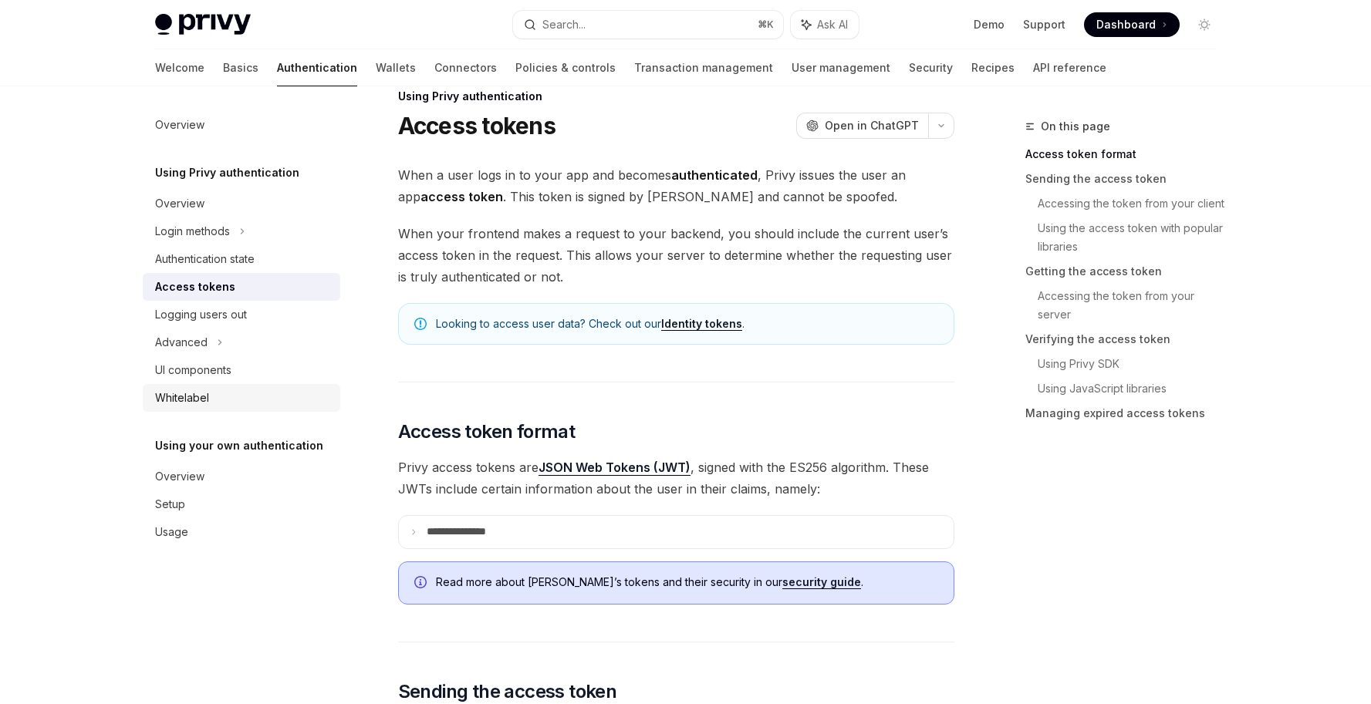
scroll to position [0, 0]
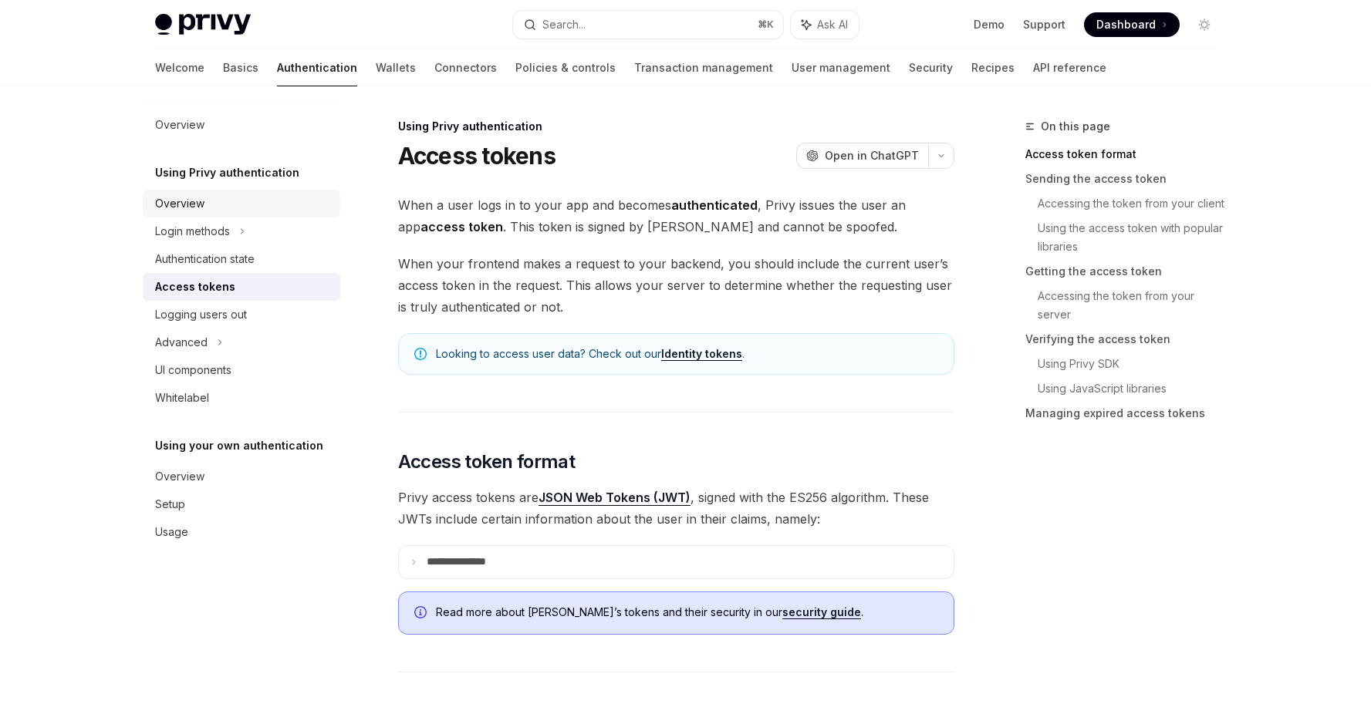
click at [195, 205] on div "Overview" at bounding box center [179, 203] width 49 height 19
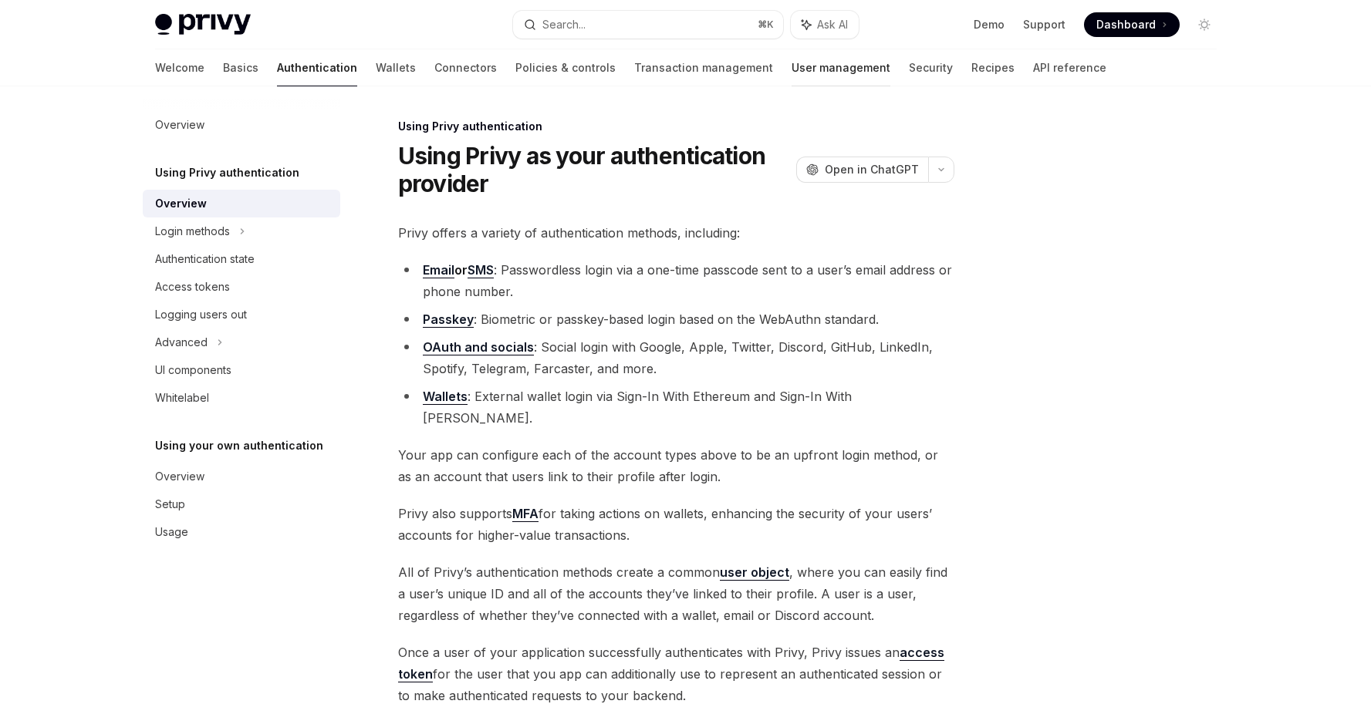
click at [794, 65] on link "User management" at bounding box center [841, 67] width 99 height 37
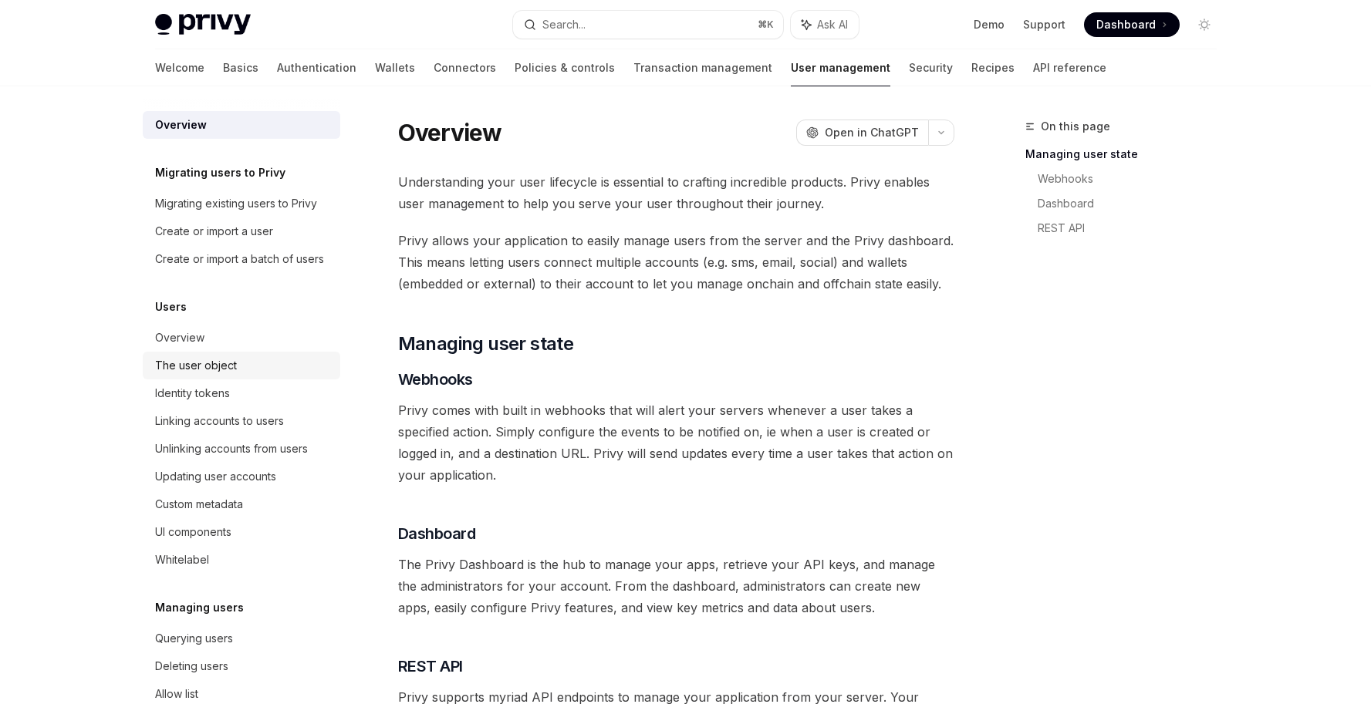
click at [200, 375] on div "The user object" at bounding box center [196, 365] width 82 height 19
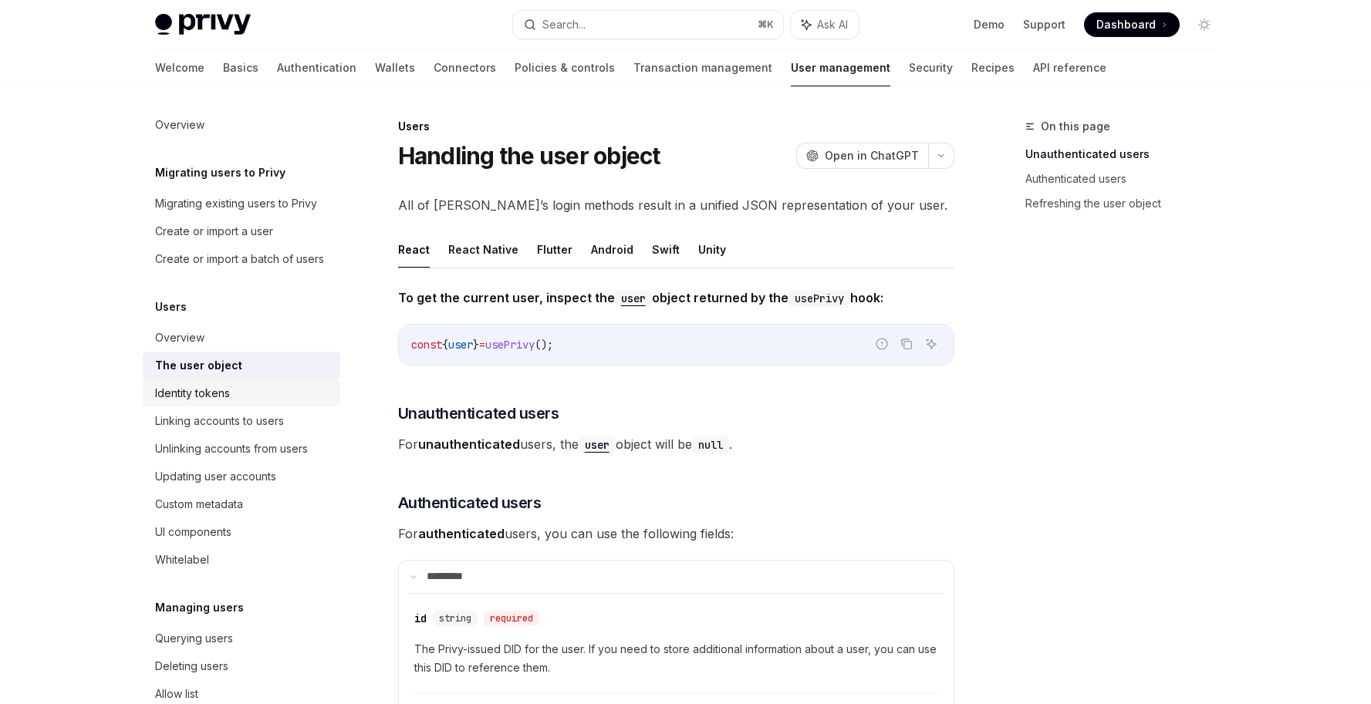
click at [209, 403] on div "Identity tokens" at bounding box center [192, 393] width 75 height 19
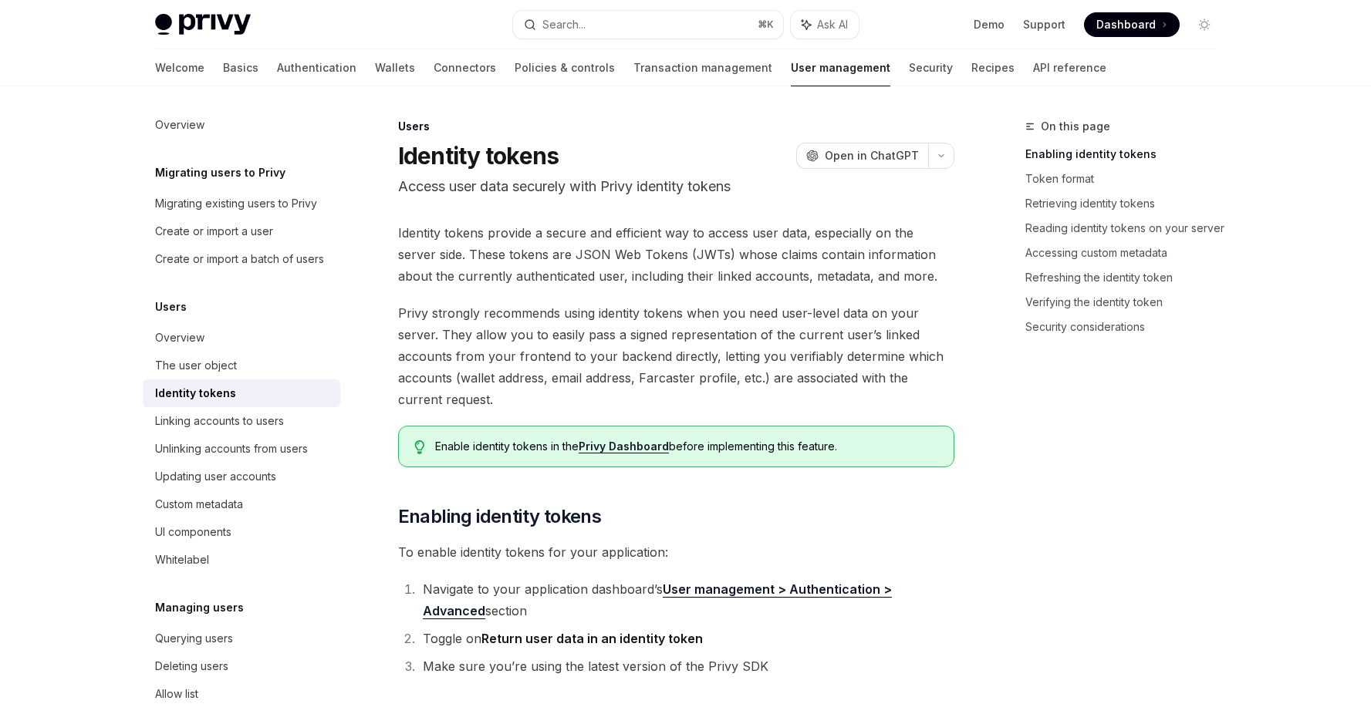
click at [196, 403] on div "Identity tokens" at bounding box center [195, 393] width 81 height 19
click at [197, 375] on div "The user object" at bounding box center [196, 365] width 82 height 19
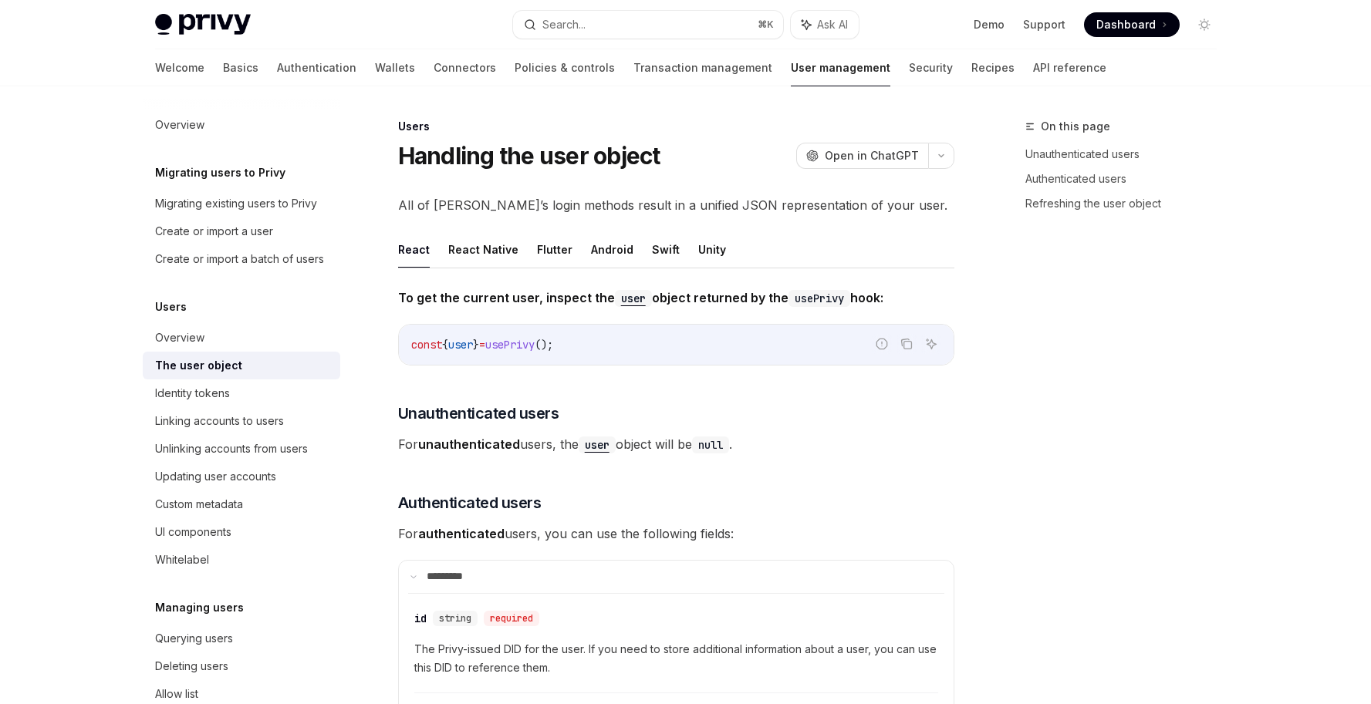
click at [192, 340] on div "Users Overview The user object Identity tokens Linking accounts to users Unlink…" at bounding box center [242, 436] width 198 height 276
click at [193, 347] on div "Overview" at bounding box center [179, 338] width 49 height 19
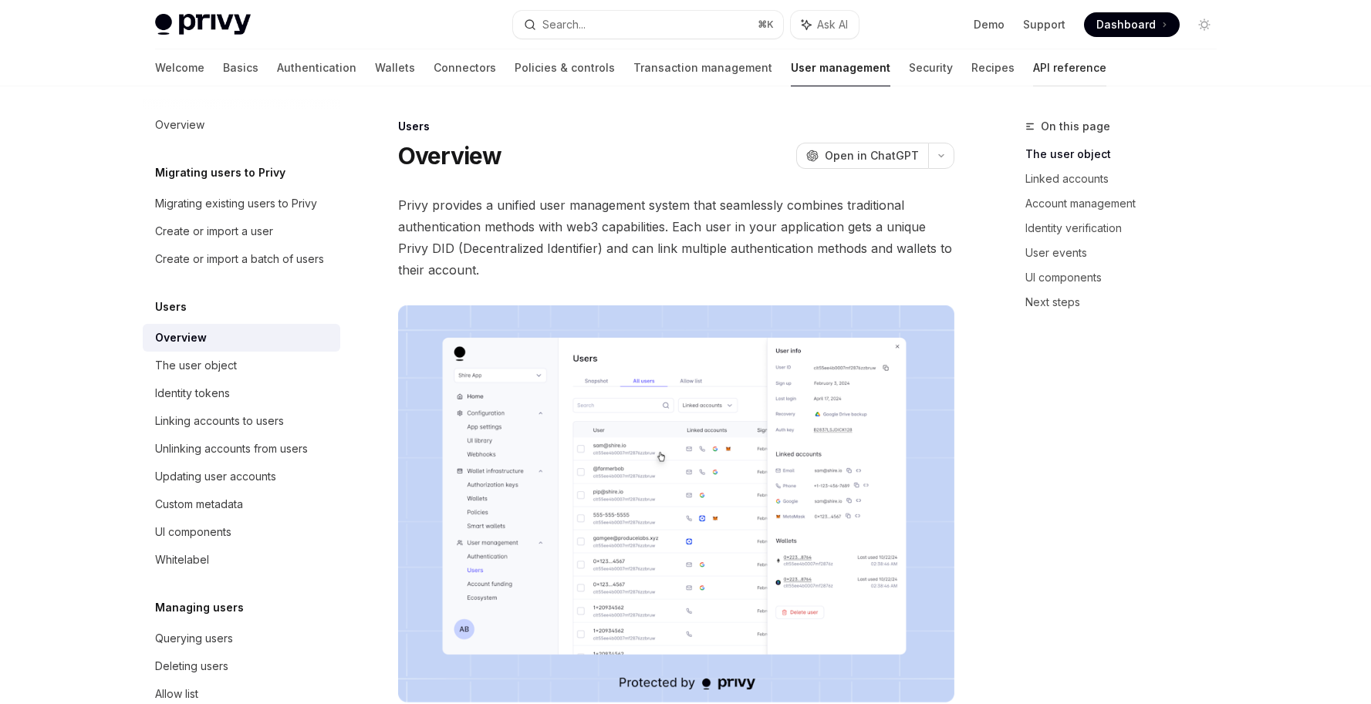
click at [1033, 58] on link "API reference" at bounding box center [1069, 67] width 73 height 37
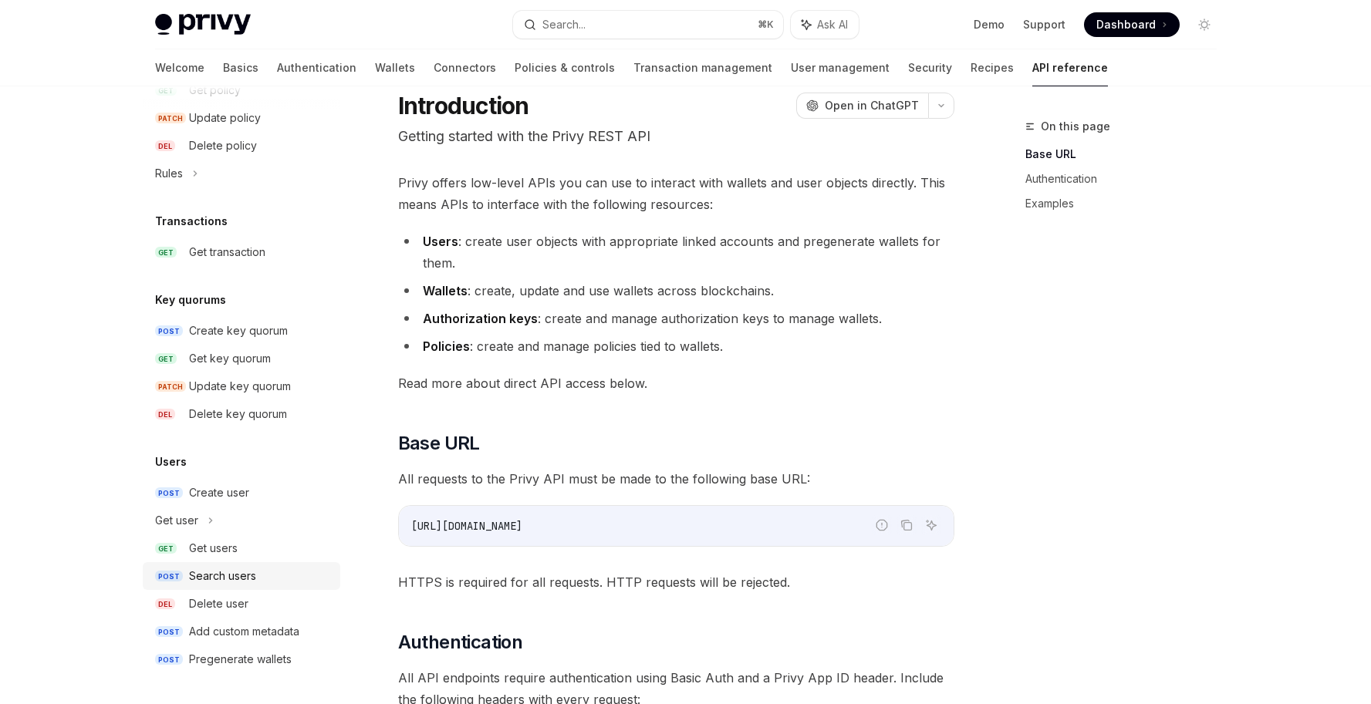
scroll to position [227, 0]
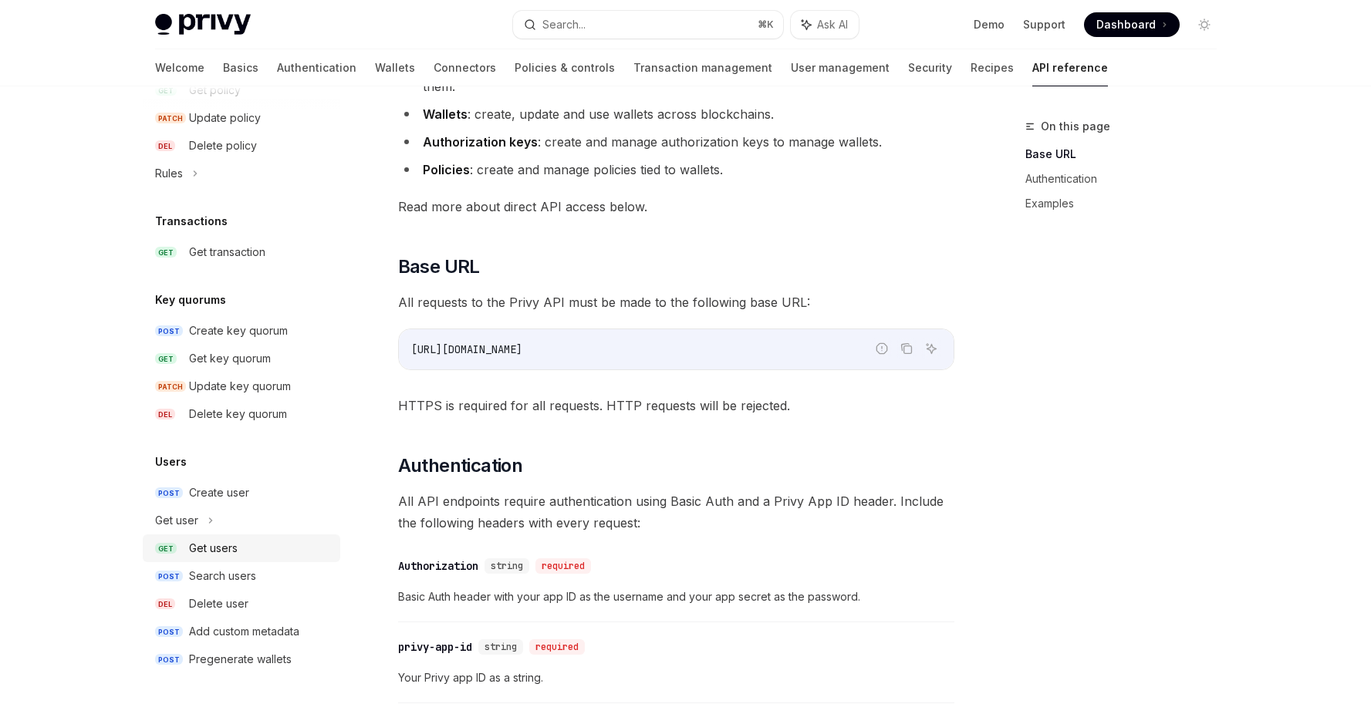
click at [238, 552] on div "Get users" at bounding box center [213, 548] width 49 height 19
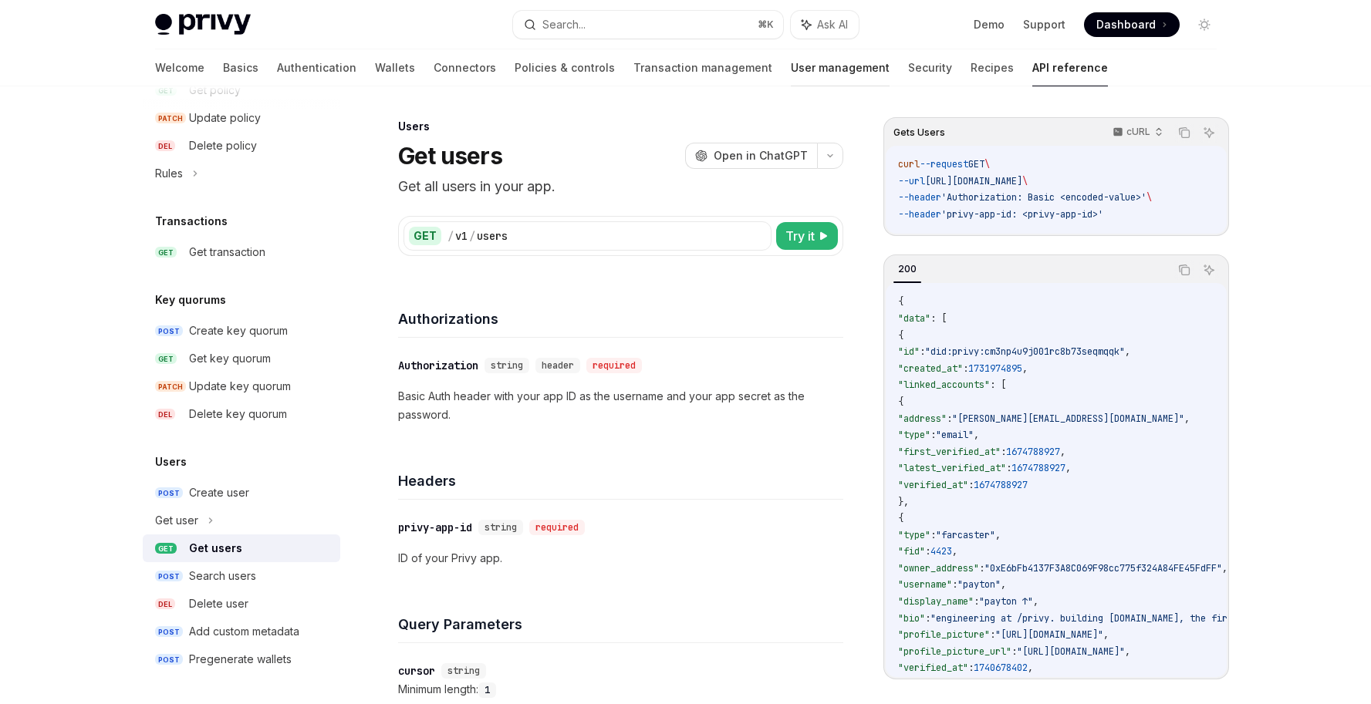
click at [791, 71] on link "User management" at bounding box center [840, 67] width 99 height 37
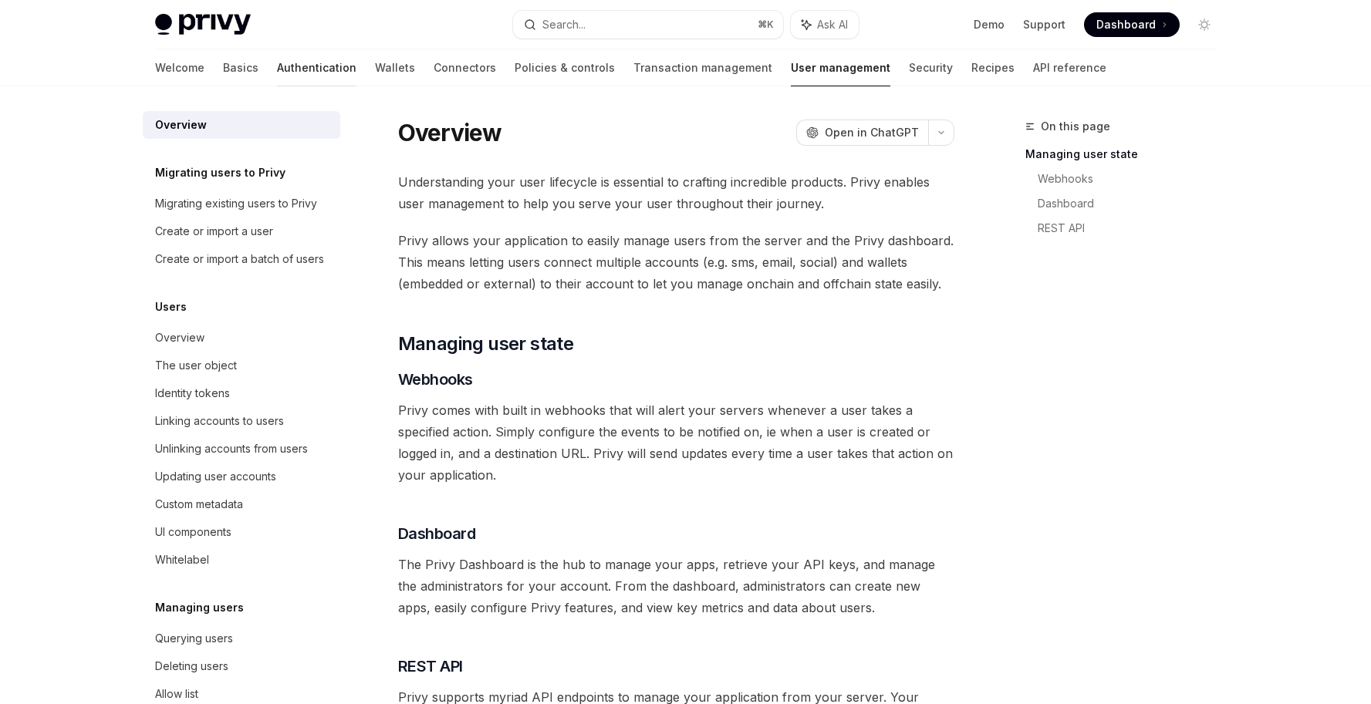
click at [277, 65] on link "Authentication" at bounding box center [316, 67] width 79 height 37
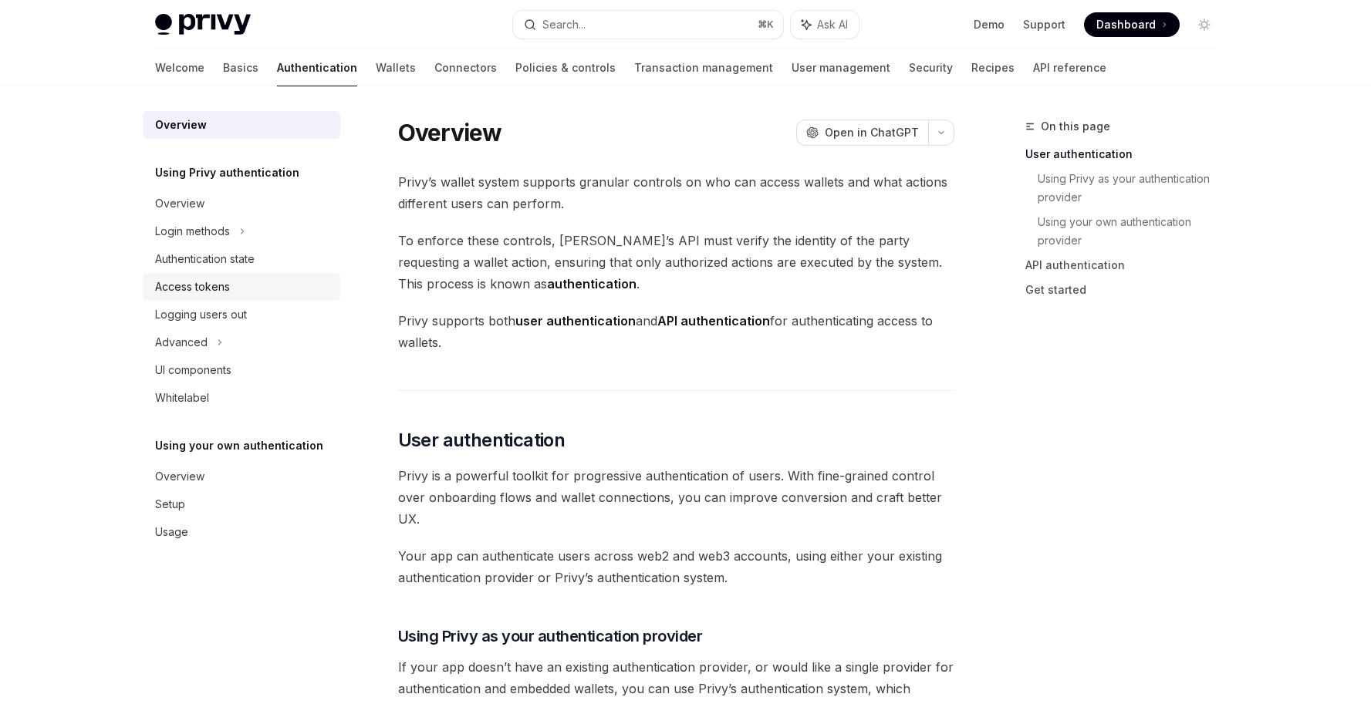
click at [226, 296] on div "Access tokens" at bounding box center [192, 287] width 75 height 19
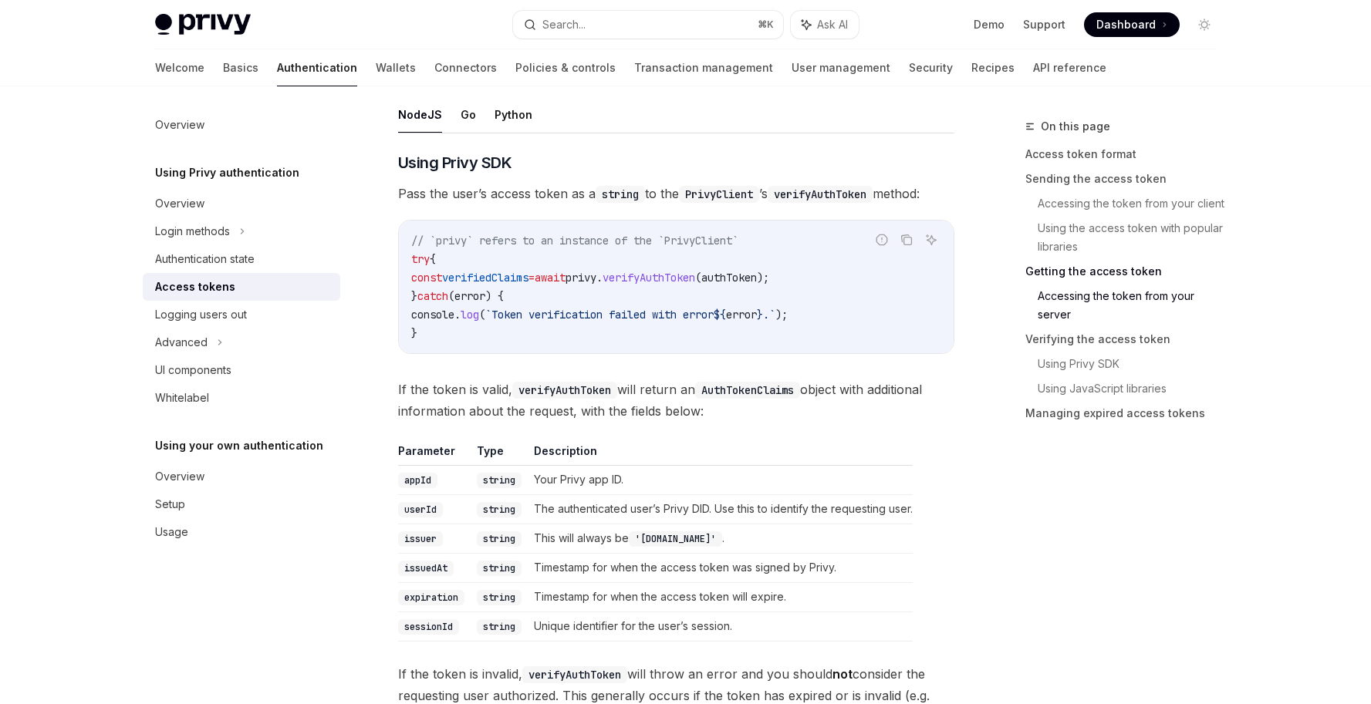
scroll to position [2660, 0]
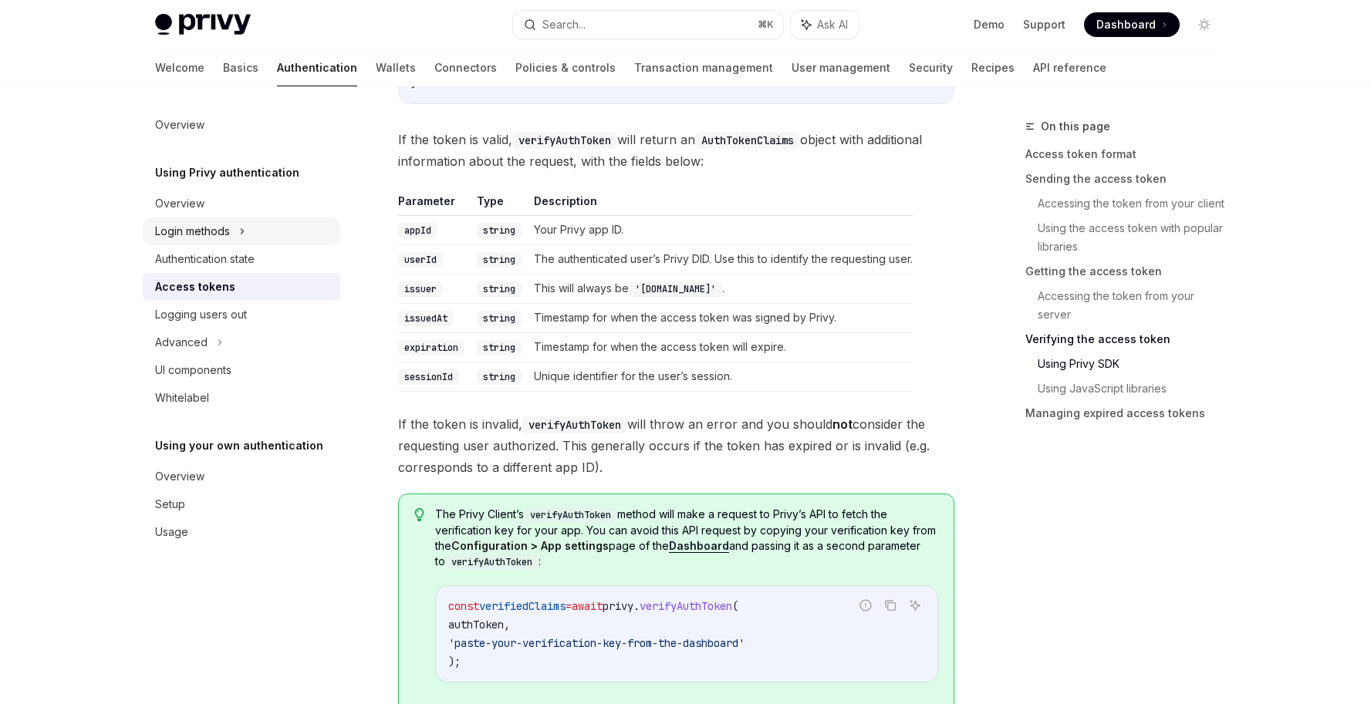
click at [188, 237] on div "Login methods" at bounding box center [192, 231] width 75 height 19
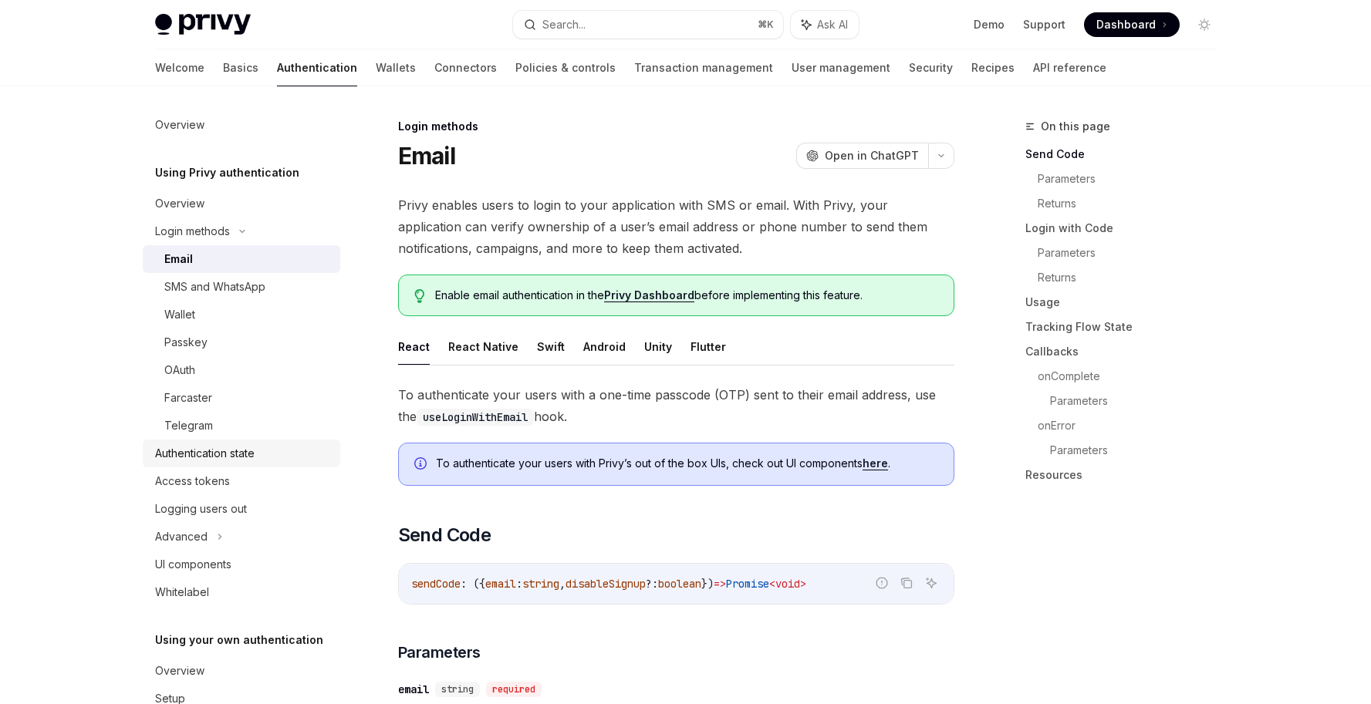
click at [207, 455] on div "Authentication state" at bounding box center [205, 453] width 100 height 19
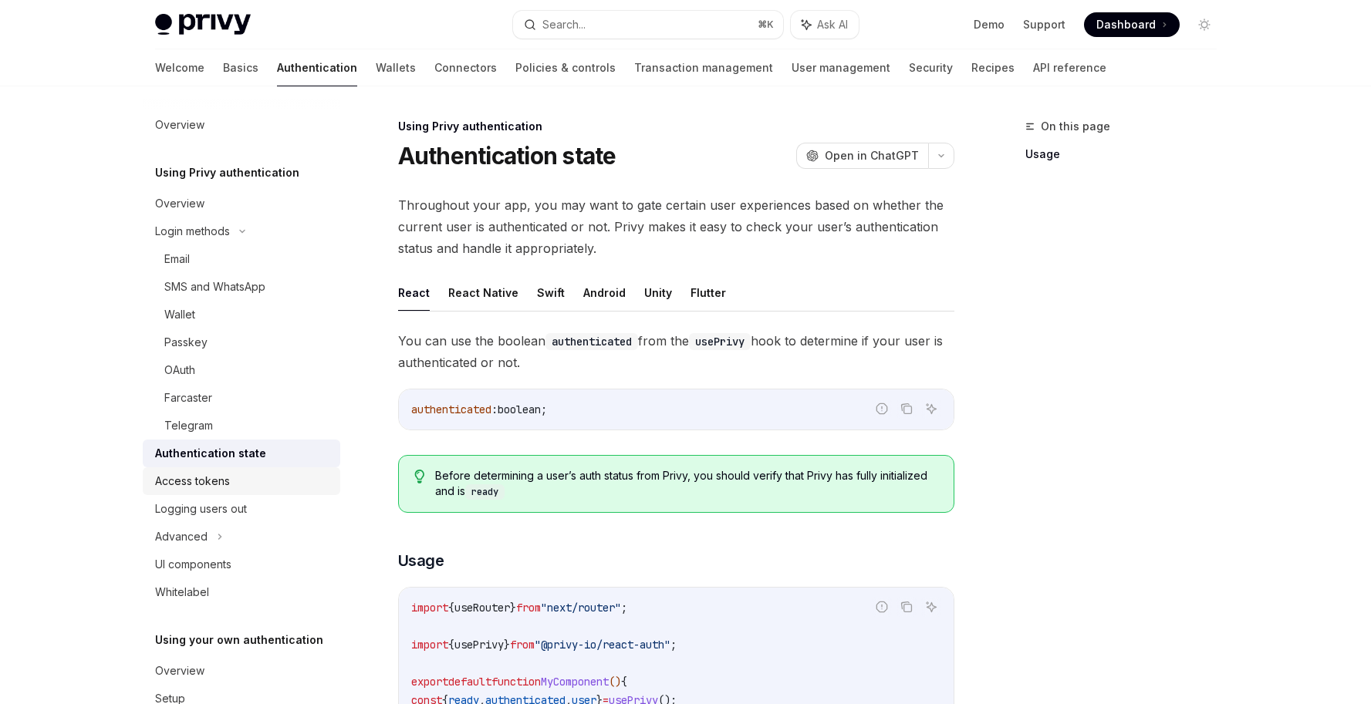
click at [206, 478] on div "Access tokens" at bounding box center [192, 481] width 75 height 19
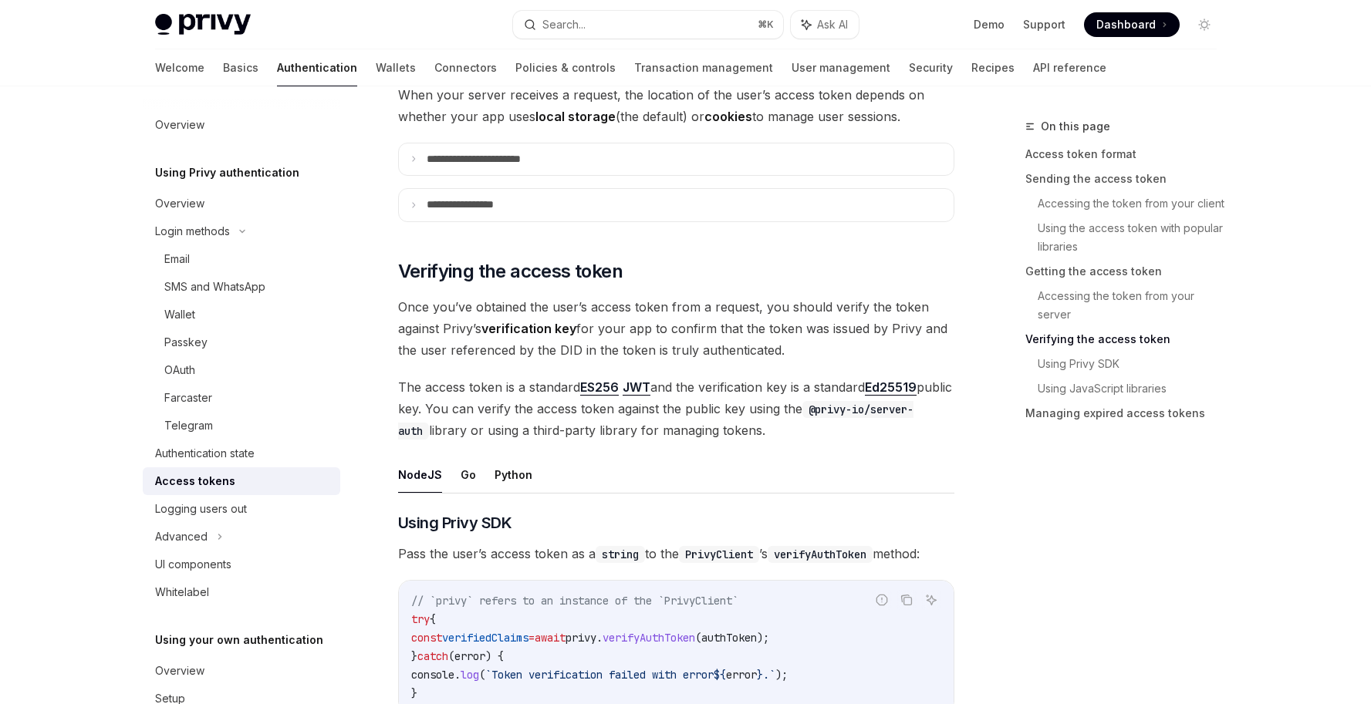
scroll to position [2263, 0]
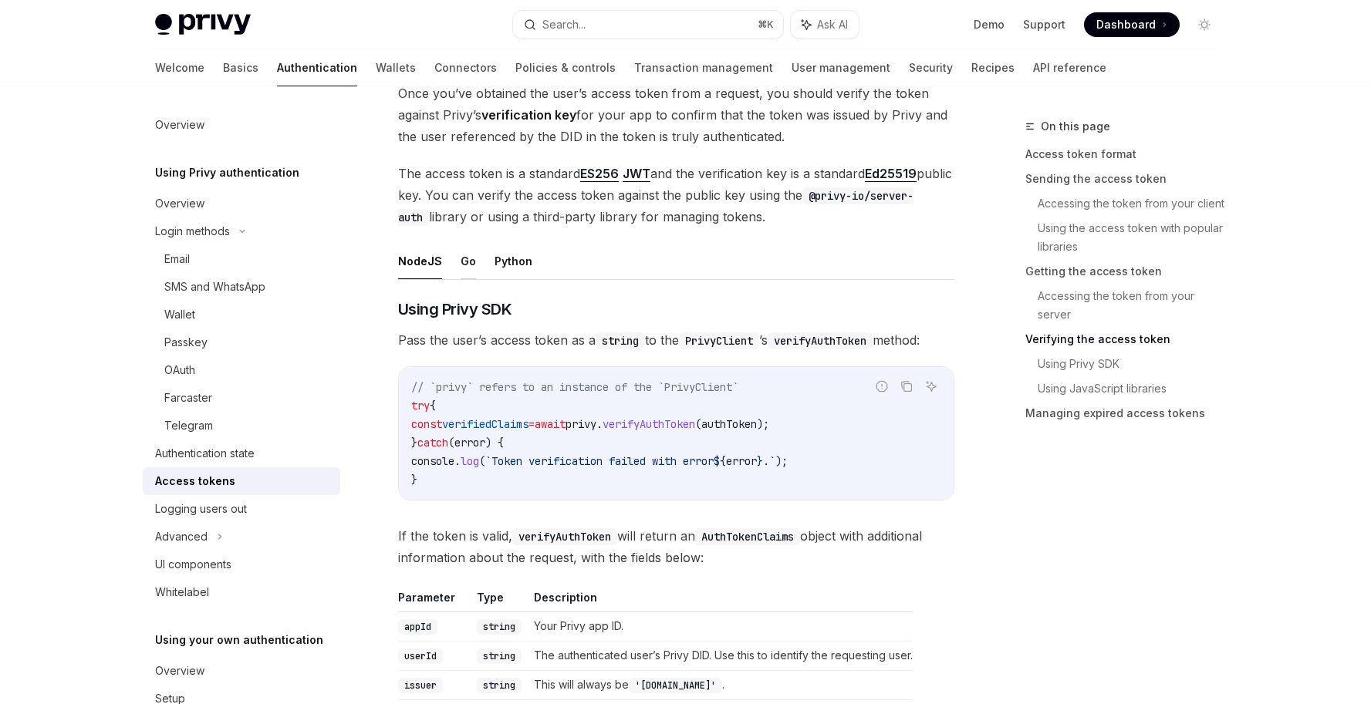
click at [461, 265] on button "Go" at bounding box center [468, 261] width 15 height 36
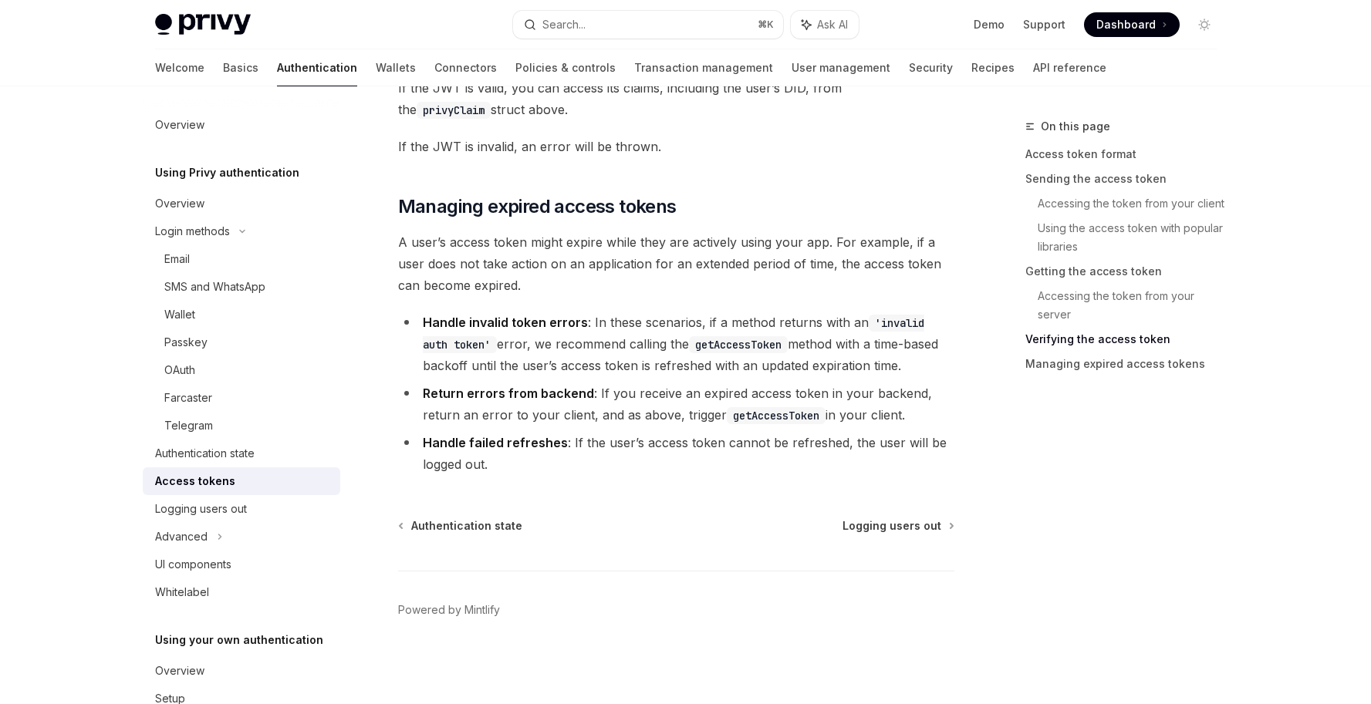
scroll to position [3858, 0]
click at [792, 71] on link "User management" at bounding box center [841, 67] width 99 height 37
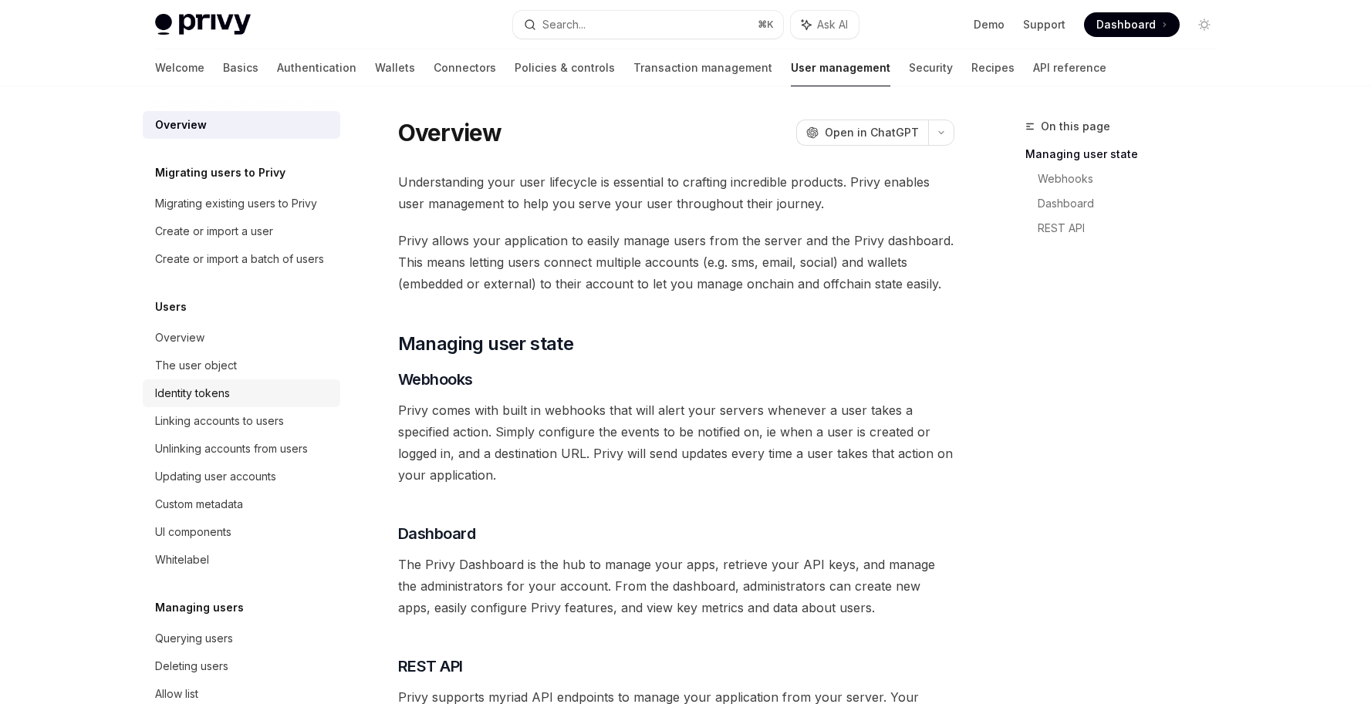
click at [212, 403] on div "Identity tokens" at bounding box center [192, 393] width 75 height 19
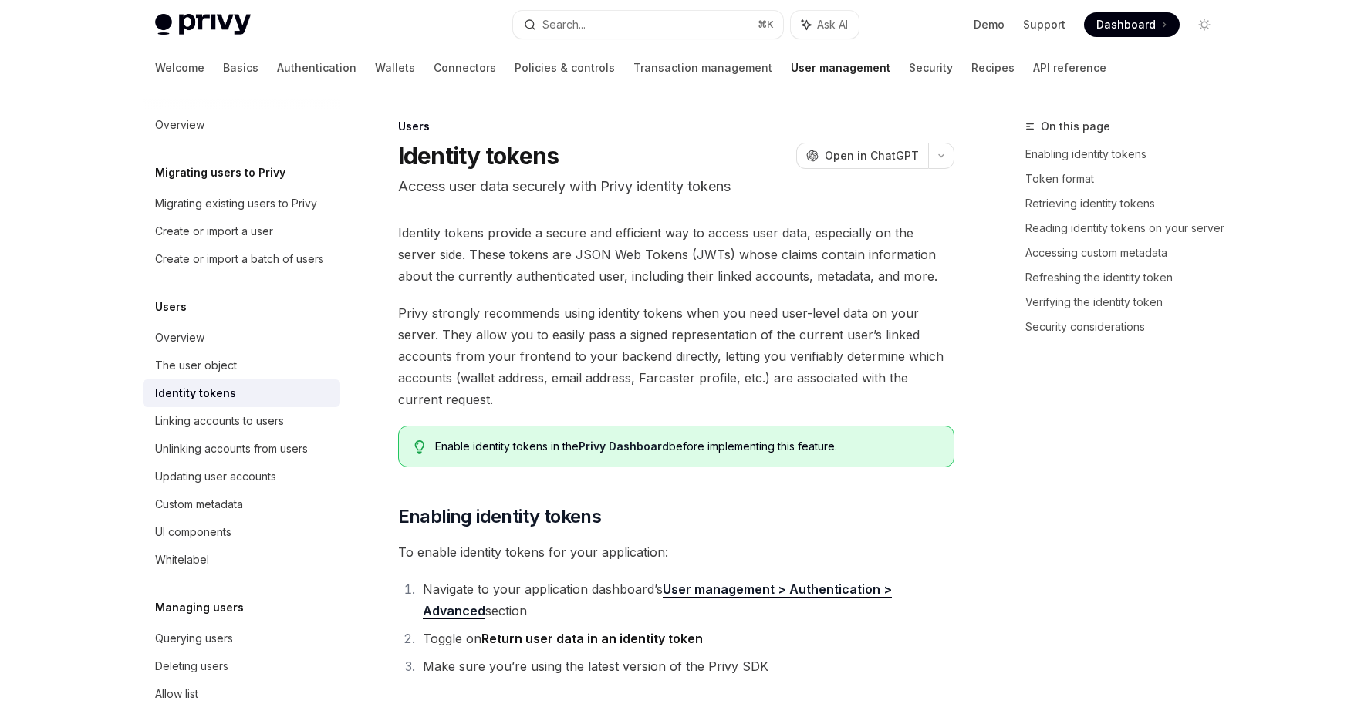
type textarea "*"
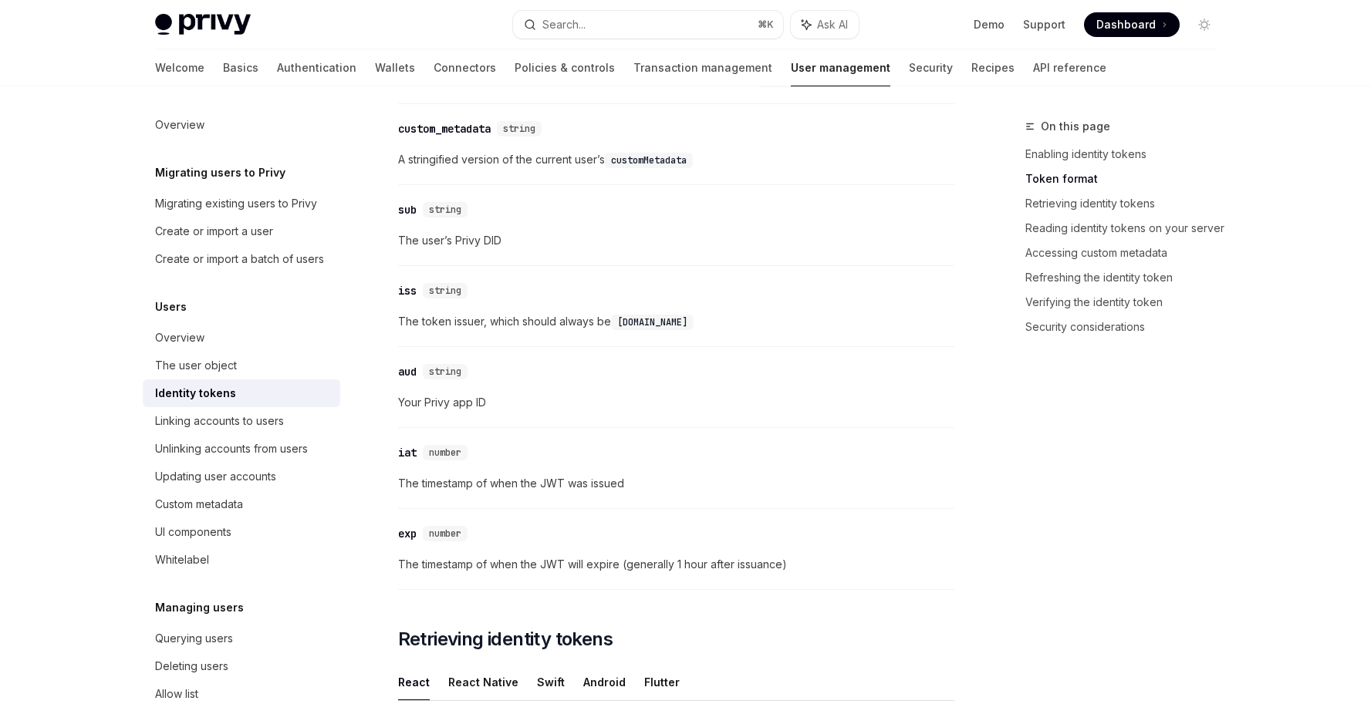
scroll to position [782, 0]
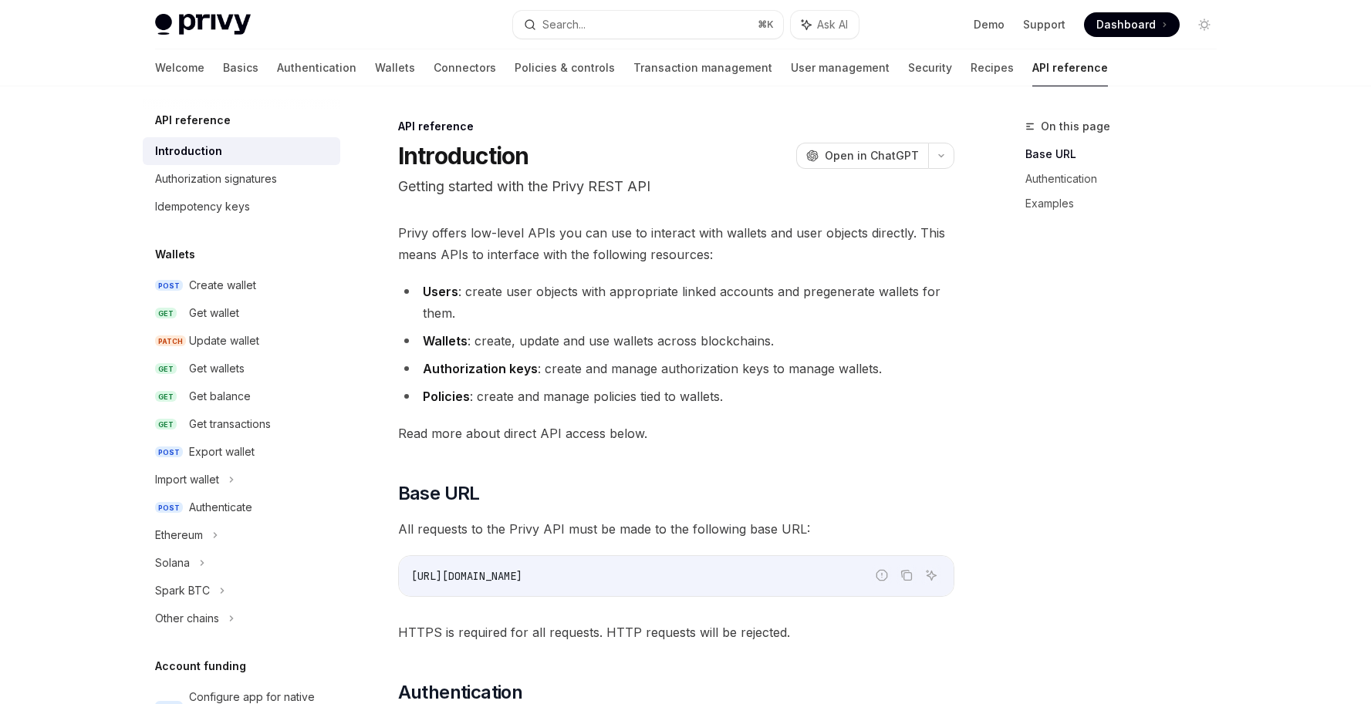
click at [185, 257] on h5 "Wallets" at bounding box center [175, 254] width 40 height 19
click at [277, 61] on link "Authentication" at bounding box center [316, 67] width 79 height 37
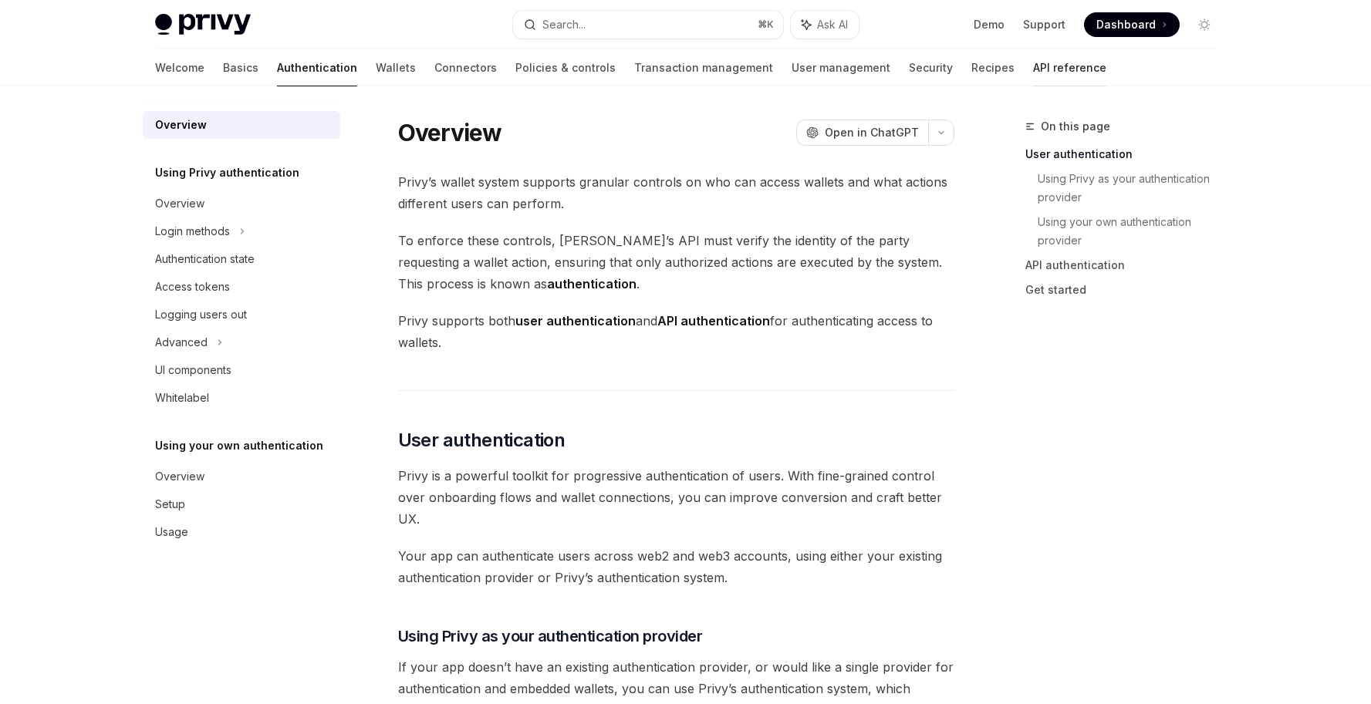
click at [1033, 73] on link "API reference" at bounding box center [1069, 67] width 73 height 37
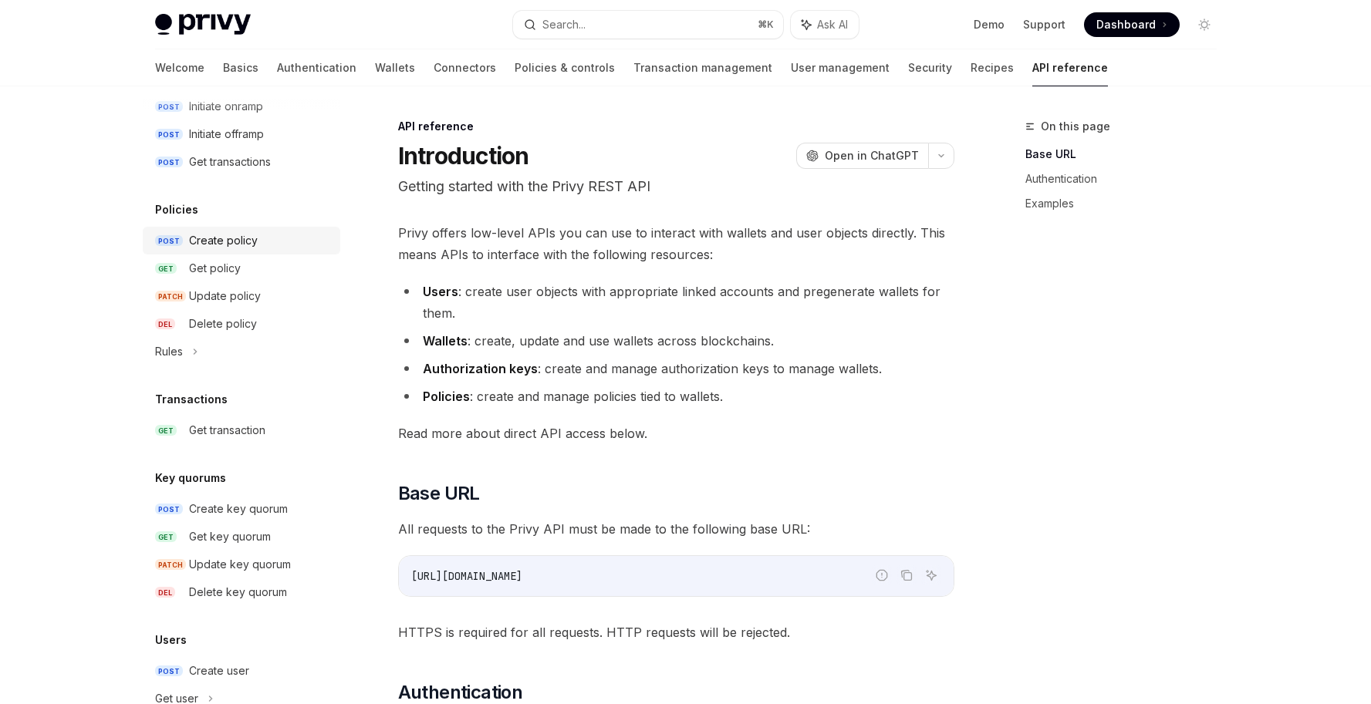
scroll to position [859, 0]
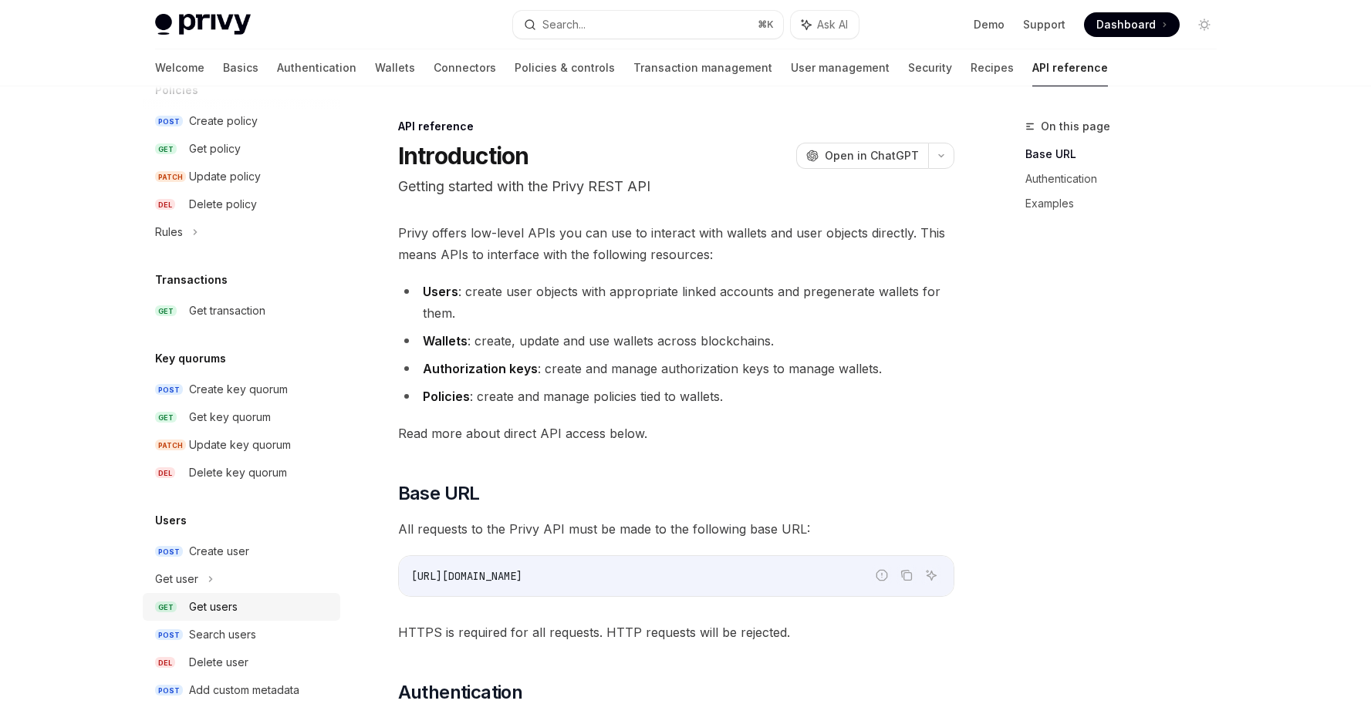
click at [219, 613] on div "Get users" at bounding box center [213, 607] width 49 height 19
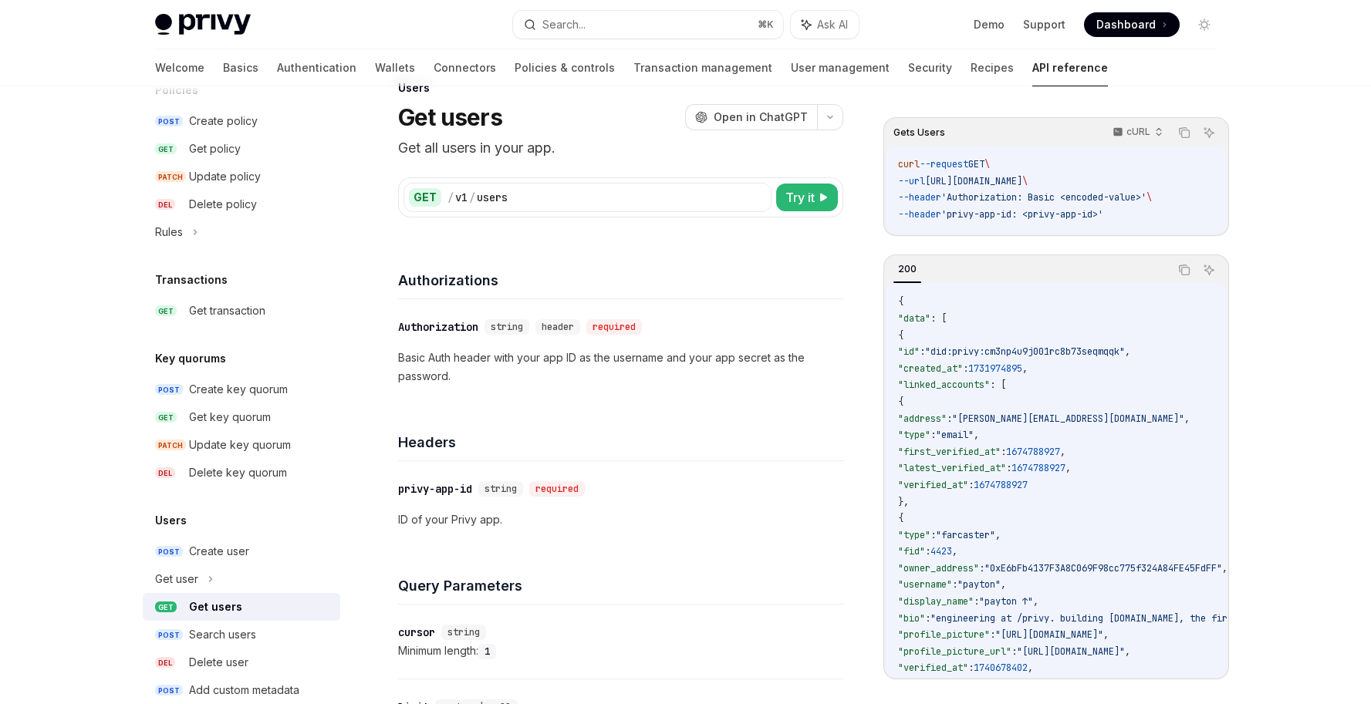
click at [1281, 353] on div "Privy Docs home page Search... ⌘ K Ask AI Demo Support Dashboard Dashboard Sear…" at bounding box center [685, 607] width 1371 height 1292
click at [1278, 354] on div "Privy Docs home page Search... ⌘ K Ask AI Demo Support Dashboard Dashboard Sear…" at bounding box center [685, 607] width 1371 height 1292
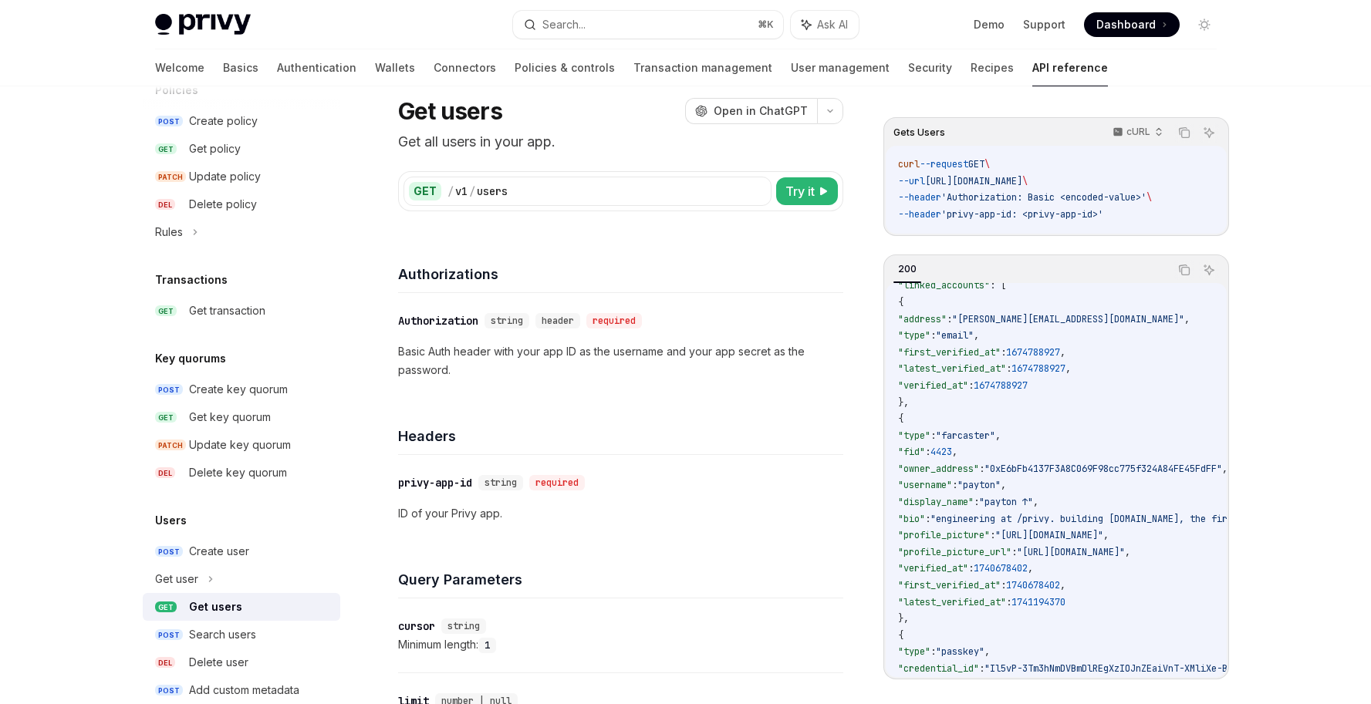
scroll to position [53, 0]
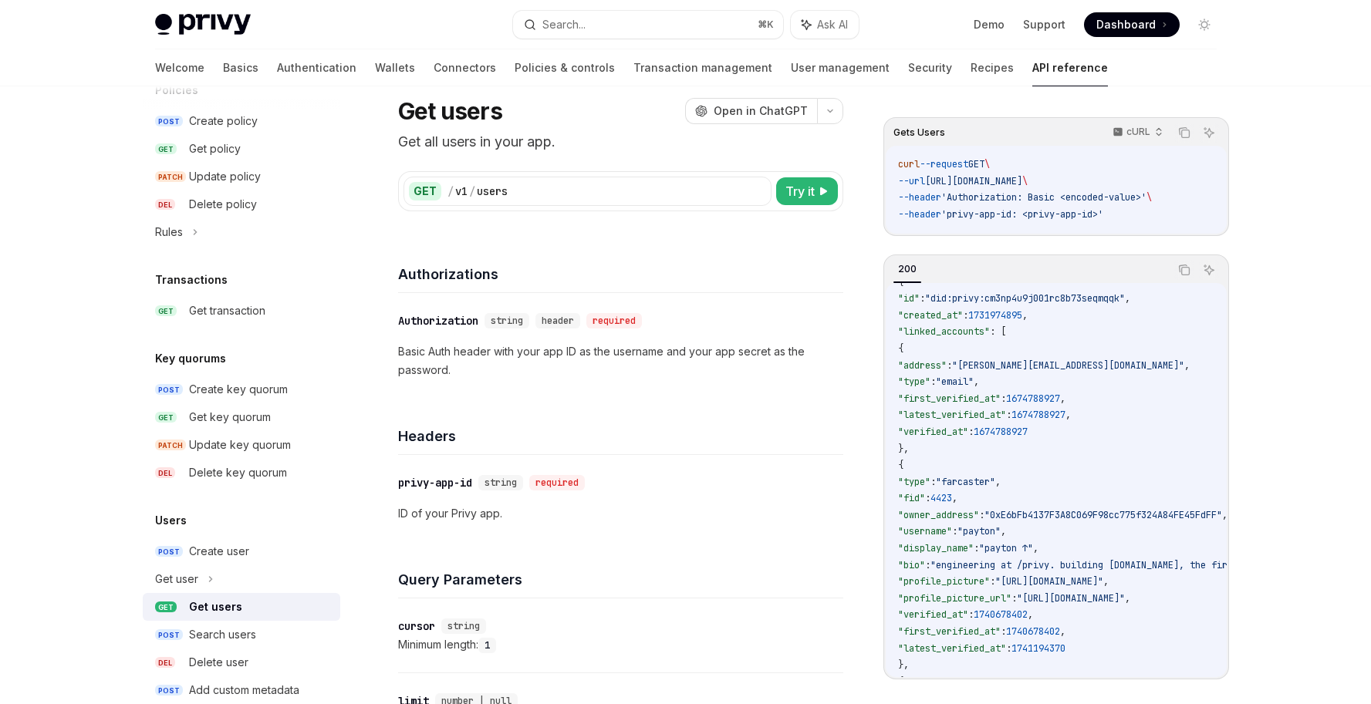
click at [1043, 366] on span ""tom.bombadill@privy.io"" at bounding box center [1068, 366] width 232 height 12
click at [979, 387] on span "," at bounding box center [976, 382] width 5 height 12
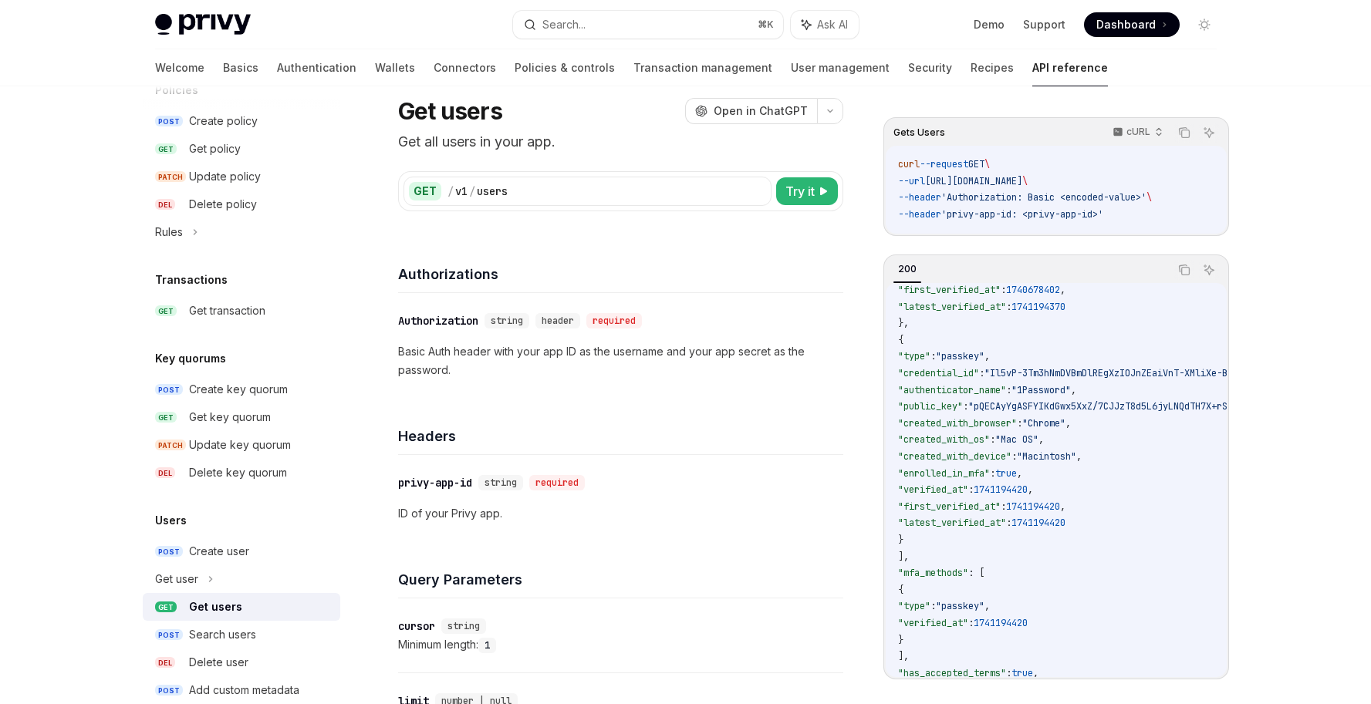
scroll to position [0, 0]
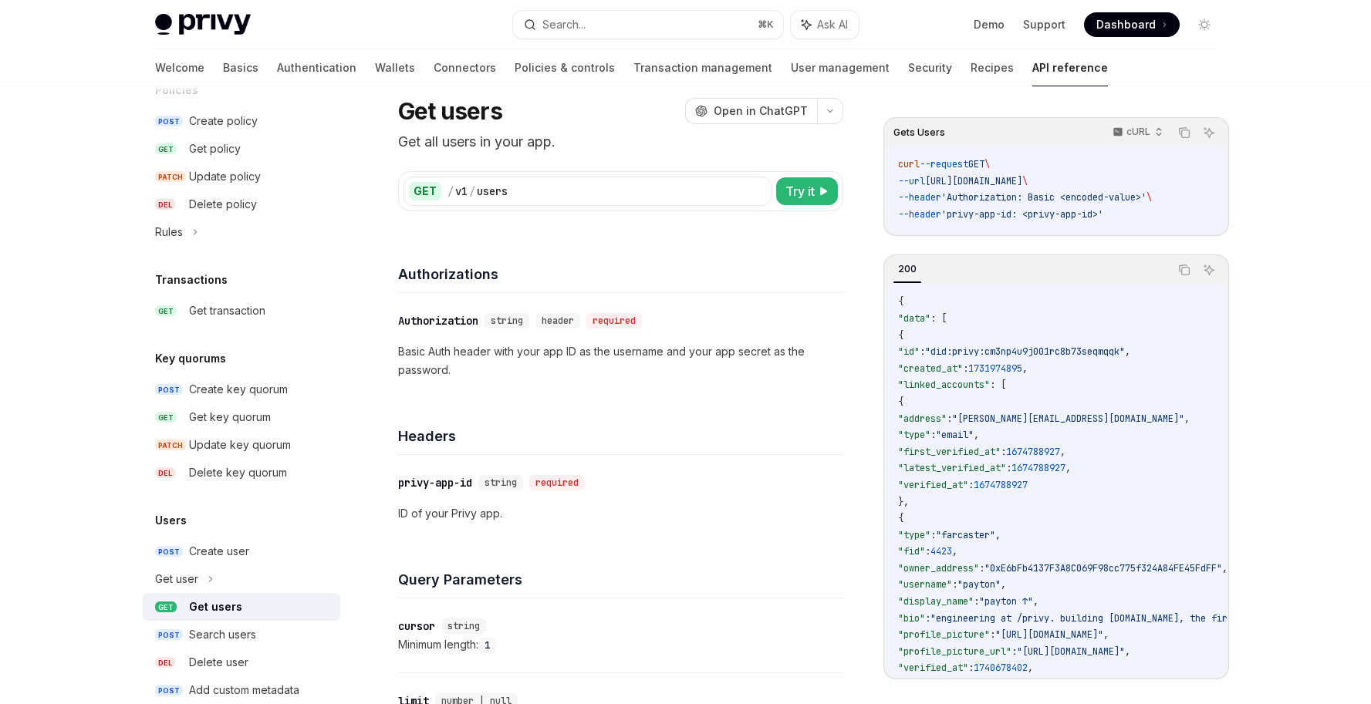
click at [468, 357] on p "Basic Auth header with your app ID as the username and your app secret as the p…" at bounding box center [620, 361] width 445 height 37
click at [468, 358] on p "Basic Auth header with your app ID as the username and your app secret as the p…" at bounding box center [620, 361] width 445 height 37
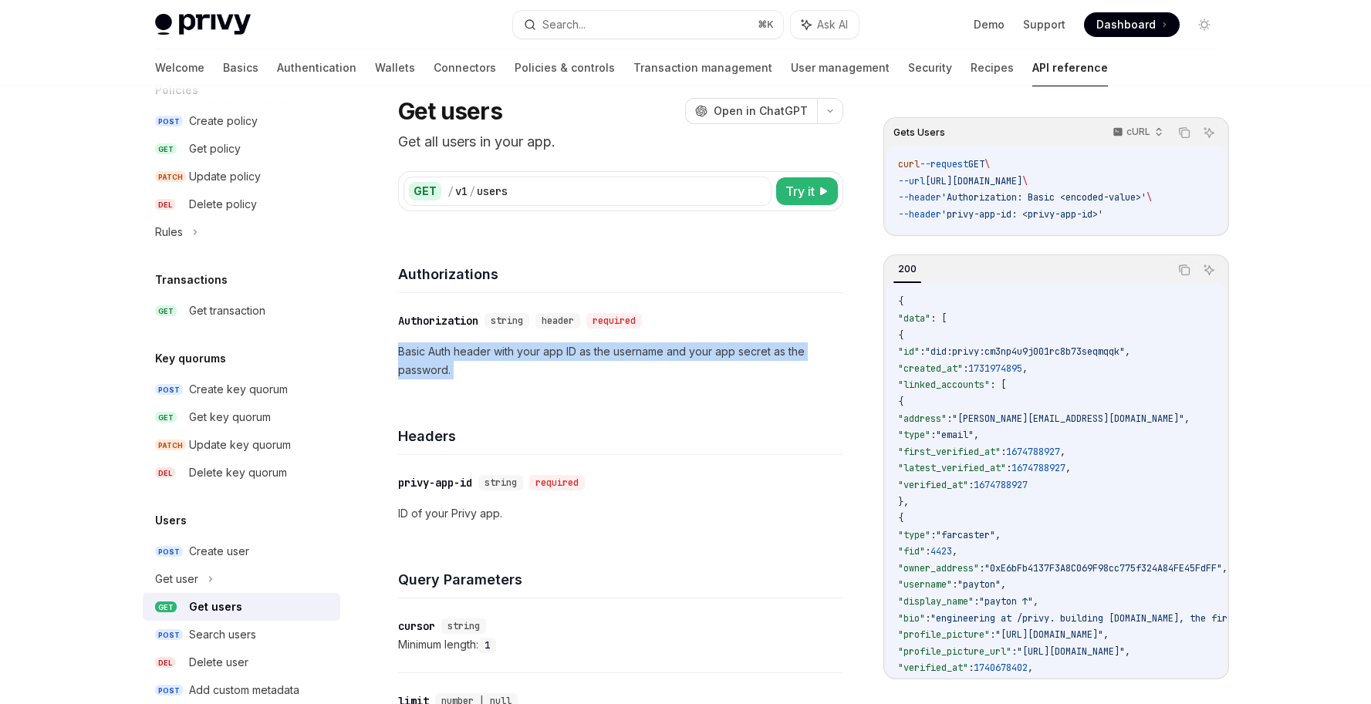
click at [468, 359] on p "Basic Auth header with your app ID as the username and your app secret as the p…" at bounding box center [620, 361] width 445 height 37
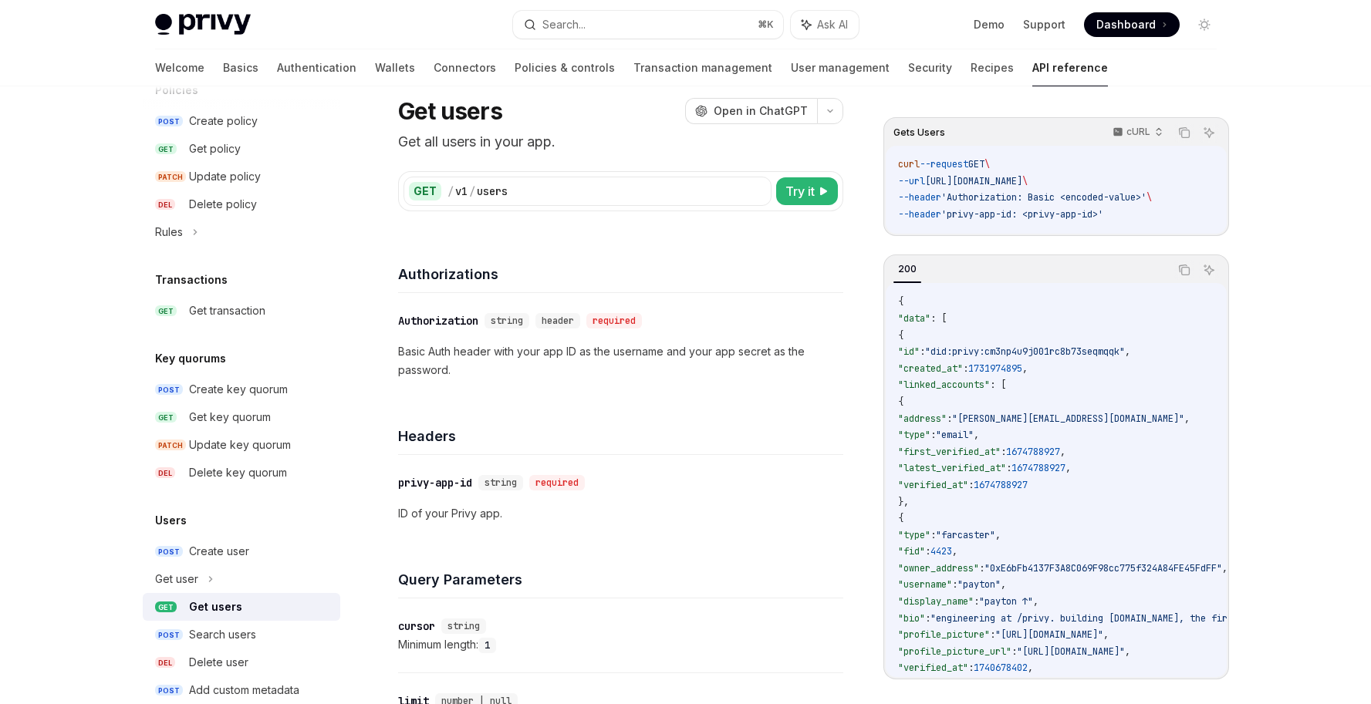
click at [515, 385] on div "​ Authorization string header required Basic Auth header with your app ID as th…" at bounding box center [620, 345] width 445 height 105
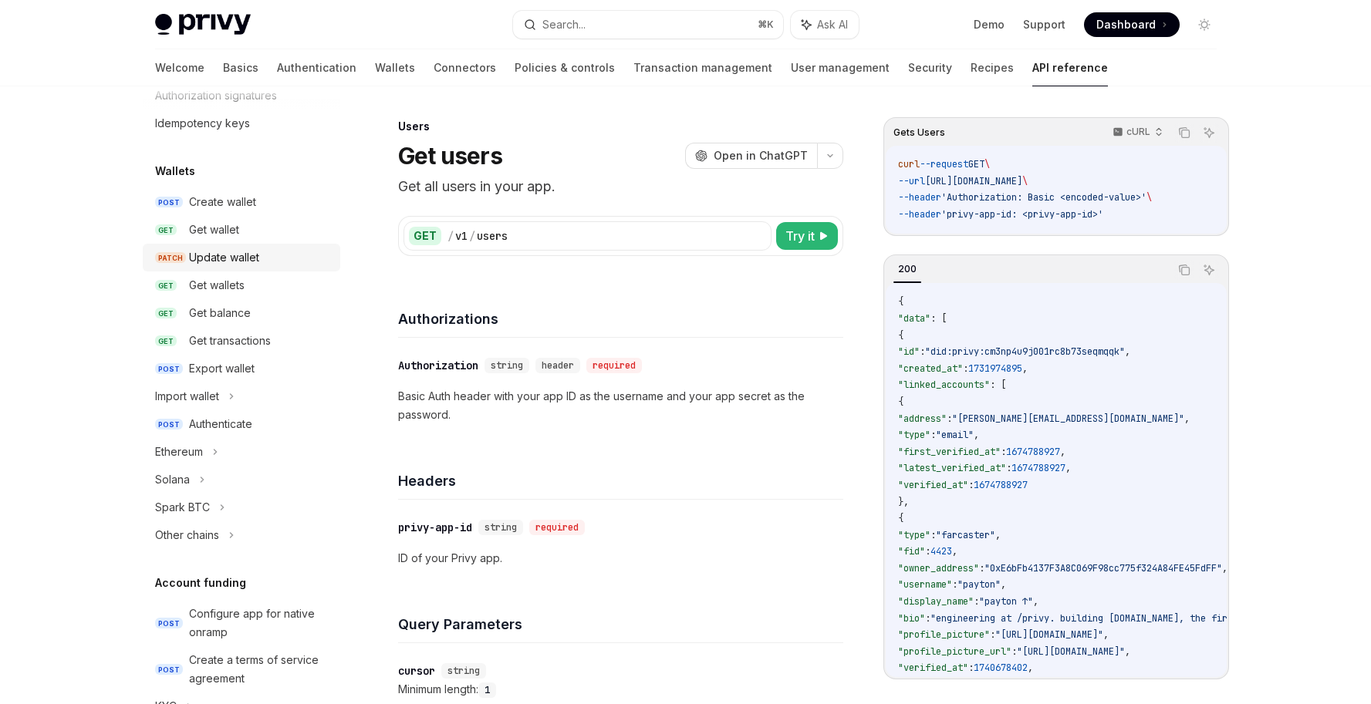
scroll to position [83, 0]
click at [232, 238] on div "Get wallet" at bounding box center [214, 230] width 50 height 19
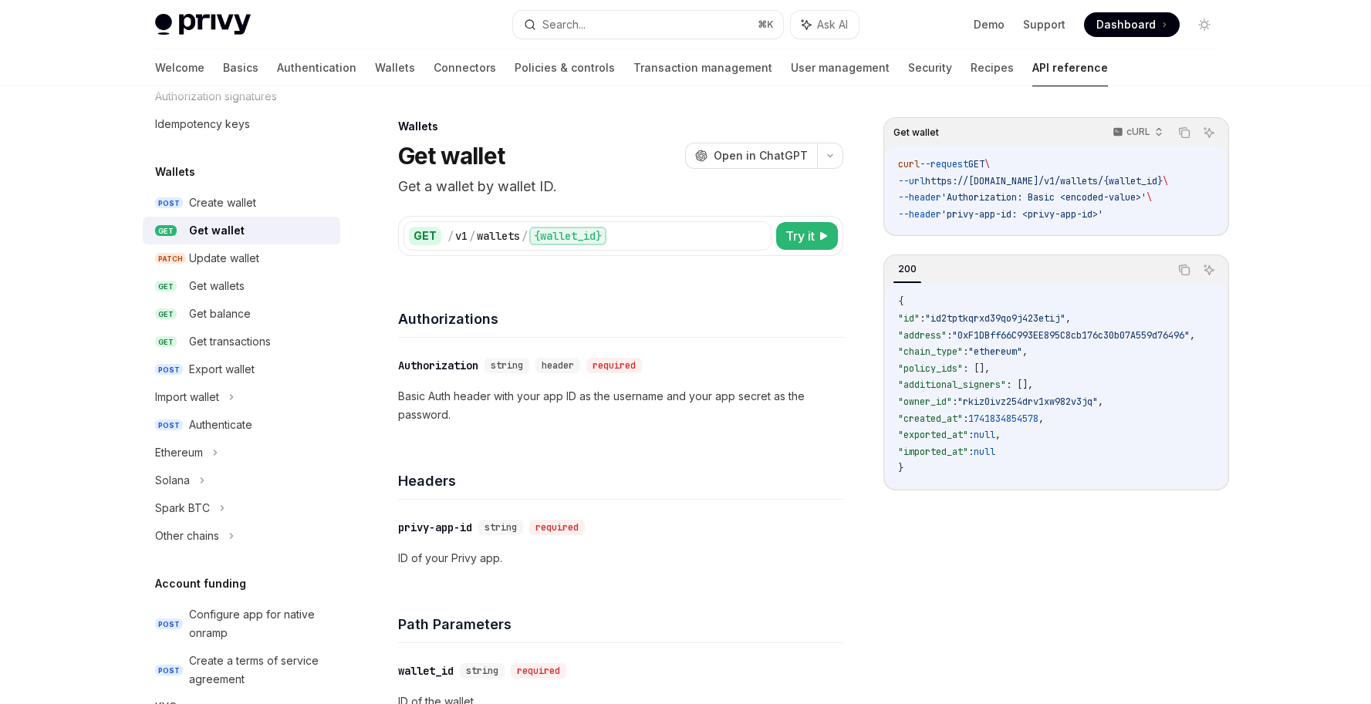
click at [1035, 342] on span ""0xF1DBff66C993EE895C8cb176c30b07A559d76496"" at bounding box center [1071, 335] width 238 height 12
click at [1086, 396] on code "{ "id" : "id2tptkqrxd39qo9j423etij" , "address" : "0xF1DBff66C993EE895C8cb176c3…" at bounding box center [1065, 386] width 334 height 184
click at [752, 515] on div "​ privy-app-id string required ID of your Privy app." at bounding box center [620, 543] width 445 height 86
click at [754, 478] on h4 "Headers" at bounding box center [620, 481] width 445 height 21
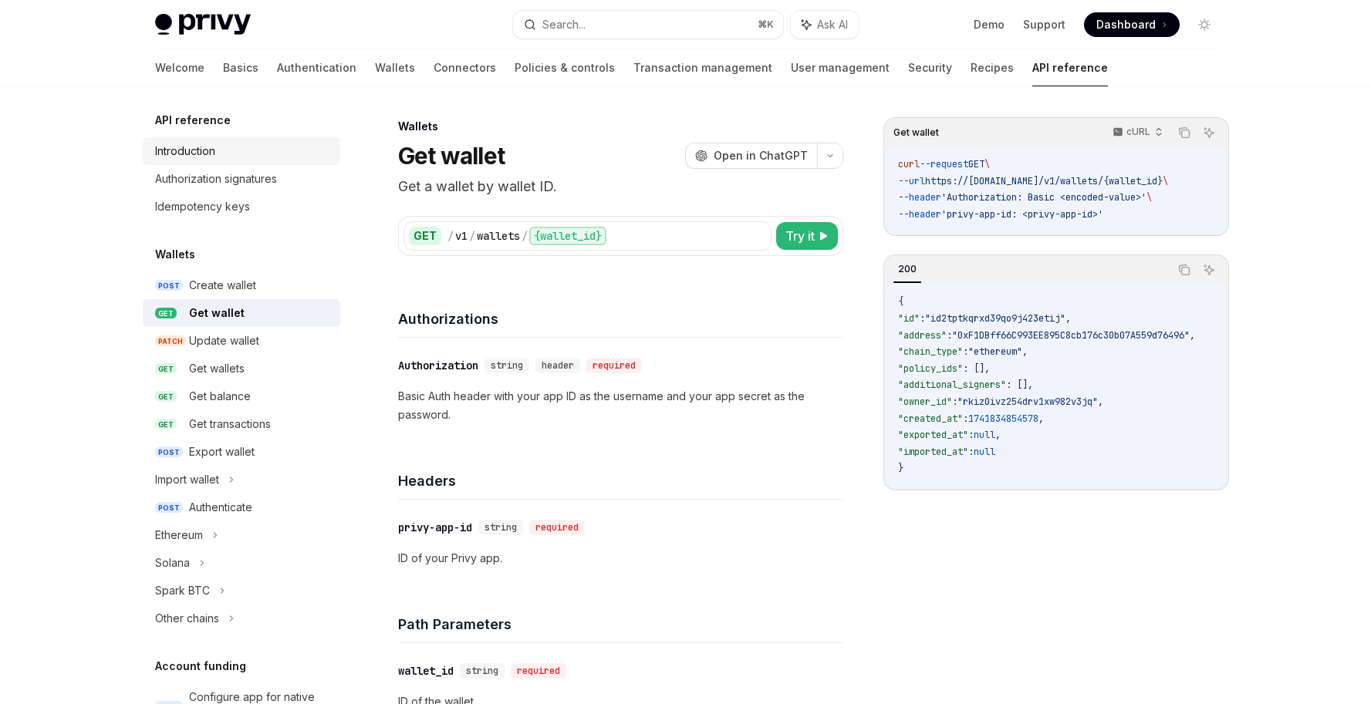
click at [204, 159] on div "Introduction" at bounding box center [185, 151] width 60 height 19
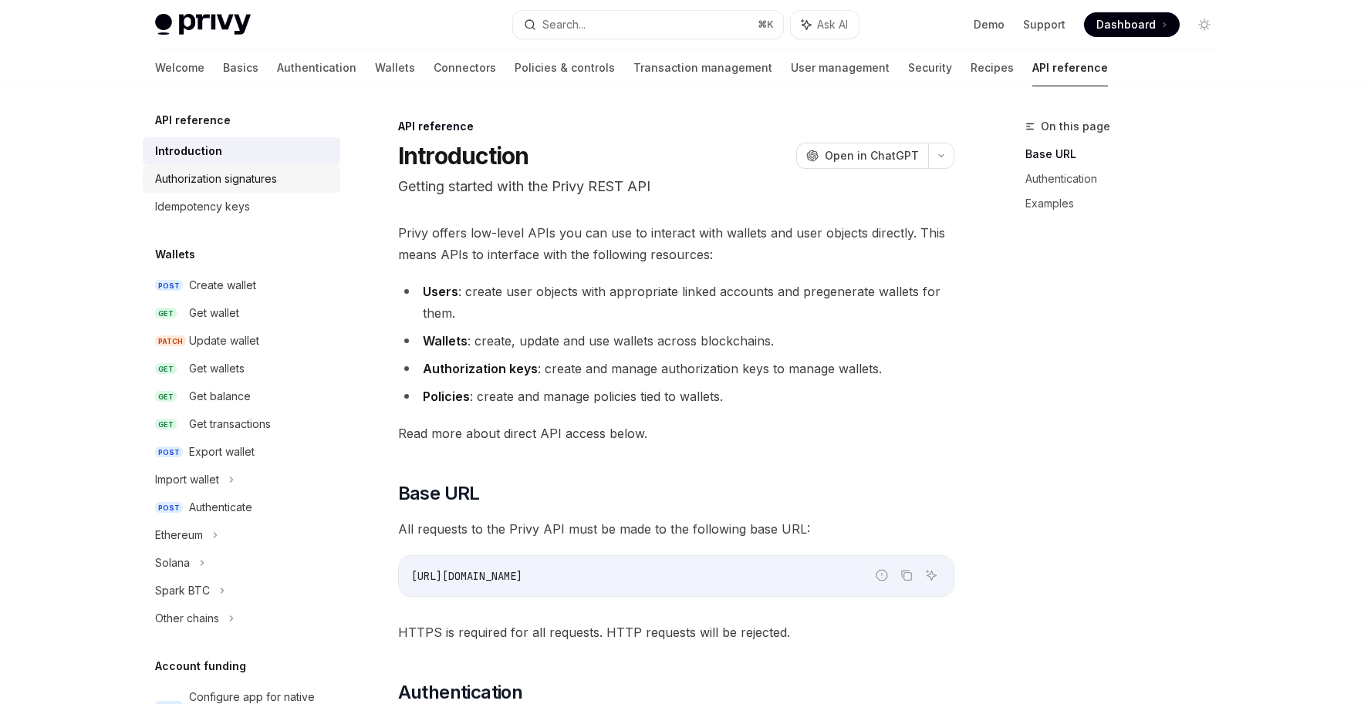
click at [226, 181] on div "Authorization signatures" at bounding box center [216, 179] width 122 height 19
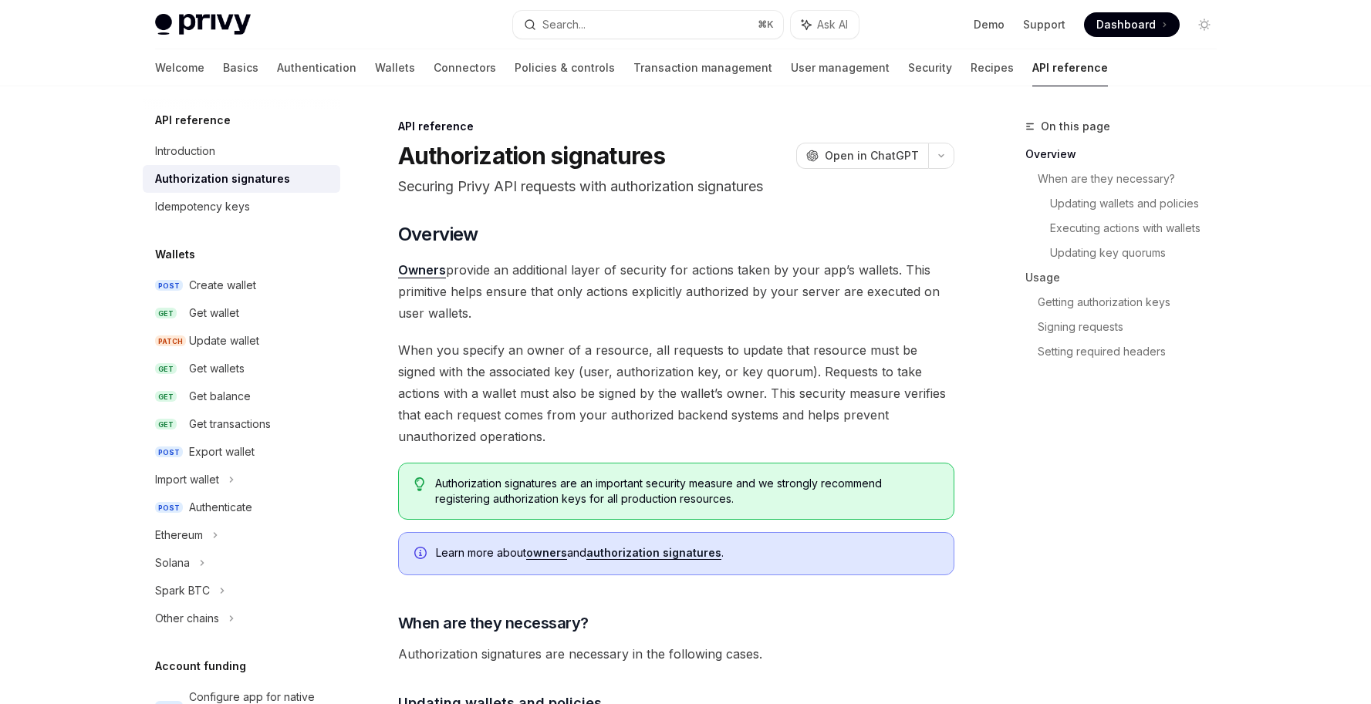
click at [212, 201] on div "Idempotency keys" at bounding box center [202, 207] width 95 height 19
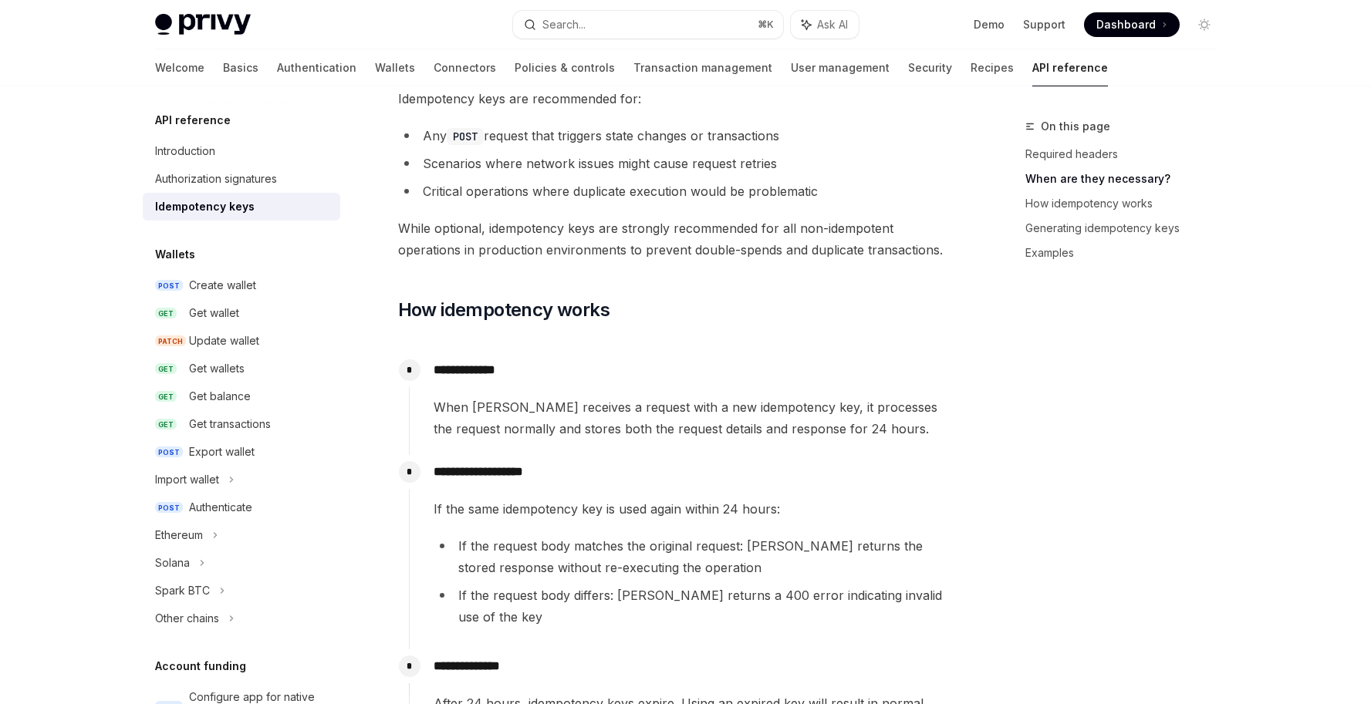
scroll to position [489, 0]
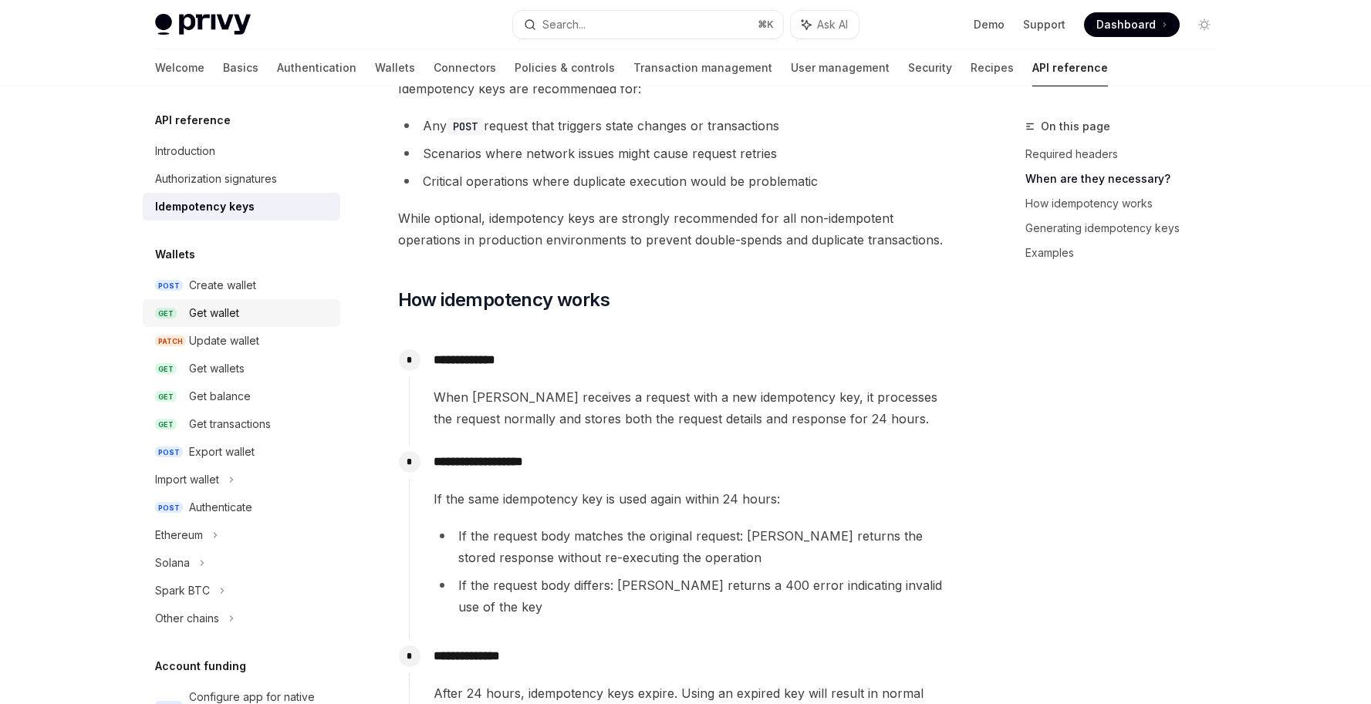
click at [214, 320] on div "Get wallet" at bounding box center [214, 313] width 50 height 19
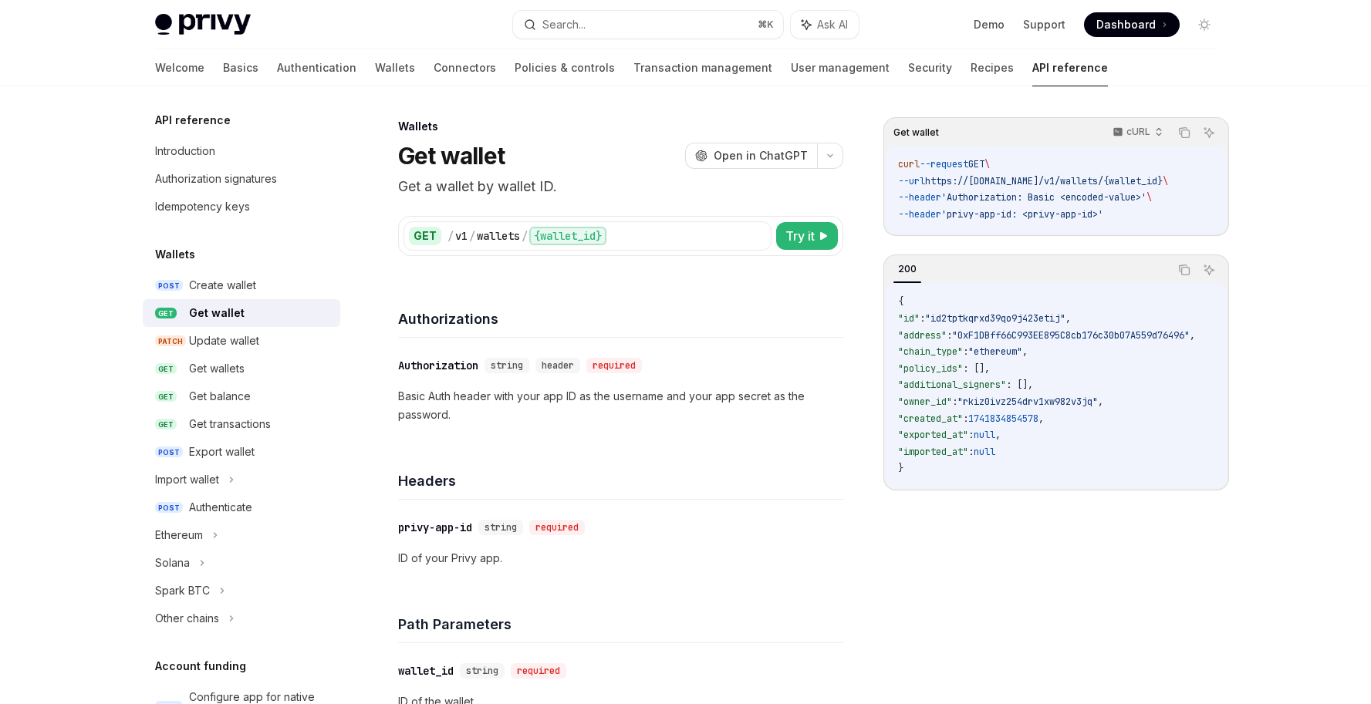
type textarea "*"
click at [988, 325] on span ""id2tptkqrxd39qo9j423etij"" at bounding box center [995, 318] width 140 height 12
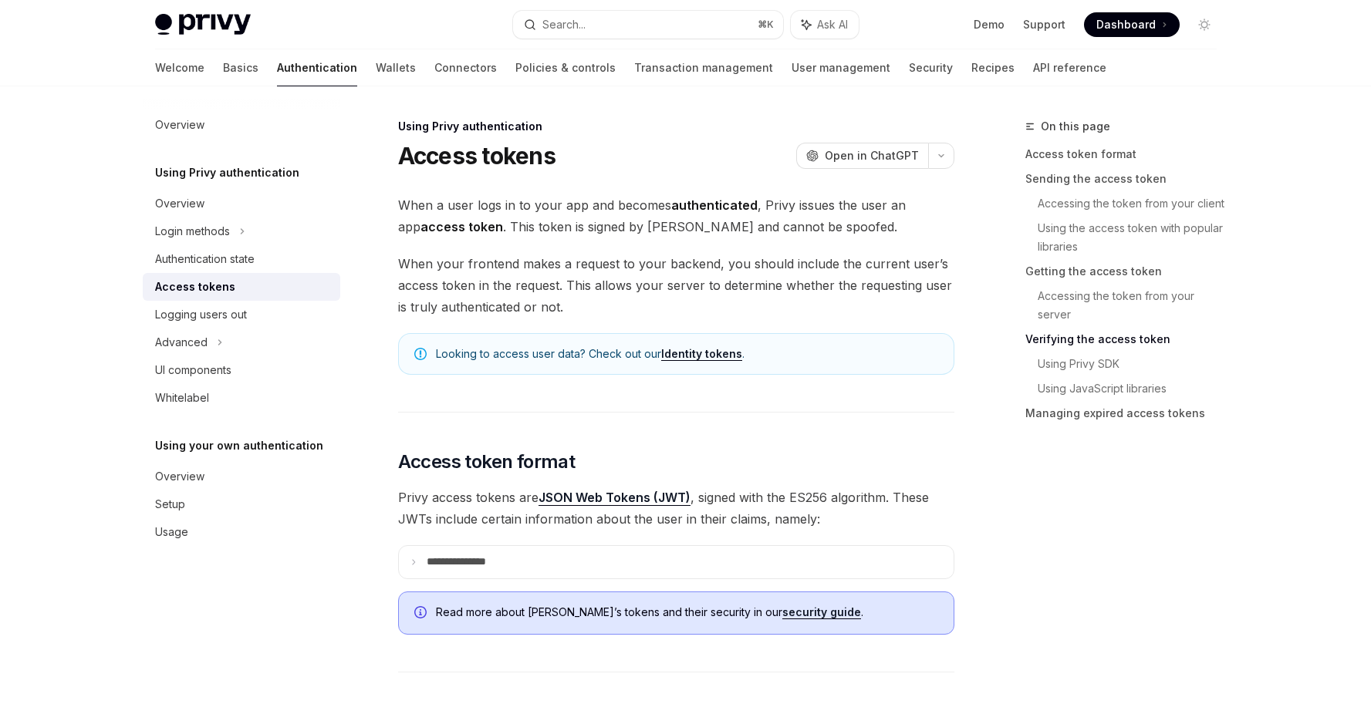
scroll to position [2190, 0]
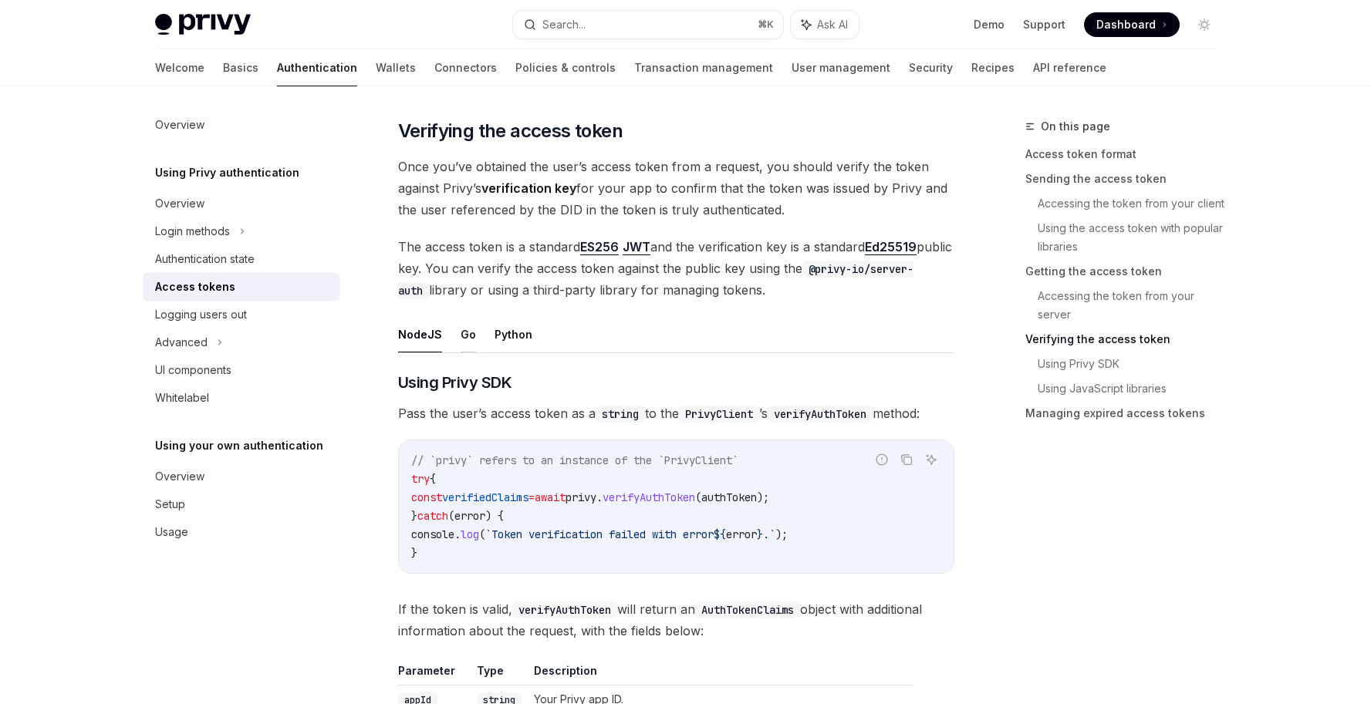
click at [461, 335] on button "Go" at bounding box center [468, 334] width 15 height 36
type textarea "*"
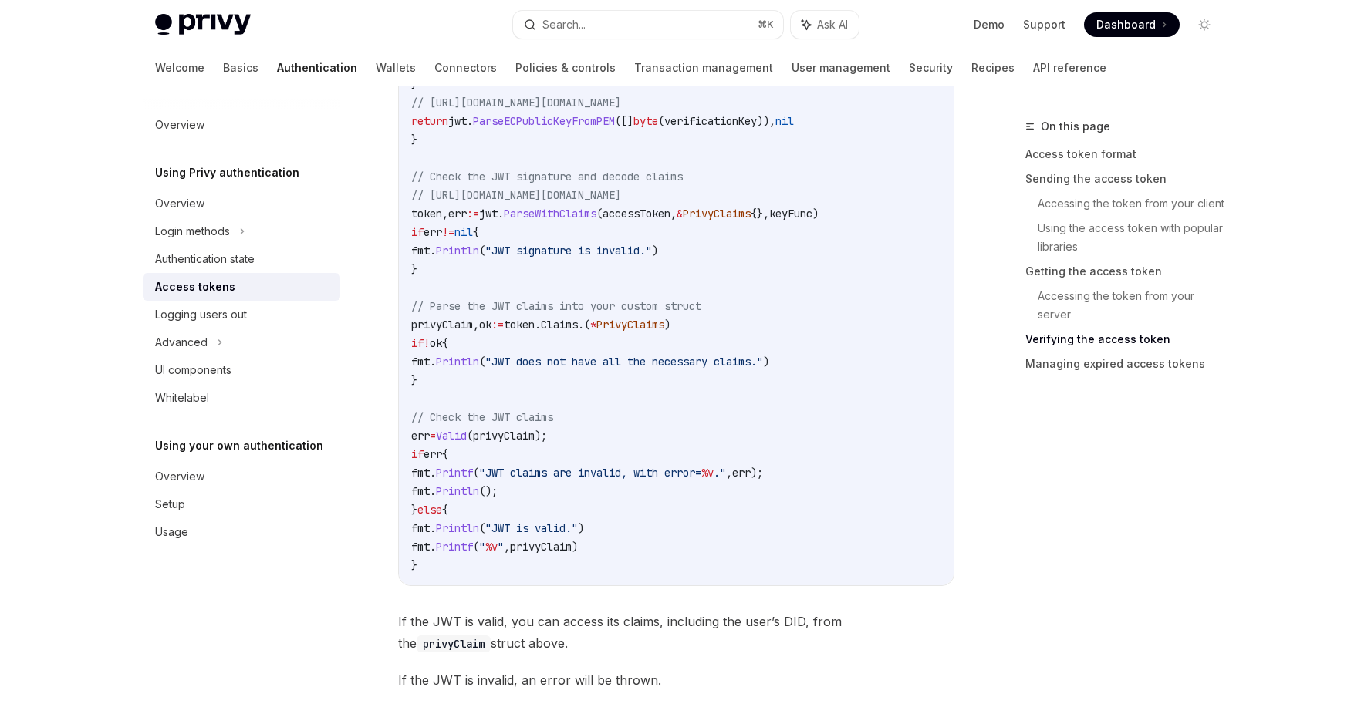
scroll to position [3419, 0]
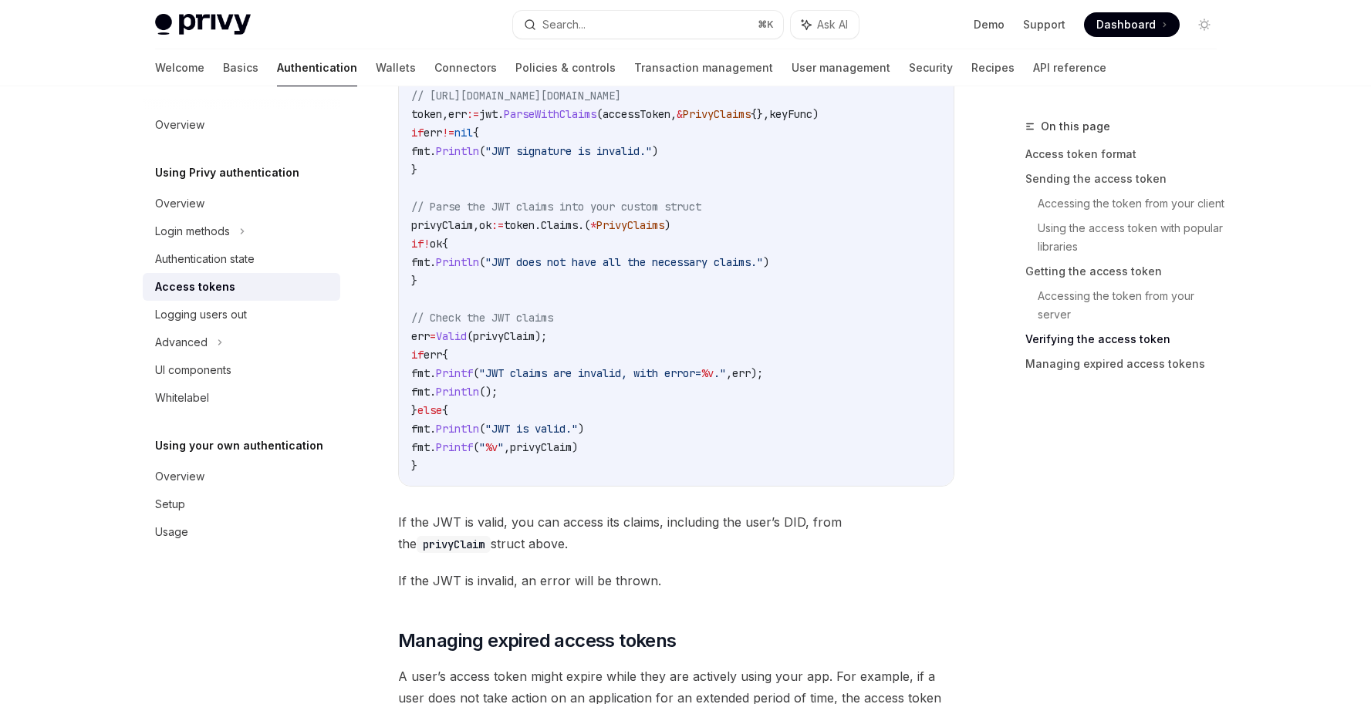
click at [848, 592] on span "If the JWT is invalid, an error will be thrown." at bounding box center [676, 581] width 556 height 22
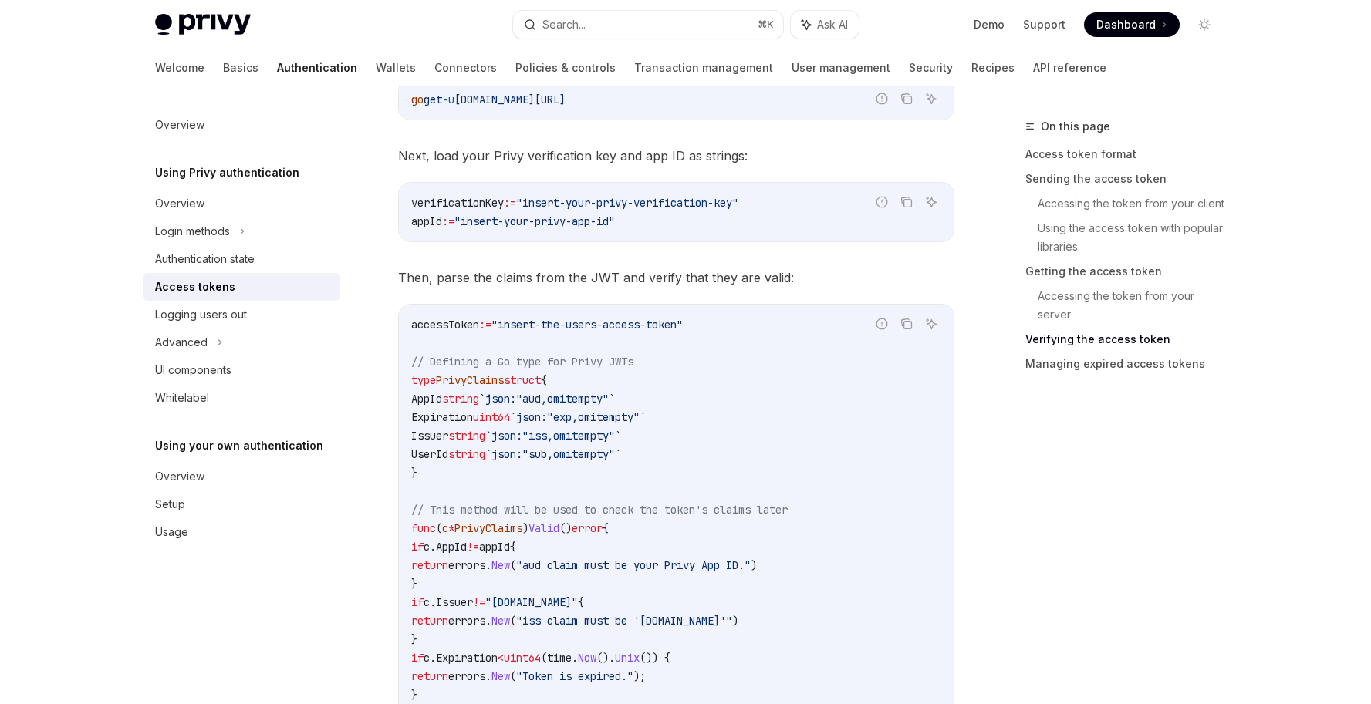
scroll to position [2471, 0]
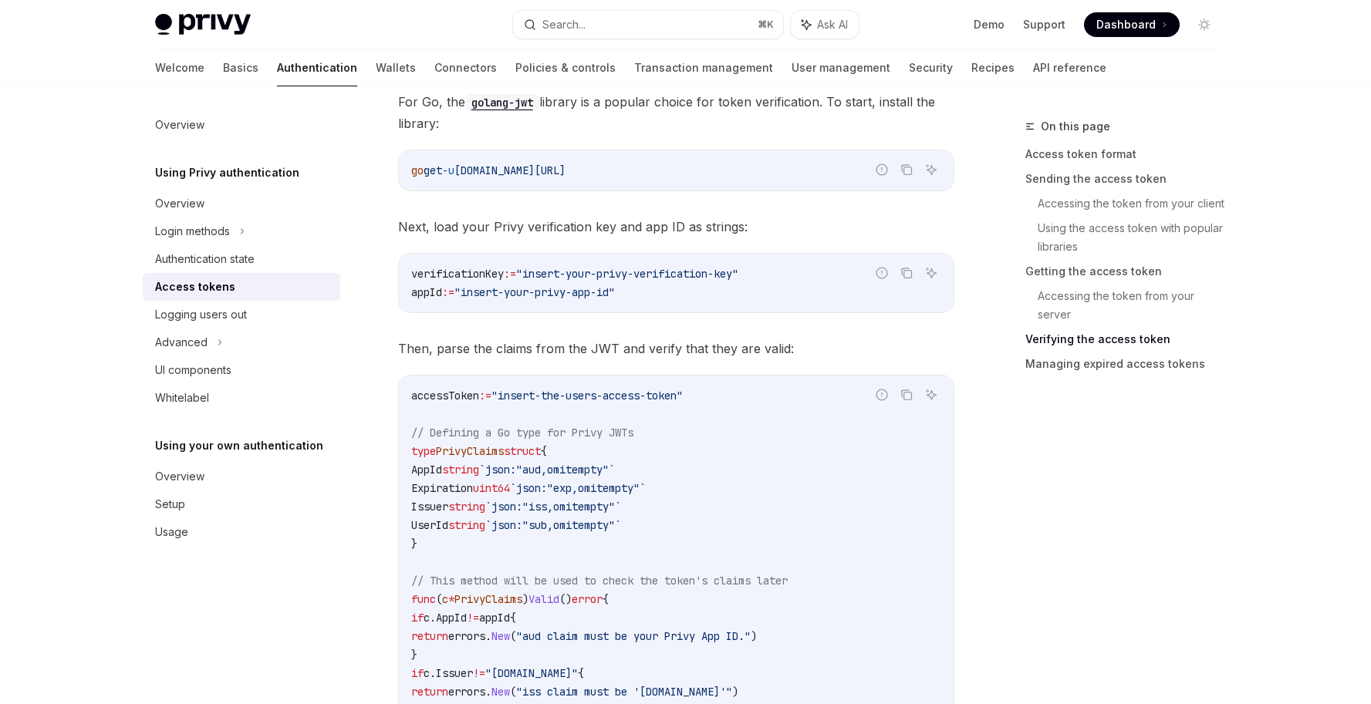
drag, startPoint x: 727, startPoint y: 395, endPoint x: 457, endPoint y: 380, distance: 270.5
click at [812, 352] on span "Then, parse the claims from the JWT and verify that they are valid:" at bounding box center [676, 349] width 556 height 22
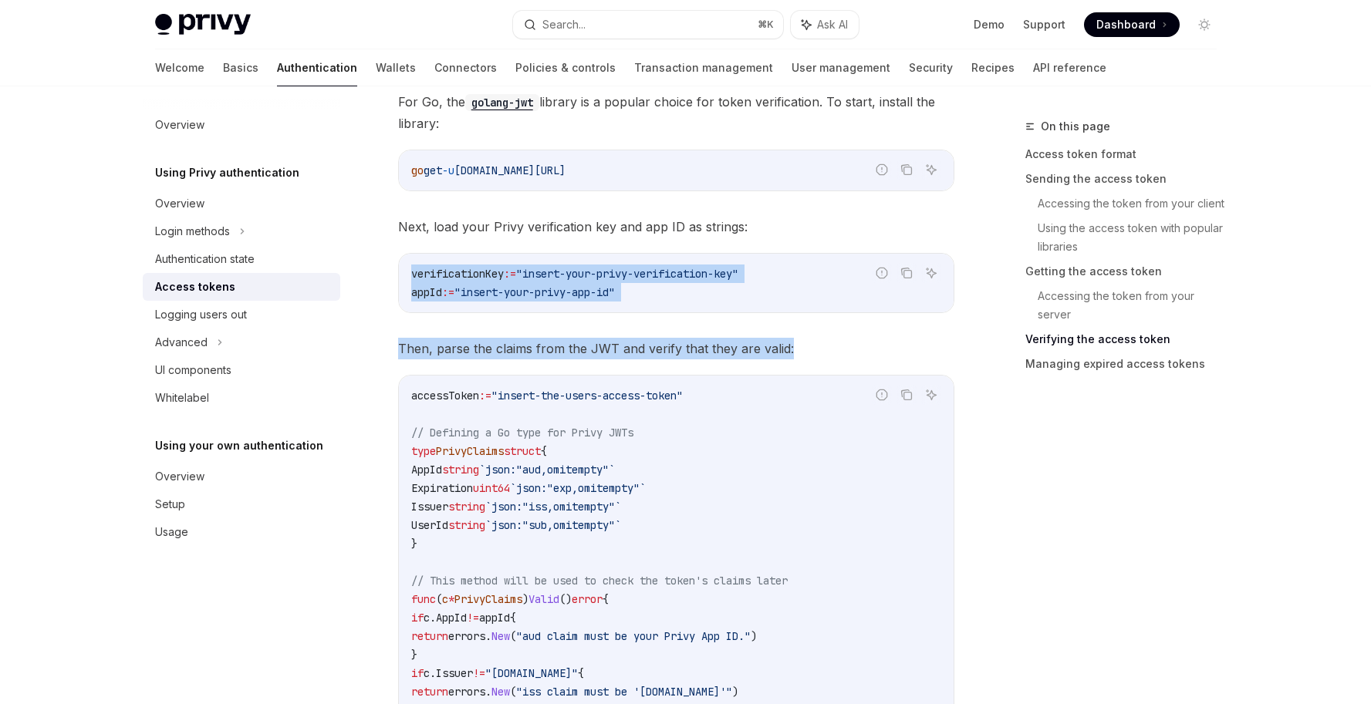
drag, startPoint x: 812, startPoint y: 350, endPoint x: 381, endPoint y: 256, distance: 441.5
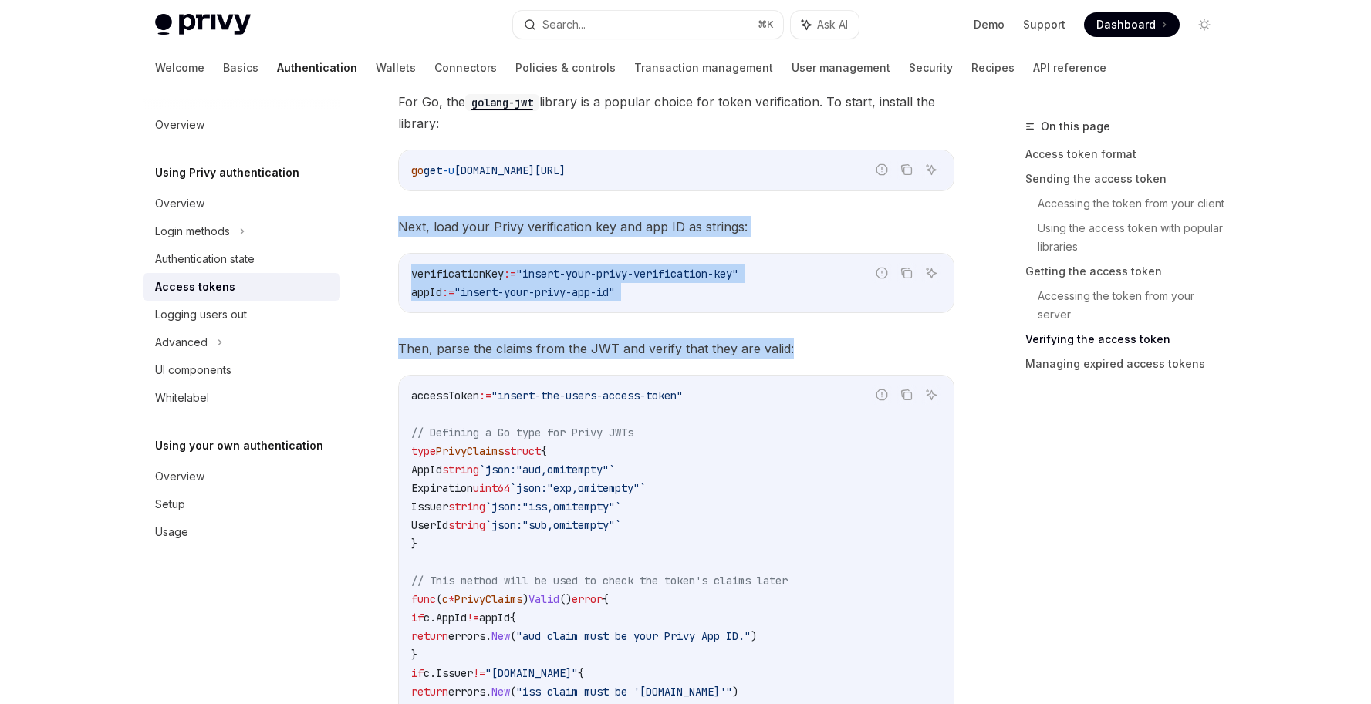
drag, startPoint x: 389, startPoint y: 229, endPoint x: 816, endPoint y: 350, distance: 444.1
click at [816, 350] on span "Then, parse the claims from the JWT and verify that they are valid:" at bounding box center [676, 349] width 556 height 22
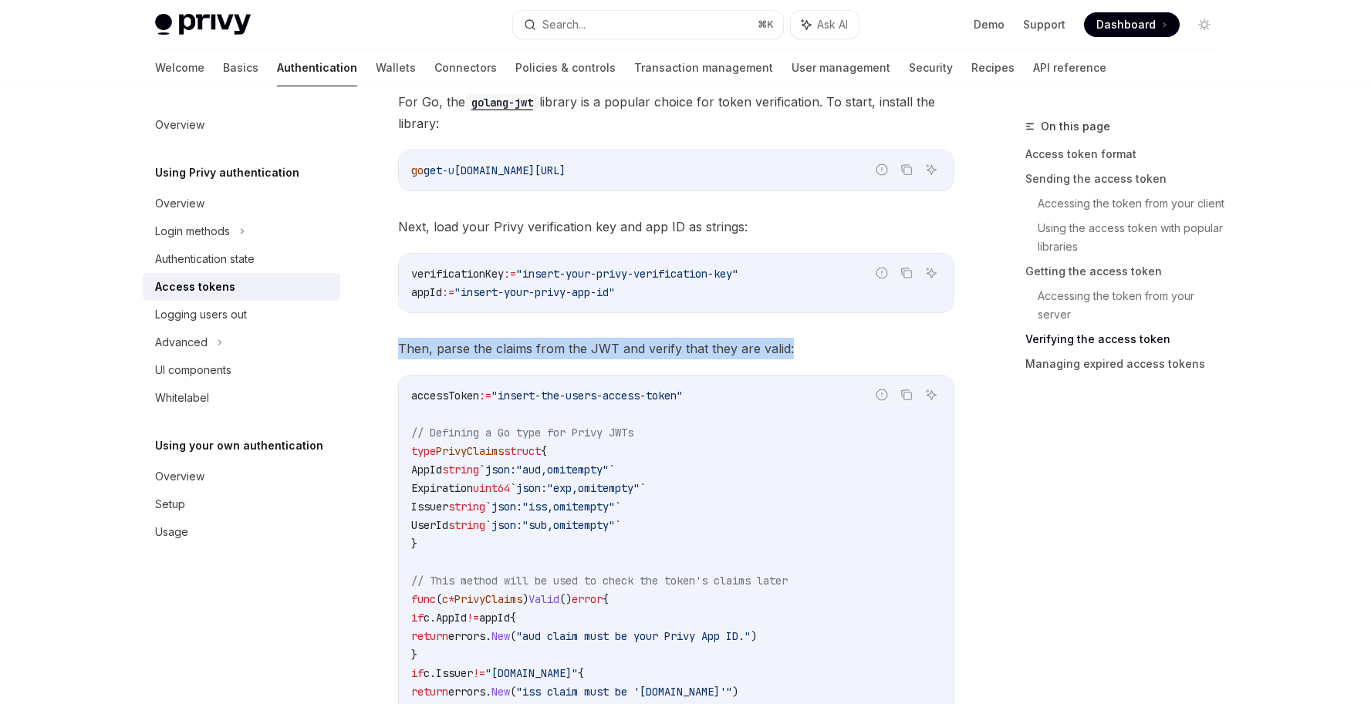
drag, startPoint x: 825, startPoint y: 350, endPoint x: 390, endPoint y: 338, distance: 434.5
click at [457, 339] on span "Then, parse the claims from the JWT and verify that they are valid:" at bounding box center [676, 349] width 556 height 22
drag, startPoint x: 397, startPoint y: 349, endPoint x: 802, endPoint y: 358, distance: 405.2
click at [802, 358] on span "Then, parse the claims from the JWT and verify that they are valid:" at bounding box center [676, 349] width 556 height 22
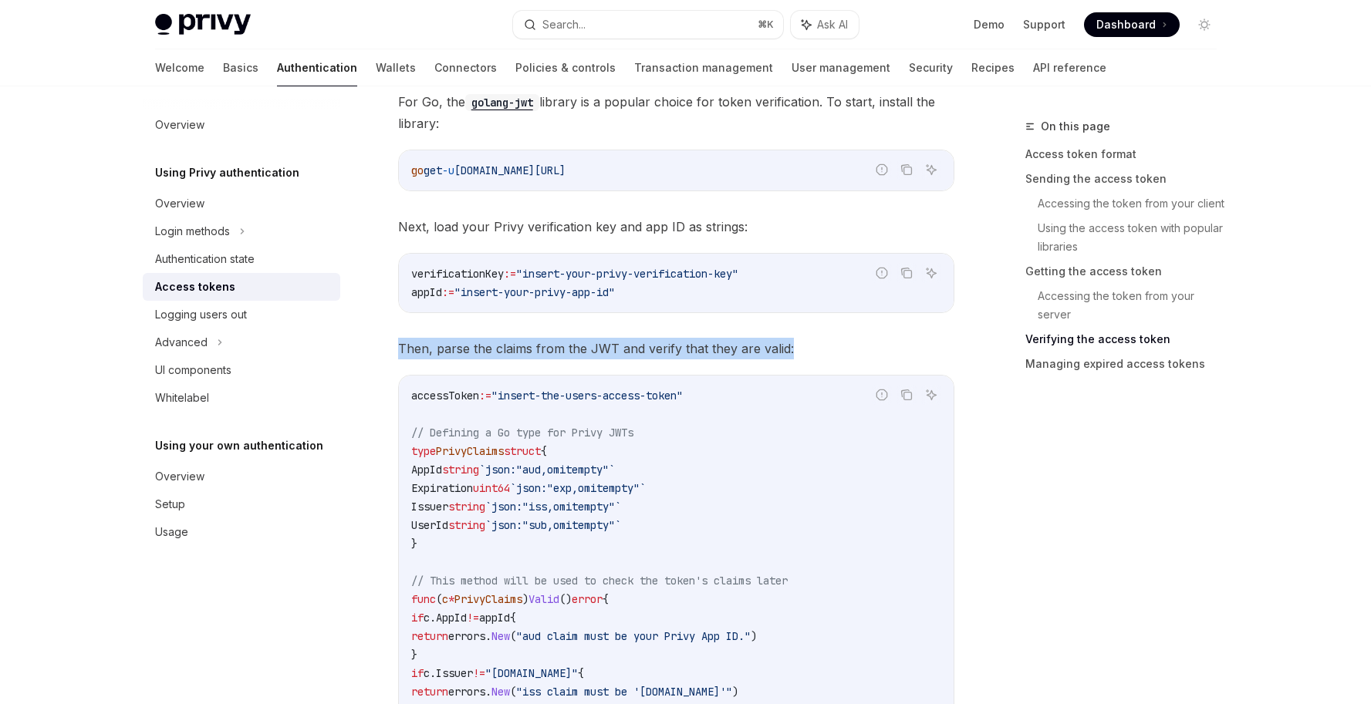
click at [816, 352] on span "Then, parse the claims from the JWT and verify that they are valid:" at bounding box center [676, 349] width 556 height 22
drag, startPoint x: 816, startPoint y: 352, endPoint x: 400, endPoint y: 350, distance: 416.6
click at [400, 350] on span "Then, parse the claims from the JWT and verify that they are valid:" at bounding box center [676, 349] width 556 height 22
drag, startPoint x: 400, startPoint y: 350, endPoint x: 779, endPoint y: 353, distance: 379.6
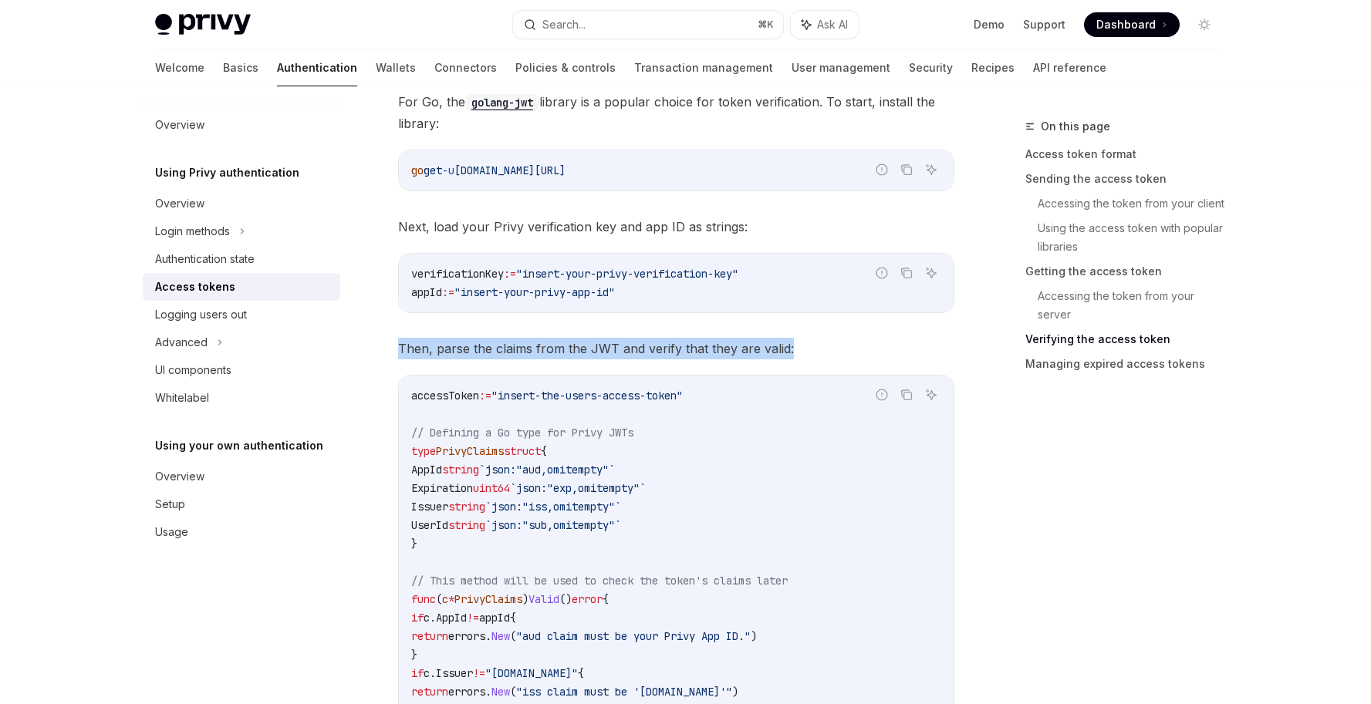
click at [779, 353] on span "Then, parse the claims from the JWT and verify that they are valid:" at bounding box center [676, 349] width 556 height 22
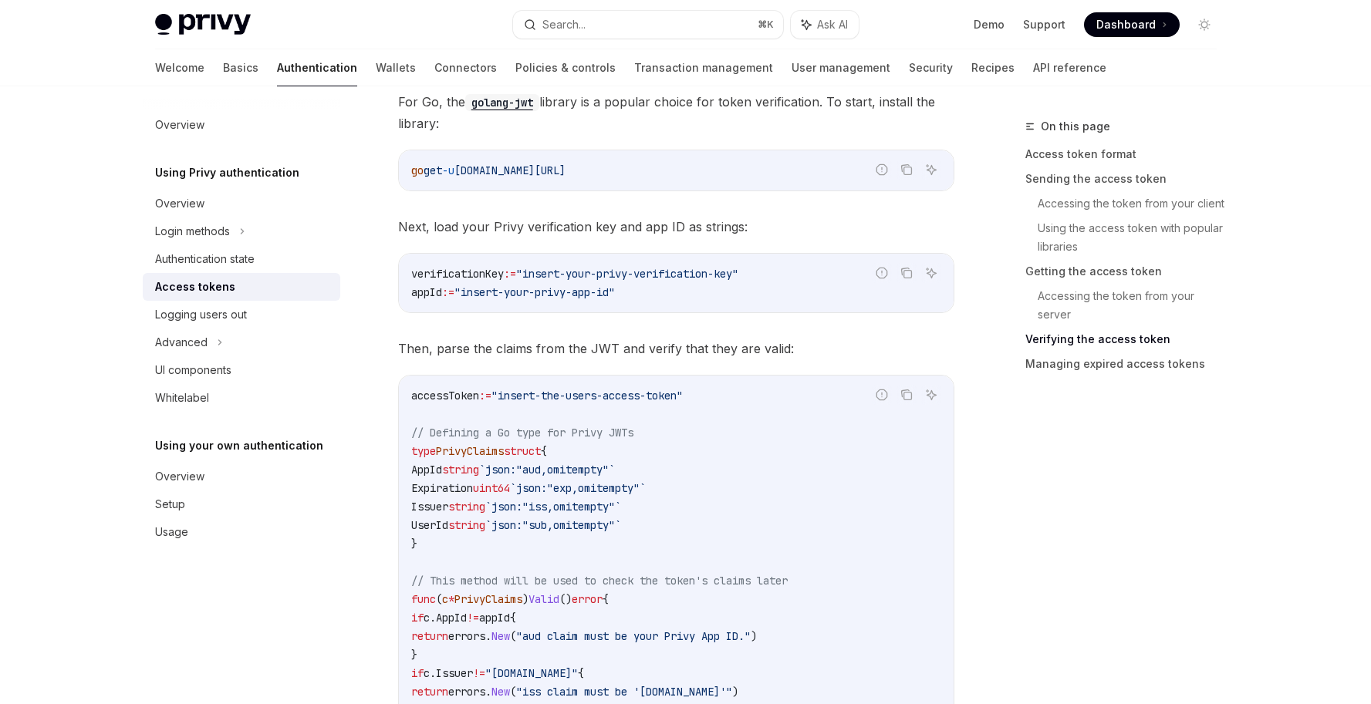
click at [802, 348] on span "Then, parse the claims from the JWT and verify that they are valid:" at bounding box center [676, 349] width 556 height 22
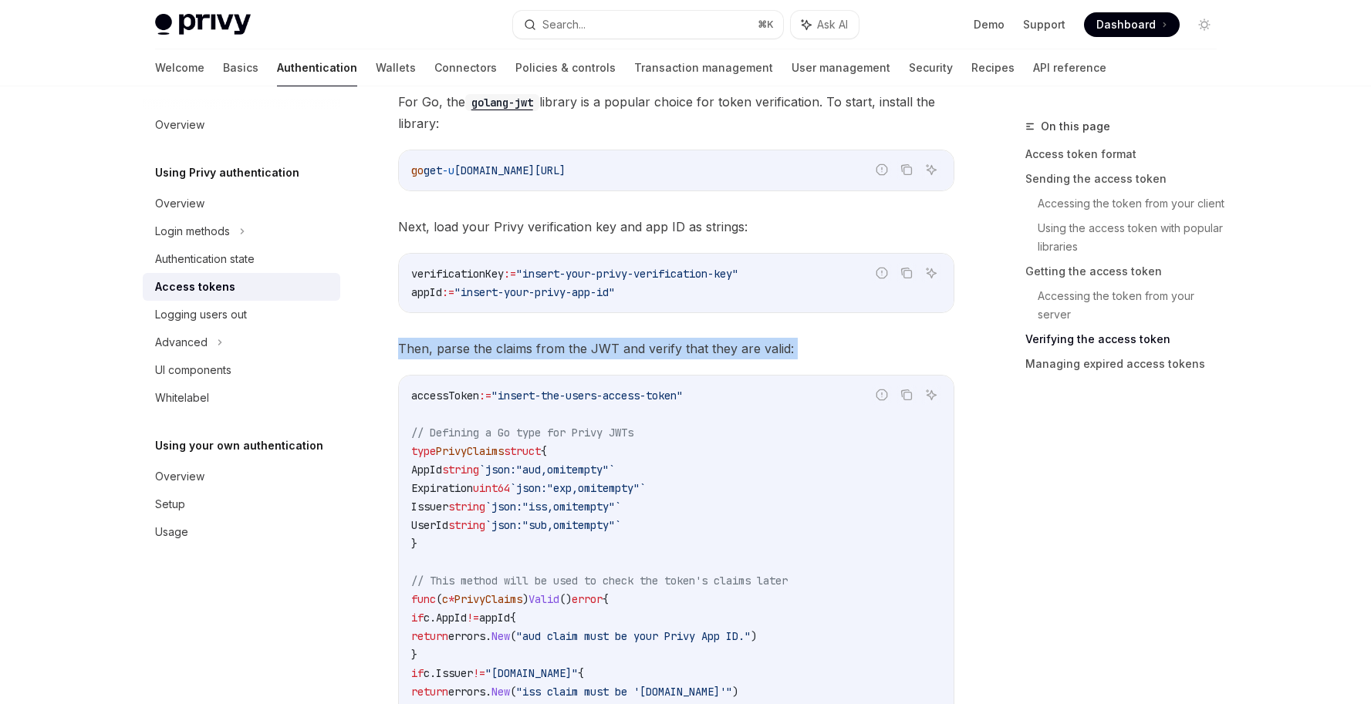
drag, startPoint x: 802, startPoint y: 348, endPoint x: 394, endPoint y: 348, distance: 408.2
drag, startPoint x: 591, startPoint y: 355, endPoint x: 811, endPoint y: 360, distance: 219.9
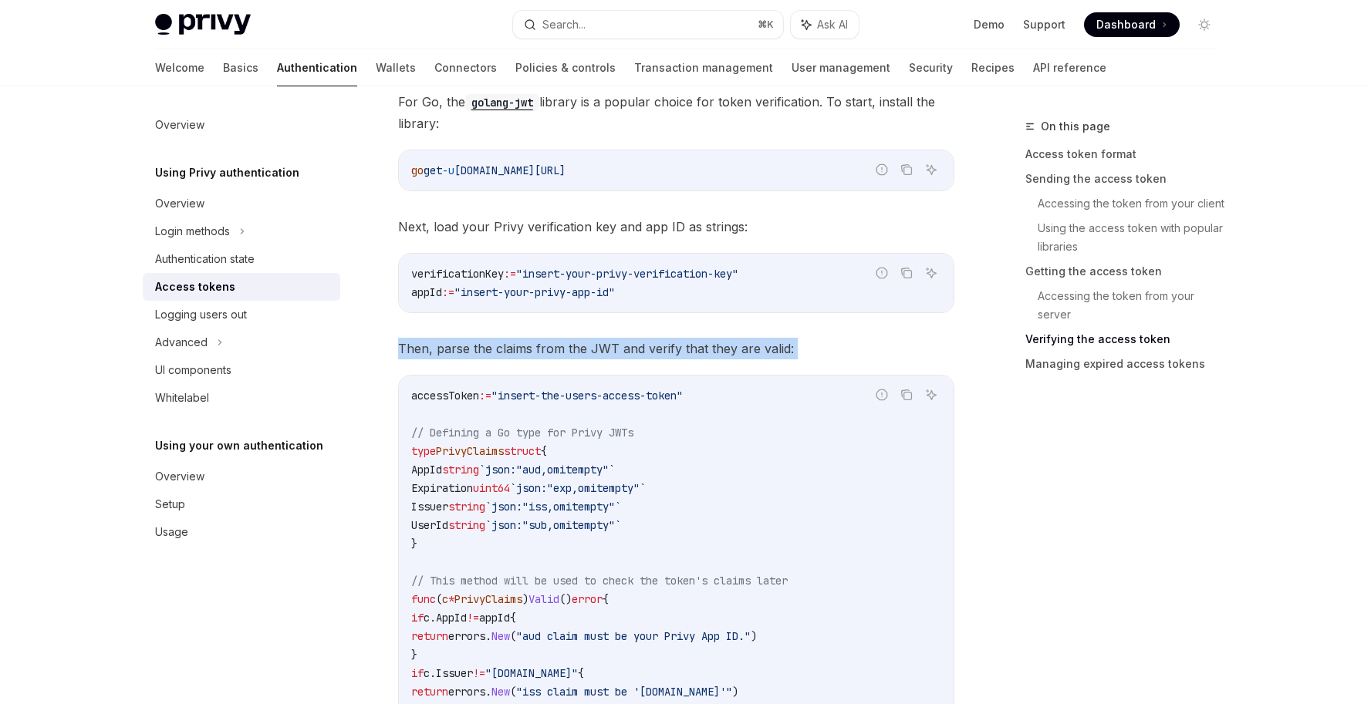
click at [817, 355] on span "Then, parse the claims from the JWT and verify that they are valid:" at bounding box center [676, 349] width 556 height 22
drag, startPoint x: 829, startPoint y: 347, endPoint x: 373, endPoint y: 348, distance: 456.0
drag, startPoint x: 405, startPoint y: 351, endPoint x: 805, endPoint y: 354, distance: 399.7
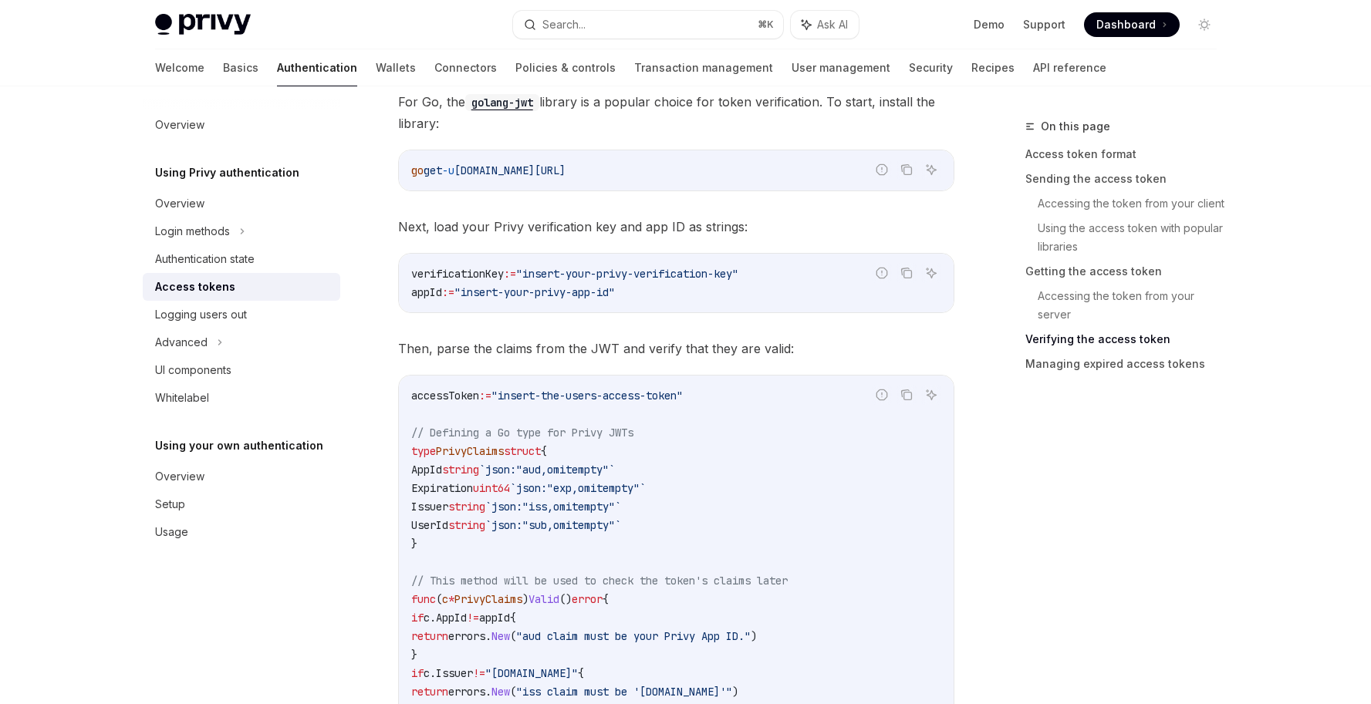
click at [815, 350] on span "Then, parse the claims from the JWT and verify that they are valid:" at bounding box center [676, 349] width 556 height 22
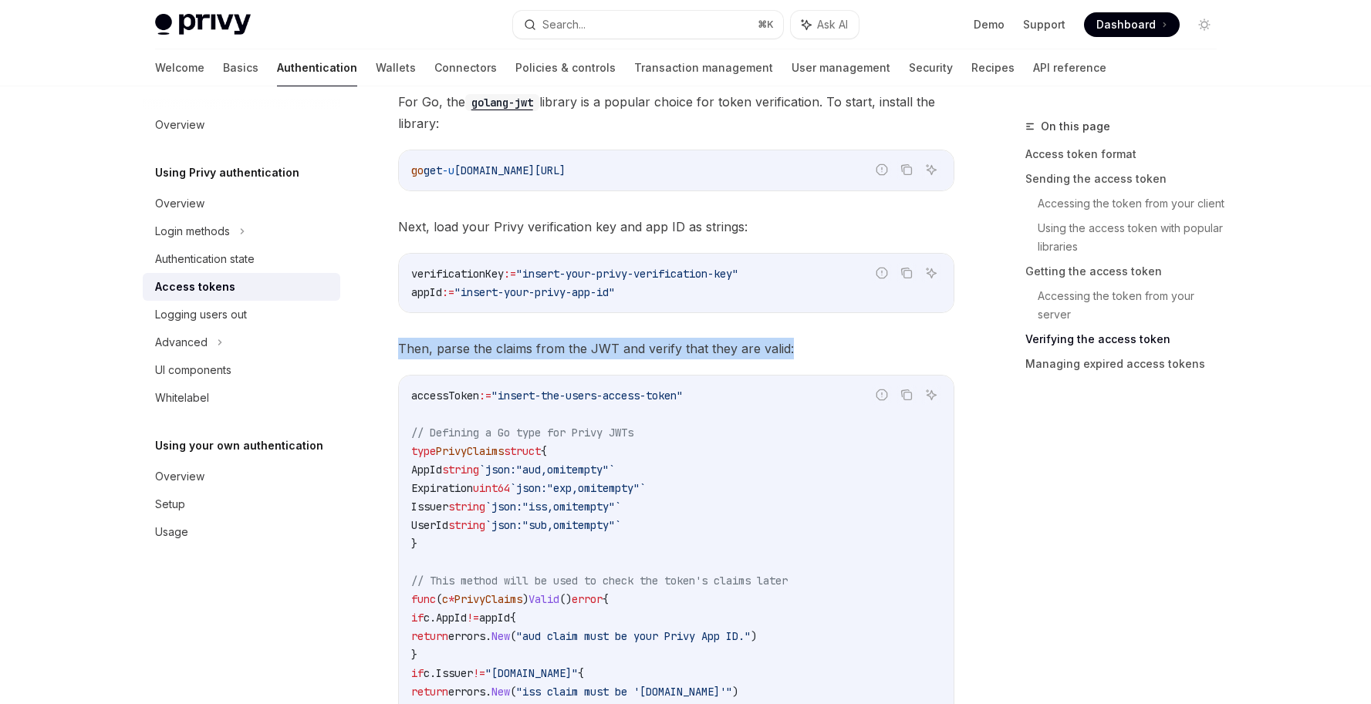
drag, startPoint x: 693, startPoint y: 346, endPoint x: 391, endPoint y: 349, distance: 301.7
drag, startPoint x: 409, startPoint y: 350, endPoint x: 836, endPoint y: 356, distance: 426.7
click at [835, 356] on span "Then, parse the claims from the JWT and verify that they are valid:" at bounding box center [676, 349] width 556 height 22
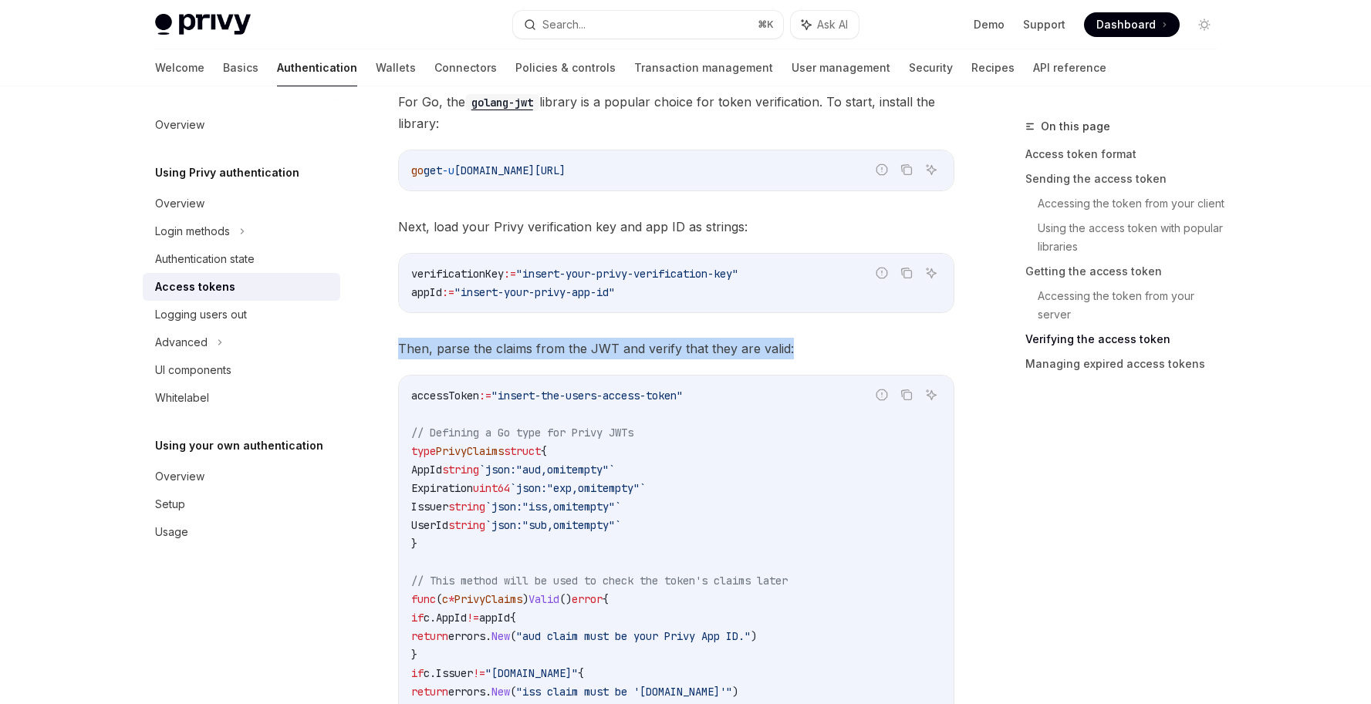
click at [837, 354] on span "Then, parse the claims from the JWT and verify that they are valid:" at bounding box center [676, 349] width 556 height 22
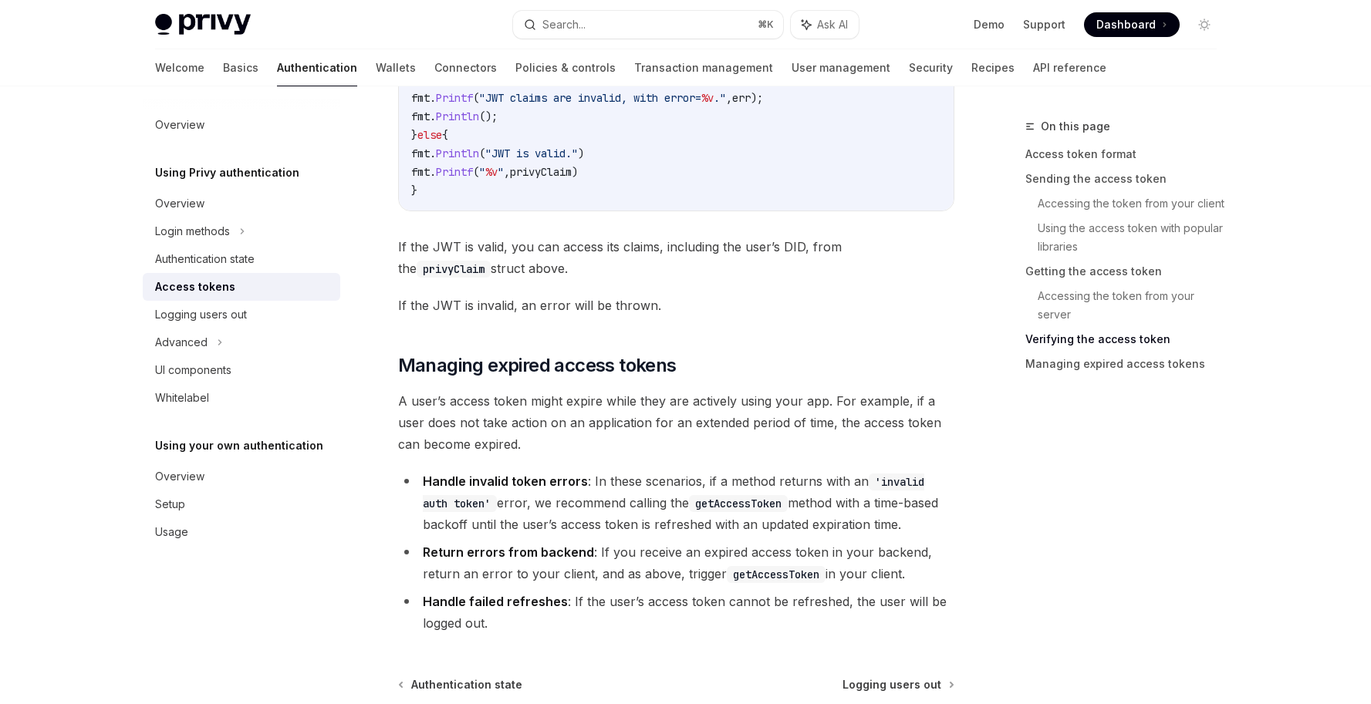
scroll to position [3858, 0]
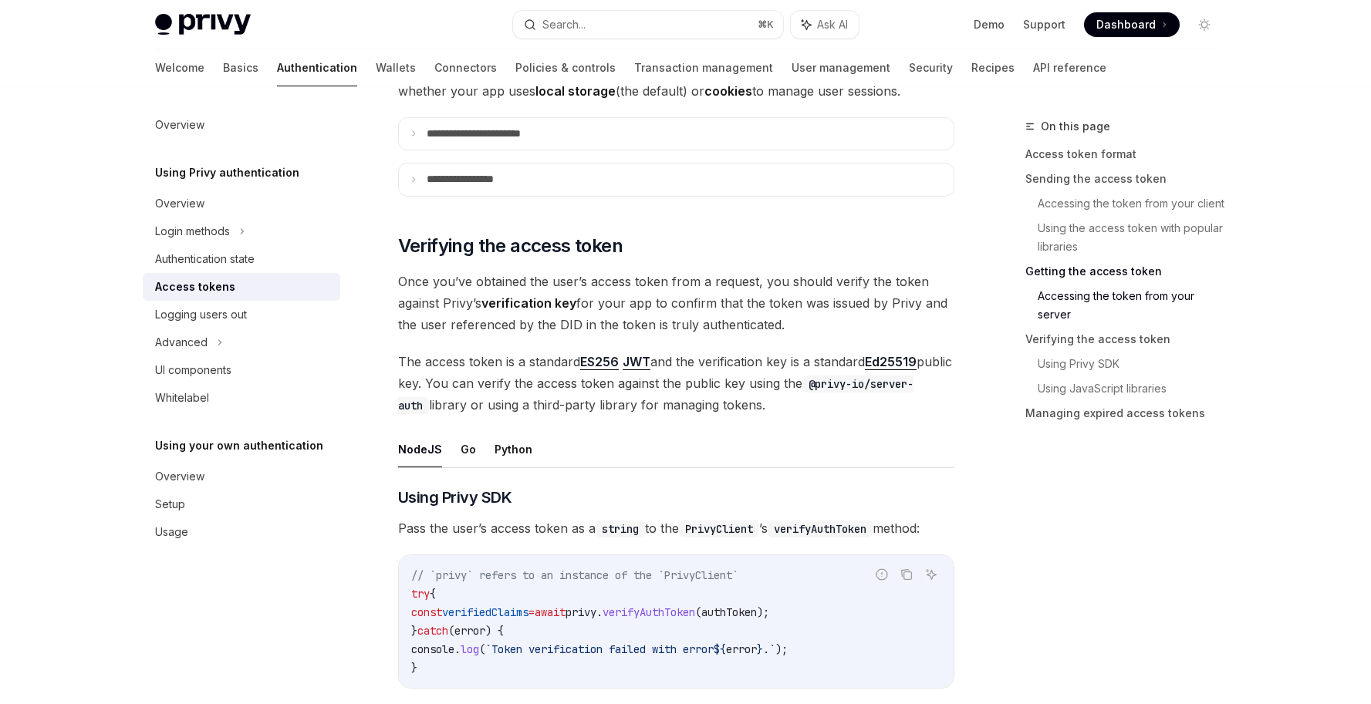
scroll to position [2199, 0]
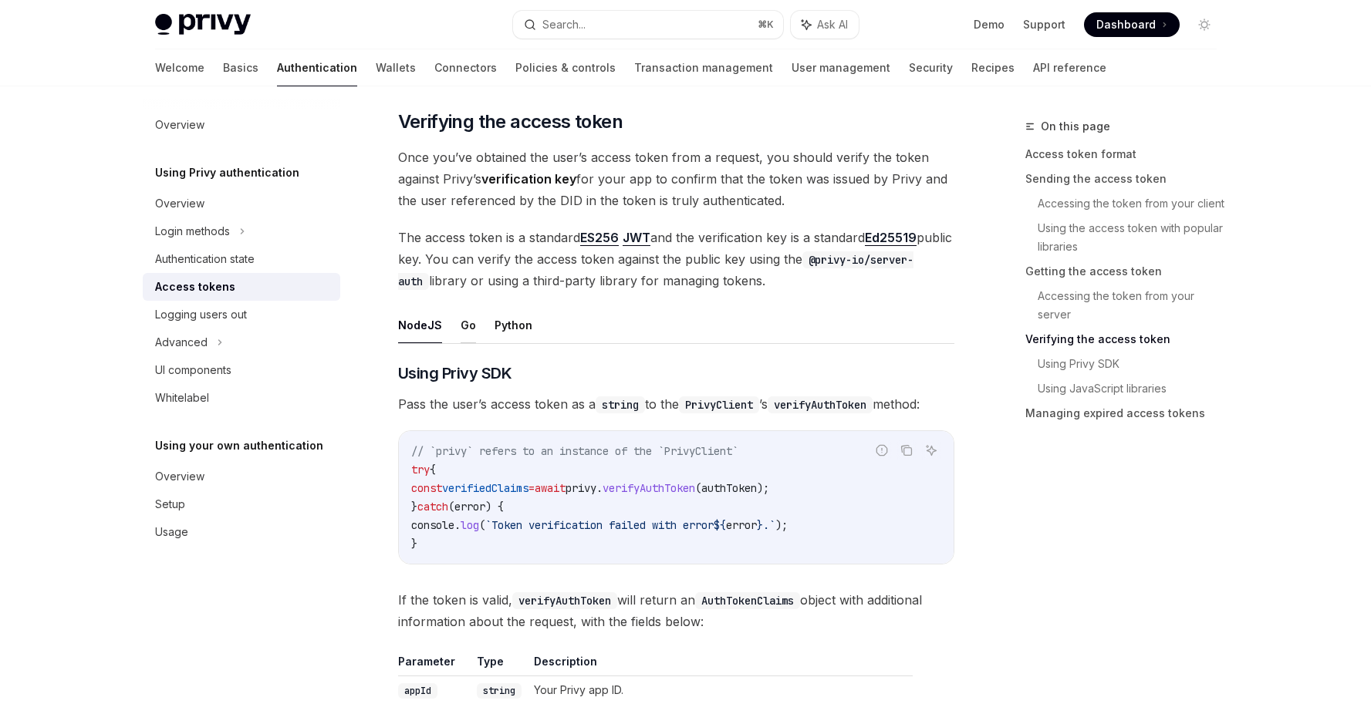
click at [468, 327] on button "Go" at bounding box center [468, 325] width 15 height 36
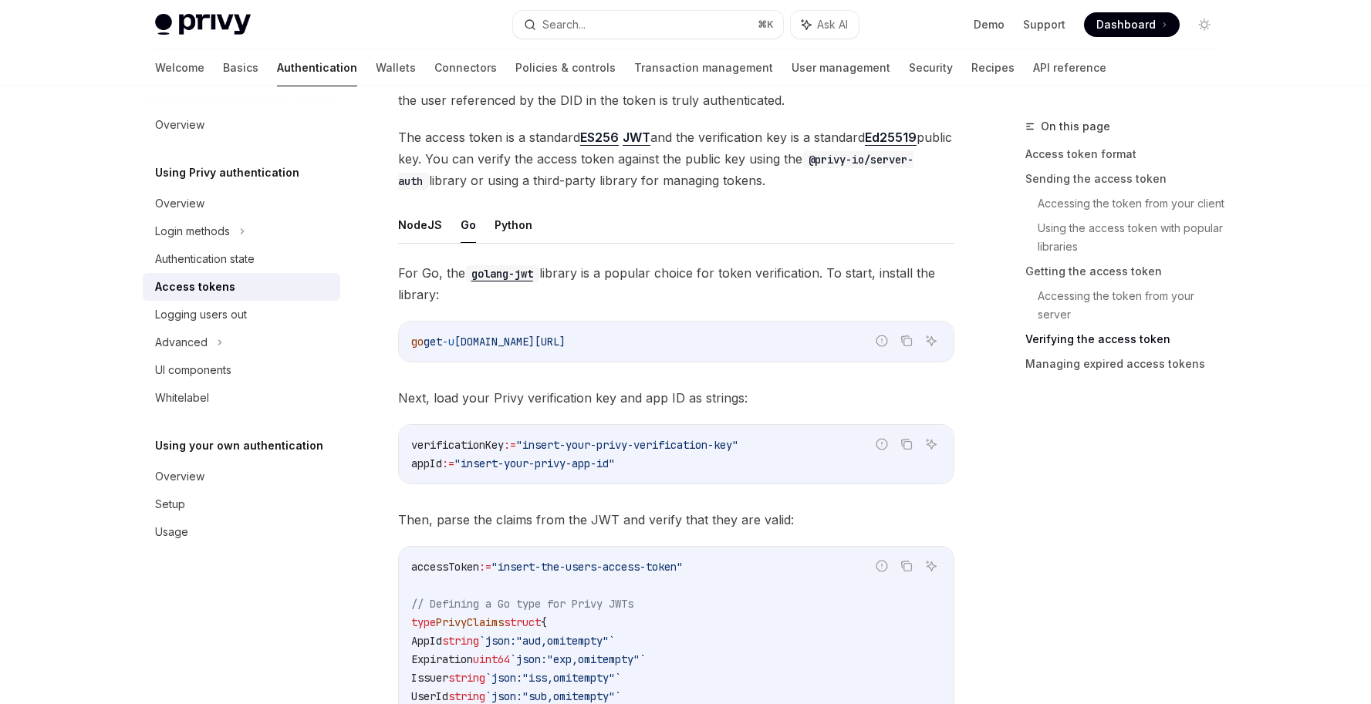
scroll to position [2385, 0]
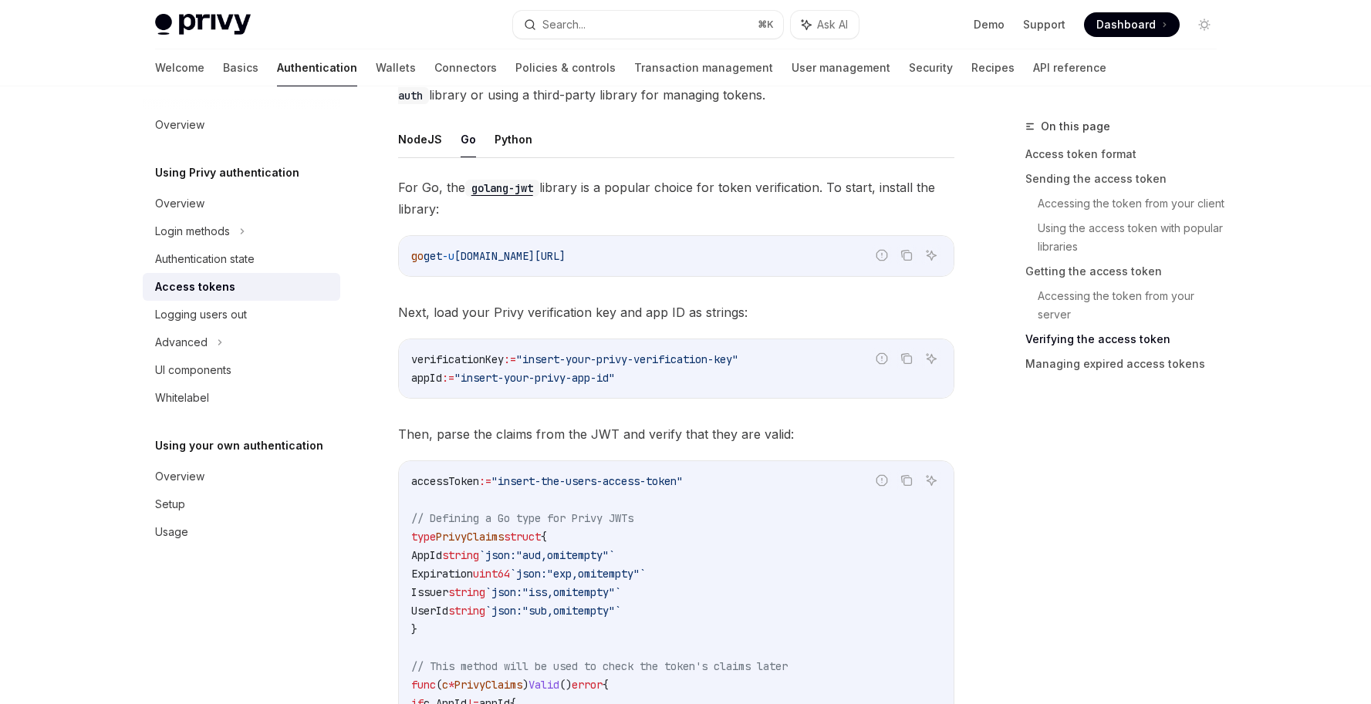
click at [448, 356] on span "verificationKey" at bounding box center [457, 360] width 93 height 14
click at [448, 357] on span "verificationKey" at bounding box center [457, 360] width 93 height 14
click at [934, 357] on icon "Ask AI" at bounding box center [931, 358] width 9 height 9
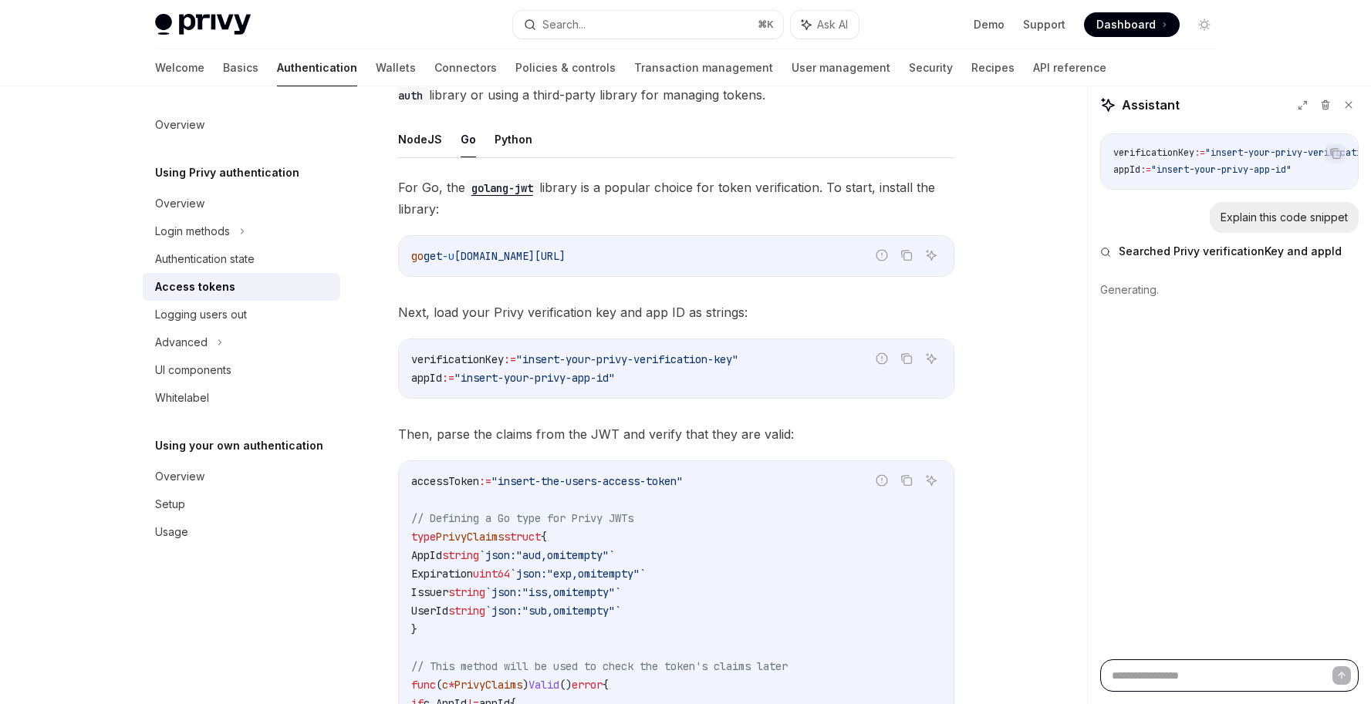
type textarea "*"
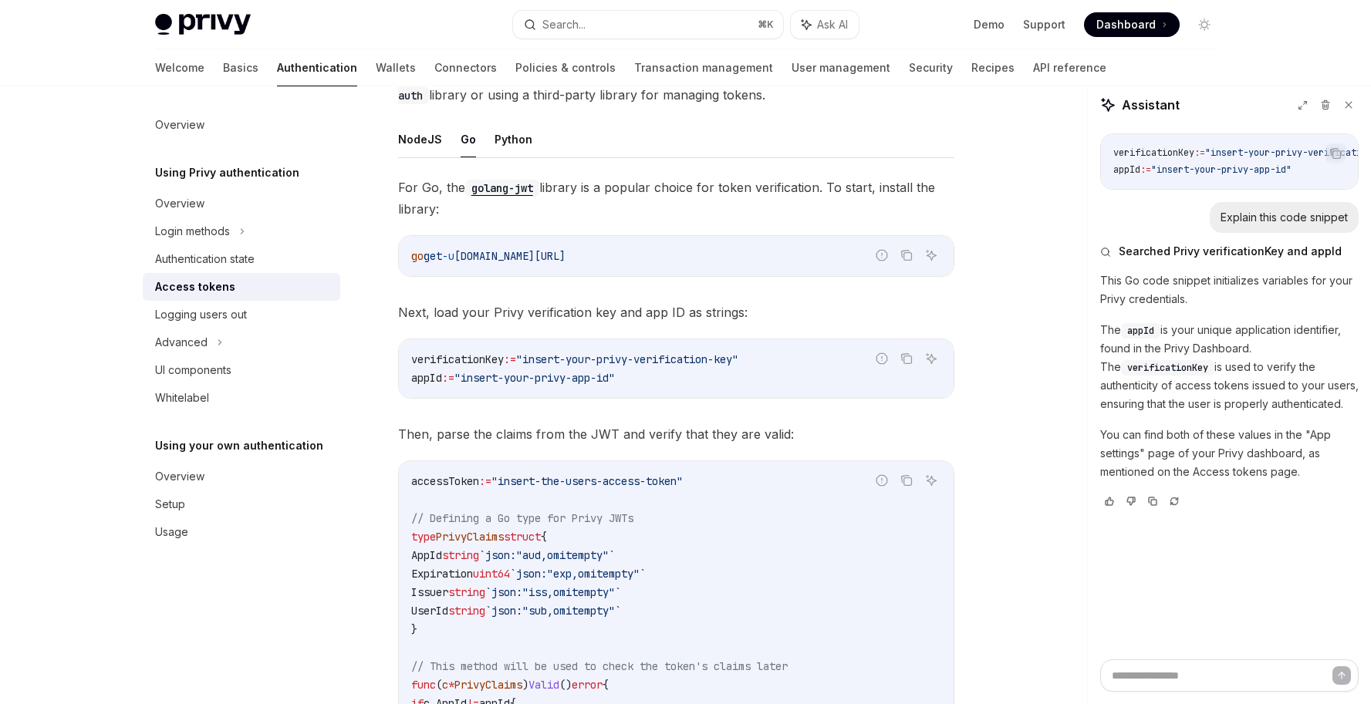
click at [1127, 372] on span "verificationKey" at bounding box center [1167, 368] width 81 height 12
copy span "verificationKey"
click at [1199, 673] on textarea at bounding box center [1229, 676] width 258 height 32
type textarea "*"
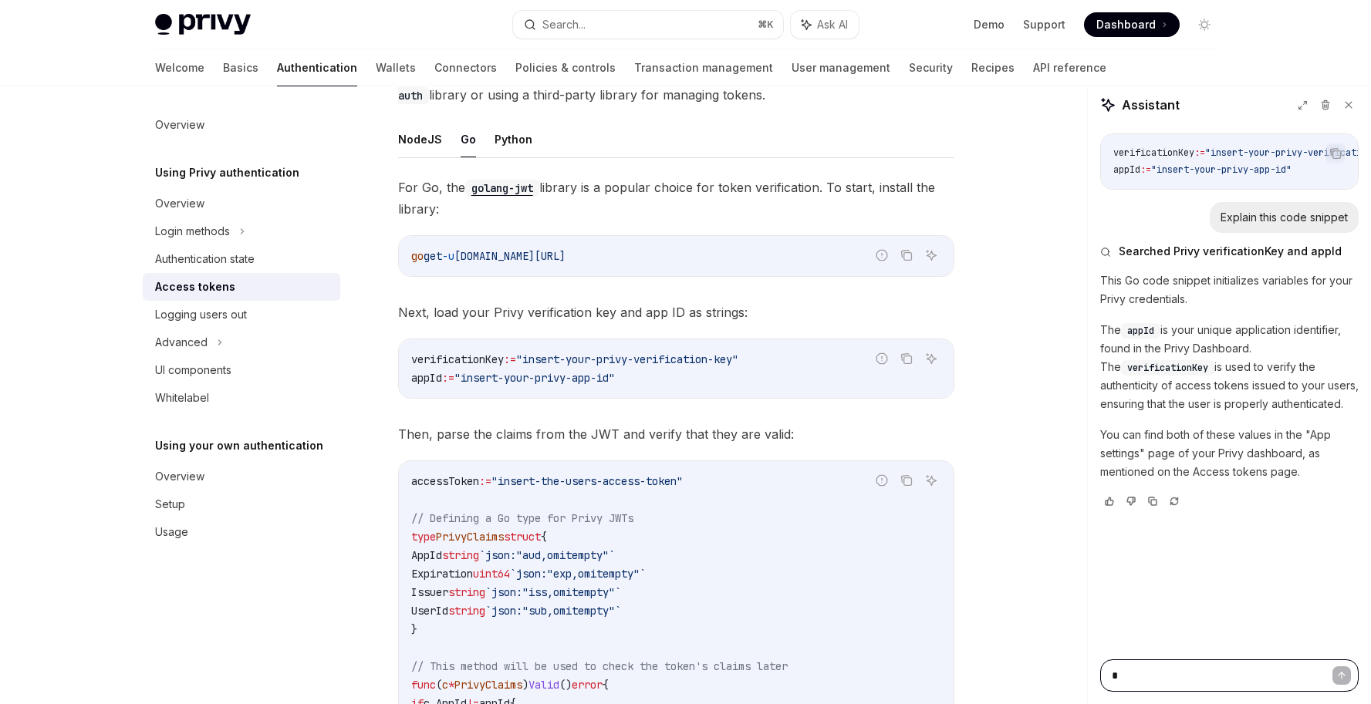
type textarea "*"
type textarea "**"
type textarea "*"
type textarea "***"
type textarea "*"
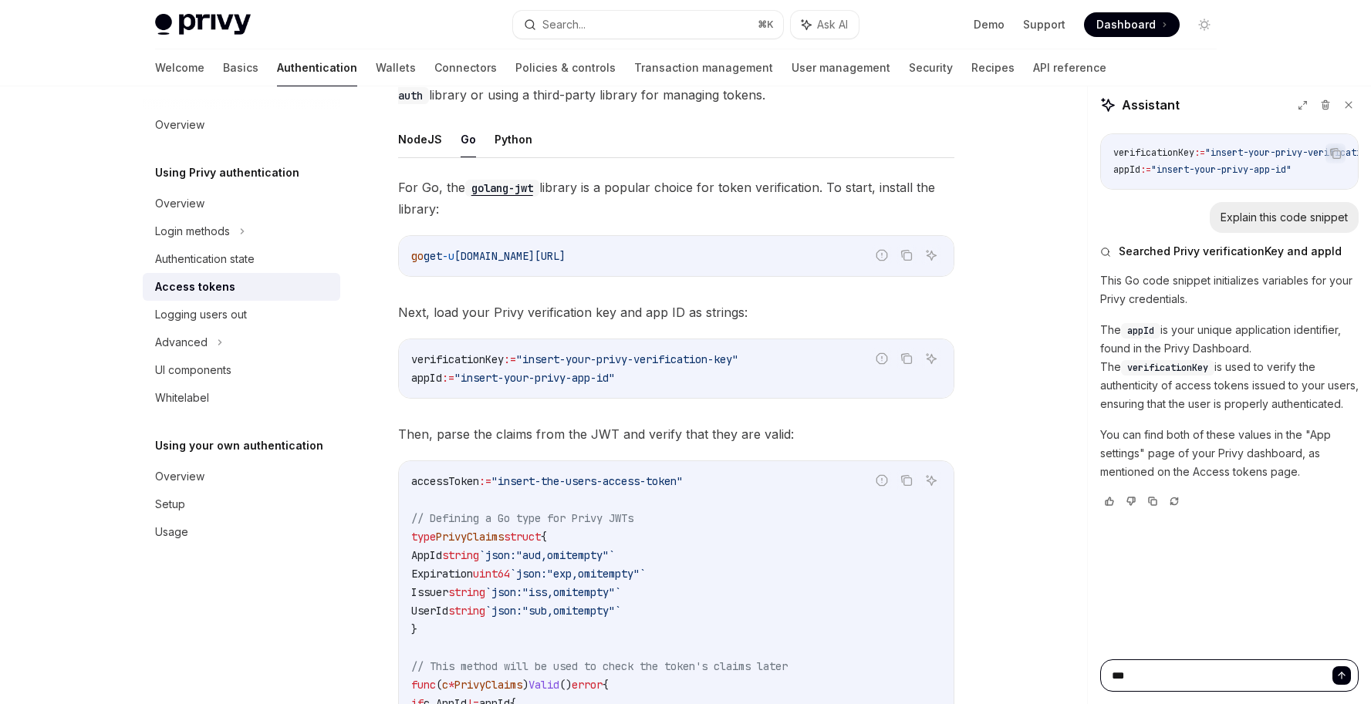
type textarea "****"
type textarea "*"
type textarea "*****"
type textarea "*"
type textarea "*****"
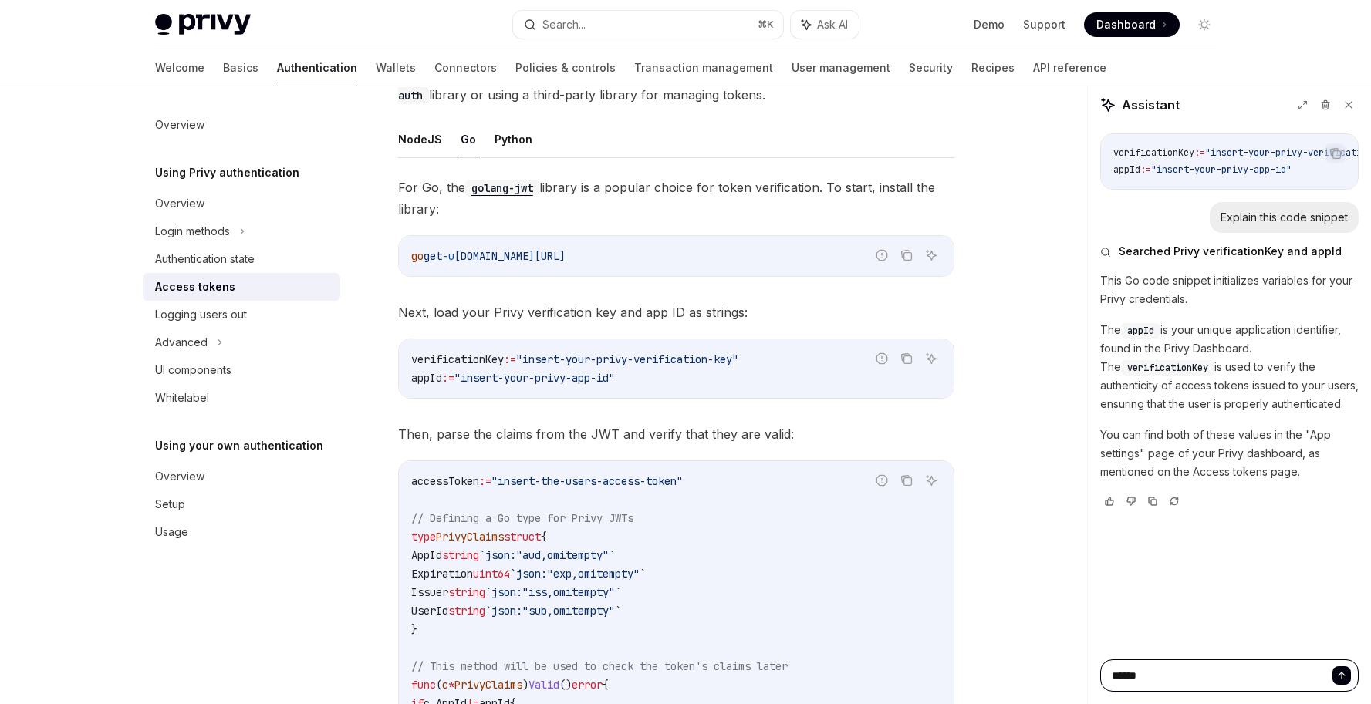
type textarea "*"
type textarea "*******"
type textarea "*"
type textarea "*******"
type textarea "*"
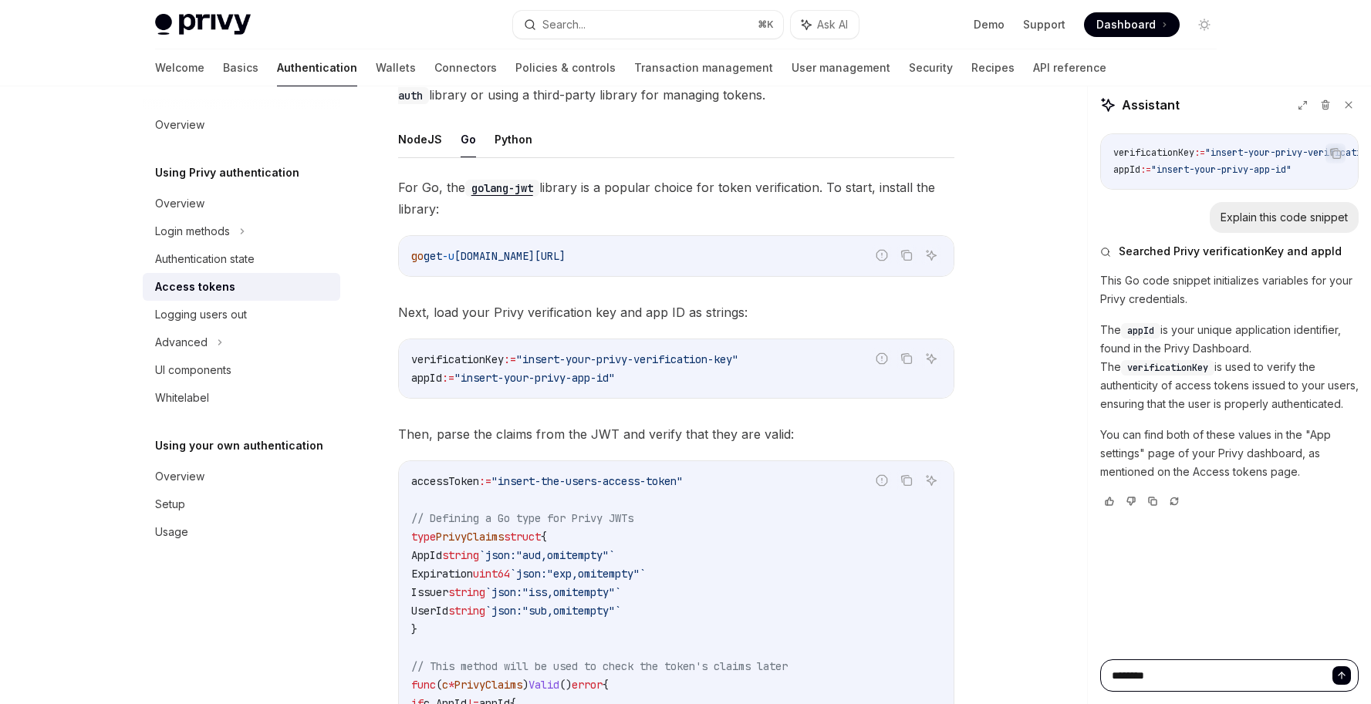
type textarea "*********"
type textarea "*"
type textarea "**********"
type textarea "*"
type textarea "**********"
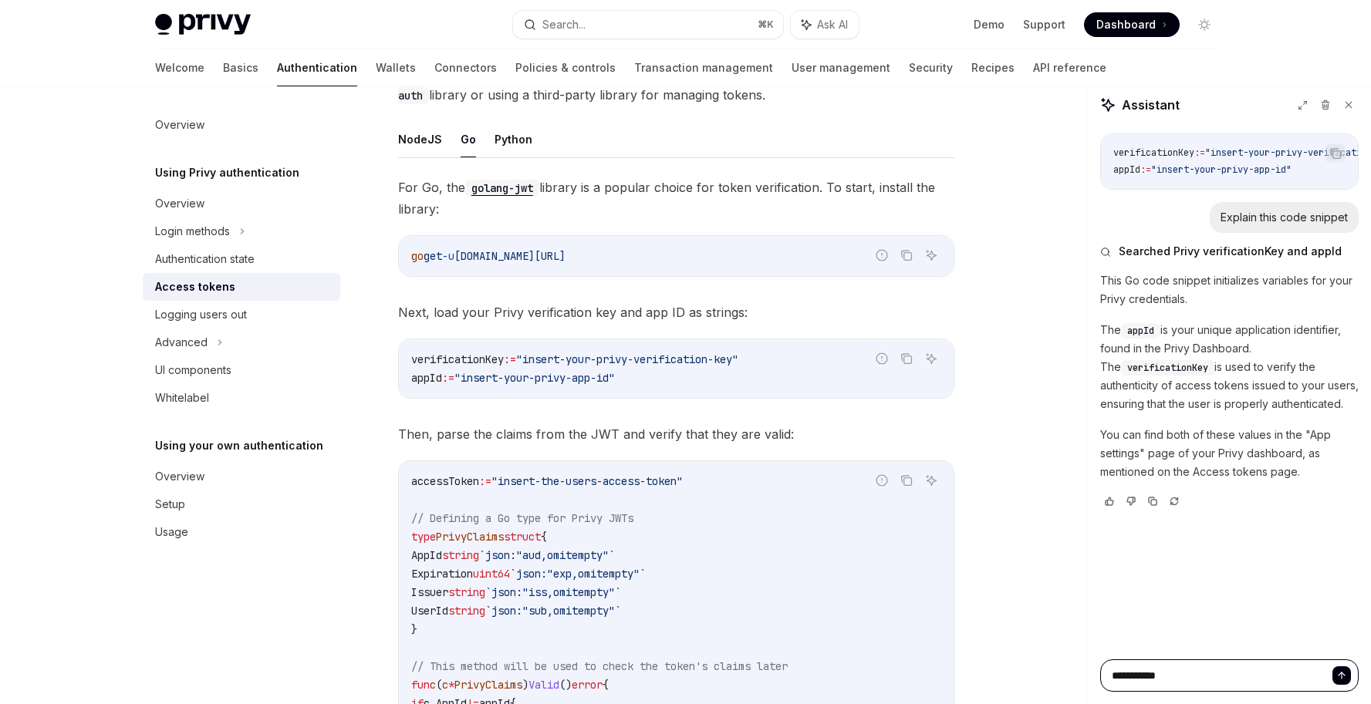
type textarea "*"
type textarea "**********"
type textarea "*"
type textarea "**********"
type textarea "*"
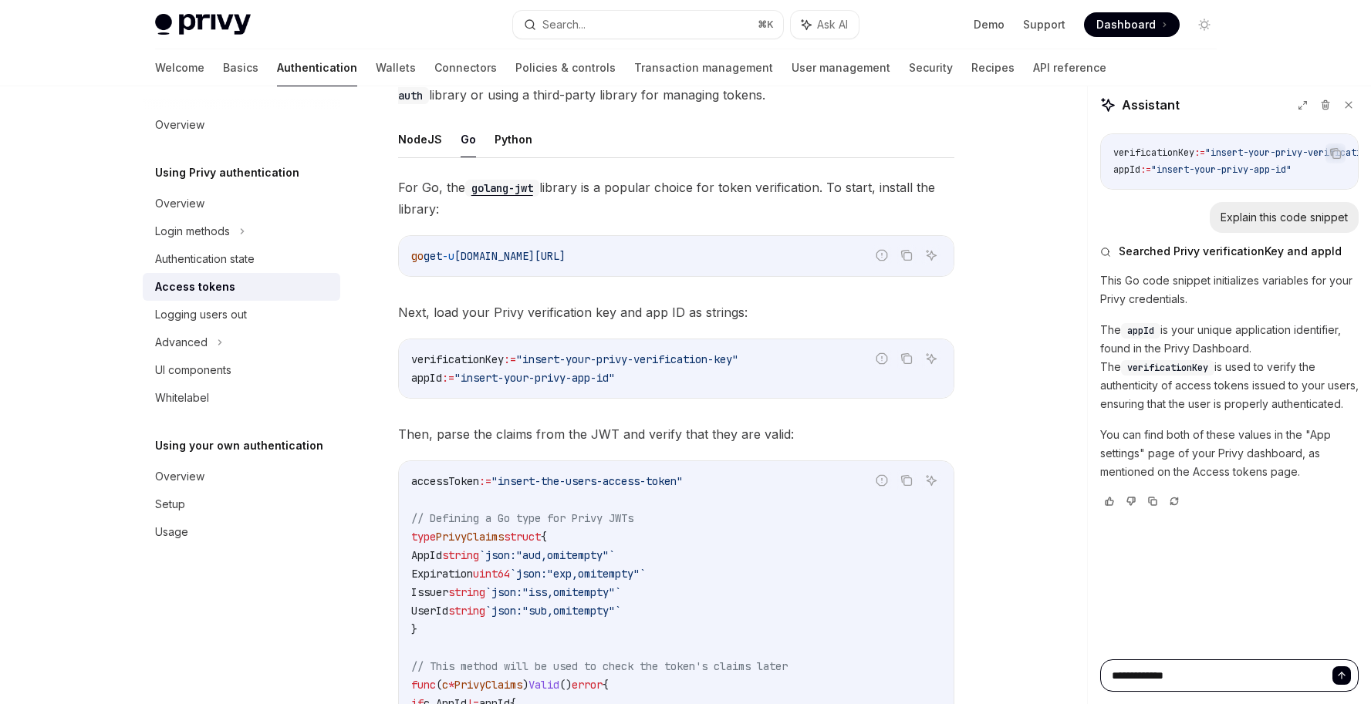
type textarea "**********"
type textarea "*"
type textarea "**********"
type textarea "*"
type textarea "**********"
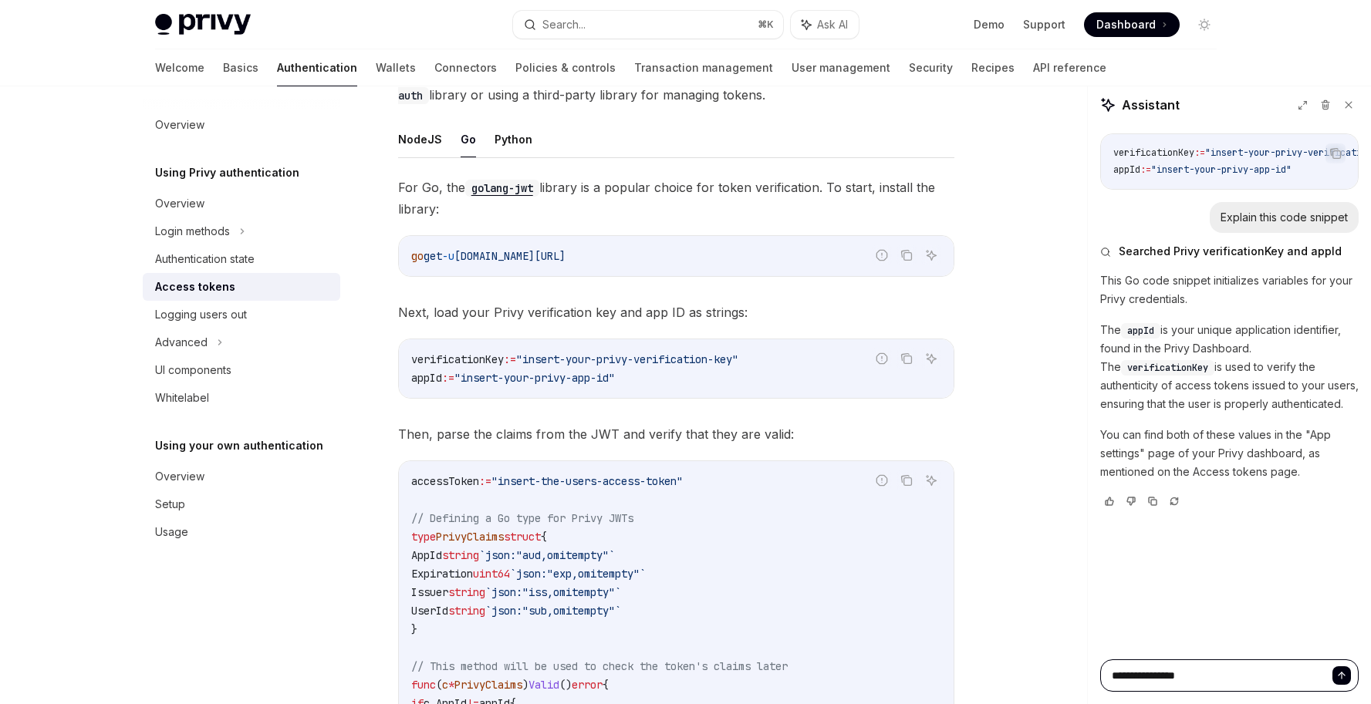
type textarea "*"
type textarea "**********"
type textarea "*"
paste textarea "**********"
type textarea "**********"
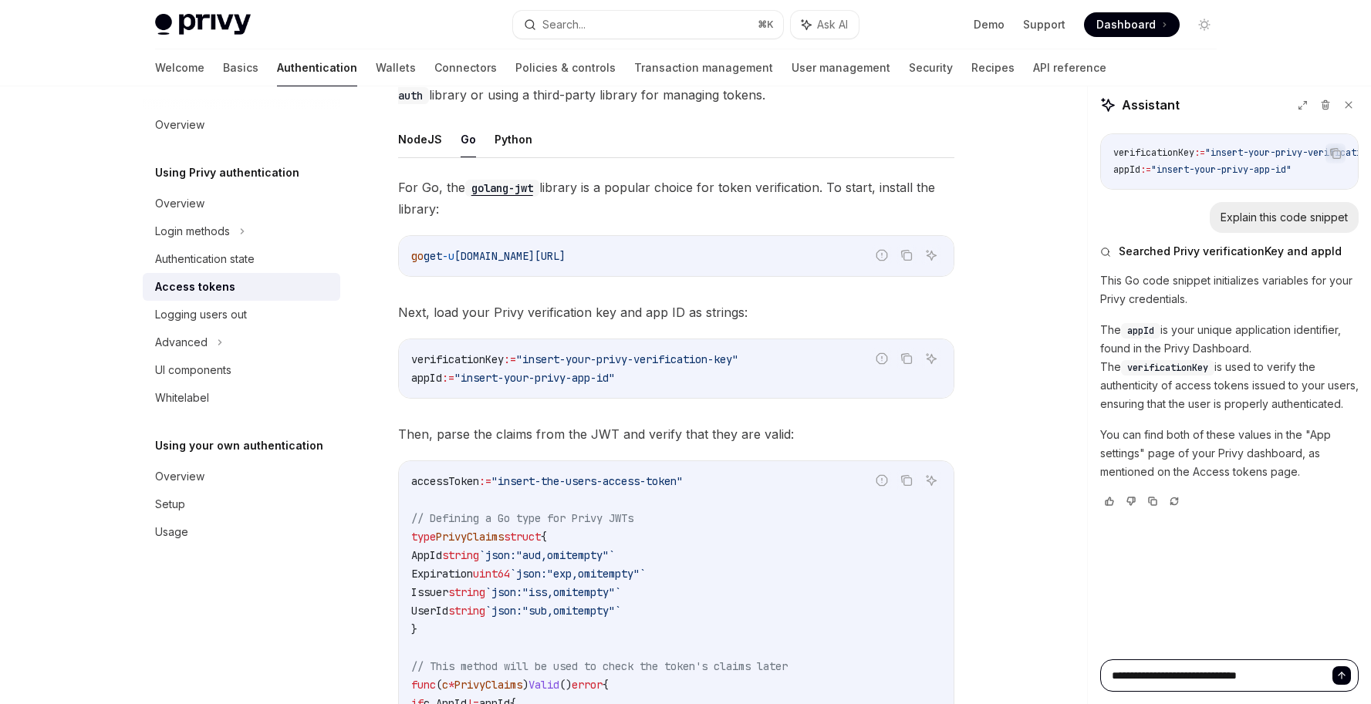
type textarea "*"
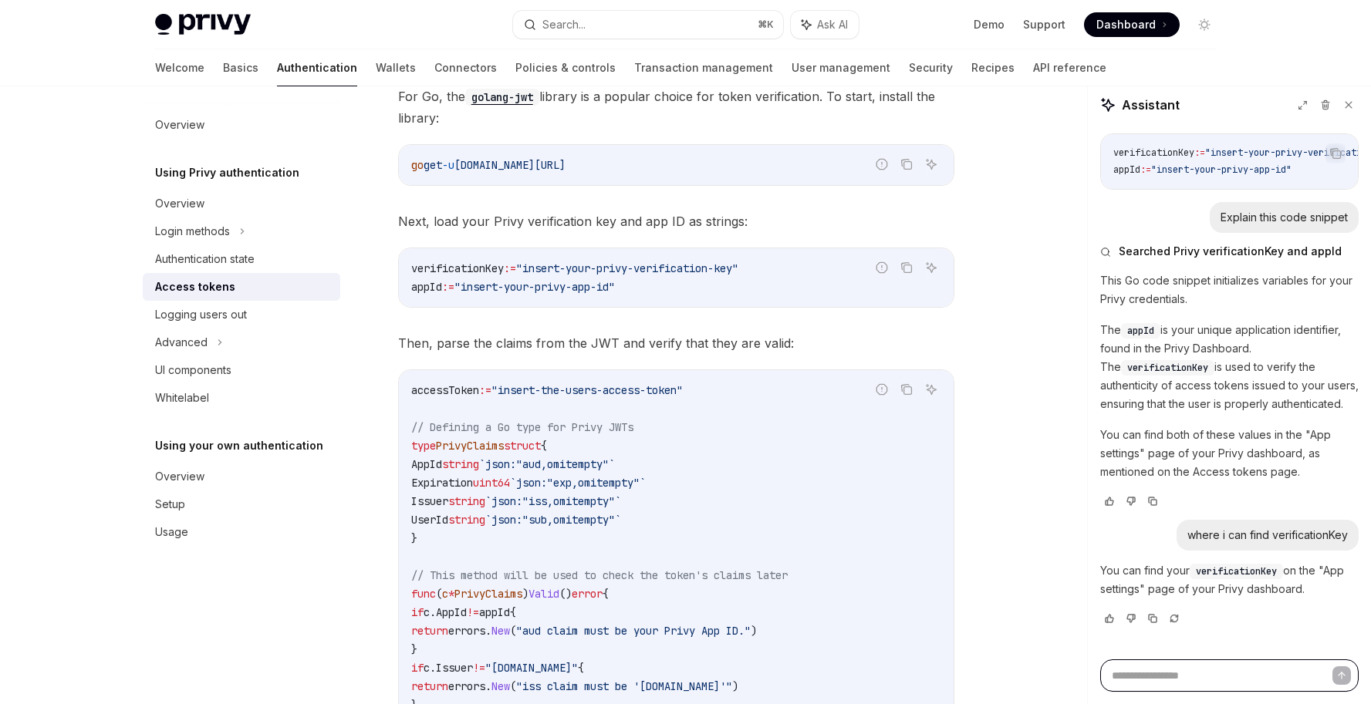
scroll to position [2447, 0]
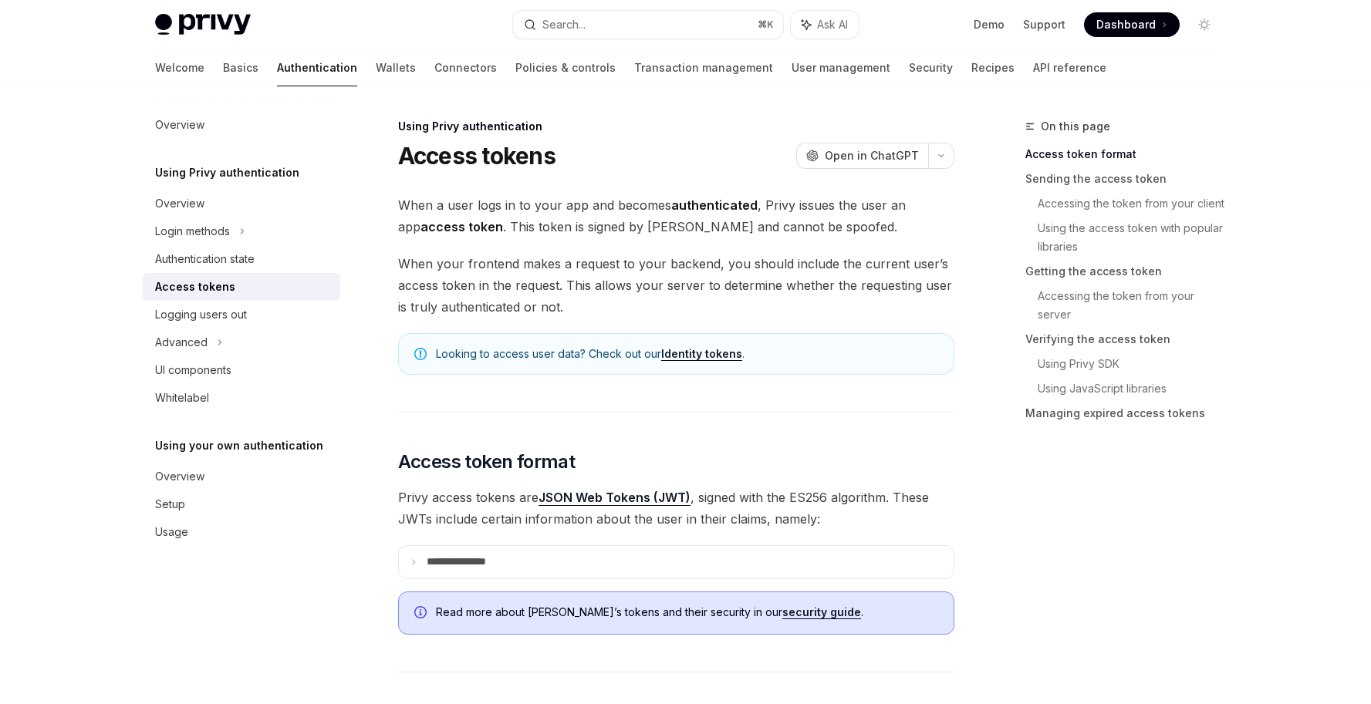
click at [720, 359] on link "Identity tokens" at bounding box center [701, 354] width 81 height 14
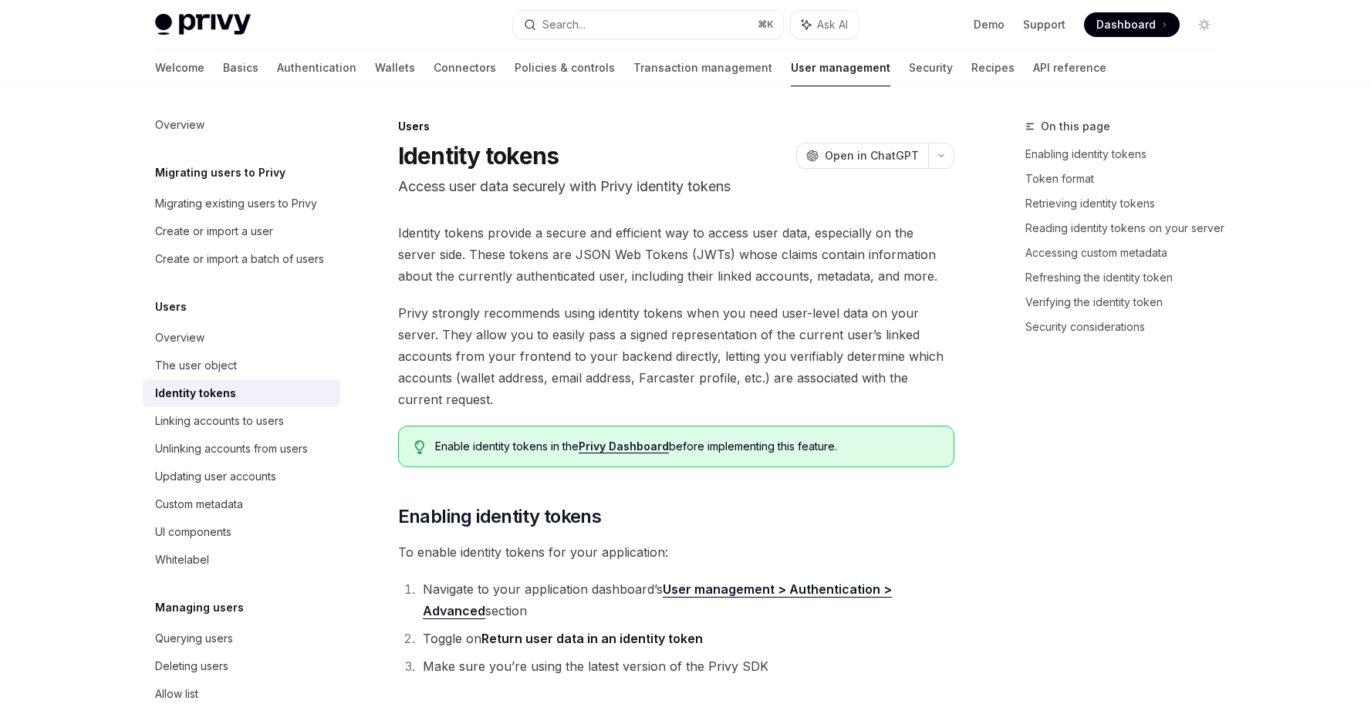
scroll to position [86, 0]
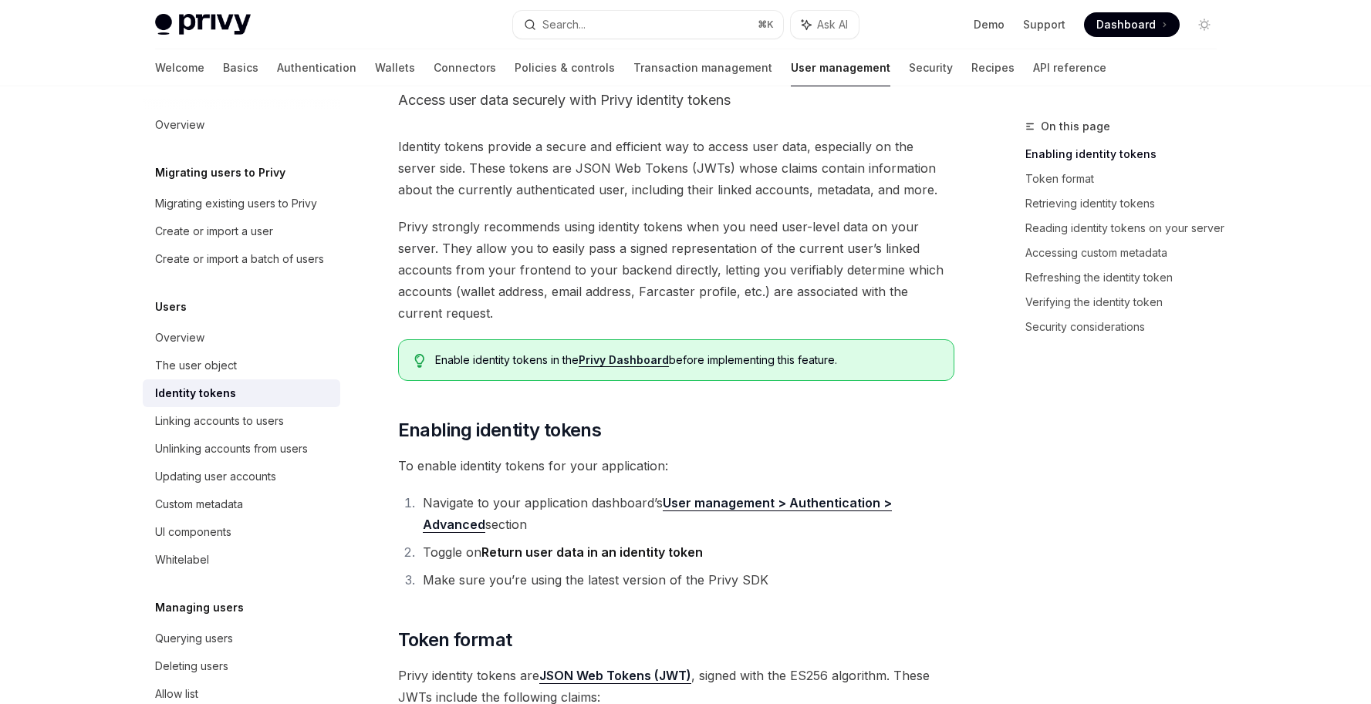
drag, startPoint x: 988, startPoint y: 497, endPoint x: 1005, endPoint y: 513, distance: 24.0
click at [1046, 487] on div "On this page Enabling identity tokens Token format Retrieving identity tokens R…" at bounding box center [1112, 410] width 235 height 587
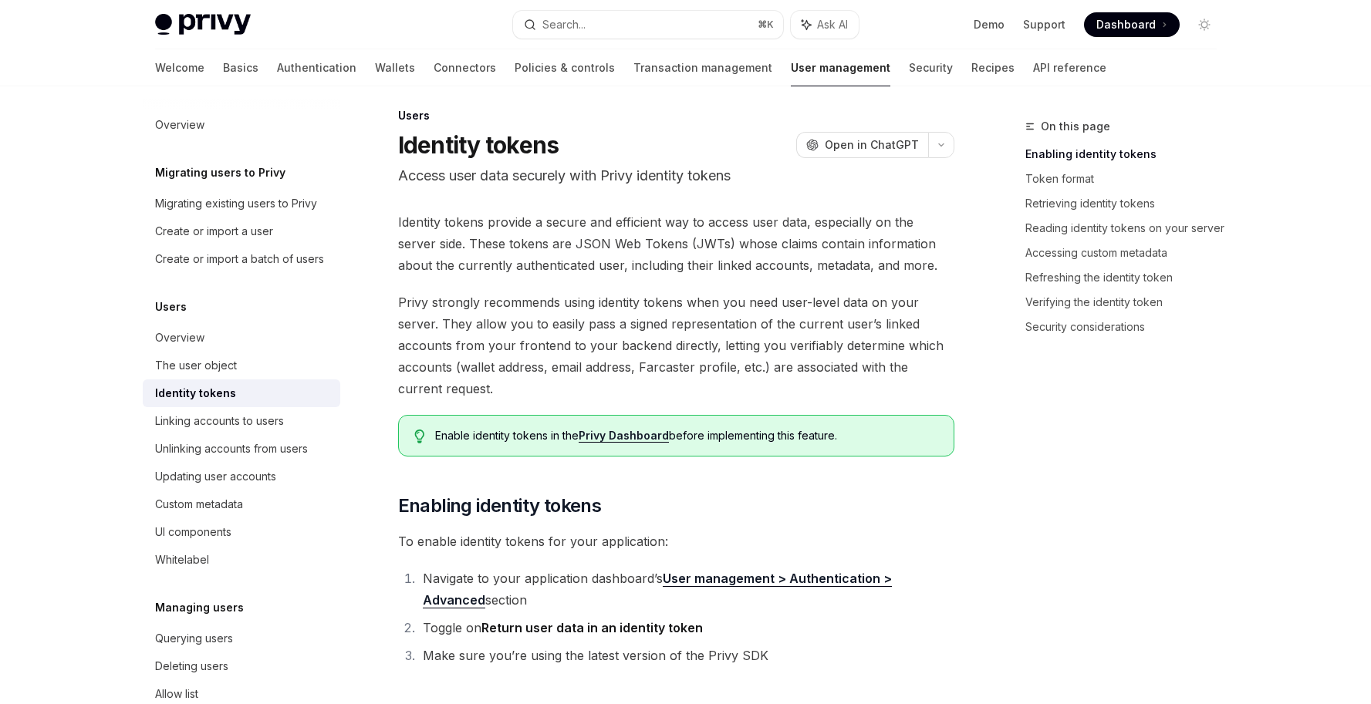
scroll to position [25, 0]
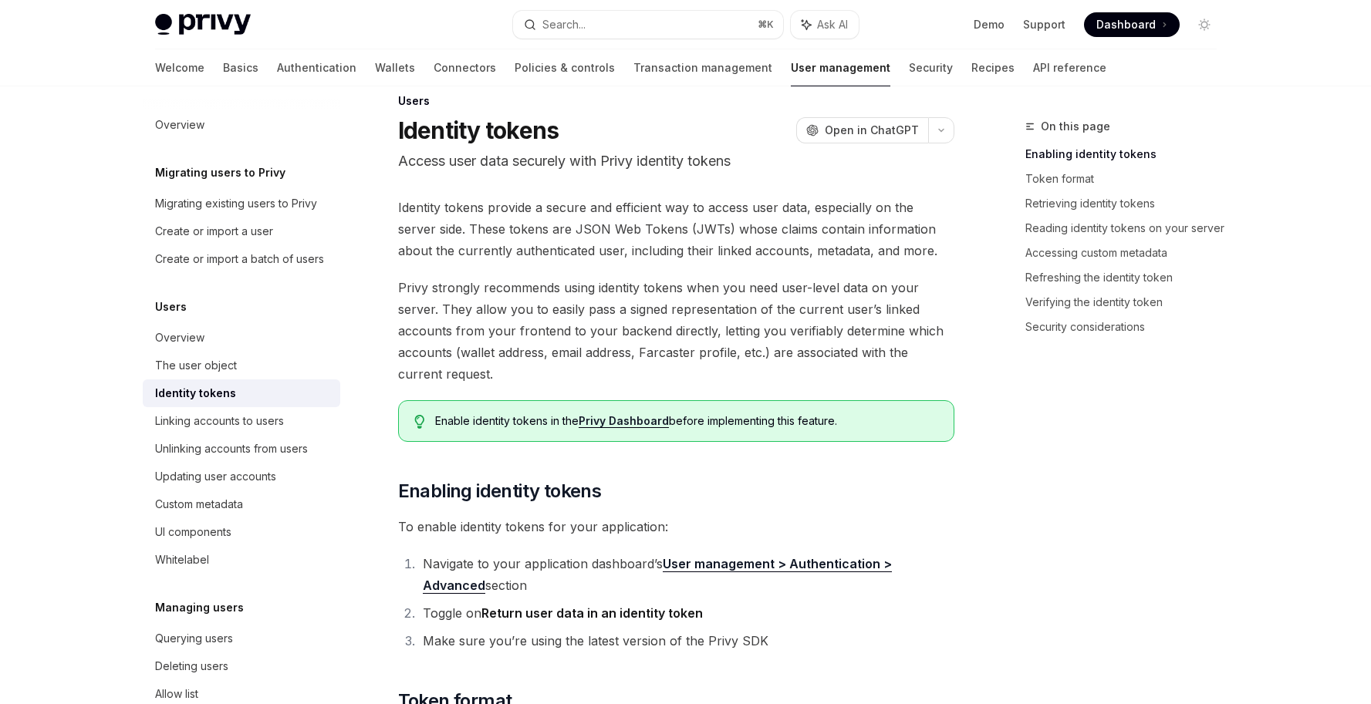
click at [441, 613] on li "Toggle on Return user data in an identity token" at bounding box center [686, 614] width 536 height 22
click at [453, 638] on li "Make sure you’re using the latest version of the Privy SDK" at bounding box center [686, 641] width 536 height 22
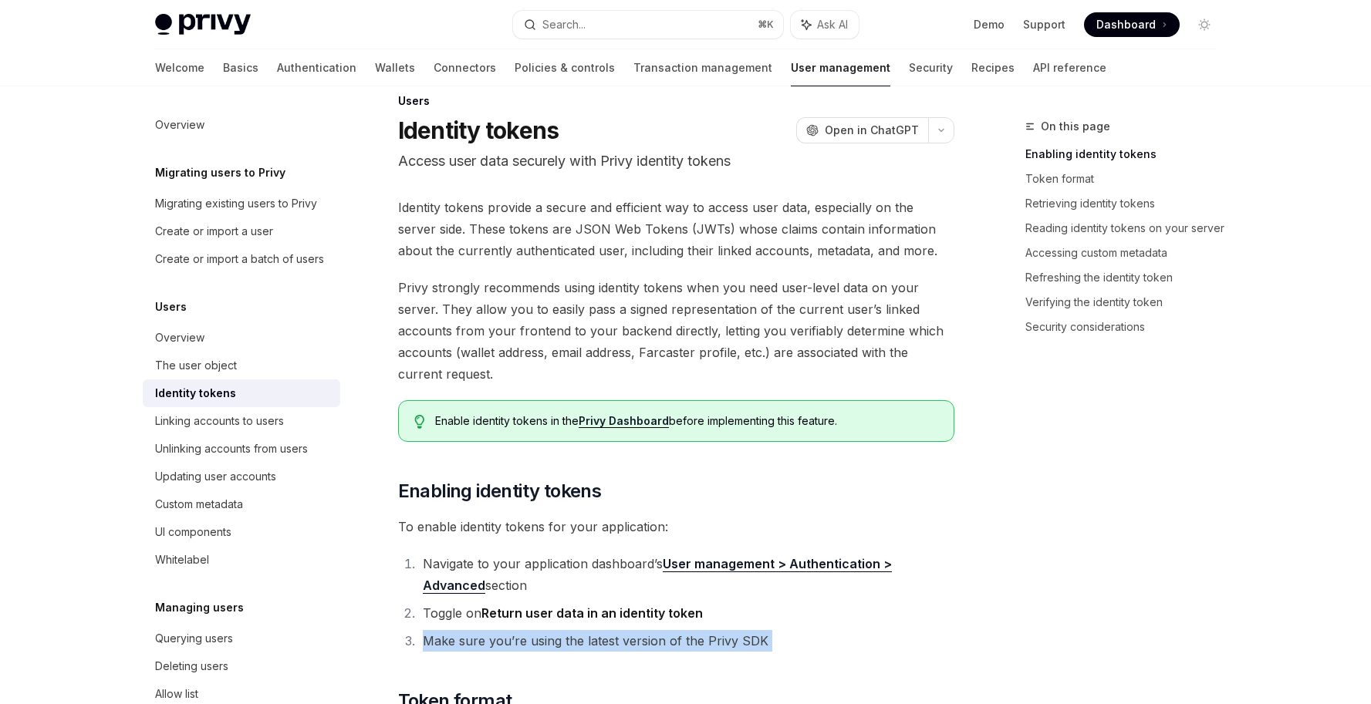
click at [453, 638] on li "Make sure you’re using the latest version of the Privy SDK" at bounding box center [686, 641] width 536 height 22
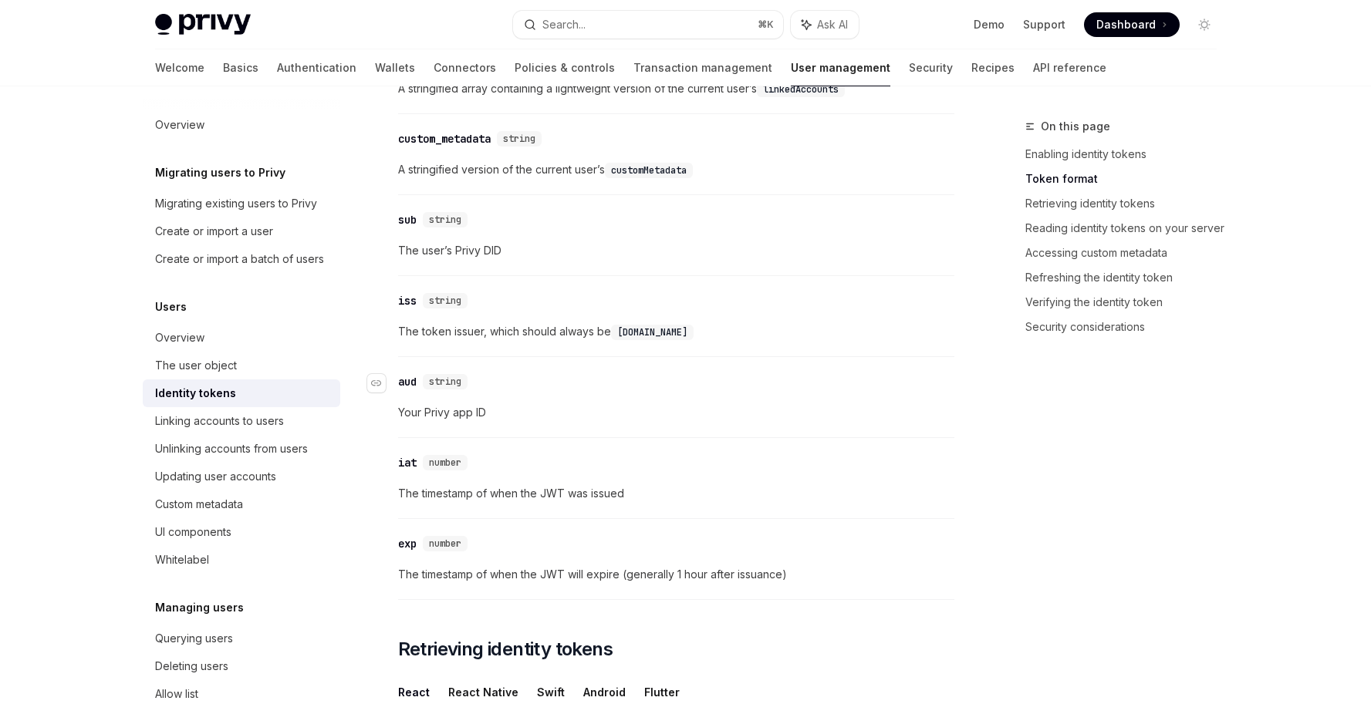
scroll to position [862, 0]
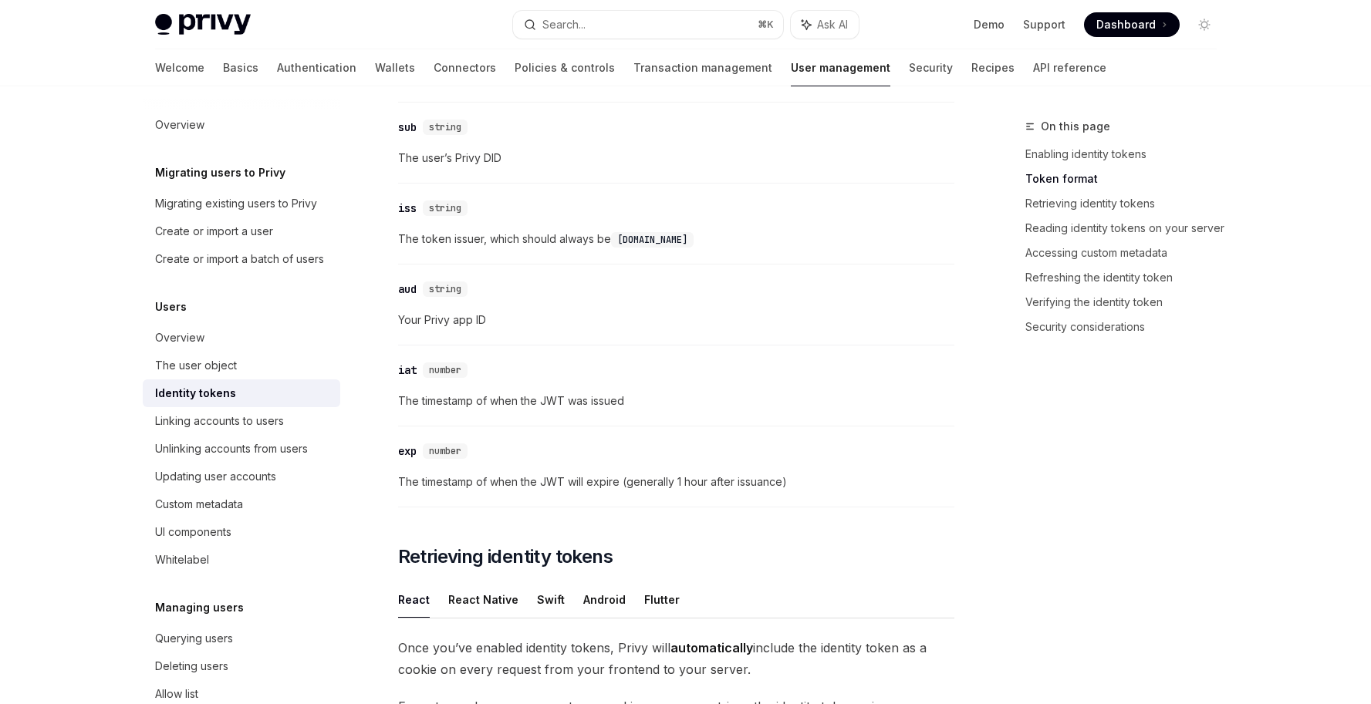
click at [798, 485] on span "The timestamp of when the JWT will expire (generally 1 hour after issuance)" at bounding box center [676, 482] width 556 height 19
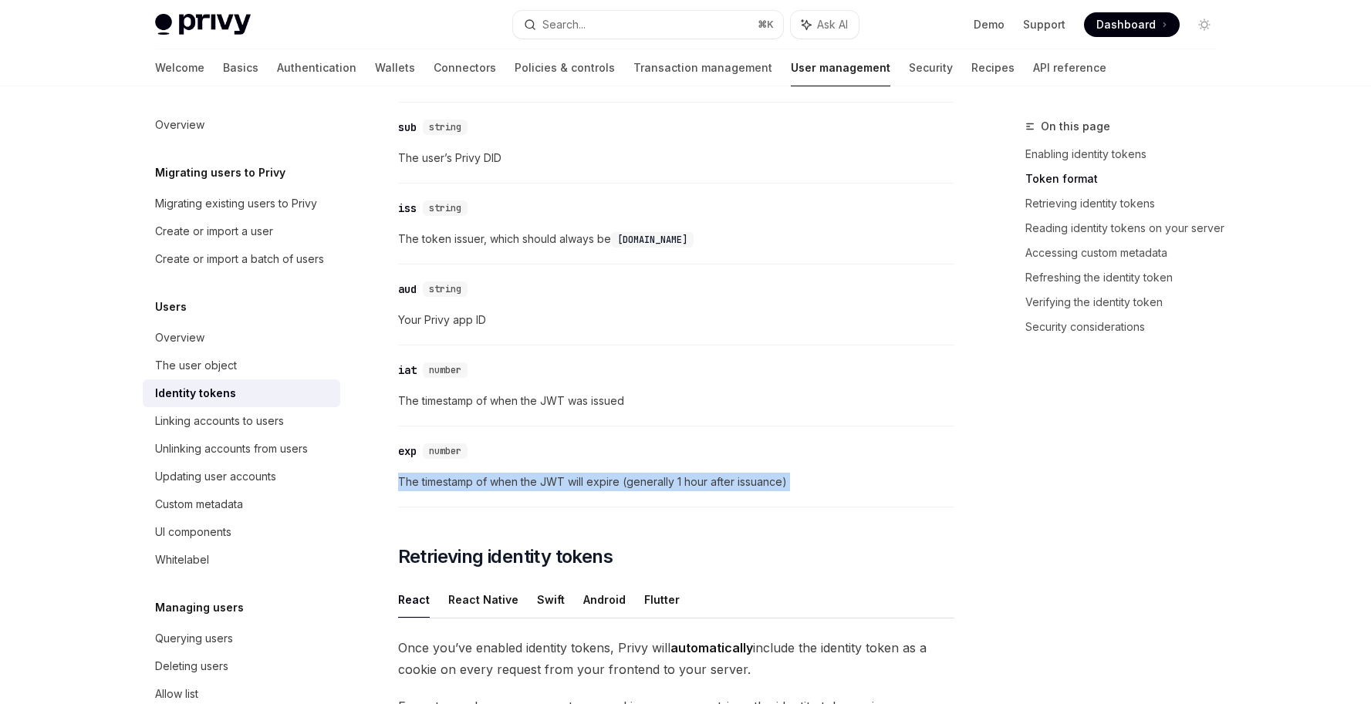
click at [798, 485] on span "The timestamp of when the JWT will expire (generally 1 hour after issuance)" at bounding box center [676, 482] width 556 height 19
click at [835, 488] on span "The timestamp of when the JWT will expire (generally 1 hour after issuance)" at bounding box center [676, 482] width 556 height 19
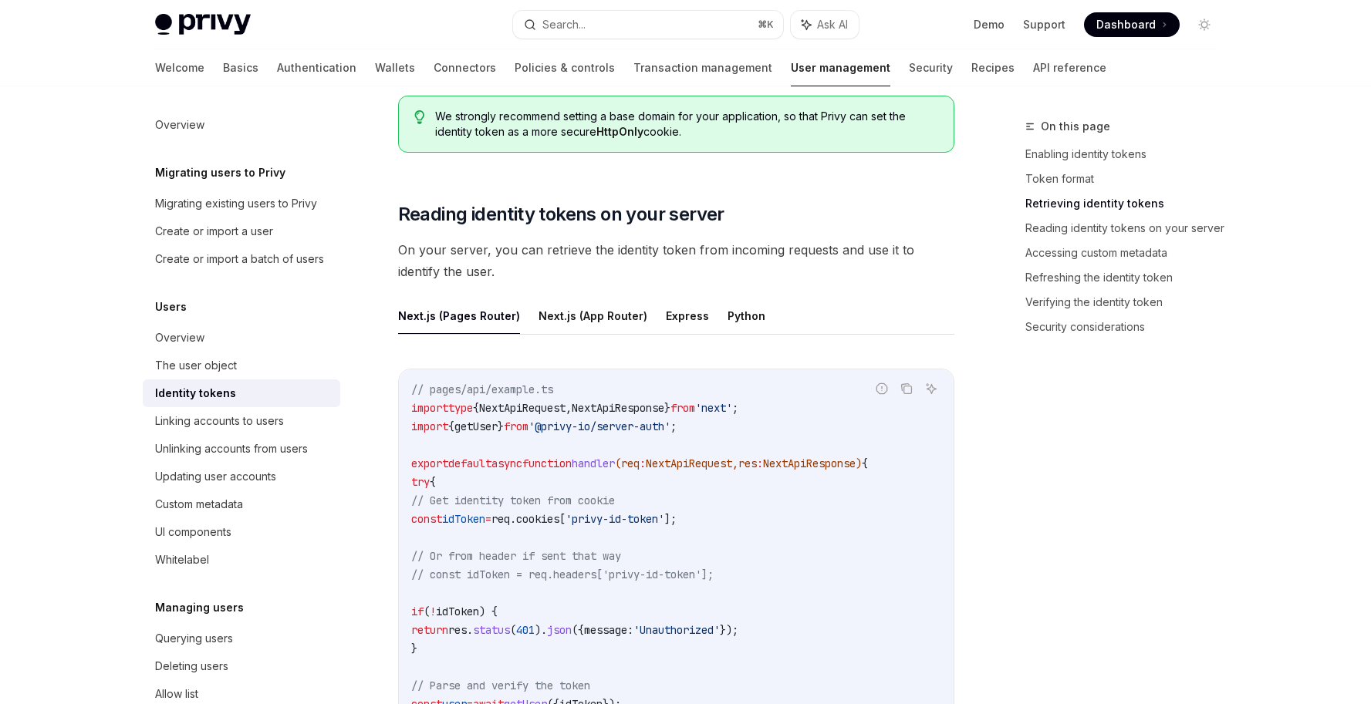
scroll to position [1904, 0]
click at [591, 317] on button "Next.js (App Router)" at bounding box center [593, 314] width 109 height 36
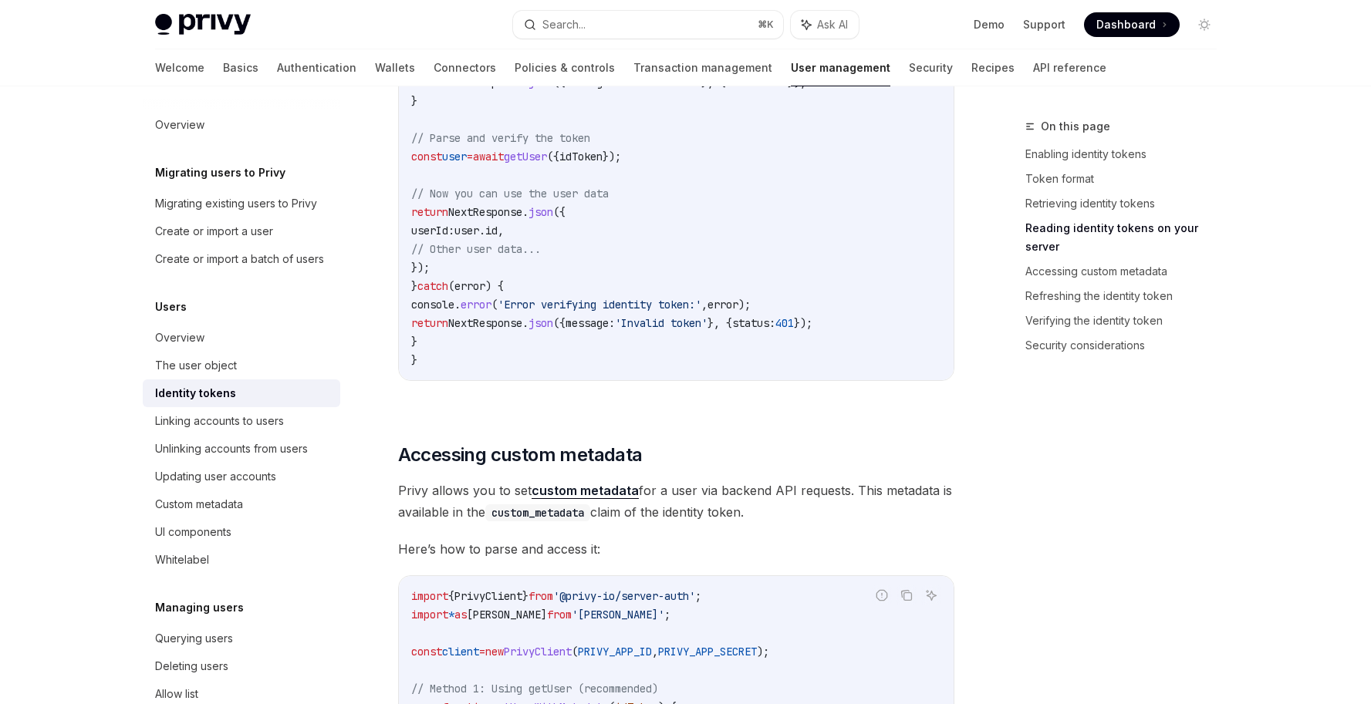
scroll to position [2631, 0]
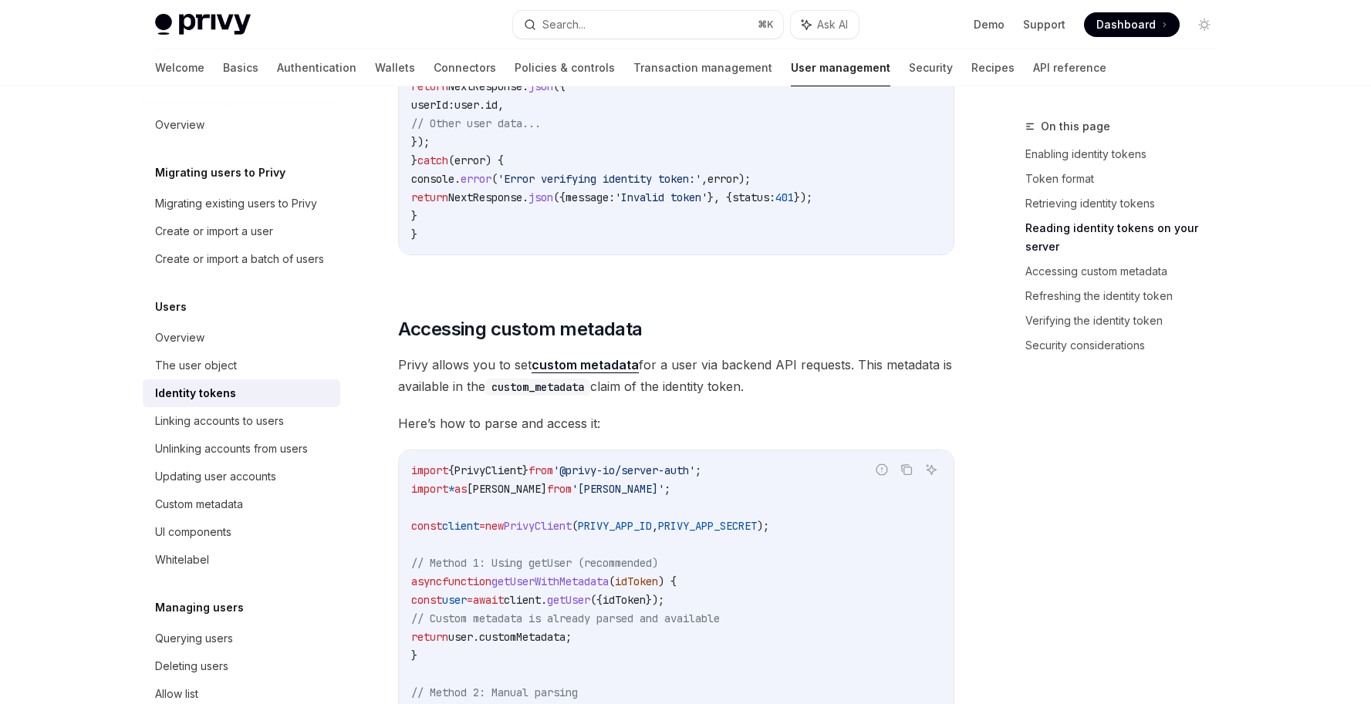
click at [590, 602] on span "getUser" at bounding box center [568, 600] width 43 height 14
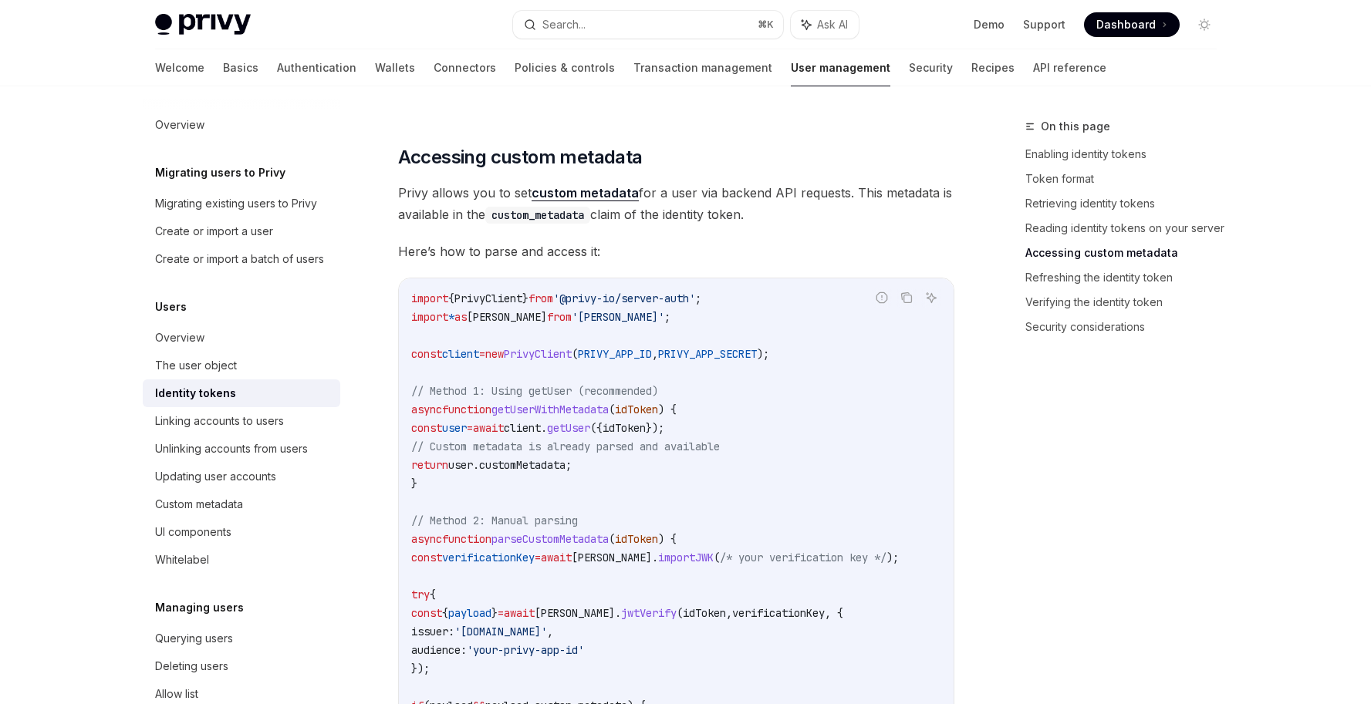
scroll to position [2823, 0]
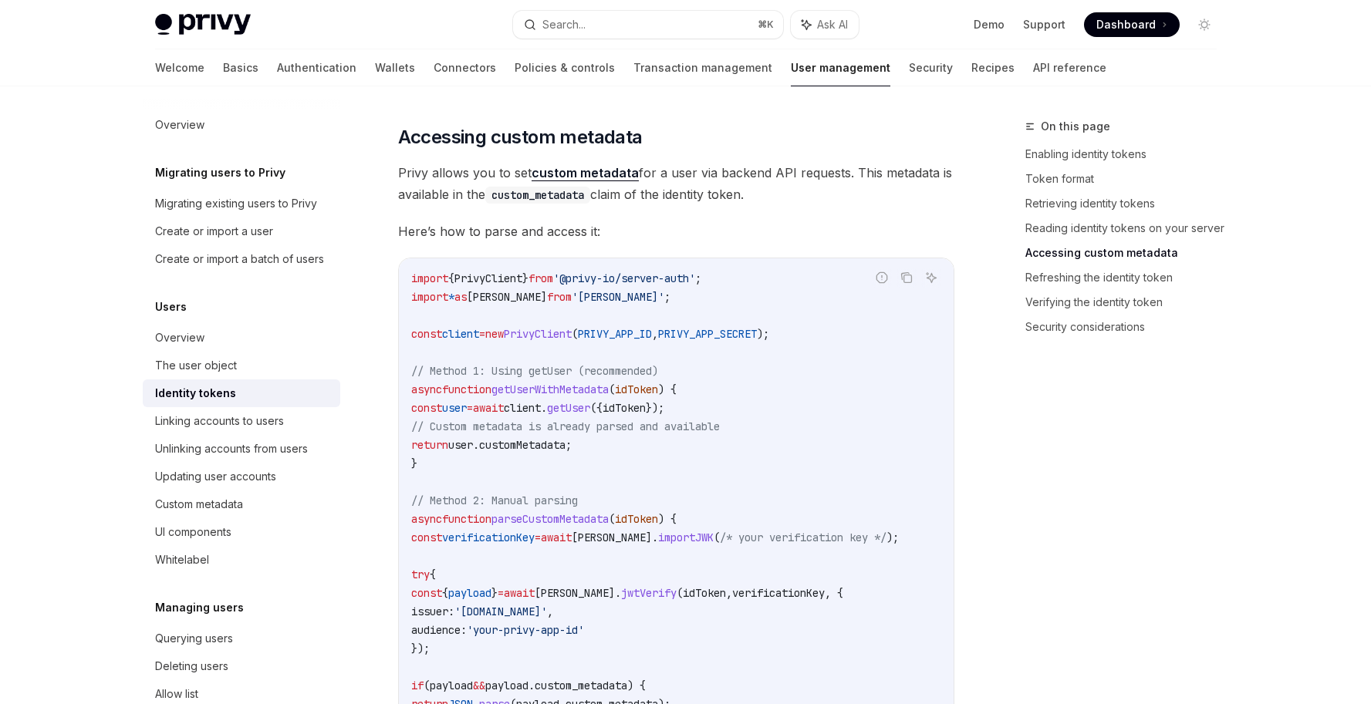
click at [664, 562] on code "import { PrivyClient } from '@privy-io/server-auth' ; import * as [PERSON_NAME]…" at bounding box center [676, 565] width 530 height 593
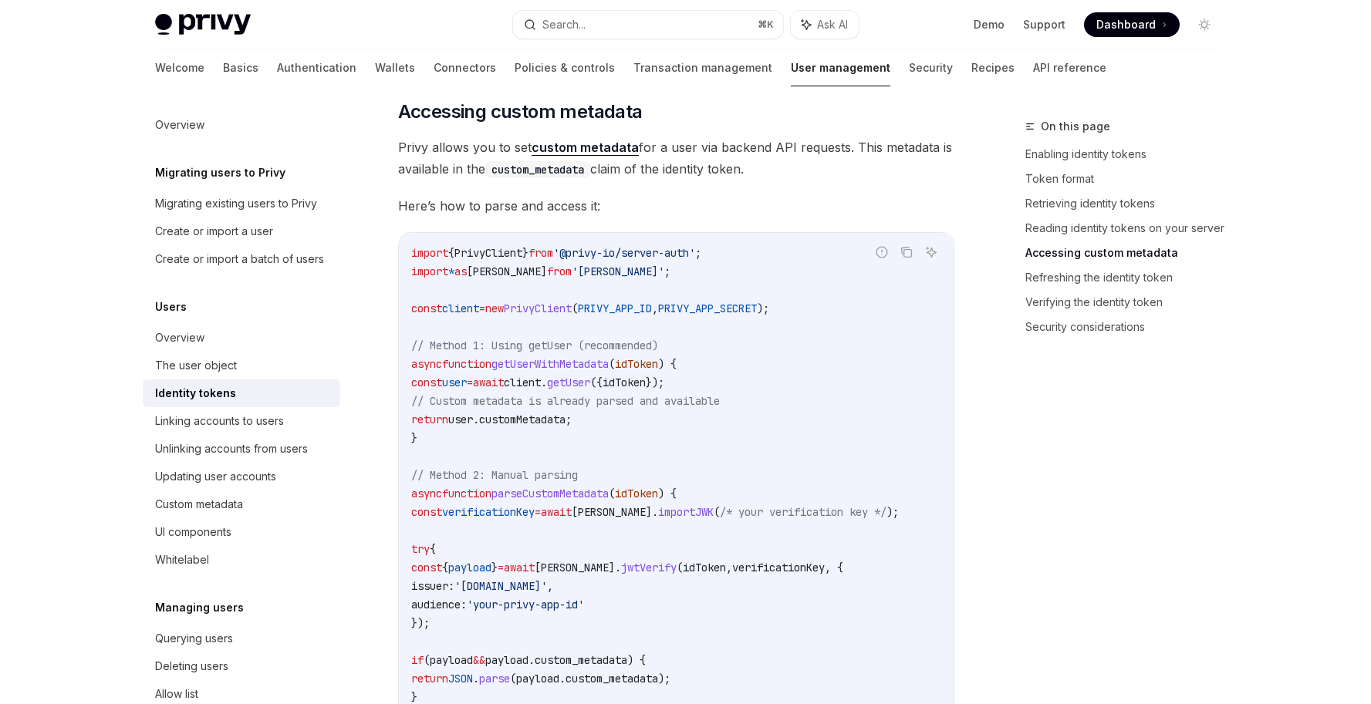
scroll to position [2849, 0]
drag, startPoint x: 722, startPoint y: 512, endPoint x: 881, endPoint y: 513, distance: 158.9
click at [881, 513] on span "/* your verification key */" at bounding box center [803, 512] width 167 height 14
click at [858, 542] on code "import { PrivyClient } from '@privy-io/server-auth' ; import * as [PERSON_NAME]…" at bounding box center [676, 540] width 530 height 593
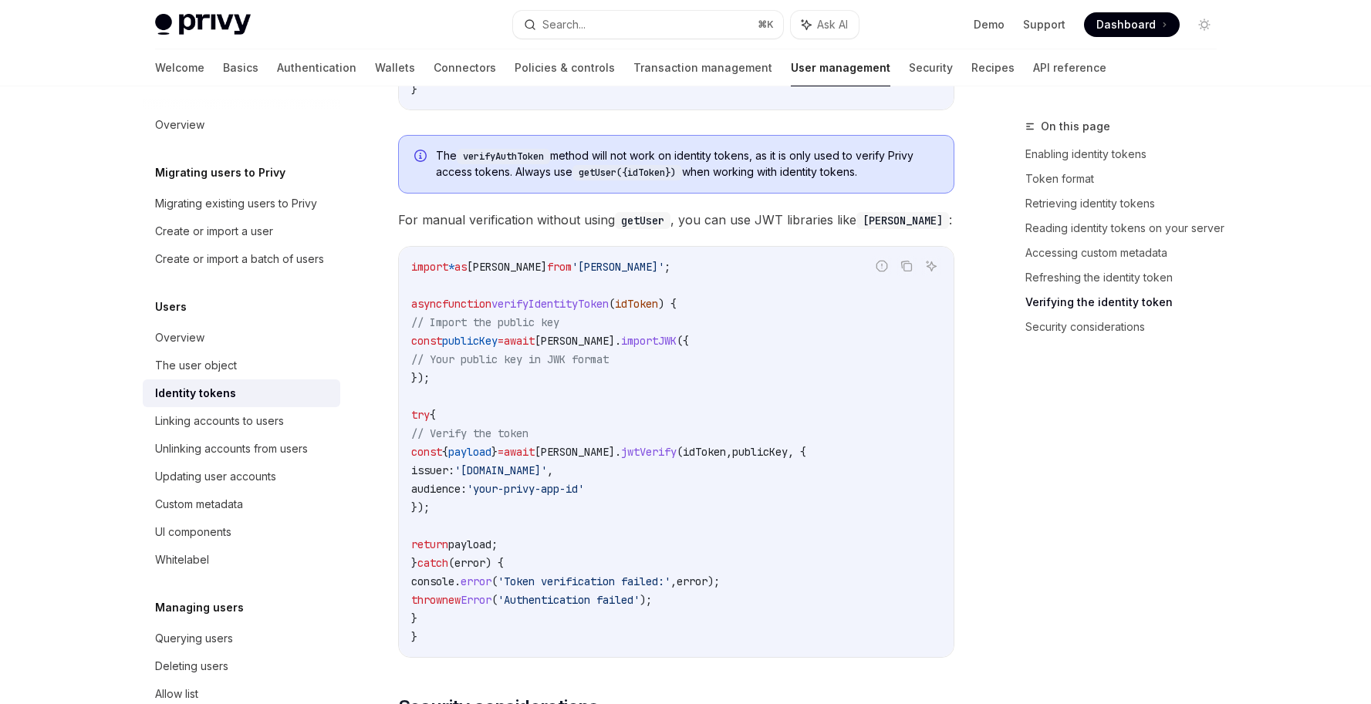
scroll to position [4526, 0]
click at [713, 342] on code "import * as [PERSON_NAME] from '[PERSON_NAME]' ; async function verifyIdentityT…" at bounding box center [676, 450] width 530 height 389
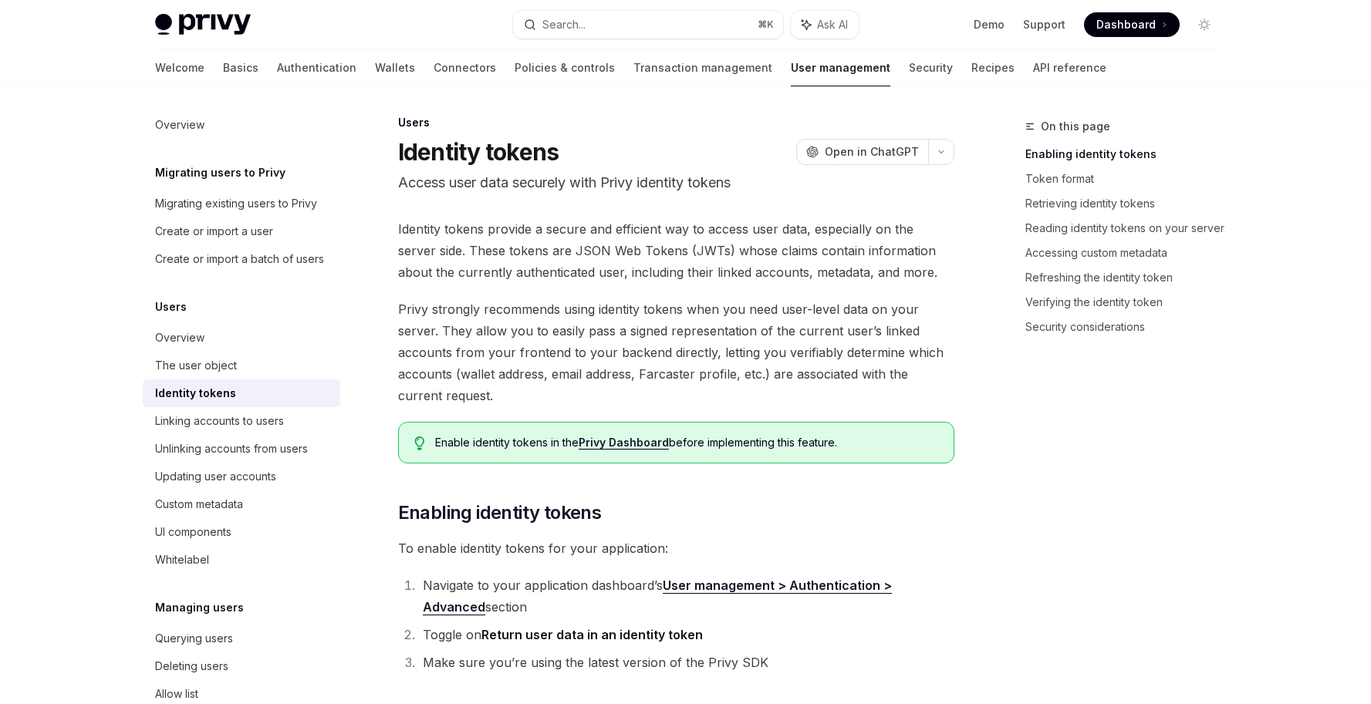
scroll to position [6, 0]
click at [277, 72] on link "Authentication" at bounding box center [316, 67] width 79 height 37
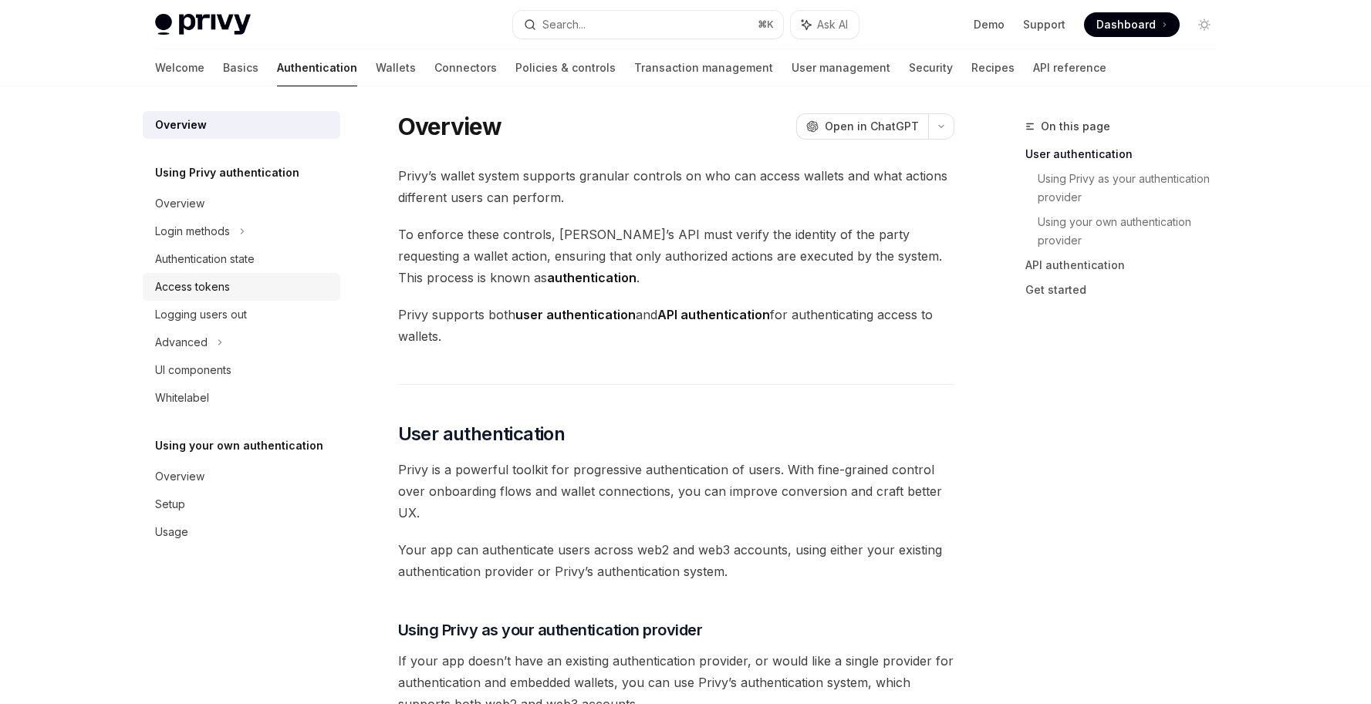
click at [211, 292] on div "Access tokens" at bounding box center [192, 287] width 75 height 19
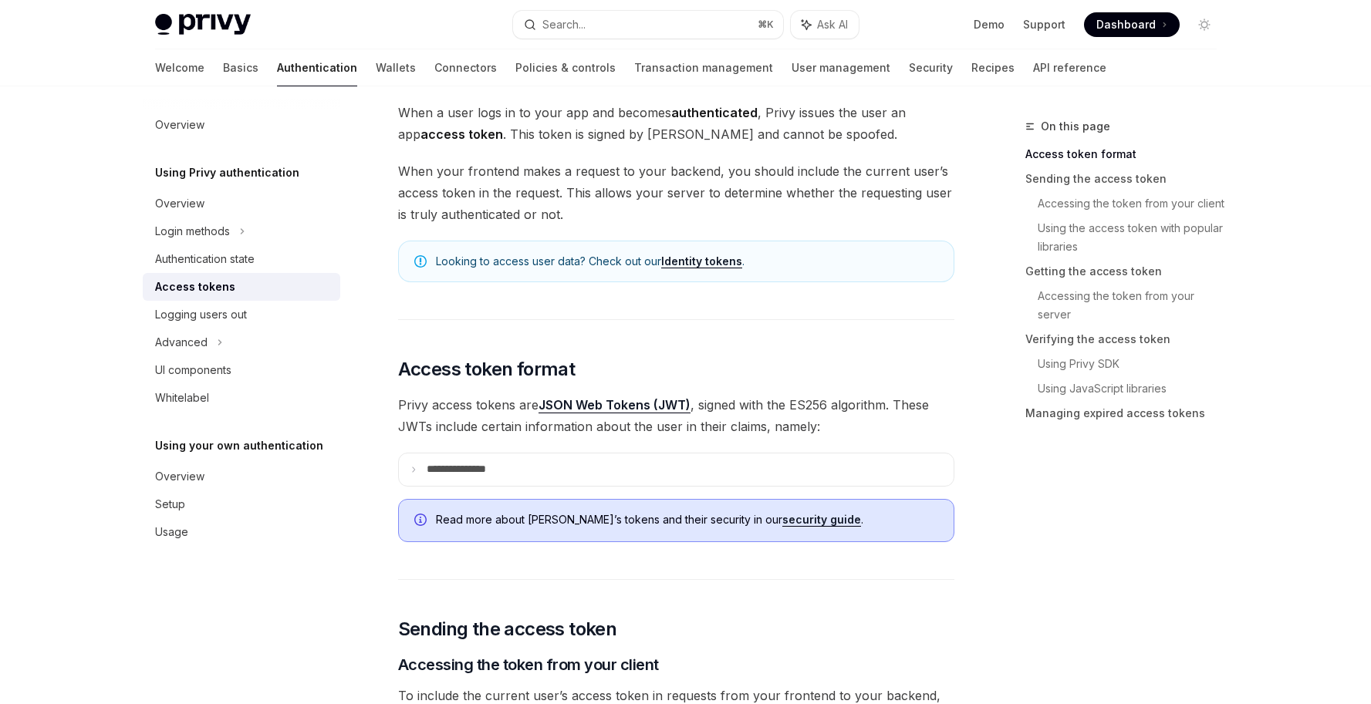
scroll to position [93, 0]
click at [417, 475] on summary "**********" at bounding box center [676, 469] width 555 height 32
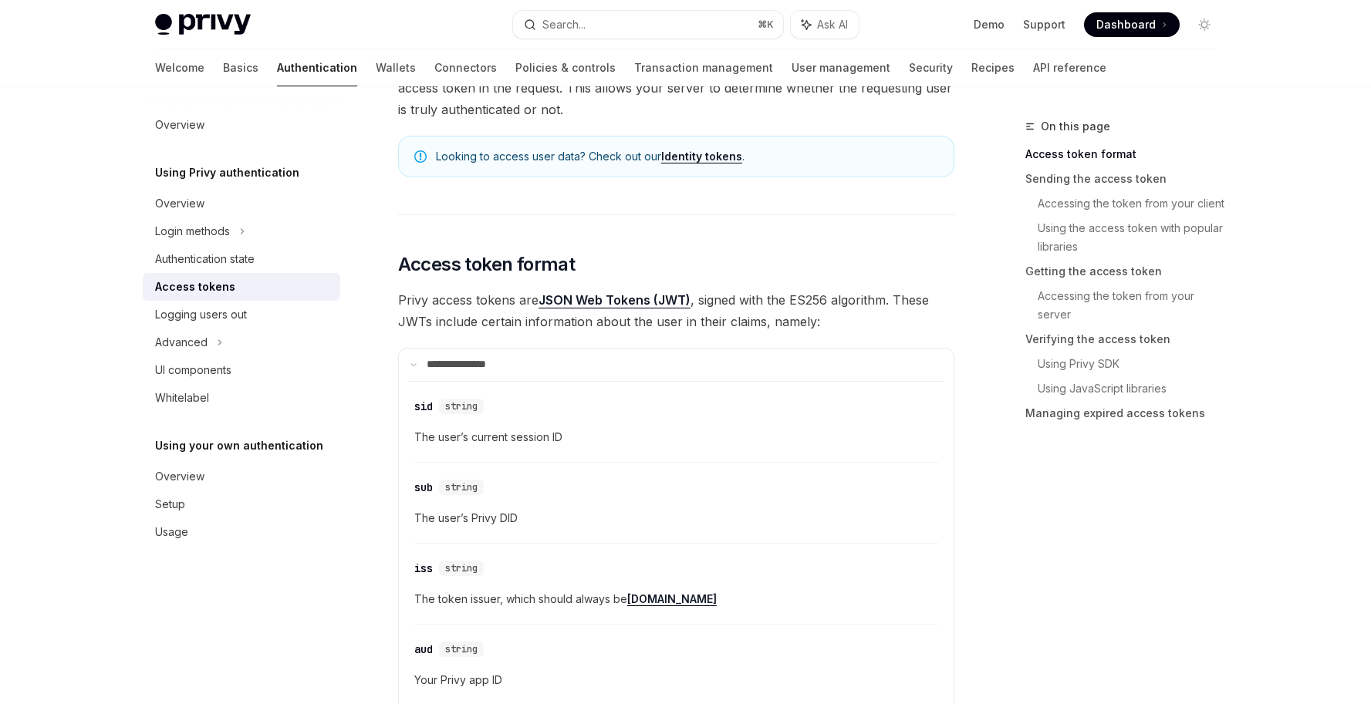
scroll to position [176, 0]
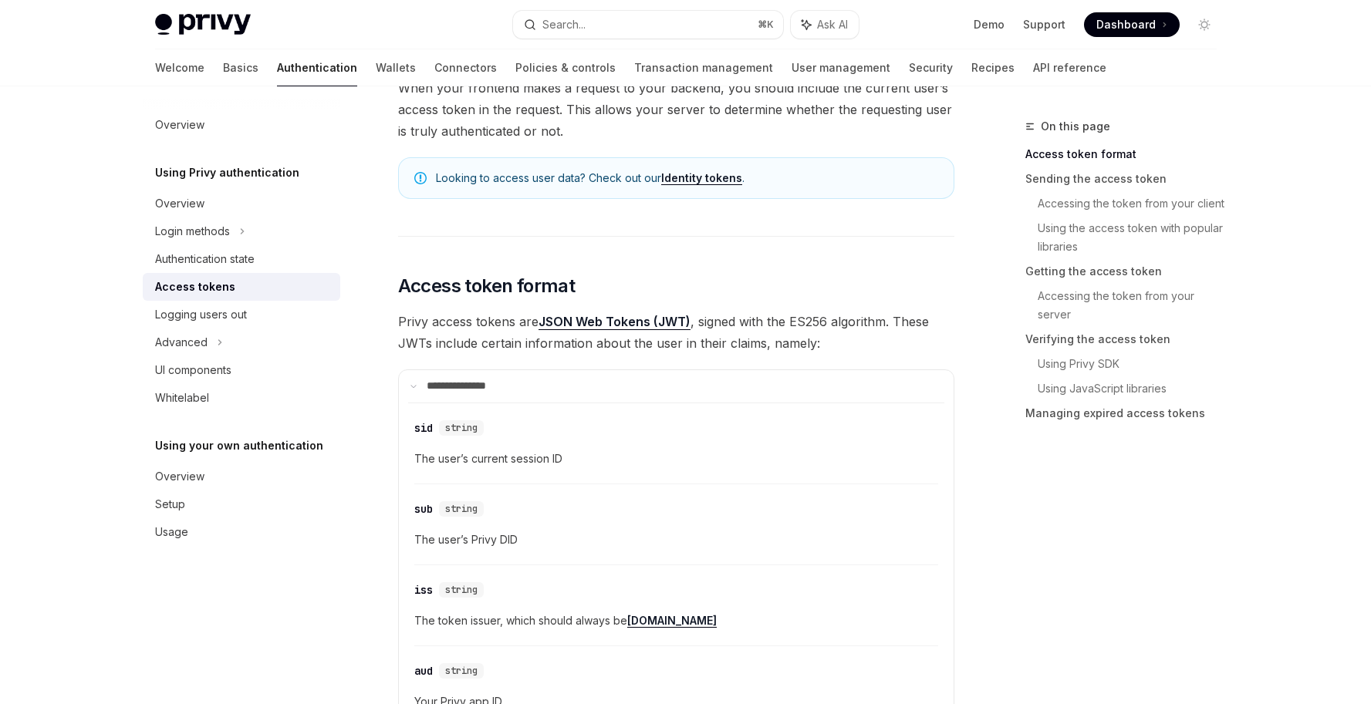
click at [849, 340] on span "Privy access tokens are JSON Web Tokens (JWT) , signed with the ES256 algorithm…" at bounding box center [676, 332] width 556 height 43
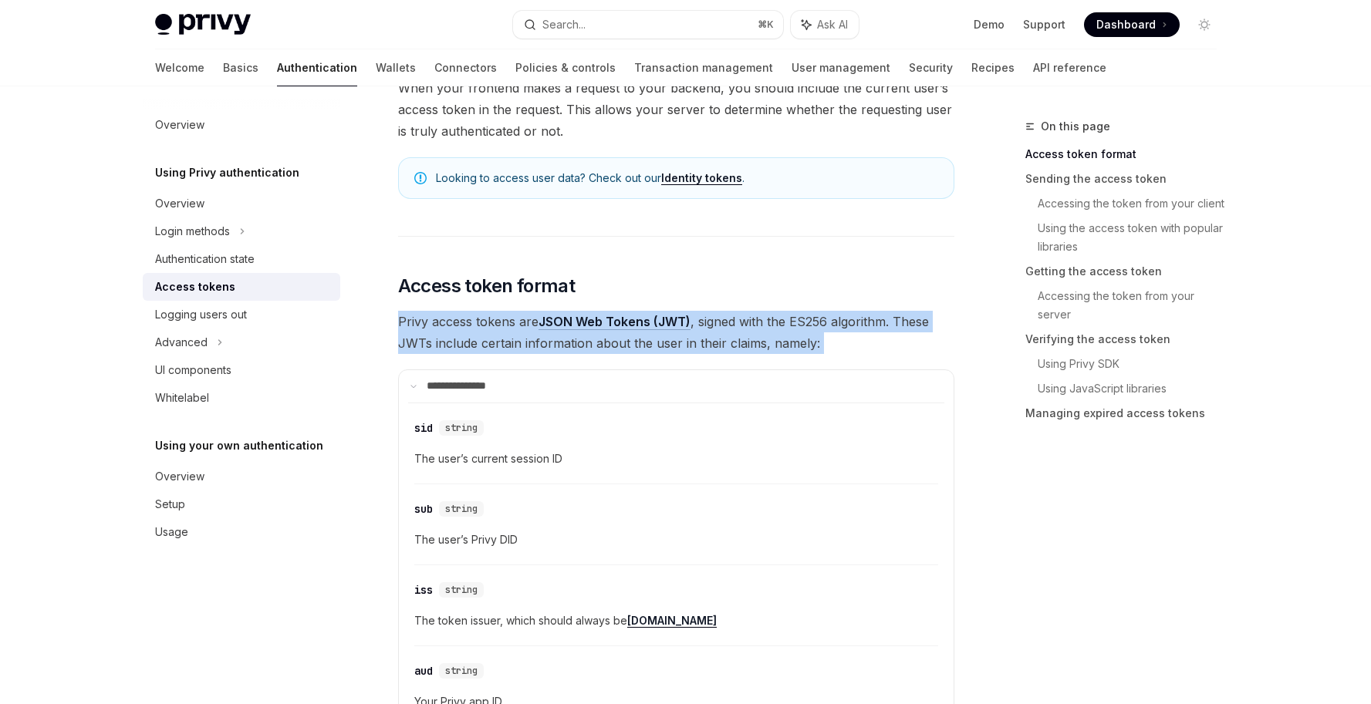
click at [849, 340] on span "Privy access tokens are JSON Web Tokens (JWT) , signed with the ES256 algorithm…" at bounding box center [676, 332] width 556 height 43
click at [848, 339] on span "Privy access tokens are JSON Web Tokens (JWT) , signed with the ES256 algorithm…" at bounding box center [676, 332] width 556 height 43
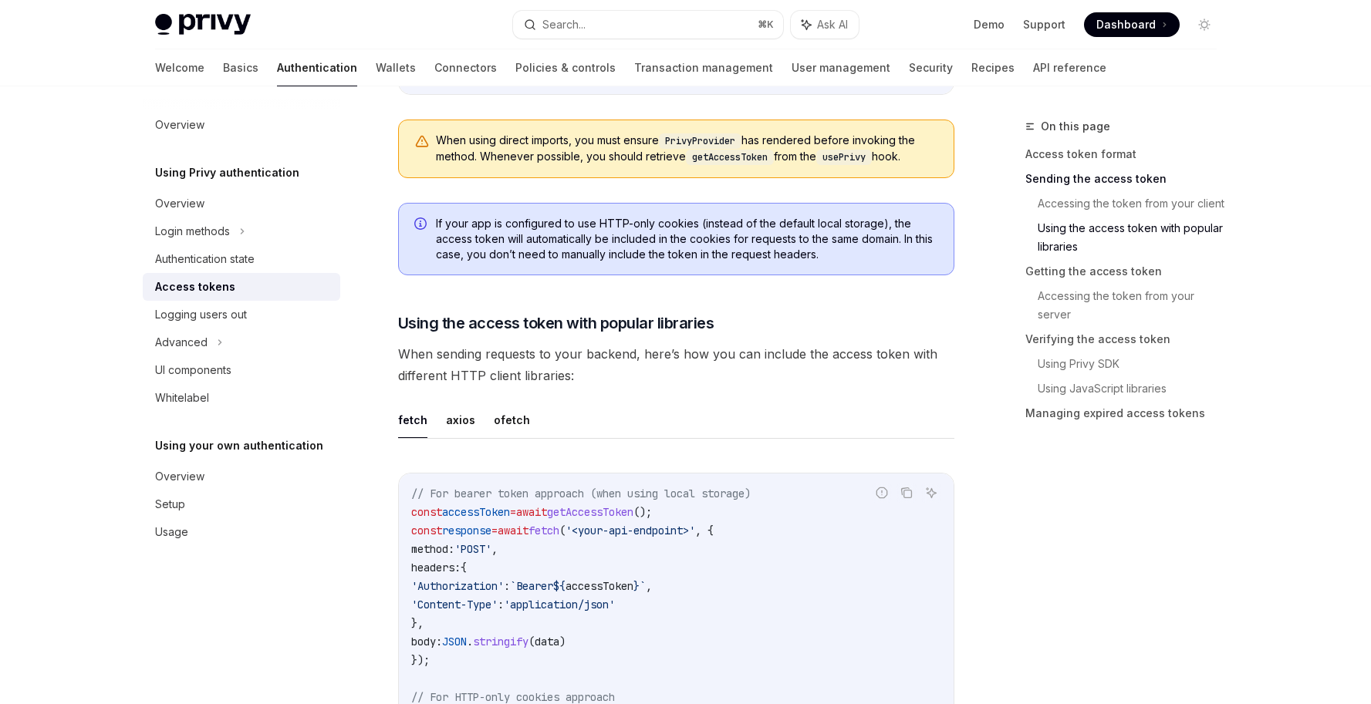
scroll to position [1641, 0]
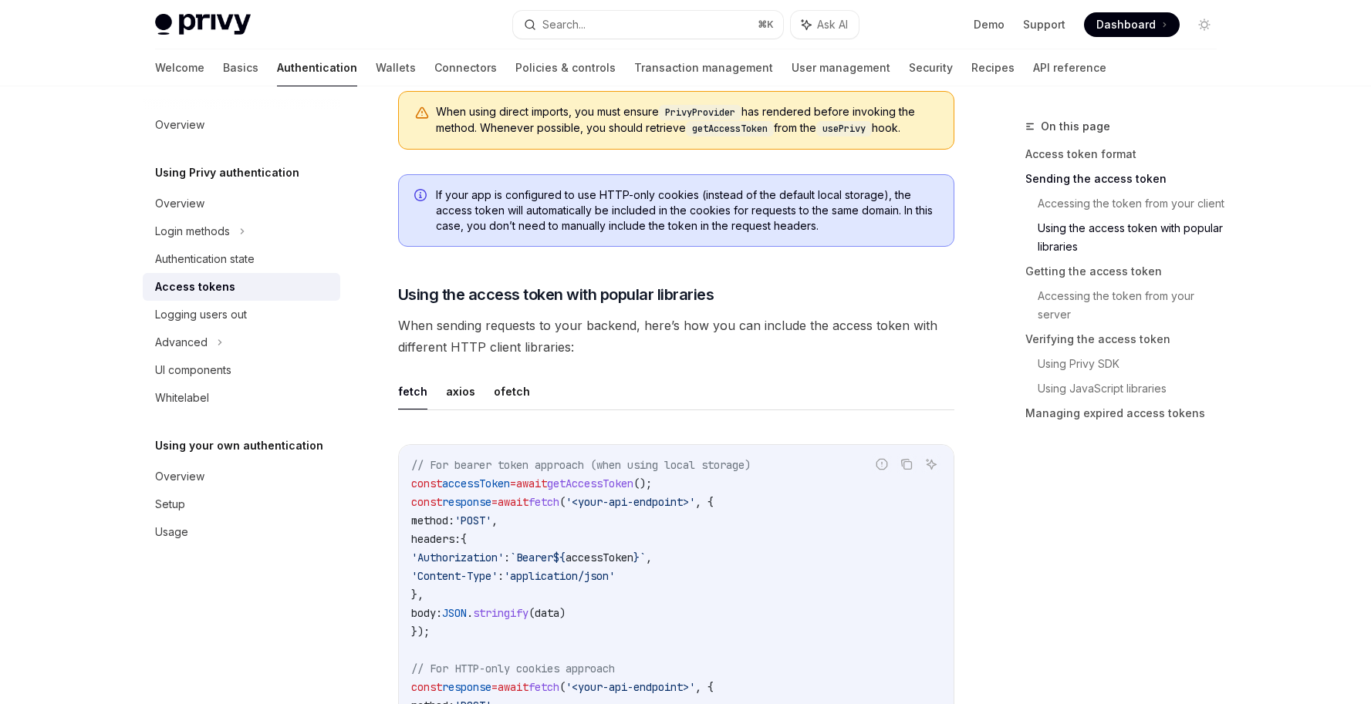
click at [633, 553] on span "accessToken" at bounding box center [600, 558] width 68 height 14
click at [792, 535] on code "// For bearer token approach (when using local storage) const accessToken = awa…" at bounding box center [676, 641] width 530 height 370
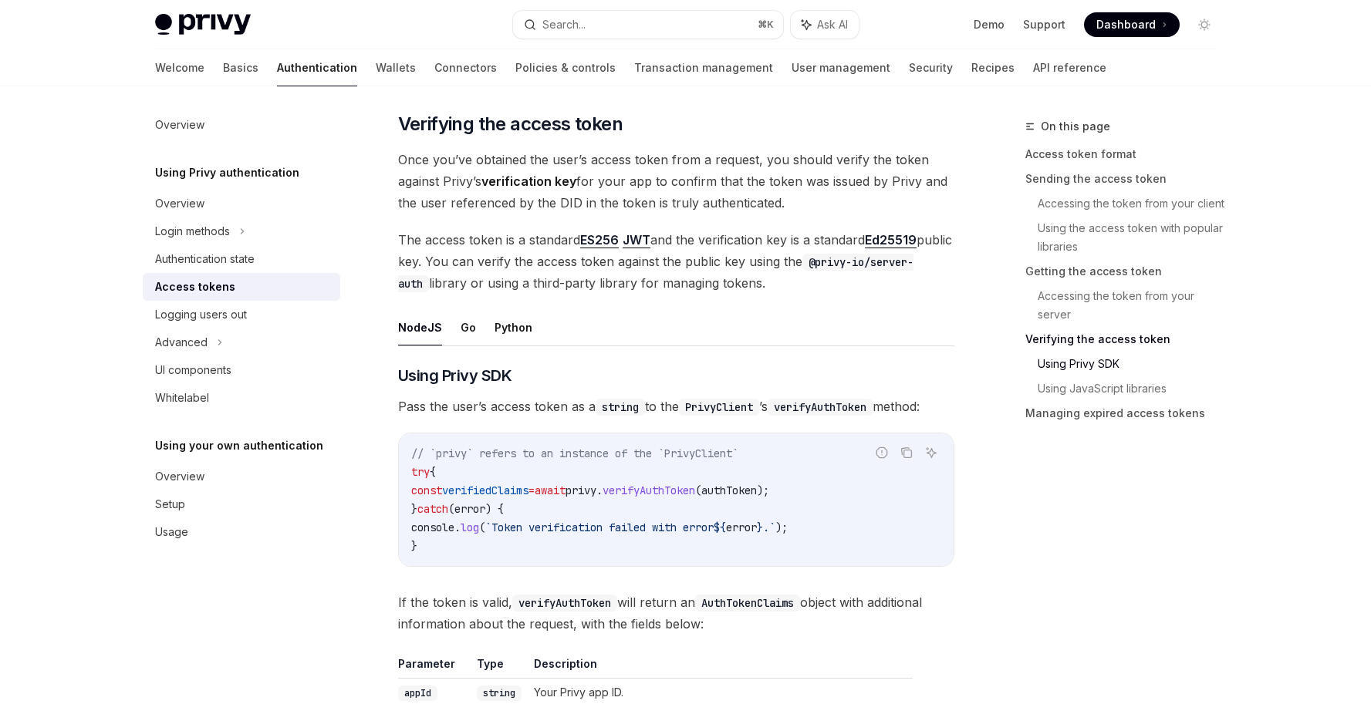
scroll to position [2722, 0]
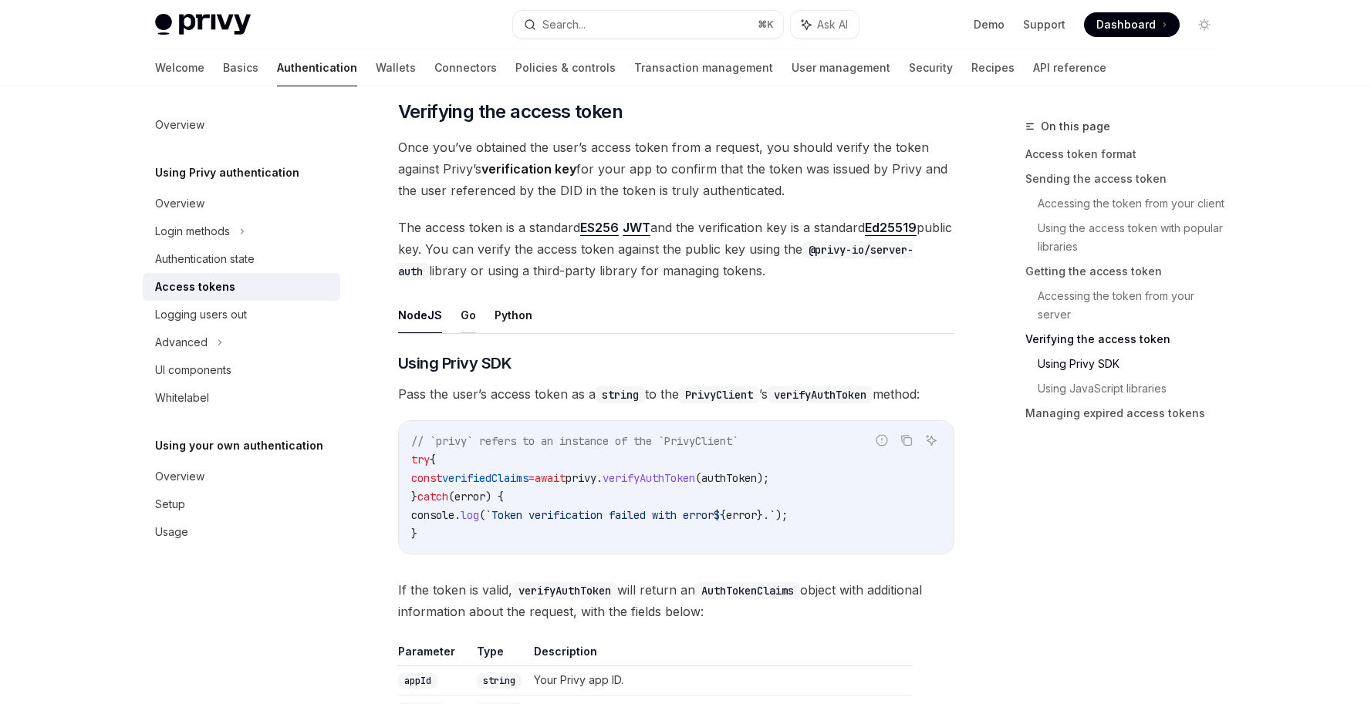
click at [464, 317] on button "Go" at bounding box center [468, 315] width 15 height 36
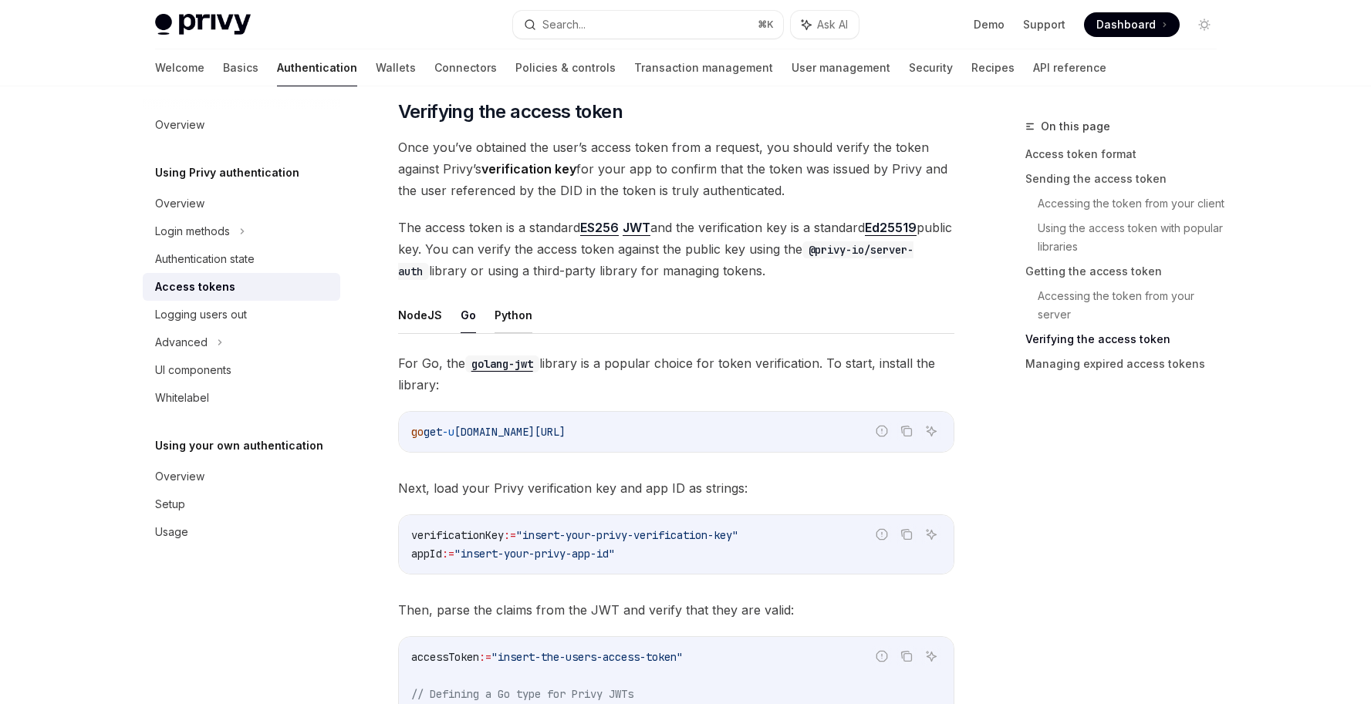
click at [503, 318] on button "Python" at bounding box center [514, 315] width 38 height 36
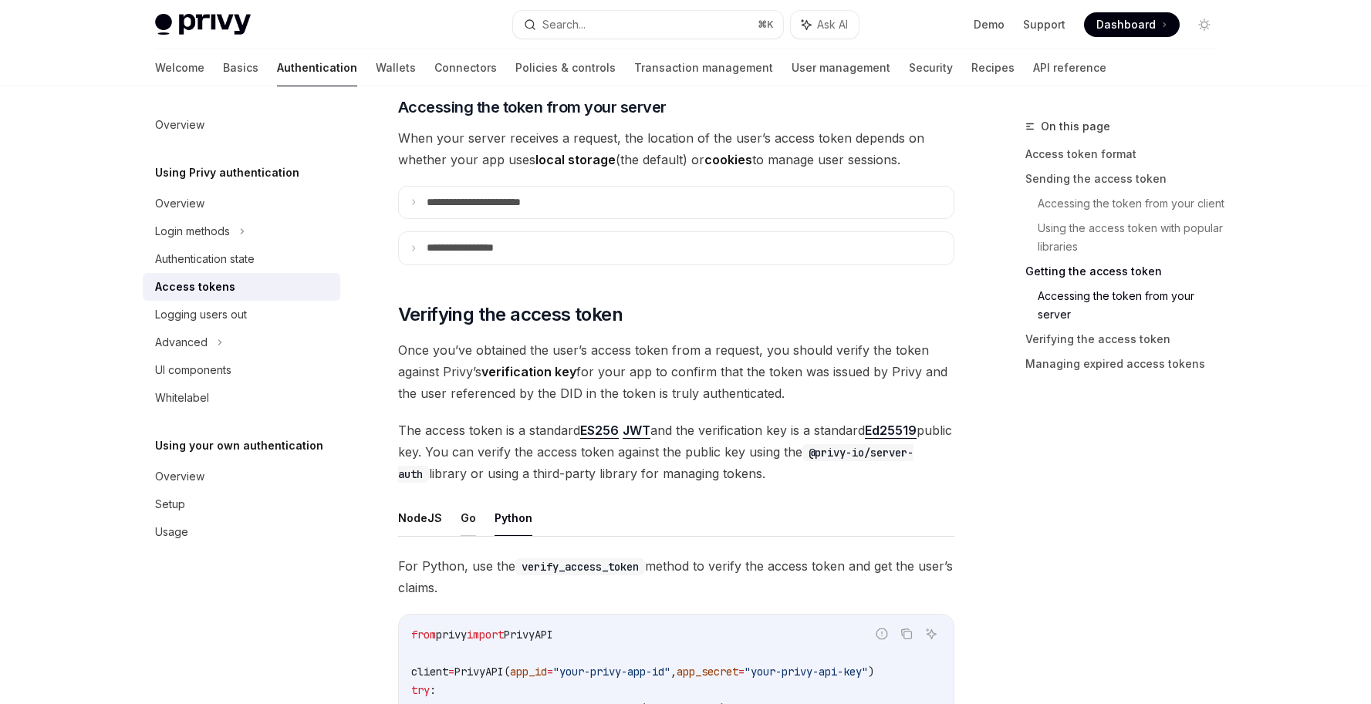
scroll to position [2520, 0]
click at [462, 509] on button "Go" at bounding box center [468, 517] width 15 height 36
type textarea "*"
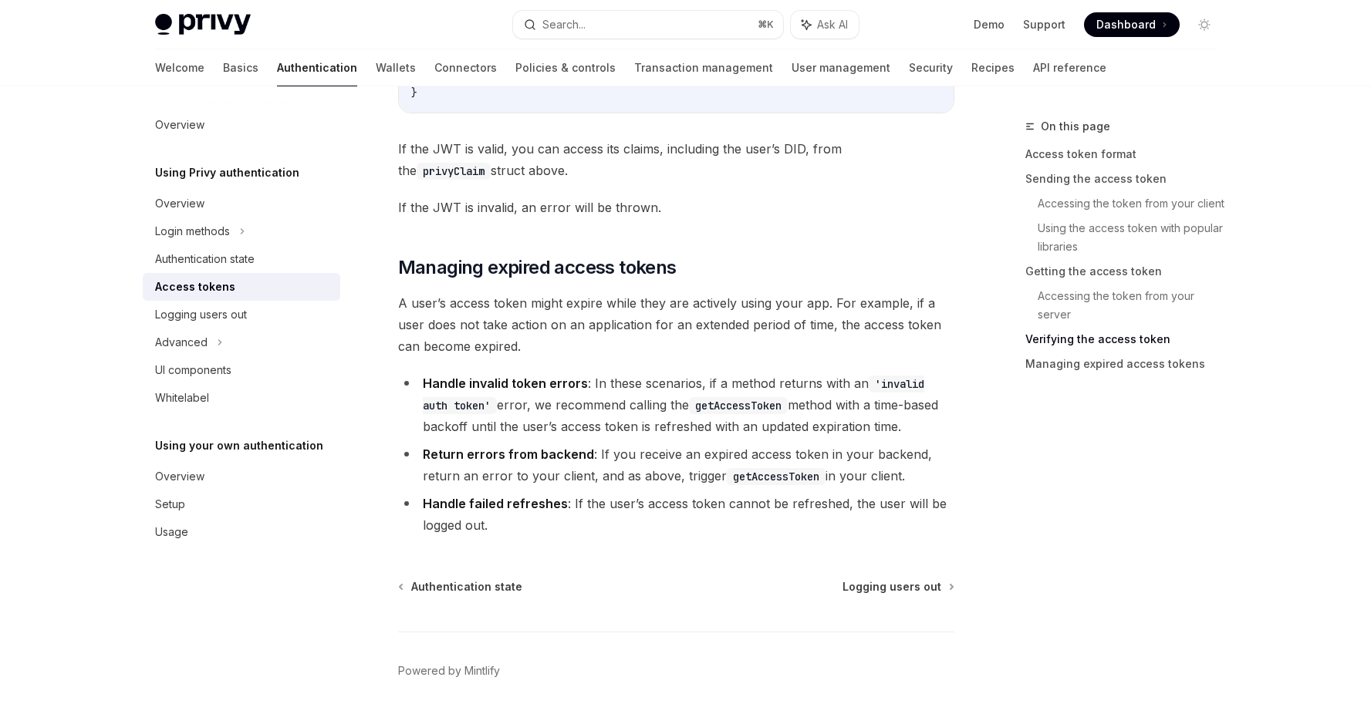
scroll to position [4306, 0]
click at [225, 342] on div "Advanced" at bounding box center [242, 343] width 198 height 28
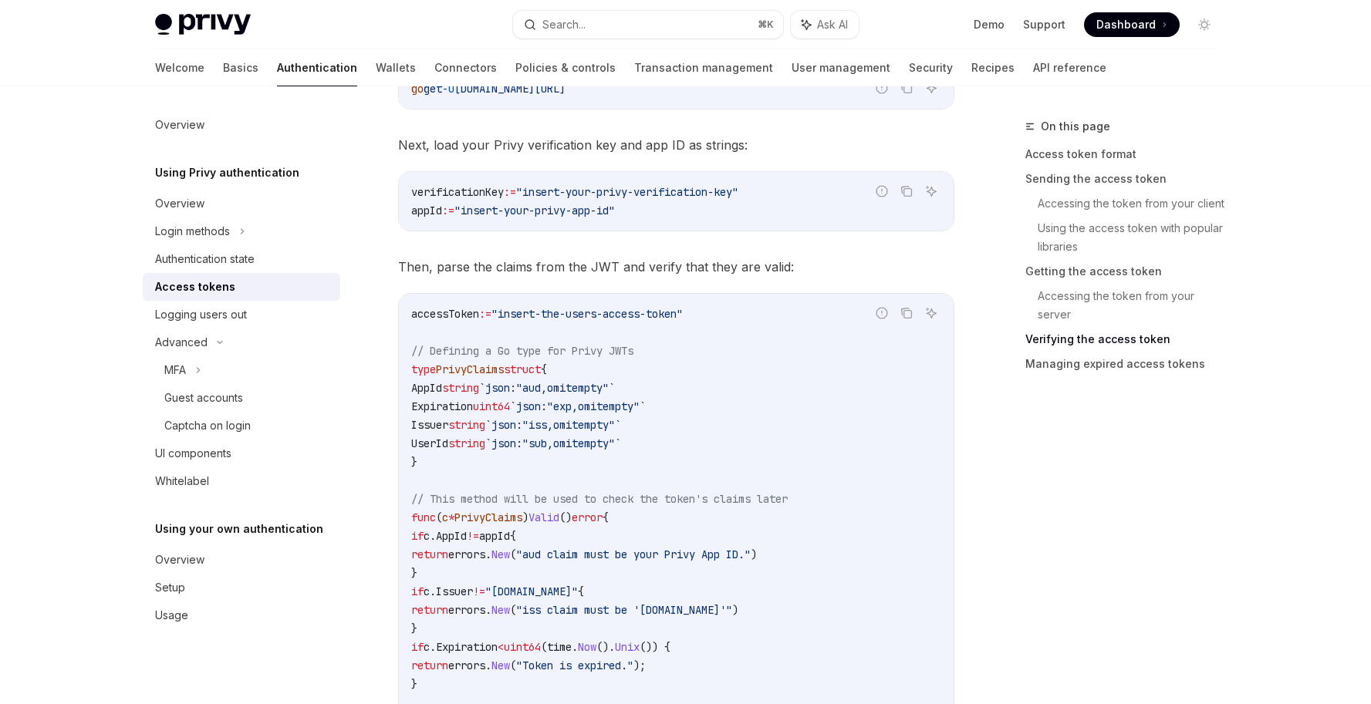
scroll to position [2981, 0]
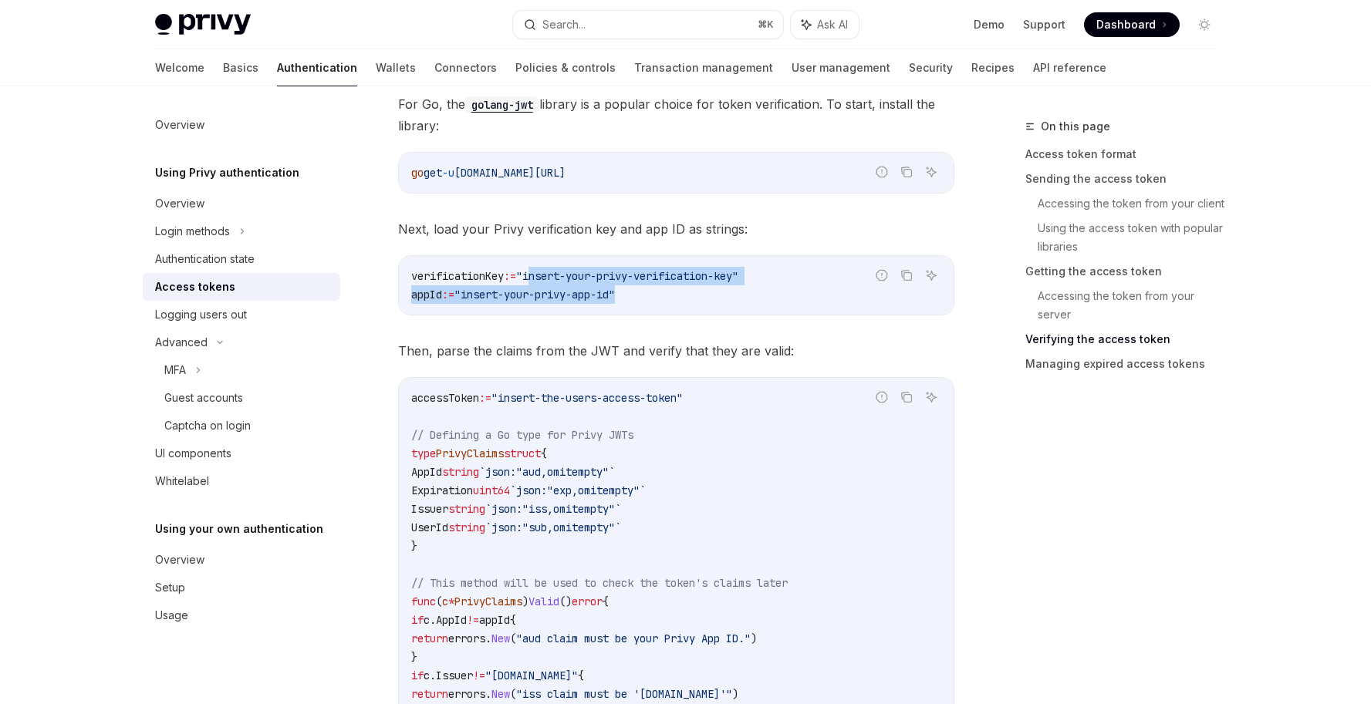
drag, startPoint x: 631, startPoint y: 292, endPoint x: 542, endPoint y: 279, distance: 89.8
click at [542, 279] on code "verificationKey := "insert-your-privy-verification-key" appId := "insert-your-p…" at bounding box center [676, 285] width 530 height 37
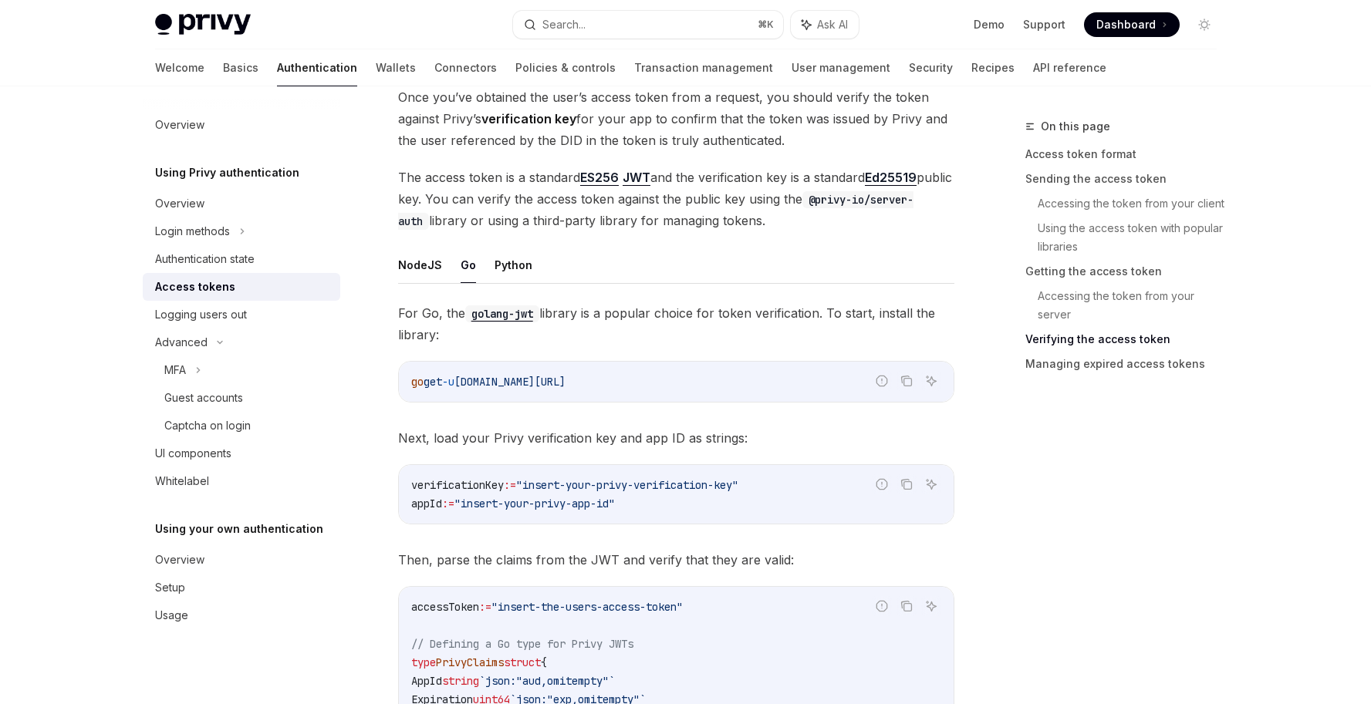
scroll to position [2771, 0]
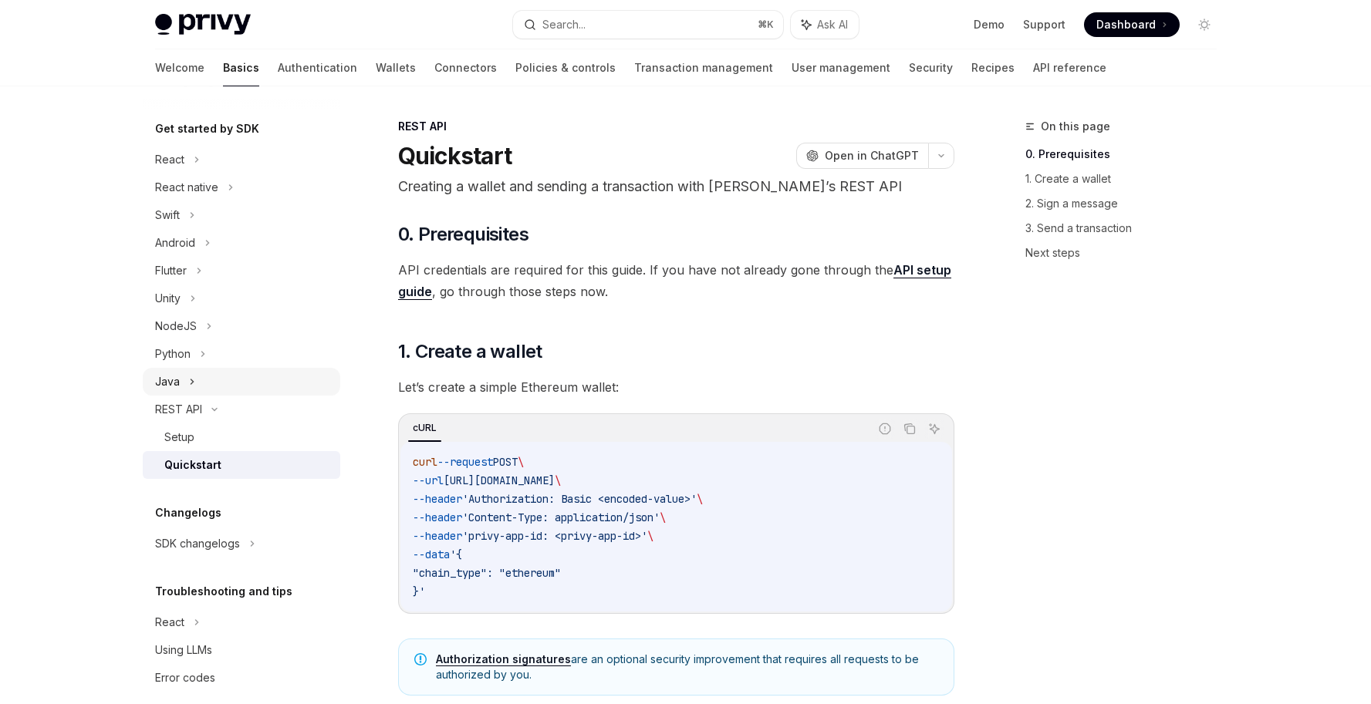
scroll to position [172, 0]
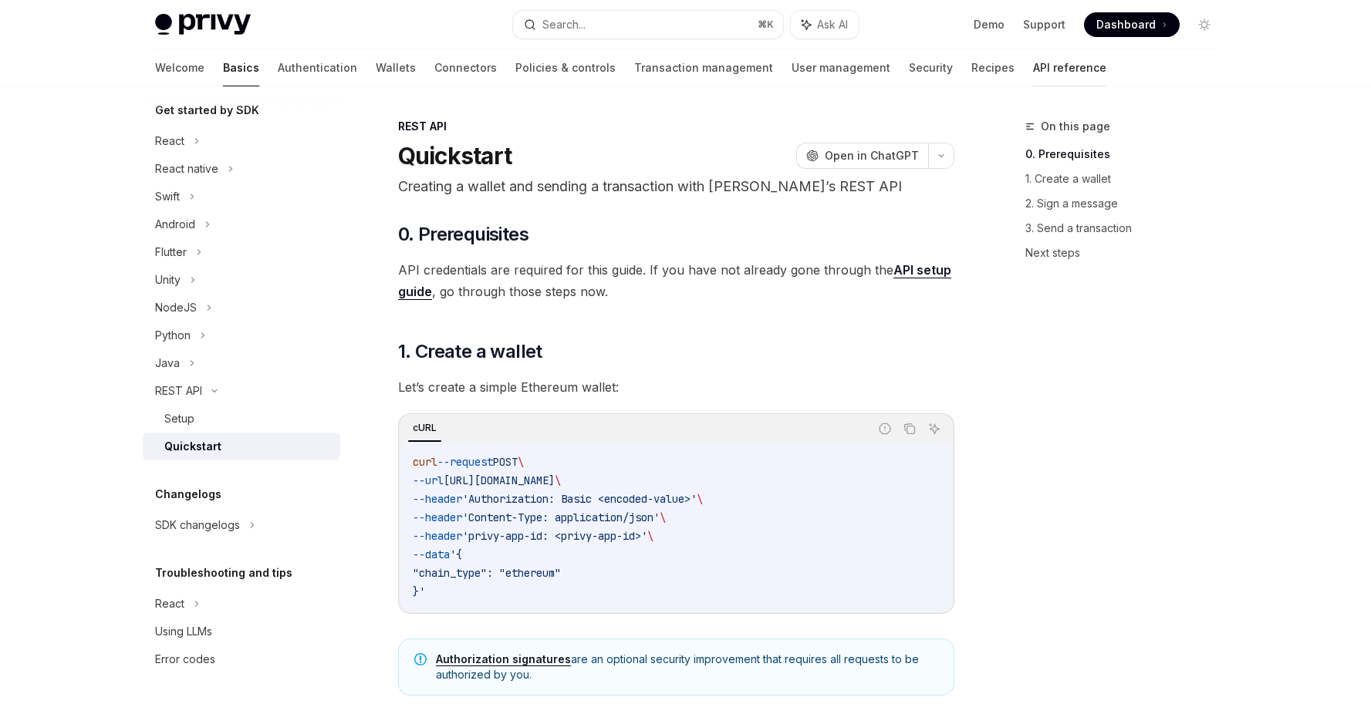
click at [1033, 63] on link "API reference" at bounding box center [1069, 67] width 73 height 37
type textarea "*"
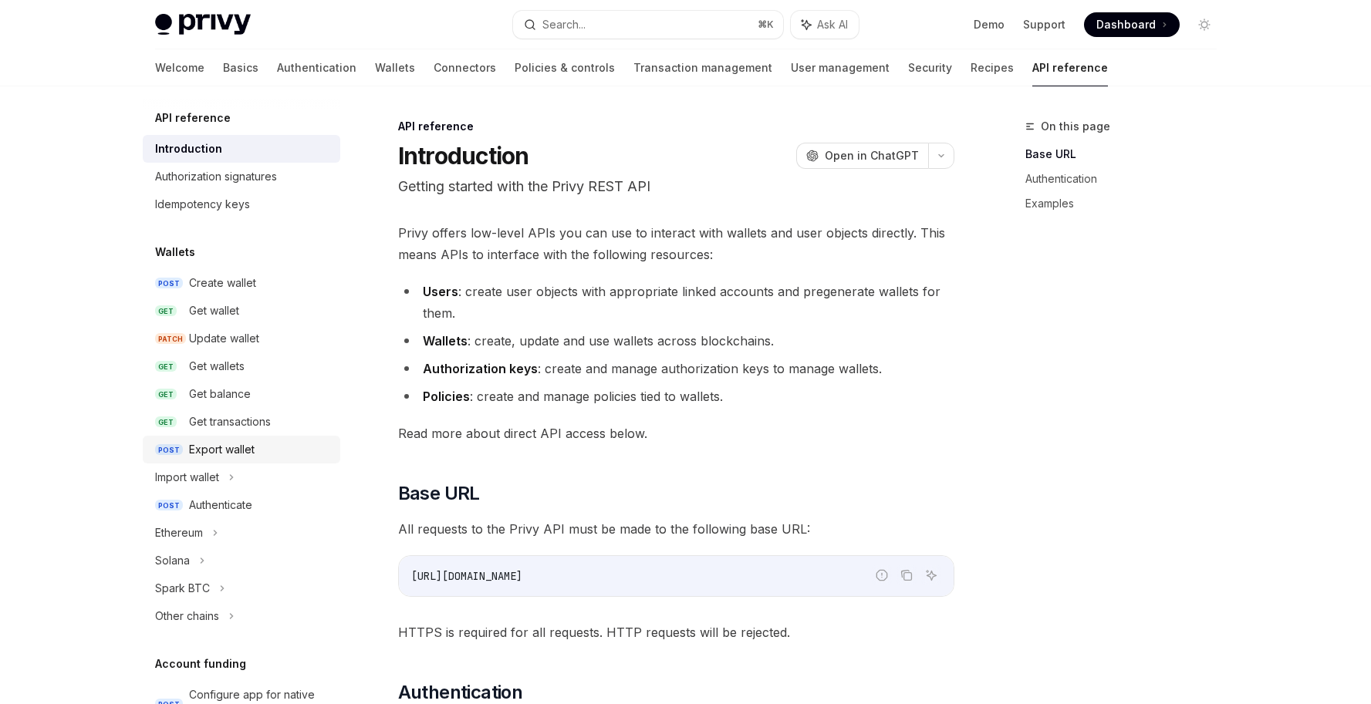
scroll to position [3, 0]
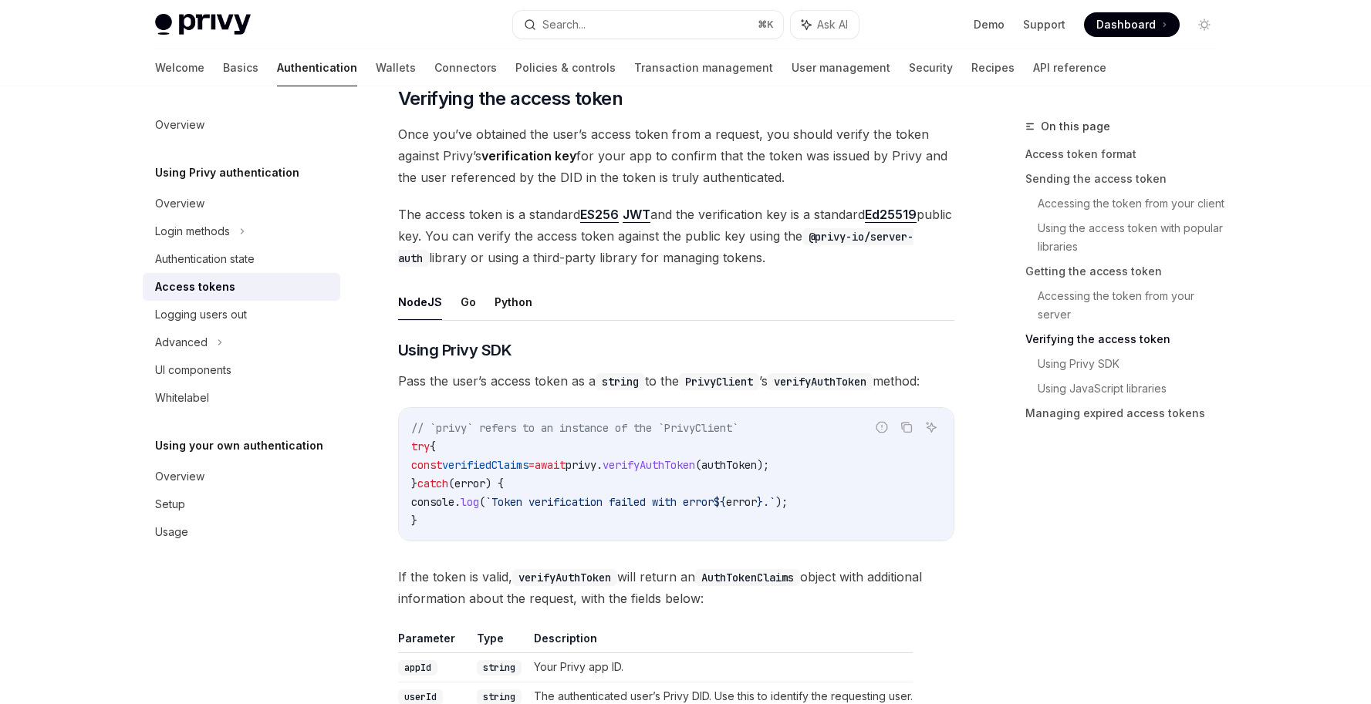
scroll to position [2223, 0]
click at [584, 427] on span "// `privy` refers to an instance of the `PrivyClient`" at bounding box center [574, 428] width 327 height 14
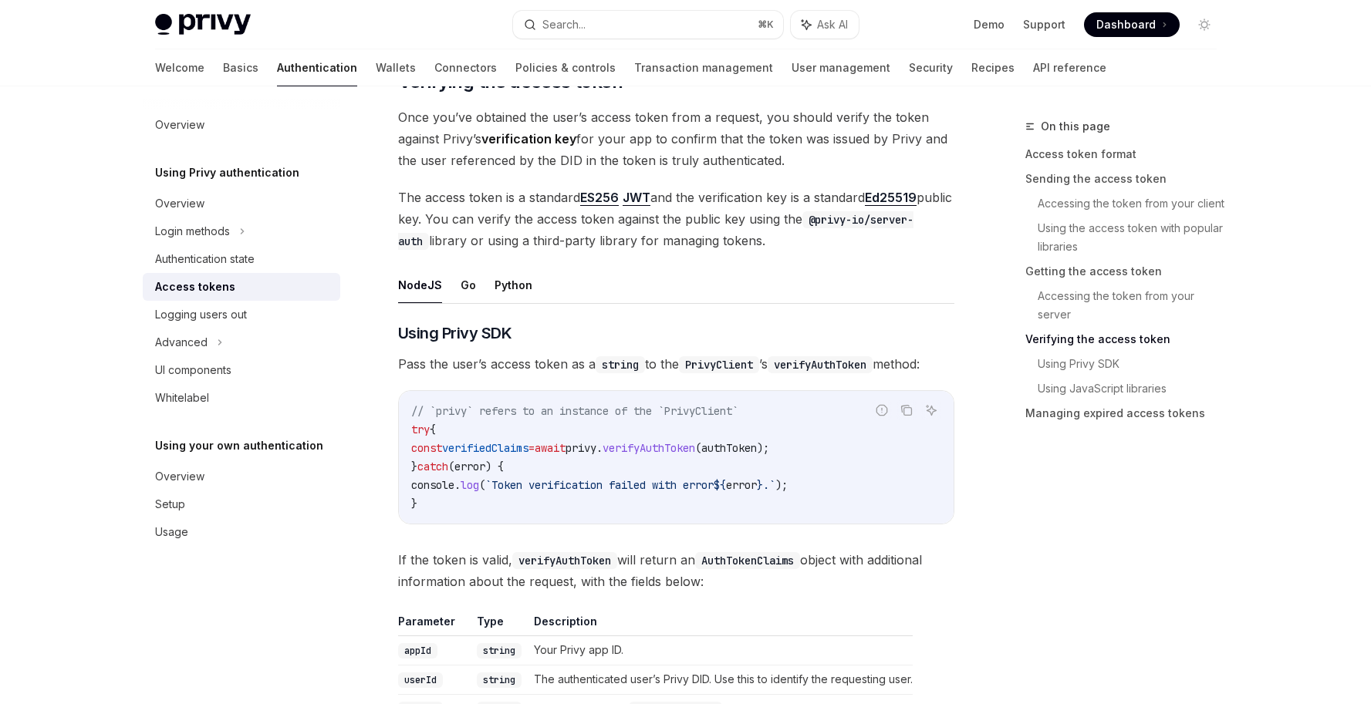
scroll to position [2241, 0]
click at [476, 558] on span "If the token is valid, verifyAuthToken will return an AuthTokenClaims object wi…" at bounding box center [676, 568] width 556 height 43
click at [573, 556] on code "verifyAuthToken" at bounding box center [564, 558] width 105 height 17
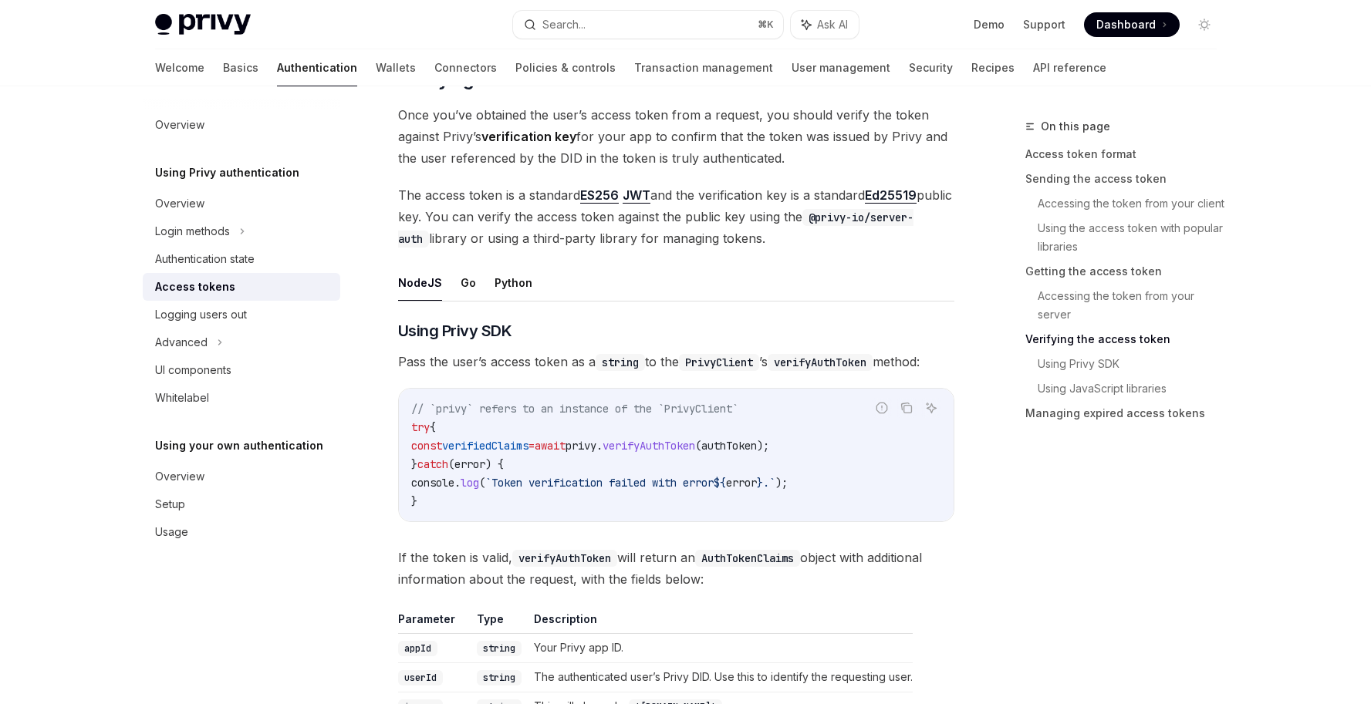
click at [705, 563] on span "If the token is valid, verifyAuthToken will return an AuthTokenClaims object wi…" at bounding box center [676, 568] width 556 height 43
click at [756, 577] on span "If the token is valid, verifyAuthToken will return an AuthTokenClaims object wi…" at bounding box center [676, 568] width 556 height 43
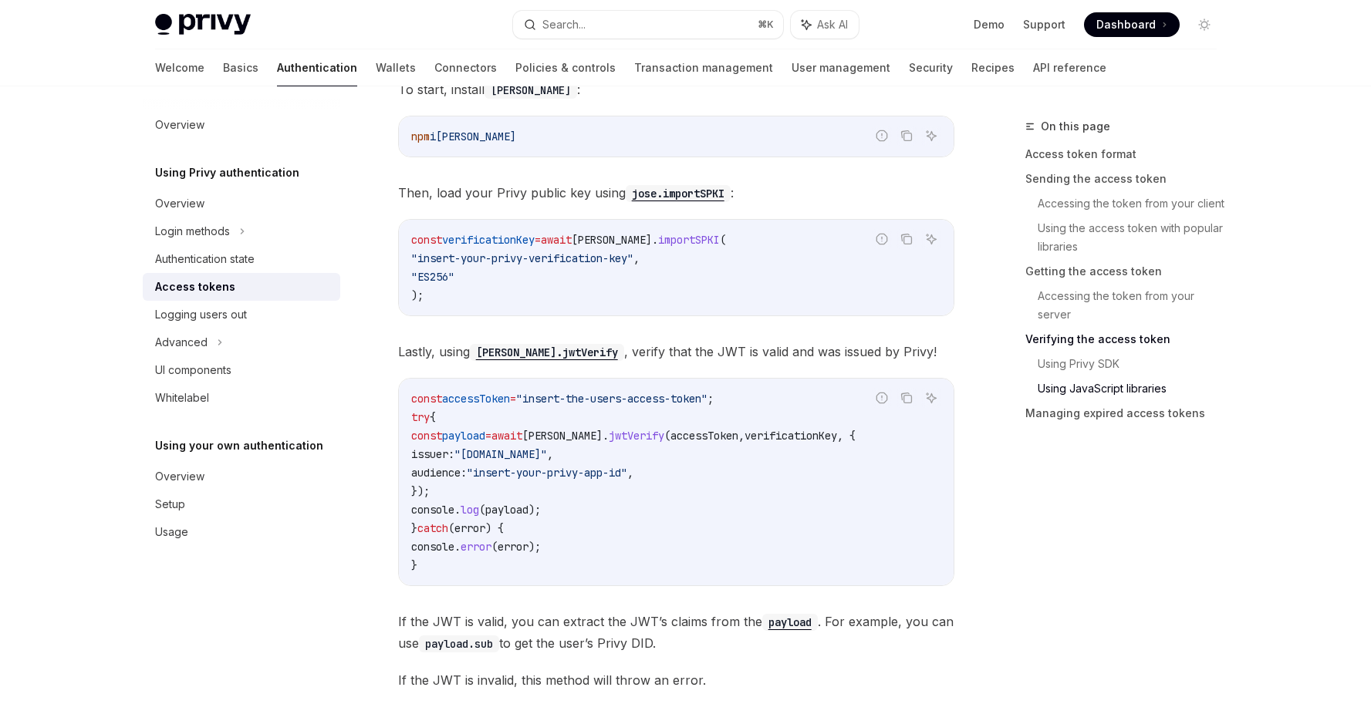
scroll to position [3455, 0]
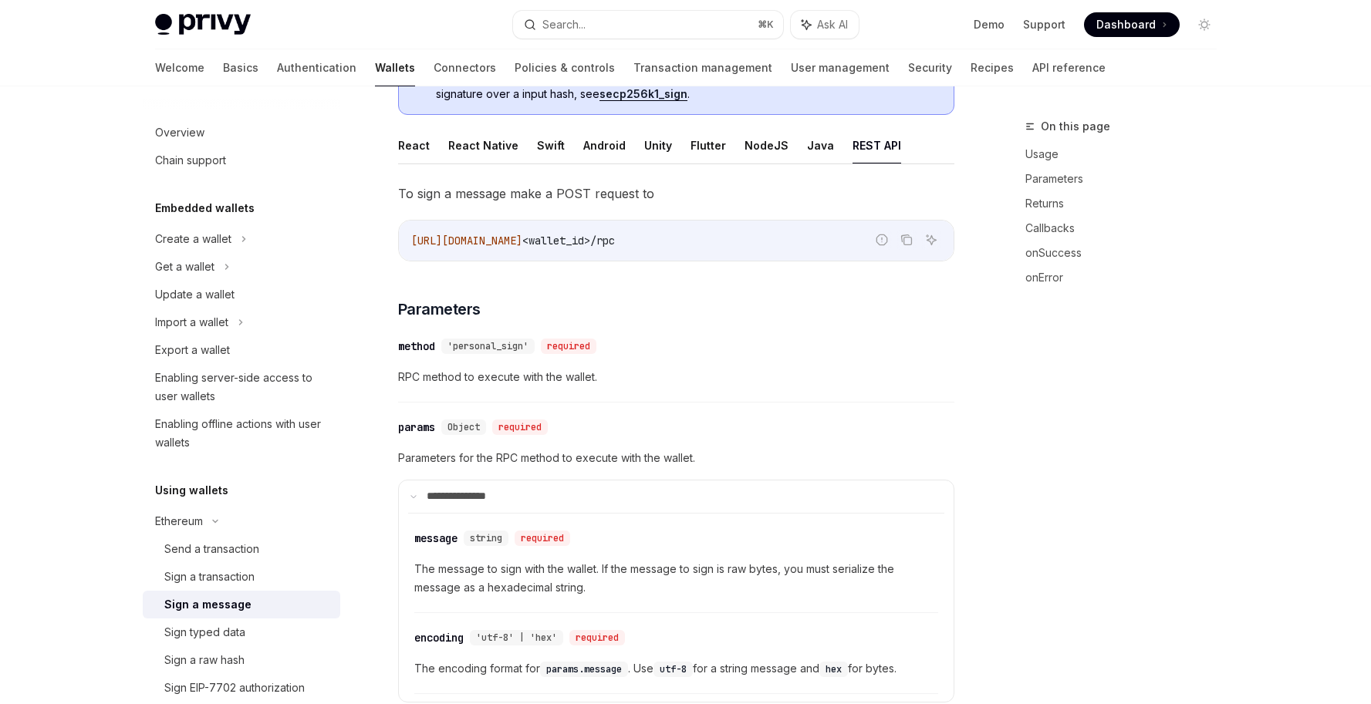
scroll to position [137, 0]
click at [733, 417] on div "**********" at bounding box center [676, 565] width 556 height 309
click at [855, 366] on div "​ method 'personal_sign' required RPC method to execute with the wallet." at bounding box center [676, 366] width 556 height 73
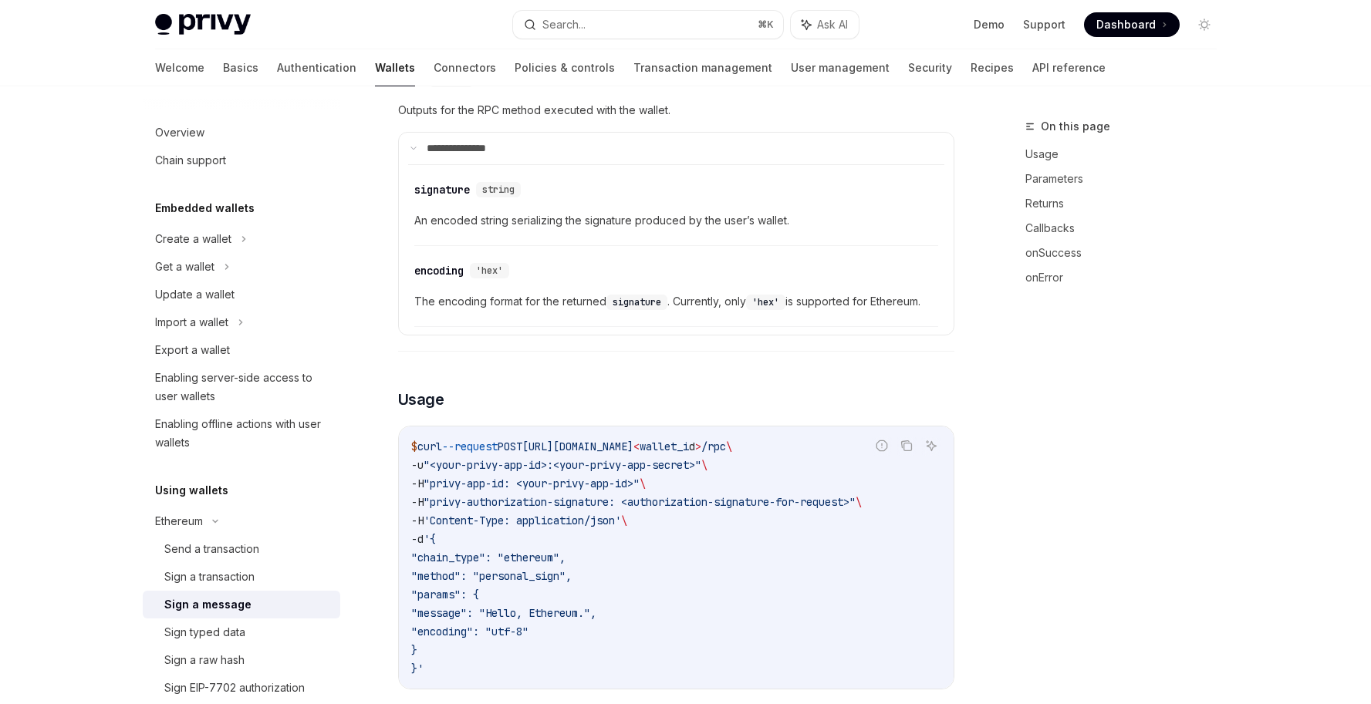
scroll to position [944, 0]
drag, startPoint x: 571, startPoint y: 467, endPoint x: 672, endPoint y: 468, distance: 101.1
click at [672, 468] on span ""<your-privy-app-id>:<your-privy-app-secret>"" at bounding box center [563, 465] width 278 height 14
click at [602, 499] on span ""privy-authorization-signature: <authorization-signature-for-request>"" at bounding box center [640, 502] width 432 height 14
drag, startPoint x: 637, startPoint y: 505, endPoint x: 842, endPoint y: 507, distance: 204.5
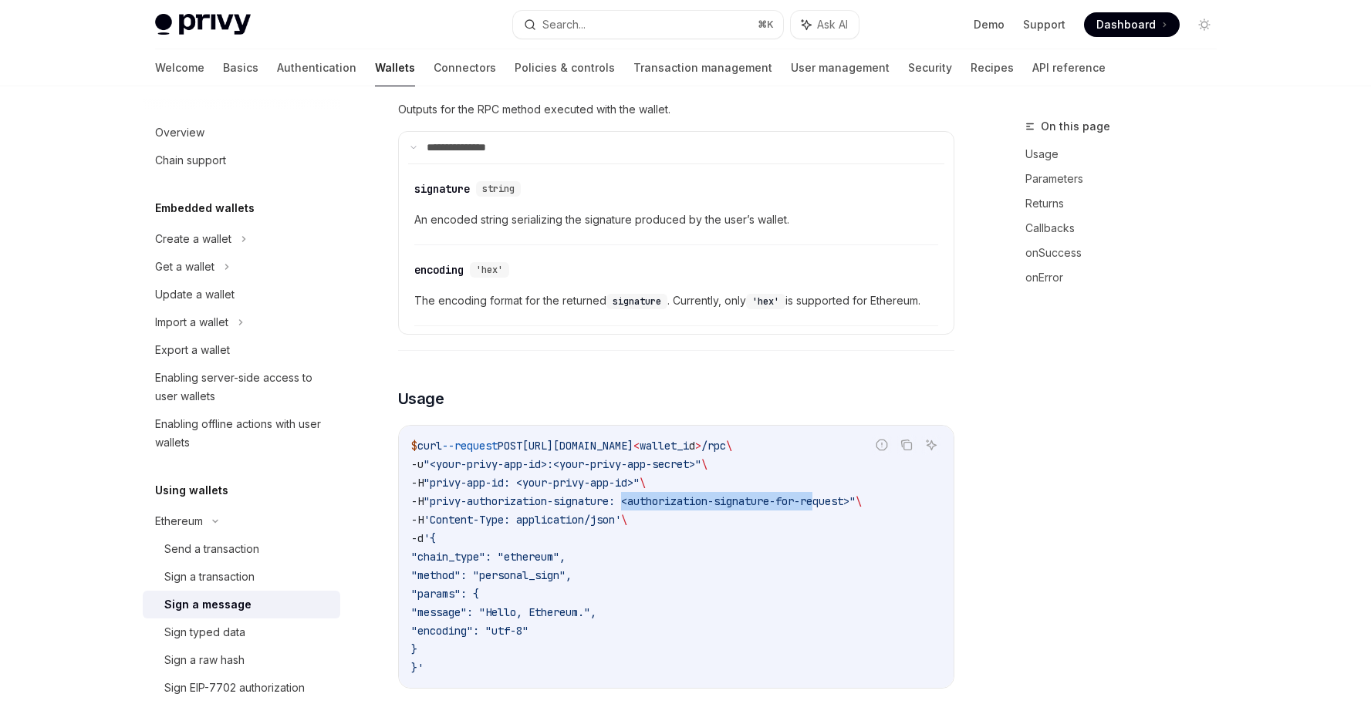
click at [842, 507] on span ""privy-authorization-signature: <authorization-signature-for-request>"" at bounding box center [640, 502] width 432 height 14
click at [762, 528] on code "$ curl --request POST https://api.privy.io/v1/wallets/ < wallet_i d > /rpc \ -u…" at bounding box center [676, 557] width 530 height 241
click at [713, 502] on span ""privy-authorization-signature: <authorization-signature-for-request>"" at bounding box center [640, 502] width 432 height 14
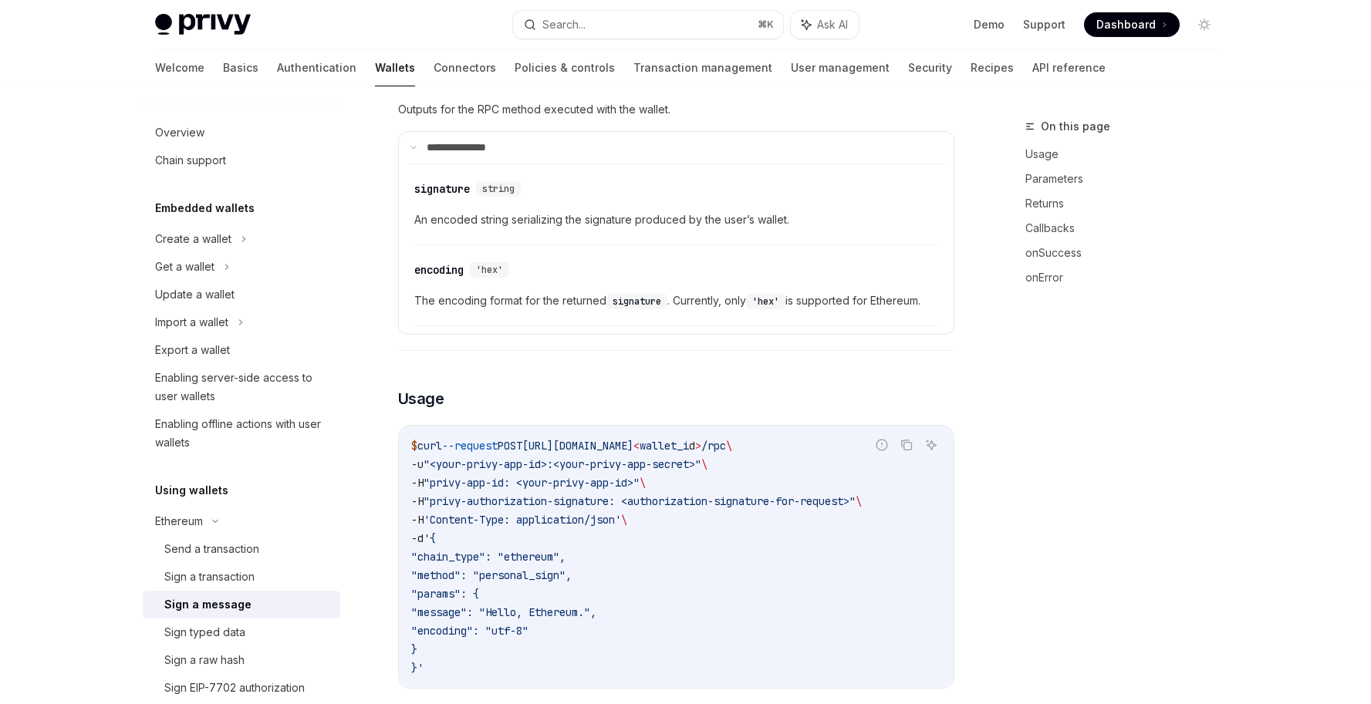
click at [765, 539] on code "$ curl --request POST https://api.privy.io/v1/wallets/ < wallet_i d > /rpc \ -u…" at bounding box center [676, 557] width 530 height 241
click at [572, 576] on span ""method": "personal_sign"," at bounding box center [491, 576] width 160 height 14
click at [695, 615] on code "$ curl --request POST https://api.privy.io/v1/wallets/ < wallet_i d > /rpc \ -u…" at bounding box center [676, 557] width 530 height 241
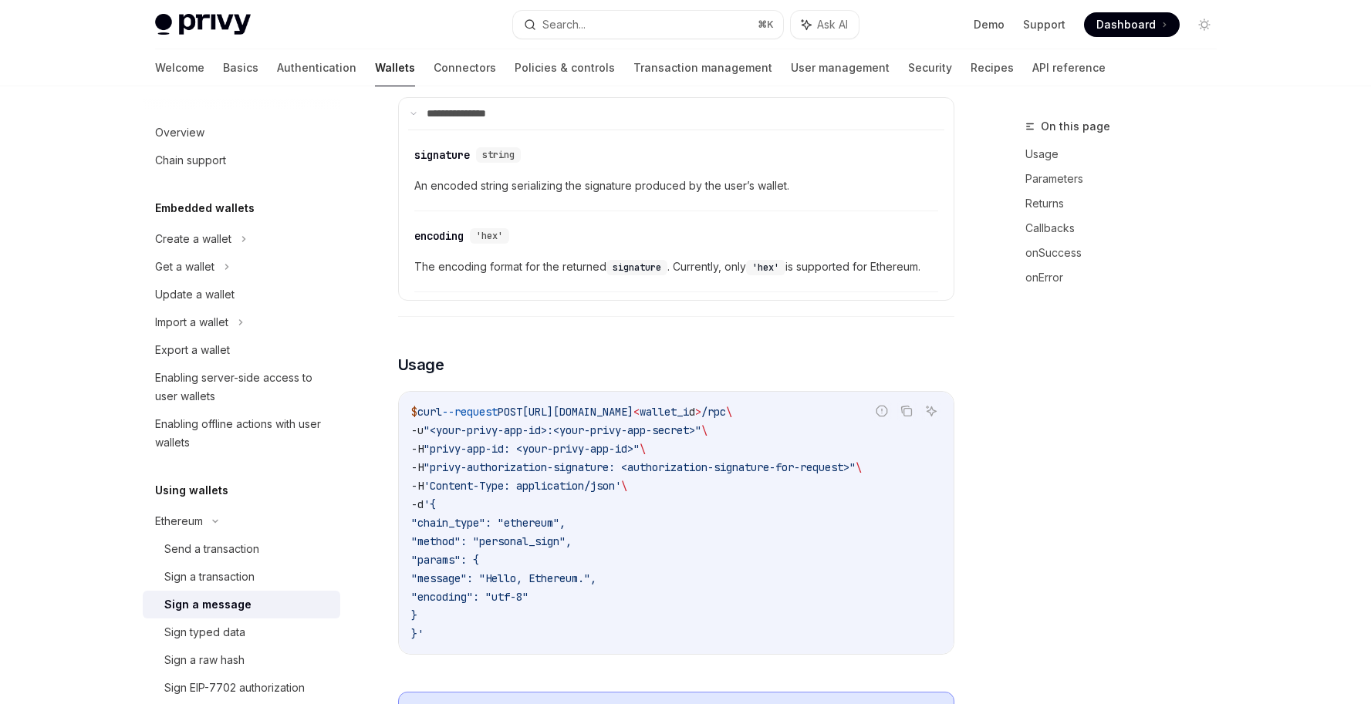
scroll to position [978, 0]
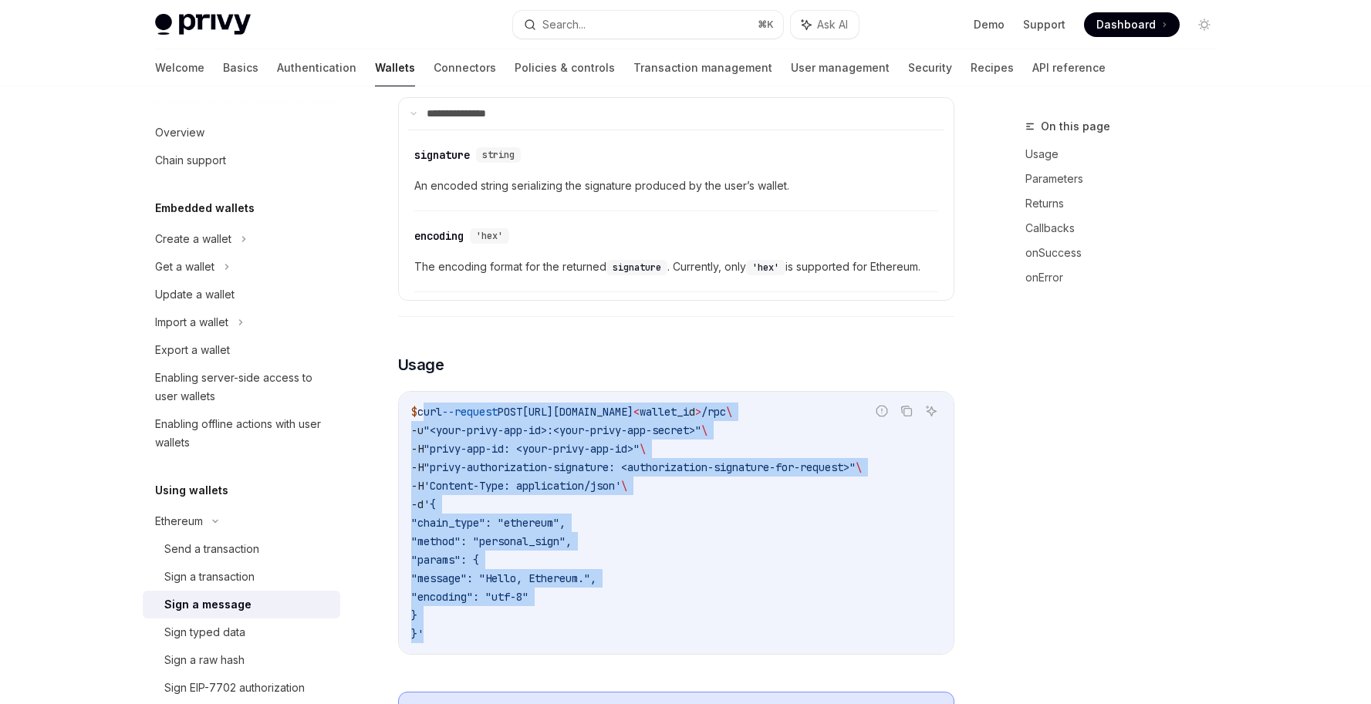
drag, startPoint x: 441, startPoint y: 643, endPoint x: 425, endPoint y: 407, distance: 237.4
click at [425, 407] on div "$ curl --request POST https://api.privy.io/v1/wallets/ < wallet_i d > /rpc \ -u…" at bounding box center [676, 523] width 555 height 262
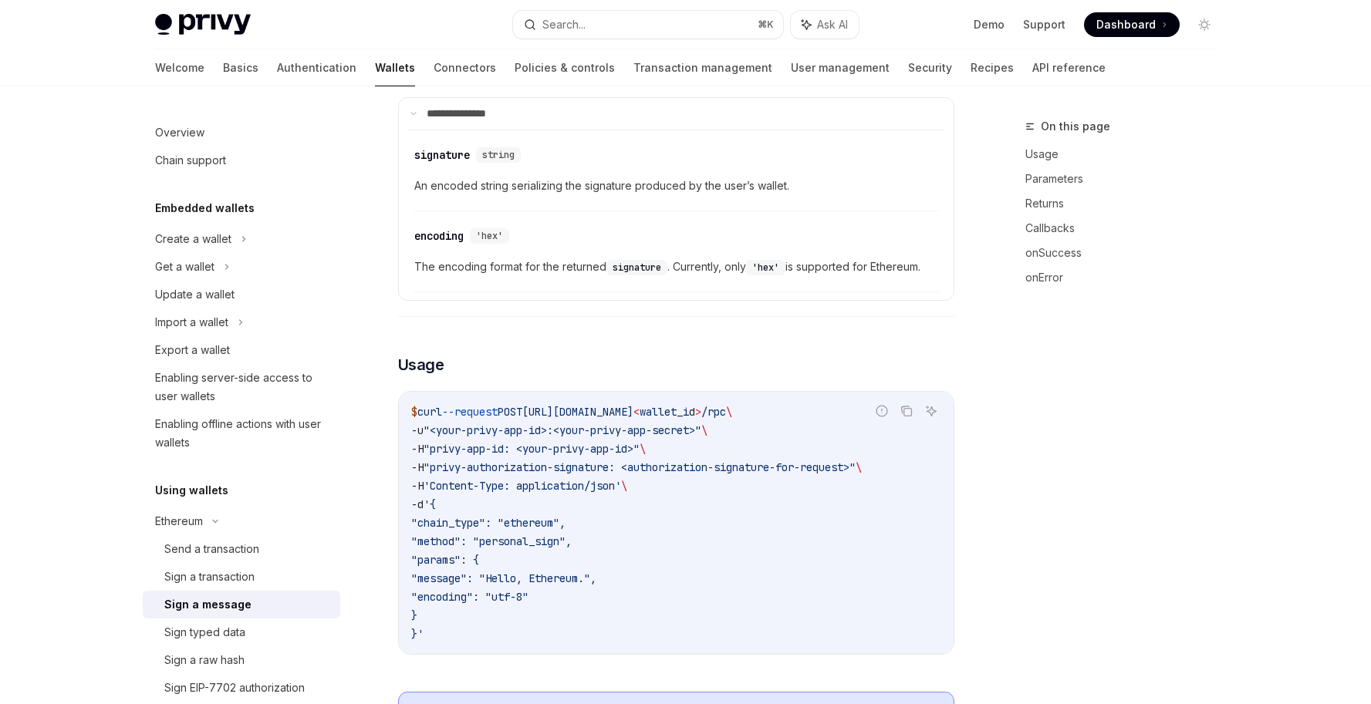
click at [820, 555] on code "$ curl --request POST https://api.privy.io/v1/wallets/ < wallet_i d > /rpc \ -u…" at bounding box center [676, 523] width 530 height 241
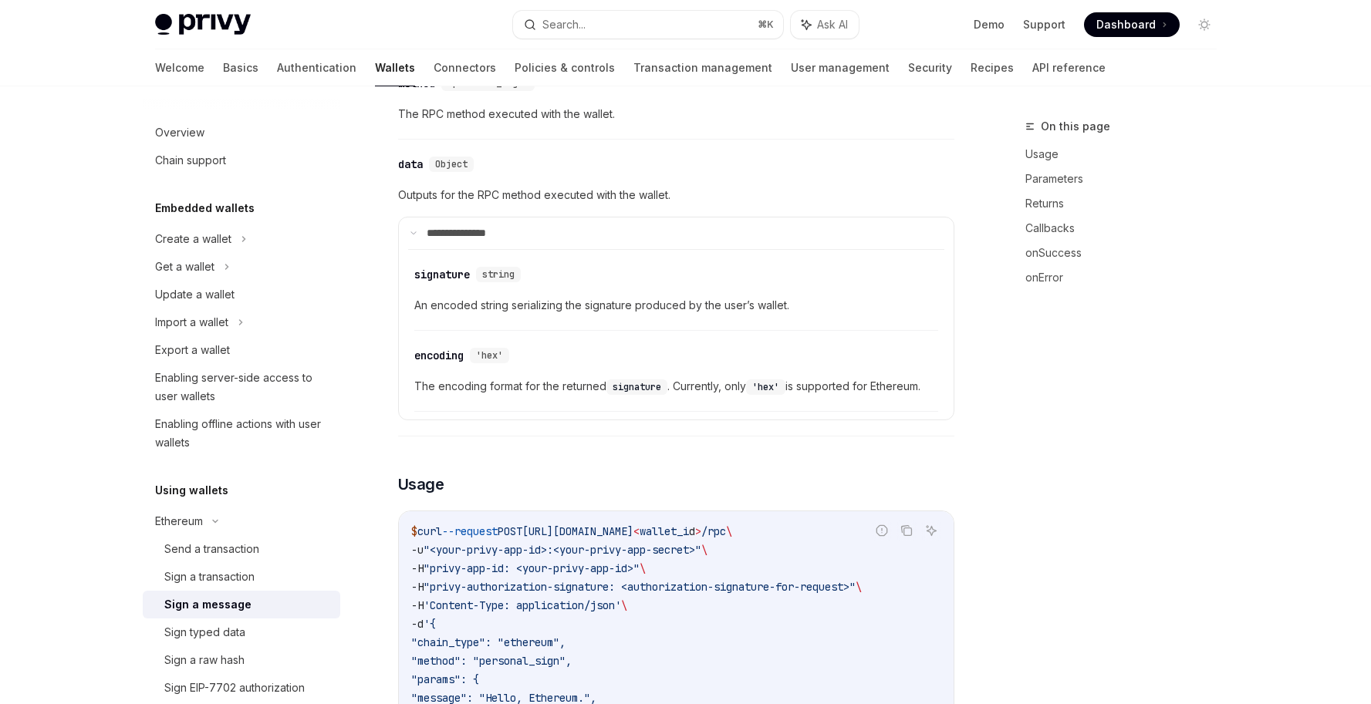
scroll to position [1115, 0]
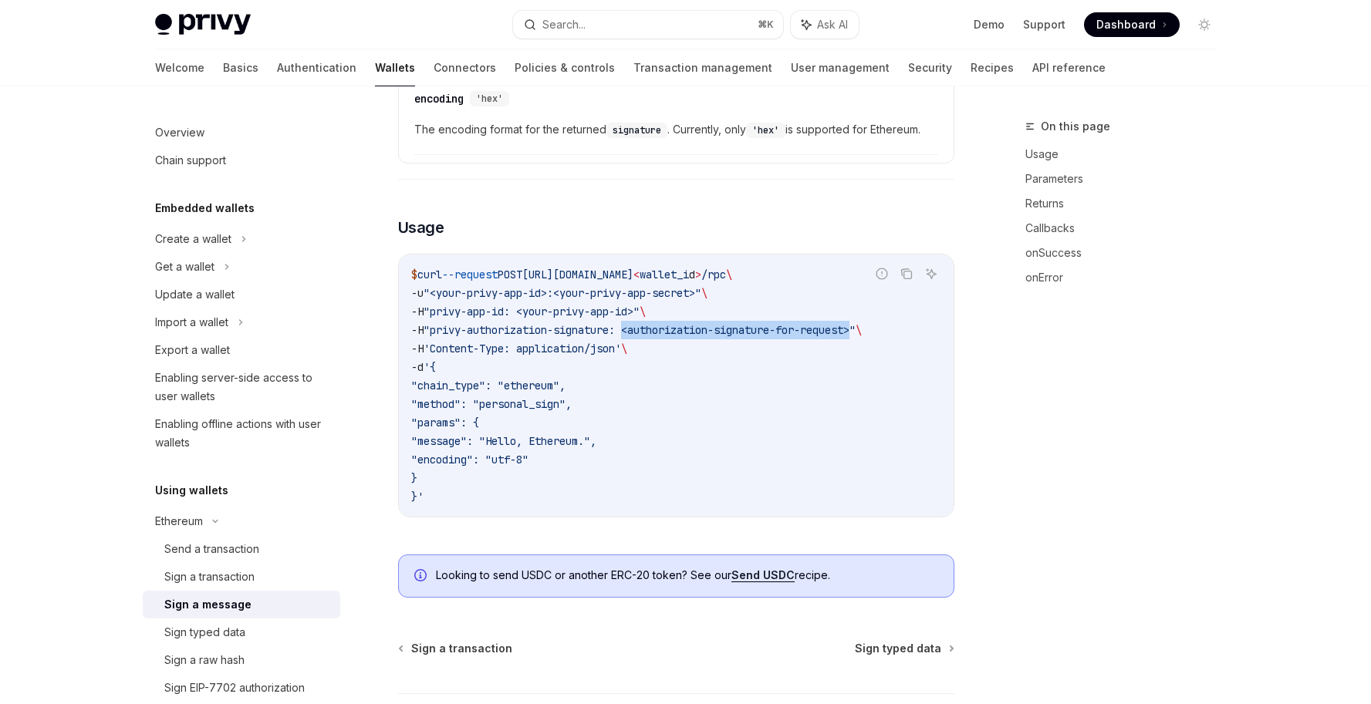
drag, startPoint x: 879, startPoint y: 329, endPoint x: 638, endPoint y: 333, distance: 240.8
click at [638, 333] on span ""privy-authorization-signature: <authorization-signature-for-request>"" at bounding box center [640, 330] width 432 height 14
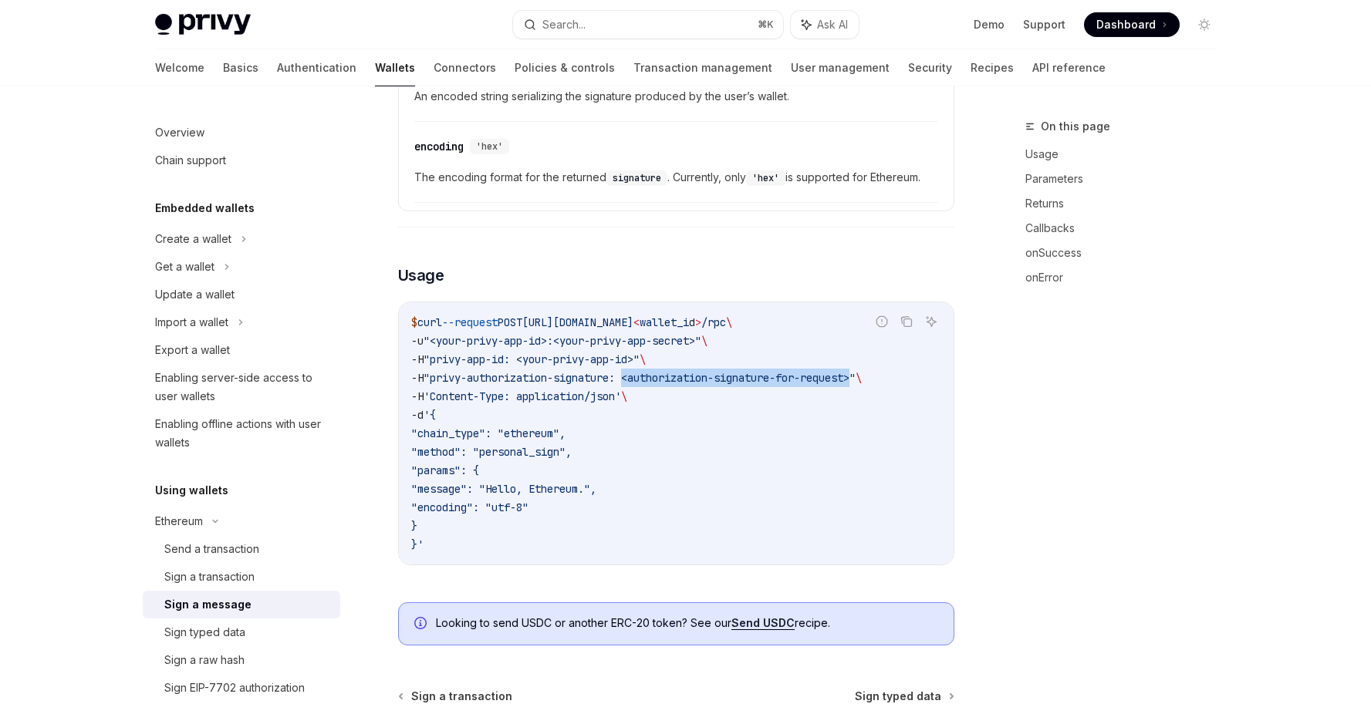
scroll to position [1237, 0]
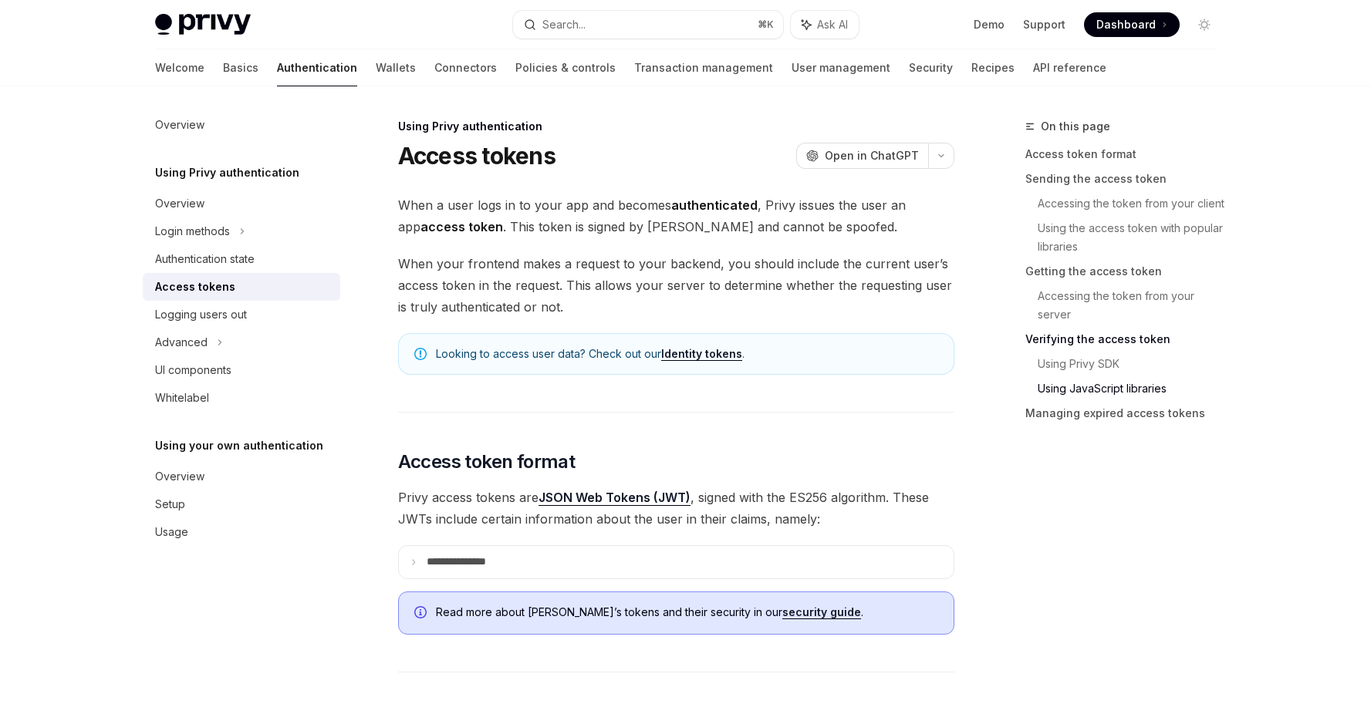
scroll to position [3455, 0]
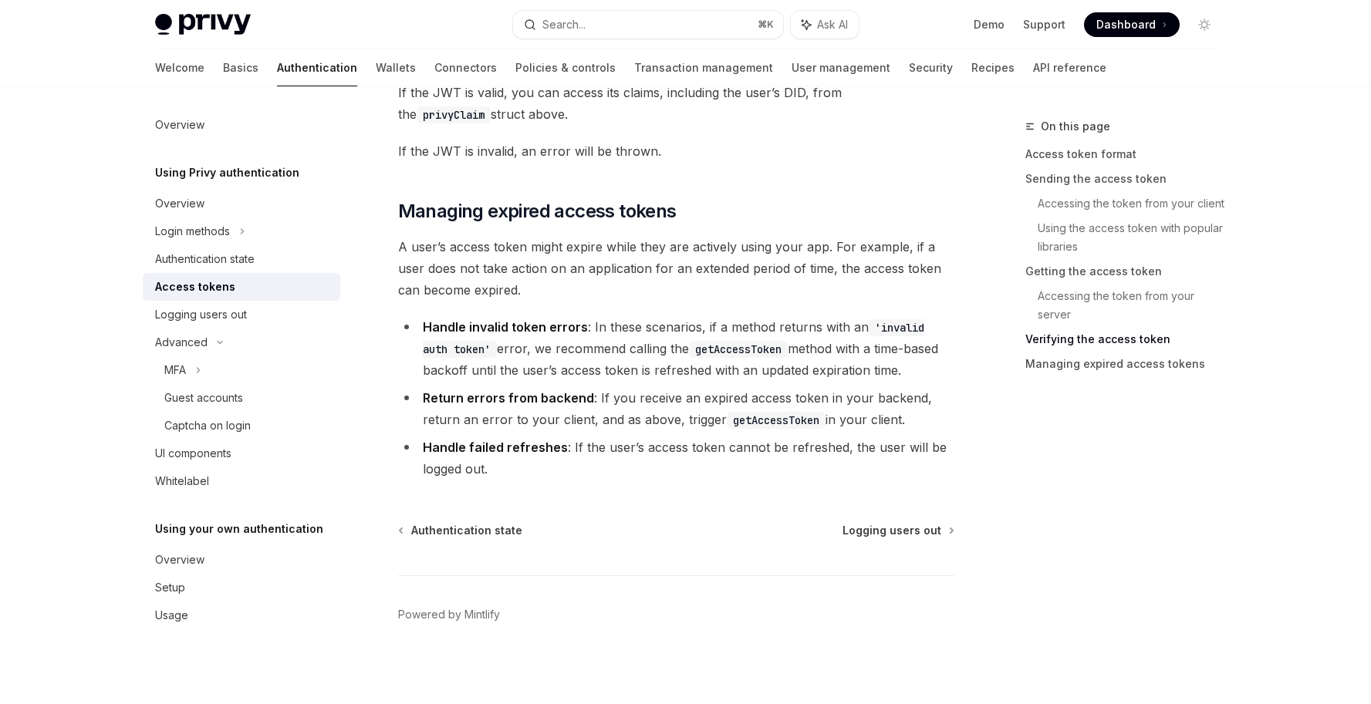
scroll to position [4371, 0]
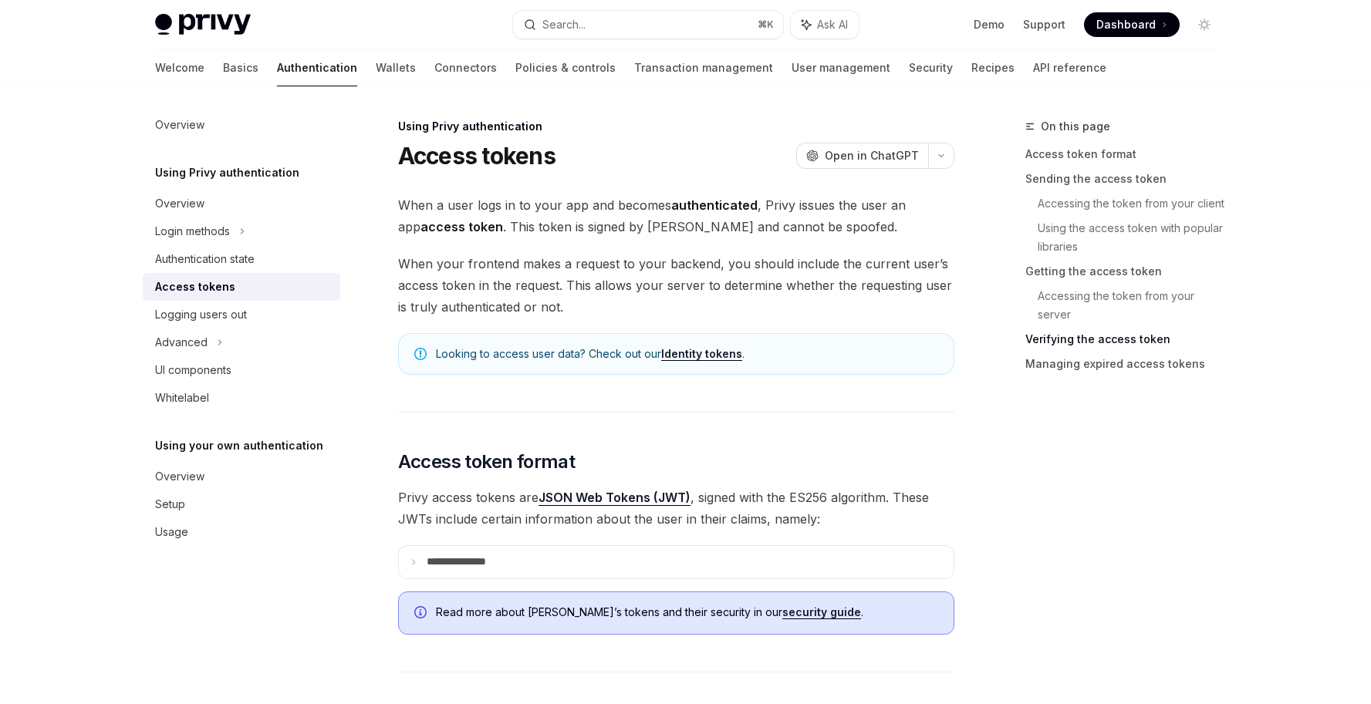
scroll to position [3858, 0]
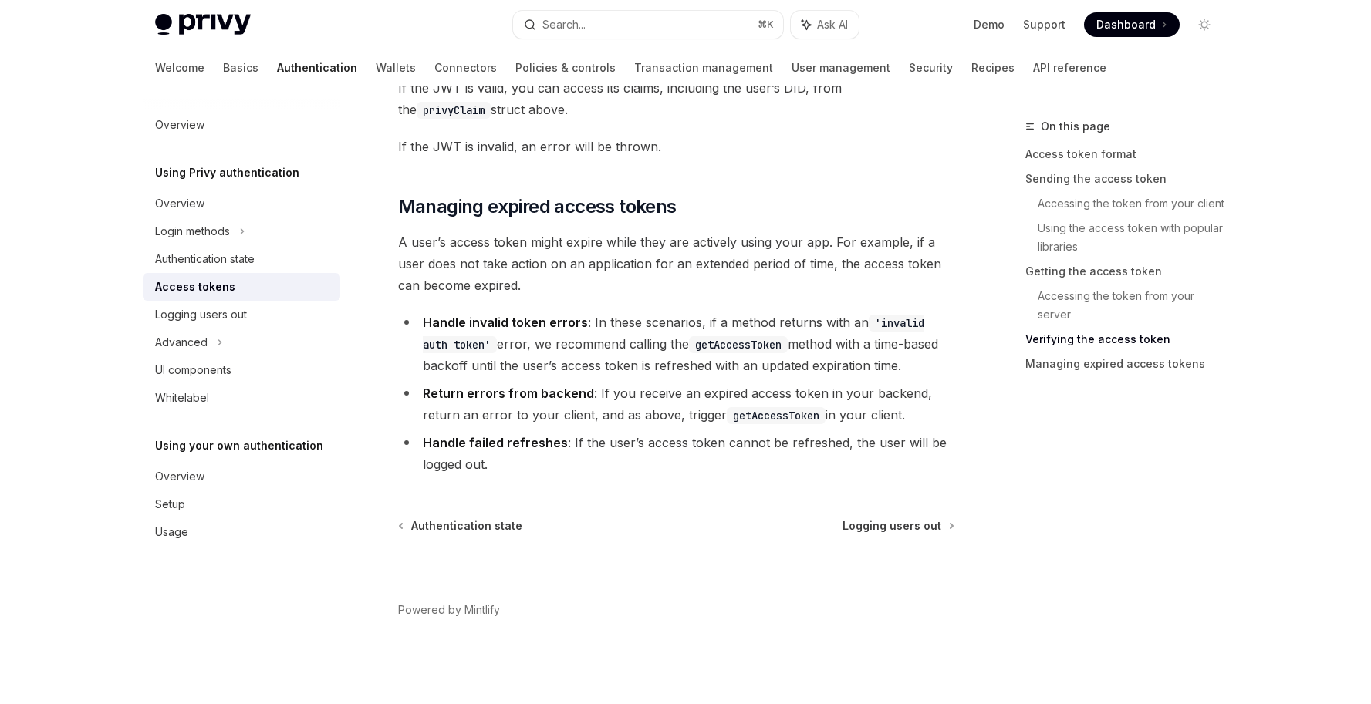
click at [211, 287] on div "Access tokens" at bounding box center [195, 287] width 80 height 19
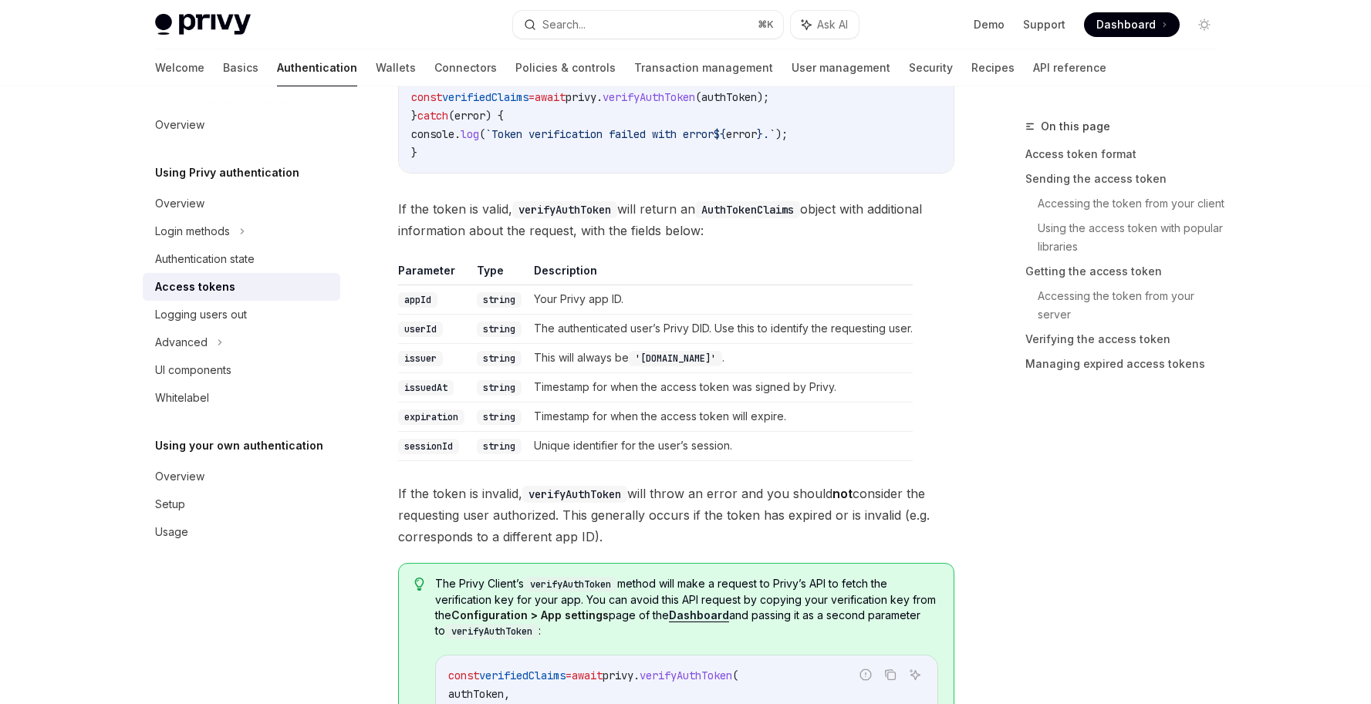
scroll to position [2389, 0]
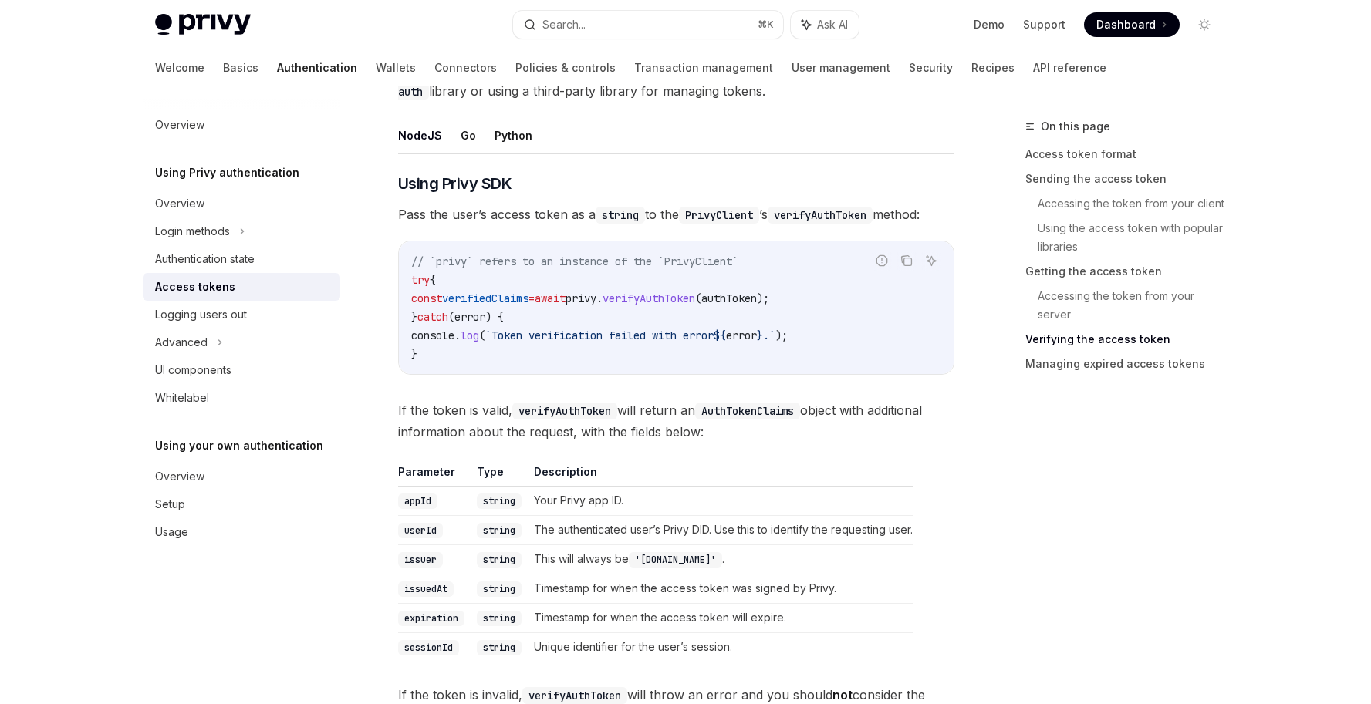
click at [465, 140] on button "Go" at bounding box center [468, 135] width 15 height 36
type textarea "*"
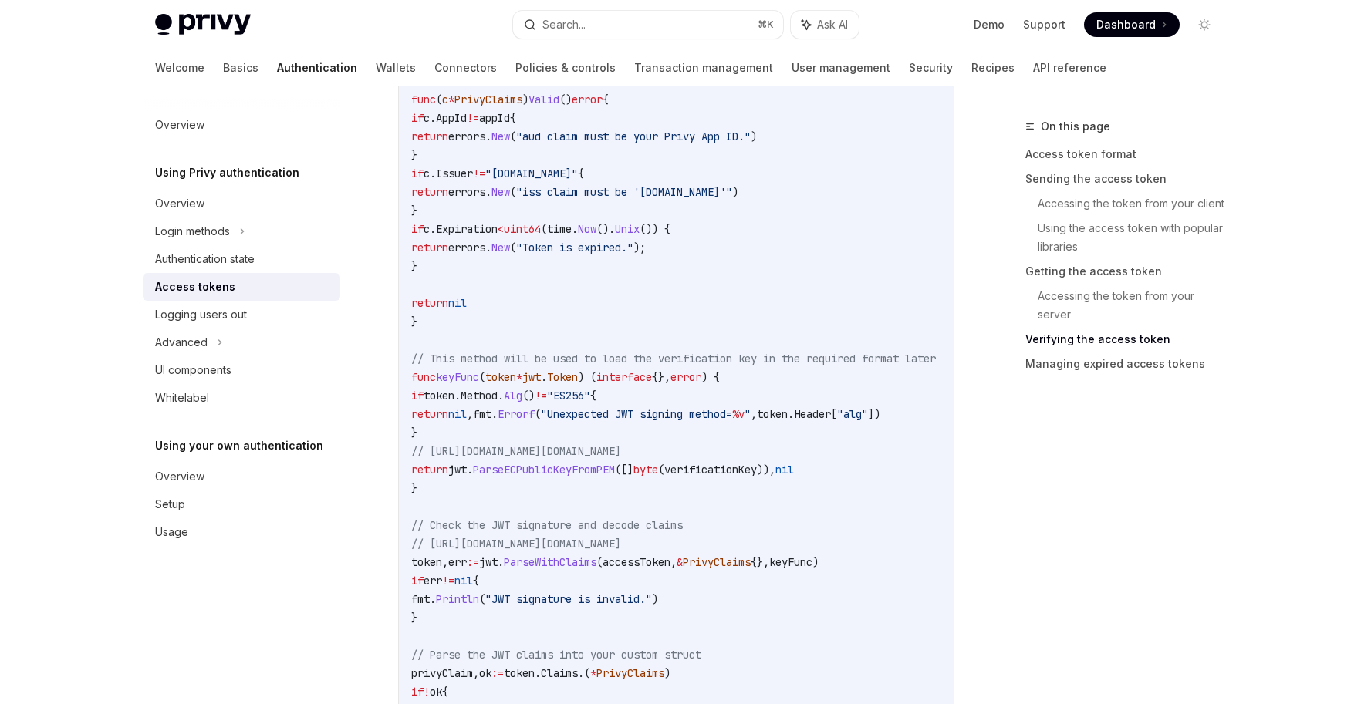
scroll to position [2950, 0]
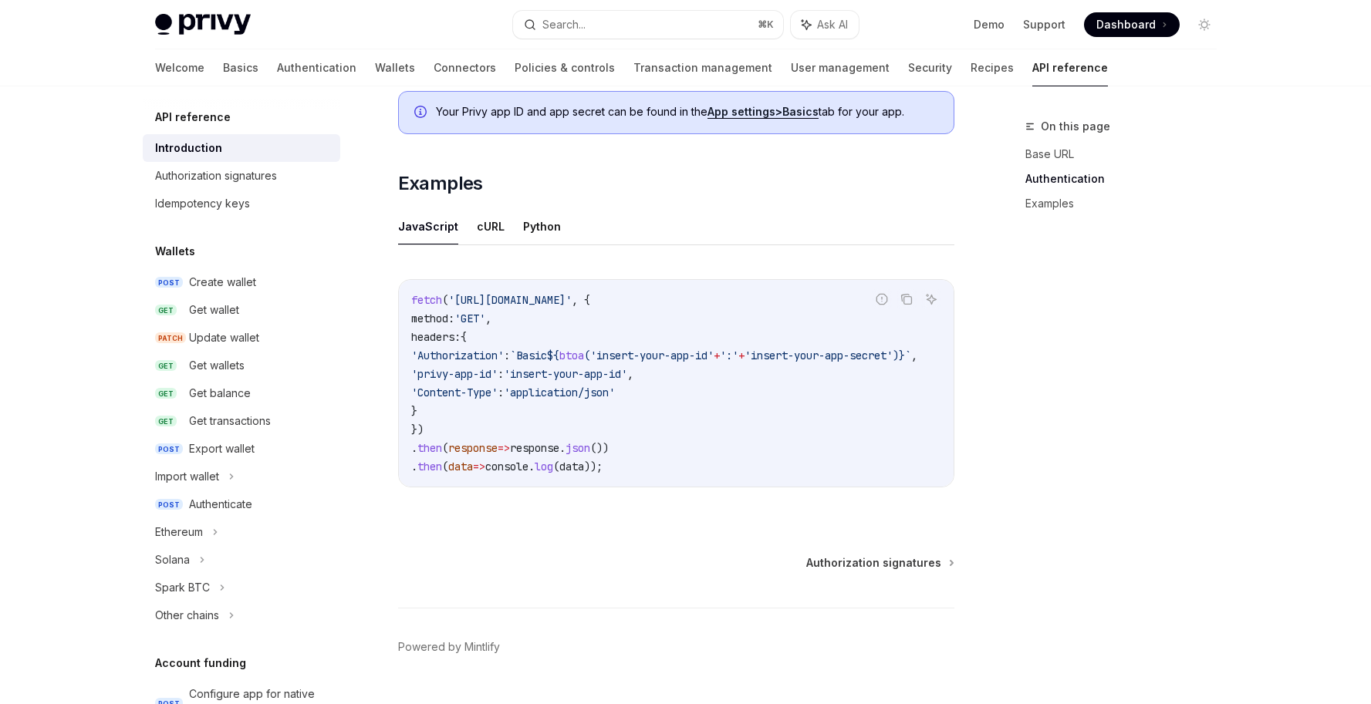
scroll to position [905, 0]
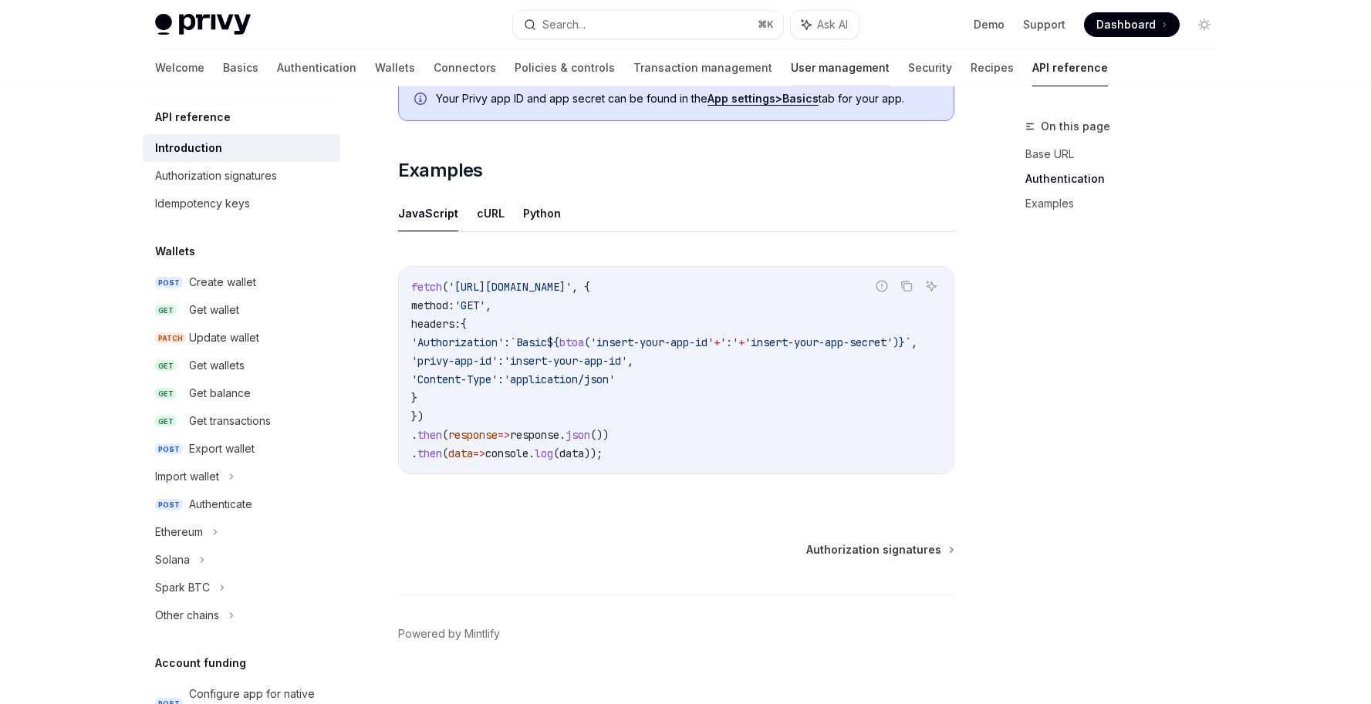
click at [791, 64] on link "User management" at bounding box center [840, 67] width 99 height 37
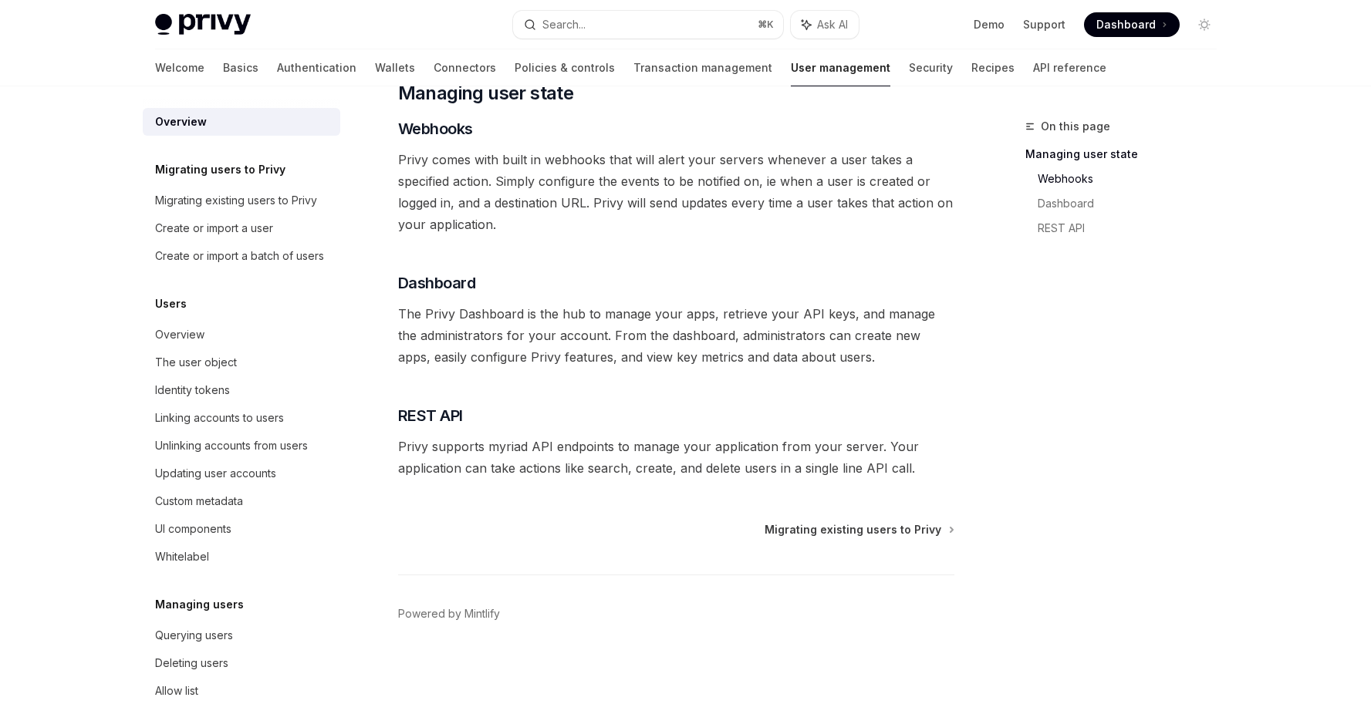
scroll to position [255, 0]
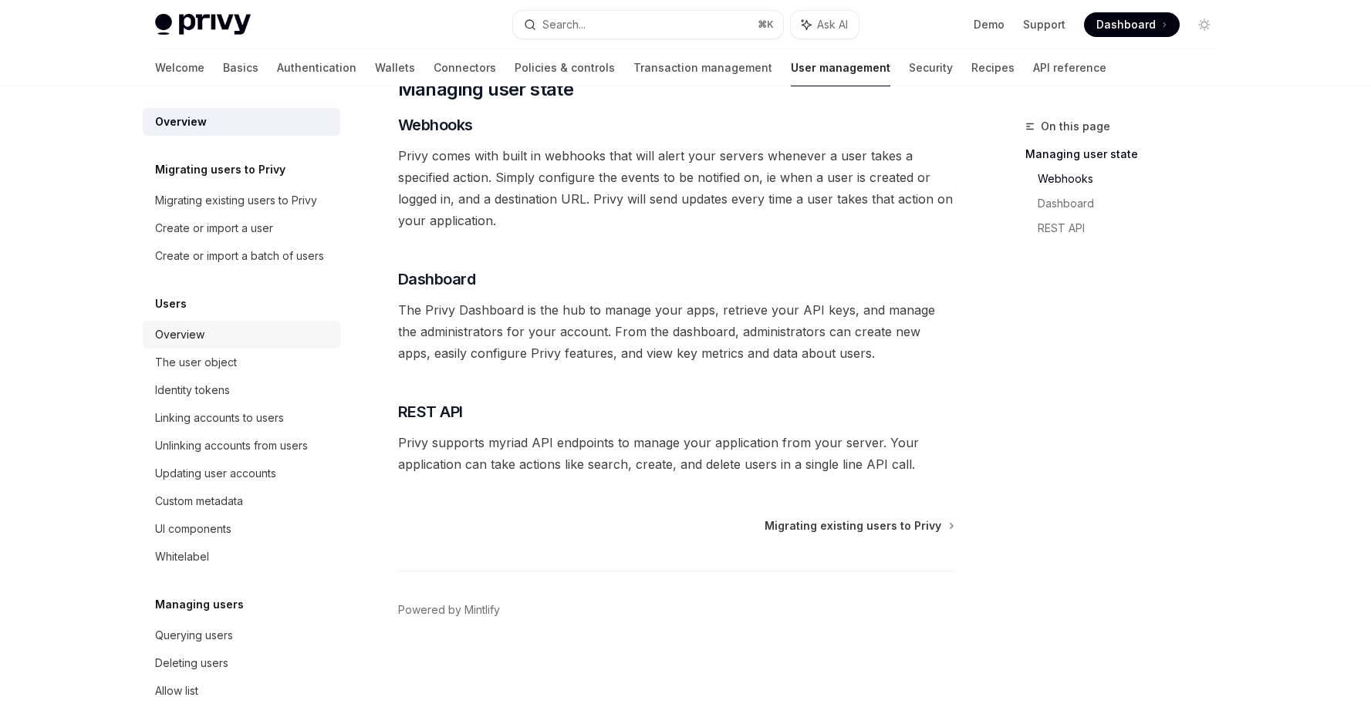
click at [218, 349] on link "Overview" at bounding box center [242, 335] width 198 height 28
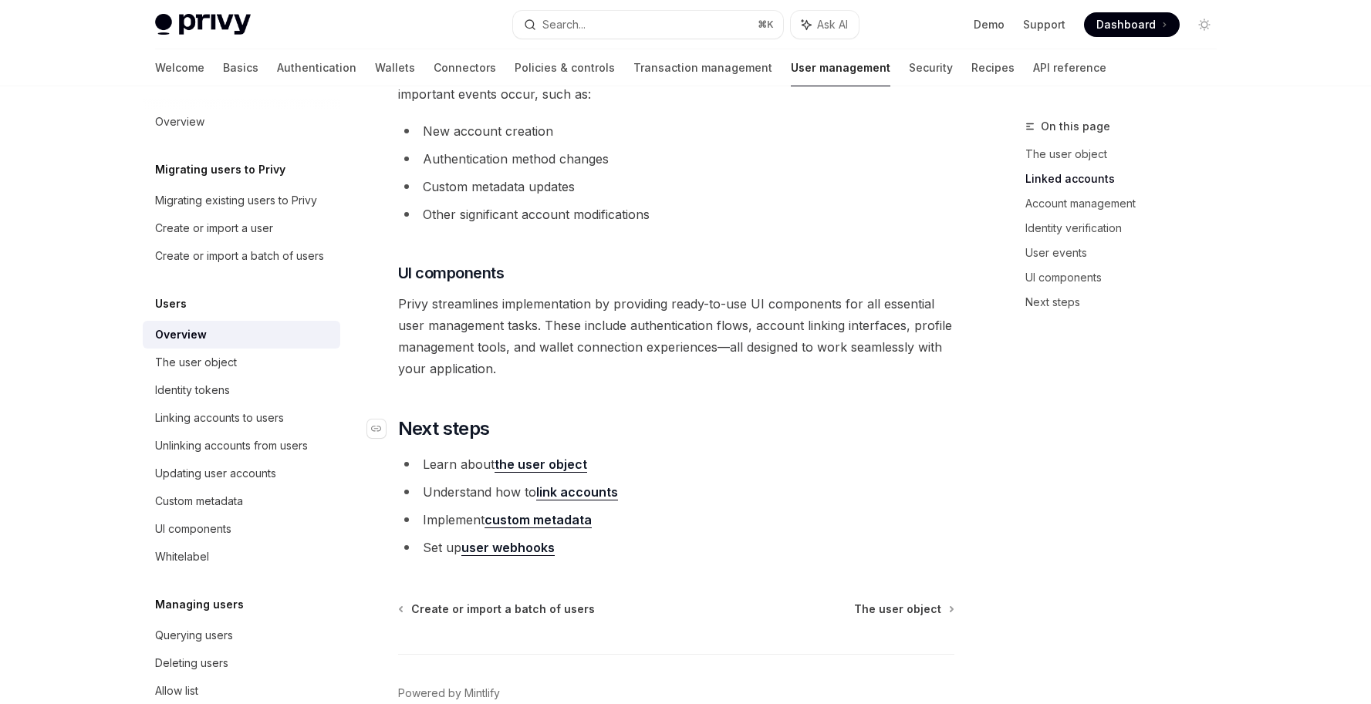
scroll to position [1607, 0]
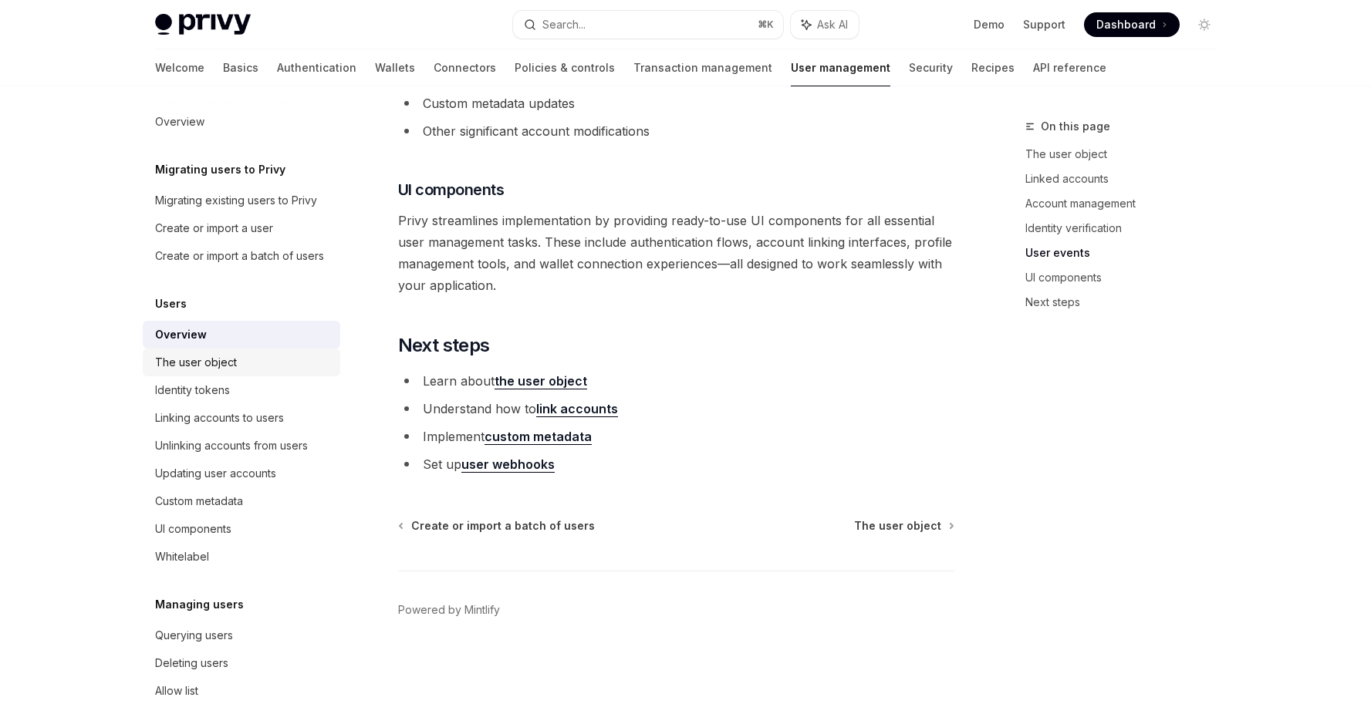
click at [218, 372] on div "The user object" at bounding box center [196, 362] width 82 height 19
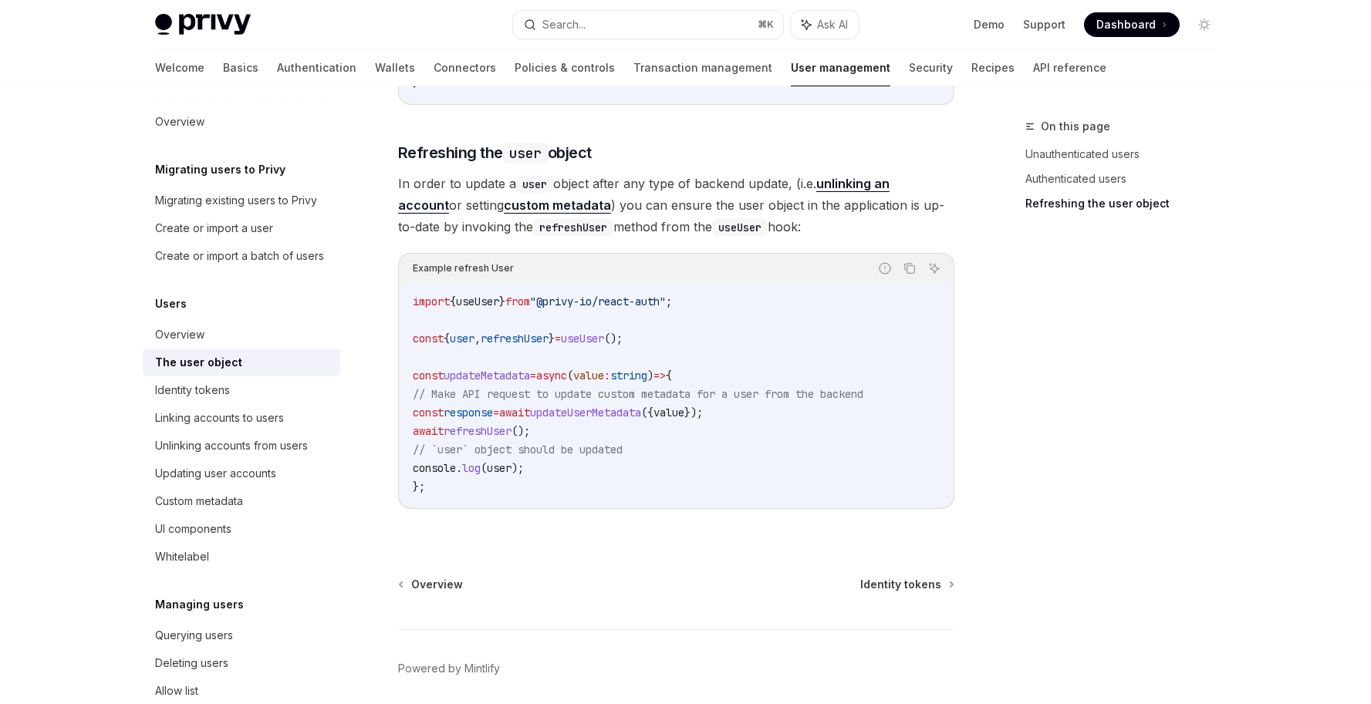
scroll to position [2074, 0]
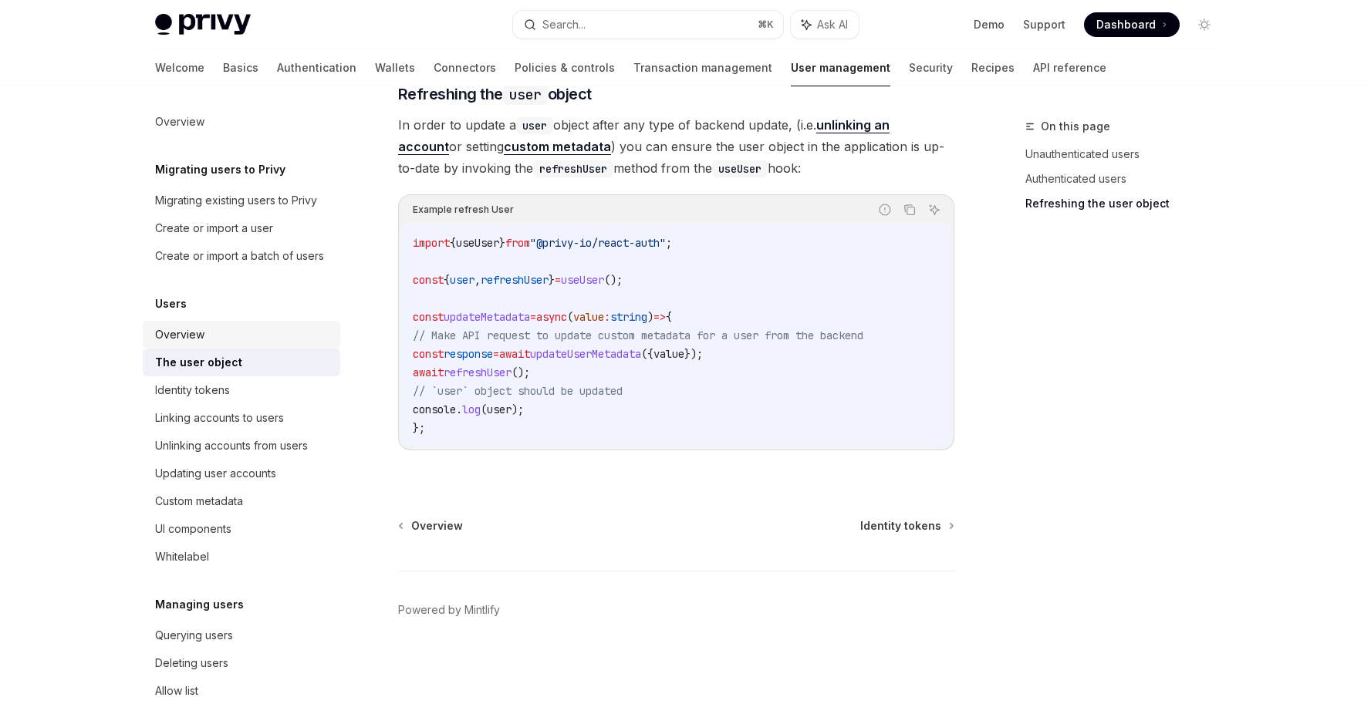
click at [182, 344] on div "Overview" at bounding box center [179, 335] width 49 height 19
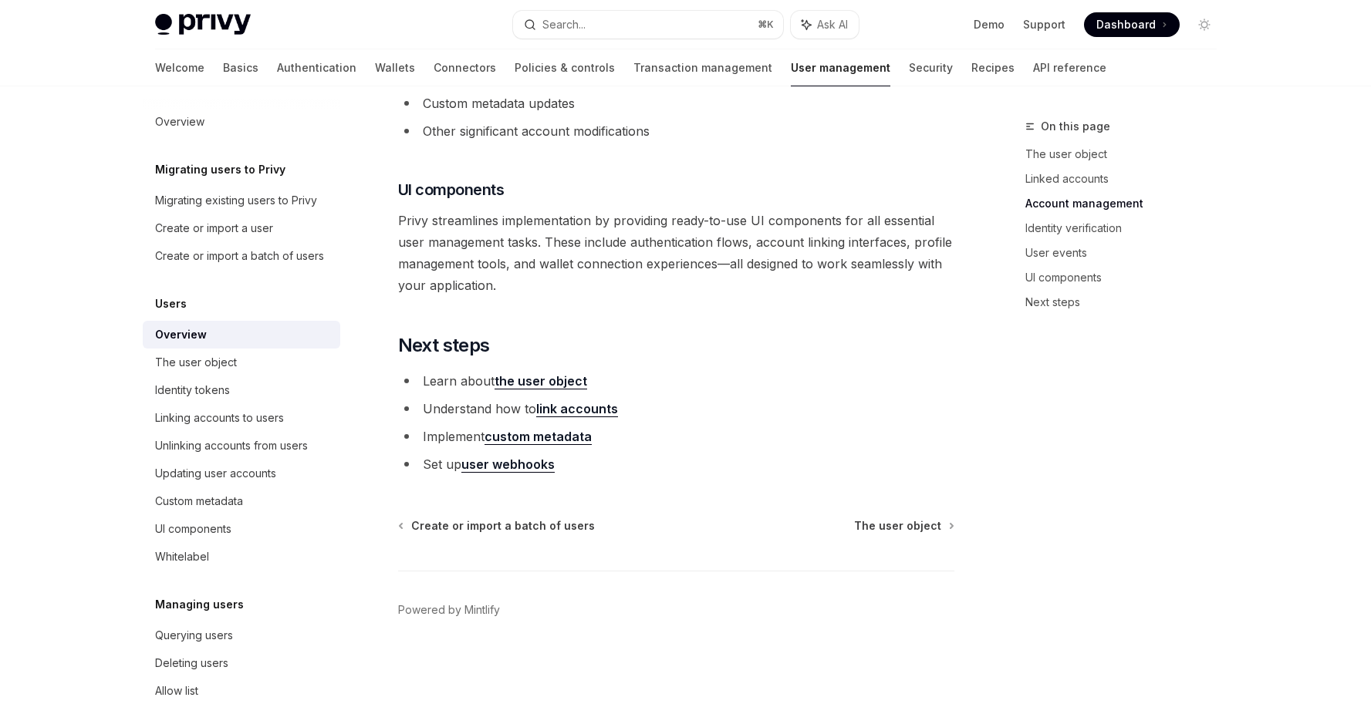
scroll to position [712, 0]
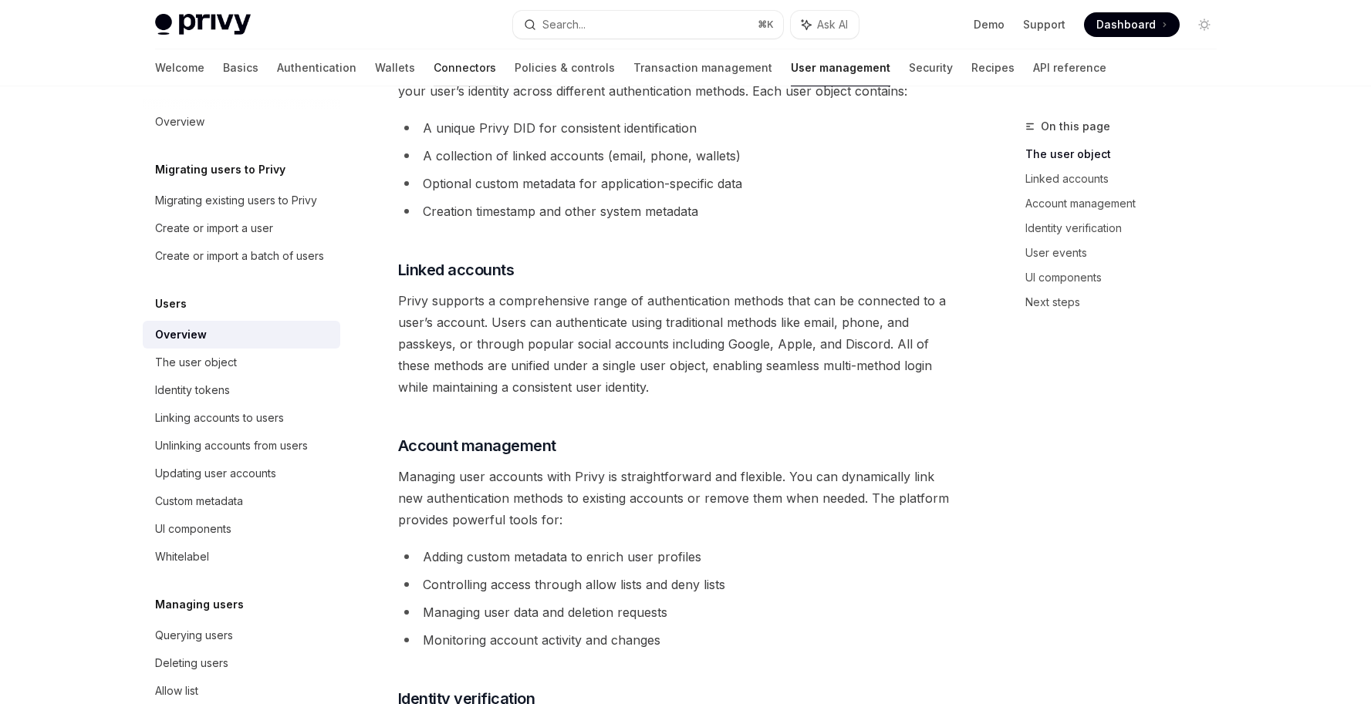
click at [434, 66] on link "Connectors" at bounding box center [465, 67] width 62 height 37
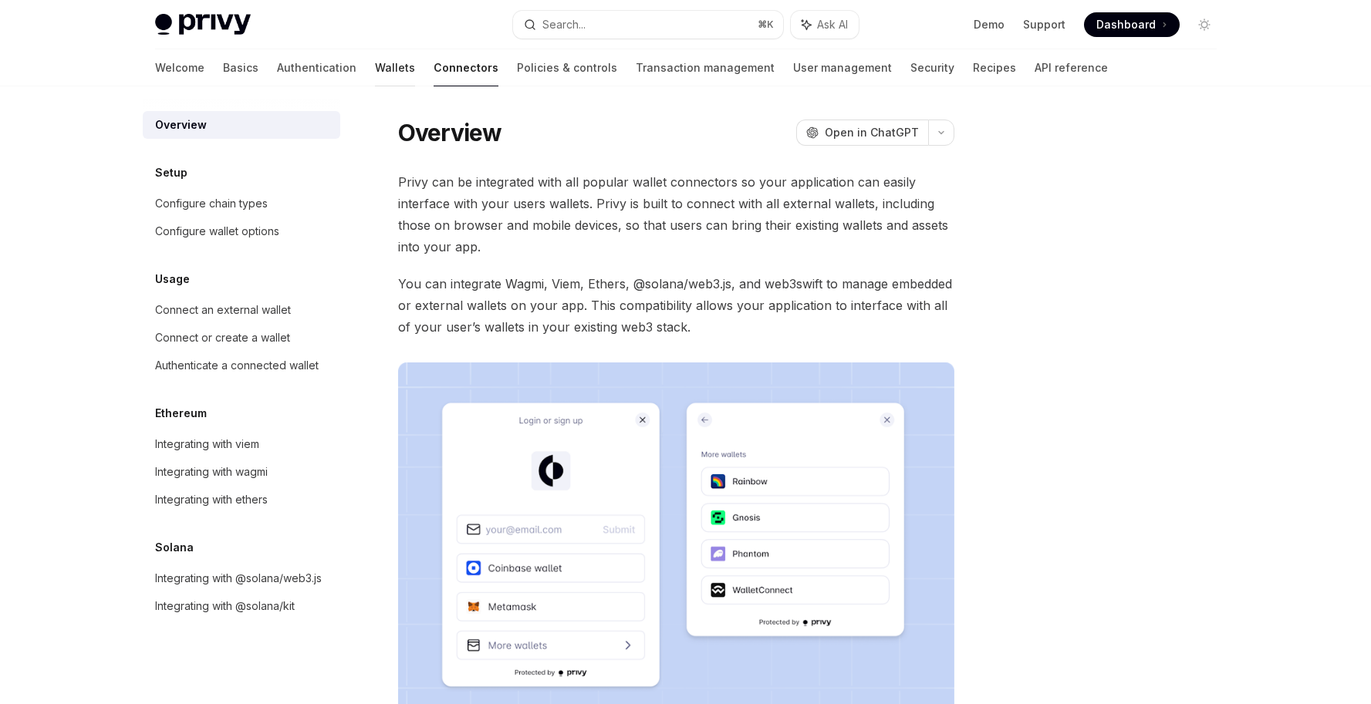
click at [375, 73] on link "Wallets" at bounding box center [395, 67] width 40 height 37
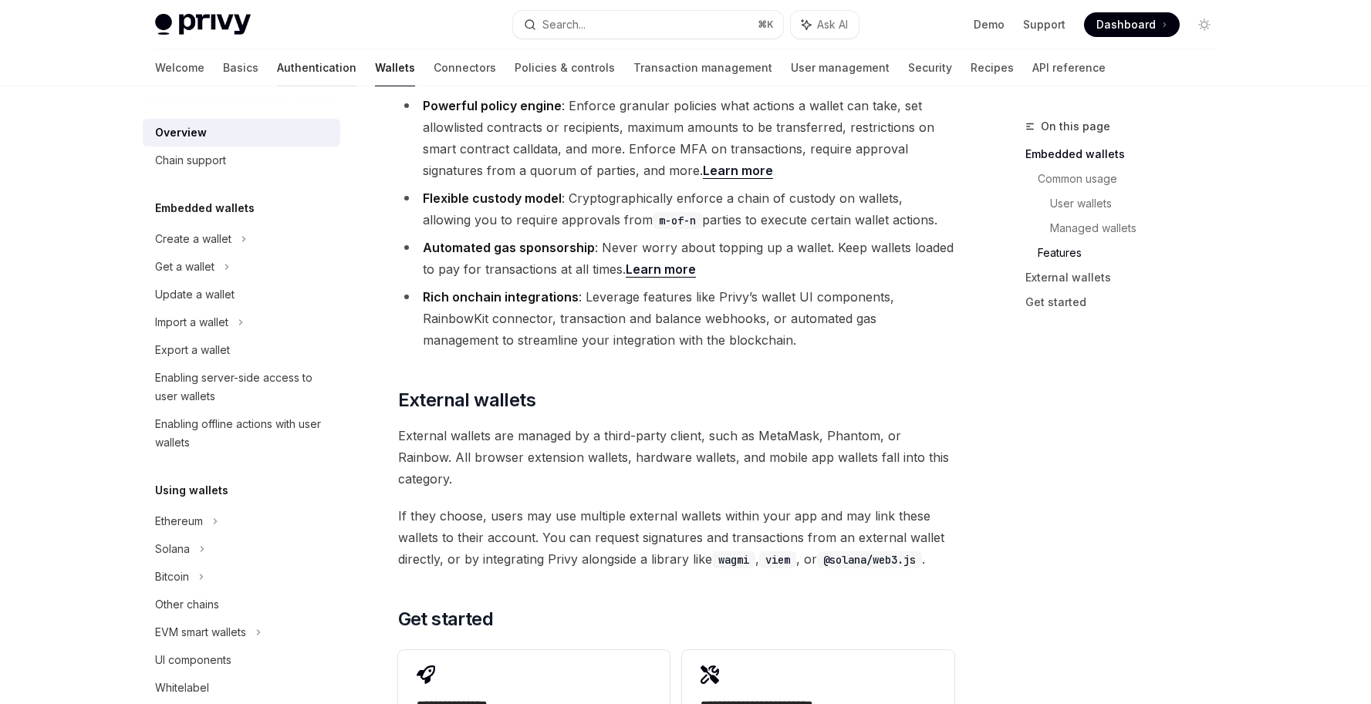
click at [277, 67] on link "Authentication" at bounding box center [316, 67] width 79 height 37
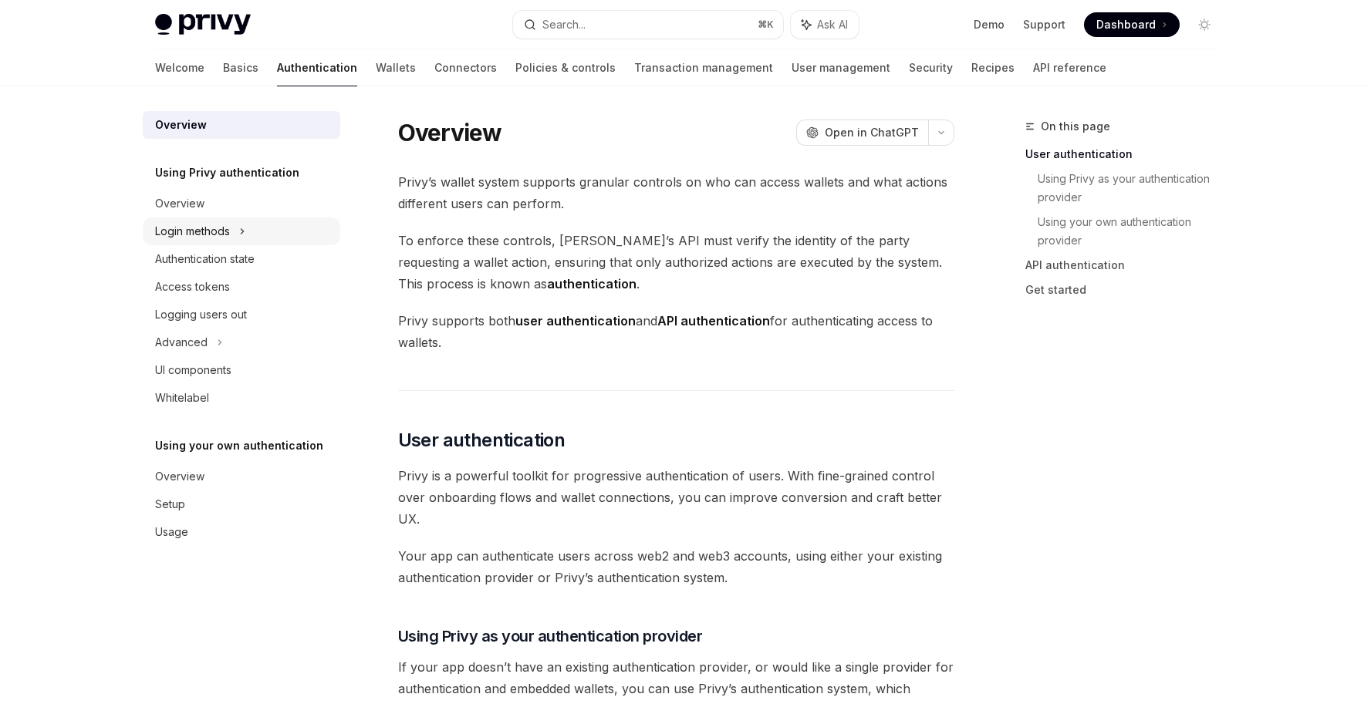
click at [214, 234] on div "Login methods" at bounding box center [192, 231] width 75 height 19
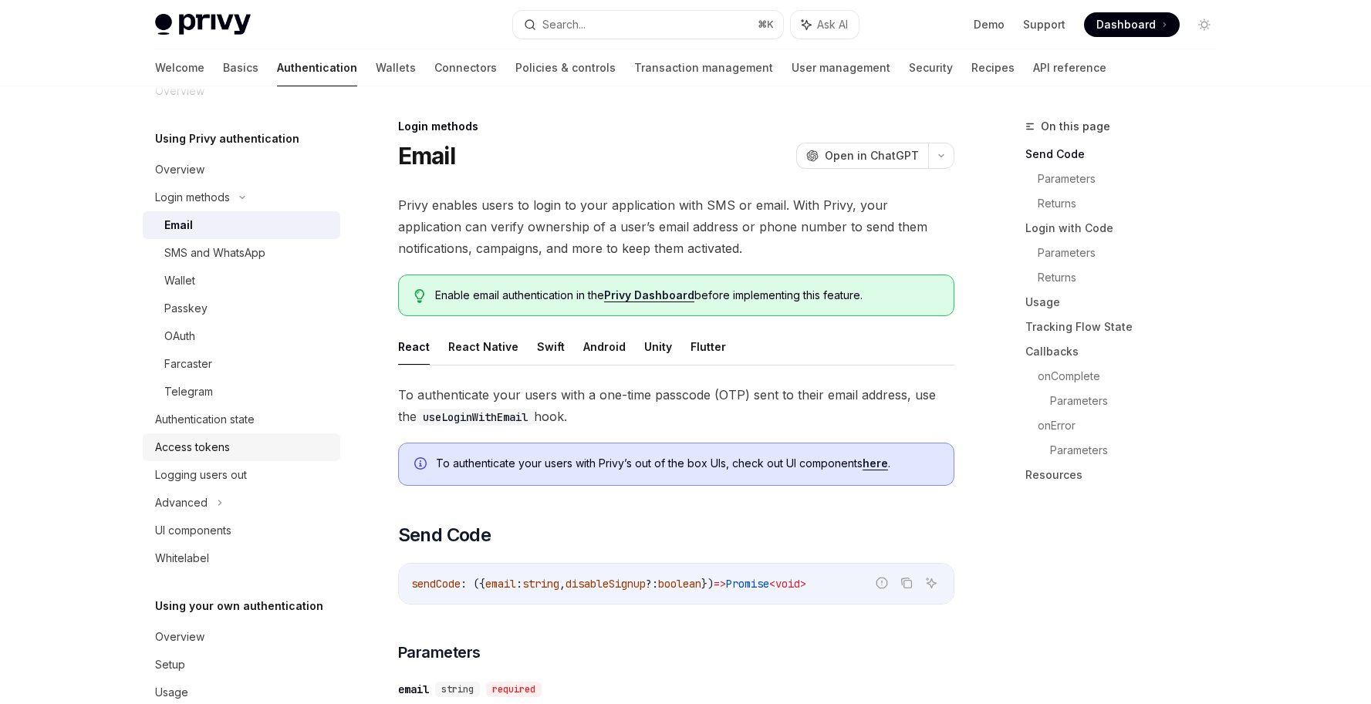
scroll to position [67, 0]
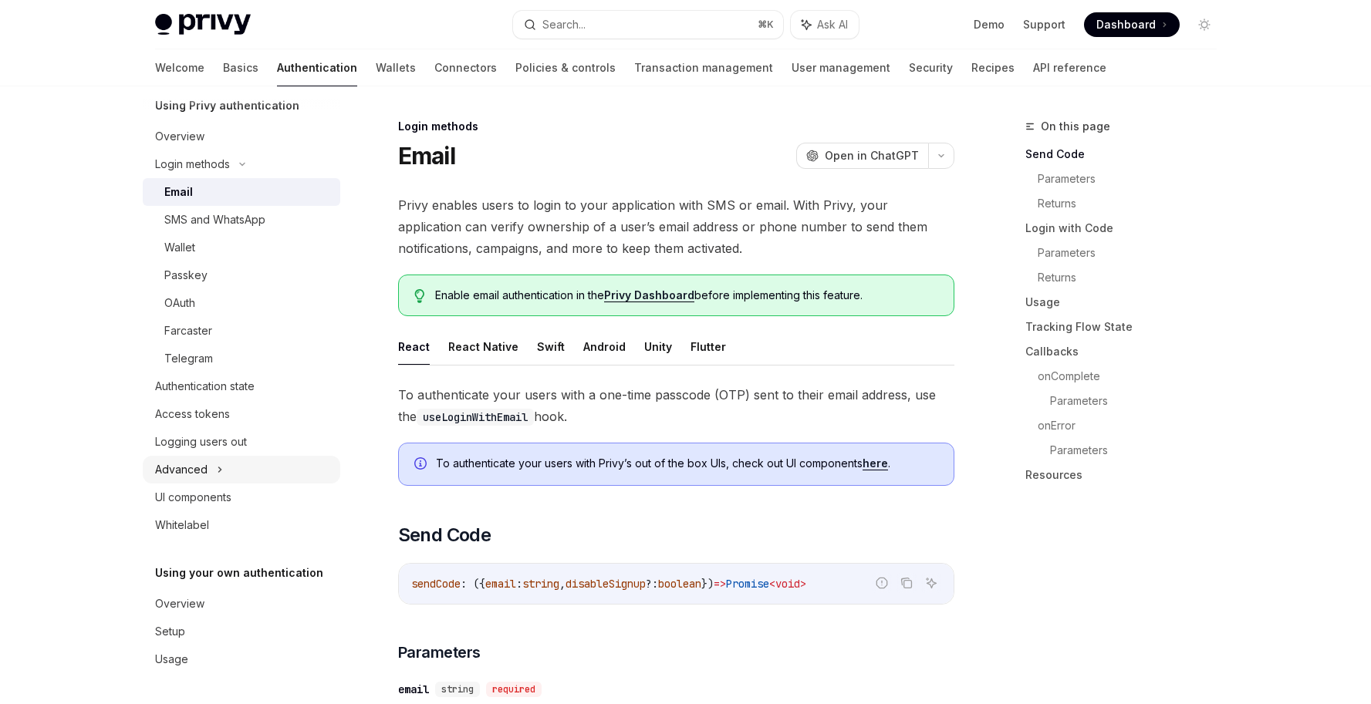
click at [218, 475] on icon at bounding box center [220, 470] width 6 height 19
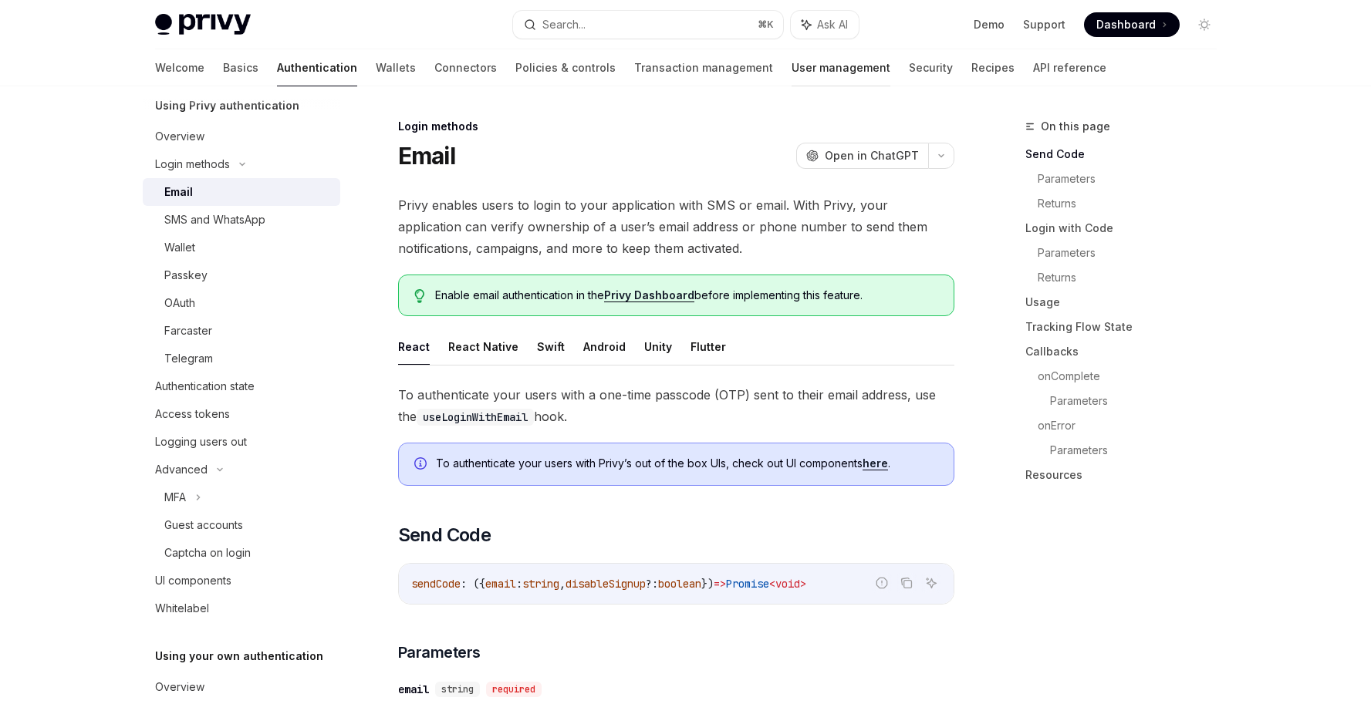
click at [792, 69] on link "User management" at bounding box center [841, 67] width 99 height 37
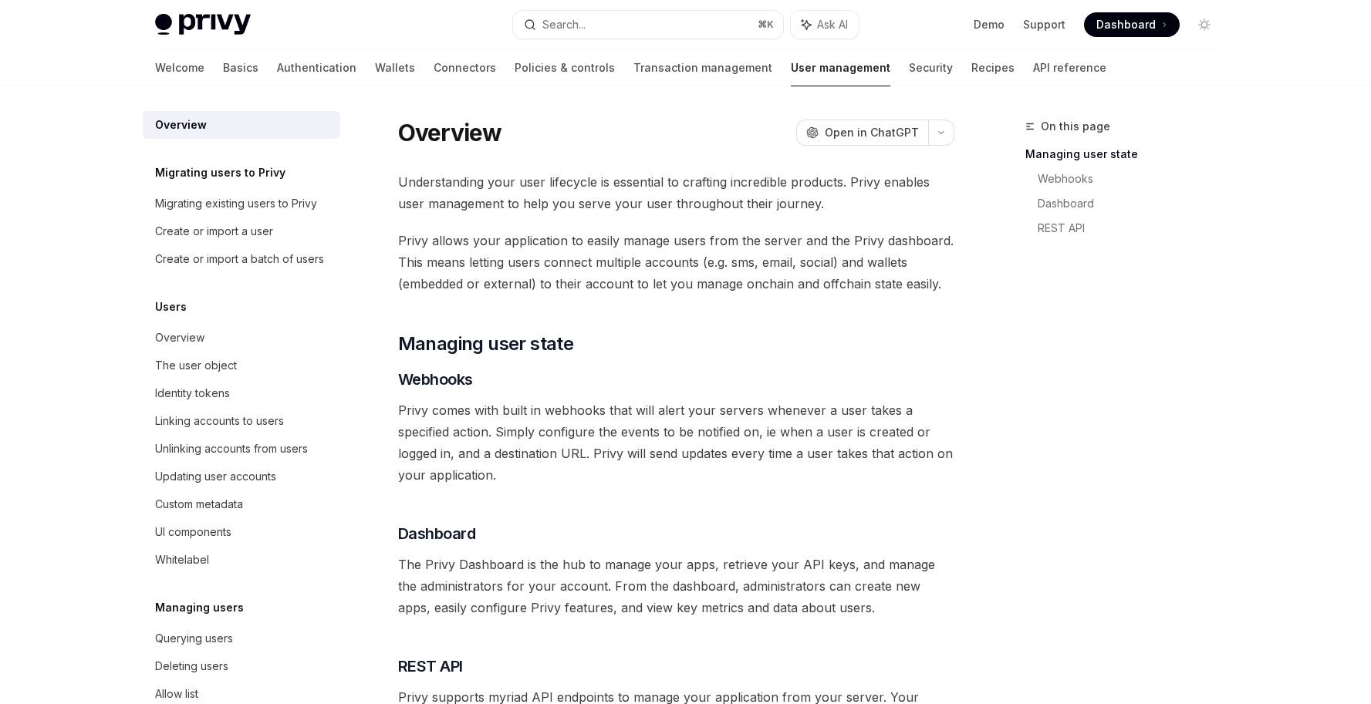
click at [208, 316] on div "Users" at bounding box center [242, 307] width 198 height 19
click at [192, 347] on div "Overview" at bounding box center [179, 338] width 49 height 19
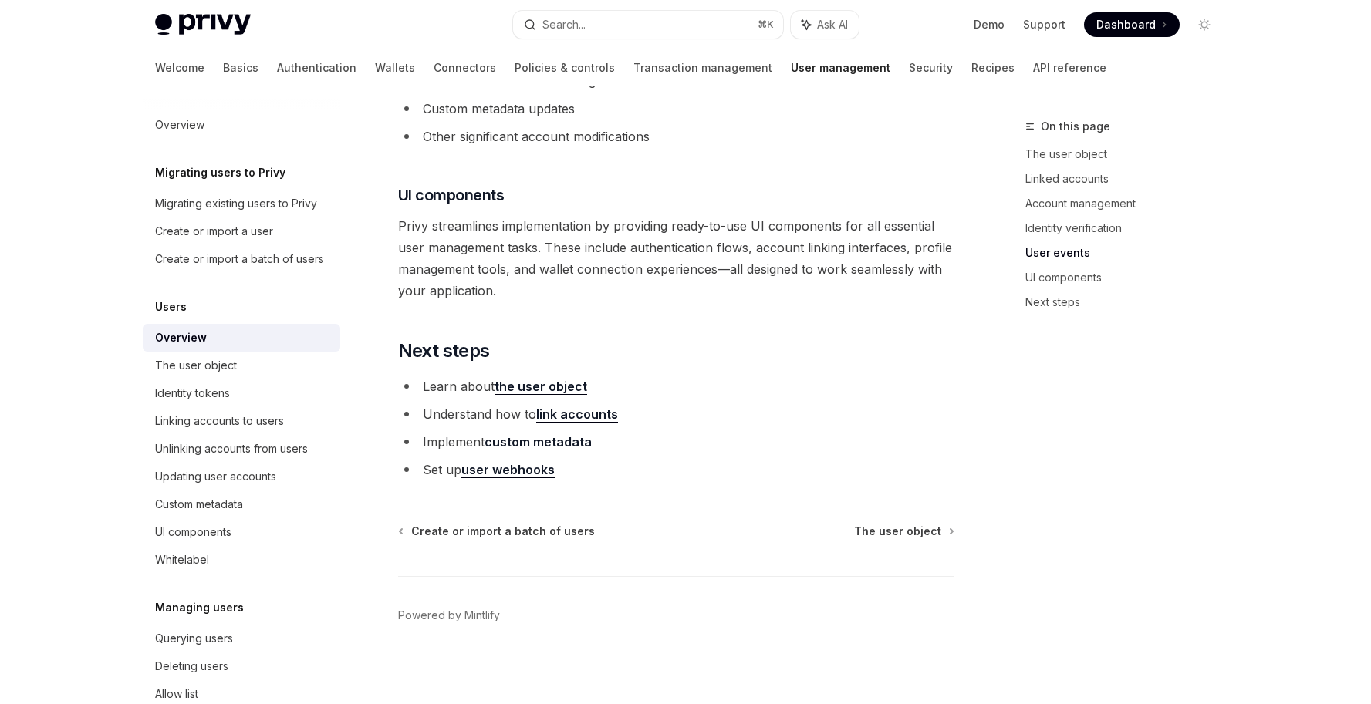
scroll to position [1607, 0]
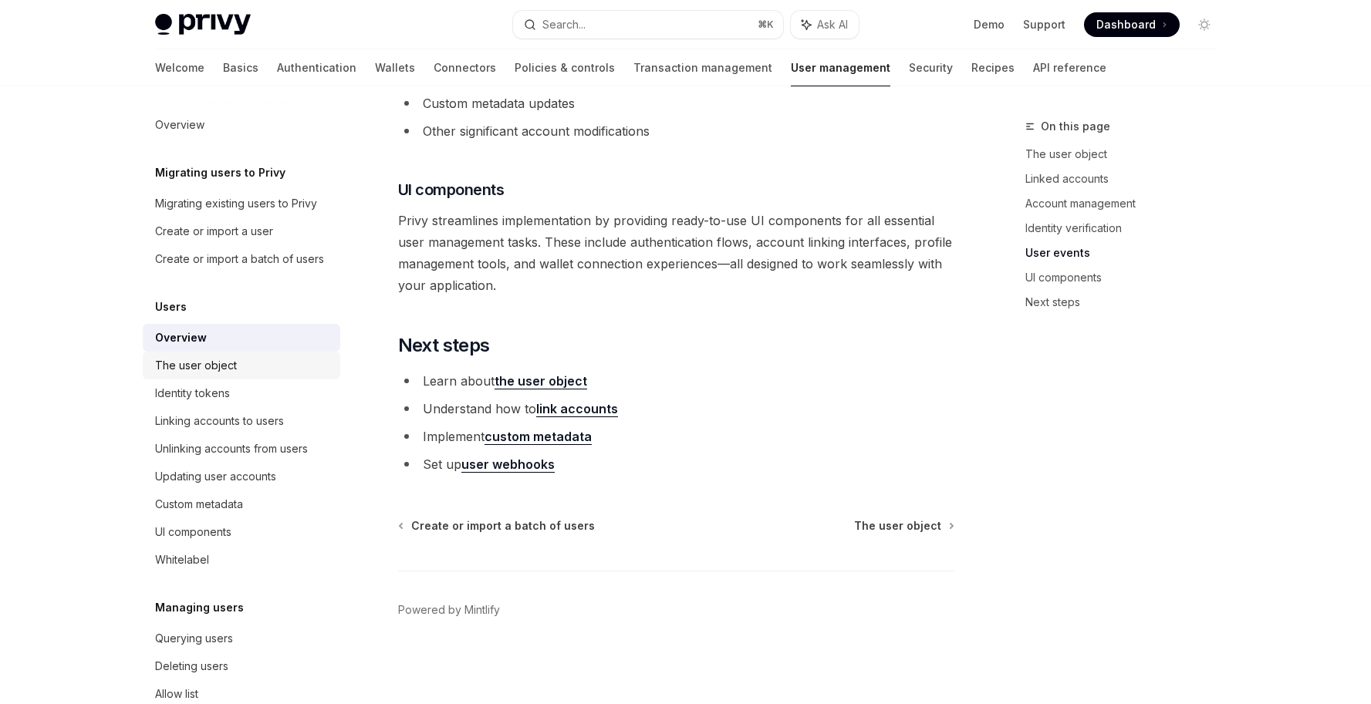
click at [209, 375] on div "The user object" at bounding box center [196, 365] width 82 height 19
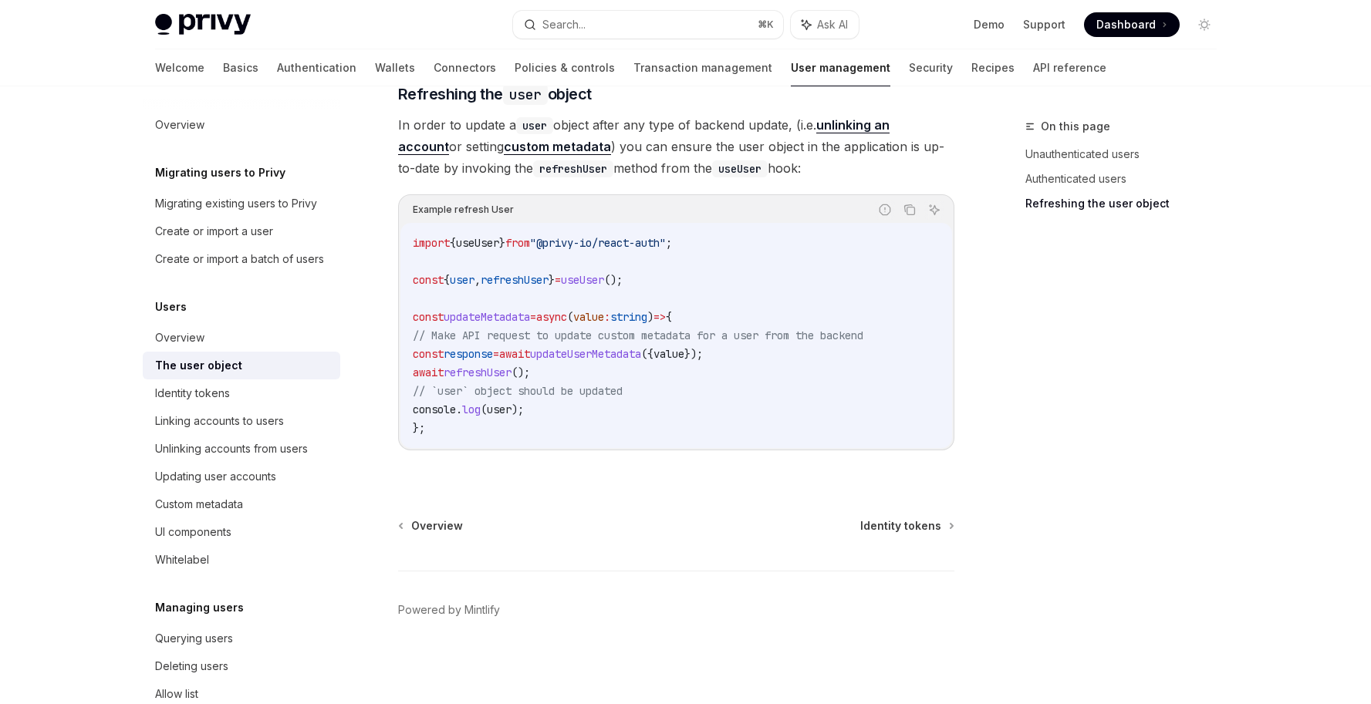
scroll to position [2074, 0]
click at [904, 535] on div "Overview Identity tokens Powered by Mintlify" at bounding box center [676, 611] width 556 height 186
click at [905, 527] on span "Identity tokens" at bounding box center [900, 525] width 81 height 15
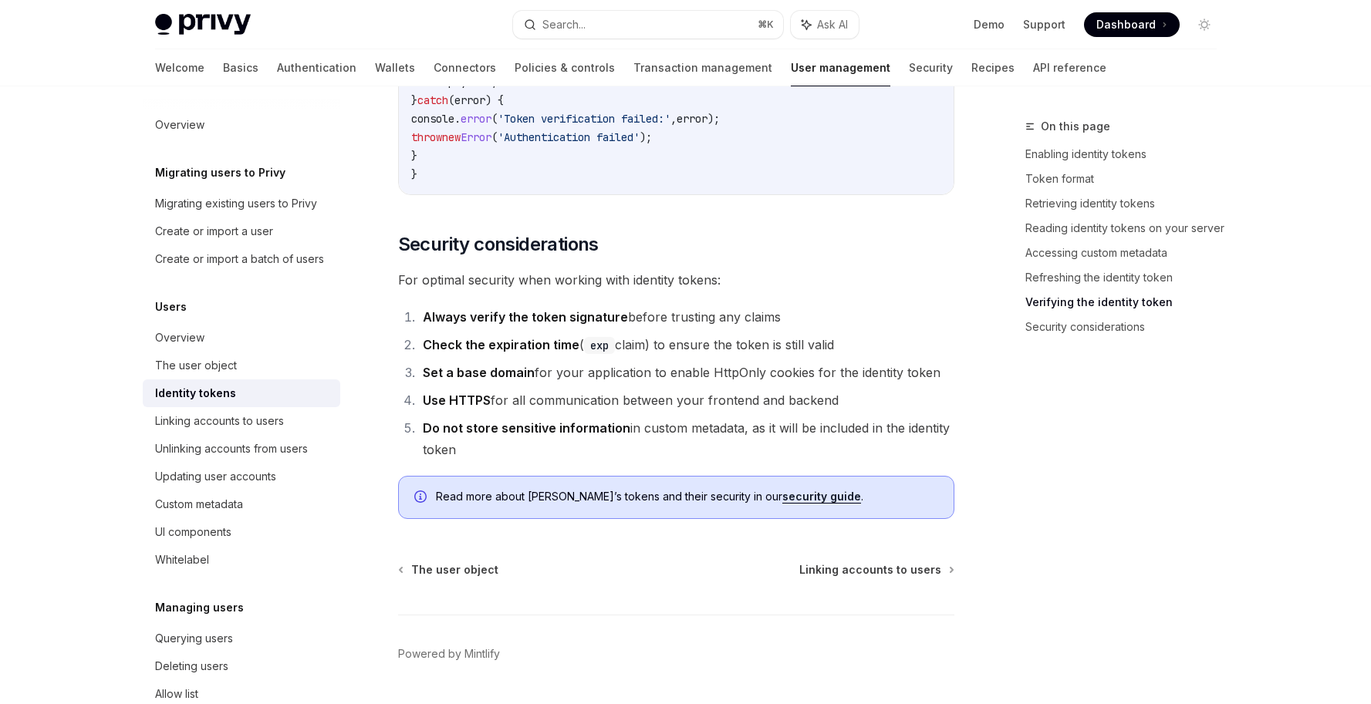
scroll to position [4981, 0]
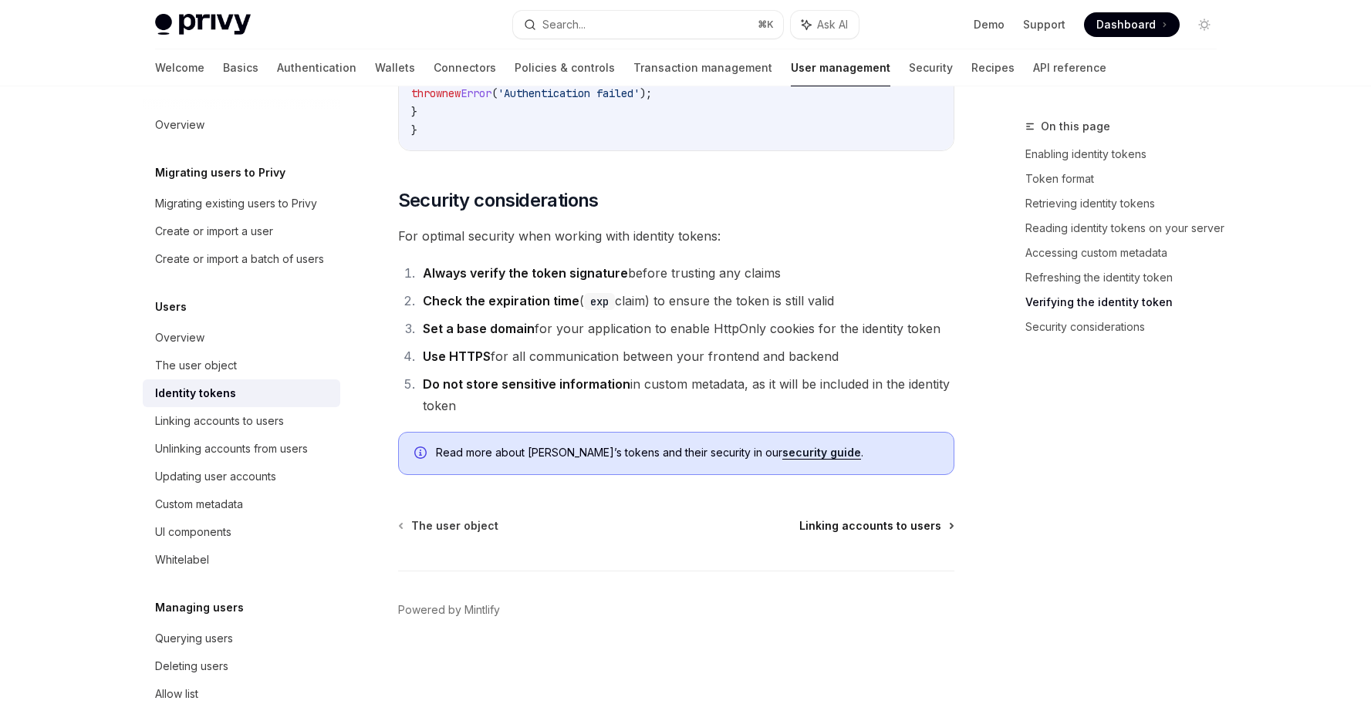
click at [931, 528] on span "Linking accounts to users" at bounding box center [870, 525] width 142 height 15
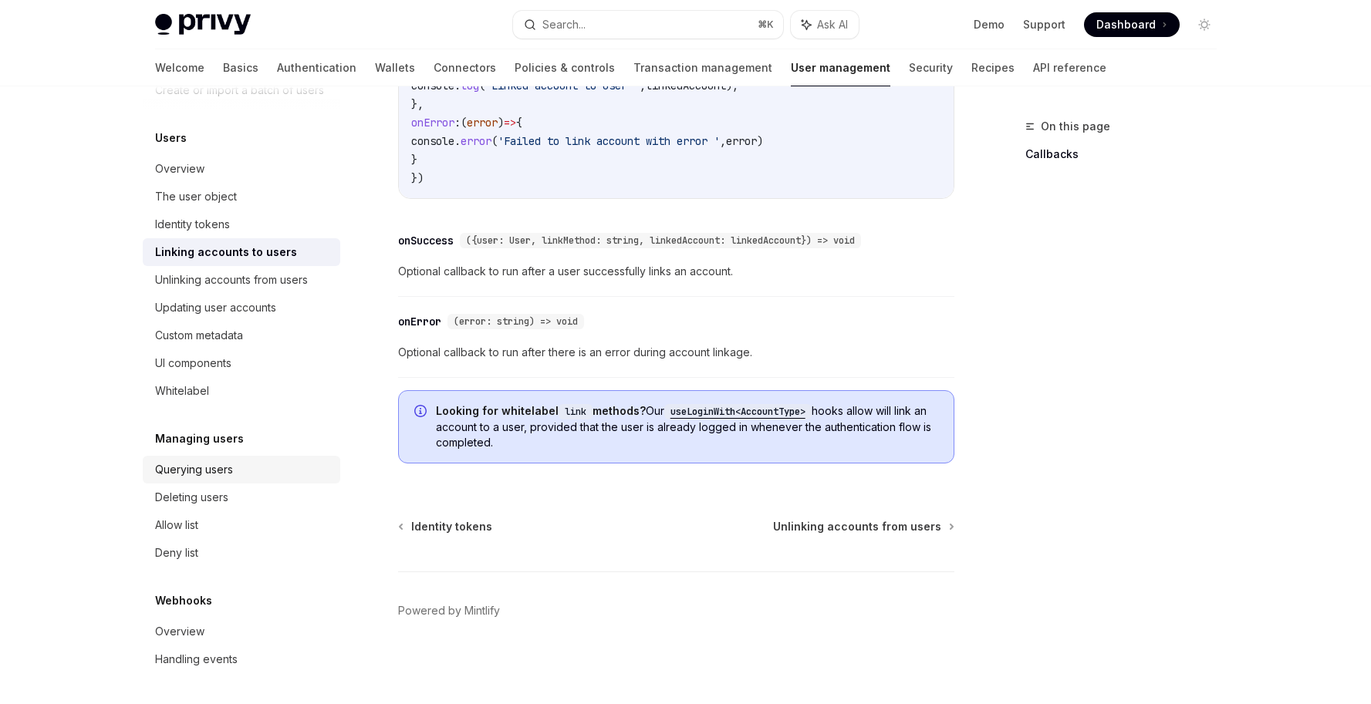
click at [211, 470] on div "Querying users" at bounding box center [194, 470] width 78 height 19
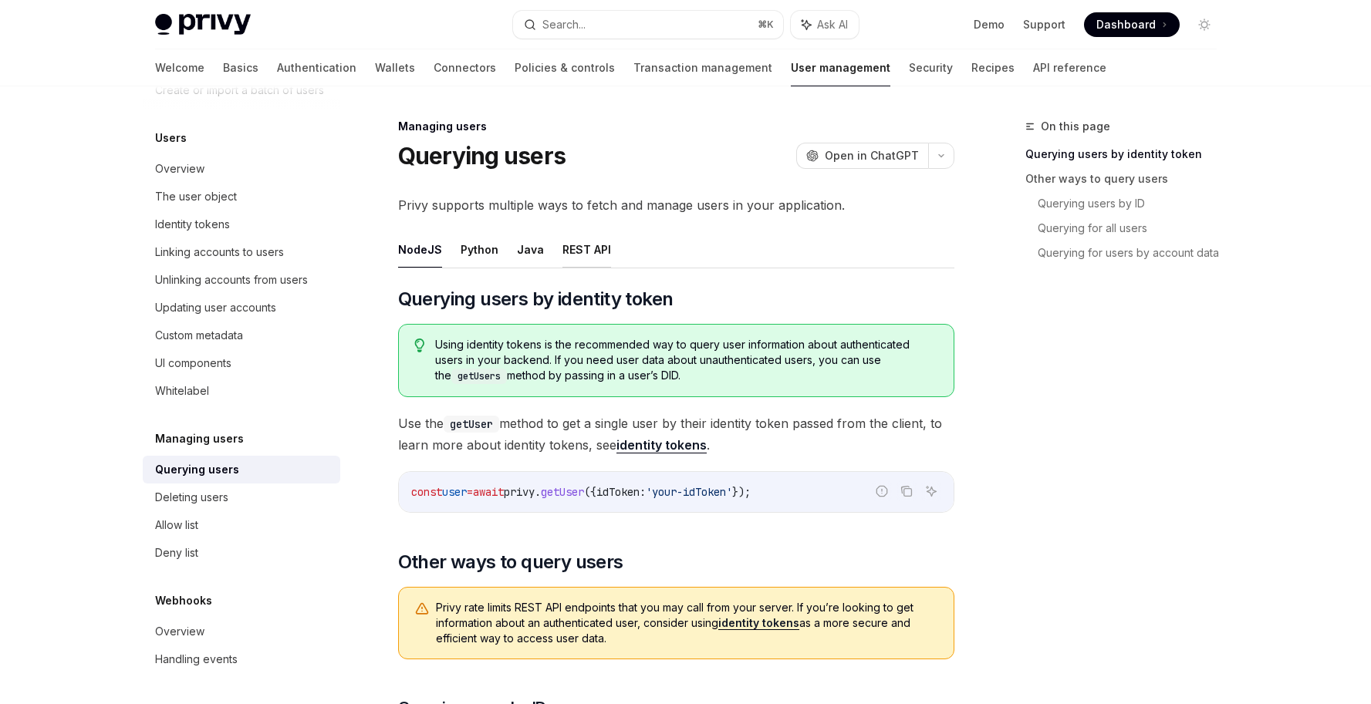
click at [600, 250] on button "REST API" at bounding box center [586, 249] width 49 height 36
type textarea "*"
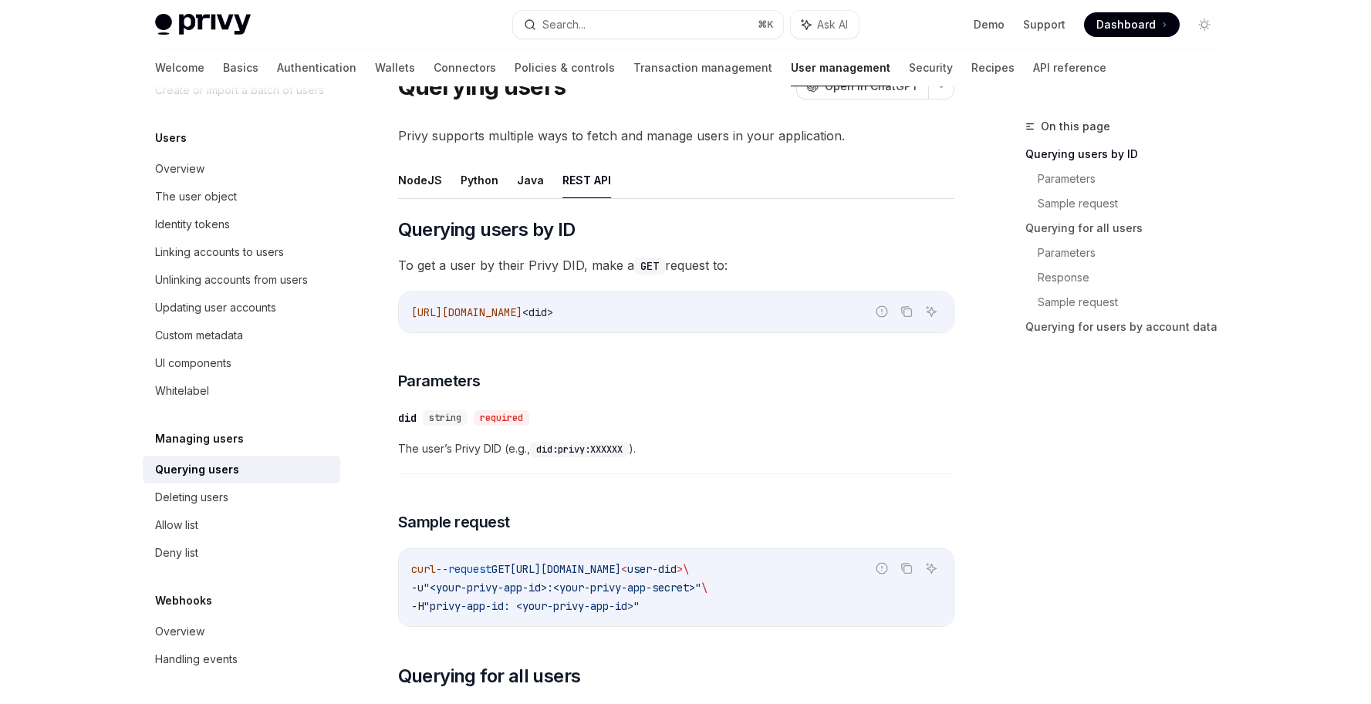
click at [701, 314] on code "[URL][DOMAIN_NAME] <did>" at bounding box center [676, 312] width 530 height 19
click at [709, 309] on code "[URL][DOMAIN_NAME] <did>" at bounding box center [676, 312] width 530 height 19
drag, startPoint x: 635, startPoint y: 306, endPoint x: 409, endPoint y: 306, distance: 226.1
click at [409, 306] on div "[URL][DOMAIN_NAME] <did>" at bounding box center [676, 312] width 555 height 40
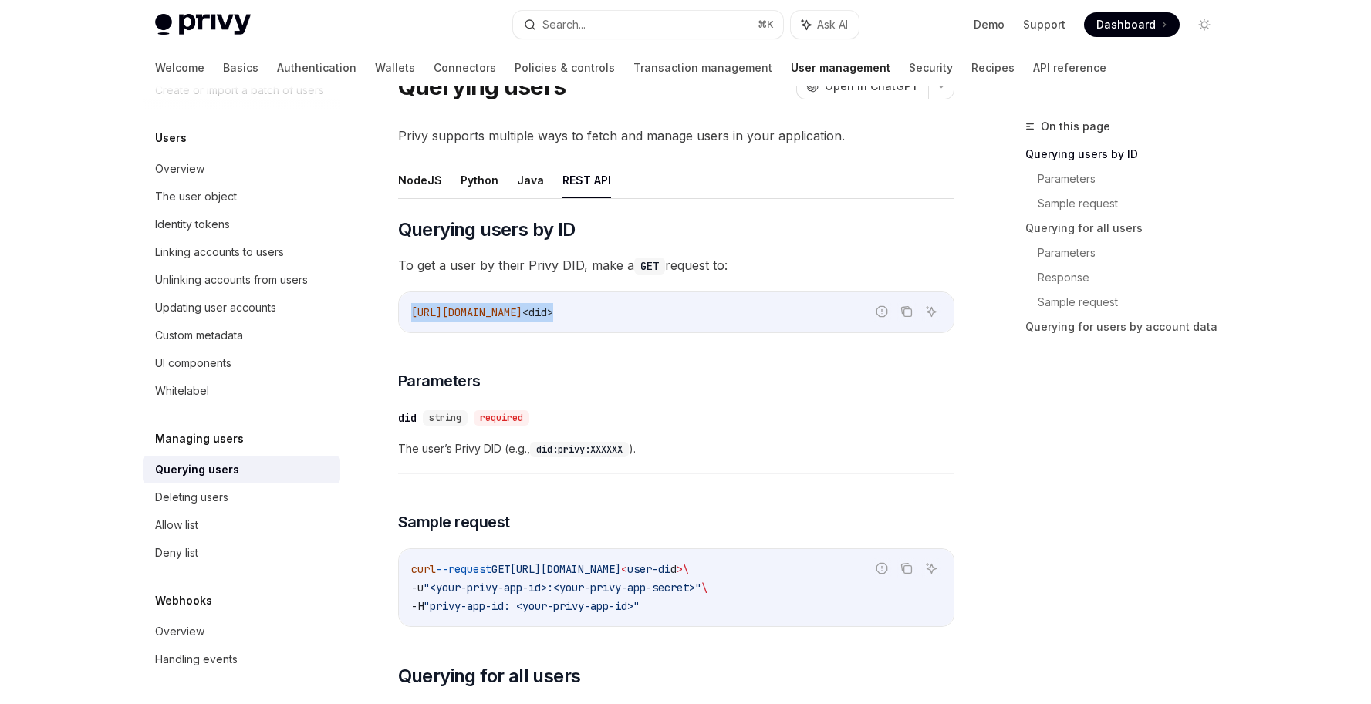
copy span "[URL][DOMAIN_NAME] <did>"
click at [462, 320] on code "[URL][DOMAIN_NAME] <did>" at bounding box center [676, 312] width 530 height 19
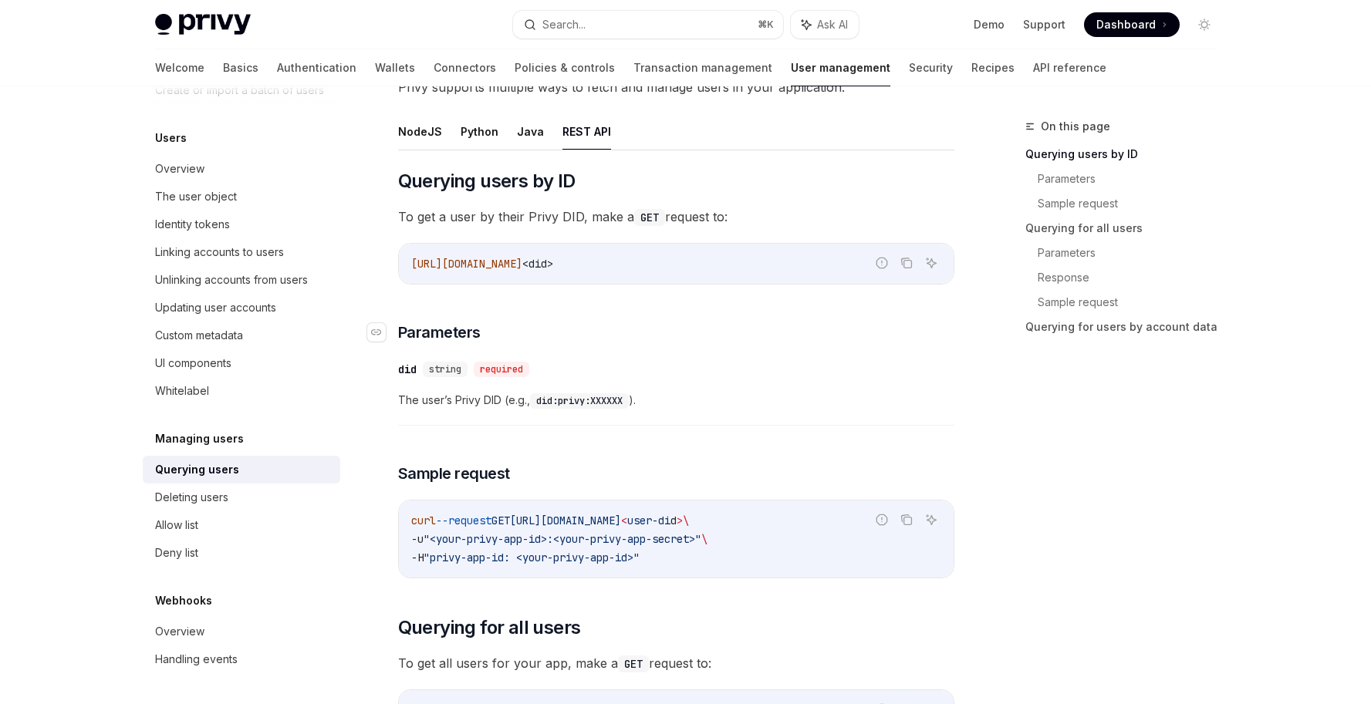
scroll to position [100, 0]
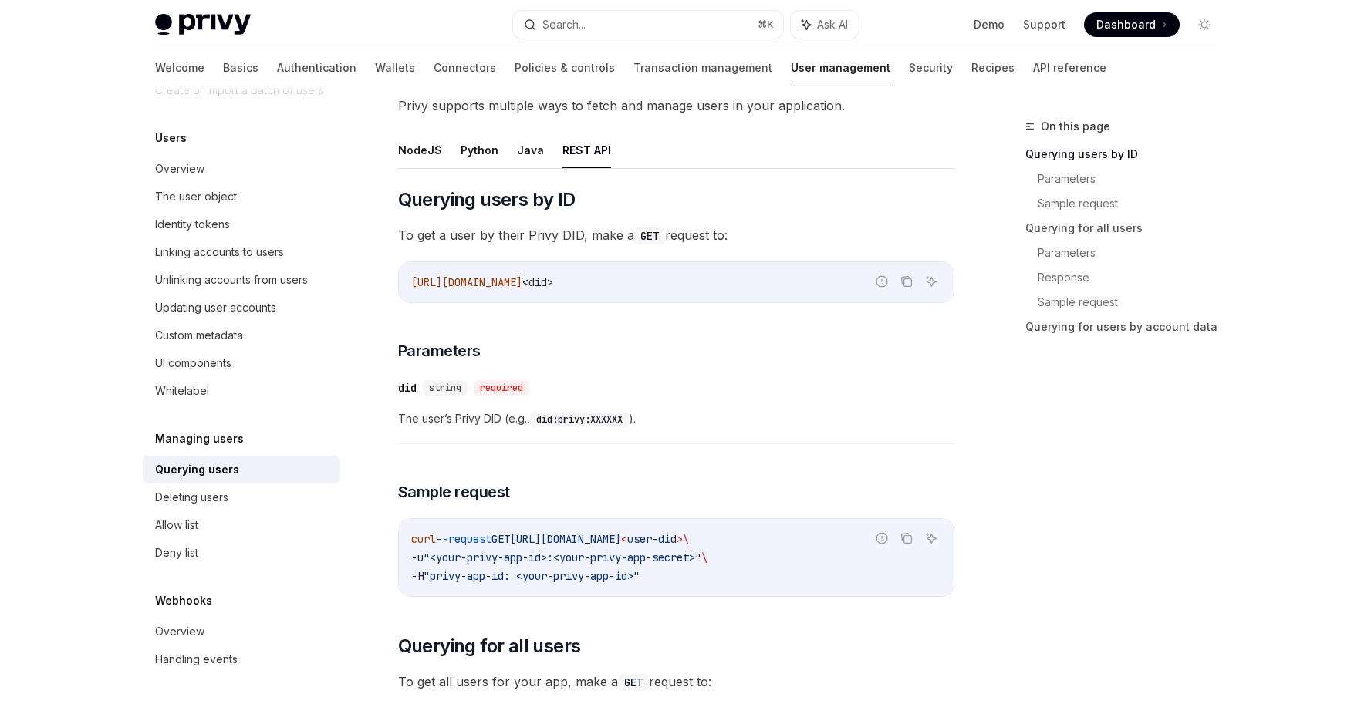
click at [437, 283] on span "[URL][DOMAIN_NAME]" at bounding box center [466, 282] width 111 height 14
copy code "[URL][DOMAIN_NAME] <did>"
